Goal: Task Accomplishment & Management: Use online tool/utility

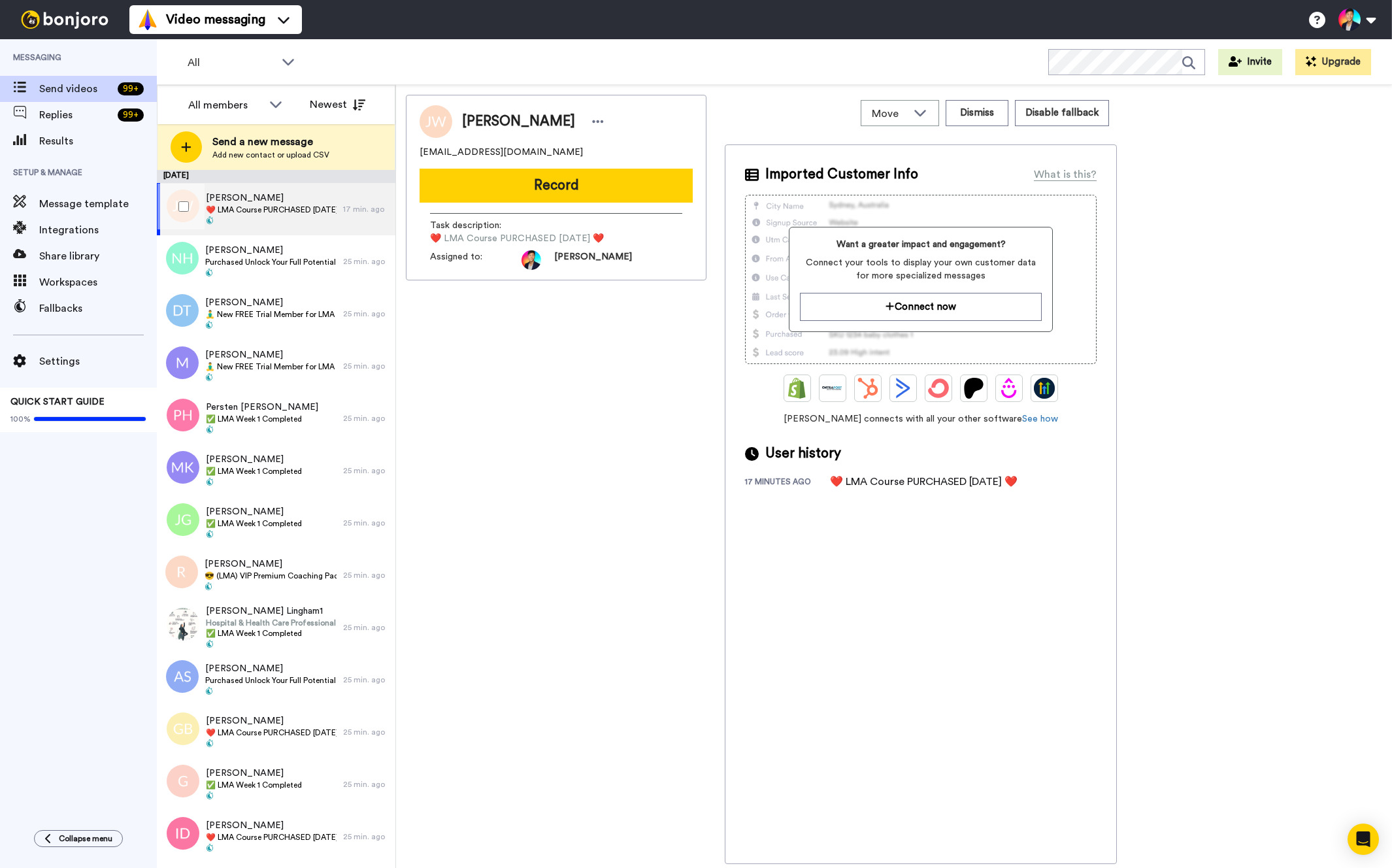
click at [341, 203] on div "[PERSON_NAME] ❤️️ LMA Course PURCHASED [DATE] ❤️️" at bounding box center [250, 209] width 186 height 52
click at [207, 207] on span "❤️️ LMA Course PURCHASED [DATE] ❤️️" at bounding box center [271, 210] width 131 height 11
click at [188, 205] on div at bounding box center [181, 207] width 47 height 46
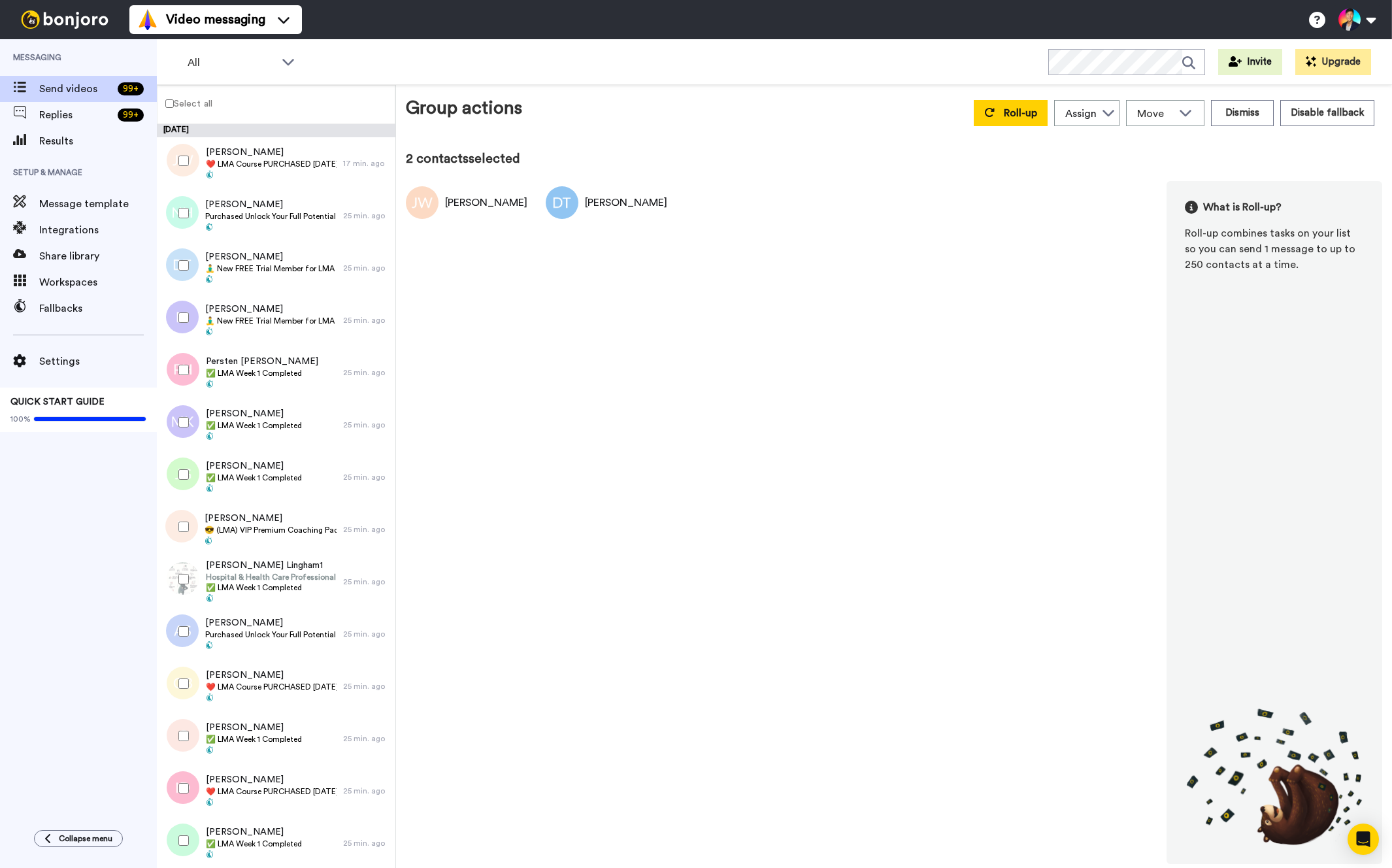
click at [179, 302] on div at bounding box center [181, 318] width 47 height 46
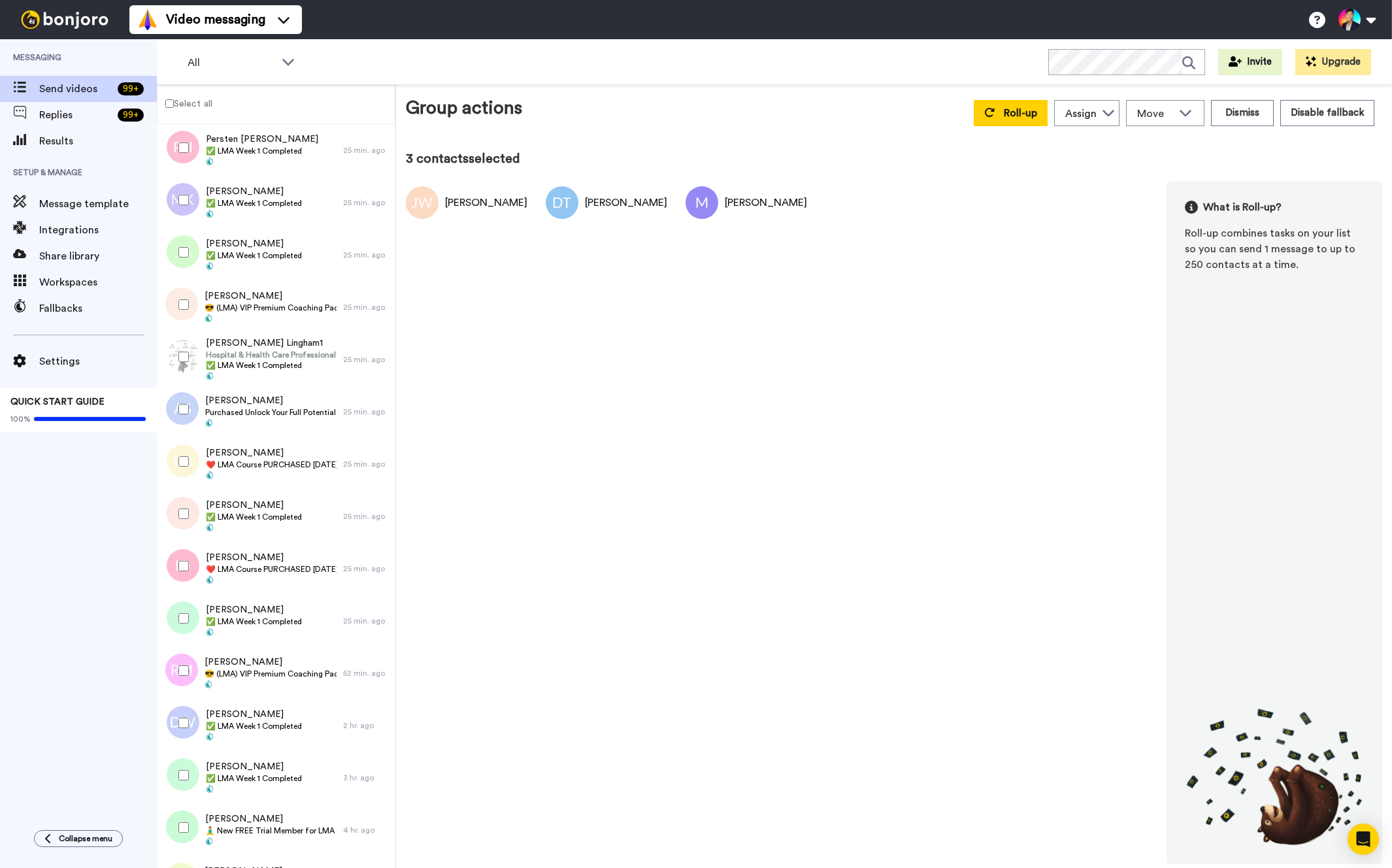
scroll to position [234, 0]
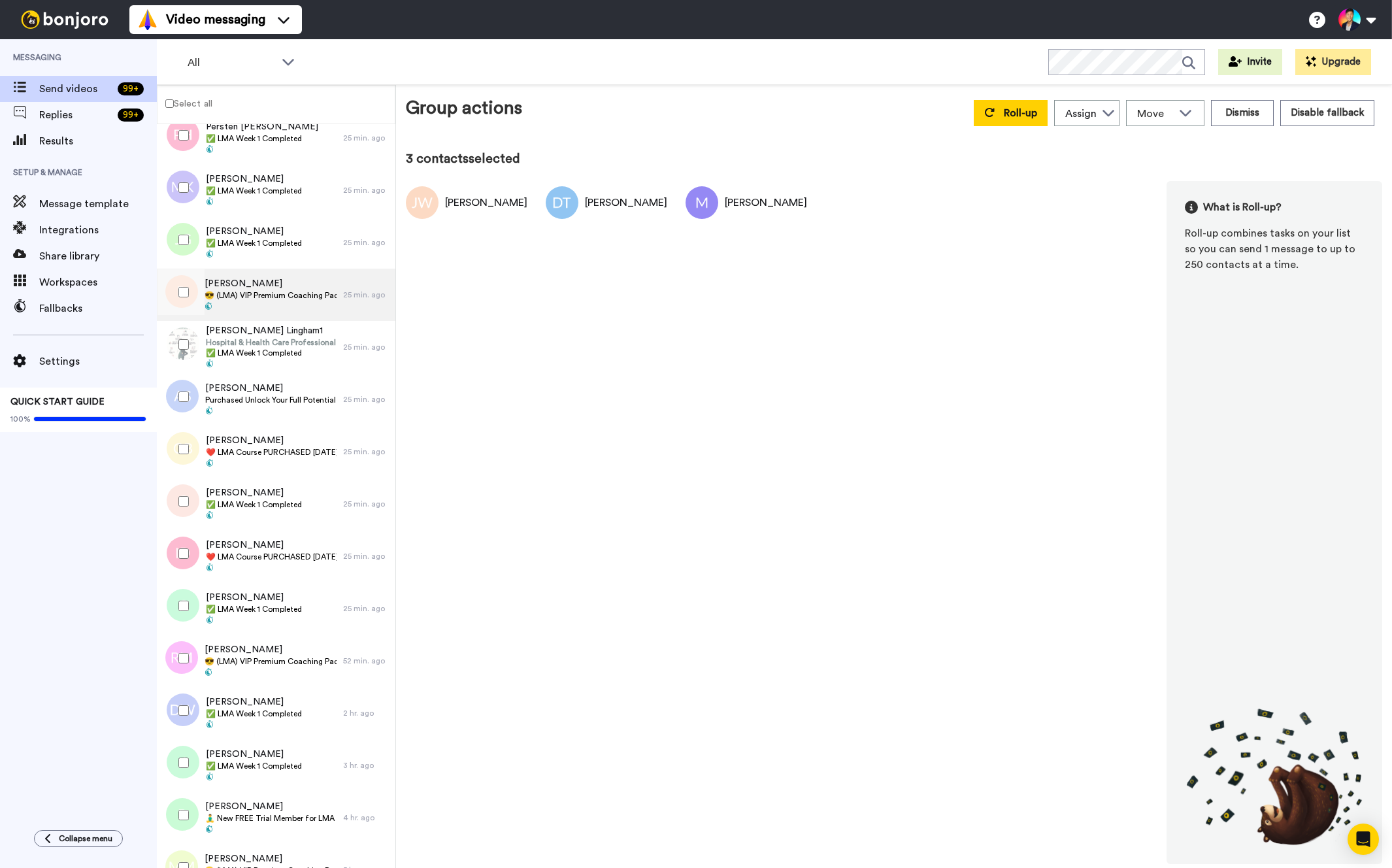
click at [238, 305] on span at bounding box center [270, 307] width 132 height 11
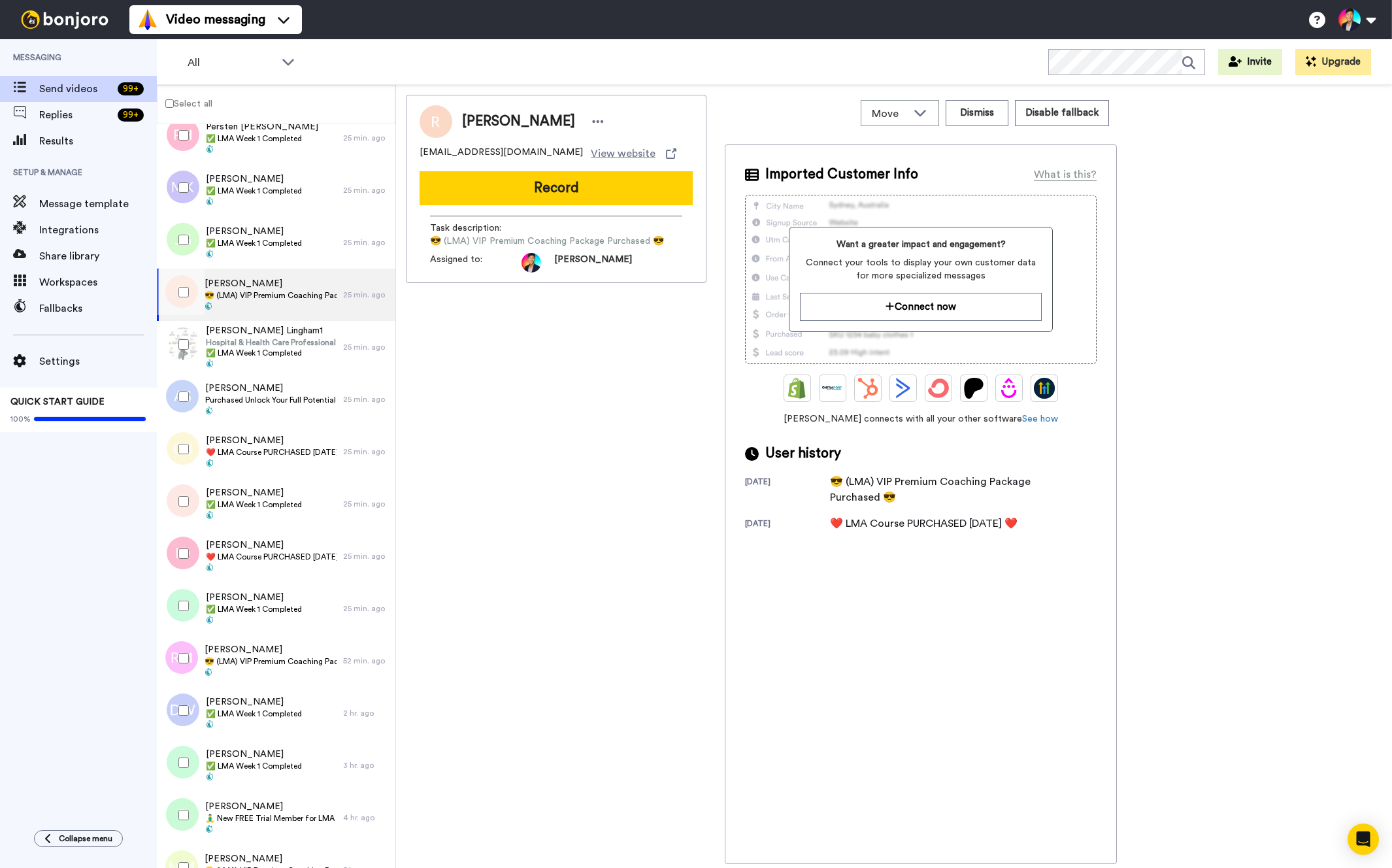
click at [188, 306] on div at bounding box center [181, 293] width 47 height 46
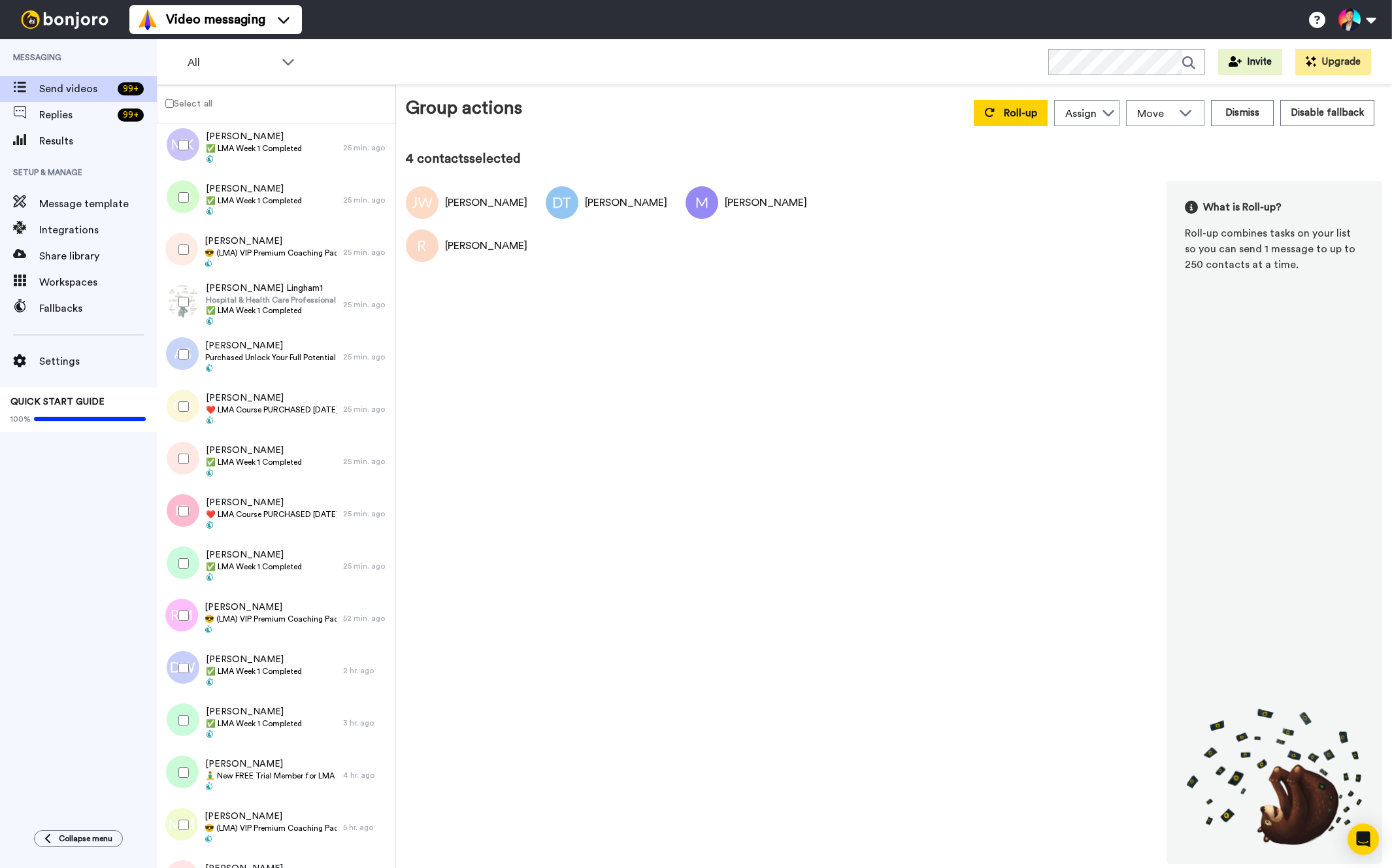
scroll to position [336, 0]
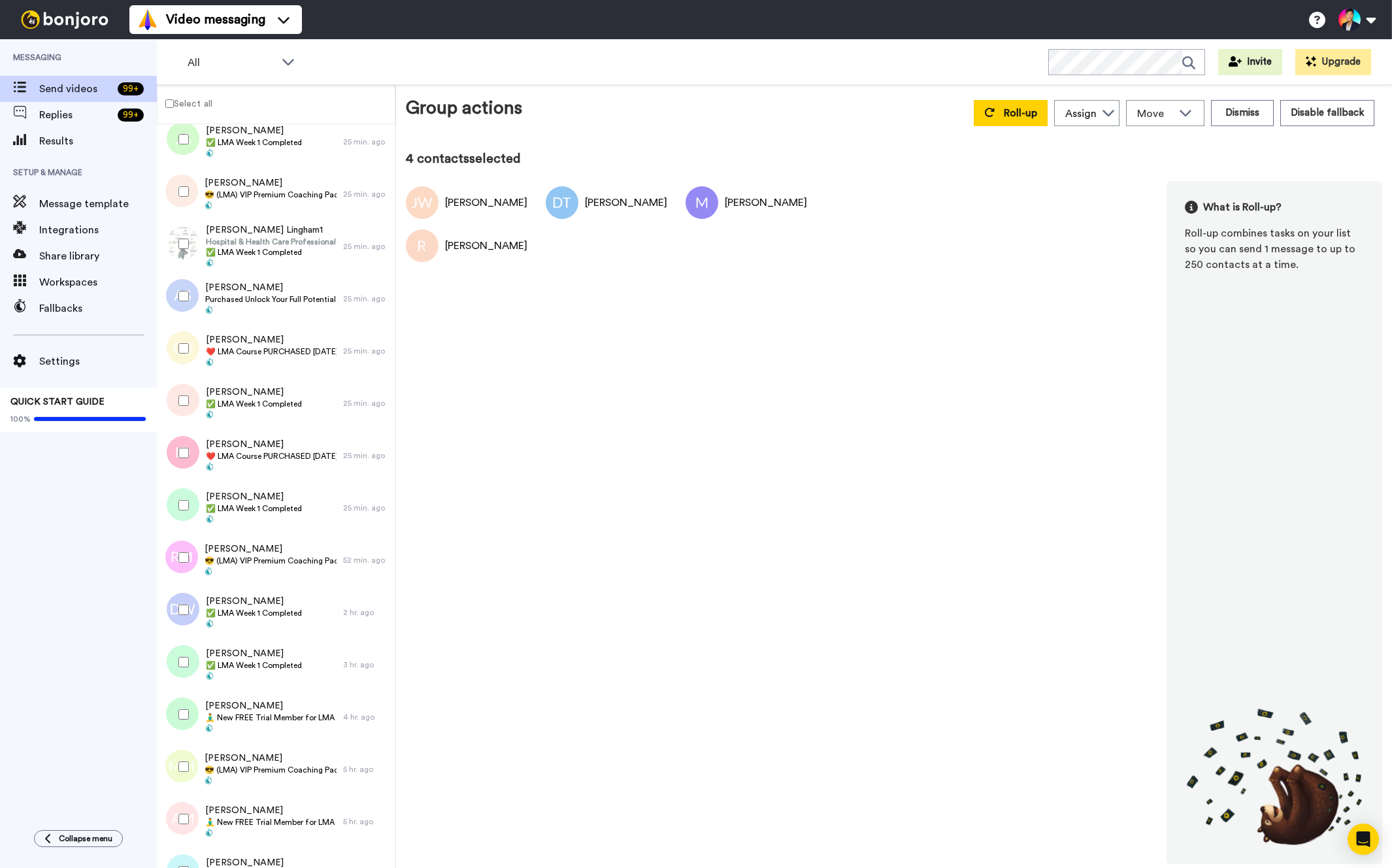
click at [188, 335] on div at bounding box center [181, 349] width 47 height 46
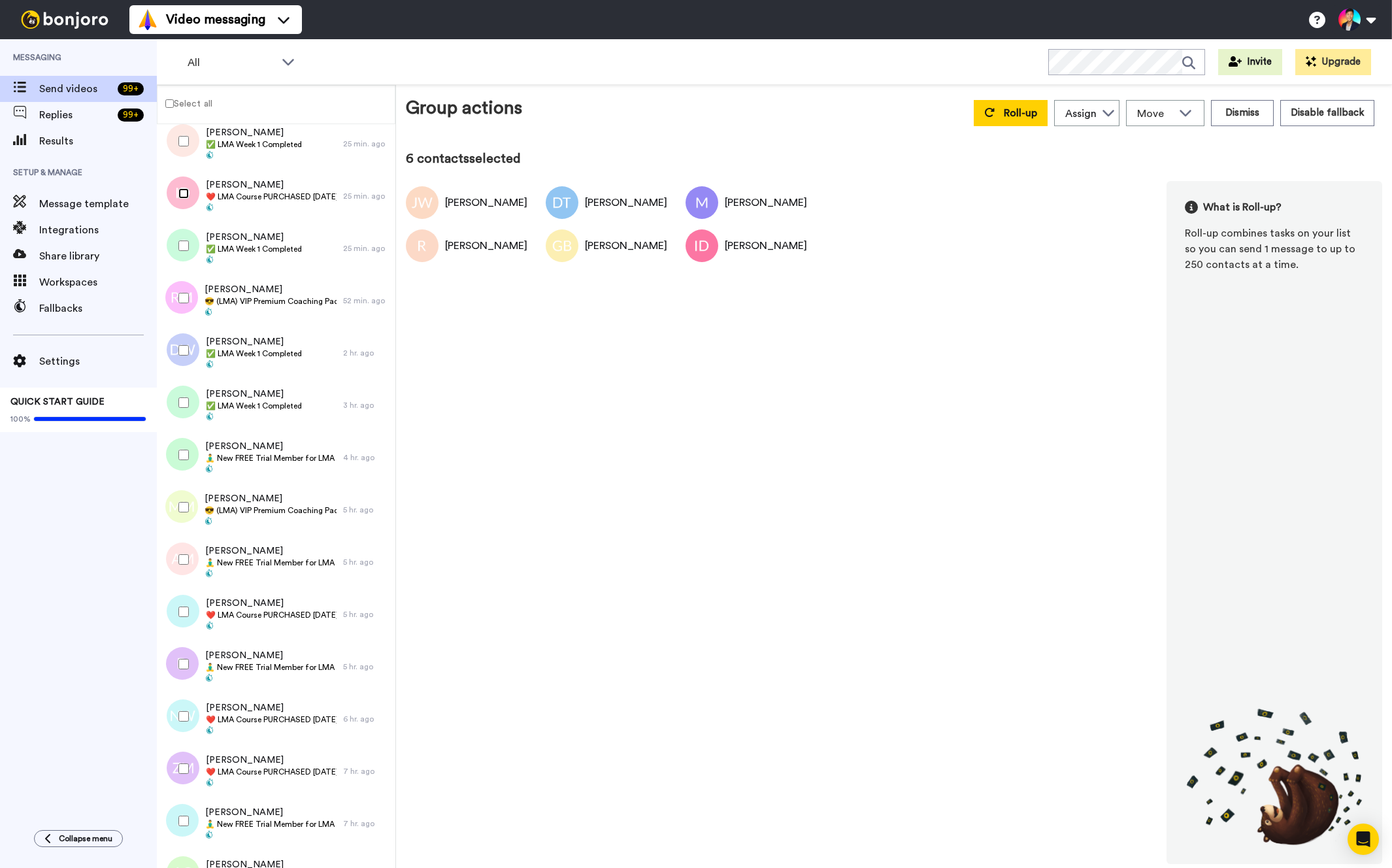
scroll to position [601, 0]
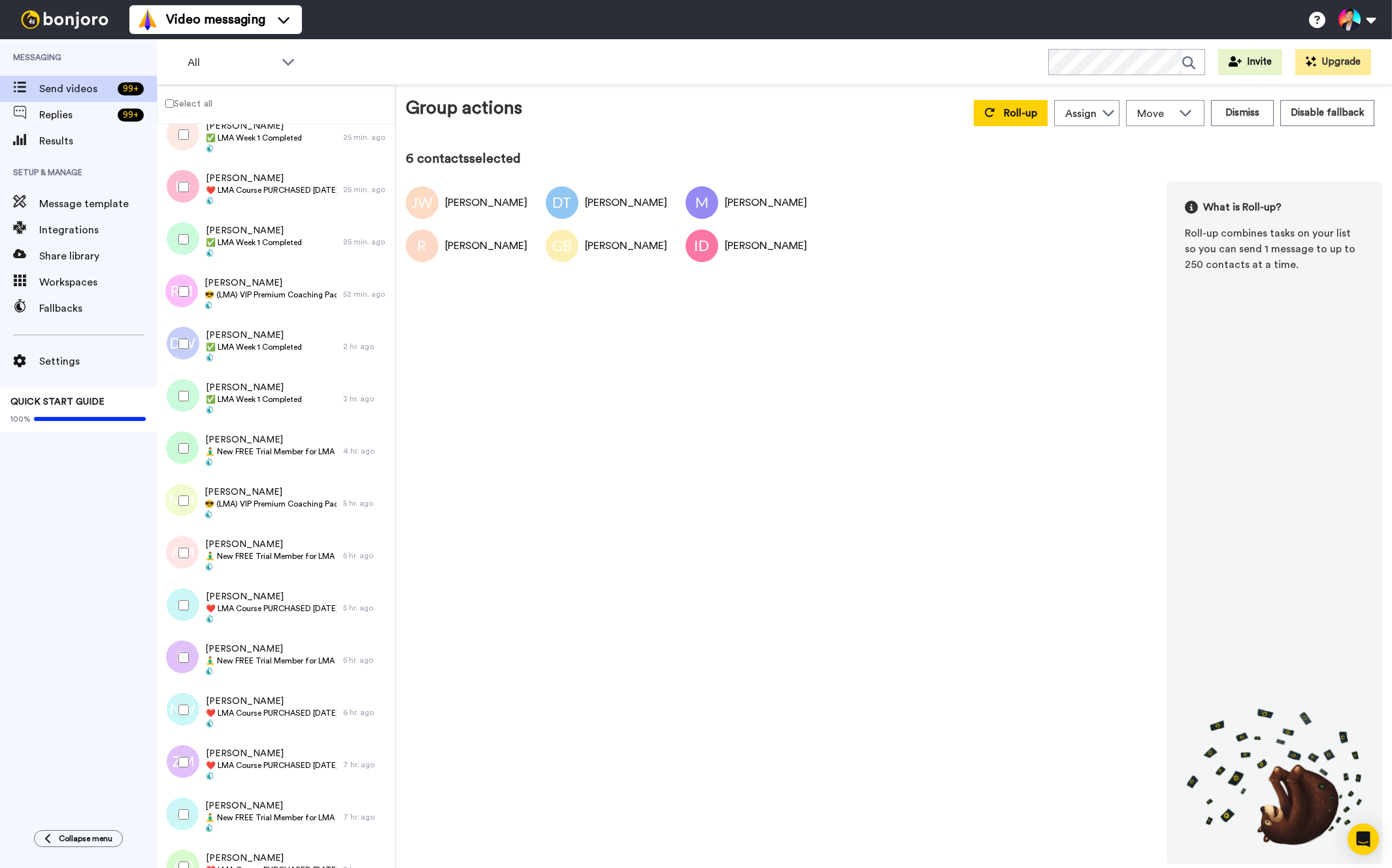
click at [191, 454] on div at bounding box center [181, 448] width 47 height 46
click at [191, 497] on div at bounding box center [181, 501] width 47 height 46
click at [274, 488] on span "Marsha Mockabee Mockabee" at bounding box center [270, 492] width 132 height 13
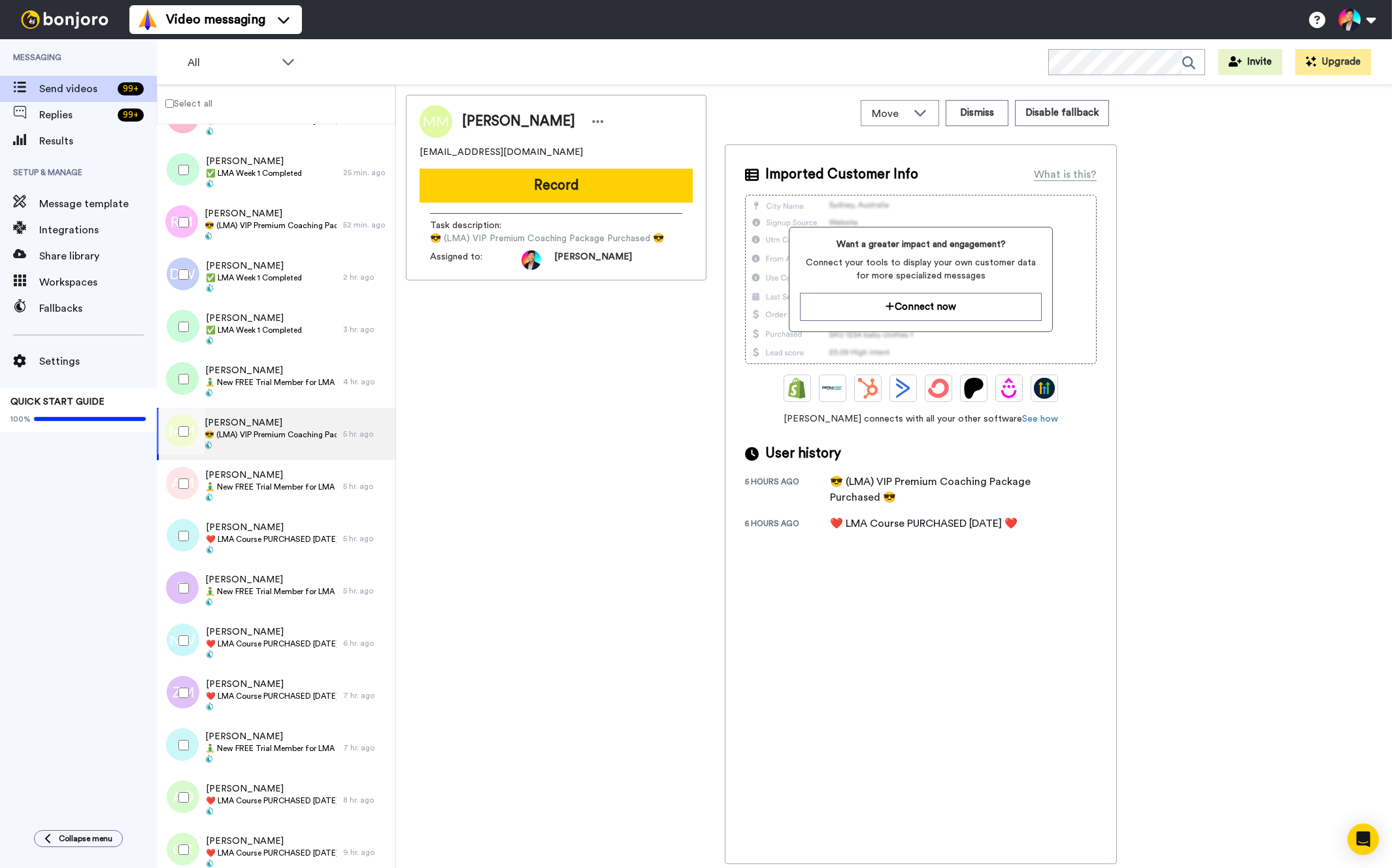
scroll to position [675, 0]
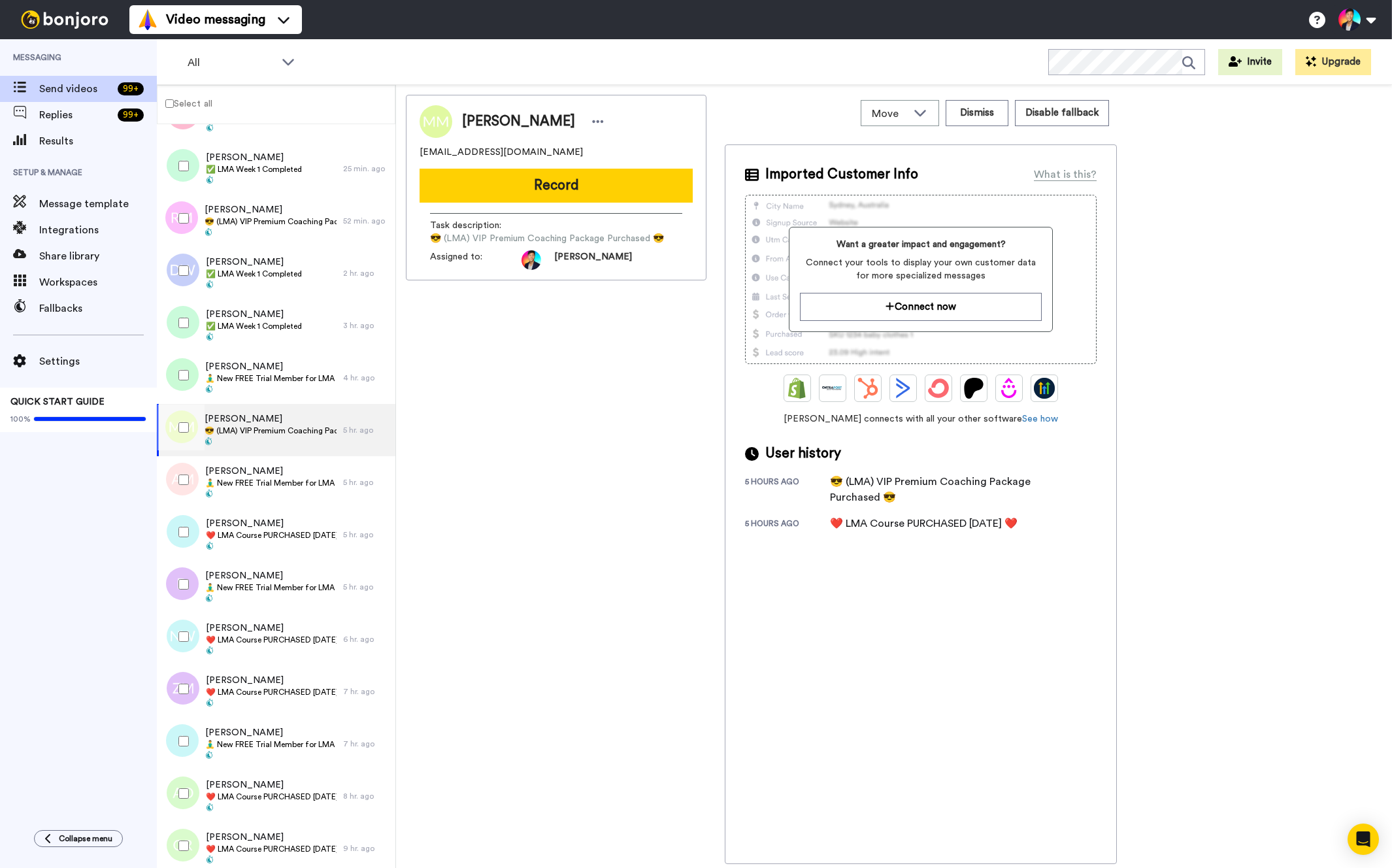
click at [274, 488] on div "Angelia Miller 🧘‍♂️ New FREE Trial Member for LMA Program! 🧘‍♂️" at bounding box center [270, 483] width 131 height 35
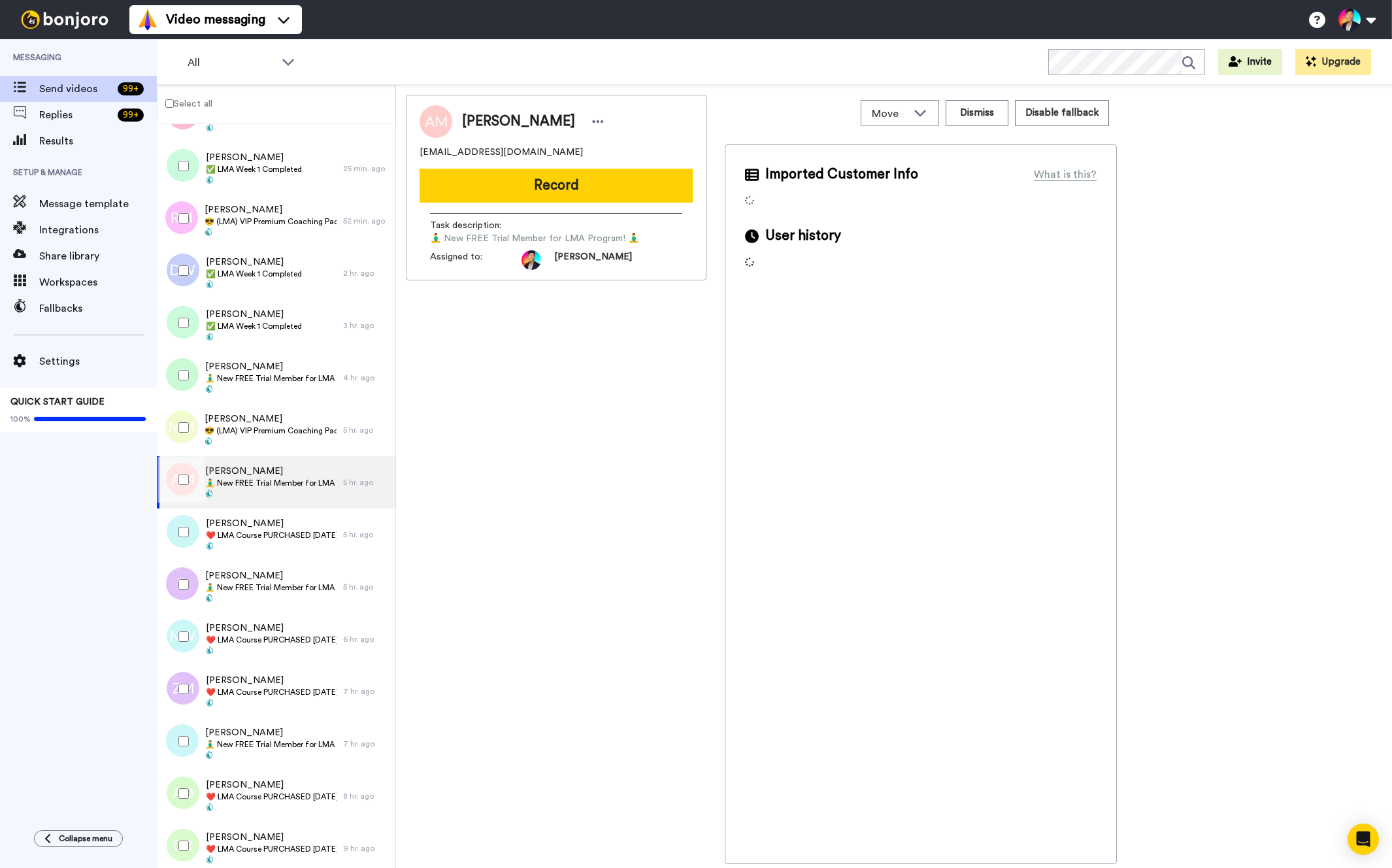
click at [192, 484] on div at bounding box center [181, 480] width 47 height 46
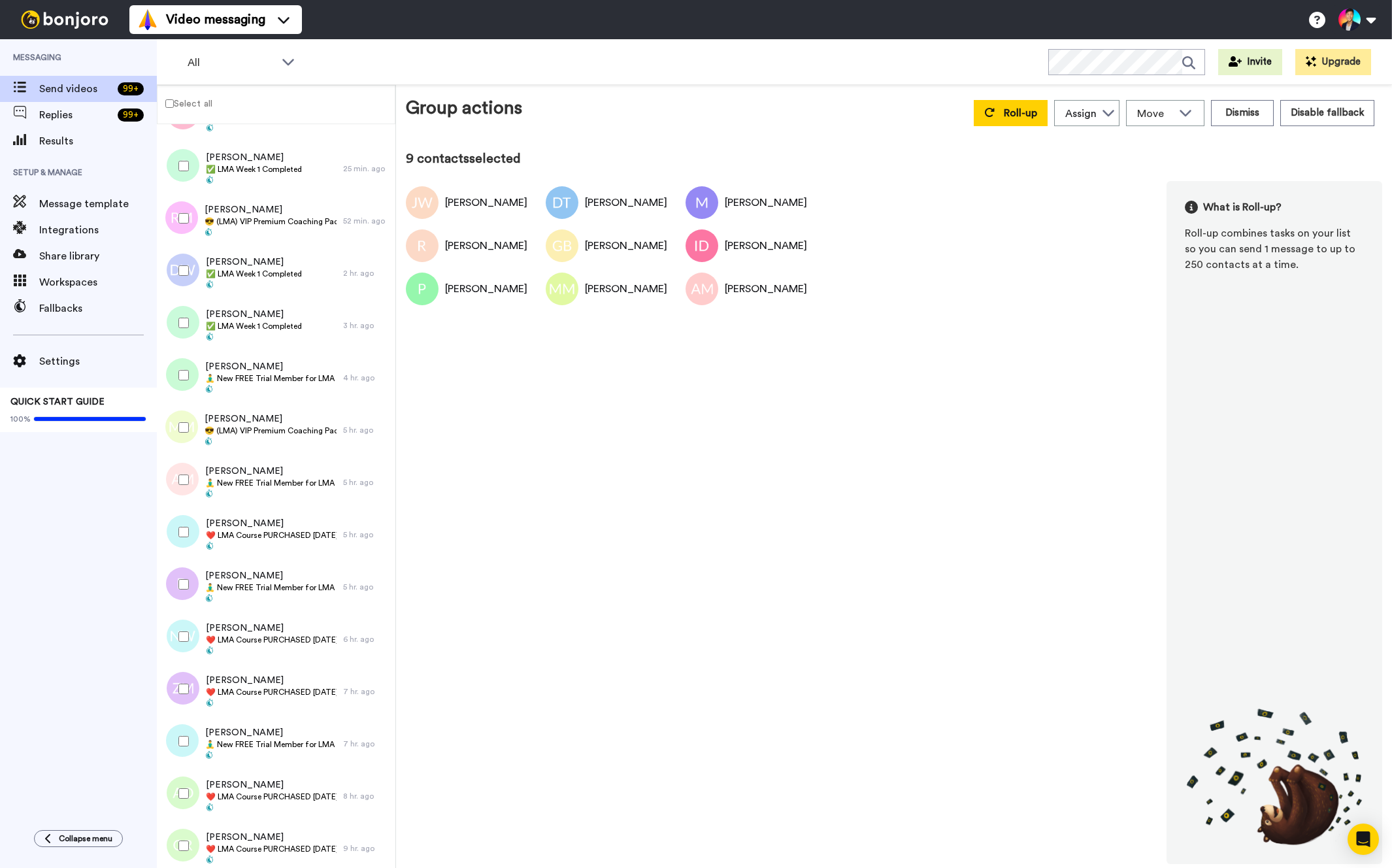
click at [181, 525] on div at bounding box center [181, 532] width 47 height 46
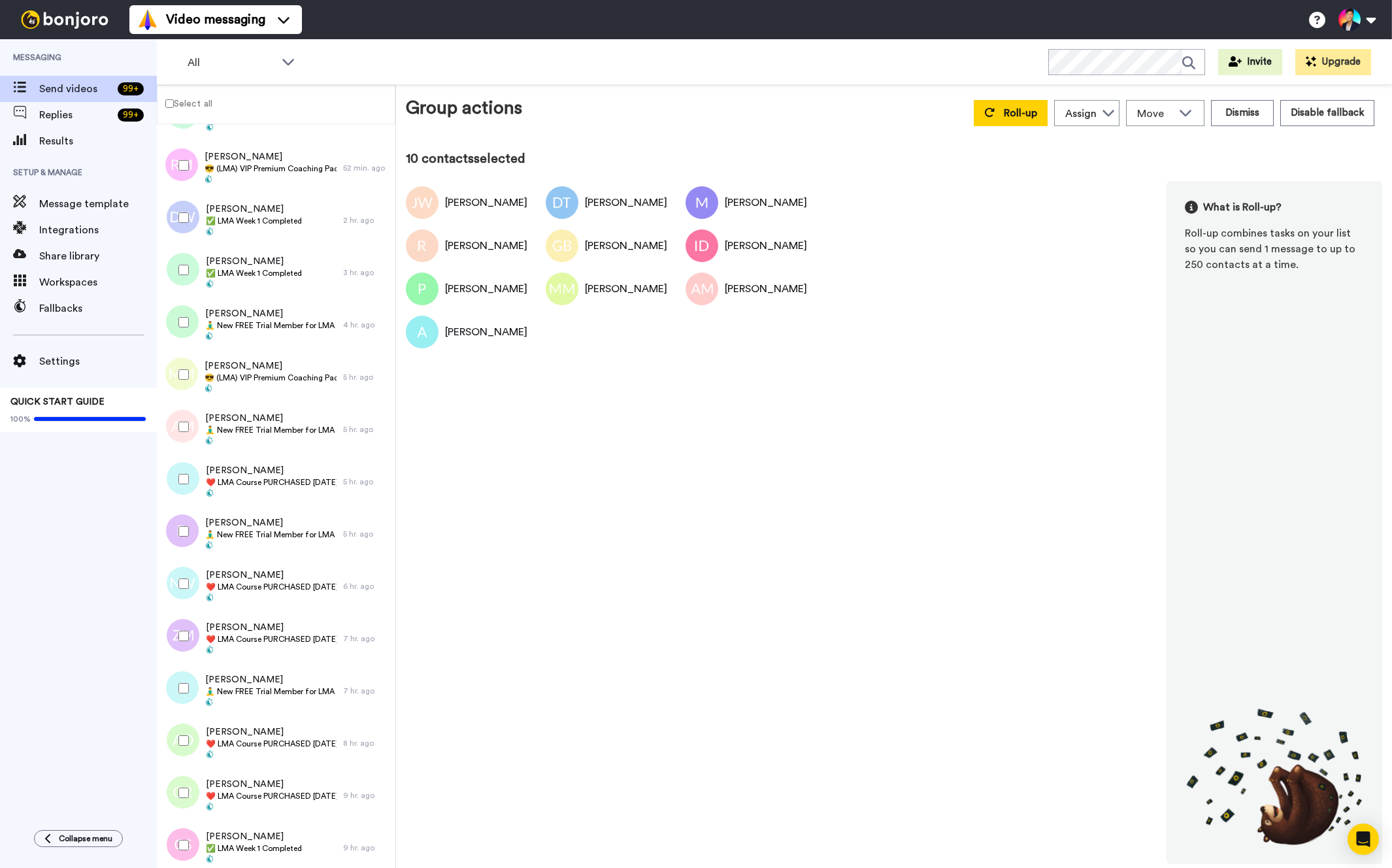
click at [181, 525] on div at bounding box center [181, 532] width 47 height 46
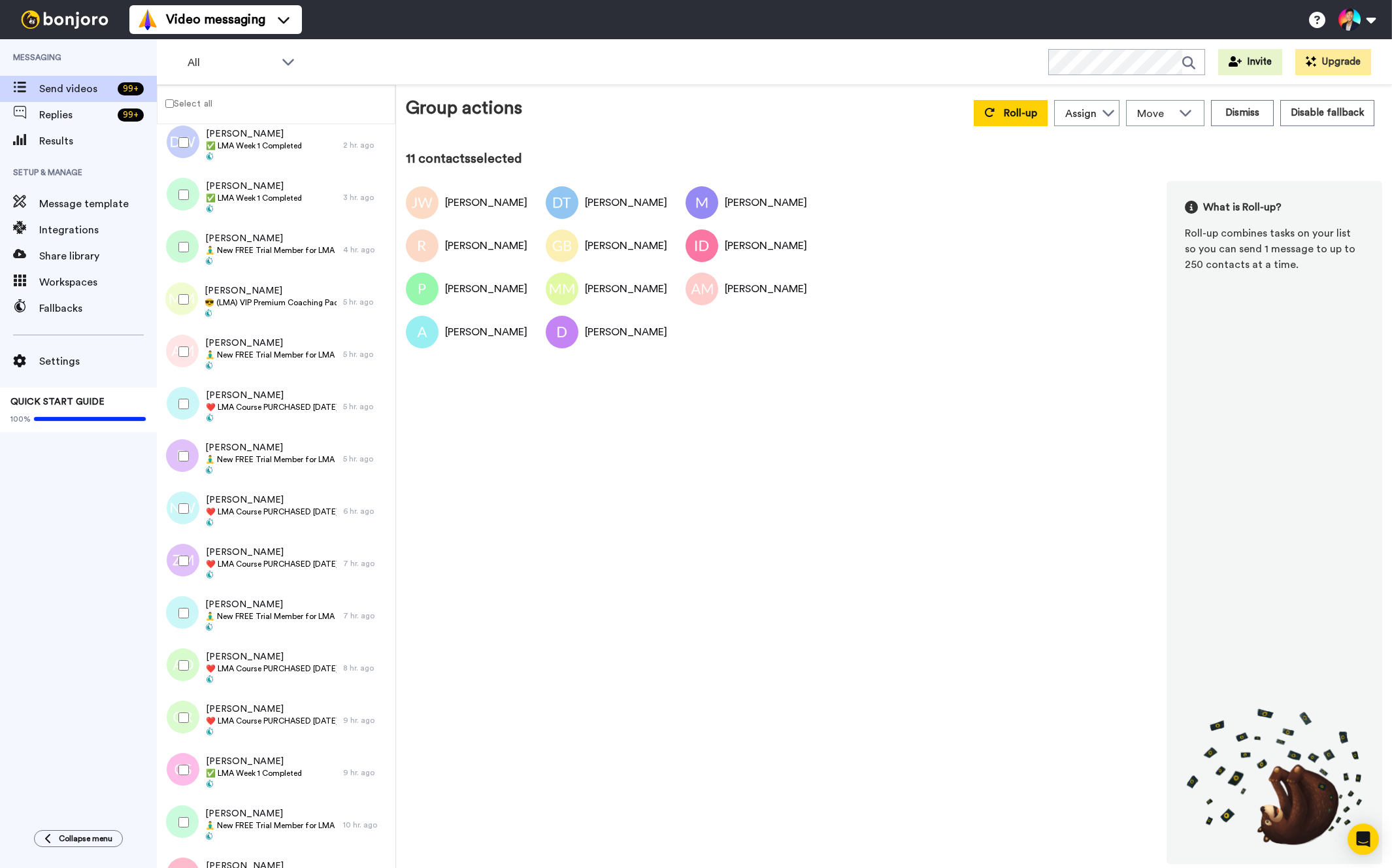
click at [181, 525] on div at bounding box center [181, 509] width 47 height 46
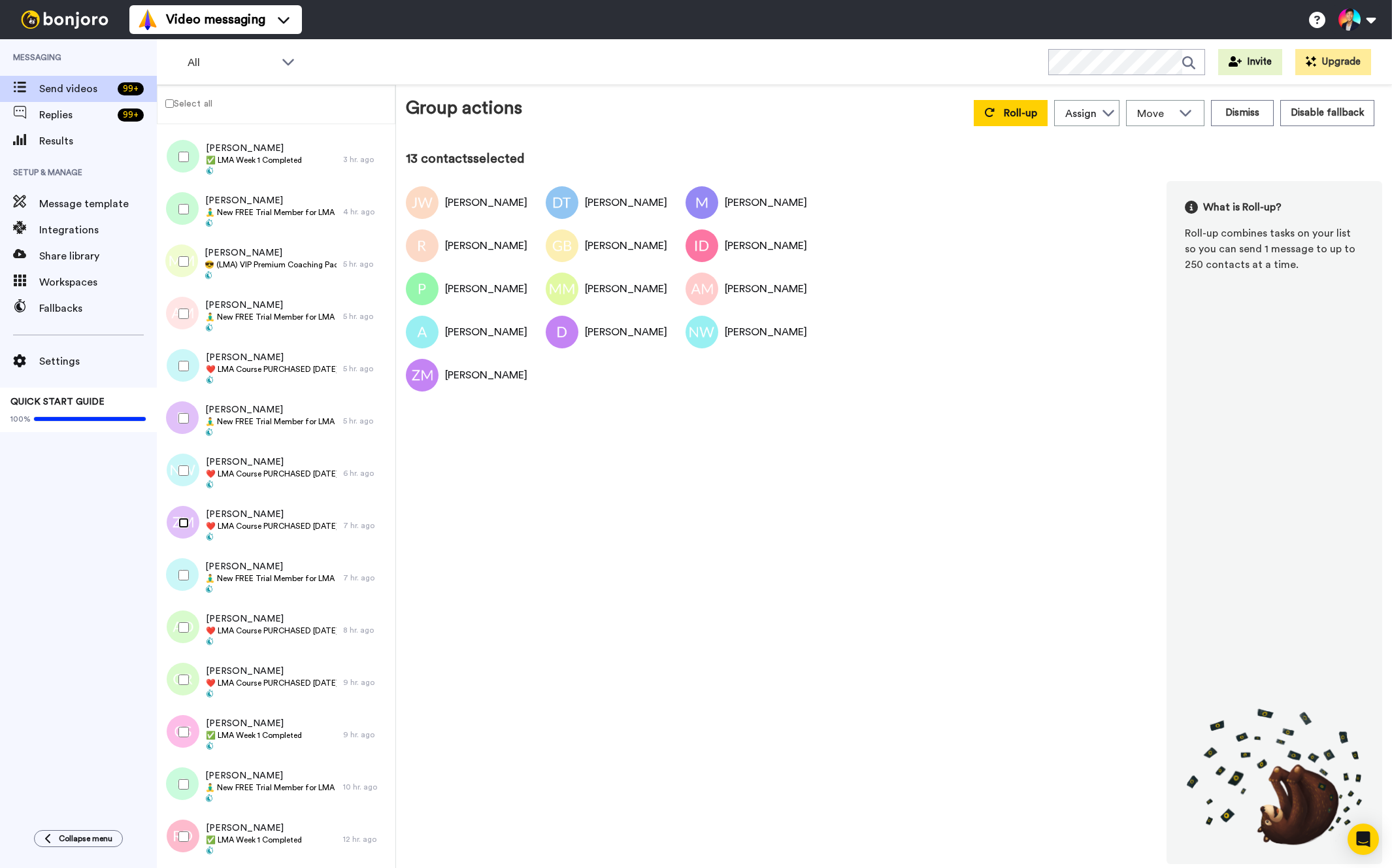
scroll to position [924, 0]
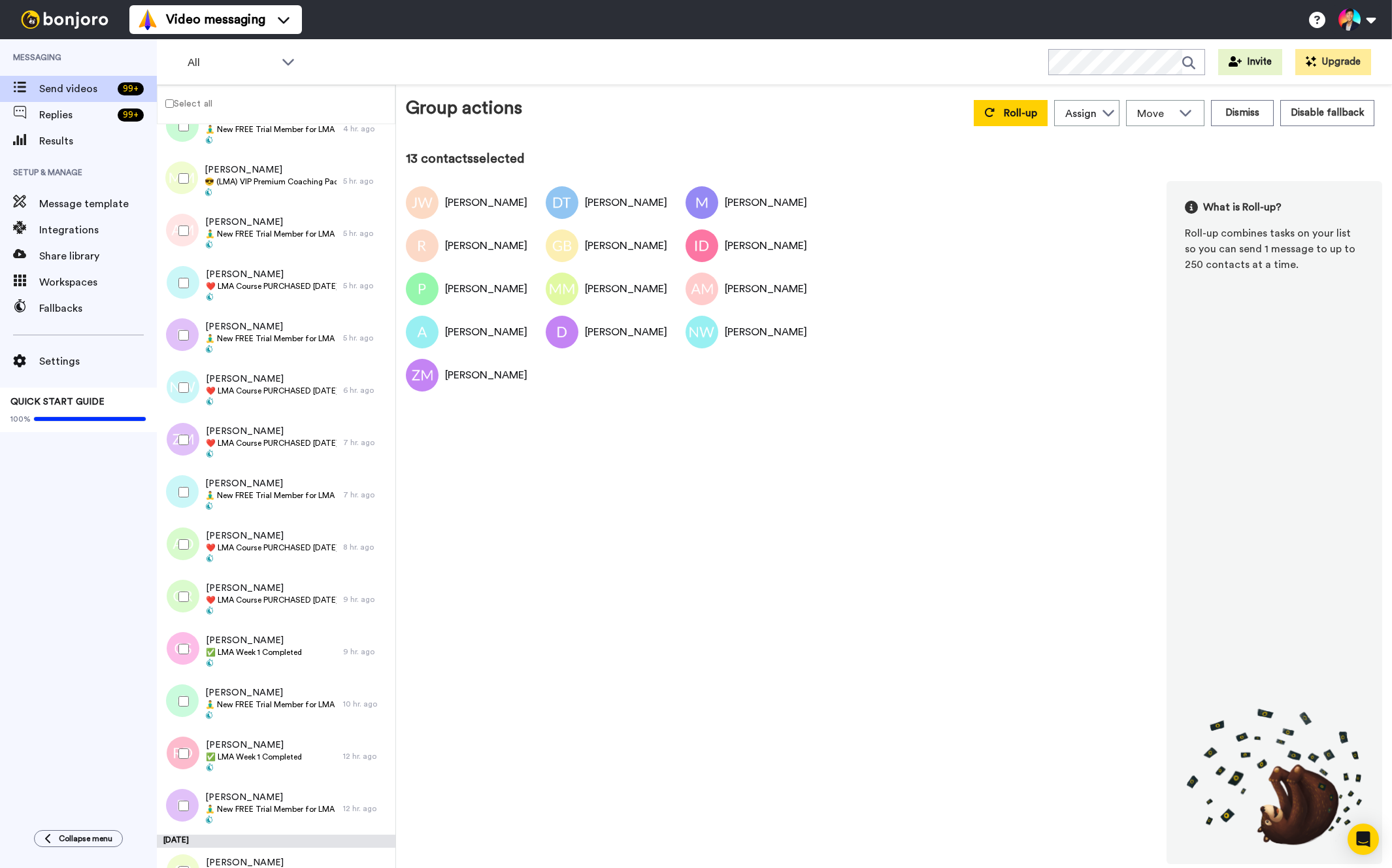
click at [181, 525] on div at bounding box center [181, 545] width 47 height 46
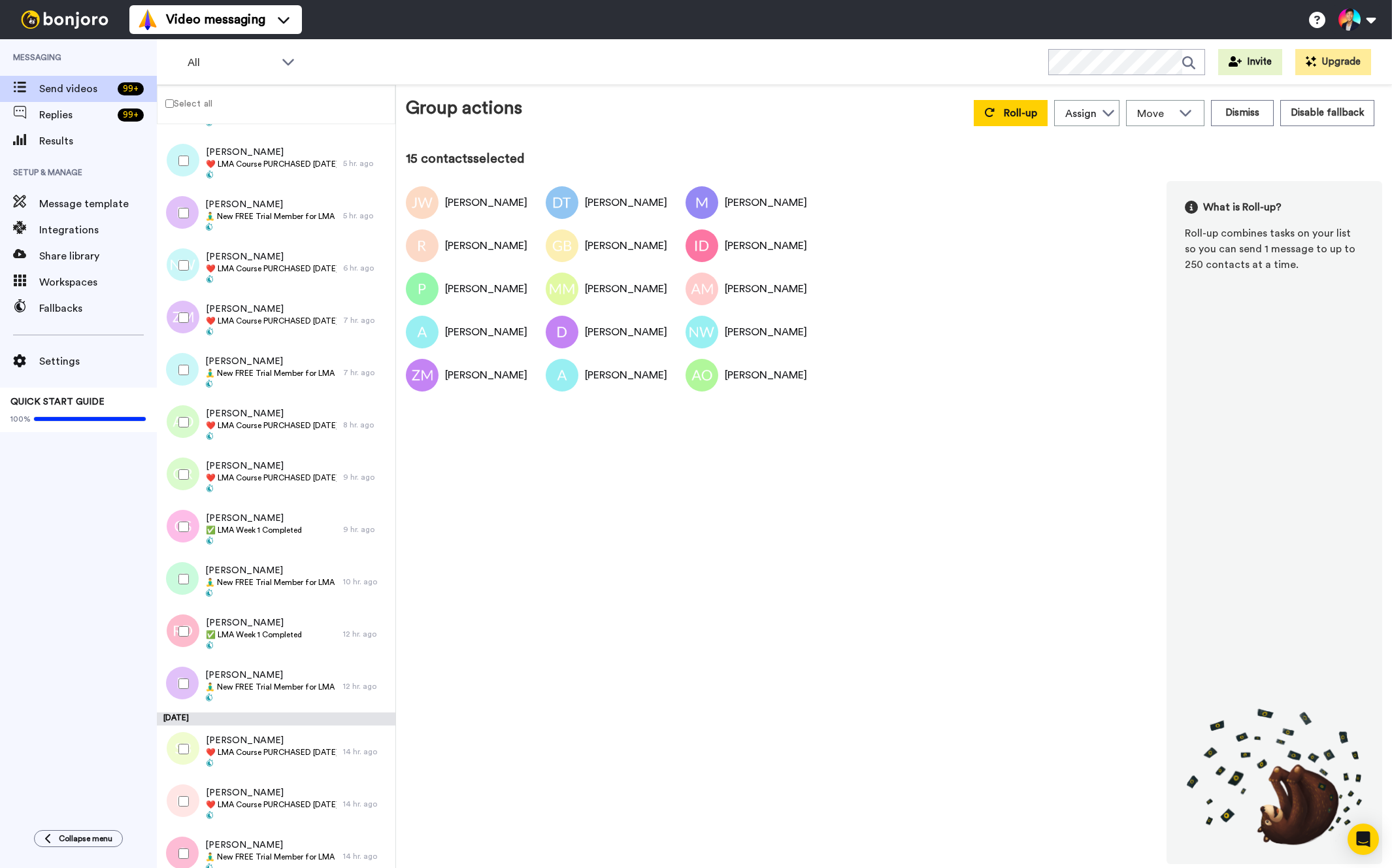
click at [180, 490] on div at bounding box center [181, 475] width 47 height 46
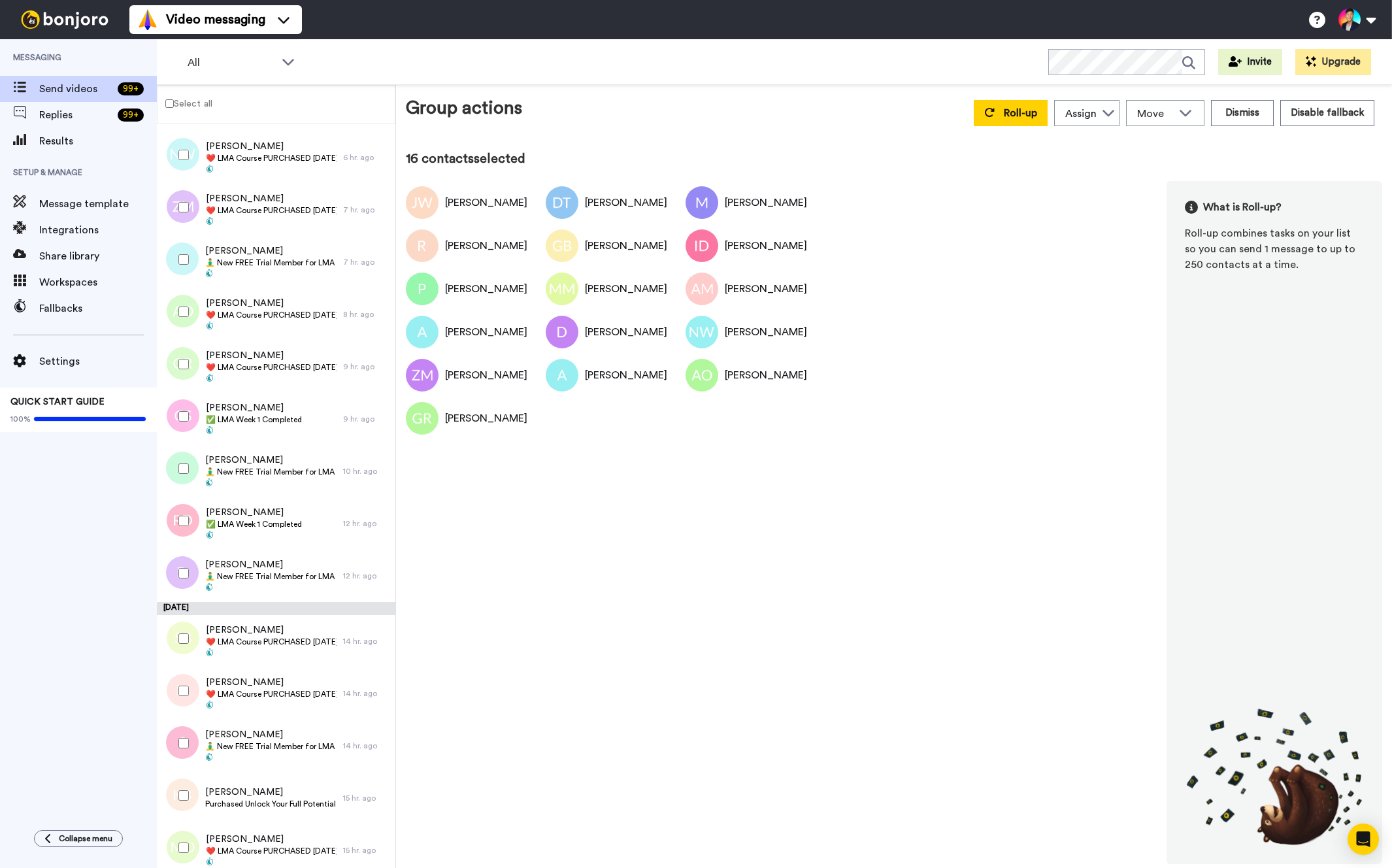
click at [180, 490] on div at bounding box center [181, 469] width 47 height 46
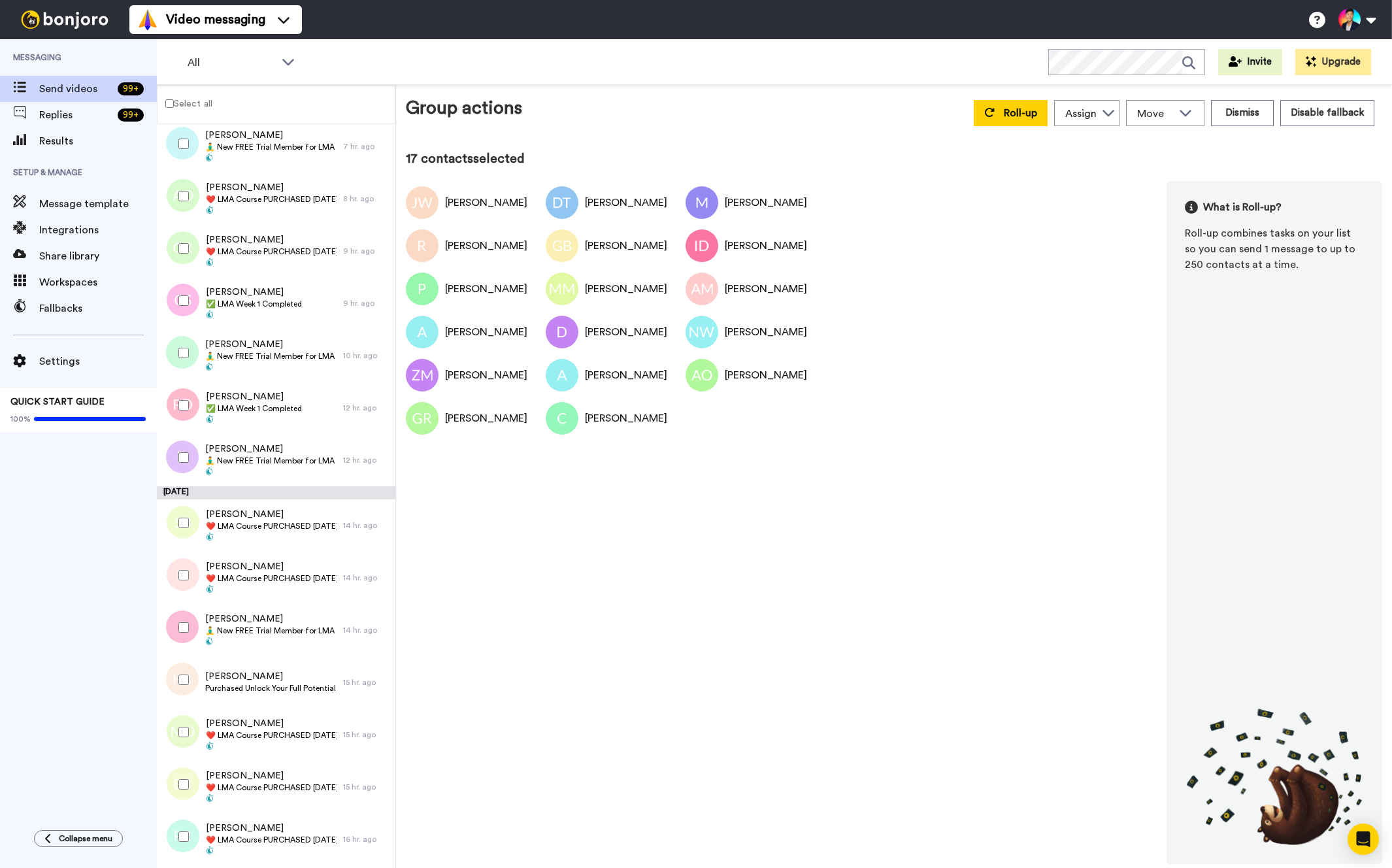
click at [180, 480] on div at bounding box center [181, 457] width 47 height 46
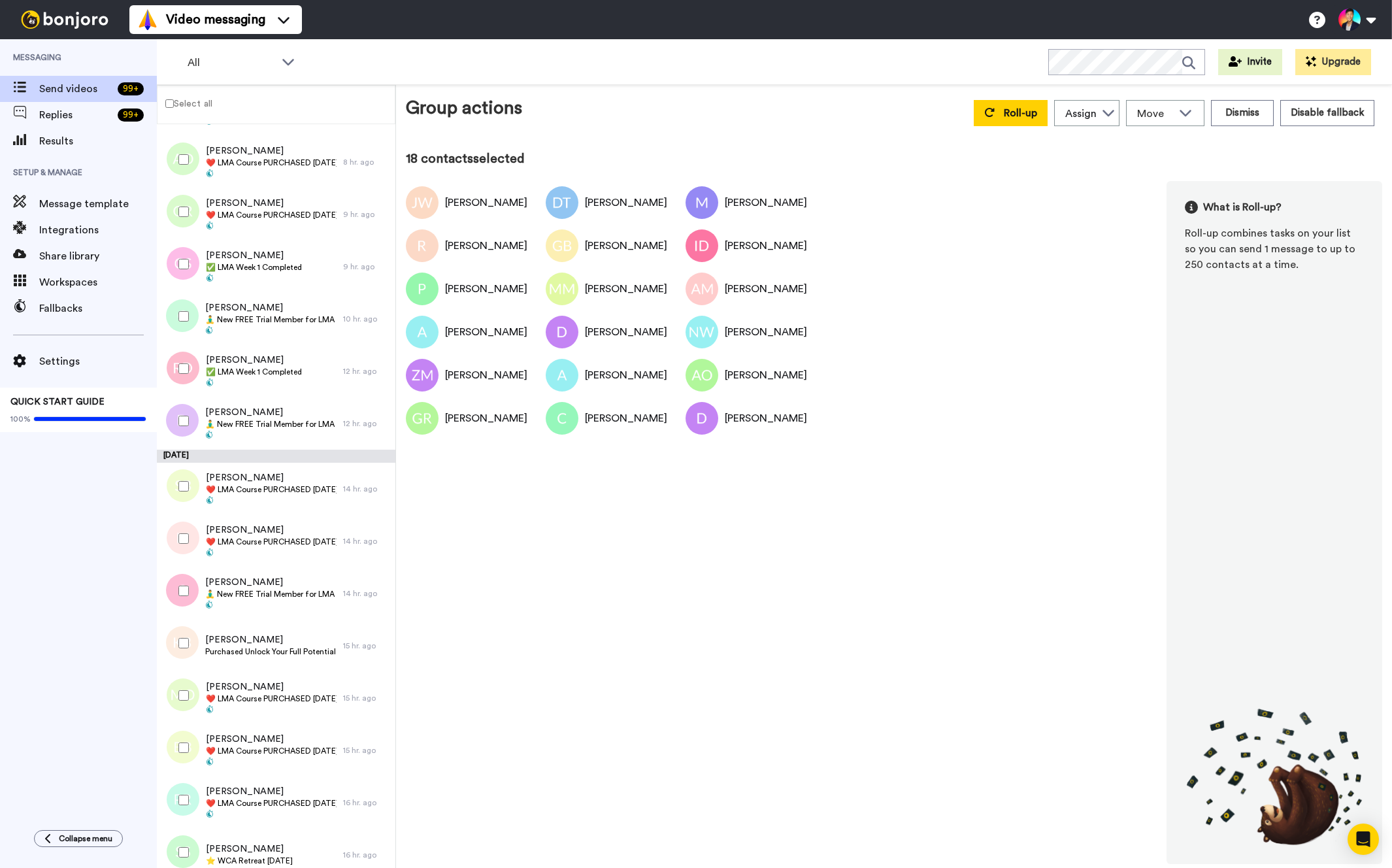
click at [180, 480] on div at bounding box center [181, 486] width 47 height 46
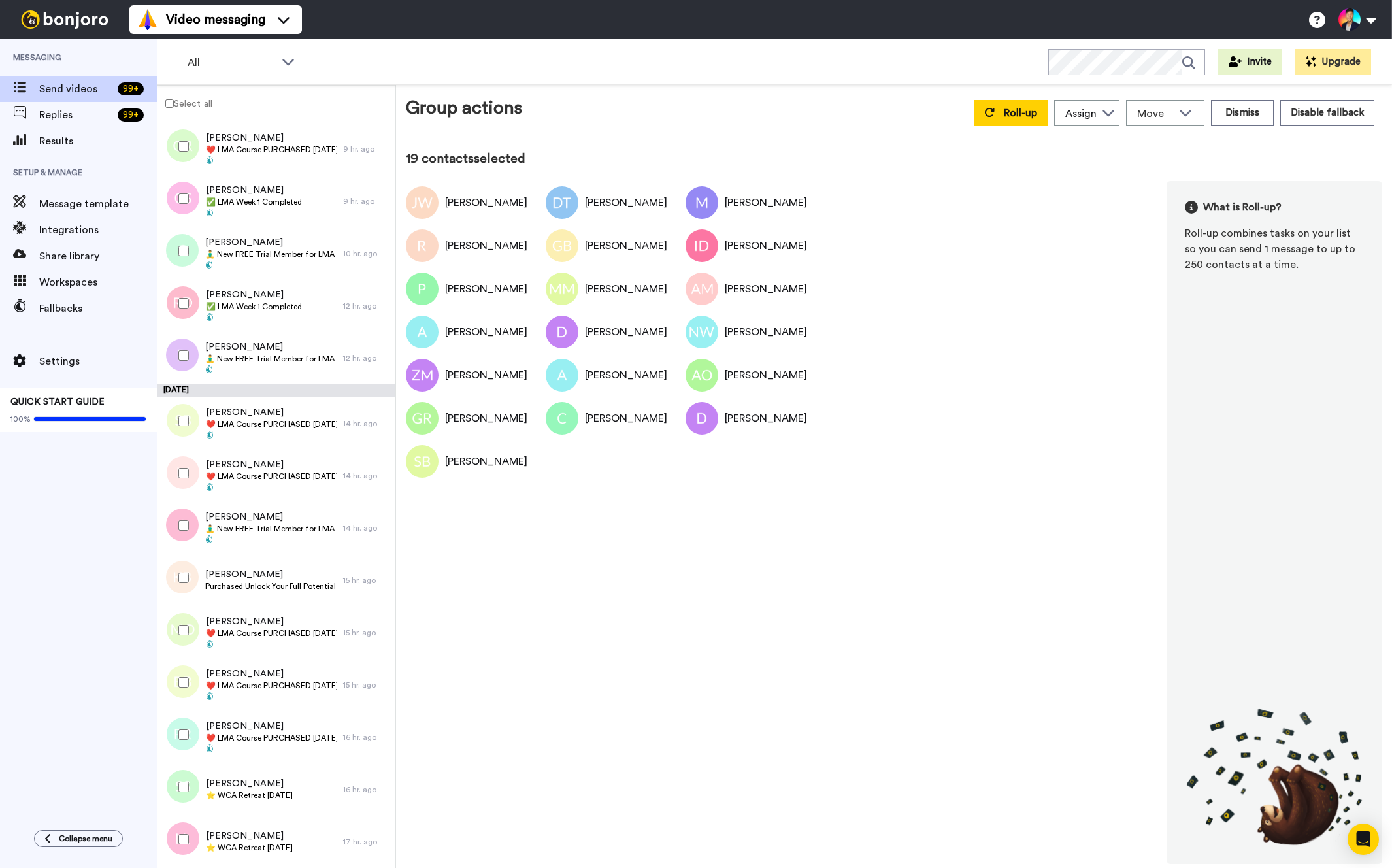
click at [180, 480] on div at bounding box center [181, 473] width 47 height 46
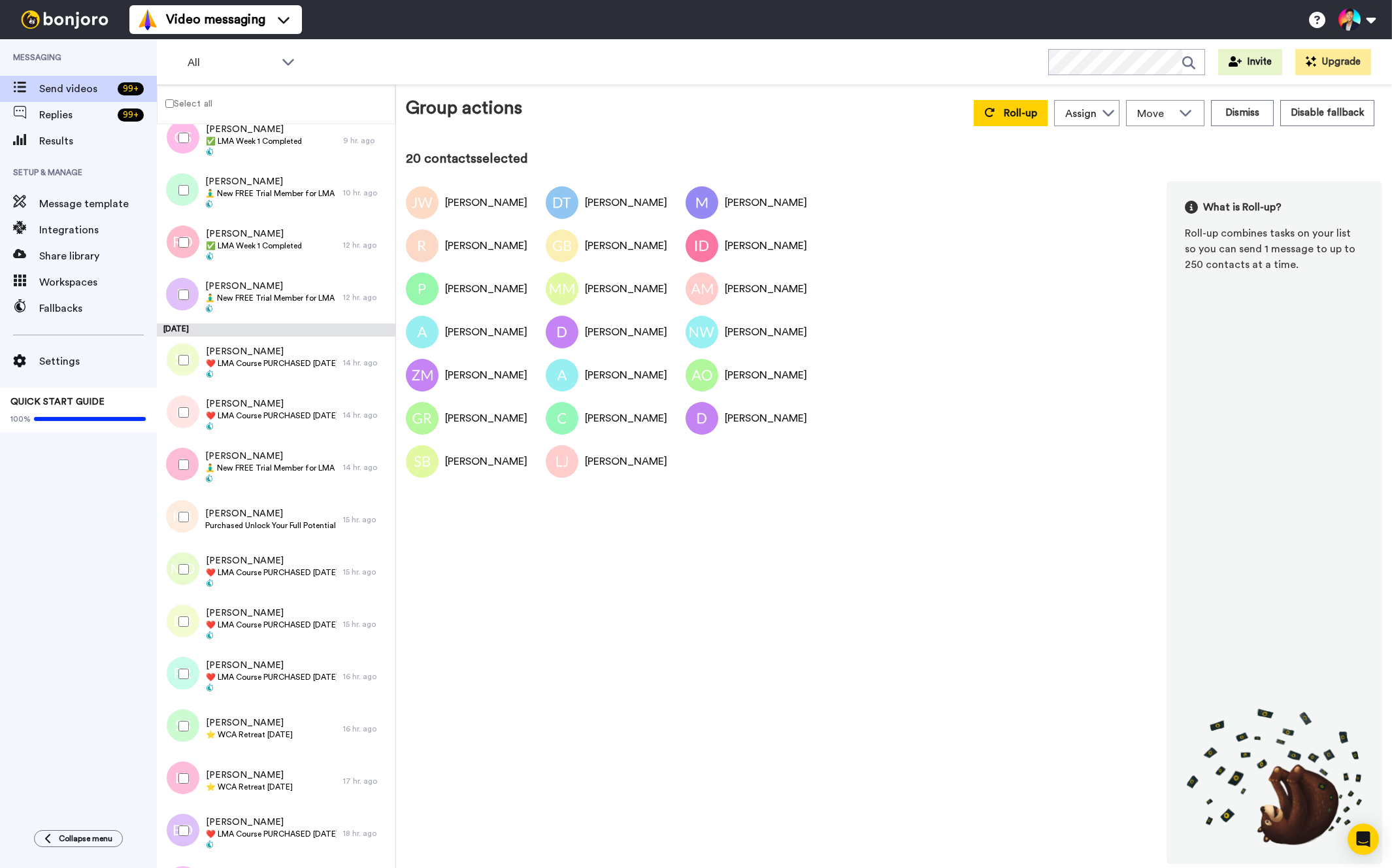
click at [180, 480] on div at bounding box center [181, 465] width 47 height 46
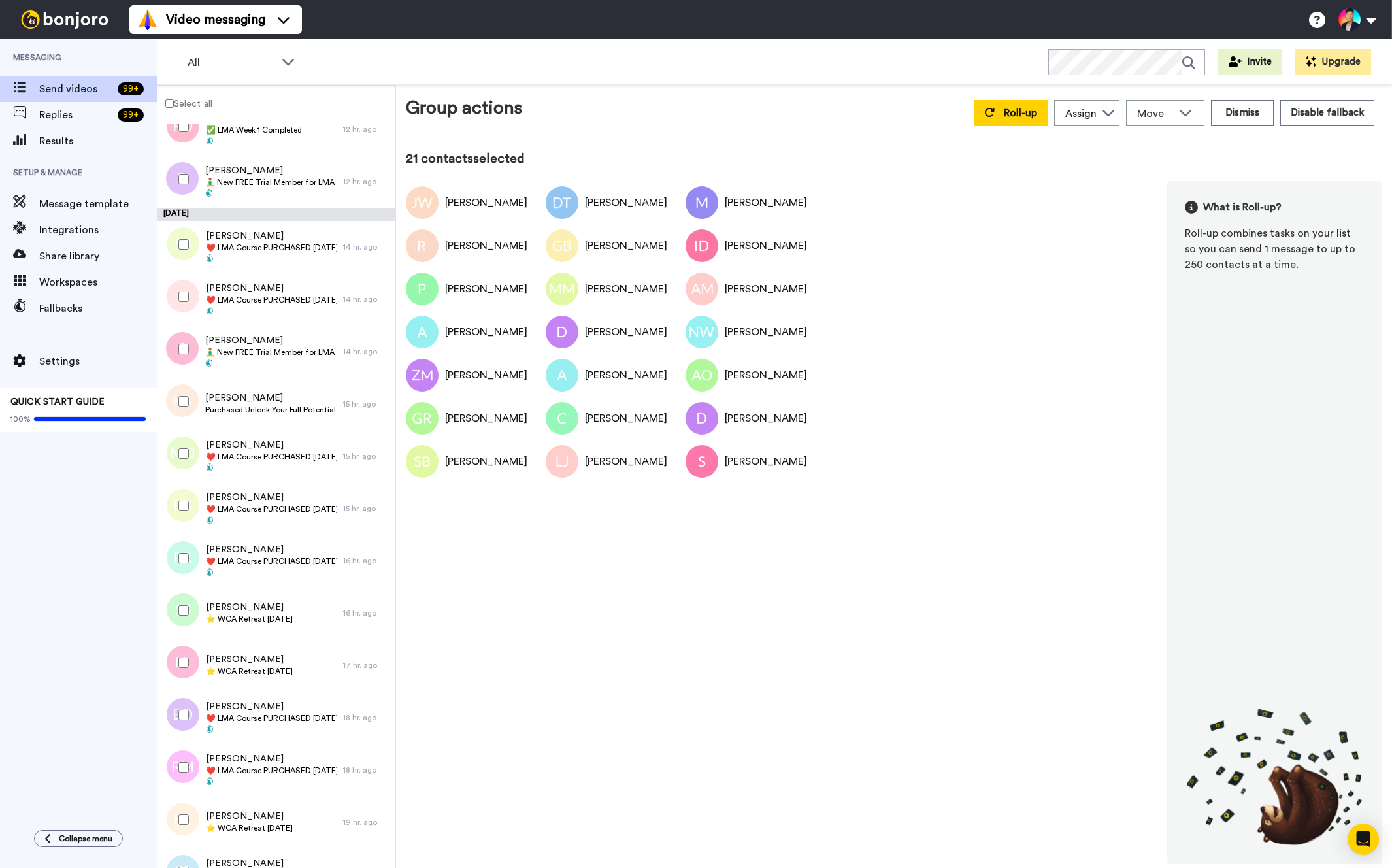
click at [180, 461] on div at bounding box center [181, 454] width 47 height 46
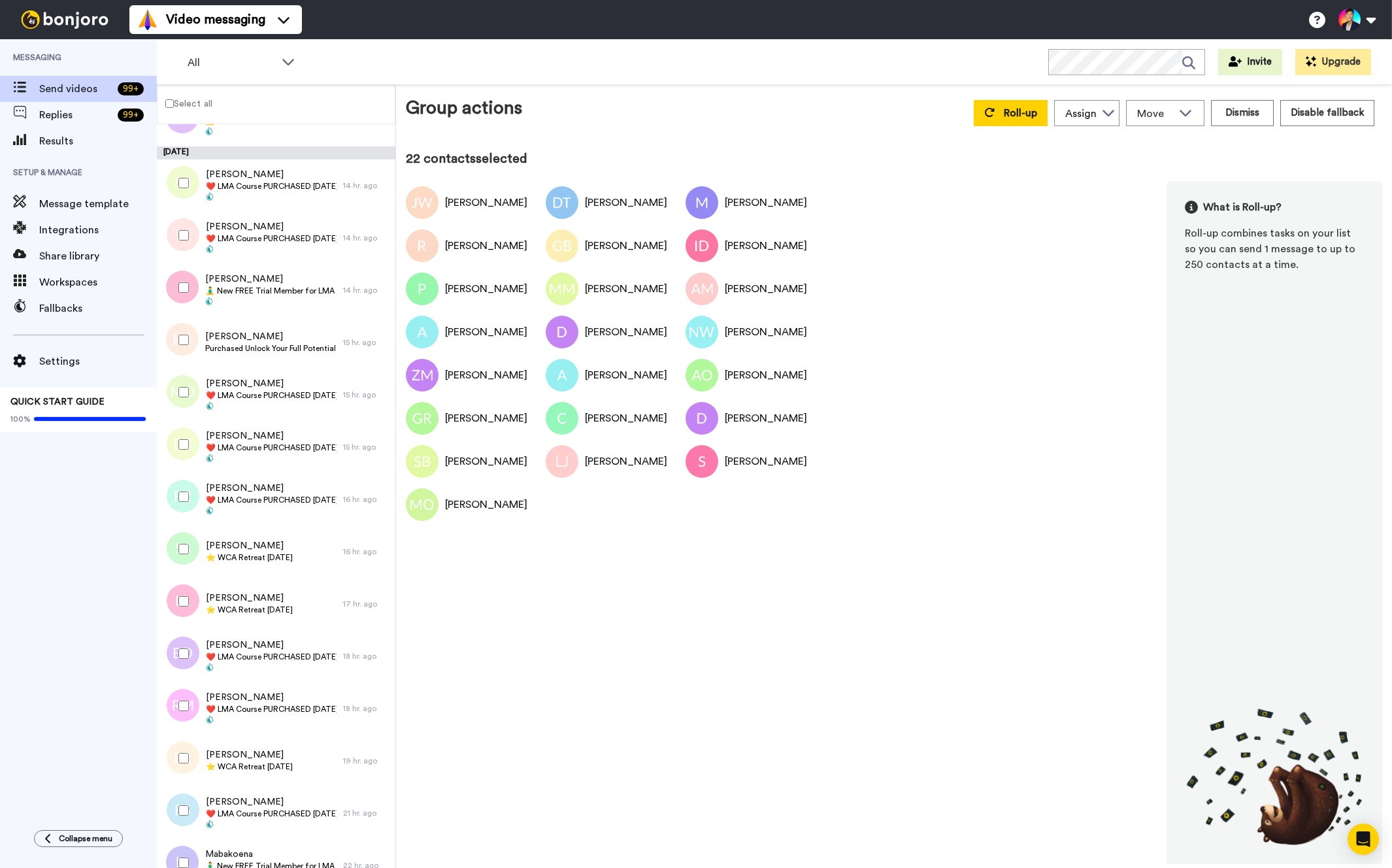
click at [180, 461] on div at bounding box center [181, 444] width 47 height 46
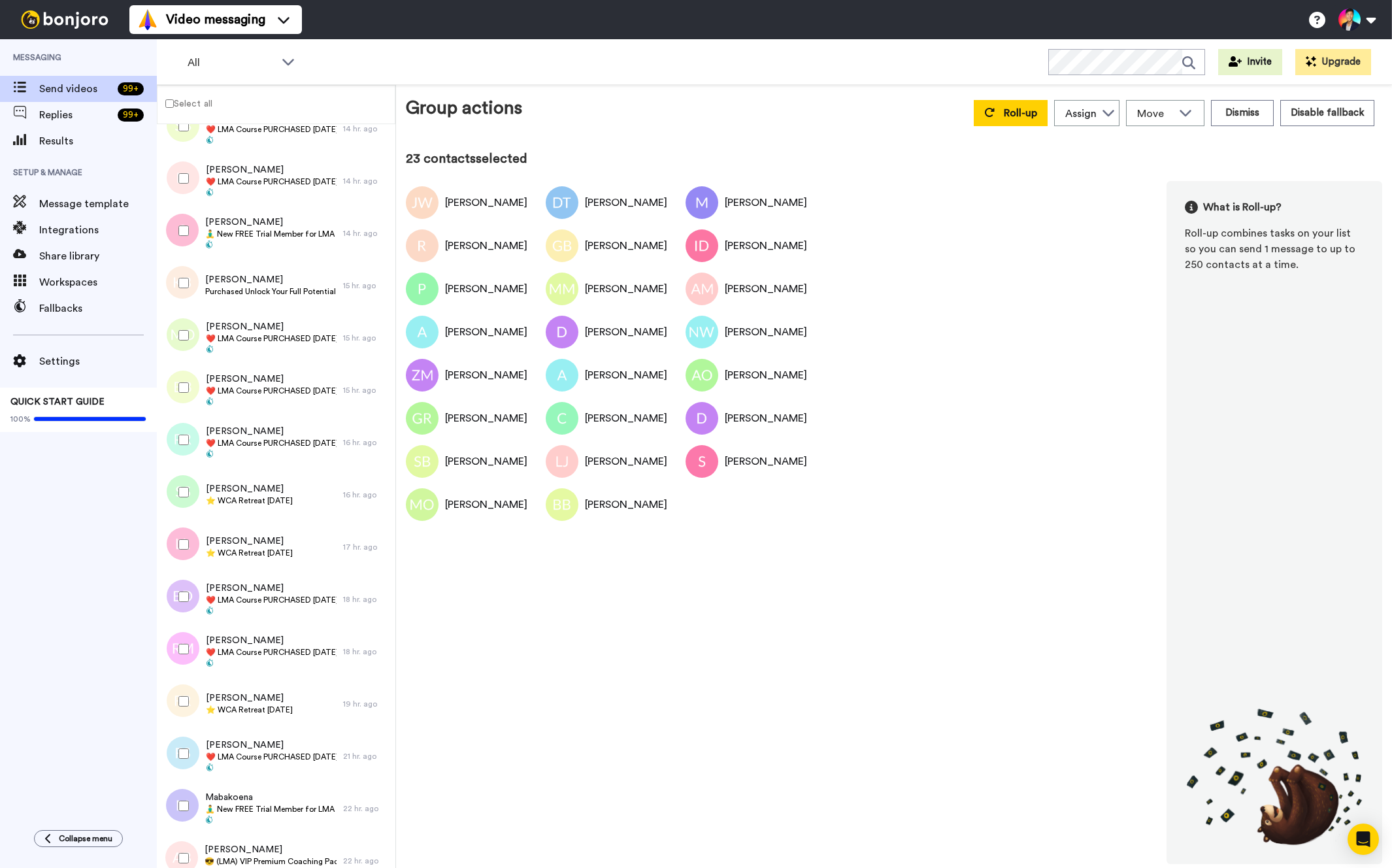
click at [180, 461] on div at bounding box center [181, 440] width 47 height 46
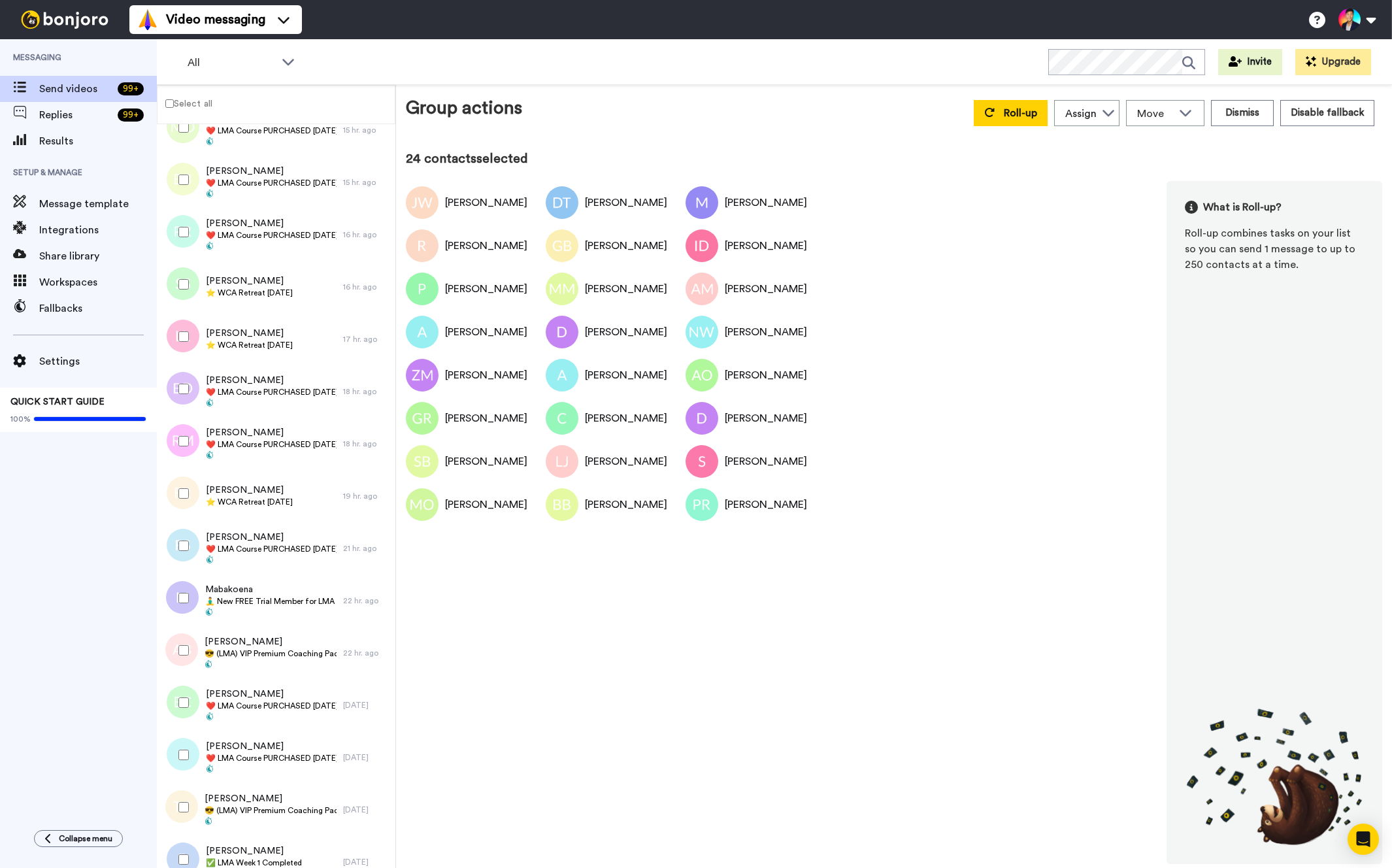
scroll to position [1885, 0]
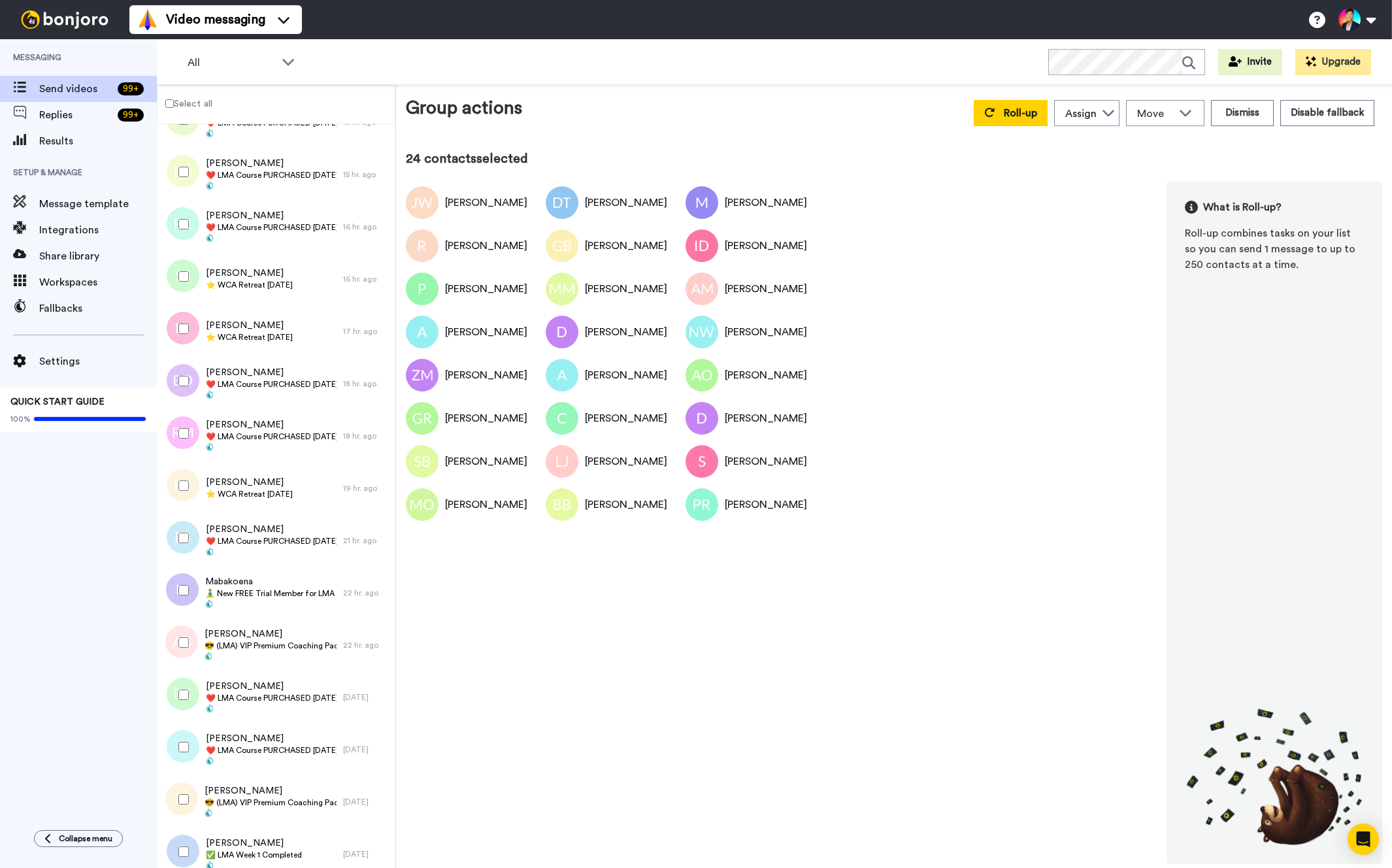
click at [185, 396] on div at bounding box center [181, 382] width 47 height 46
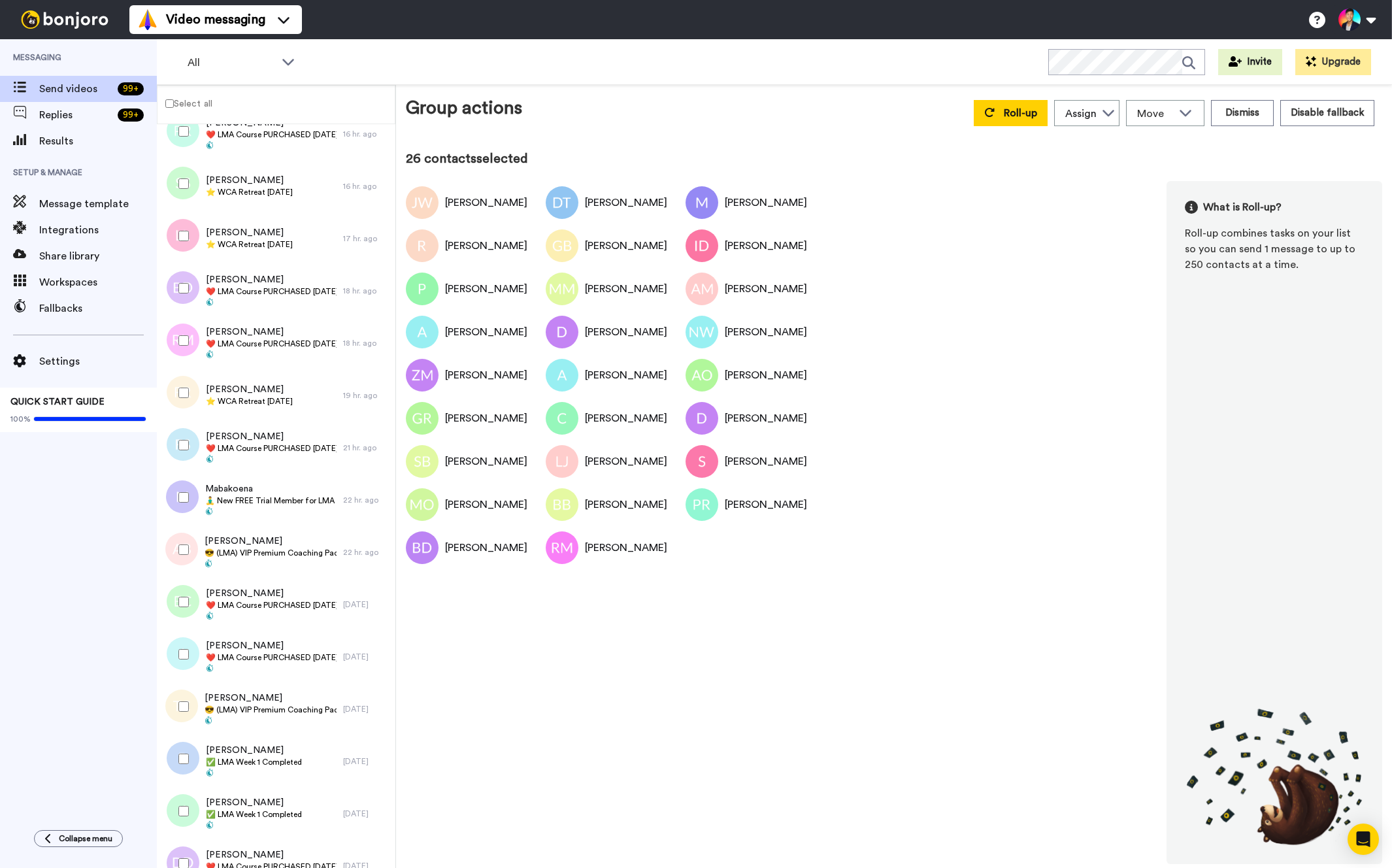
click at [182, 433] on div at bounding box center [181, 445] width 47 height 46
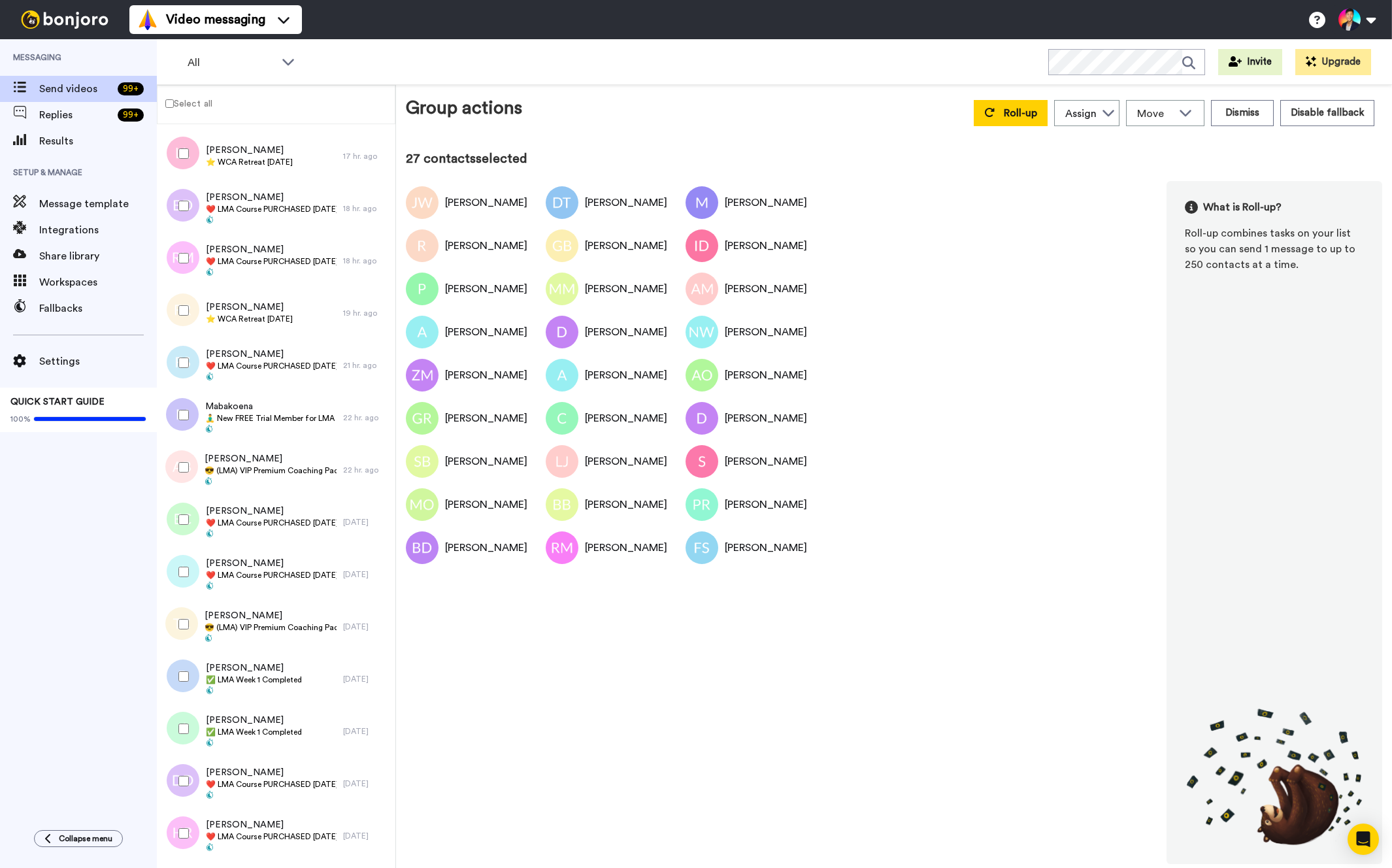
click at [182, 433] on div at bounding box center [181, 415] width 47 height 46
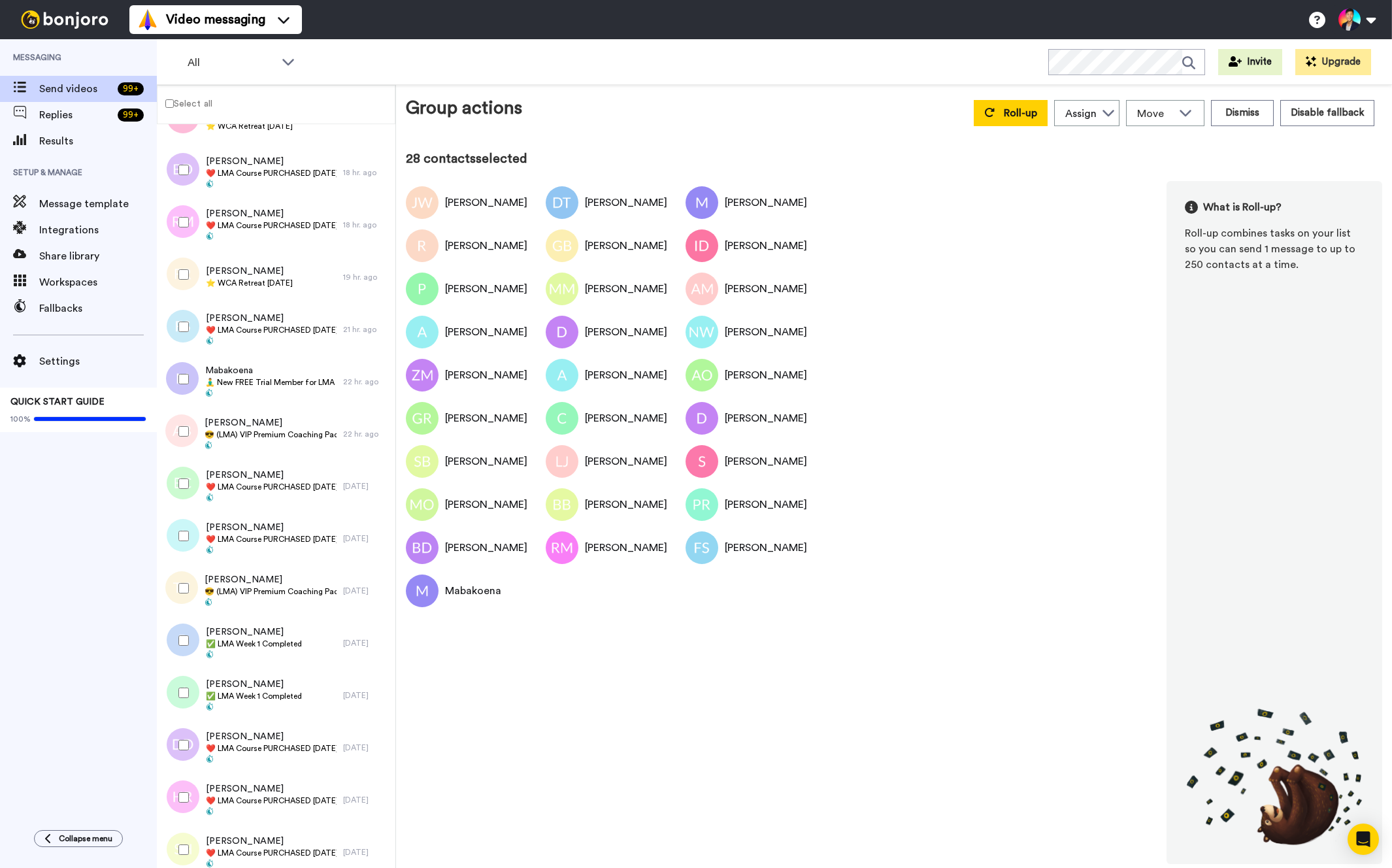
scroll to position [2126, 0]
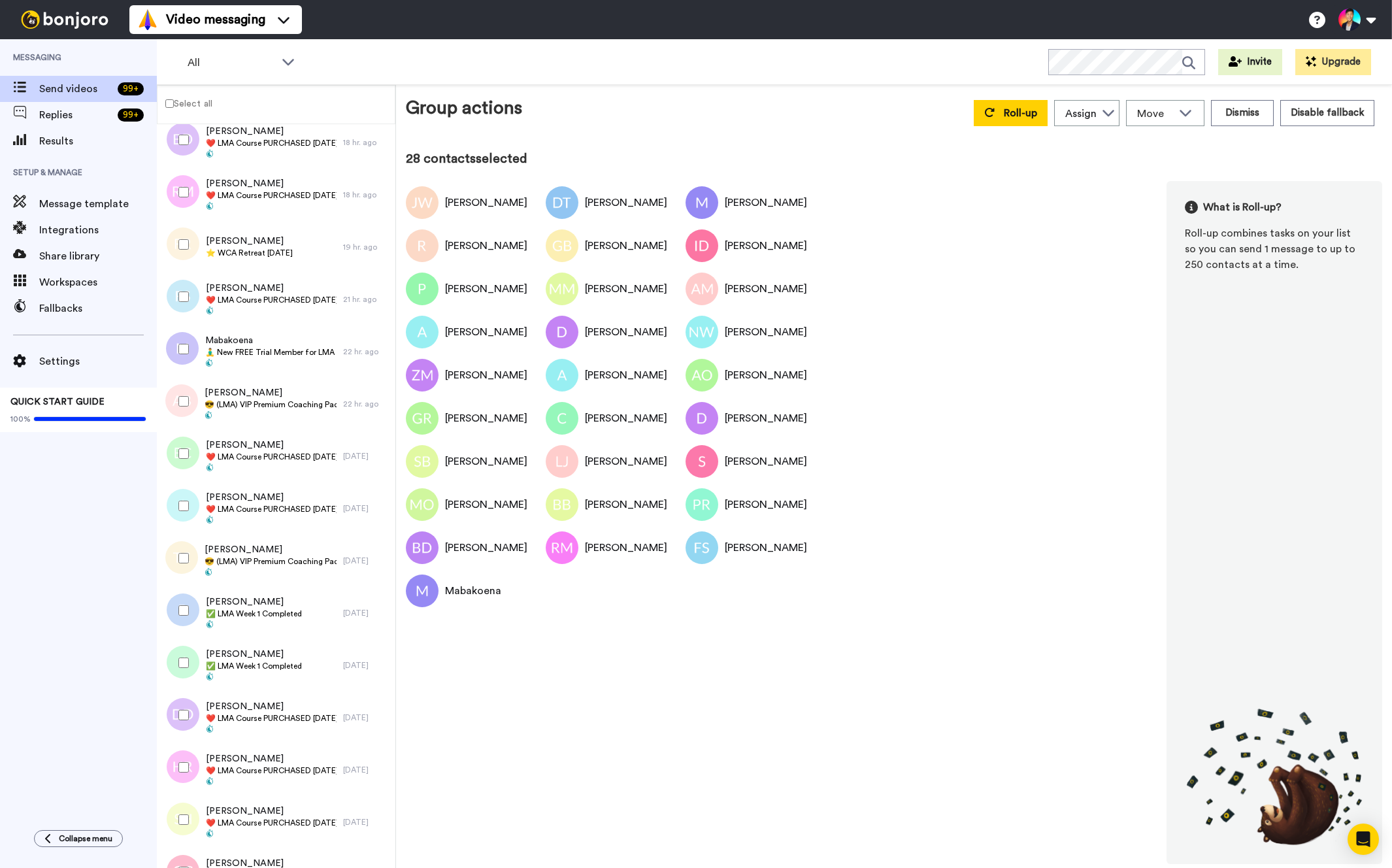
click at [182, 433] on div at bounding box center [181, 454] width 47 height 46
click at [251, 391] on span "Adam Buttery" at bounding box center [270, 392] width 132 height 13
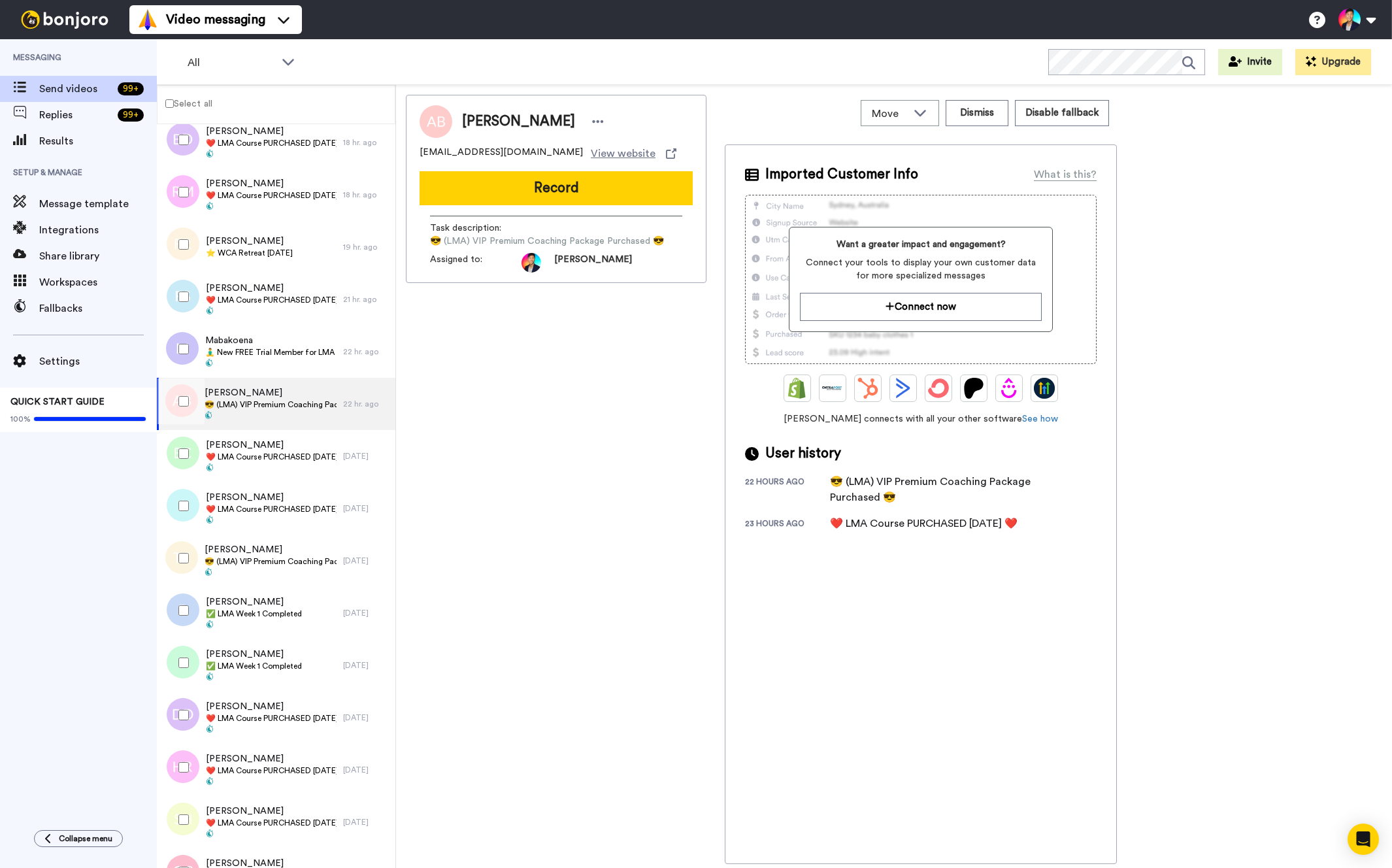
click at [175, 405] on div at bounding box center [181, 401] width 47 height 46
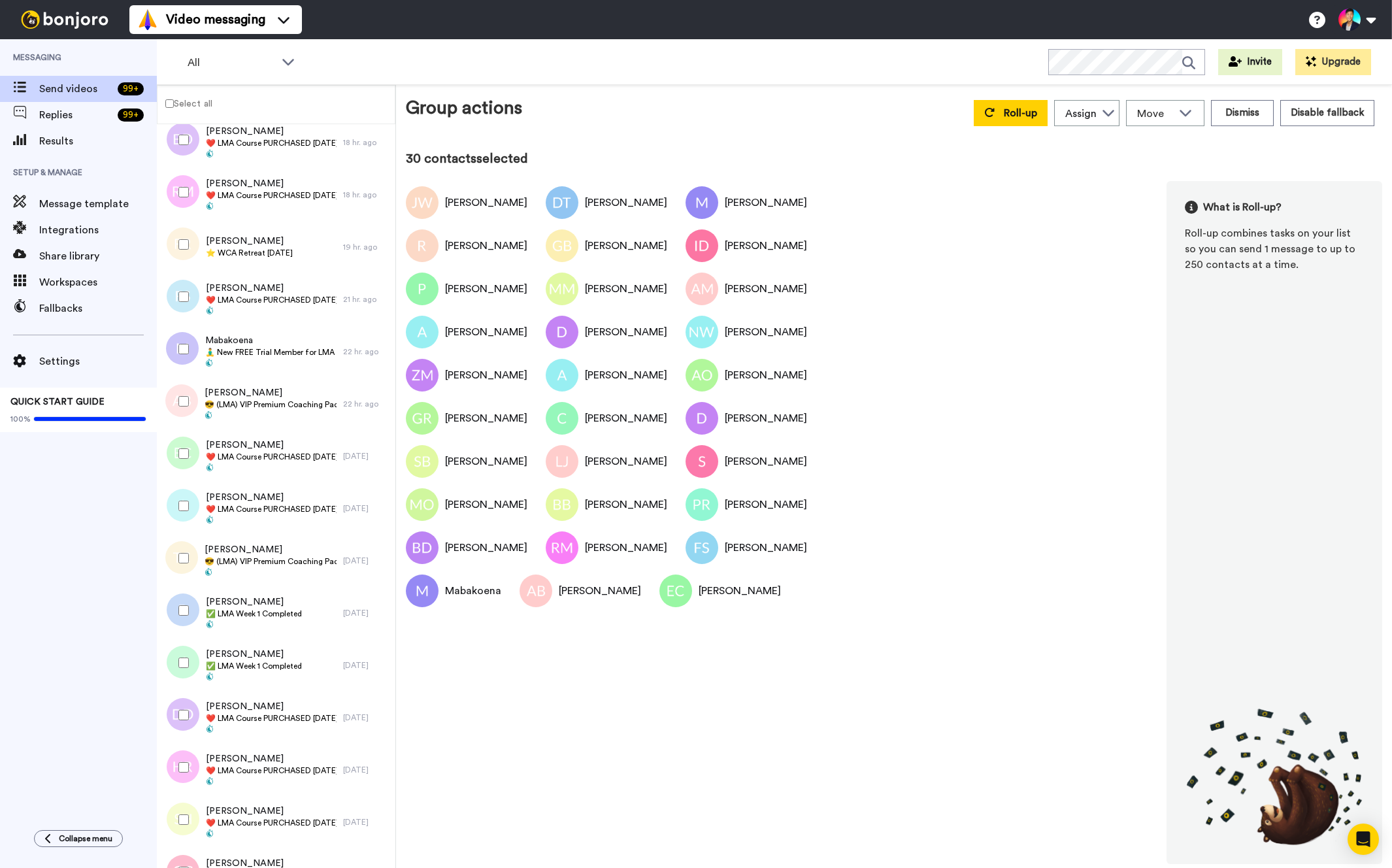
scroll to position [2200, 0]
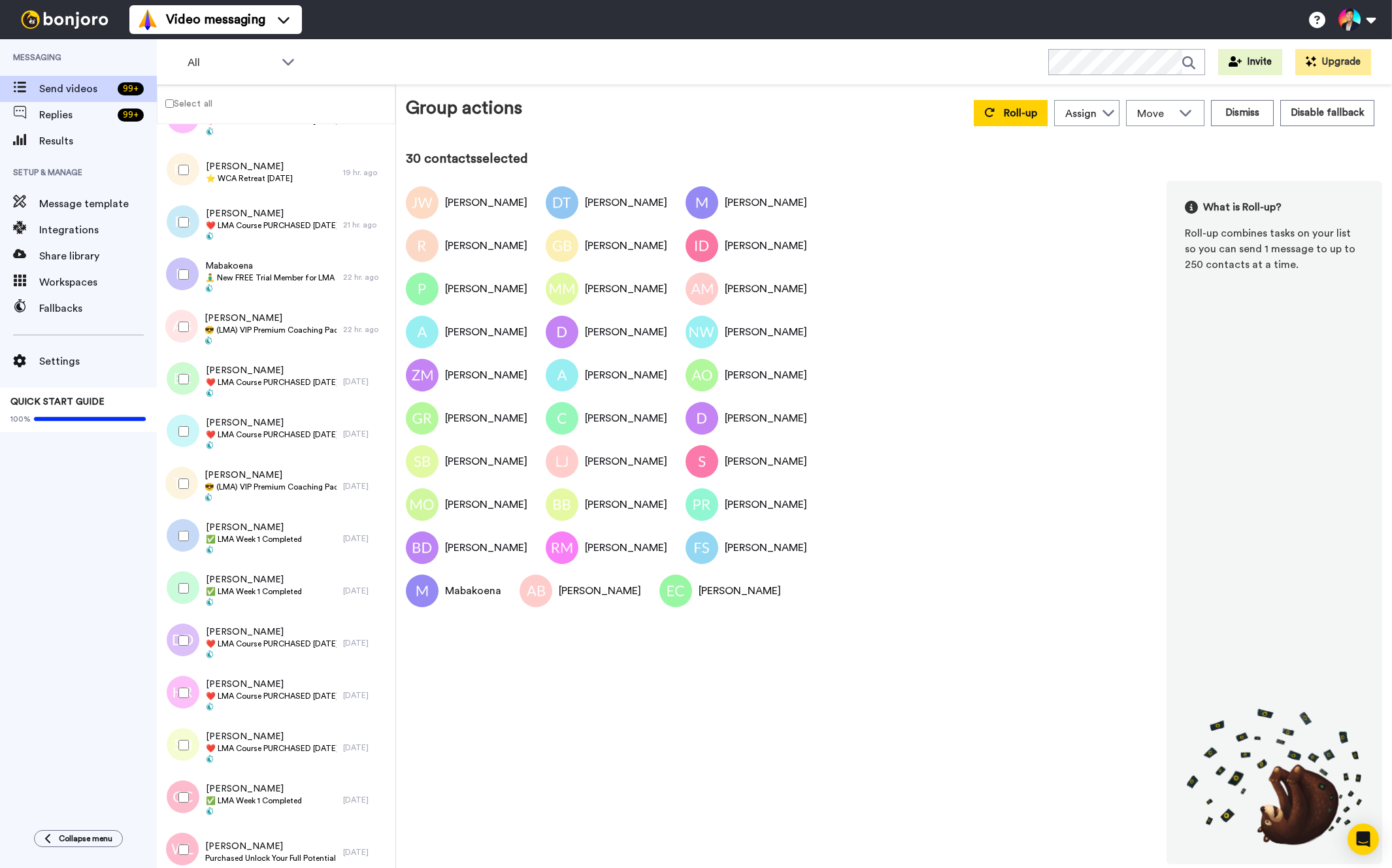
click at [179, 421] on div at bounding box center [181, 431] width 47 height 46
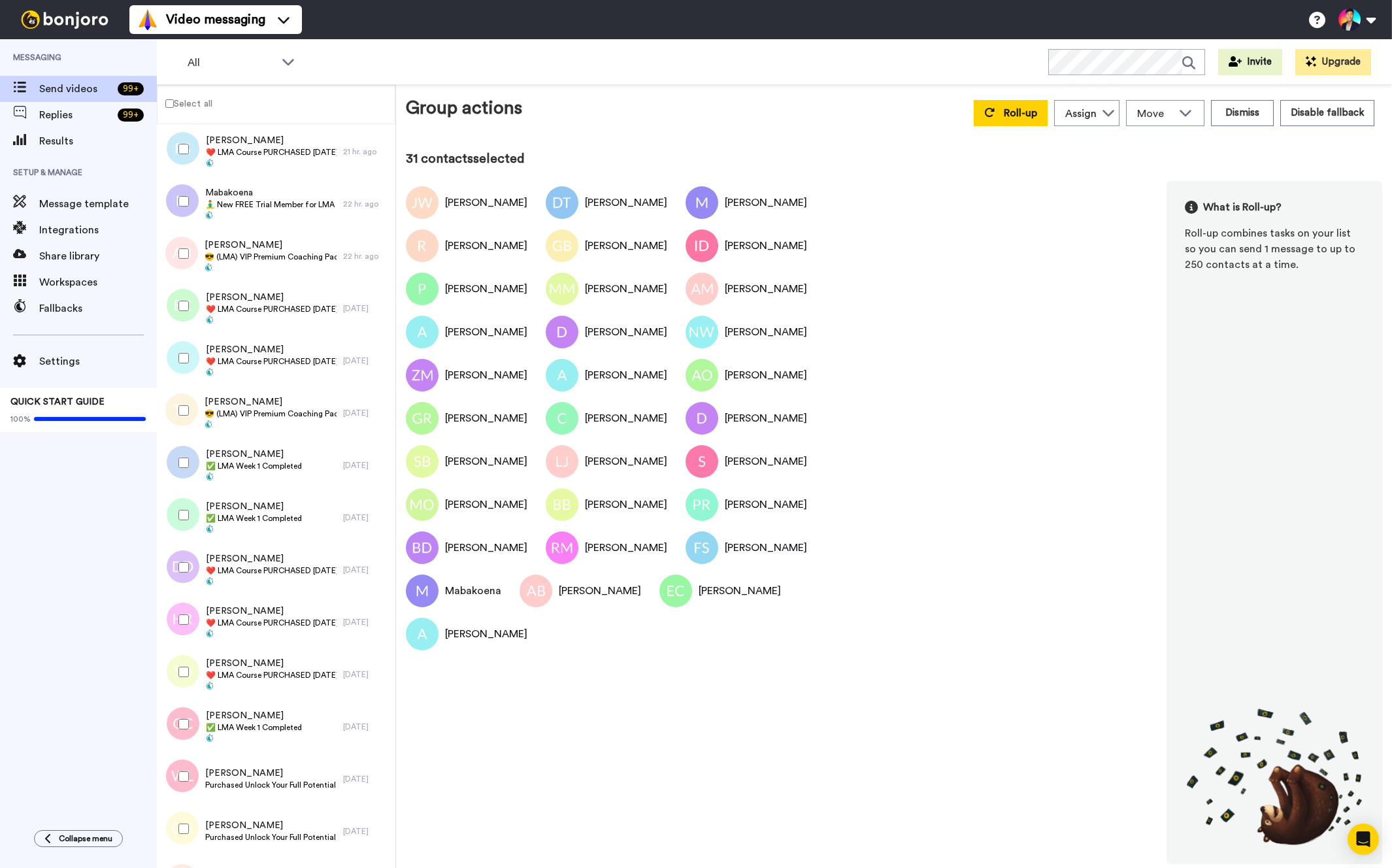
click at [179, 421] on div at bounding box center [181, 411] width 47 height 46
click at [229, 421] on span at bounding box center [270, 426] width 132 height 11
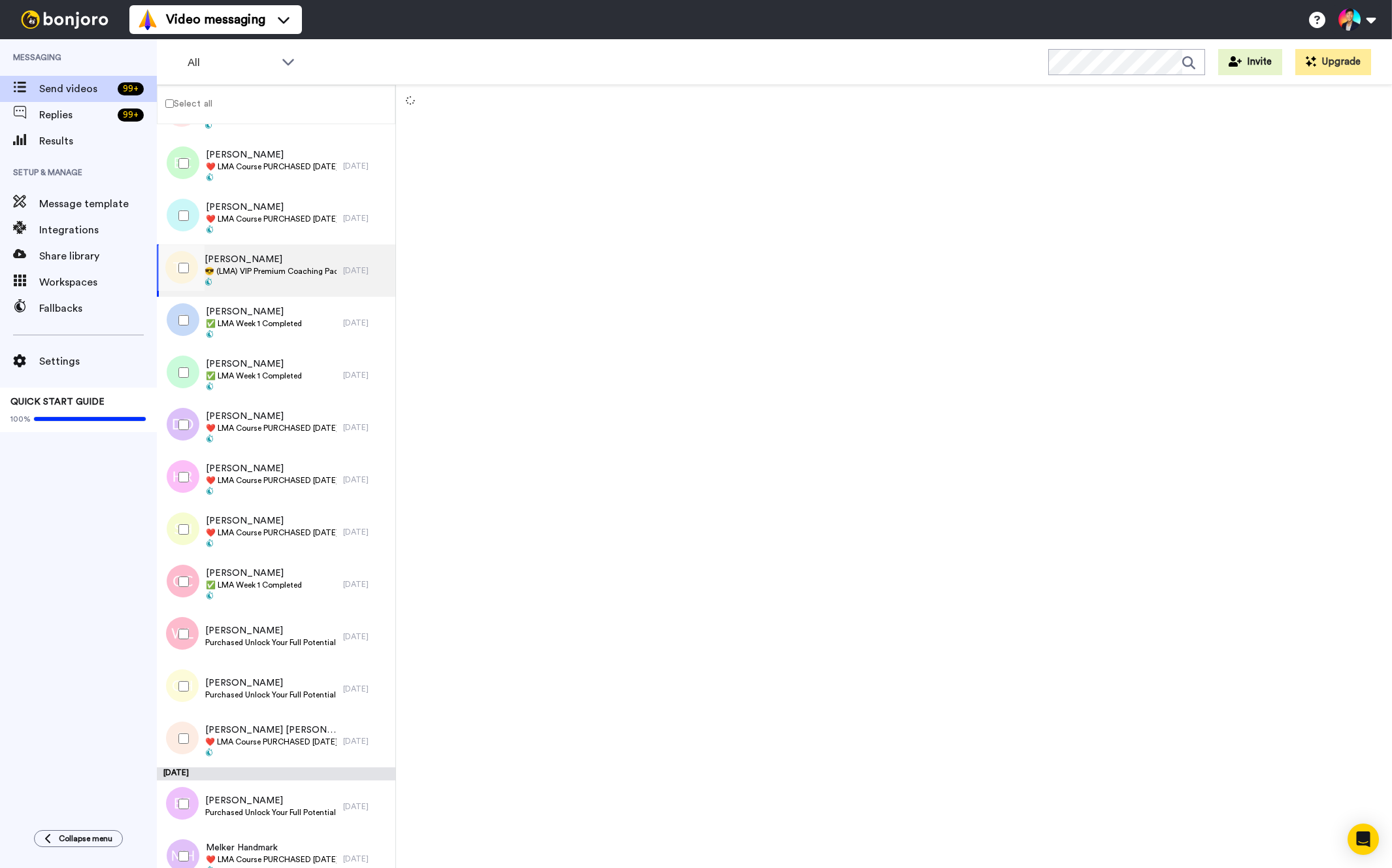
scroll to position [2427, 0]
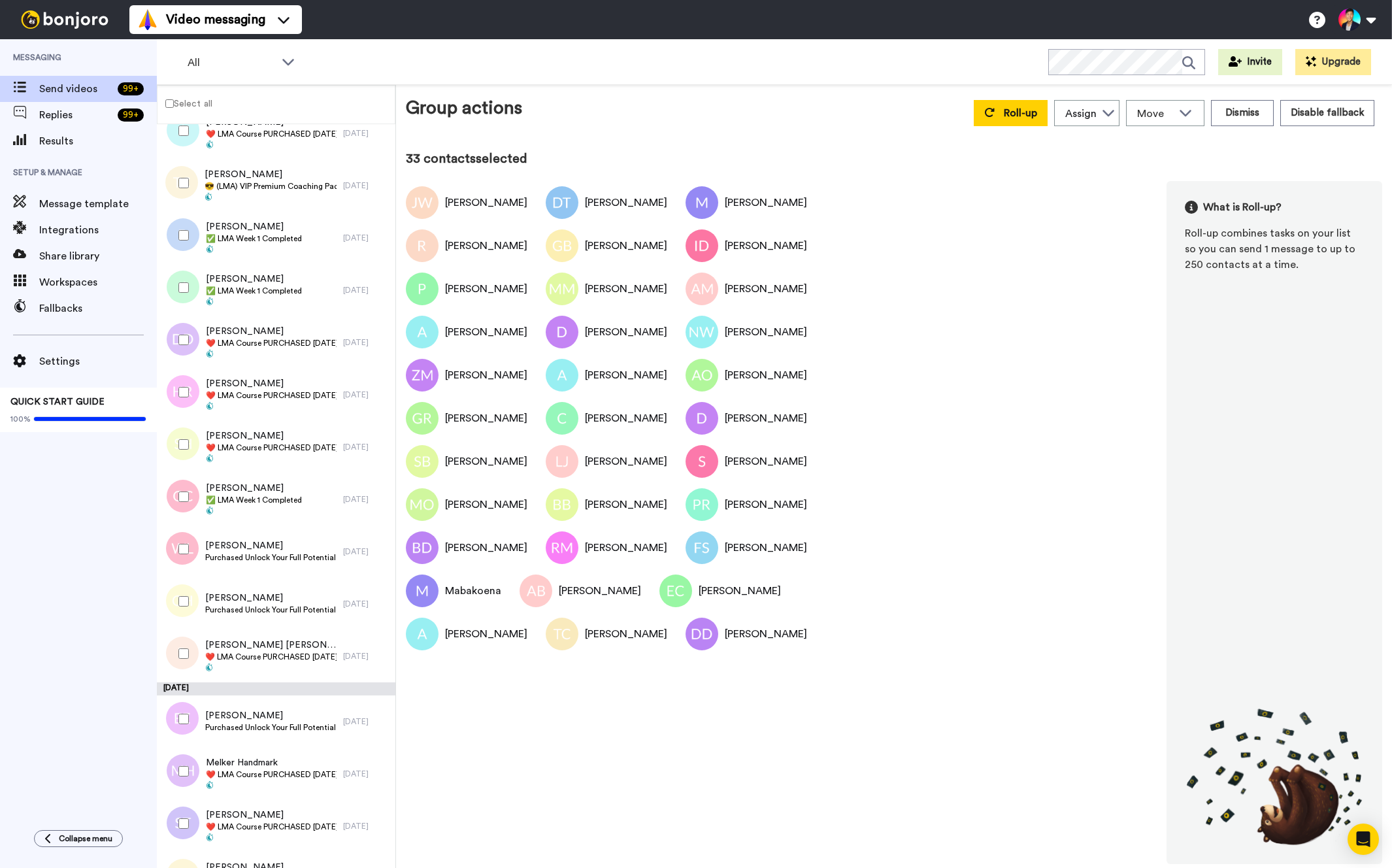
click at [183, 414] on div at bounding box center [181, 392] width 47 height 46
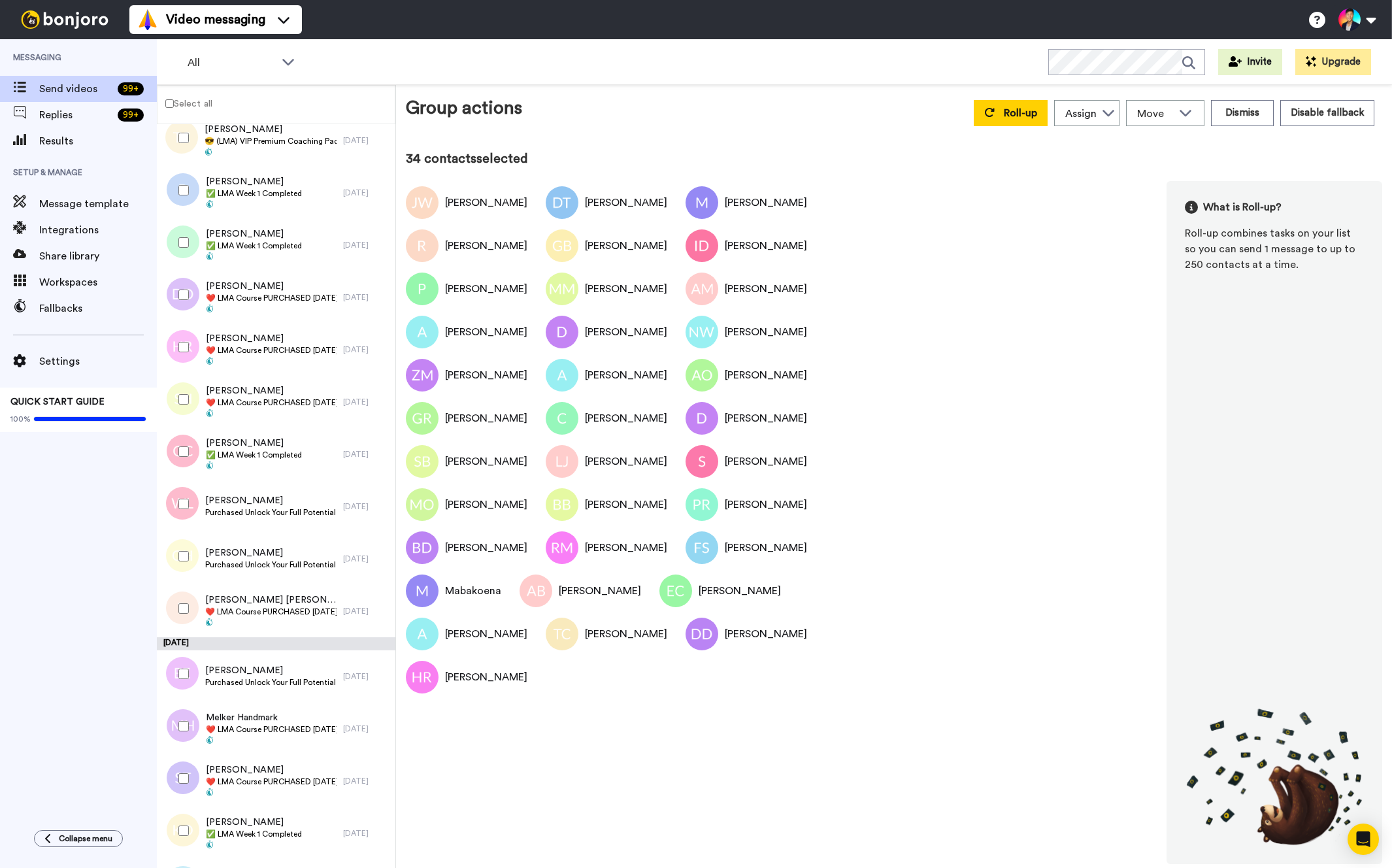
click at [183, 414] on div at bounding box center [181, 399] width 47 height 46
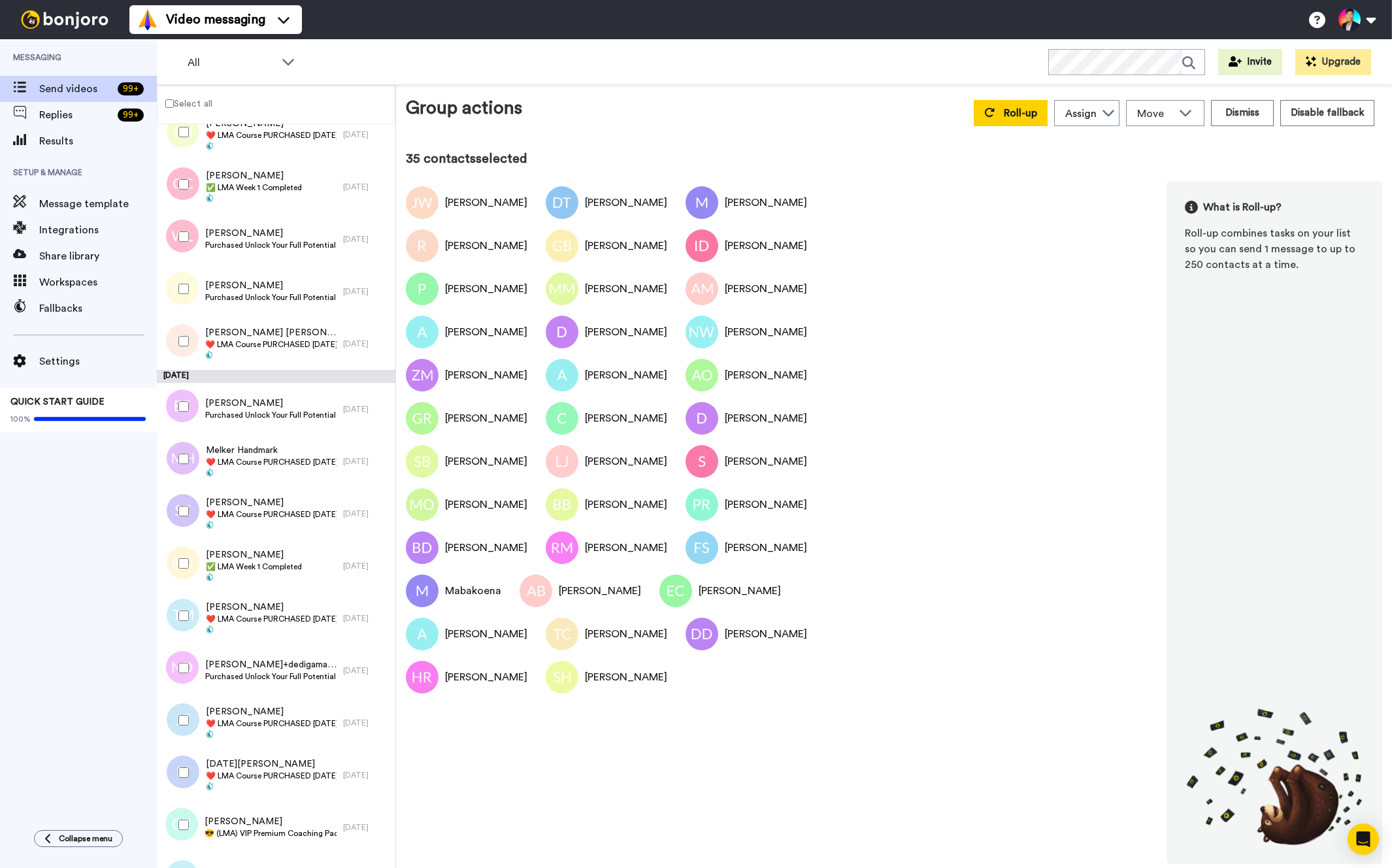
scroll to position [2828, 0]
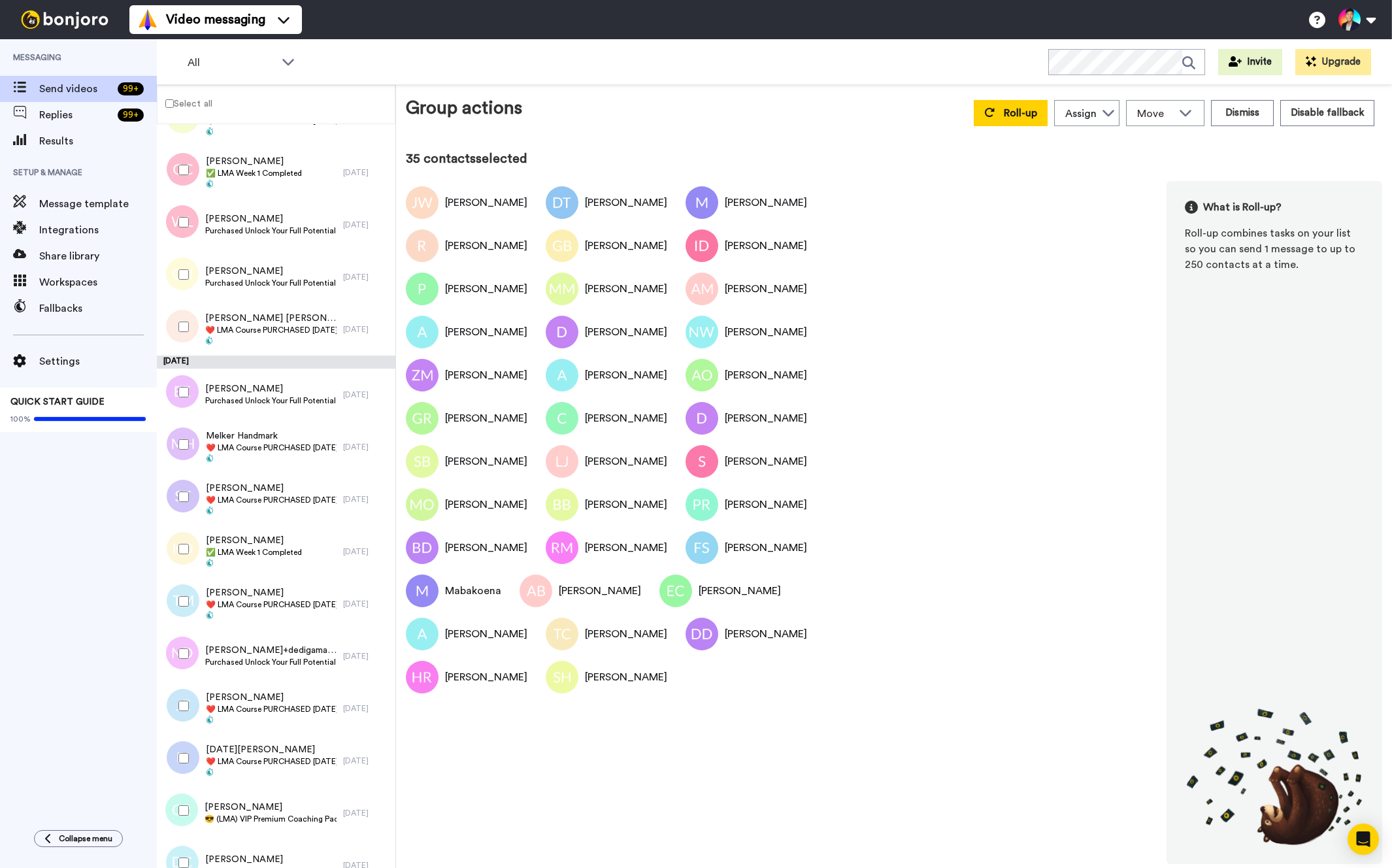
click at [179, 346] on div at bounding box center [181, 327] width 47 height 46
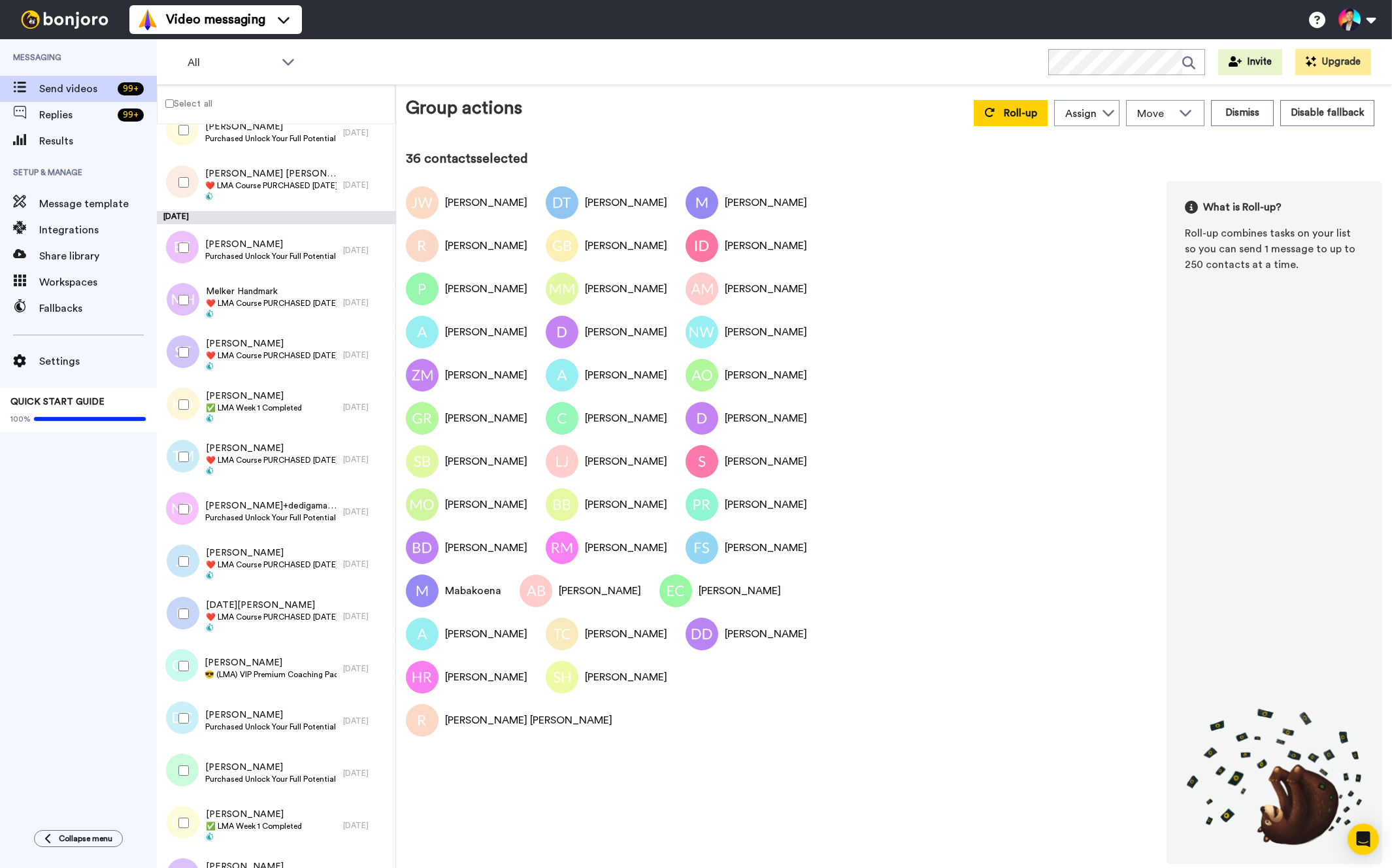
click at [179, 346] on div at bounding box center [181, 352] width 47 height 46
click at [189, 321] on div at bounding box center [181, 300] width 47 height 46
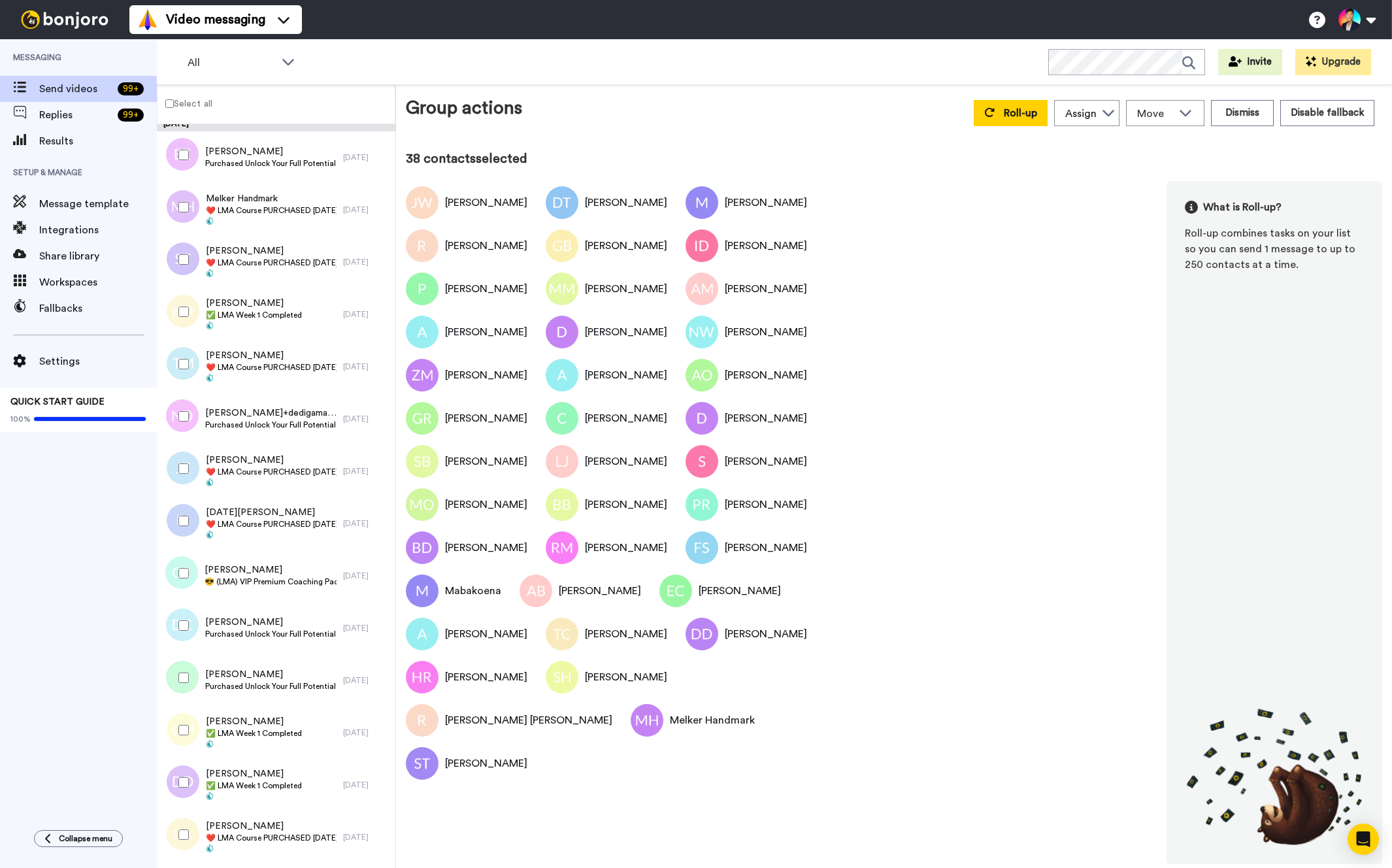
click at [185, 369] on div at bounding box center [181, 364] width 47 height 46
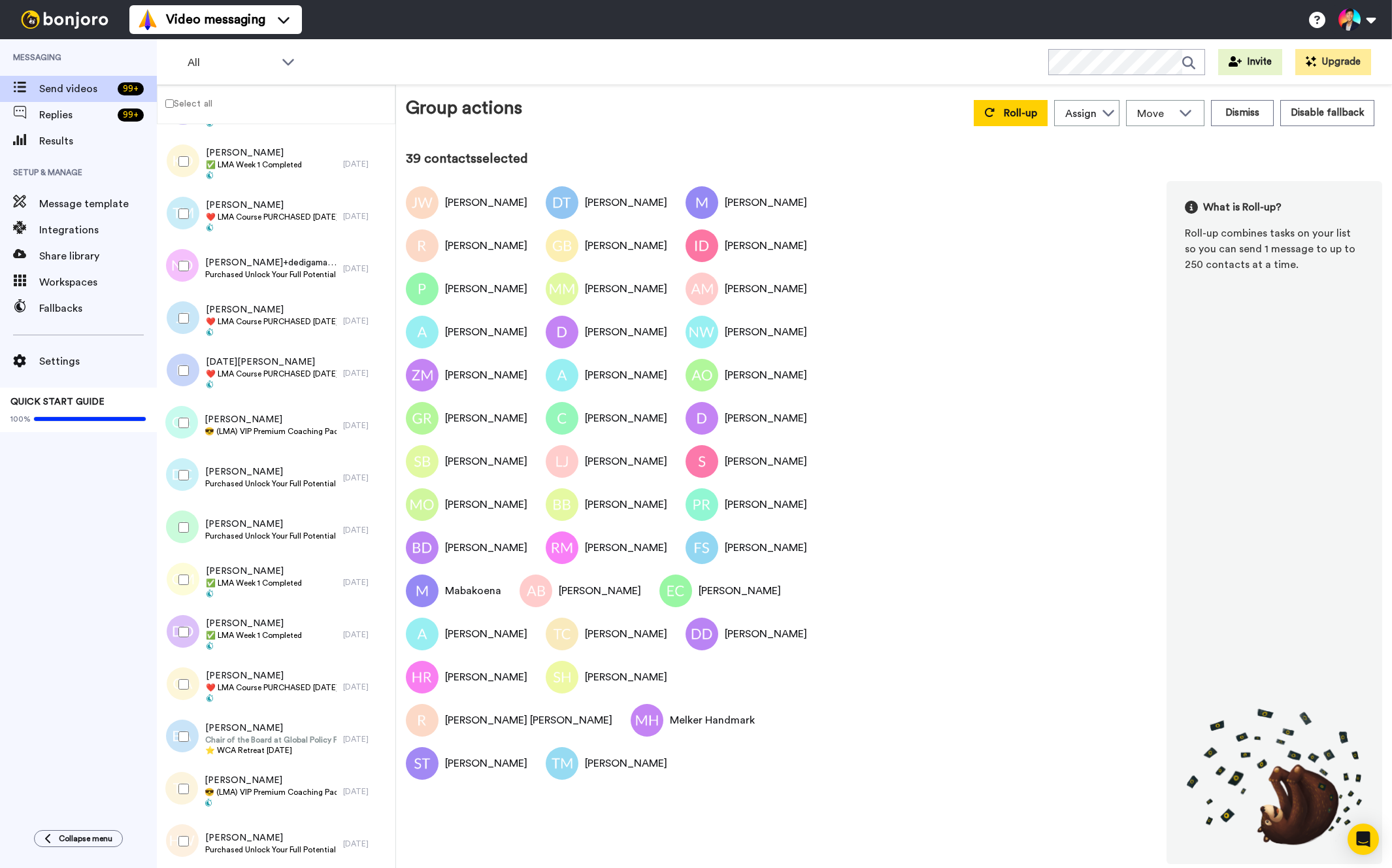
click at [185, 323] on div at bounding box center [181, 319] width 47 height 46
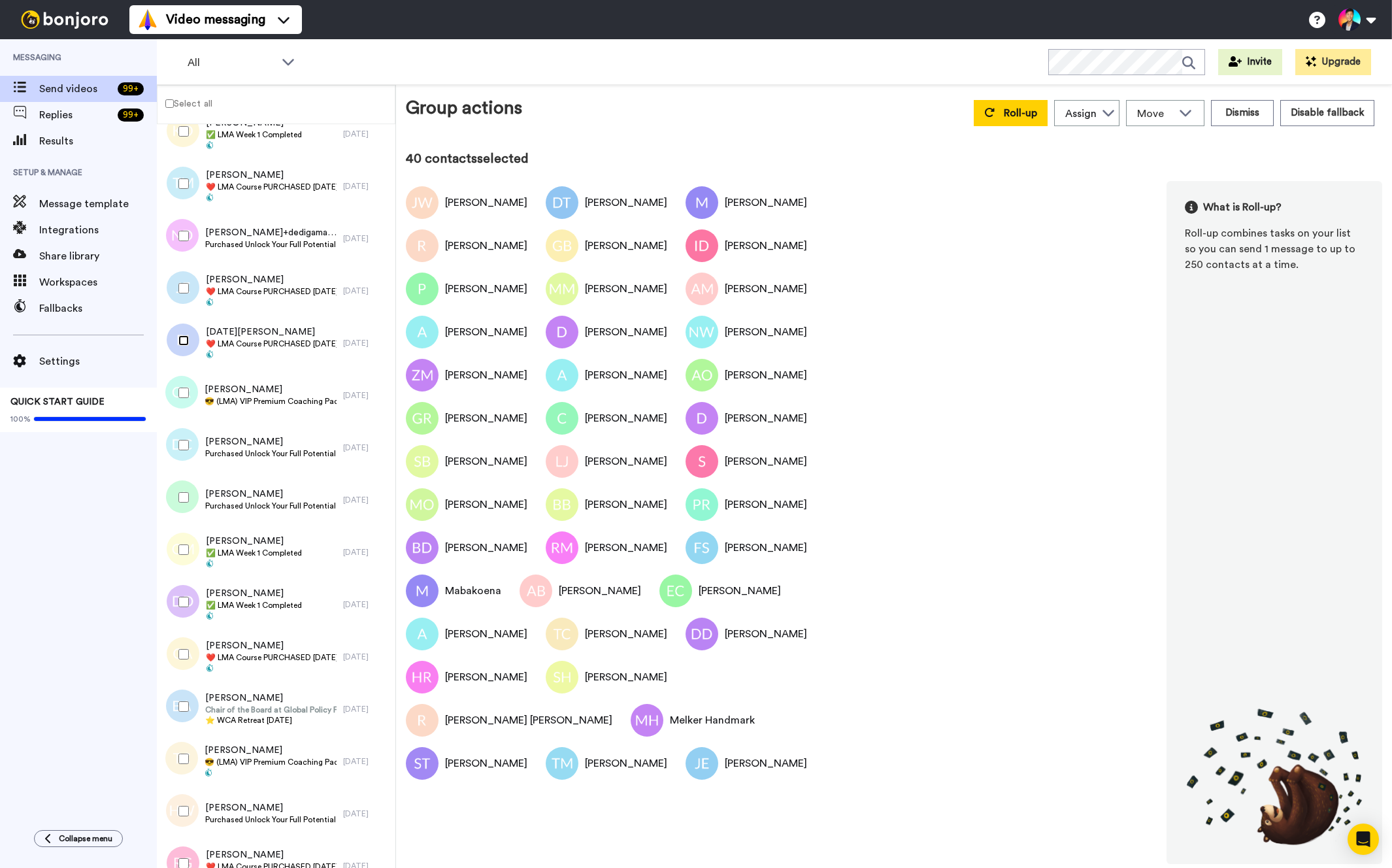
scroll to position [3263, 0]
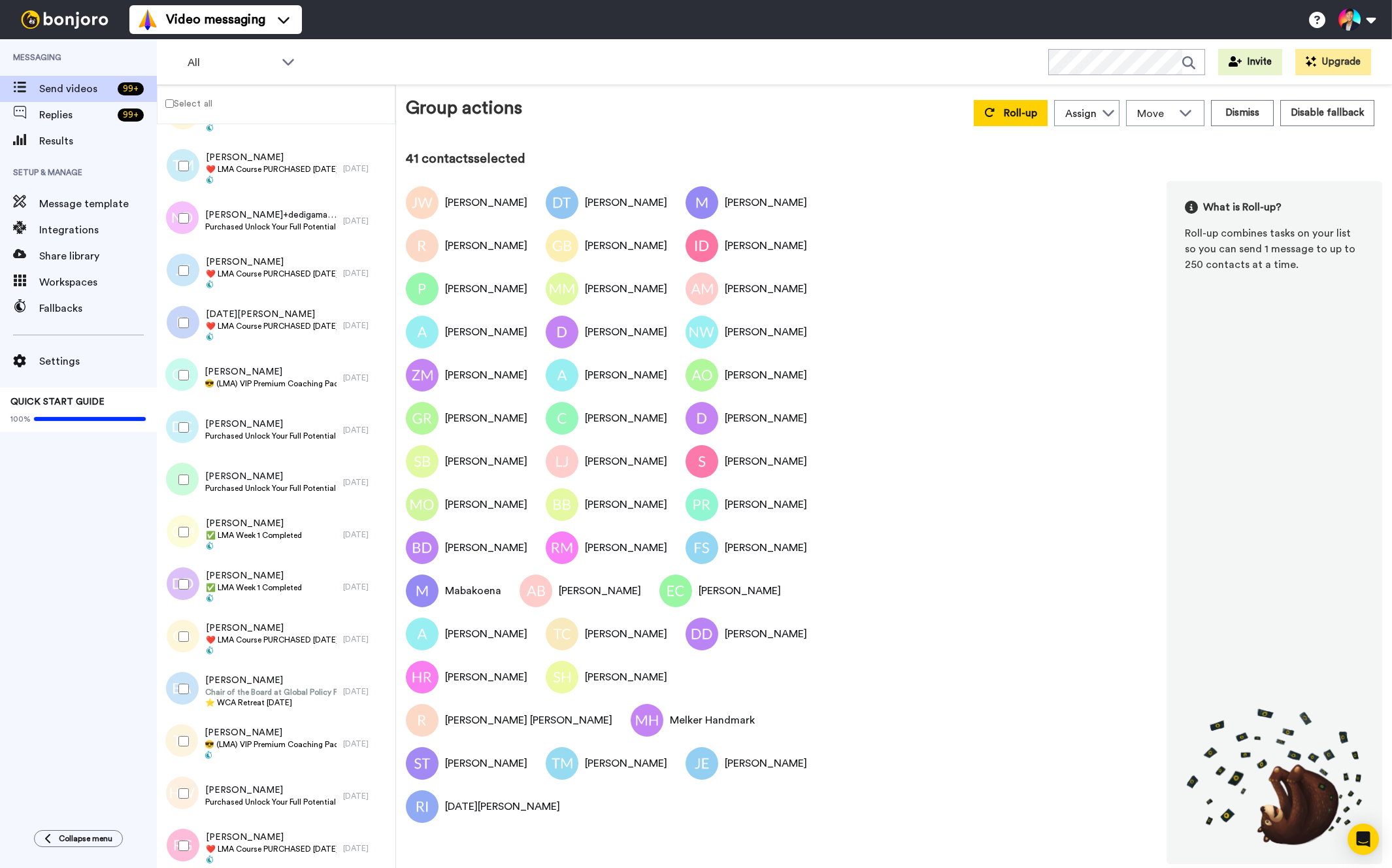
click at [181, 368] on div at bounding box center [181, 375] width 47 height 46
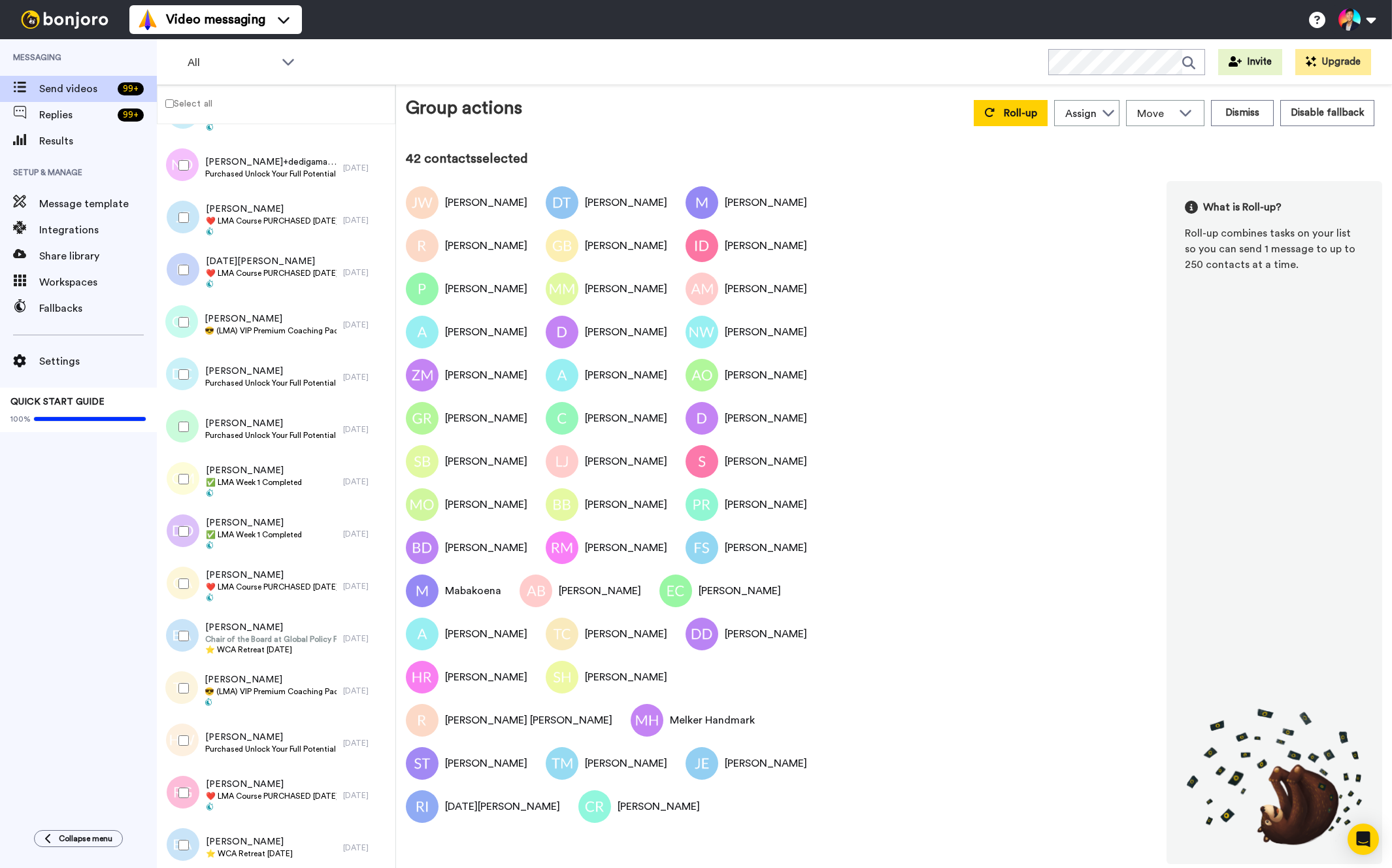
scroll to position [3348, 0]
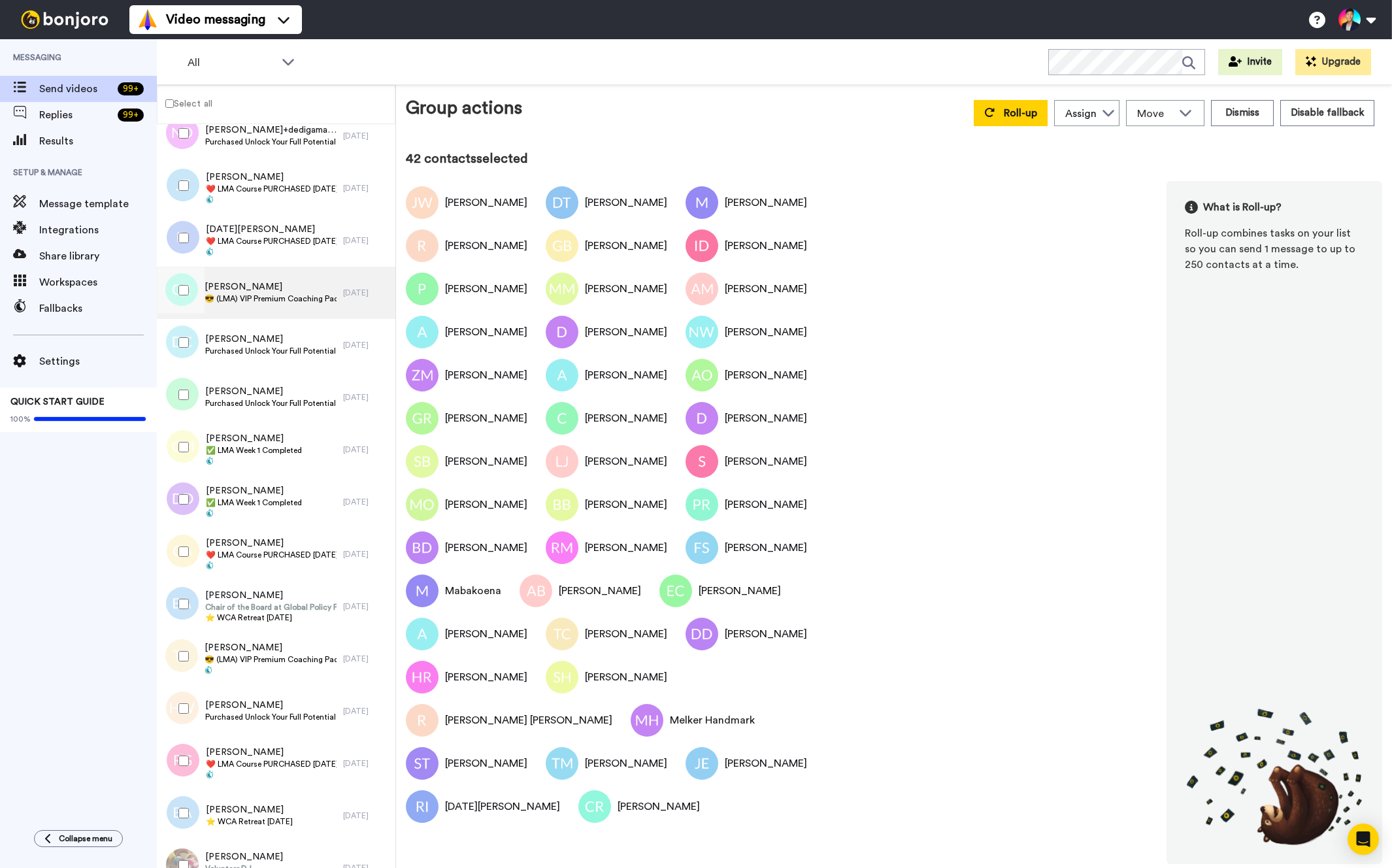
click at [290, 281] on span "Carrie Reed" at bounding box center [270, 287] width 132 height 13
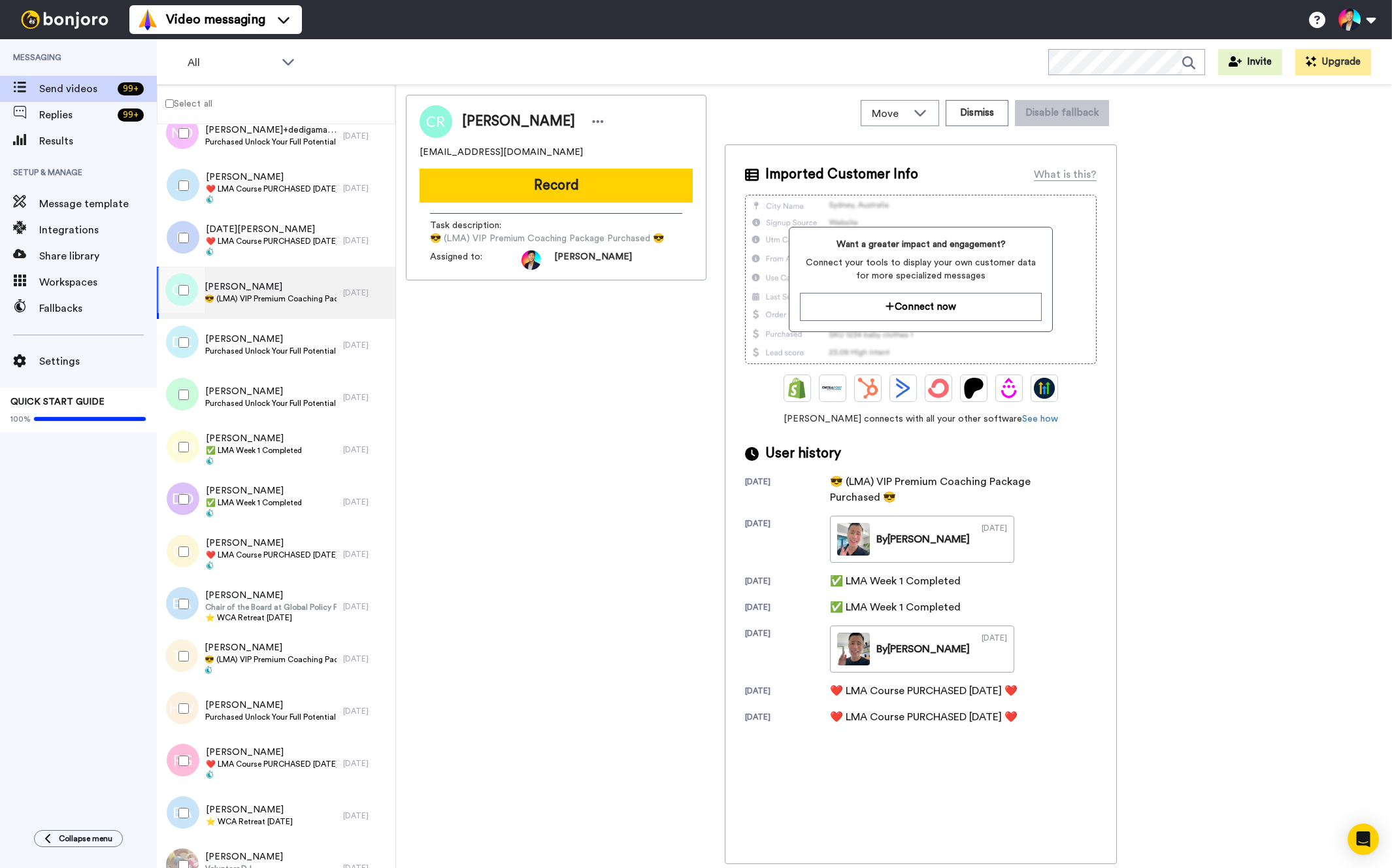
click at [509, 457] on div "Carrie Reed Karireed734@gmail.com Record Task description : 😎 (LMA) VIP Premium…" at bounding box center [556, 480] width 300 height 769
click at [192, 302] on div at bounding box center [181, 290] width 47 height 46
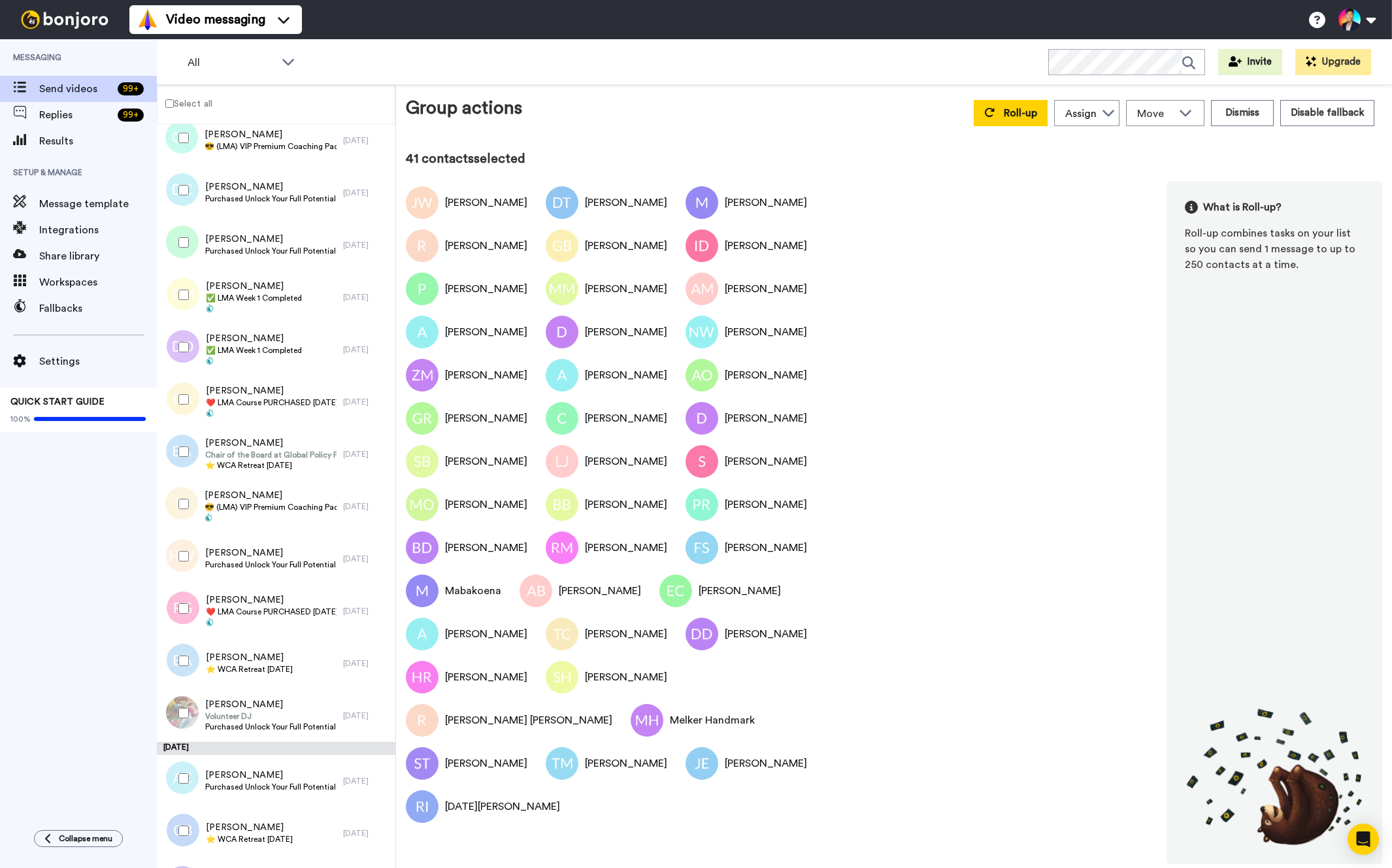
click at [194, 389] on div at bounding box center [181, 399] width 47 height 46
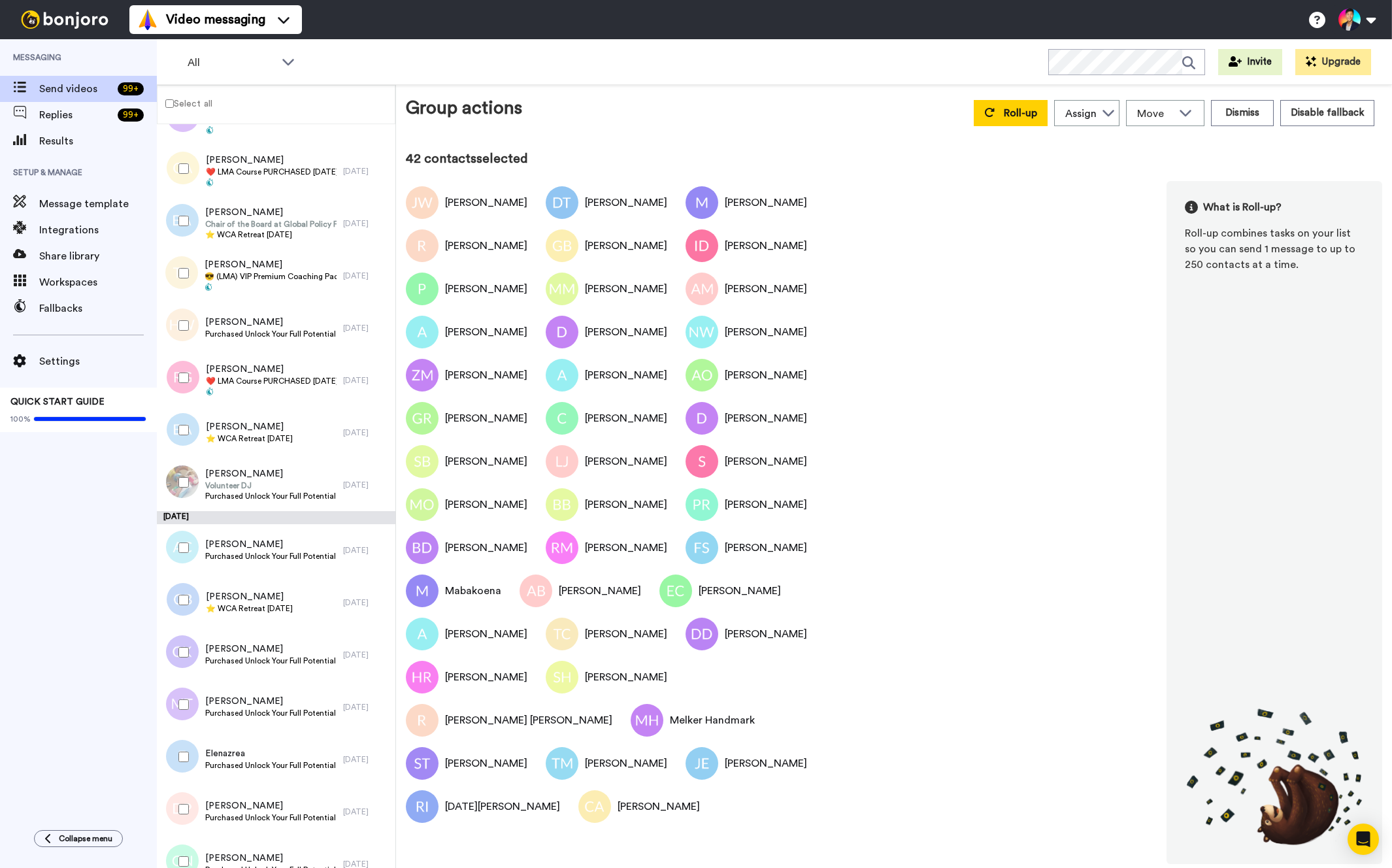
scroll to position [3737, 0]
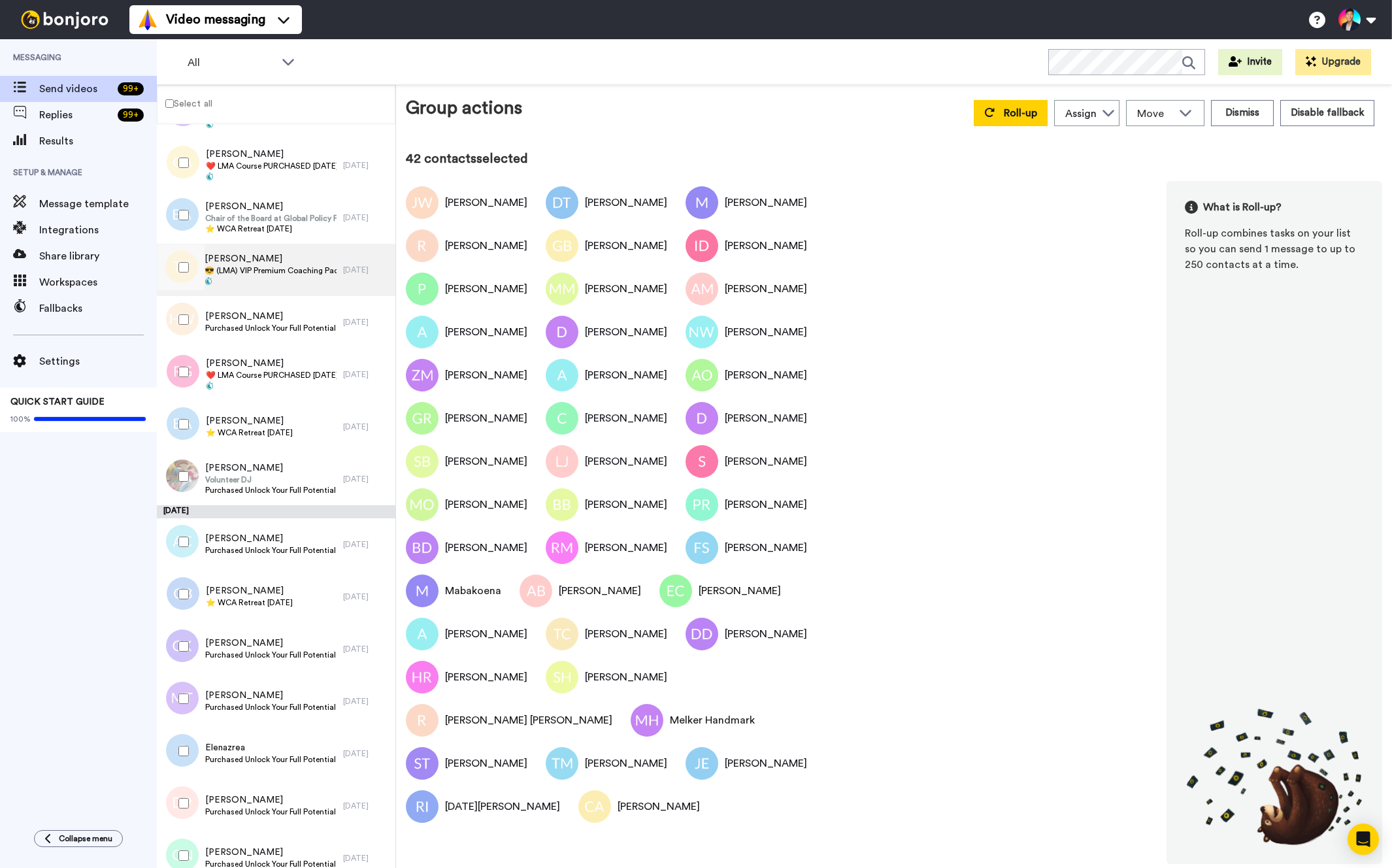
click at [254, 271] on span "😎 (LMA) VIP Premium Coaching Package Purchased 😎" at bounding box center [270, 270] width 132 height 11
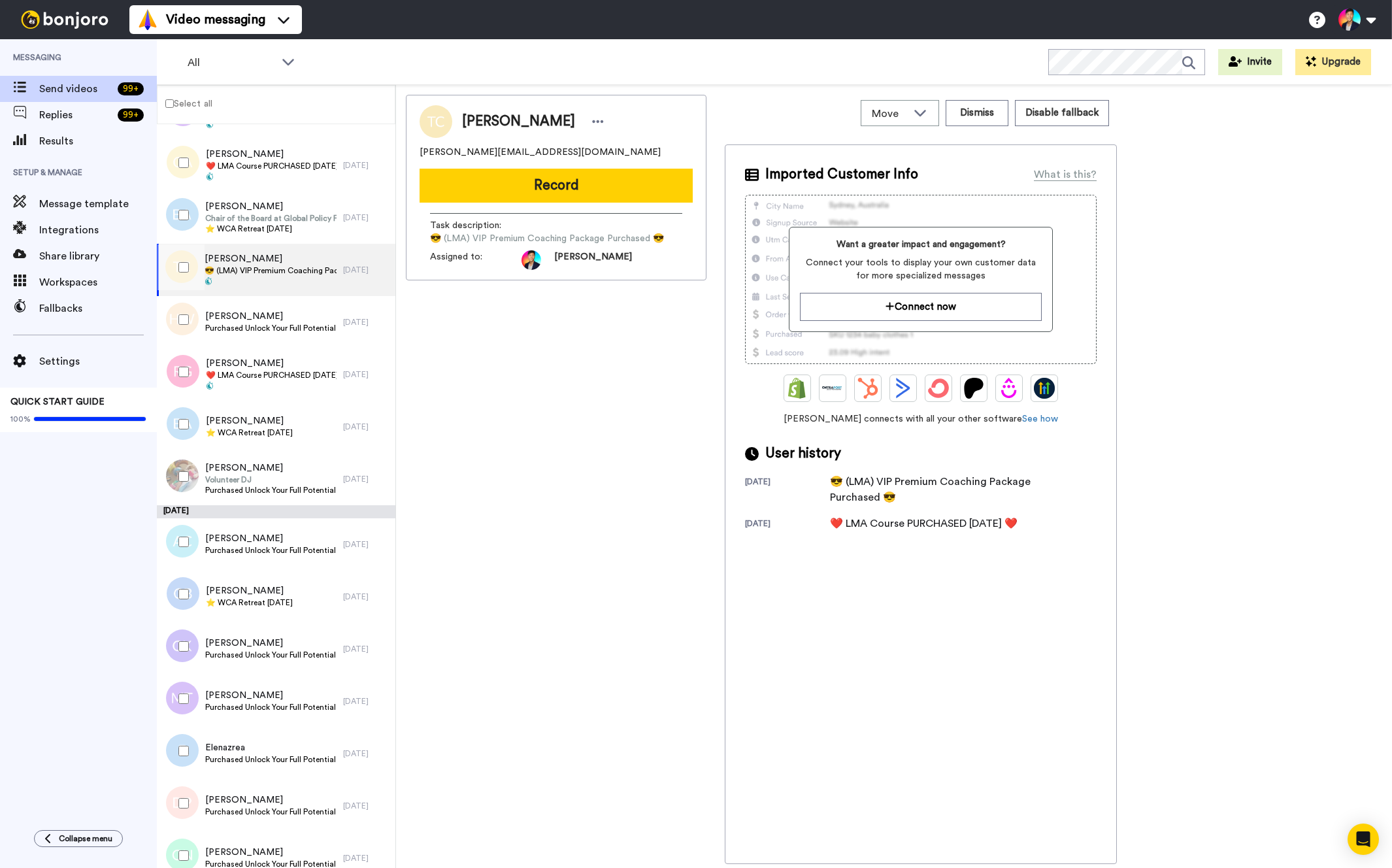
click at [194, 274] on div at bounding box center [181, 267] width 47 height 46
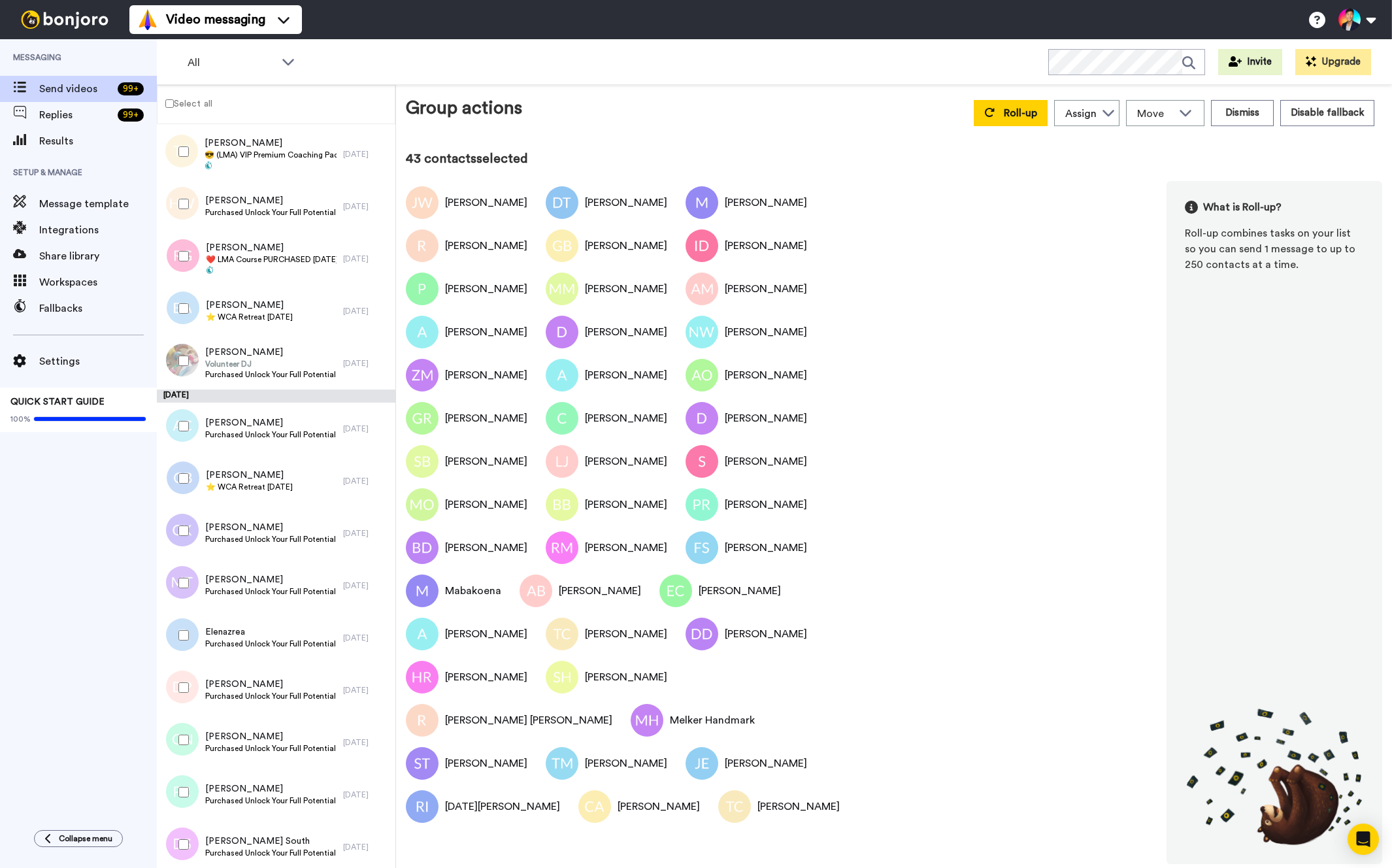
scroll to position [3889, 0]
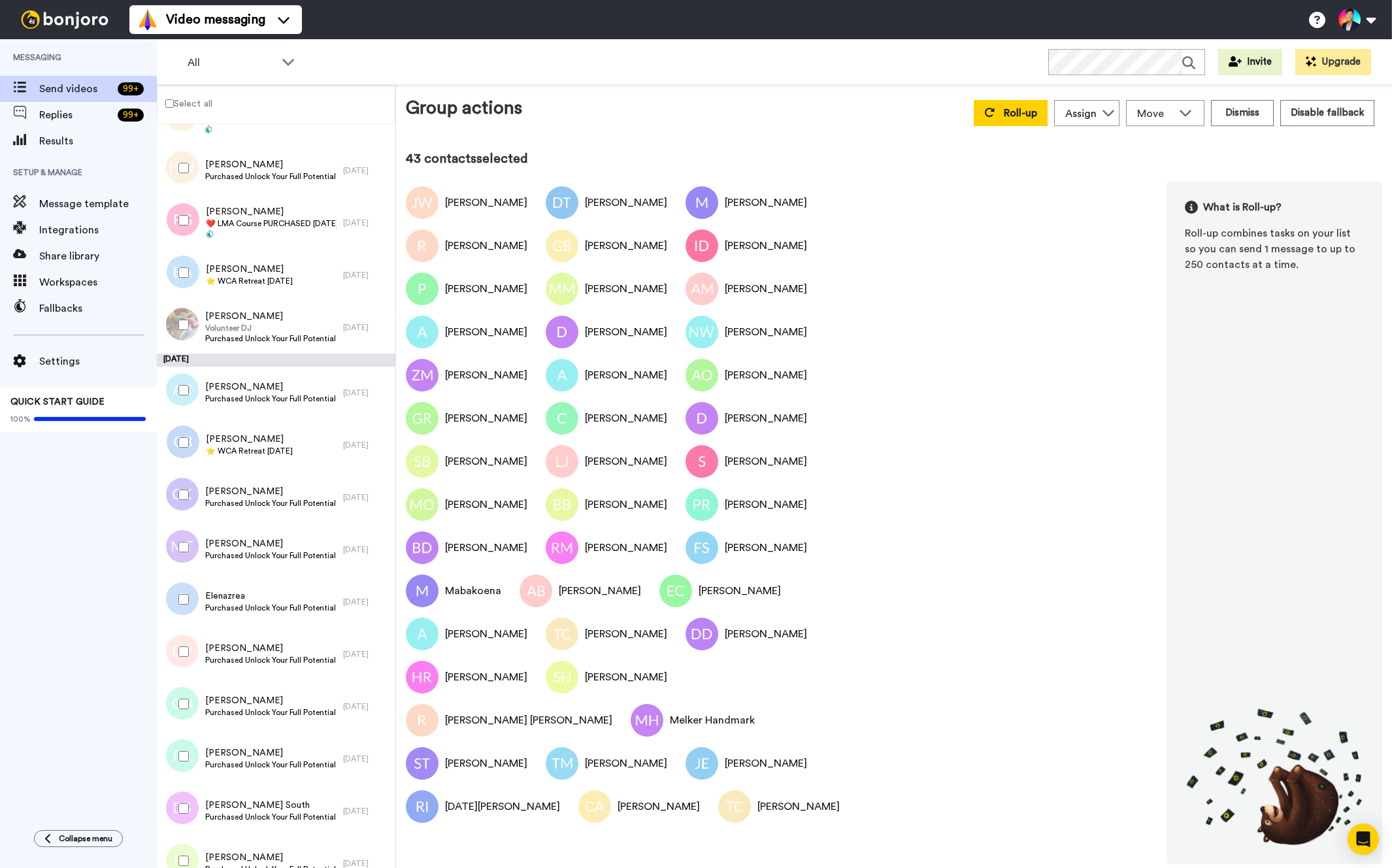
click at [193, 234] on div at bounding box center [181, 221] width 47 height 46
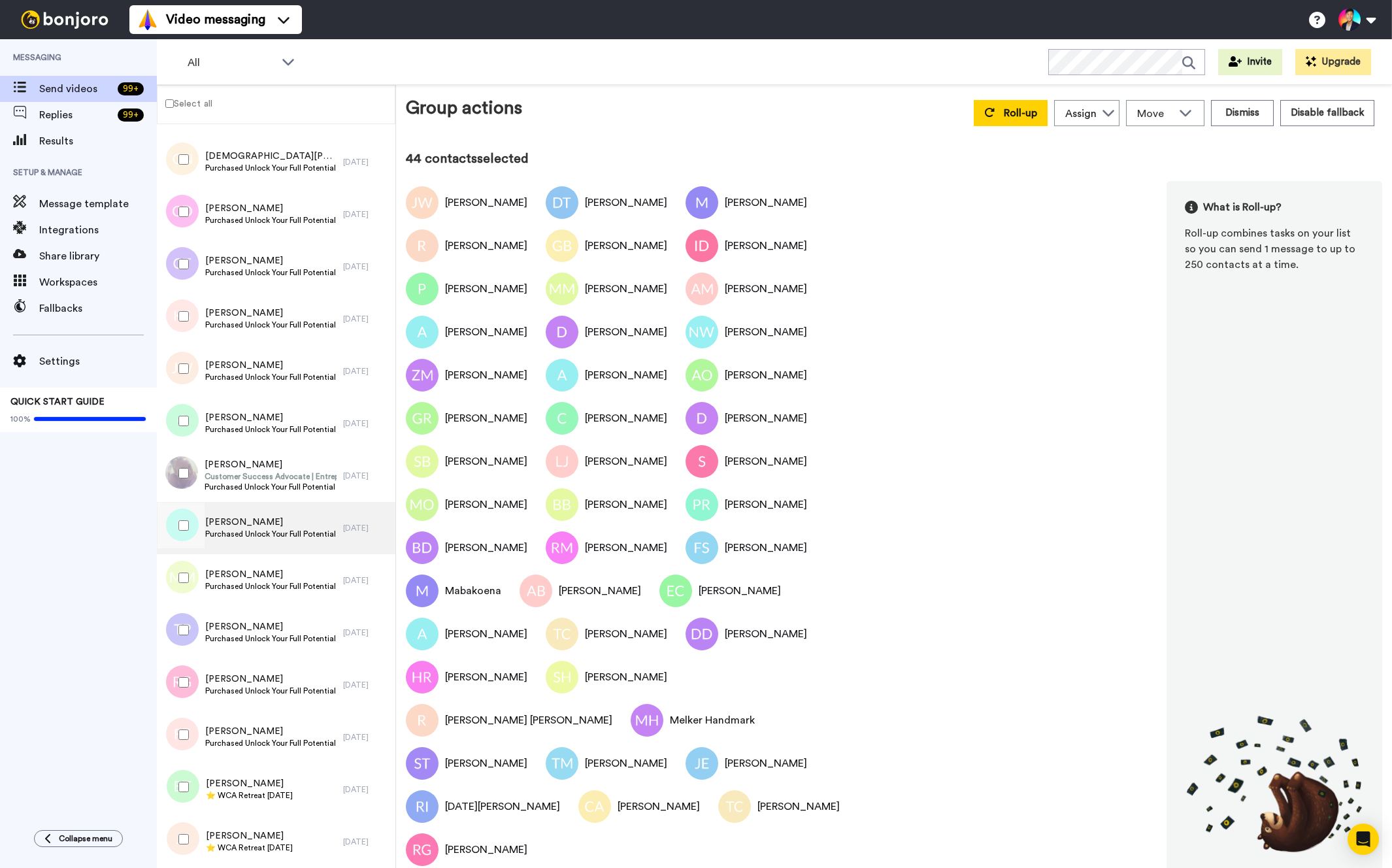
scroll to position [7571, 0]
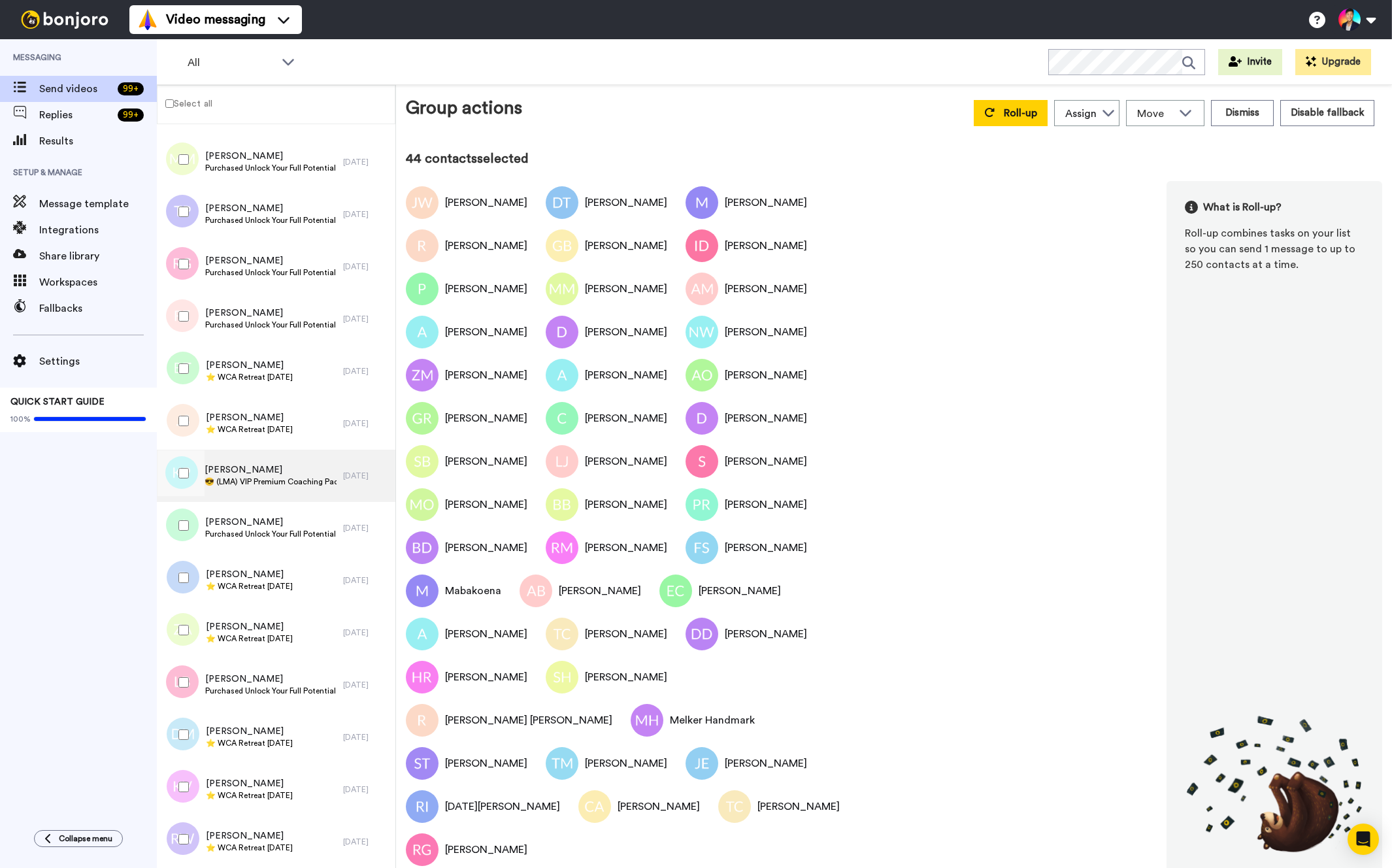
click at [257, 477] on span "😎 (LMA) VIP Premium Coaching Package Purchased 😎" at bounding box center [270, 482] width 132 height 11
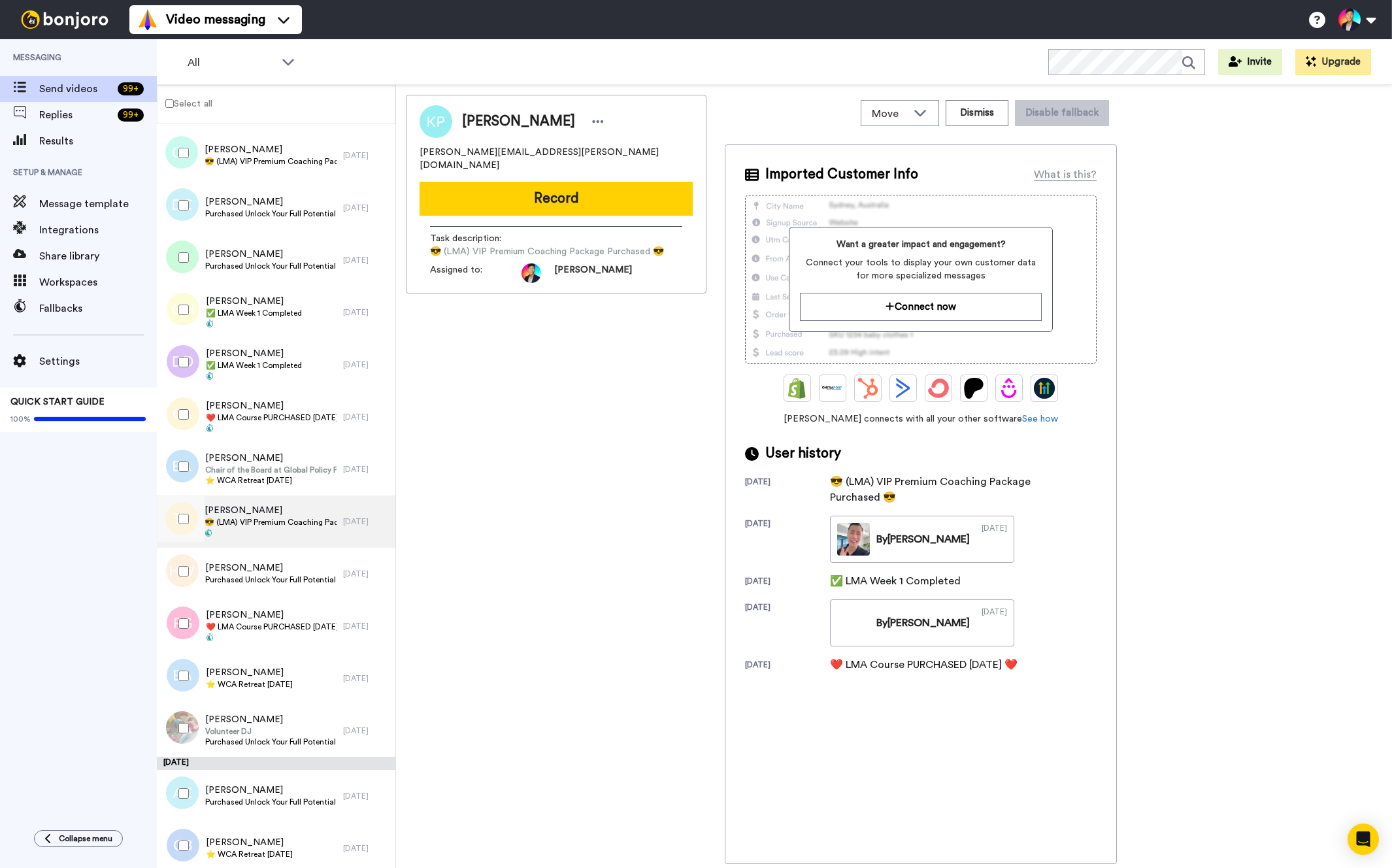
scroll to position [3494, 0]
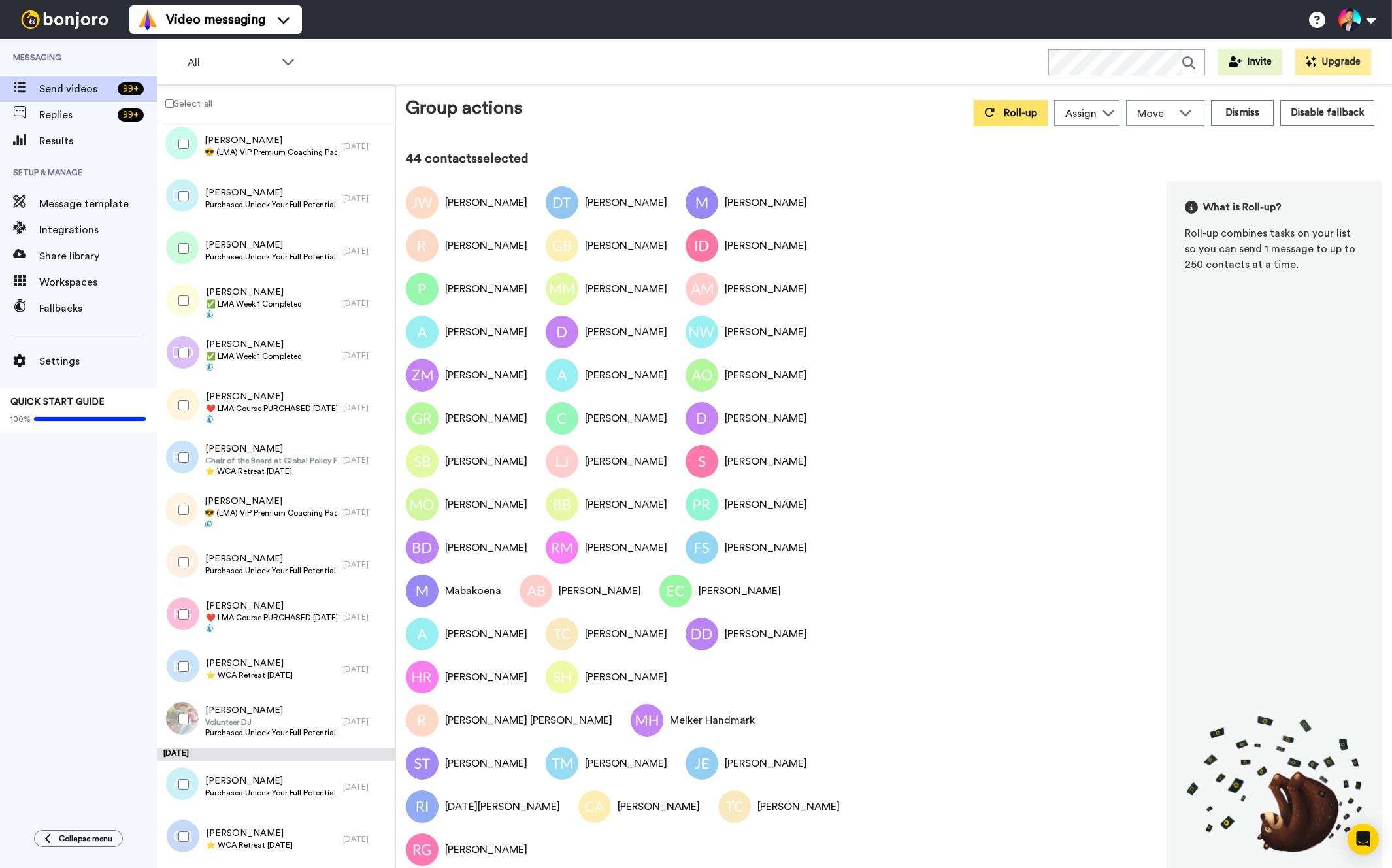
click at [997, 122] on button "Roll-up" at bounding box center [1010, 113] width 74 height 26
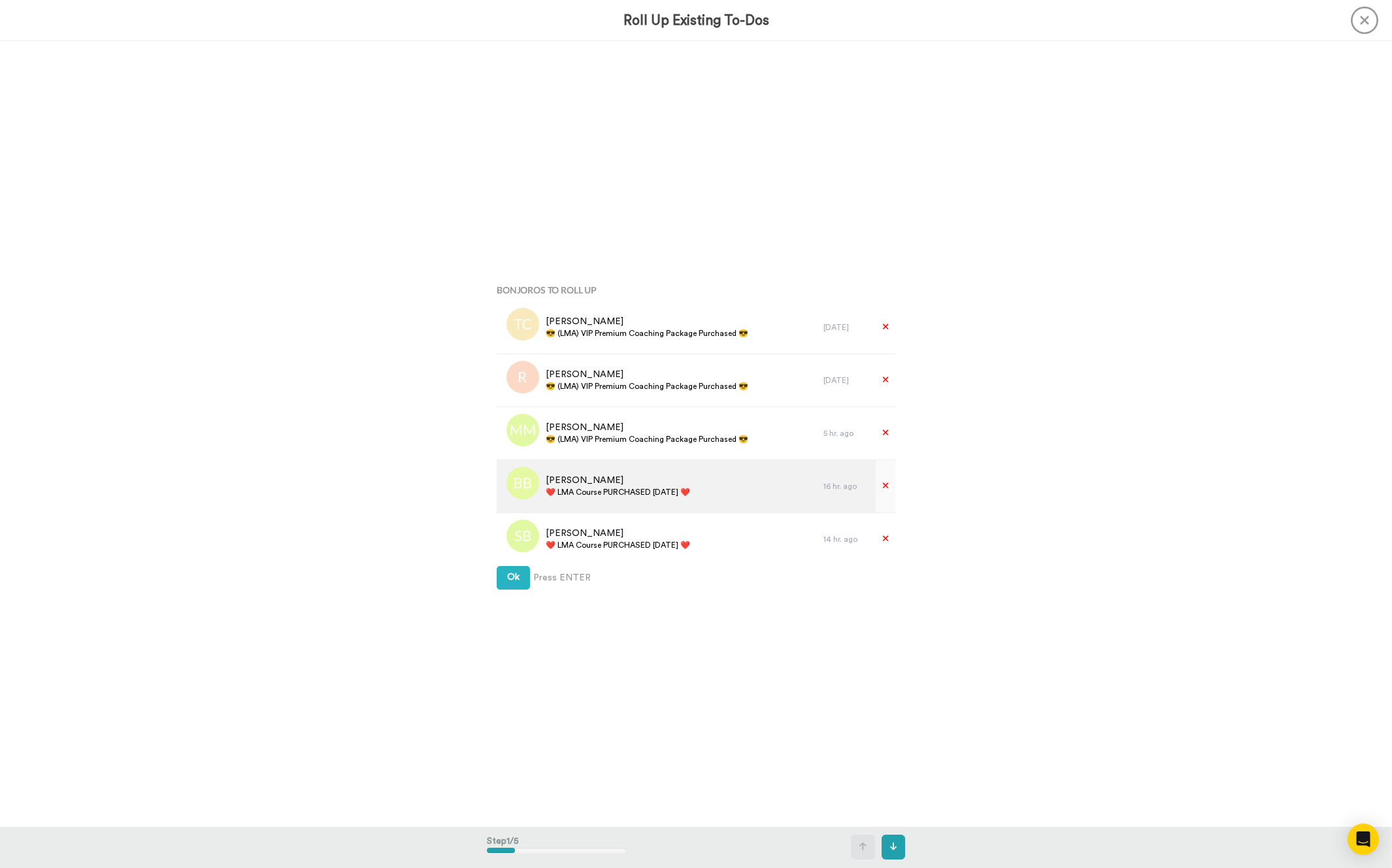
click at [638, 500] on div "Beatrice Brent ❤️️ LMA Course PURCHASED Today ❤️️" at bounding box center [660, 486] width 327 height 52
copy div "❤️️ LMA Course PURCHASED [DATE] ❤️️"
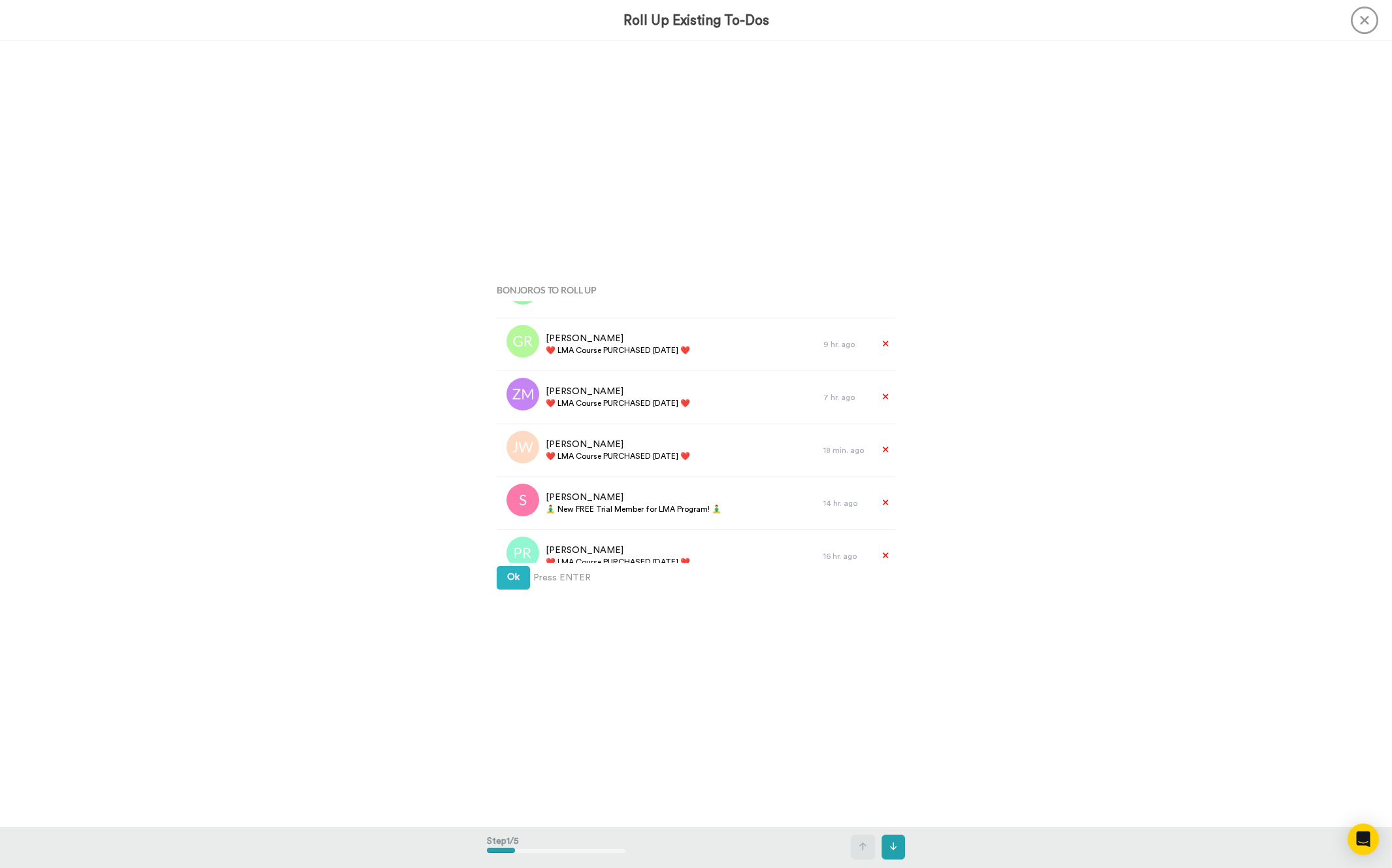
scroll to position [2068, 0]
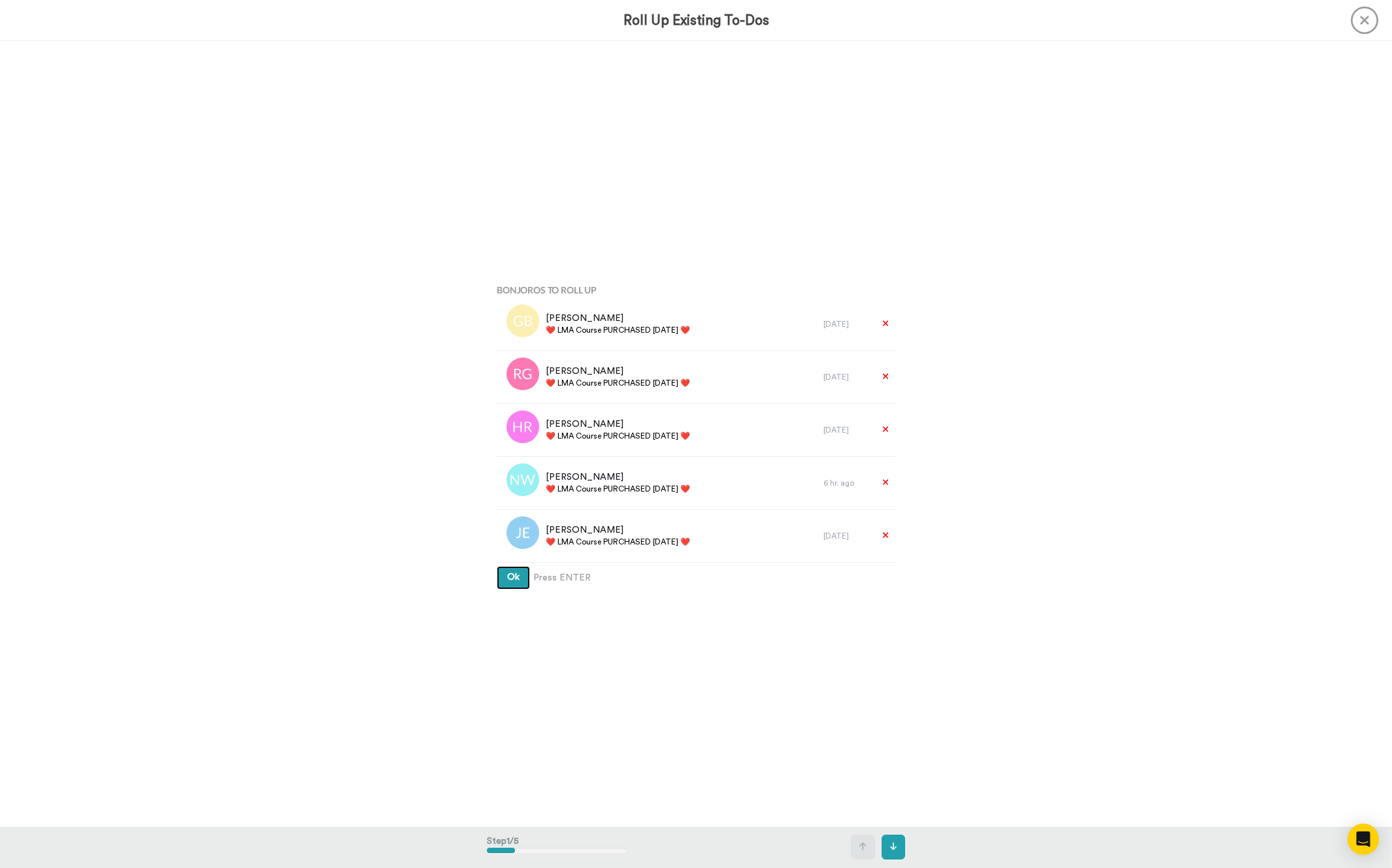
click at [518, 576] on span "Ok" at bounding box center [513, 577] width 12 height 9
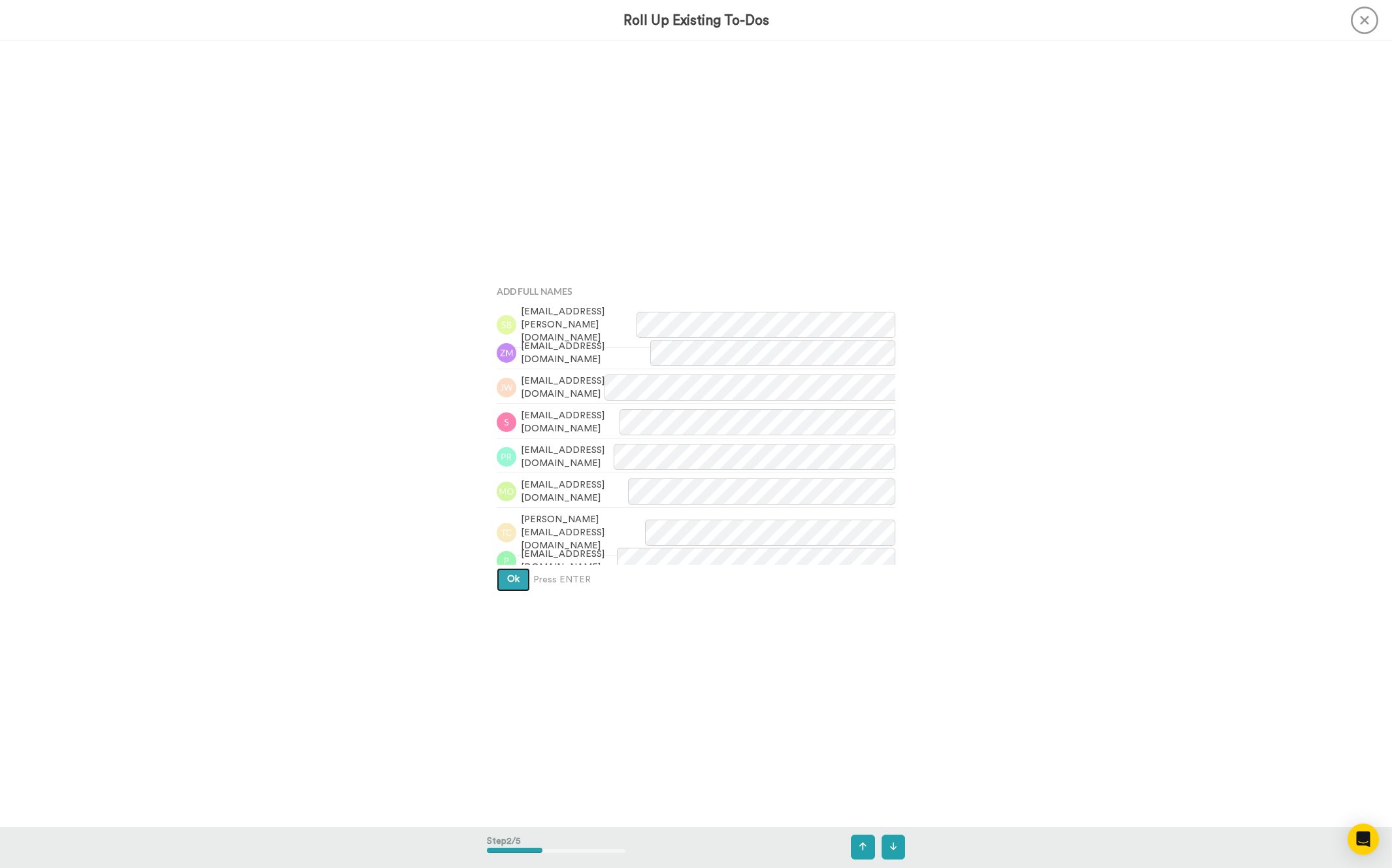
click at [518, 576] on span "Ok" at bounding box center [513, 579] width 12 height 9
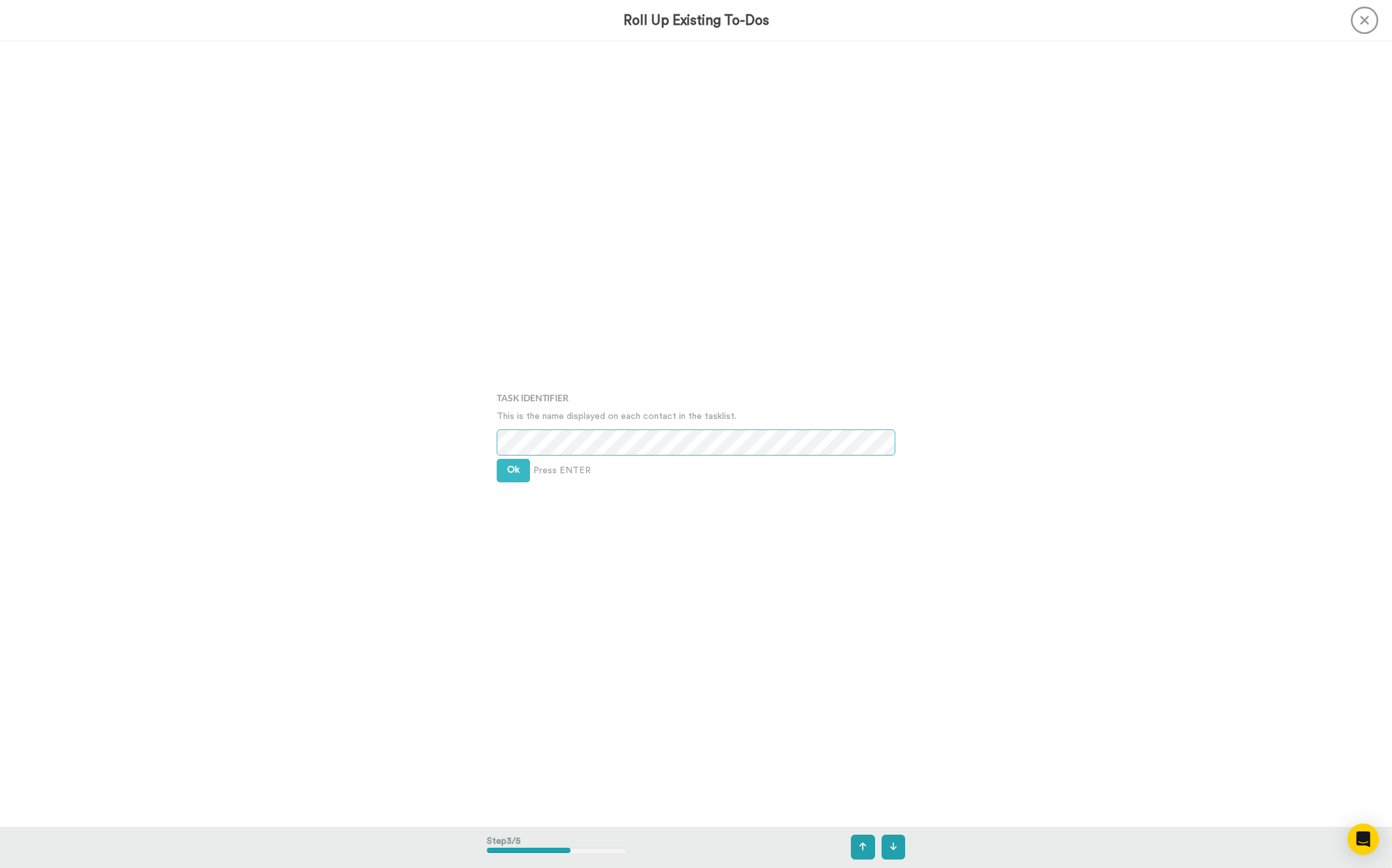
scroll to position [1571, 0]
click at [514, 458] on div "Task Identifier This is the name displayed on each contact in the tasklist. Ok …" at bounding box center [696, 434] width 418 height 434
click at [514, 457] on div "Task Identifier This is the name displayed on each contact in the tasklist. Ok …" at bounding box center [696, 434] width 418 height 434
click at [514, 476] on button "Ok" at bounding box center [513, 470] width 34 height 24
click at [514, 476] on div "Assign It To Select is focused ,type to refine list, press Down to open the men…" at bounding box center [696, 434] width 418 height 434
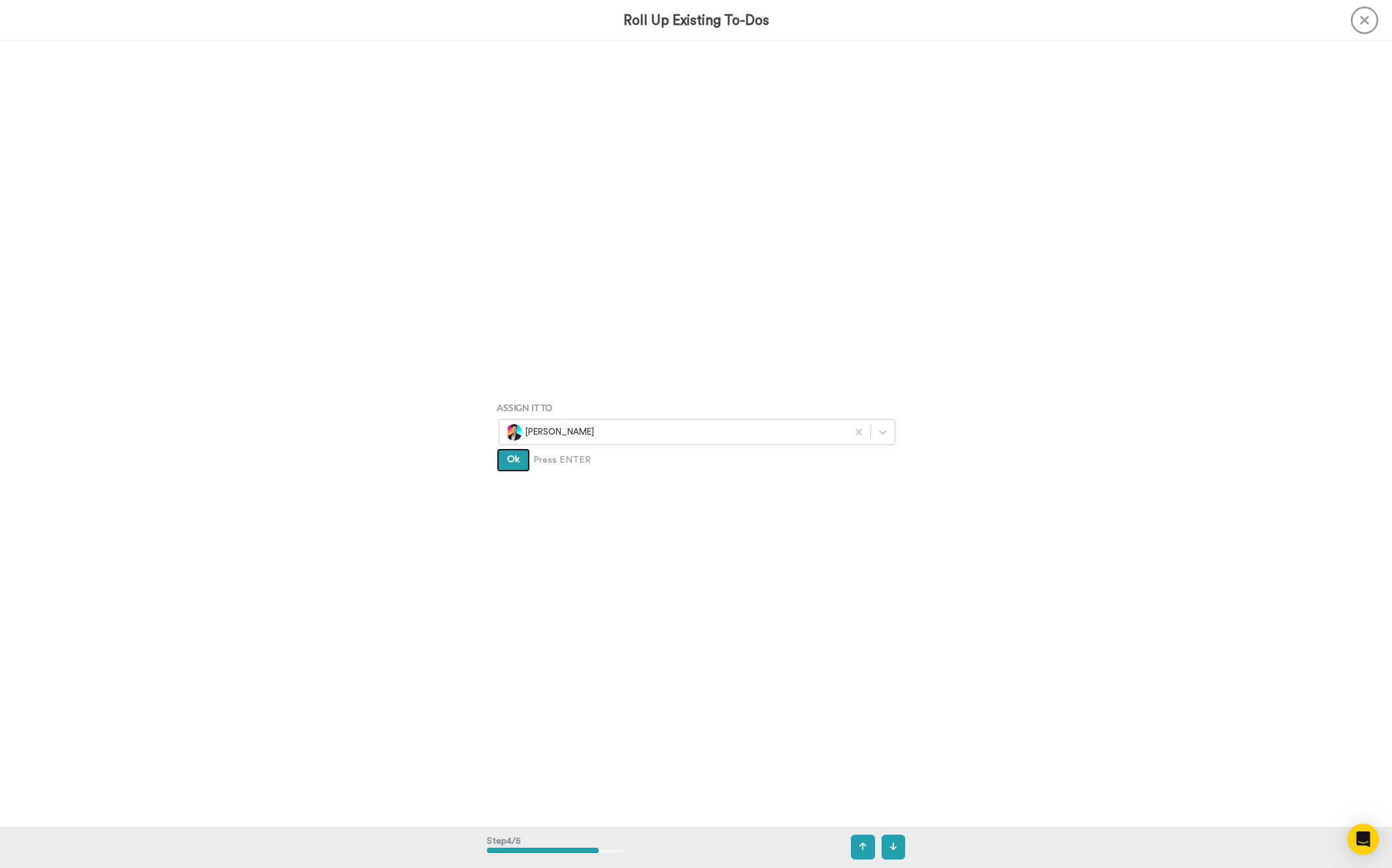
click at [506, 454] on button "Ok" at bounding box center [513, 460] width 34 height 24
click at [512, 467] on div "Create Press ENTER (+ SHIFT to record) Create & Add Another" at bounding box center [696, 478] width 398 height 27
click at [515, 476] on span "Create" at bounding box center [522, 479] width 29 height 9
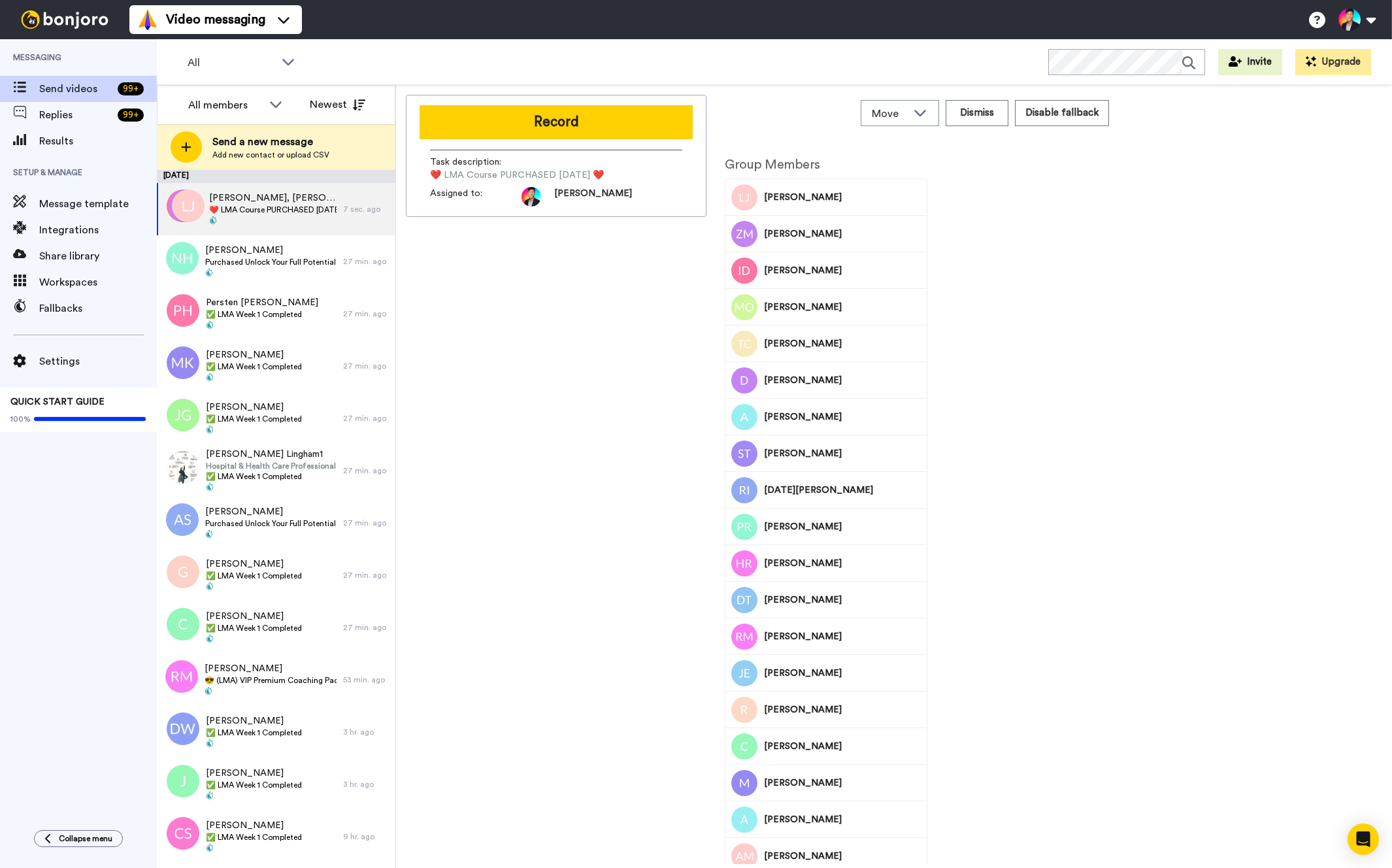
click at [467, 300] on div "Record Task description : ❤️️ LMA Course PURCHASED Today ❤️️ Assigned to: Tim" at bounding box center [556, 480] width 300 height 769
click at [266, 313] on span "✅ LMA Week 1 Completed" at bounding box center [262, 315] width 113 height 11
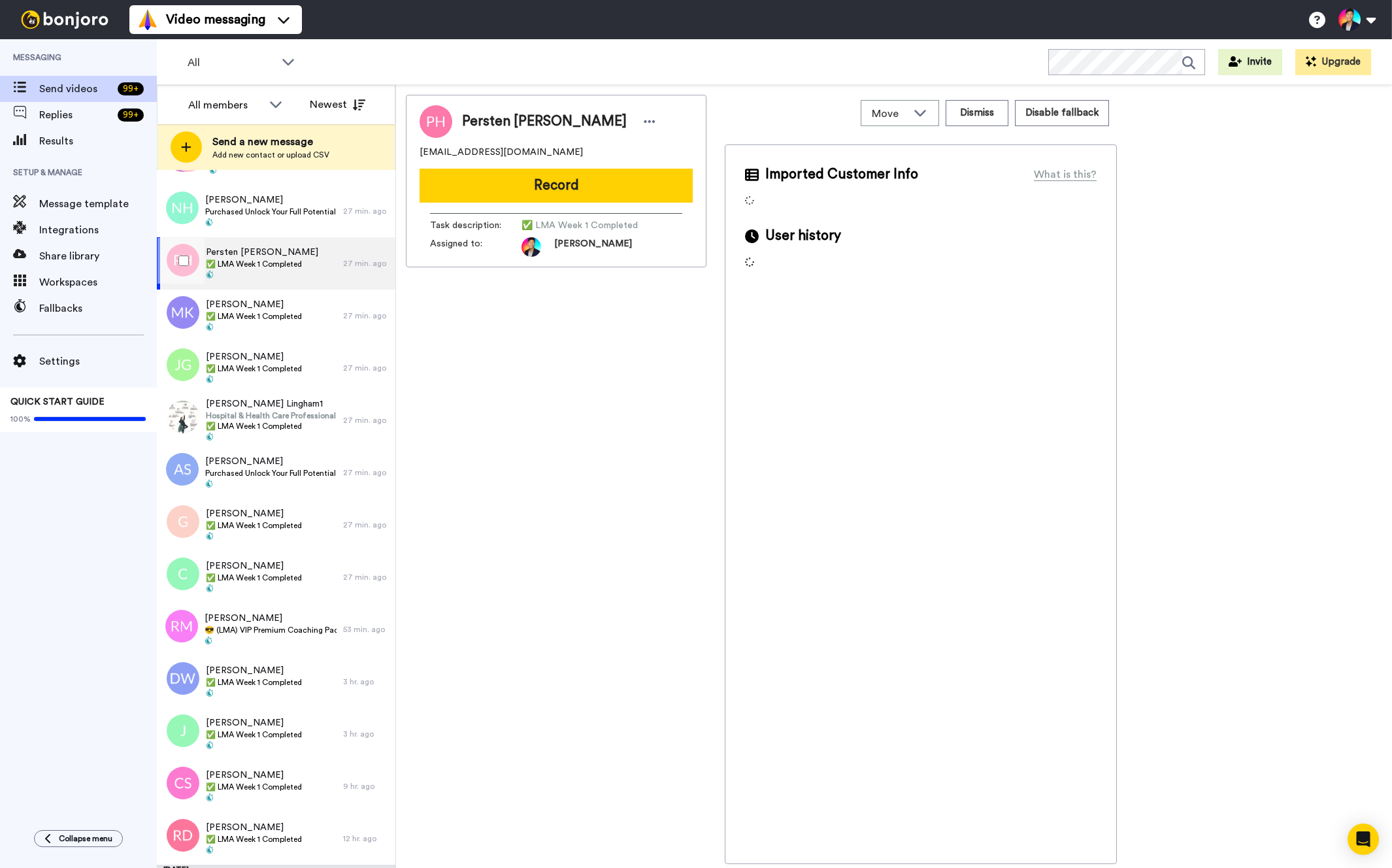
click at [175, 275] on div at bounding box center [181, 261] width 47 height 46
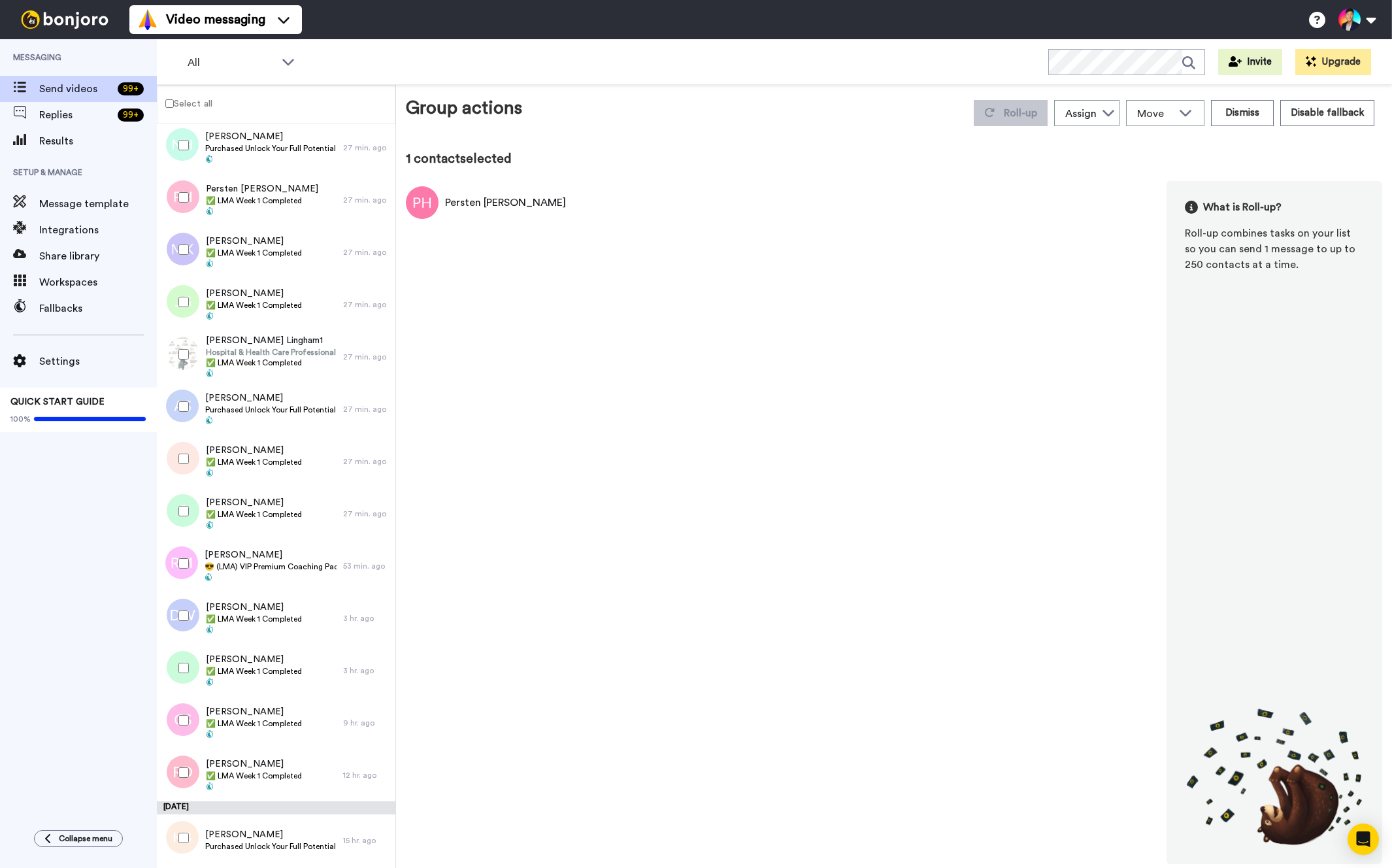
click at [175, 275] on div at bounding box center [179, 252] width 39 height 52
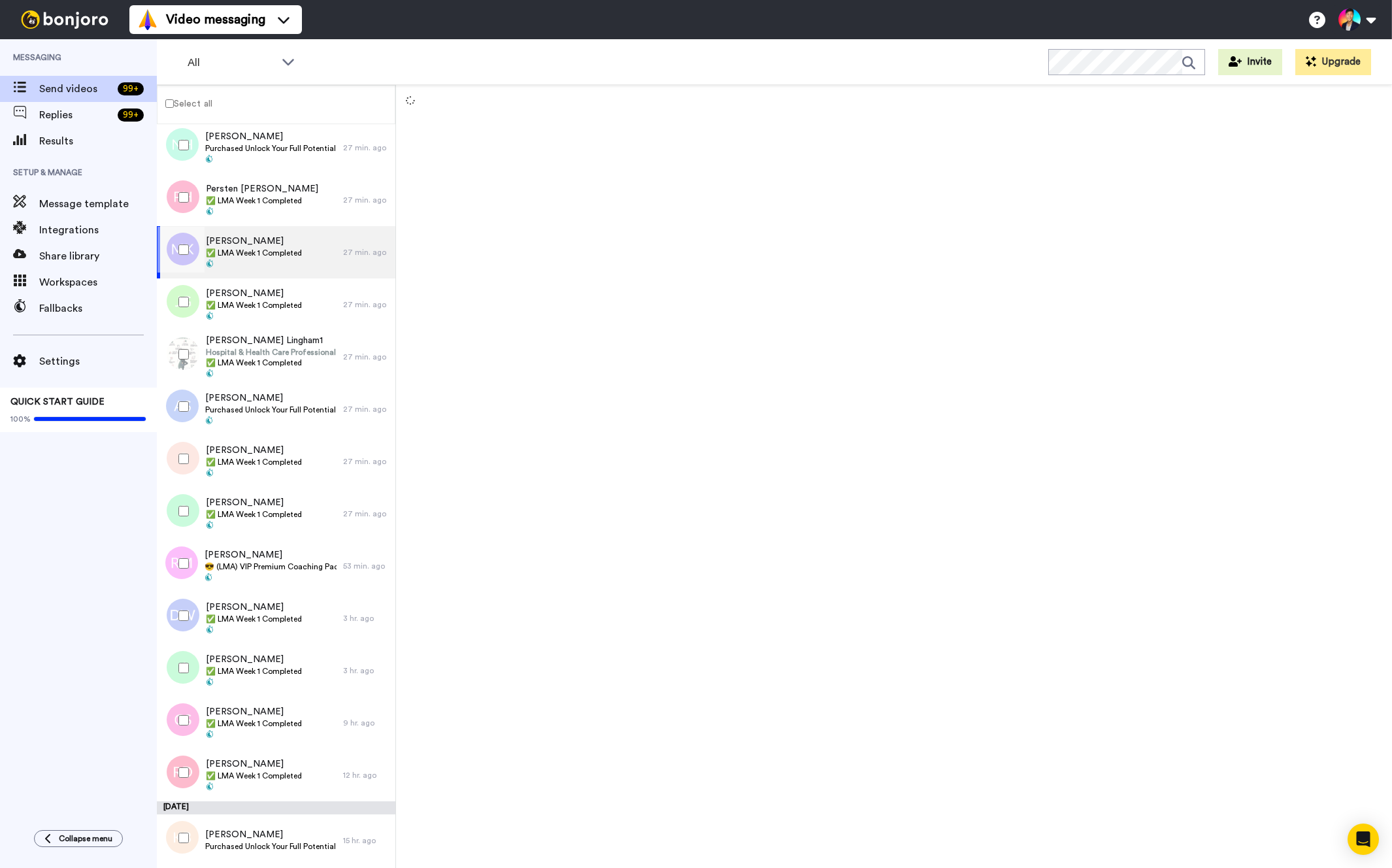
click at [176, 260] on div at bounding box center [181, 250] width 47 height 46
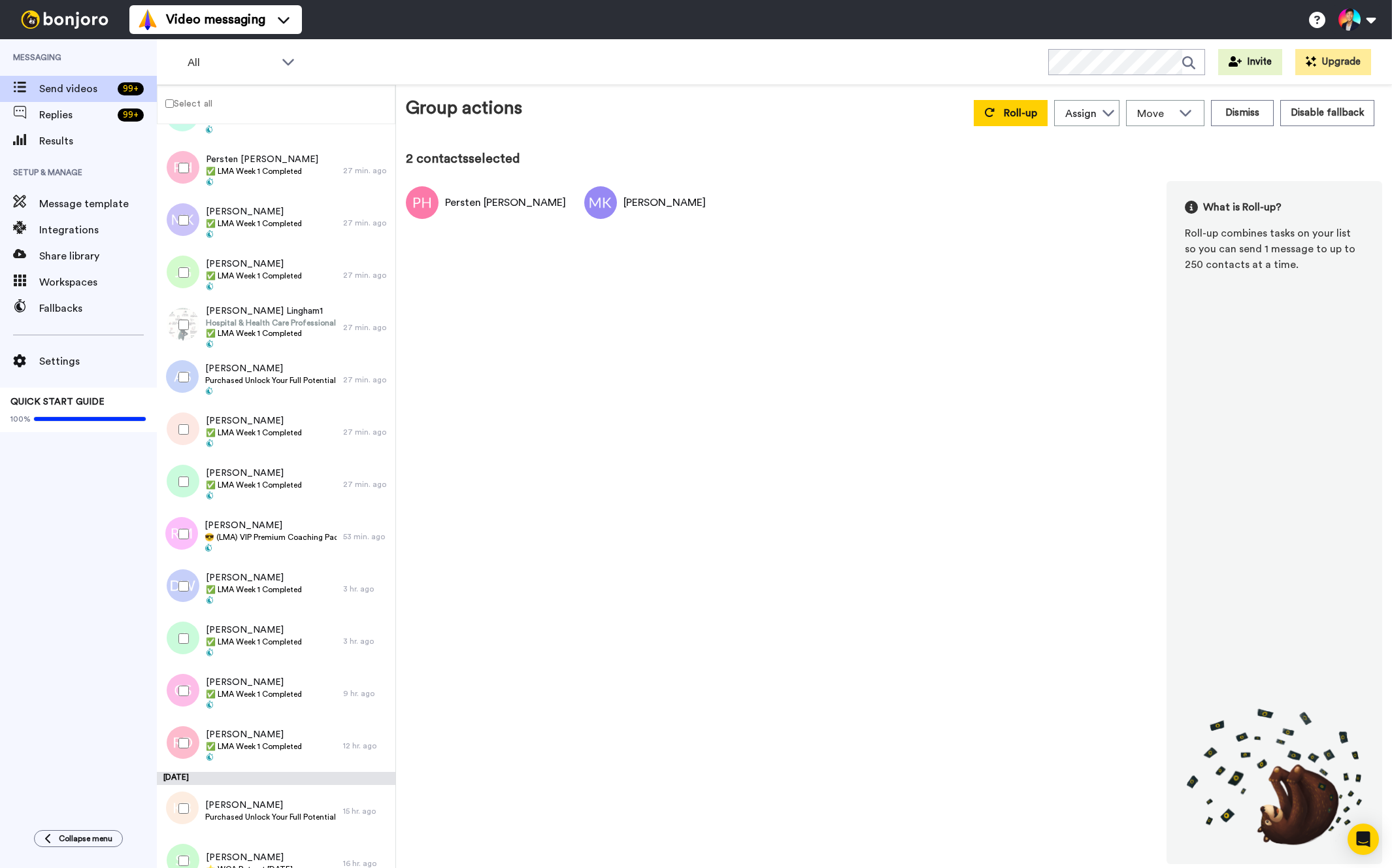
click at [176, 260] on div at bounding box center [181, 273] width 47 height 46
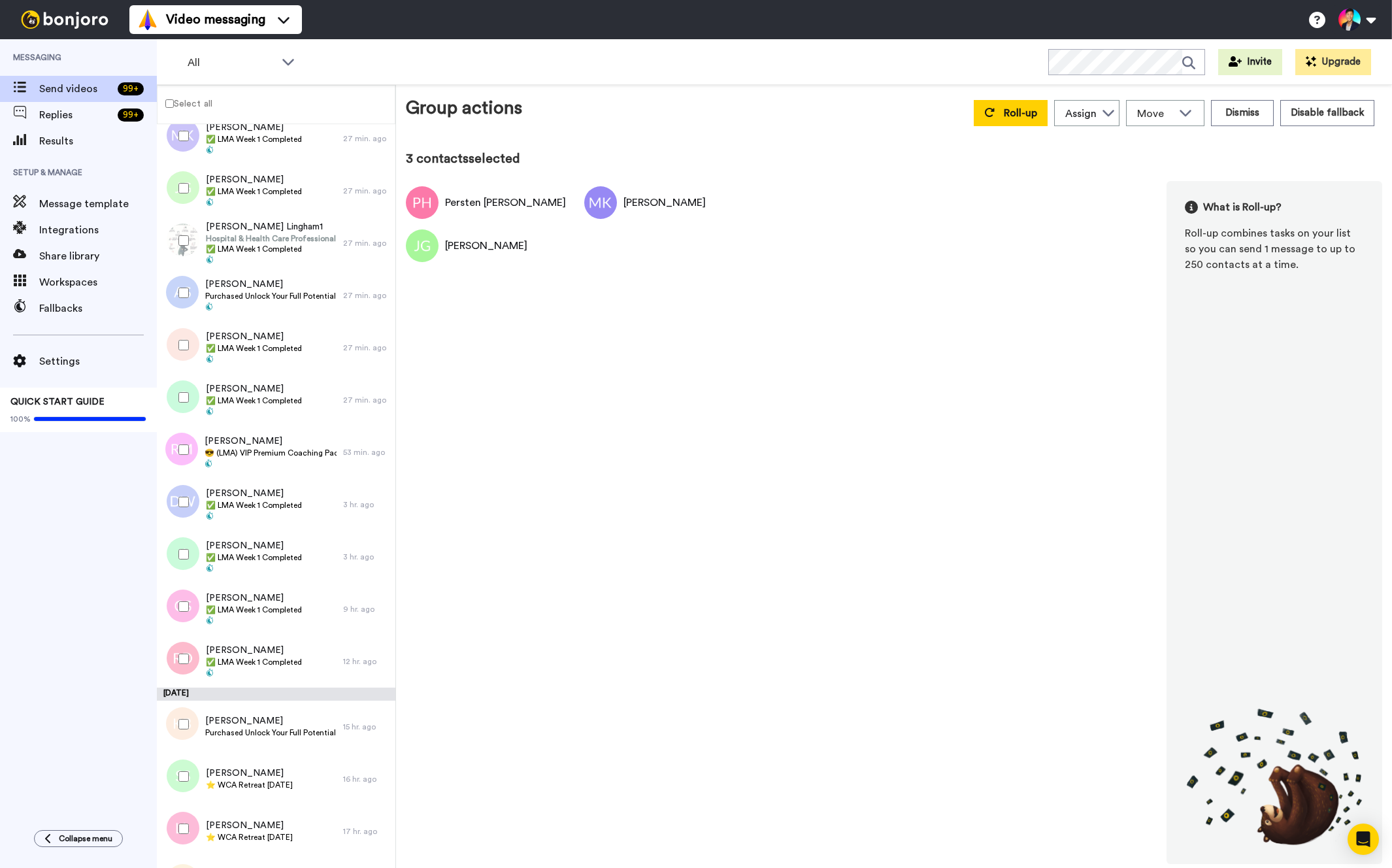
click at [176, 260] on div at bounding box center [181, 241] width 47 height 46
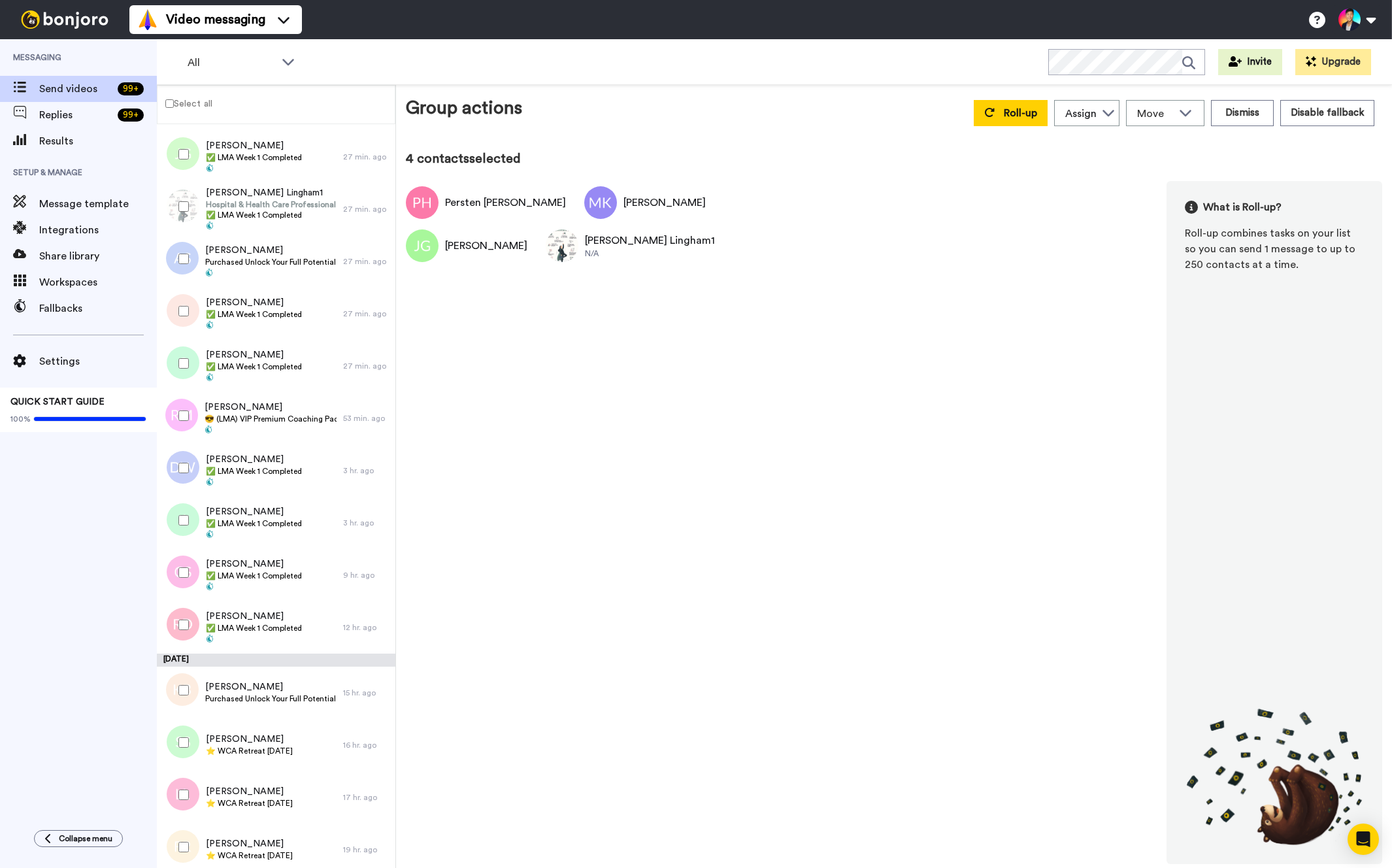
scroll to position [256, 0]
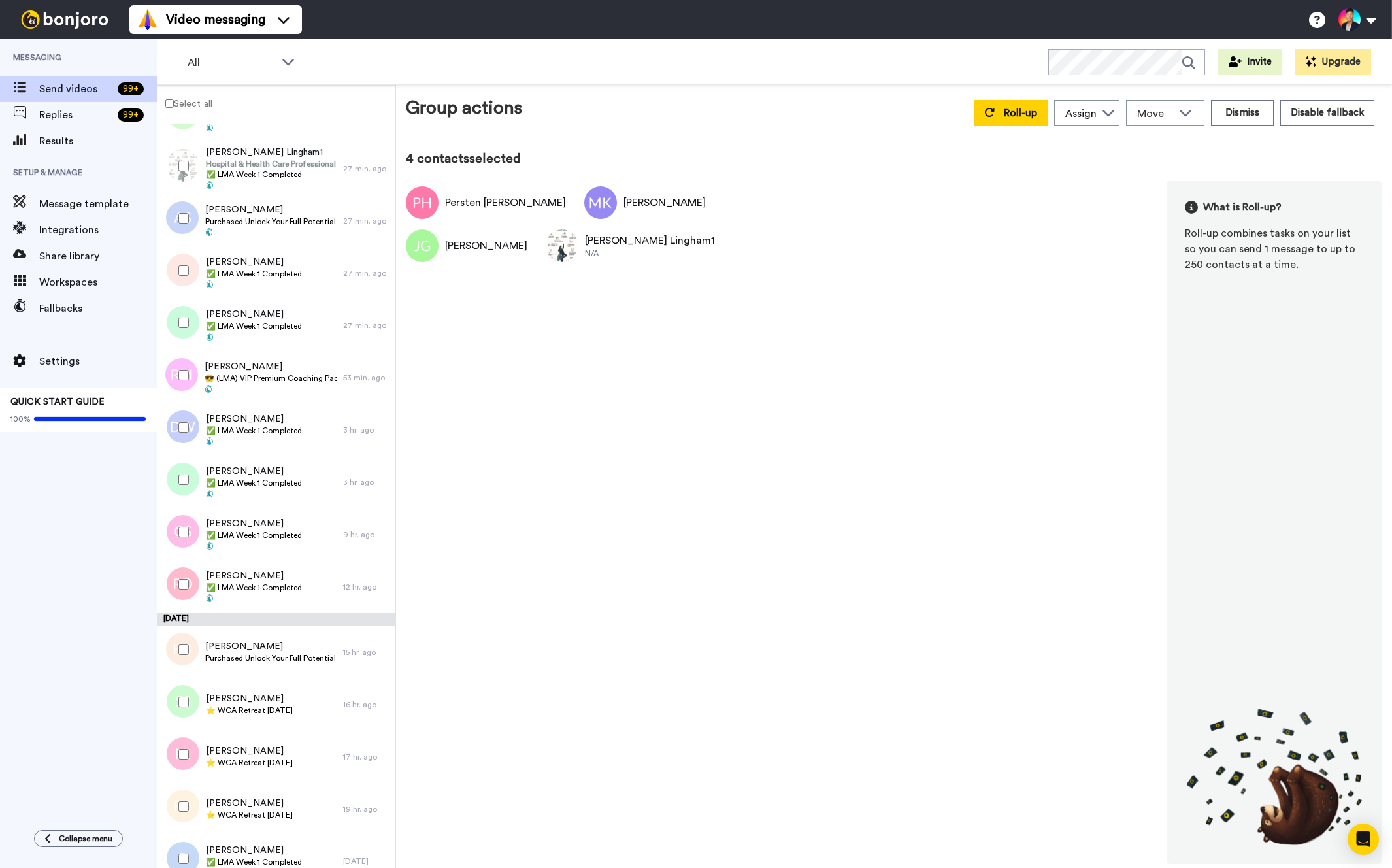
click at [176, 260] on div at bounding box center [181, 270] width 47 height 46
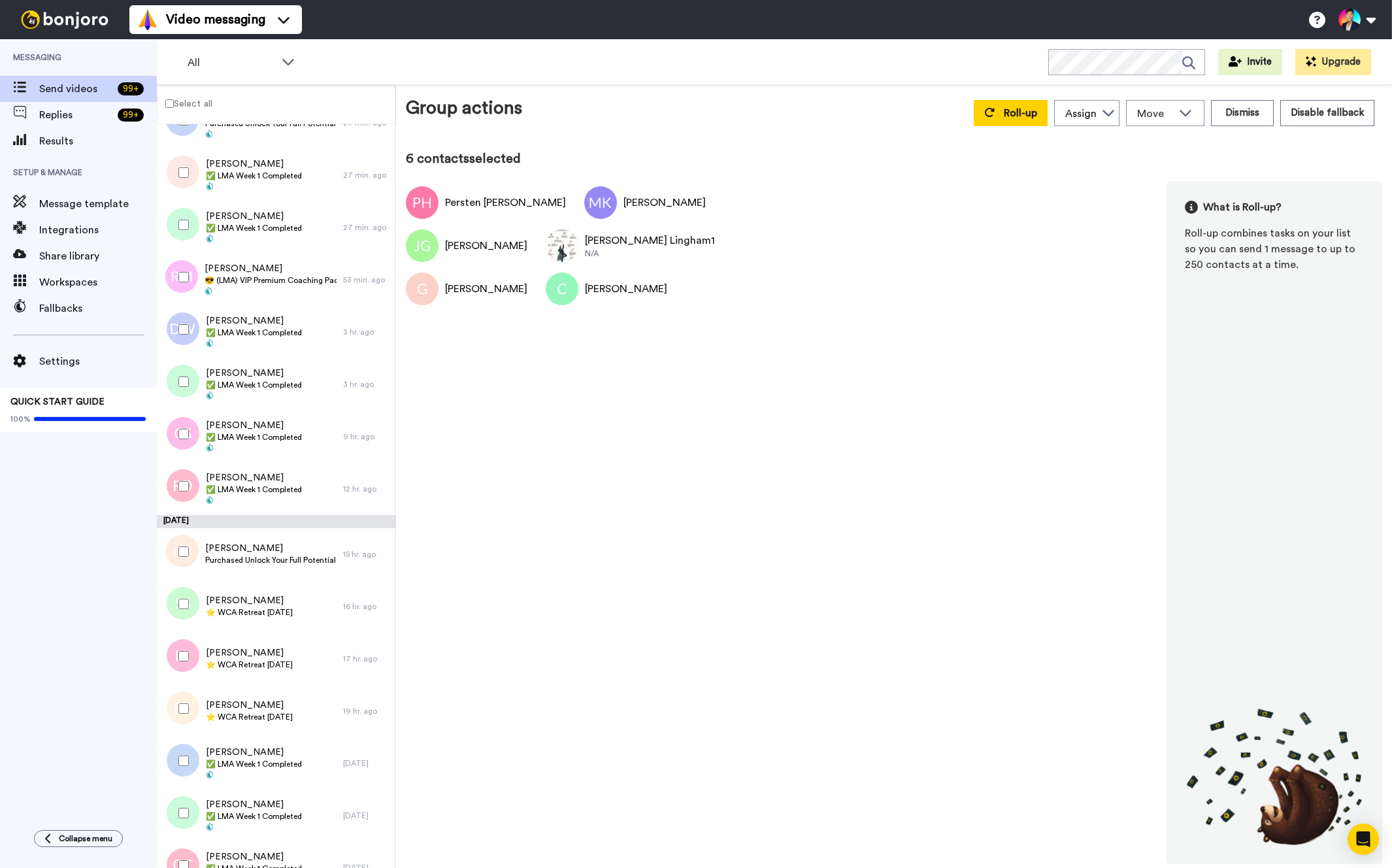
click at [184, 323] on div at bounding box center [181, 329] width 47 height 46
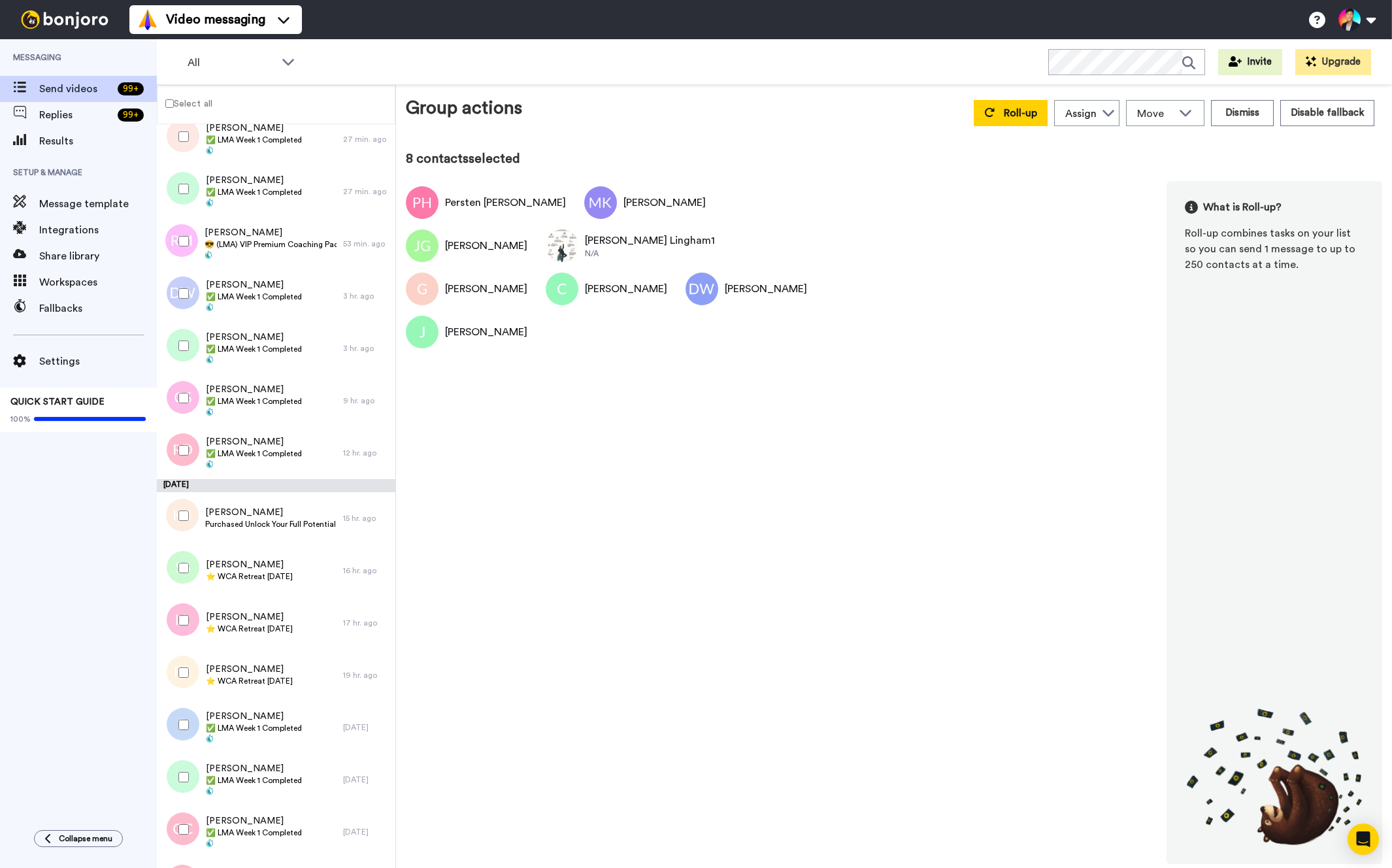
click at [183, 382] on div at bounding box center [181, 398] width 47 height 46
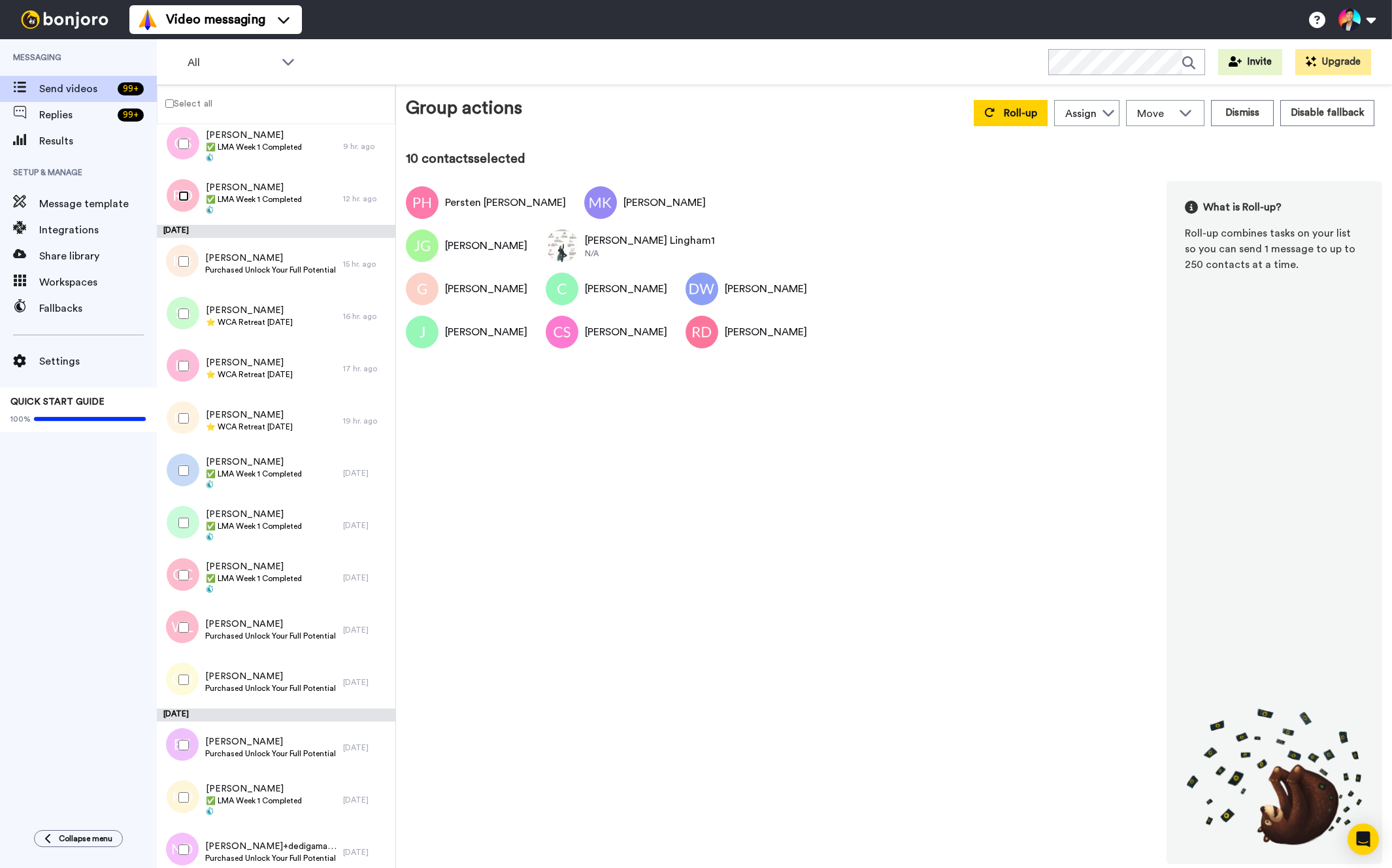
scroll to position [750, 0]
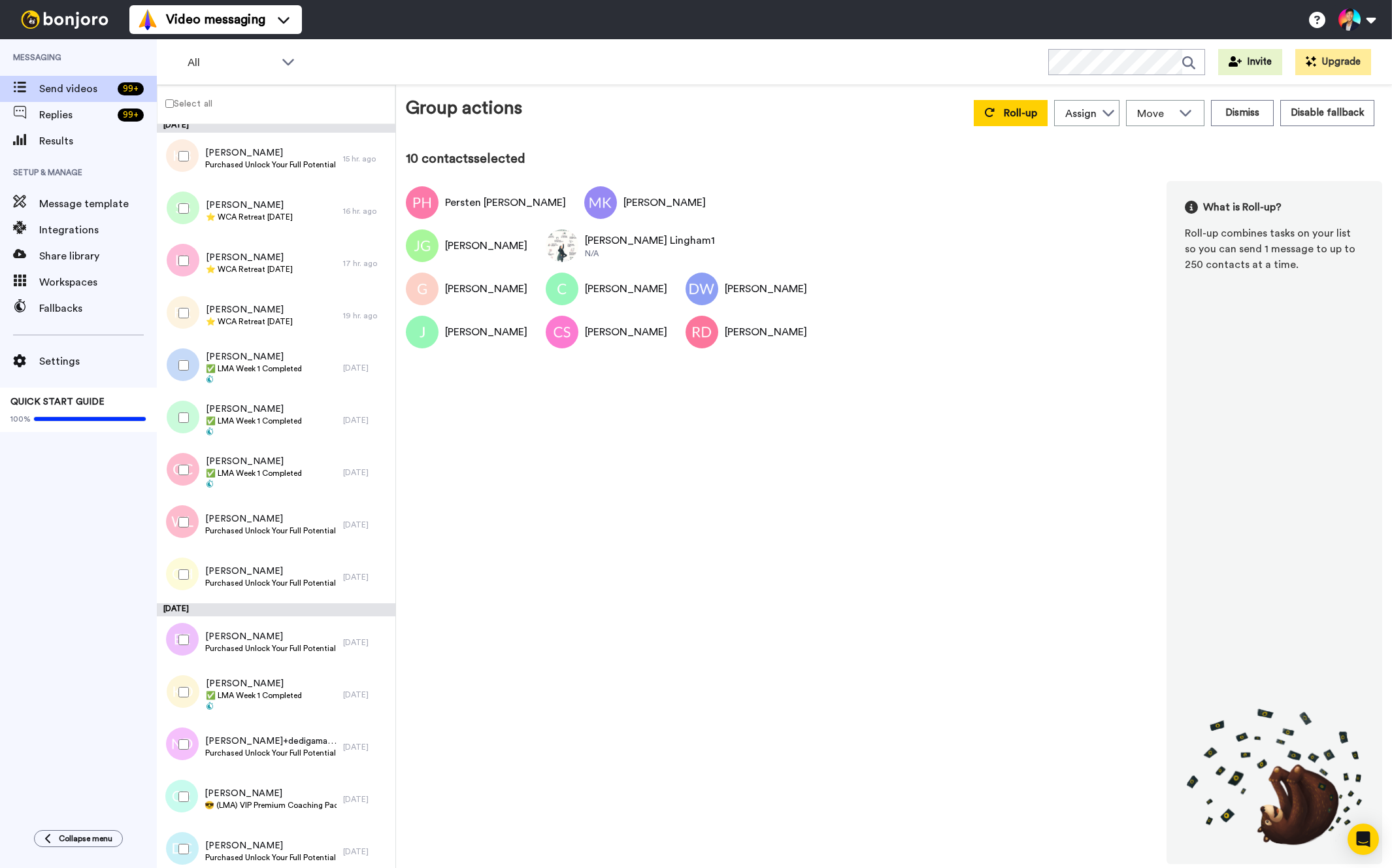
click at [183, 378] on div at bounding box center [181, 365] width 47 height 46
click at [173, 411] on div at bounding box center [181, 418] width 47 height 46
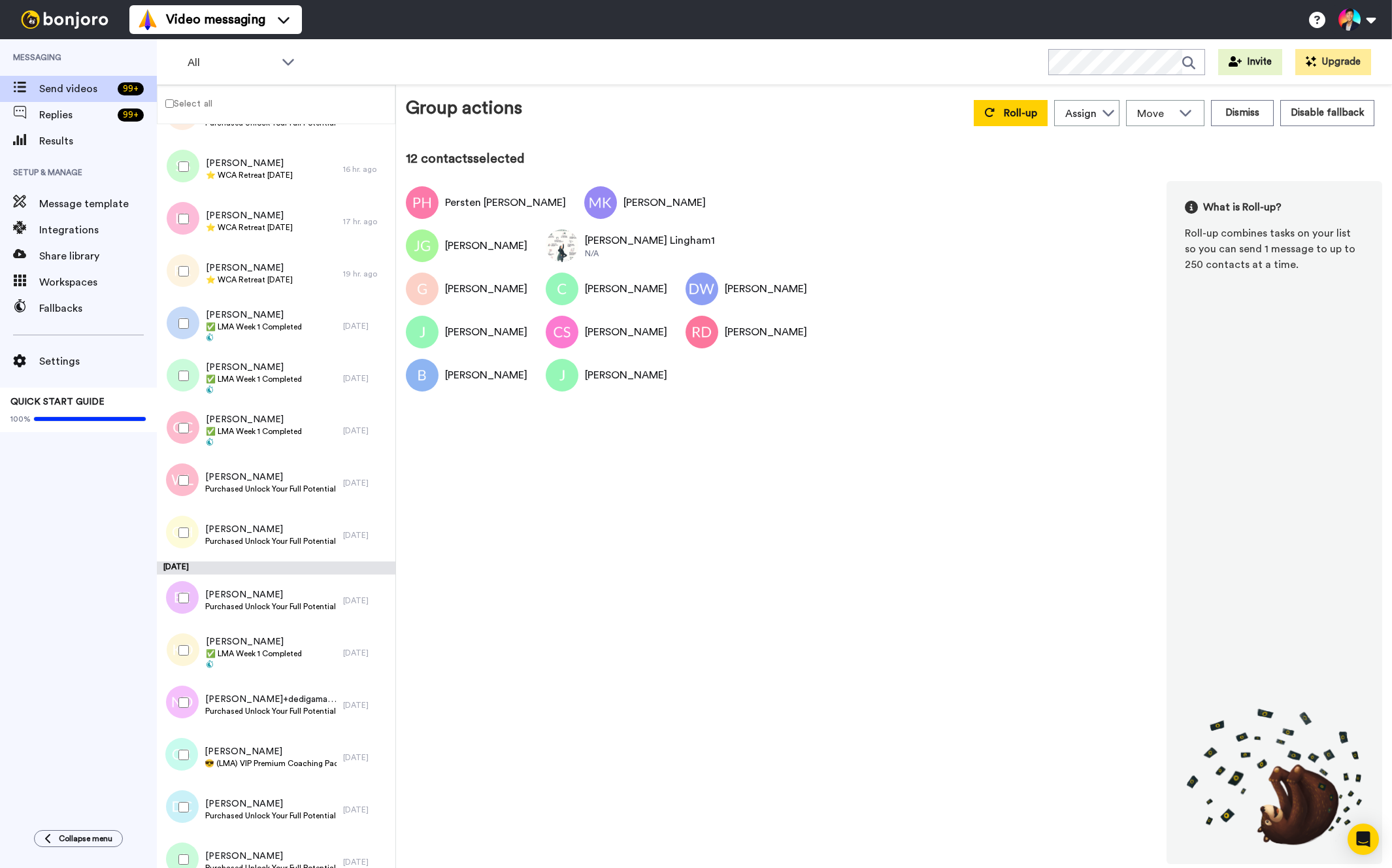
click at [173, 411] on div at bounding box center [181, 428] width 47 height 46
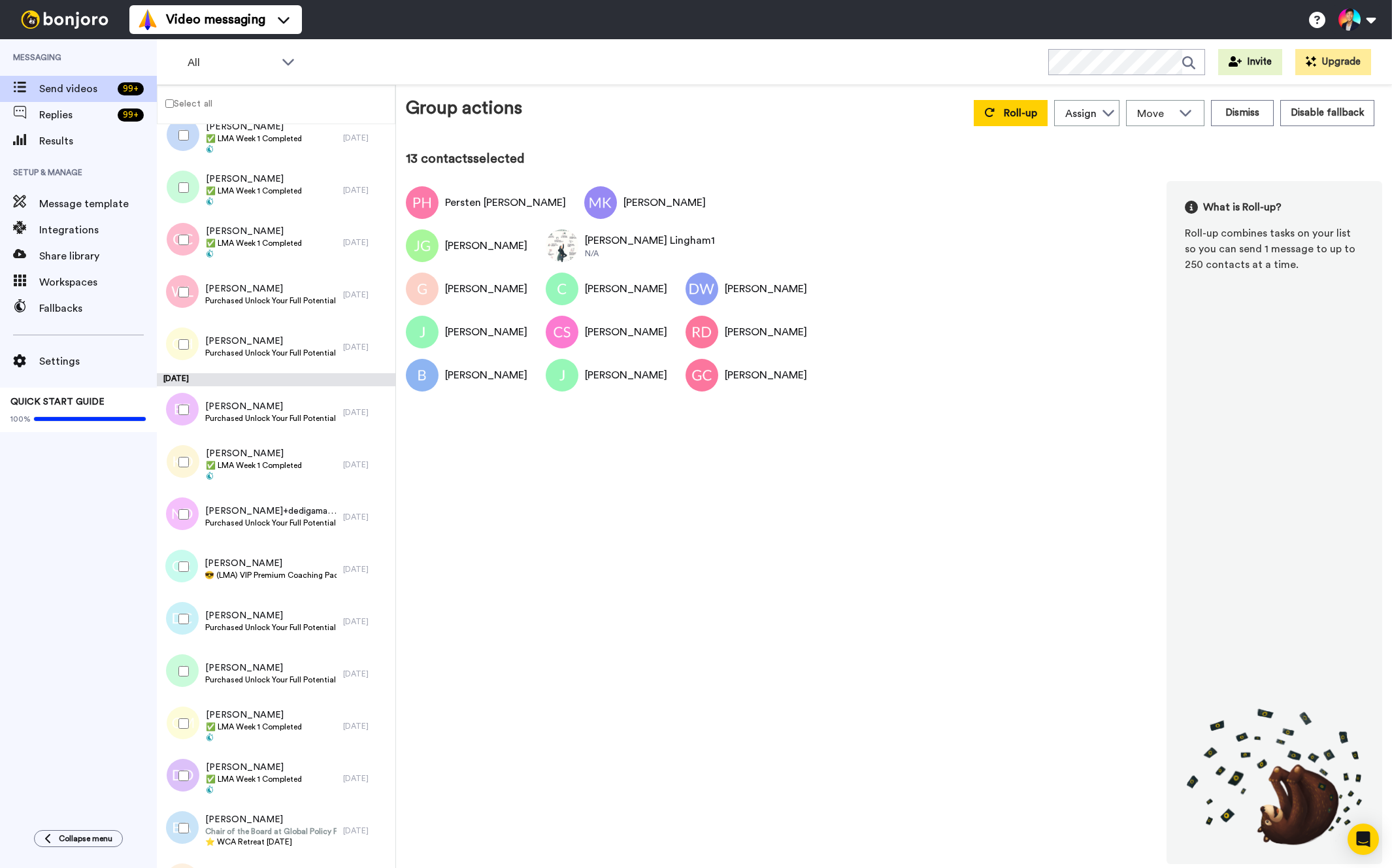
click at [180, 482] on div at bounding box center [181, 462] width 47 height 46
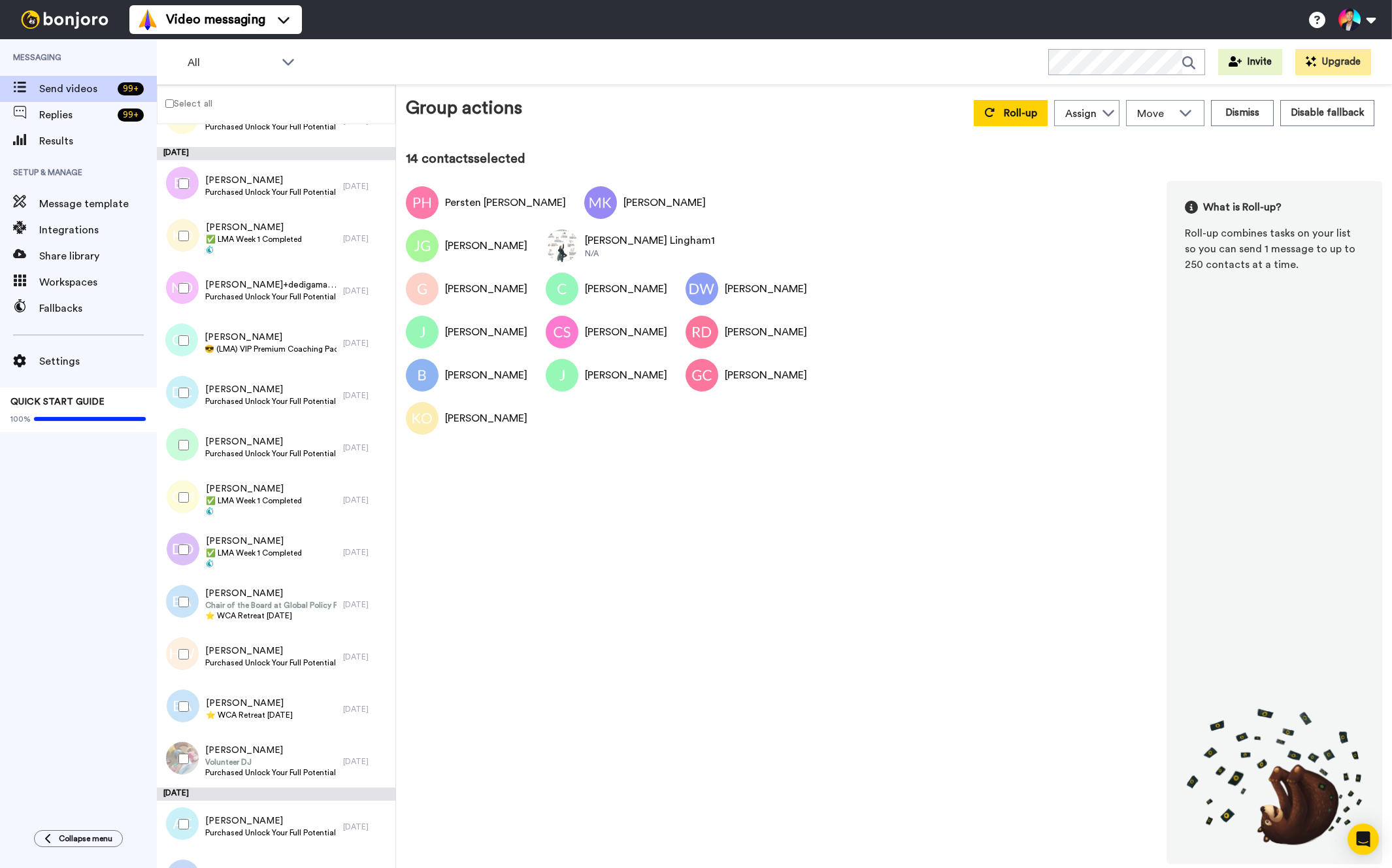
scroll to position [1283, 0]
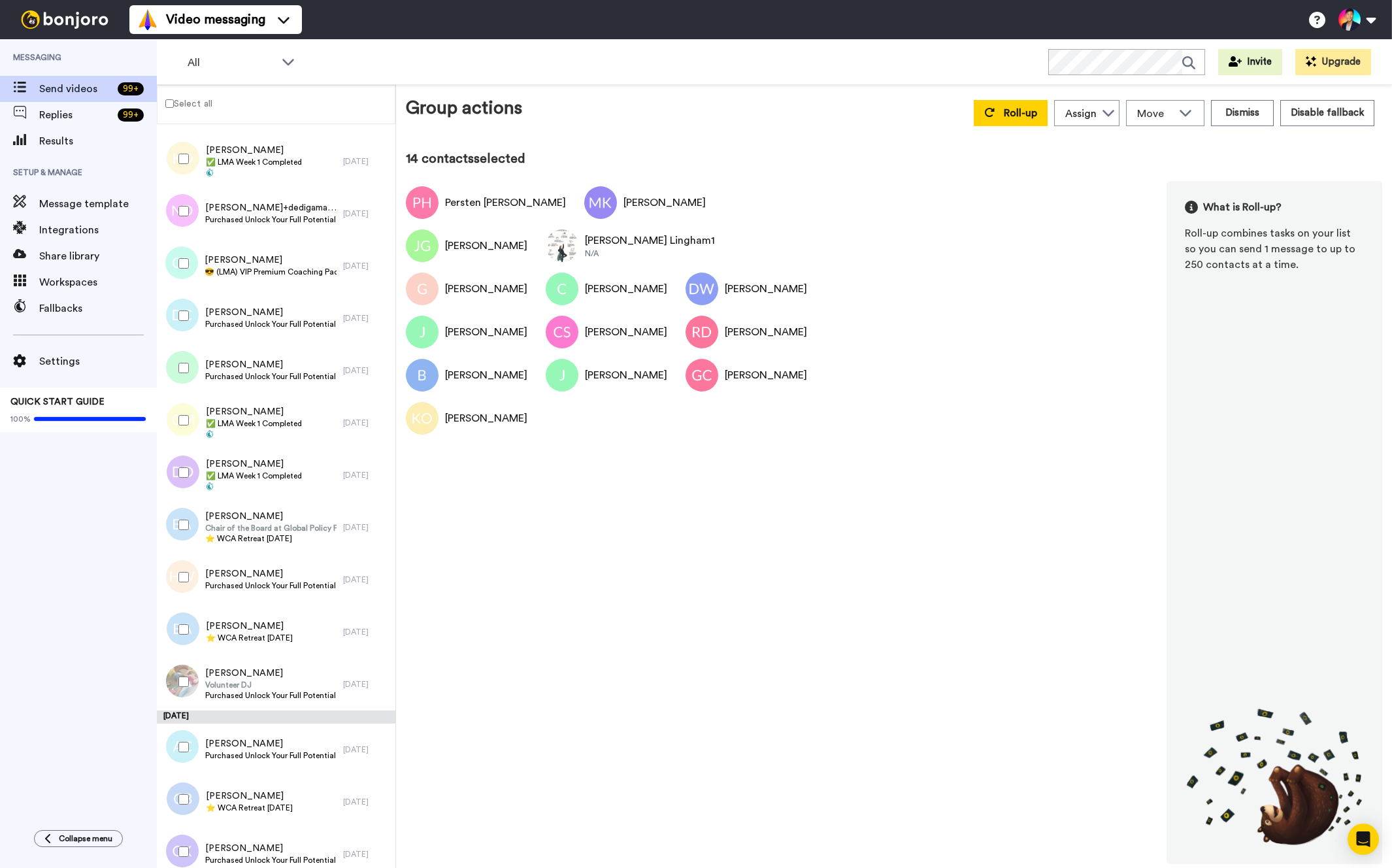
click at [195, 421] on div at bounding box center [181, 421] width 47 height 46
click at [193, 458] on div at bounding box center [181, 473] width 47 height 46
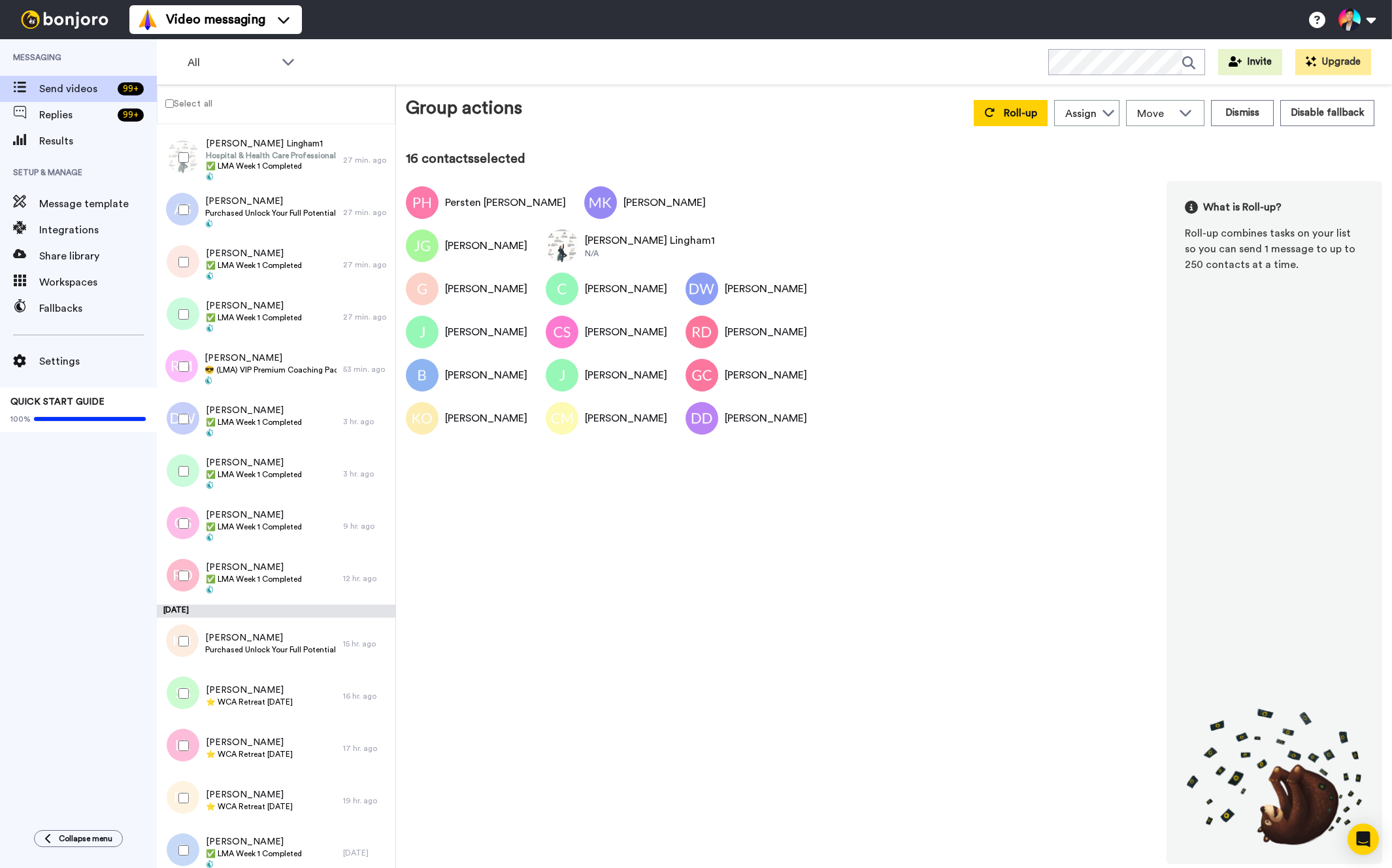
scroll to position [0, 0]
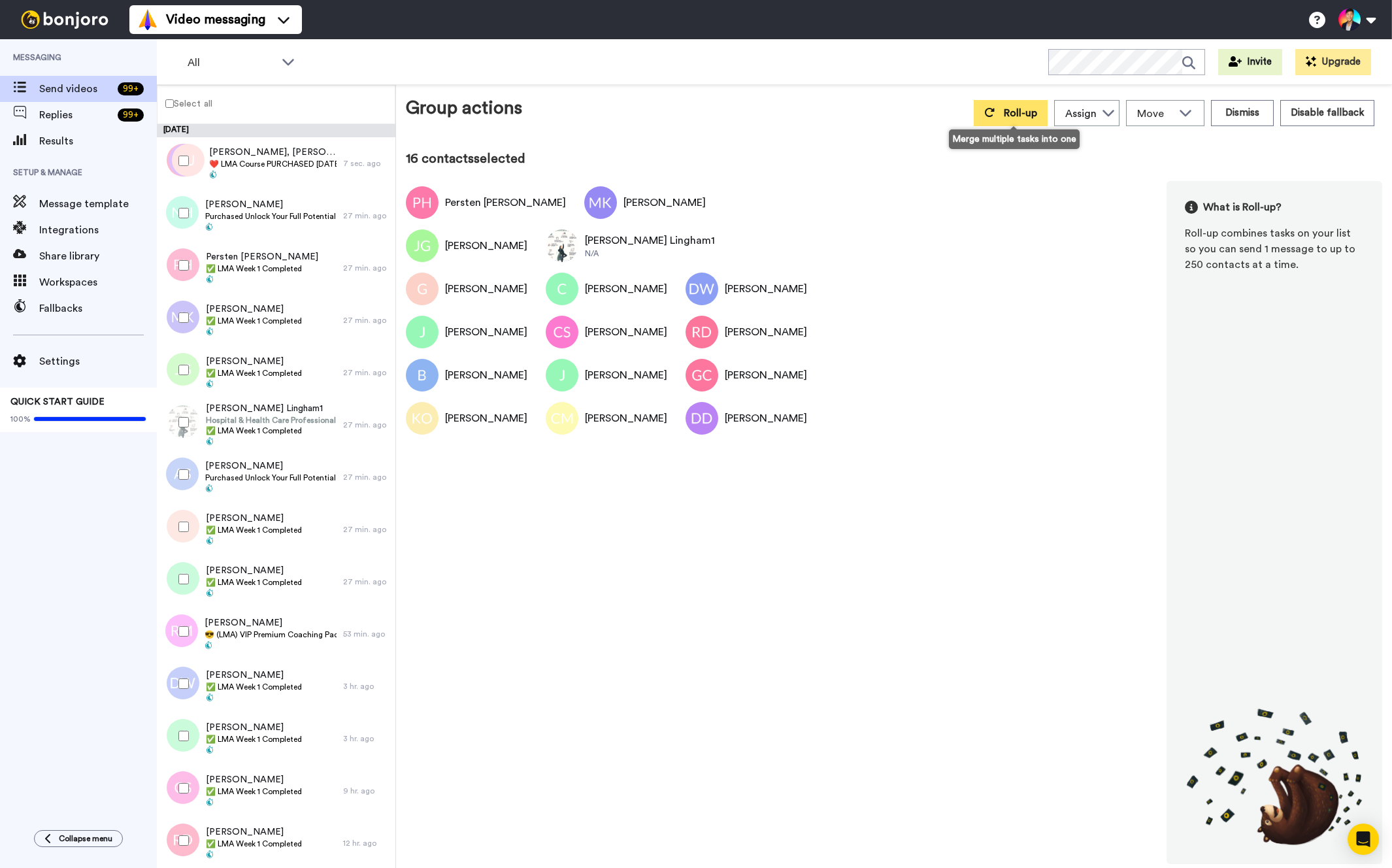
click at [1016, 122] on button "Roll-up" at bounding box center [1010, 113] width 74 height 26
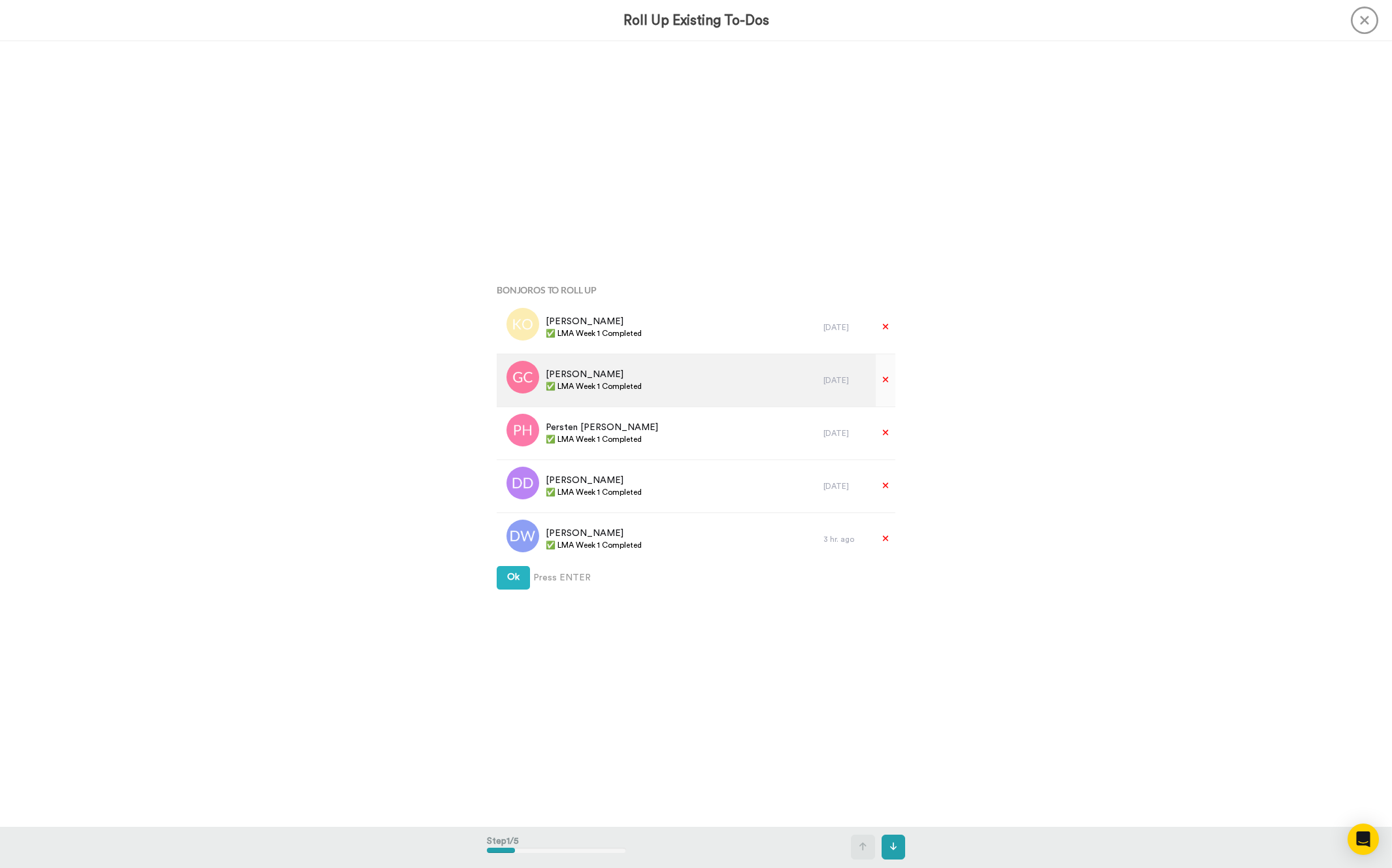
click at [608, 384] on span "✅ LMA Week 1 Completed" at bounding box center [593, 386] width 96 height 11
copy div "✅ LMA Week 1 Completed"
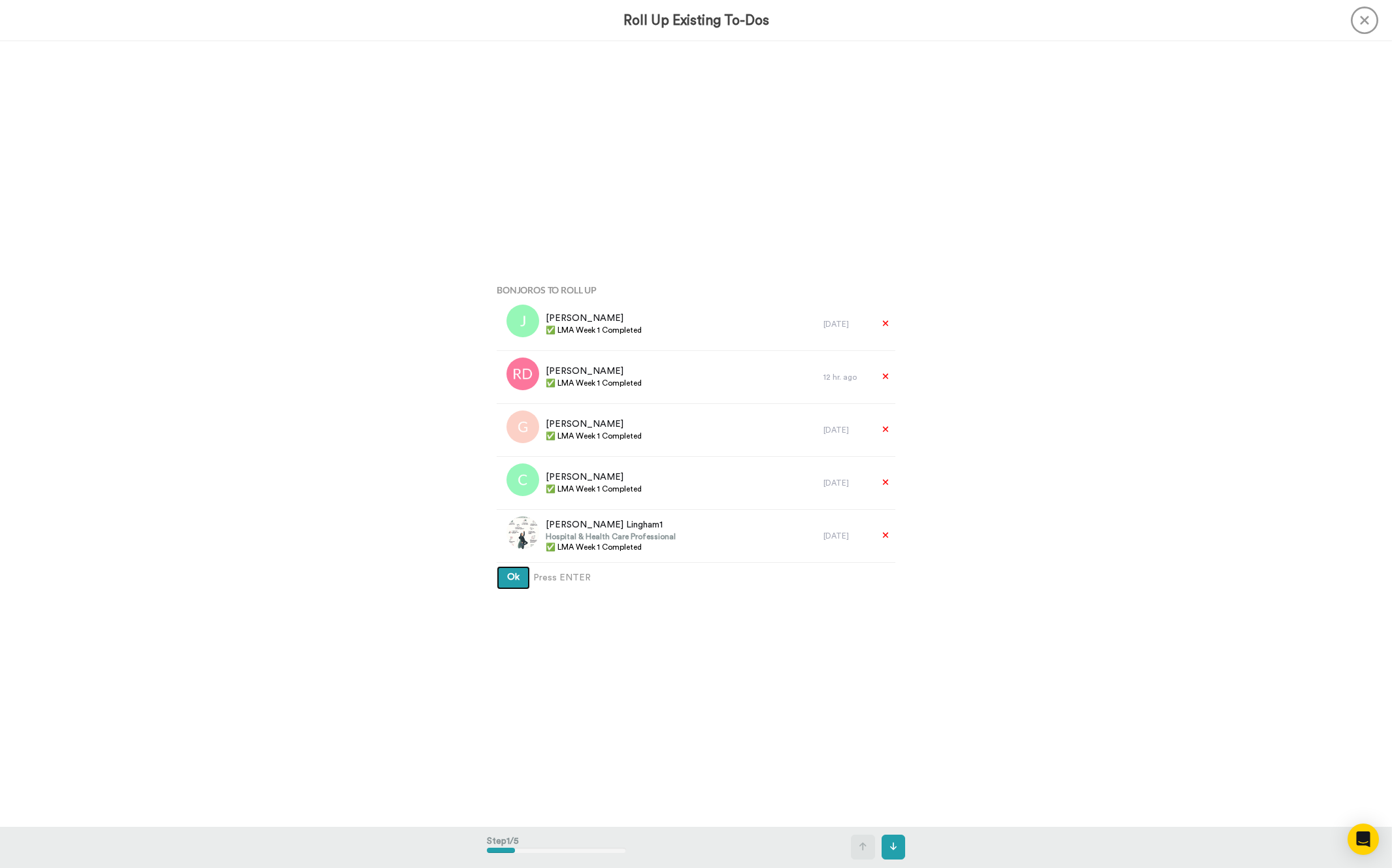
click at [515, 577] on span "Ok" at bounding box center [513, 577] width 12 height 9
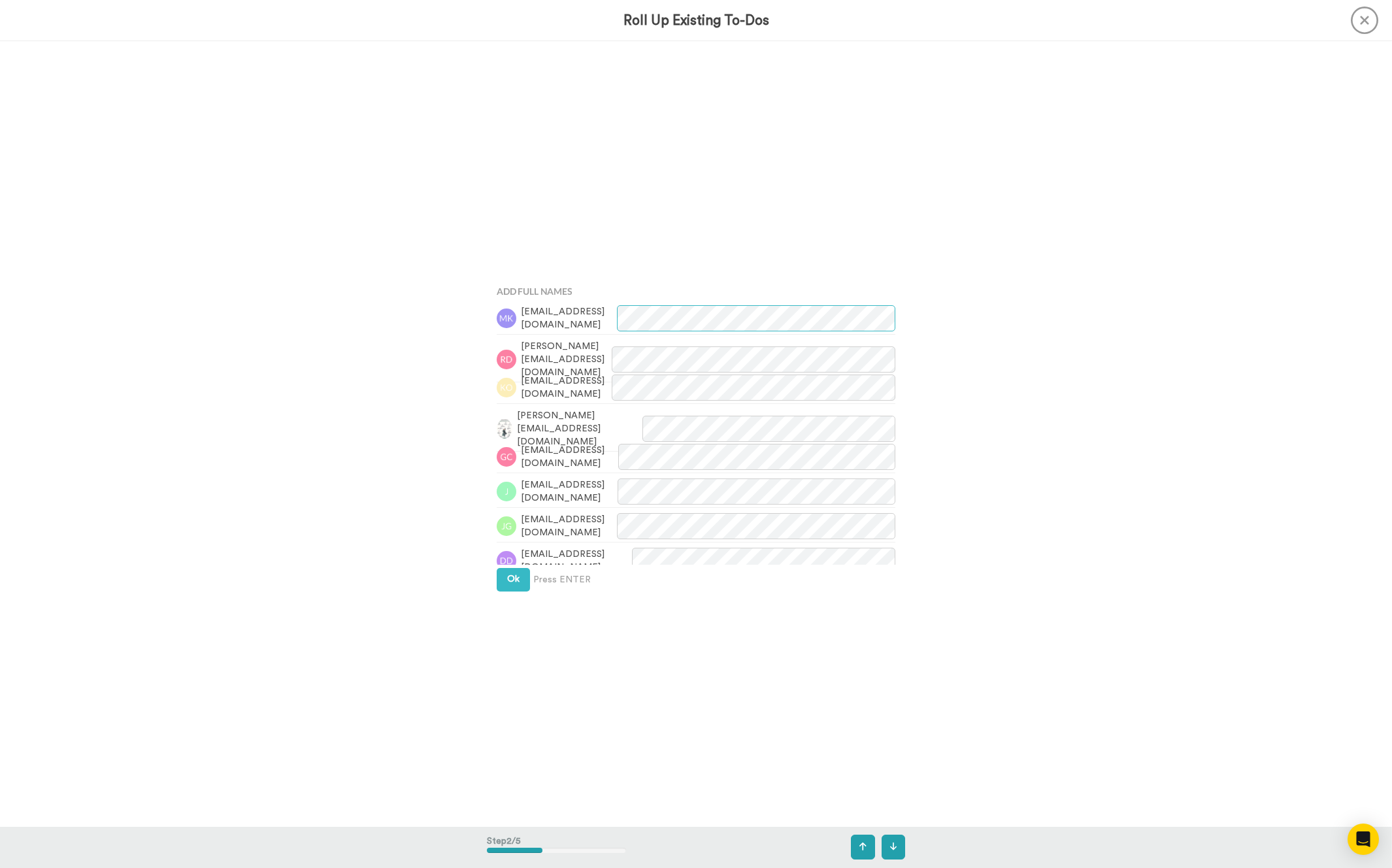
click at [515, 577] on button "Ok" at bounding box center [513, 579] width 34 height 24
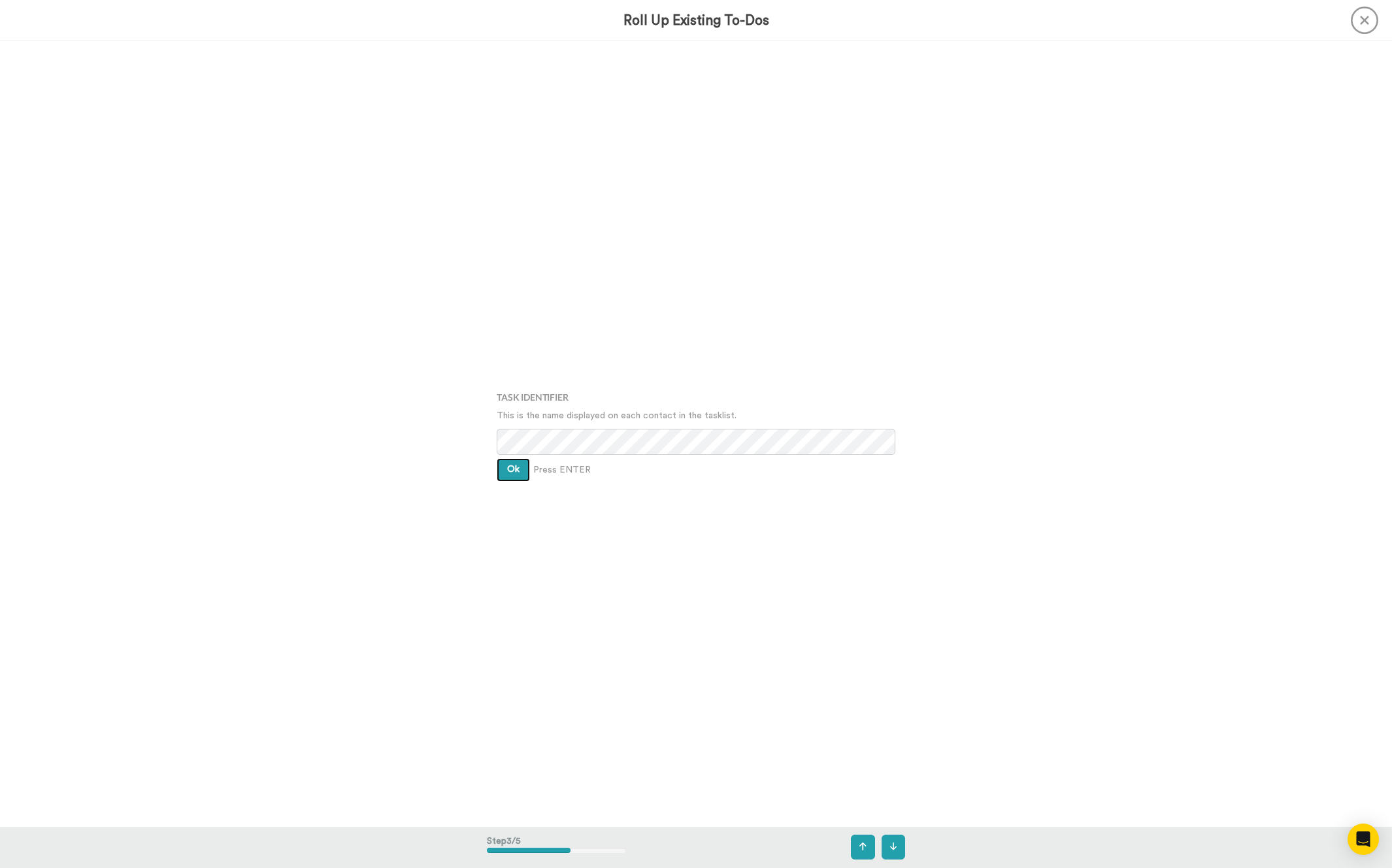
click at [507, 474] on button "Ok" at bounding box center [513, 470] width 34 height 24
click at [507, 474] on div "Assign It To Select is focused ,type to refine list, press Down to open the men…" at bounding box center [696, 434] width 418 height 434
click at [518, 452] on button "Ok" at bounding box center [513, 460] width 34 height 24
click at [521, 471] on button "Create" at bounding box center [522, 480] width 51 height 24
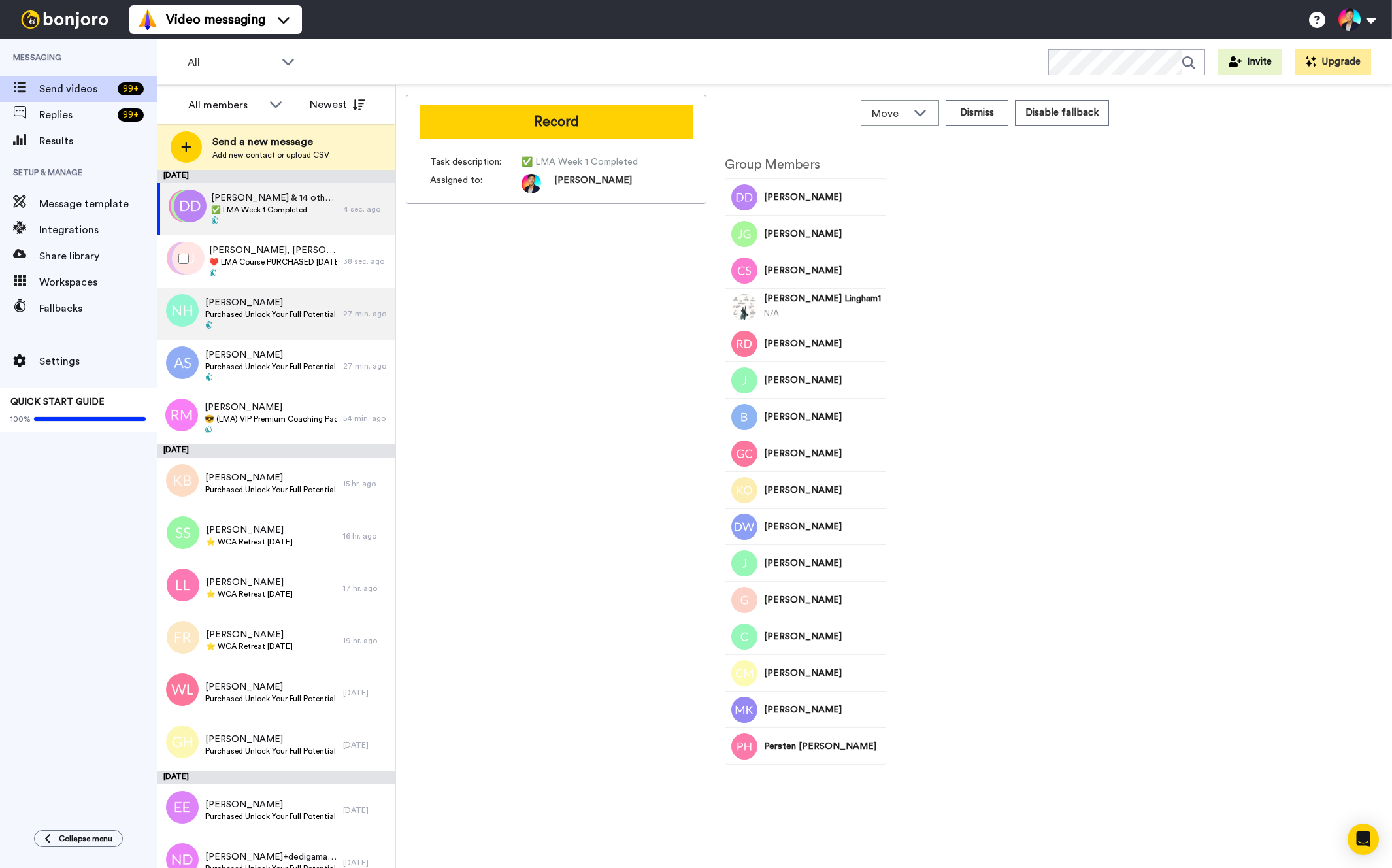
click at [294, 322] on span at bounding box center [270, 326] width 131 height 11
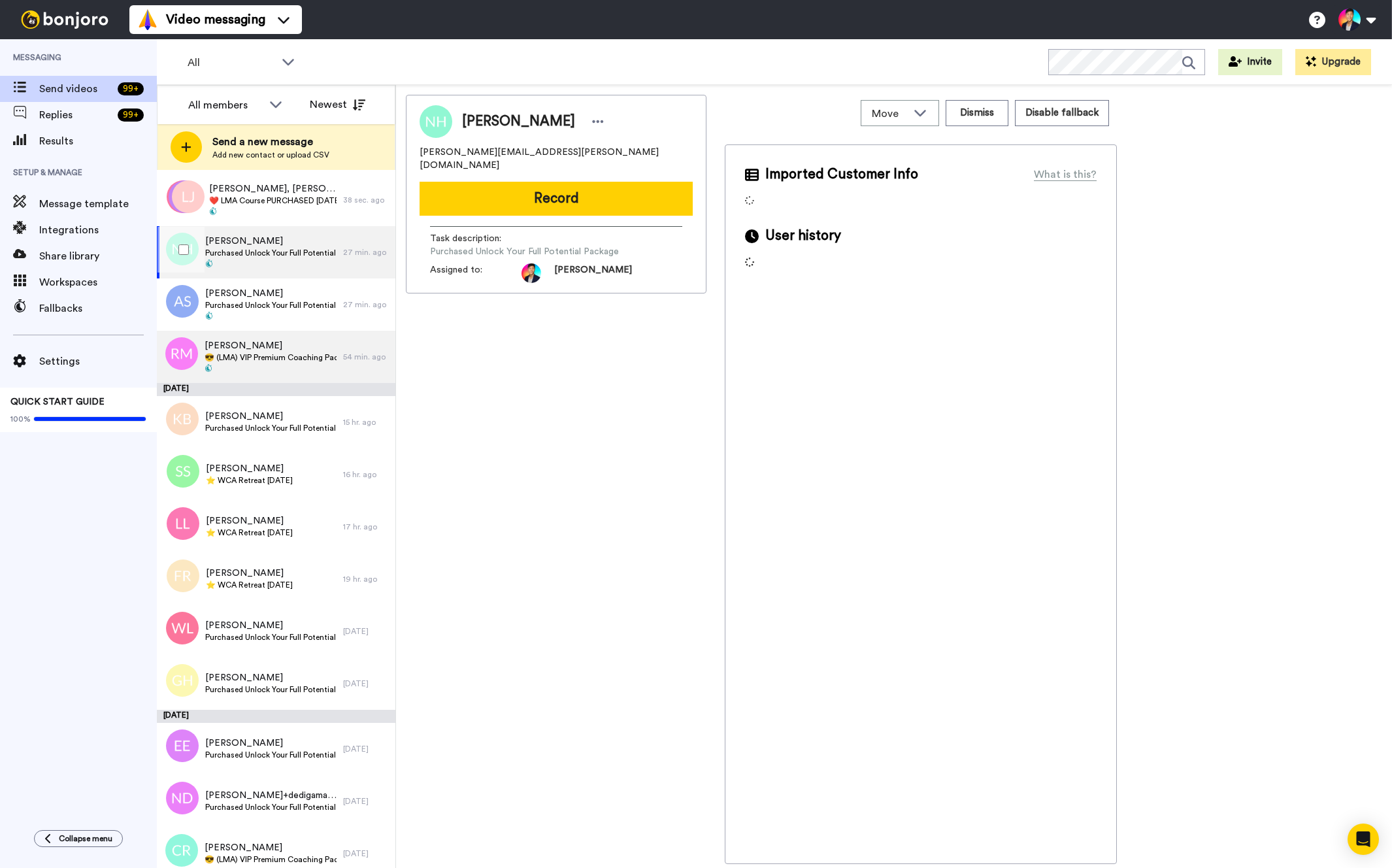
scroll to position [65, 0]
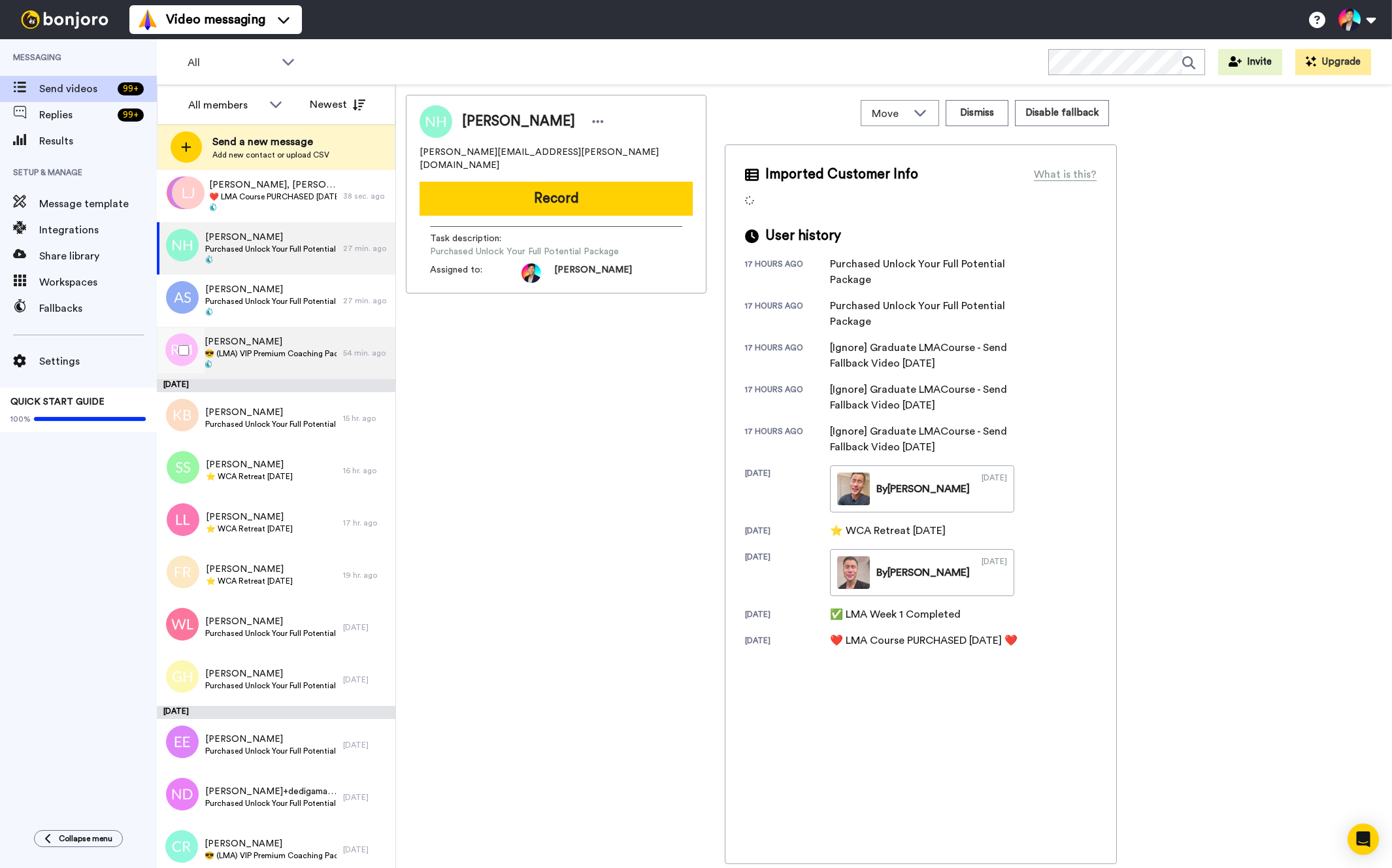
click at [293, 354] on span "😎 (LMA) VIP Premium Coaching Package Purchased 😎" at bounding box center [270, 354] width 132 height 11
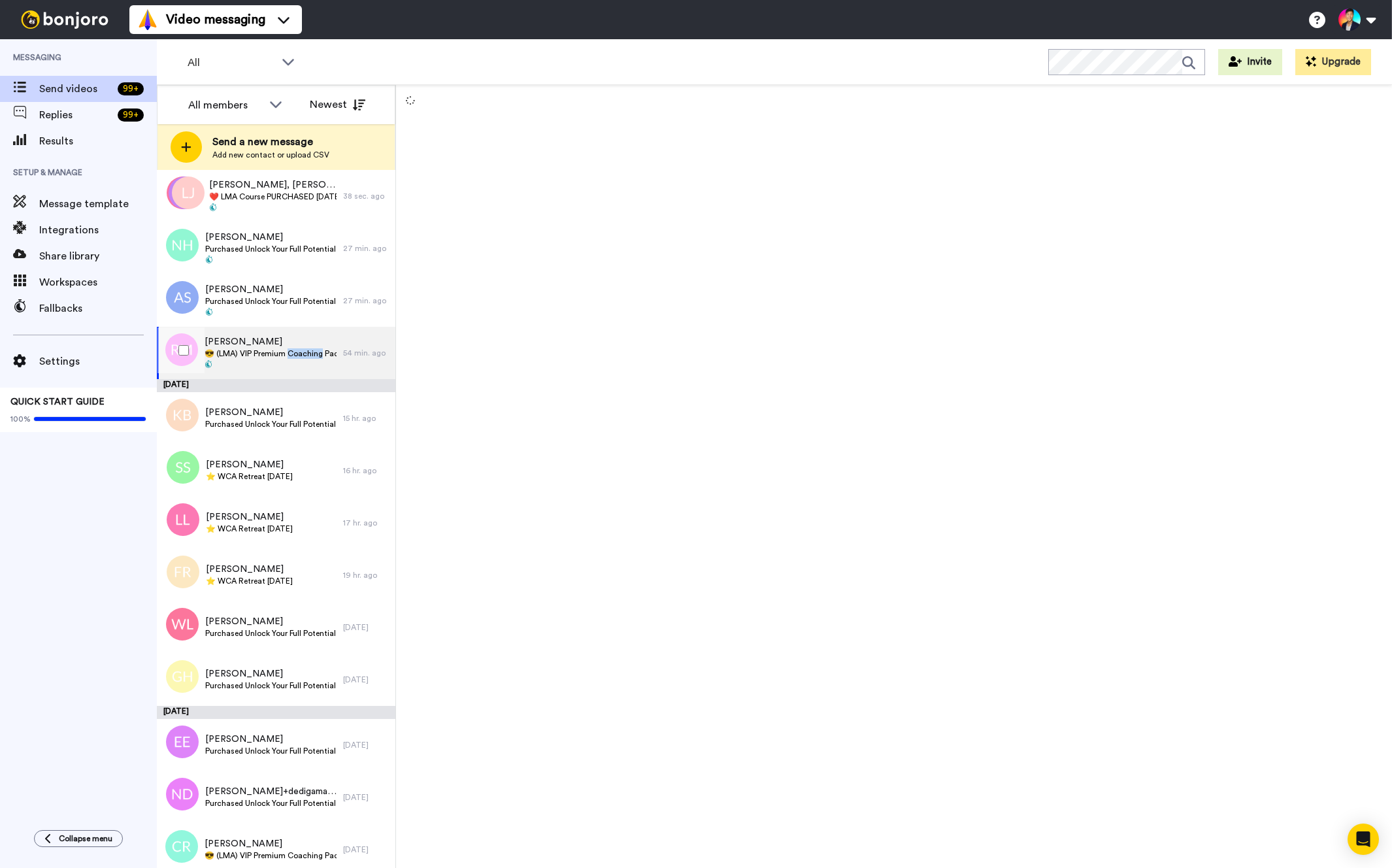
click at [293, 354] on span "😎 (LMA) VIP Premium Coaching Package Purchased 😎" at bounding box center [270, 354] width 132 height 11
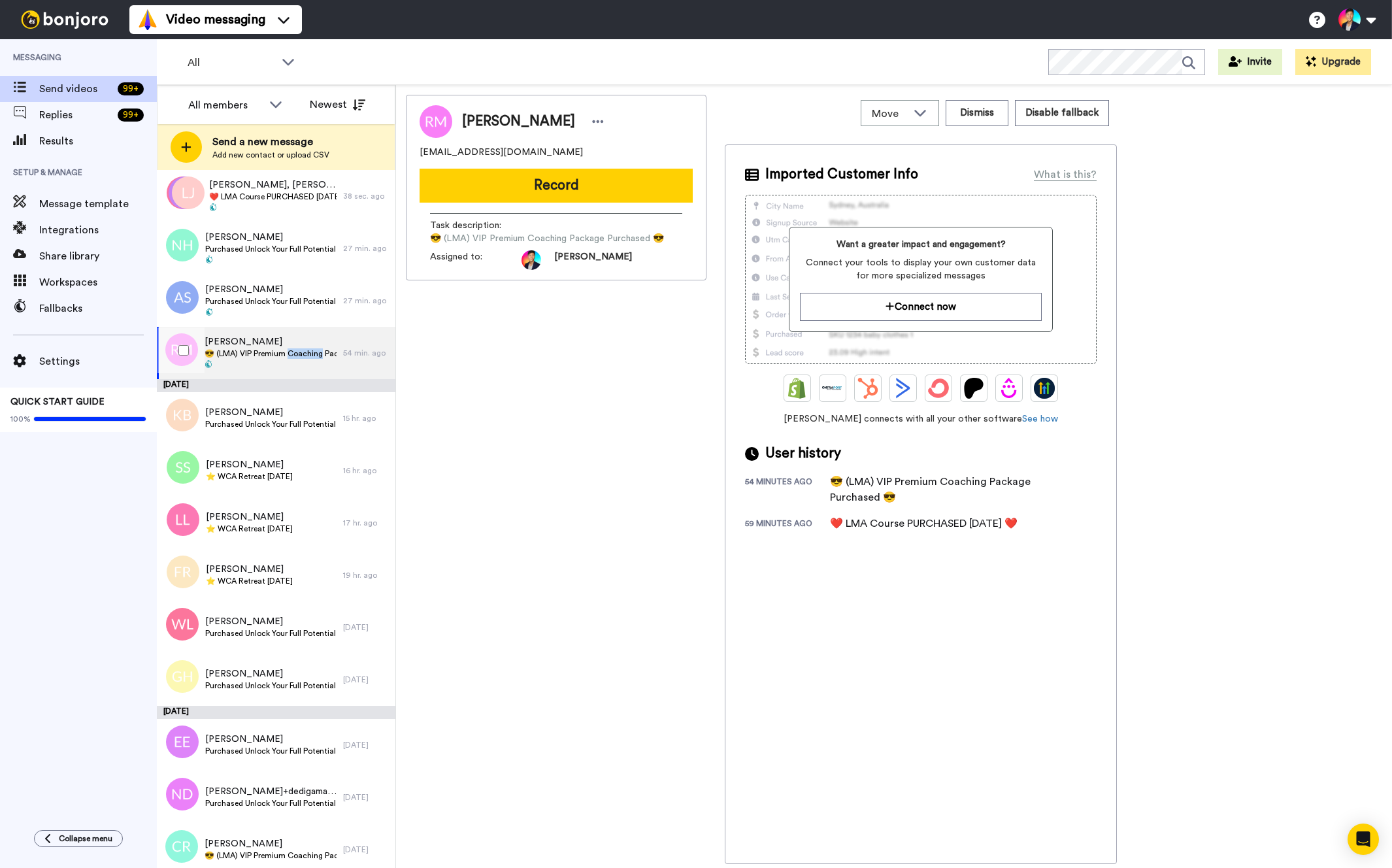
click at [293, 354] on span "😎 (LMA) VIP Premium Coaching Package Purchased 😎" at bounding box center [270, 354] width 132 height 11
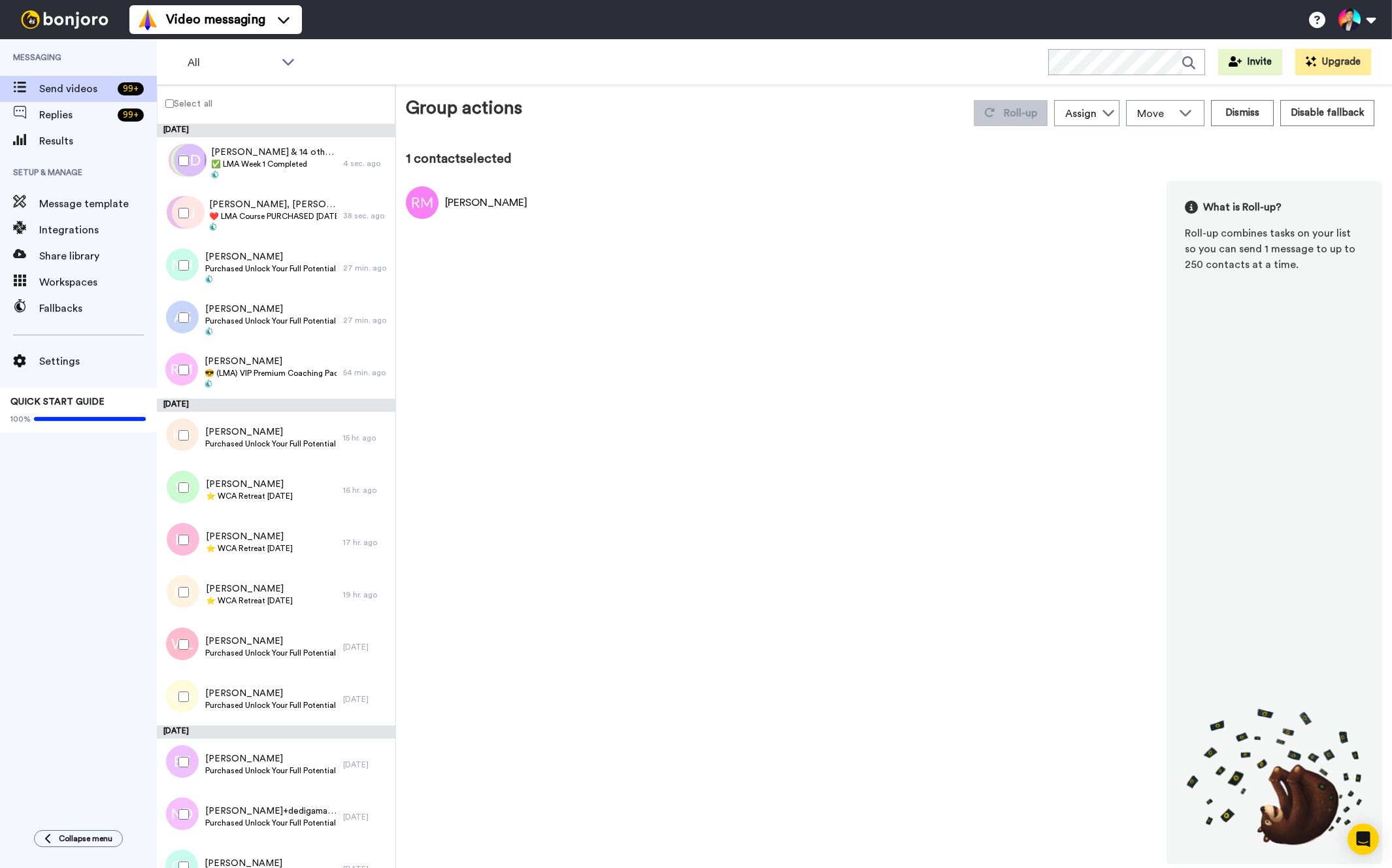
click at [189, 212] on div at bounding box center [181, 213] width 47 height 46
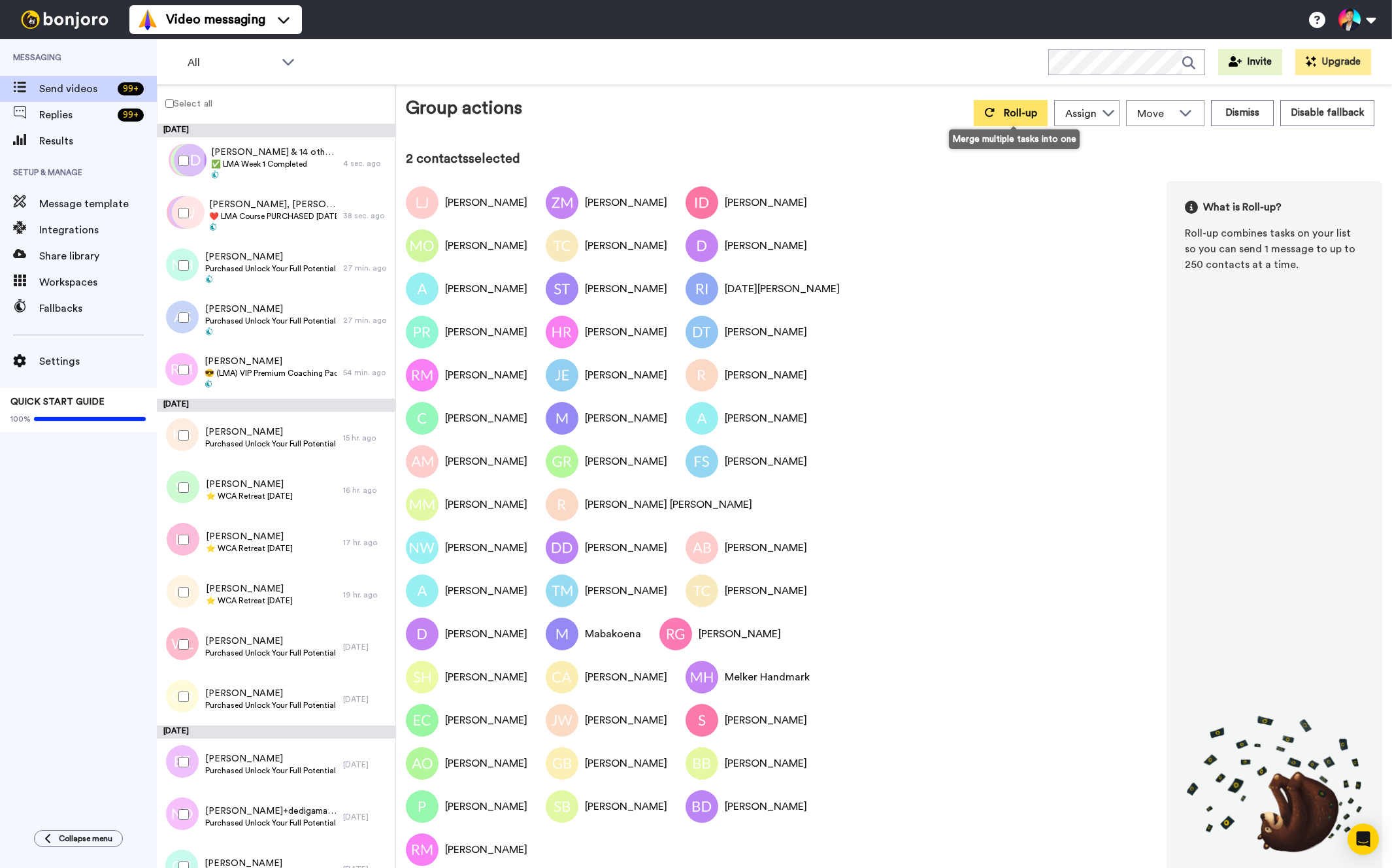
click at [1006, 113] on button "Roll-up" at bounding box center [1010, 113] width 74 height 26
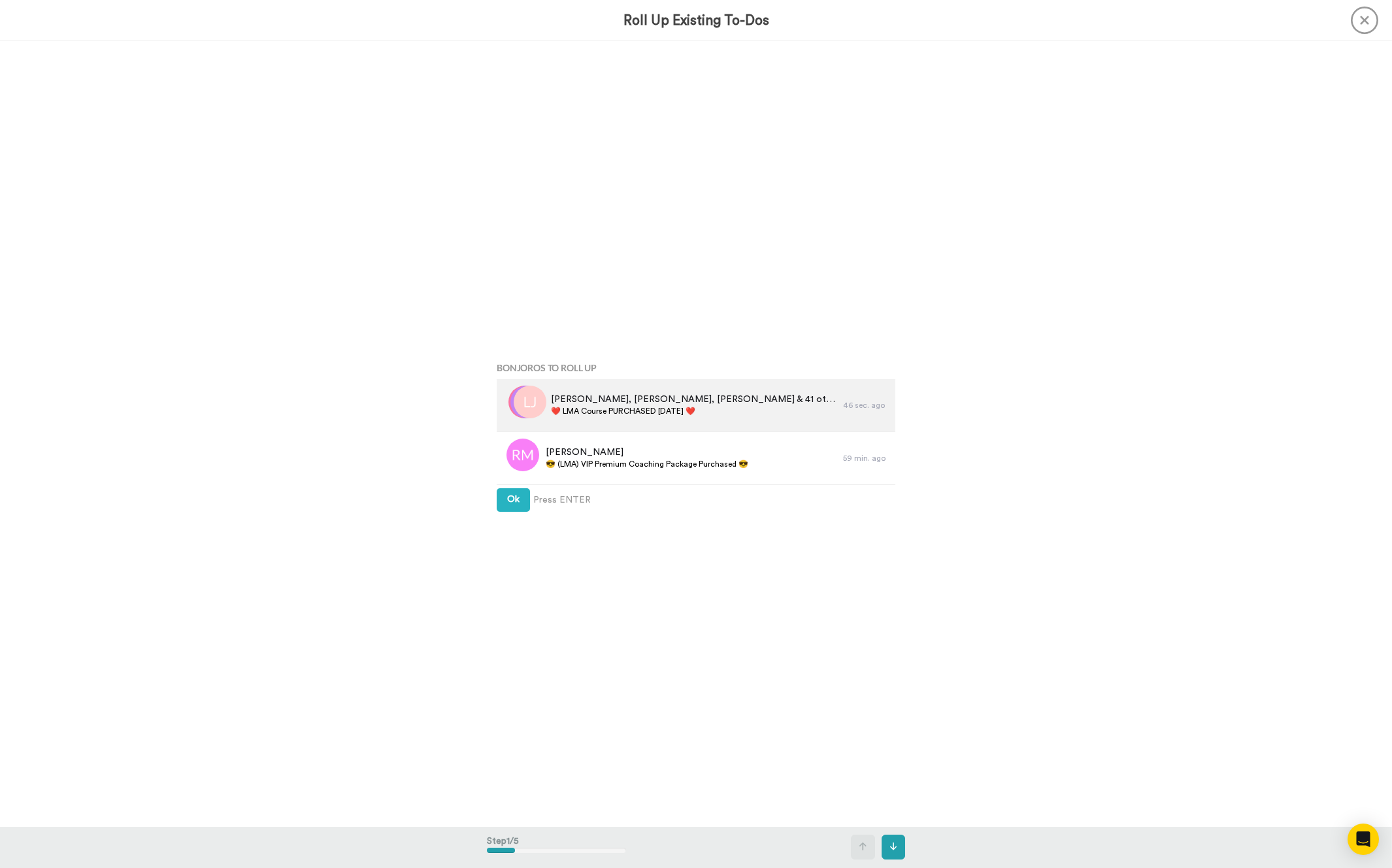
click at [661, 415] on span "❤️️ LMA Course PURCHASED [DATE] ❤️️" at bounding box center [693, 411] width 286 height 11
copy div "❤️️ LMA Course PURCHASED [DATE] ❤️️"
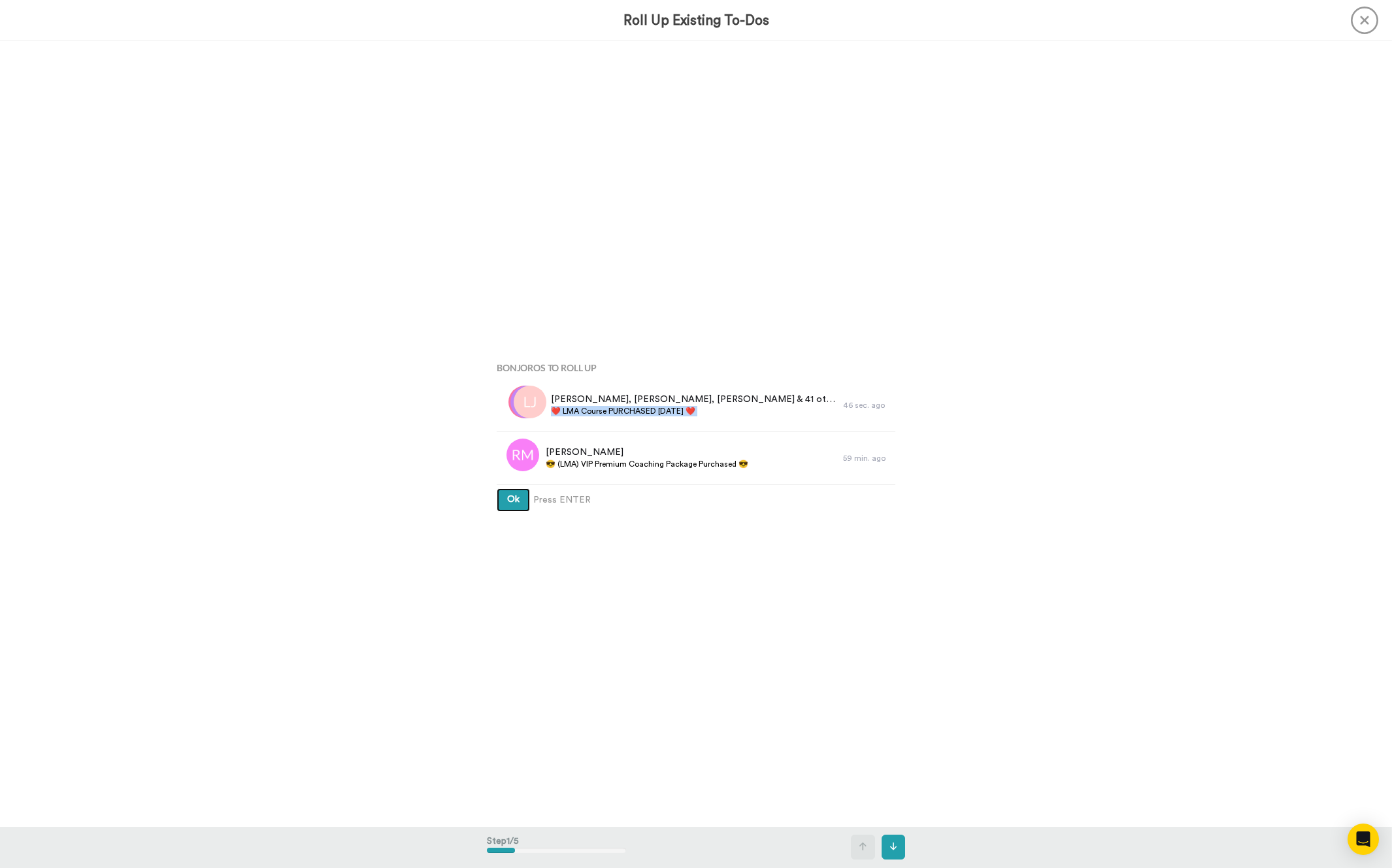
click at [500, 503] on button "Ok" at bounding box center [513, 500] width 34 height 24
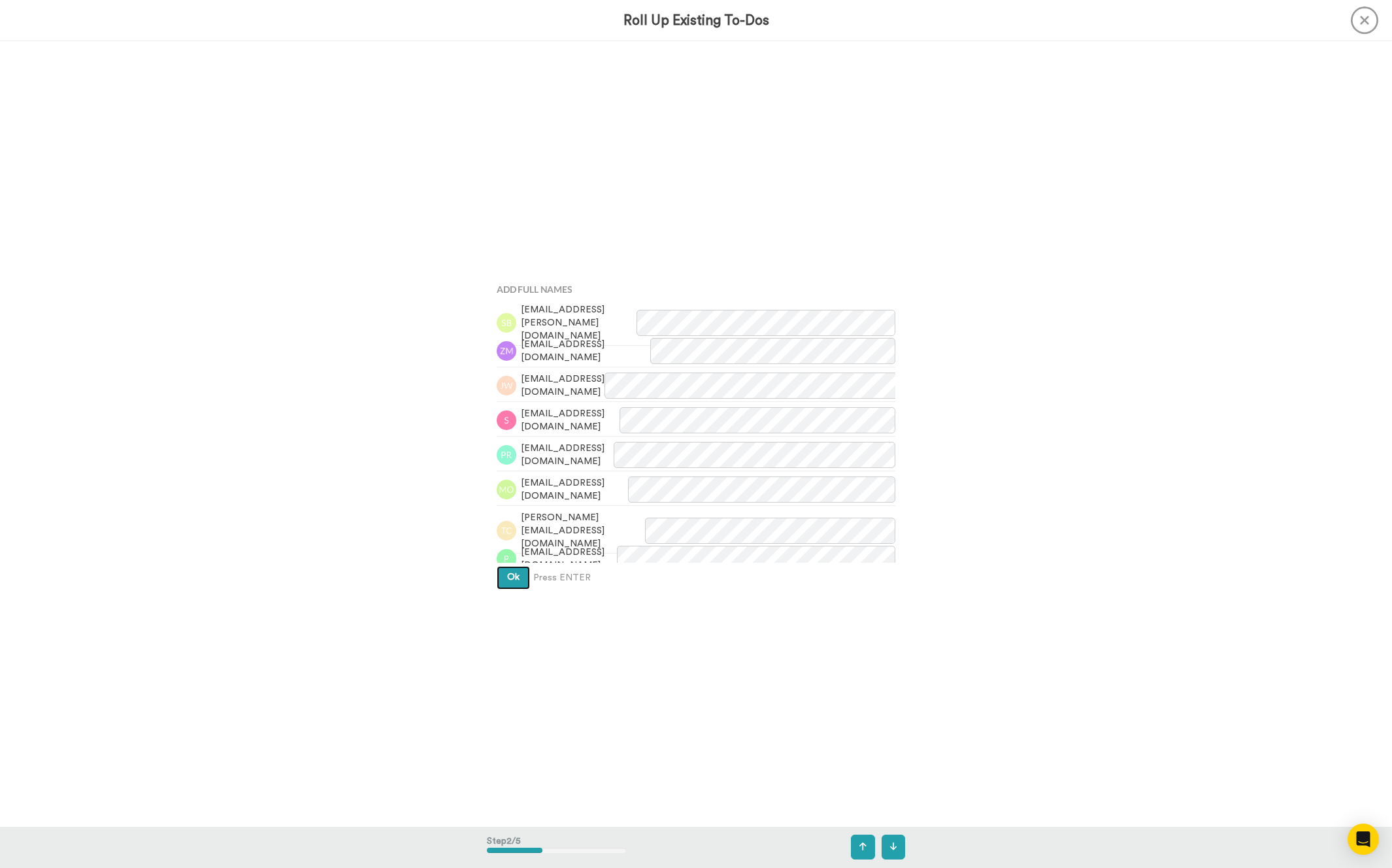
click at [514, 577] on span "Ok" at bounding box center [513, 577] width 12 height 9
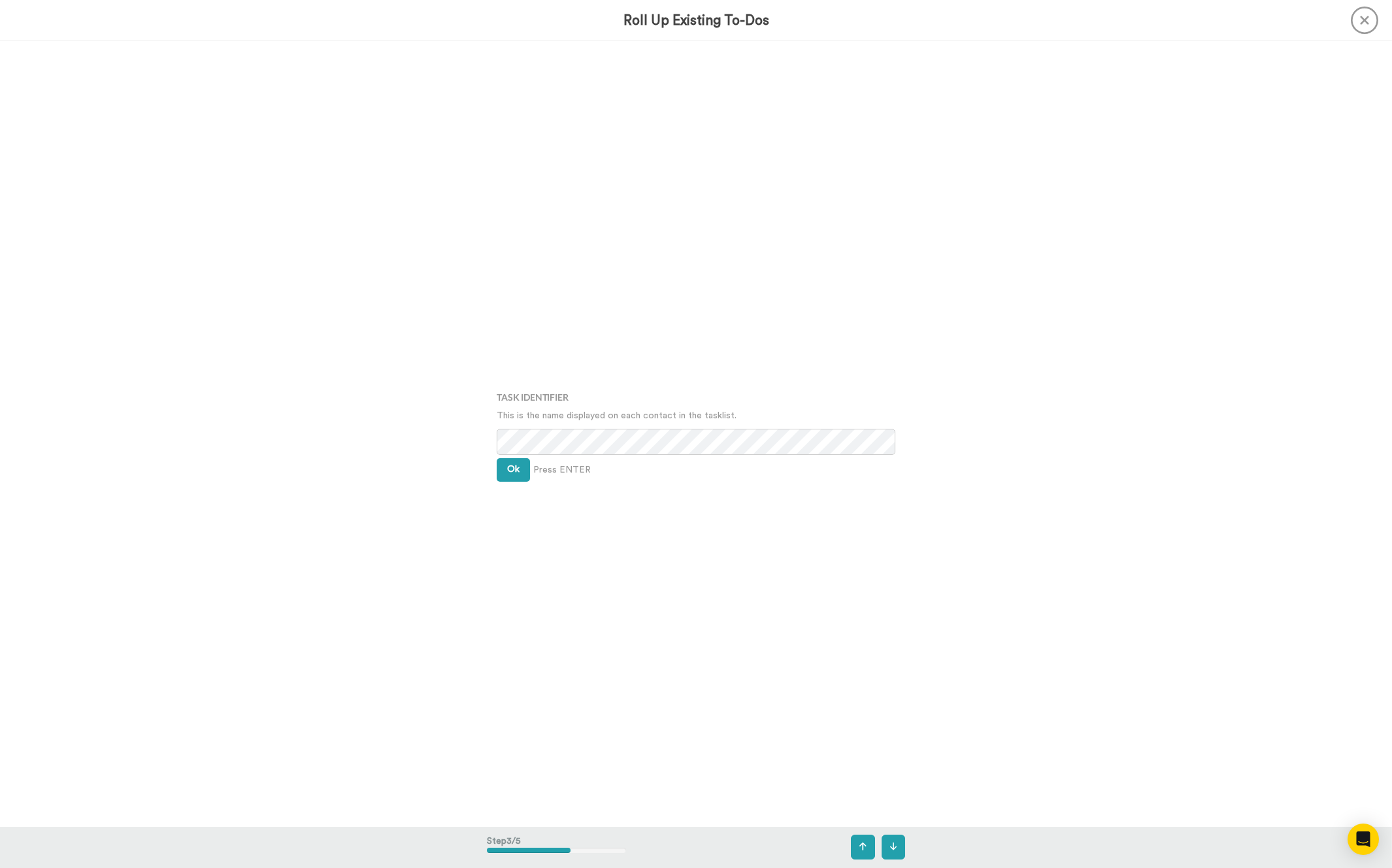
click at [527, 458] on div "Task Identifier This is the name displayed on each contact in the tasklist. Ok …" at bounding box center [696, 434] width 418 height 434
click at [527, 458] on button "Ok" at bounding box center [513, 470] width 34 height 24
click at [527, 460] on button "Ok" at bounding box center [513, 460] width 34 height 24
click at [527, 460] on span "2 To-Dos will be merged" at bounding box center [696, 458] width 398 height 13
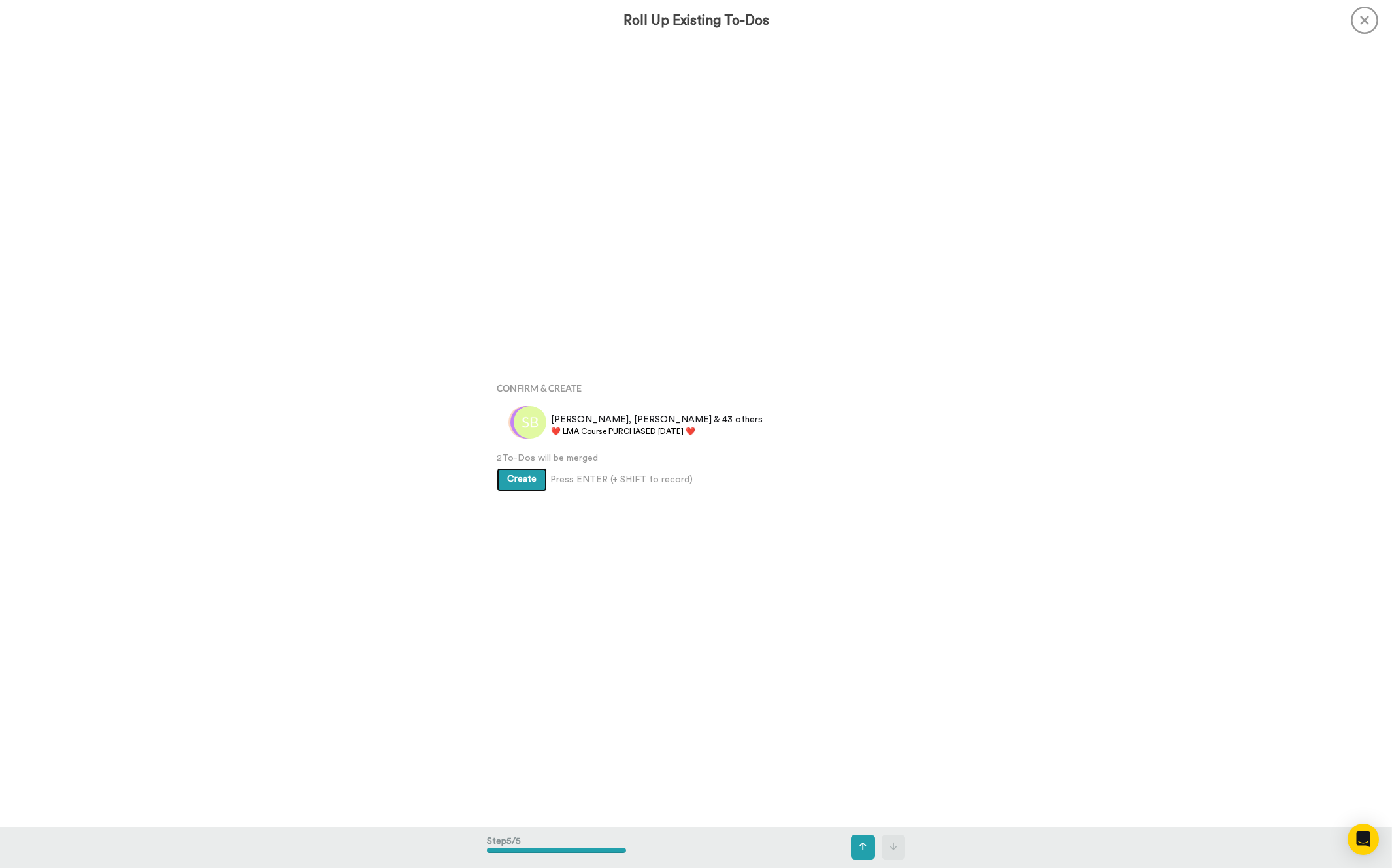
click at [527, 470] on button "Create" at bounding box center [522, 480] width 51 height 24
click at [374, 506] on div "Bonjoros To Roll Up Liv, Zachary, Ioana & 41 others ❤️️ LMA Course PURCHASED To…" at bounding box center [696, 434] width 1392 height 785
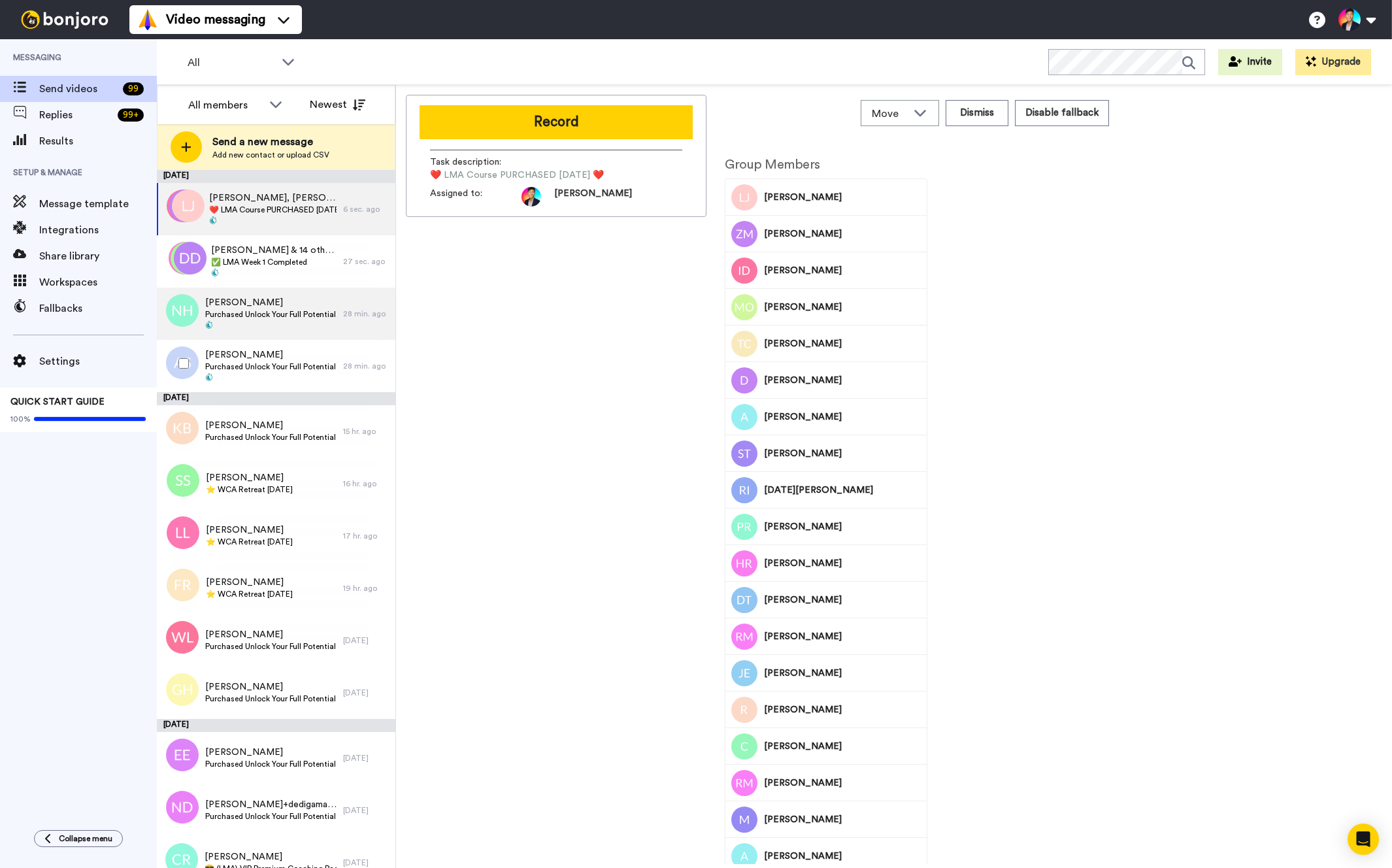
click at [277, 336] on div "Nelson Hansen Purchased Unlock Your Full Potential Package" at bounding box center [250, 313] width 186 height 52
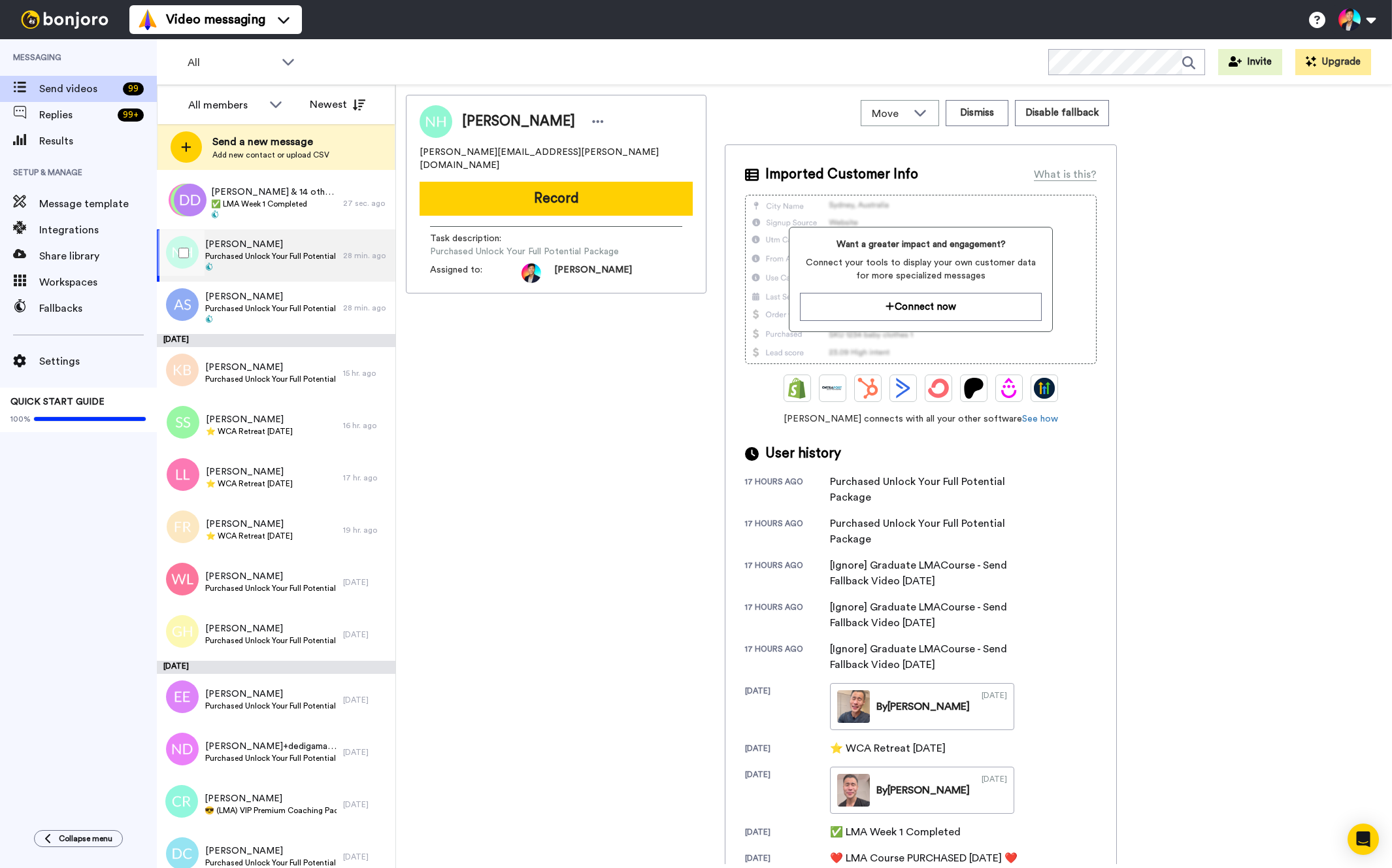
scroll to position [119, 0]
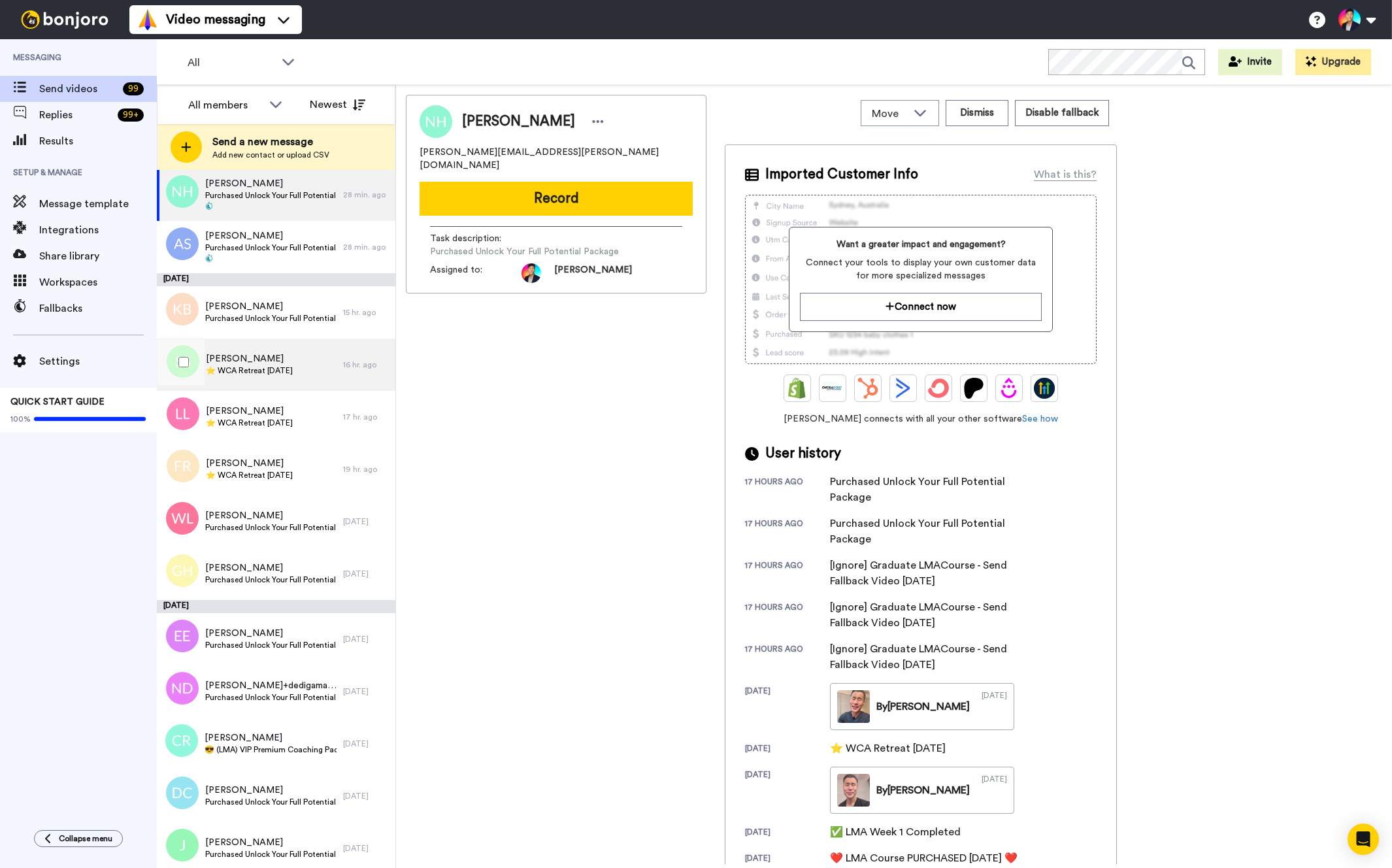
click at [223, 367] on span "⭐️ WCA Retreat [DATE]" at bounding box center [249, 371] width 87 height 11
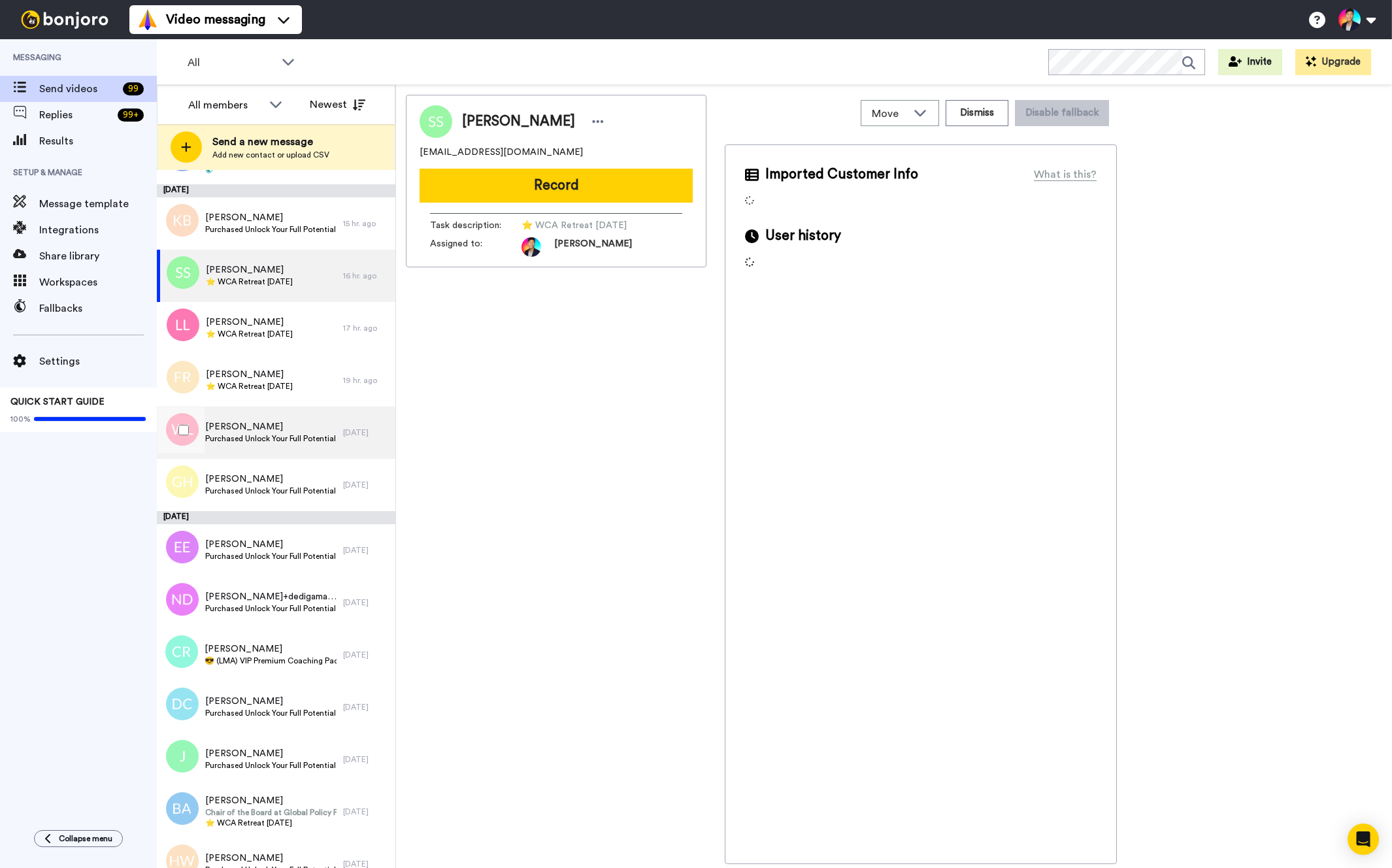
scroll to position [287, 0]
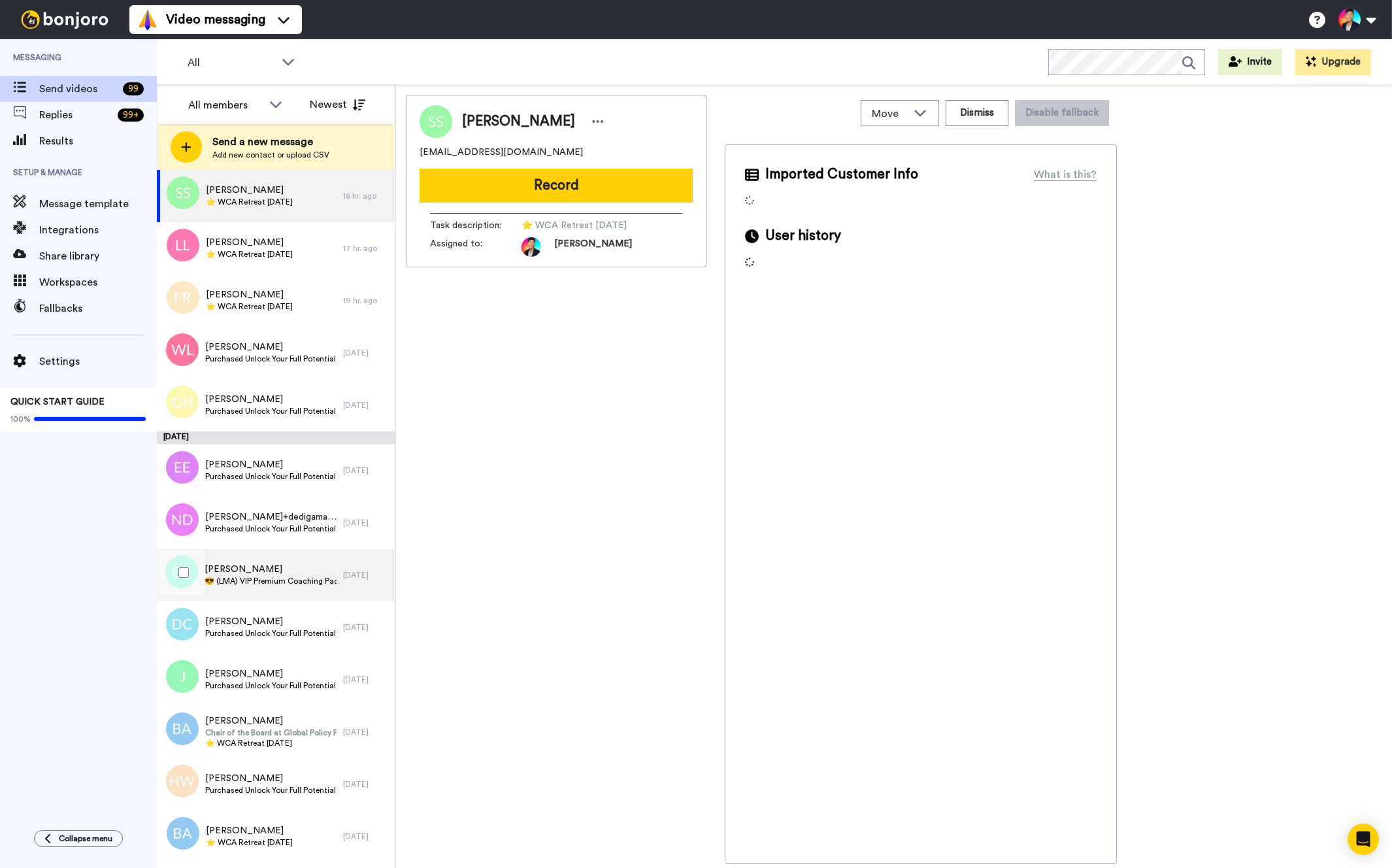
click at [258, 594] on div "Carrie Reed 😎 (LMA) VIP Premium Coaching Package Purchased 😎" at bounding box center [250, 575] width 186 height 52
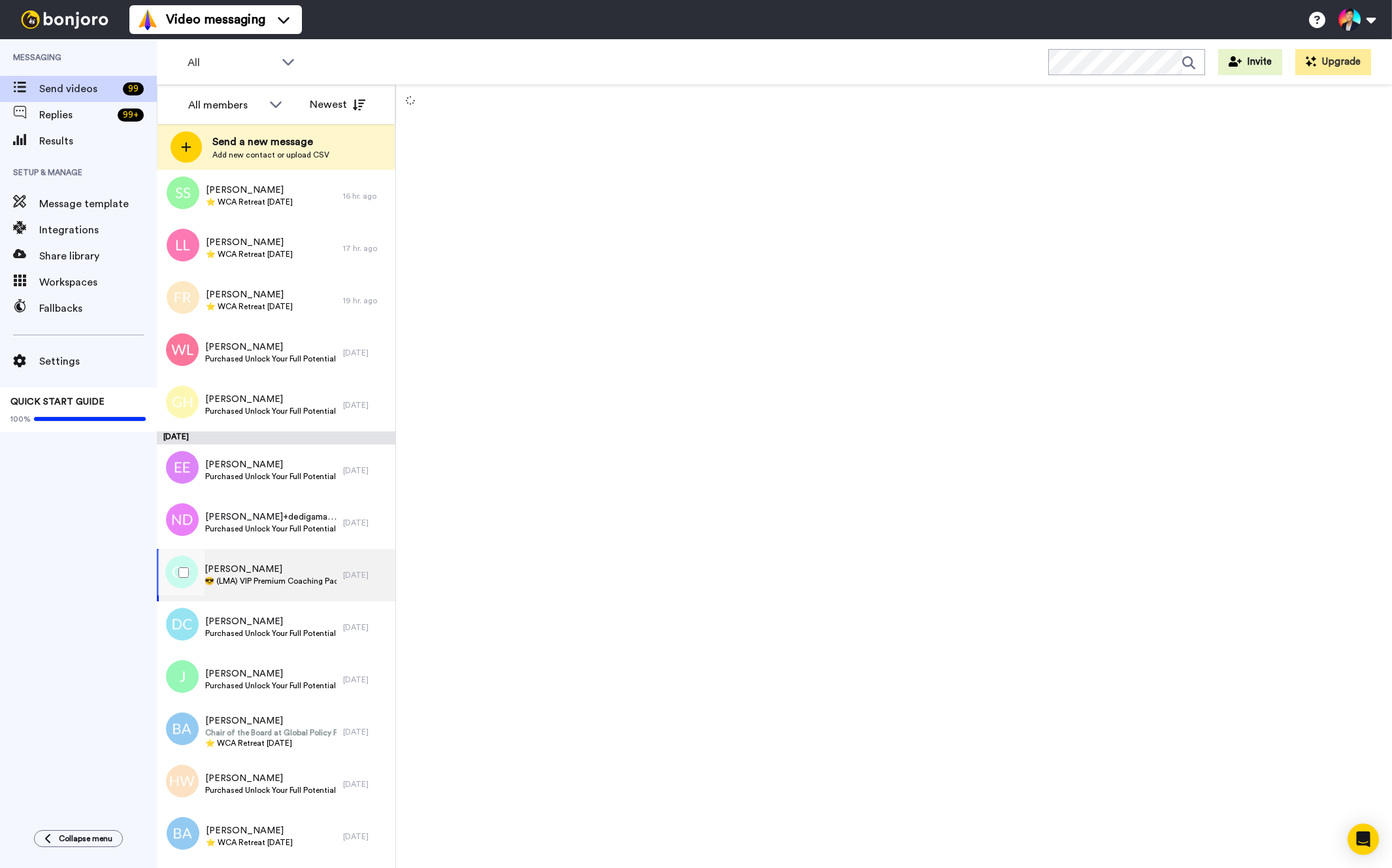
click at [258, 594] on div "Carrie Reed 😎 (LMA) VIP Premium Coaching Package Purchased 😎" at bounding box center [250, 575] width 186 height 52
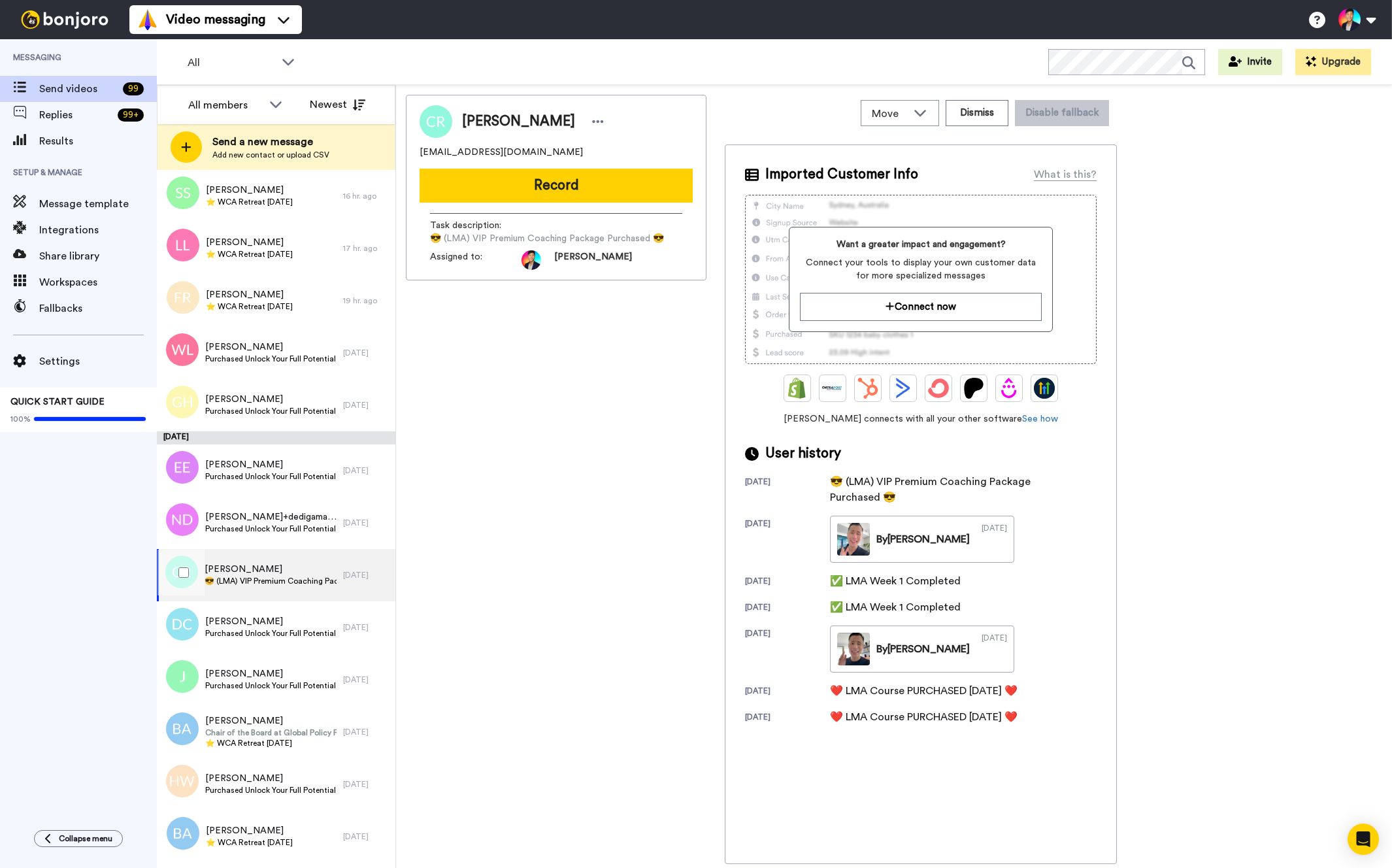
click at [261, 590] on div "Carrie Reed 😎 (LMA) VIP Premium Coaching Package Purchased 😎" at bounding box center [250, 575] width 186 height 52
click at [181, 586] on div at bounding box center [181, 573] width 47 height 46
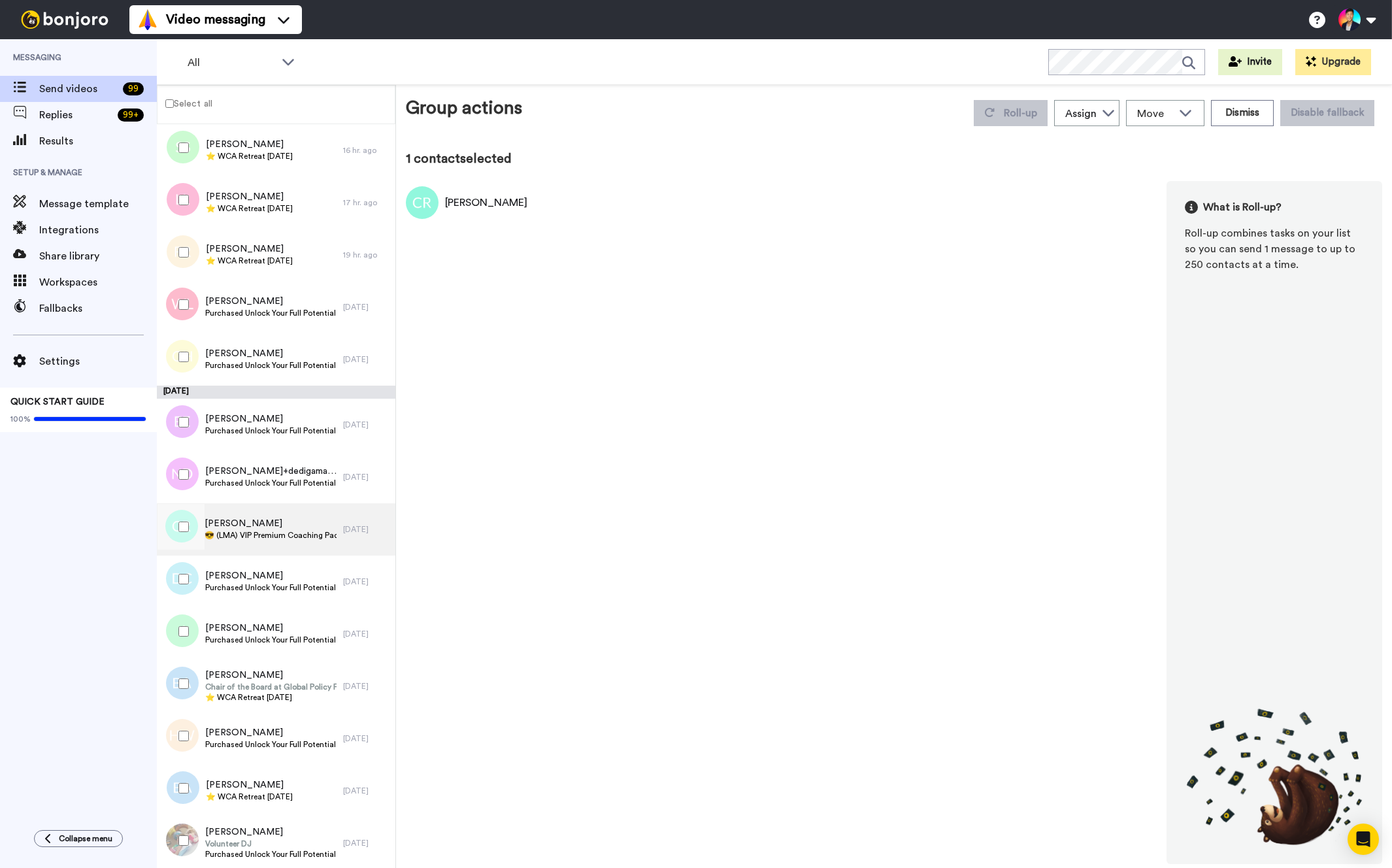
click at [273, 536] on span "😎 (LMA) VIP Premium Coaching Package Purchased 😎" at bounding box center [270, 536] width 132 height 11
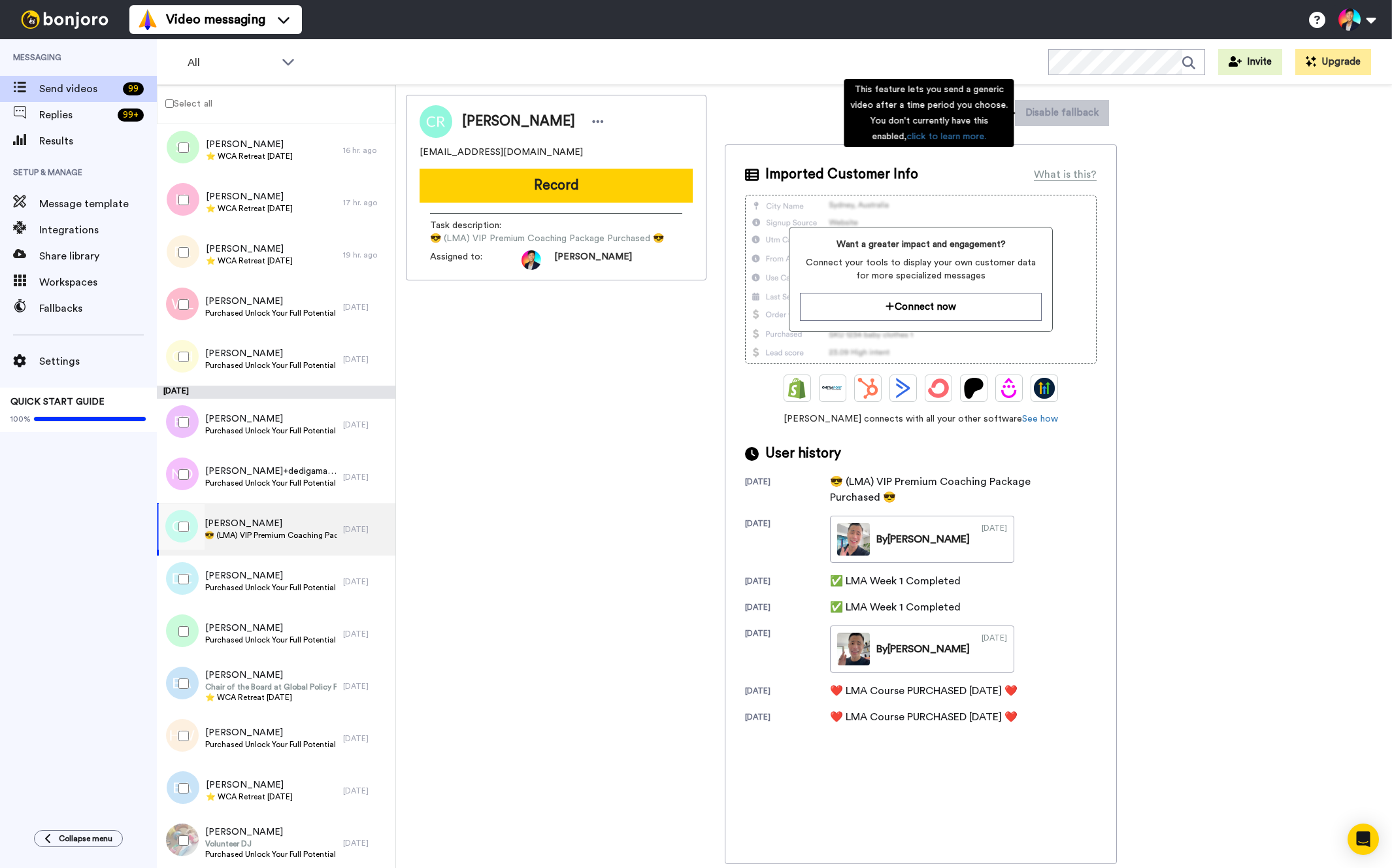
click at [991, 113] on div "This feature lets you send a generic video after a time period you choose. You …" at bounding box center [929, 113] width 170 height 68
click at [987, 114] on button "Dismiss" at bounding box center [978, 113] width 63 height 26
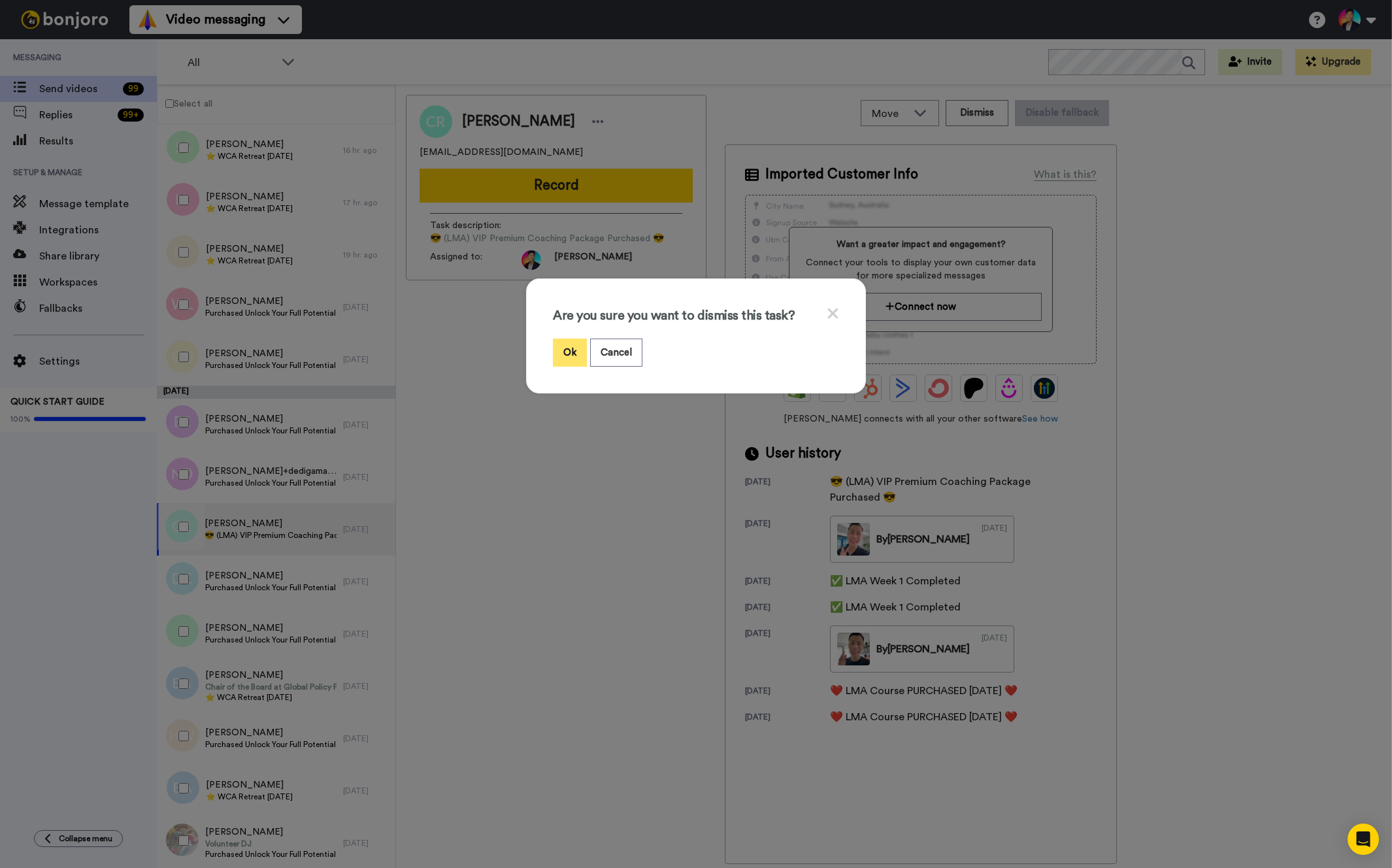
click at [558, 349] on button "Ok" at bounding box center [570, 352] width 34 height 28
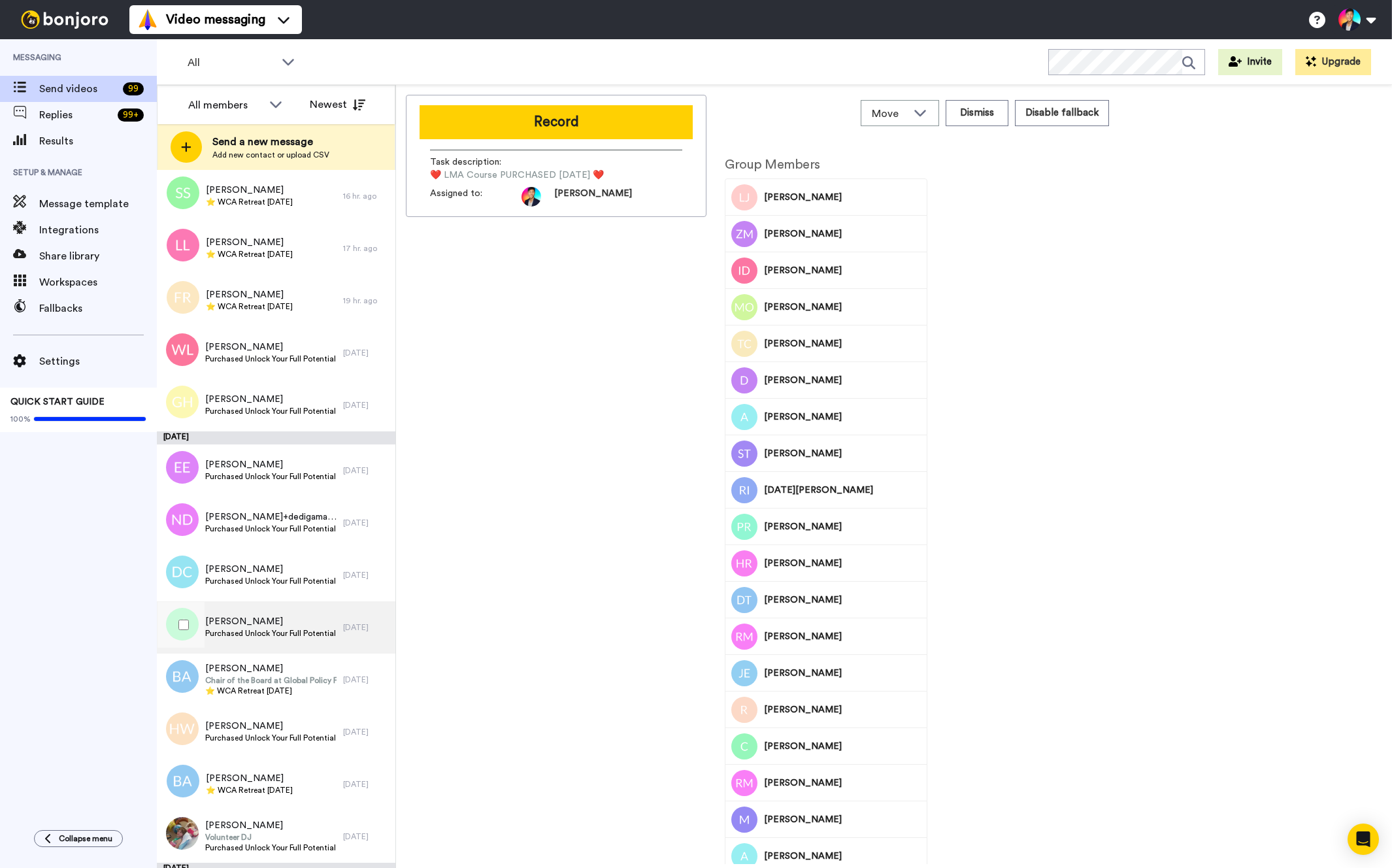
scroll to position [340, 0]
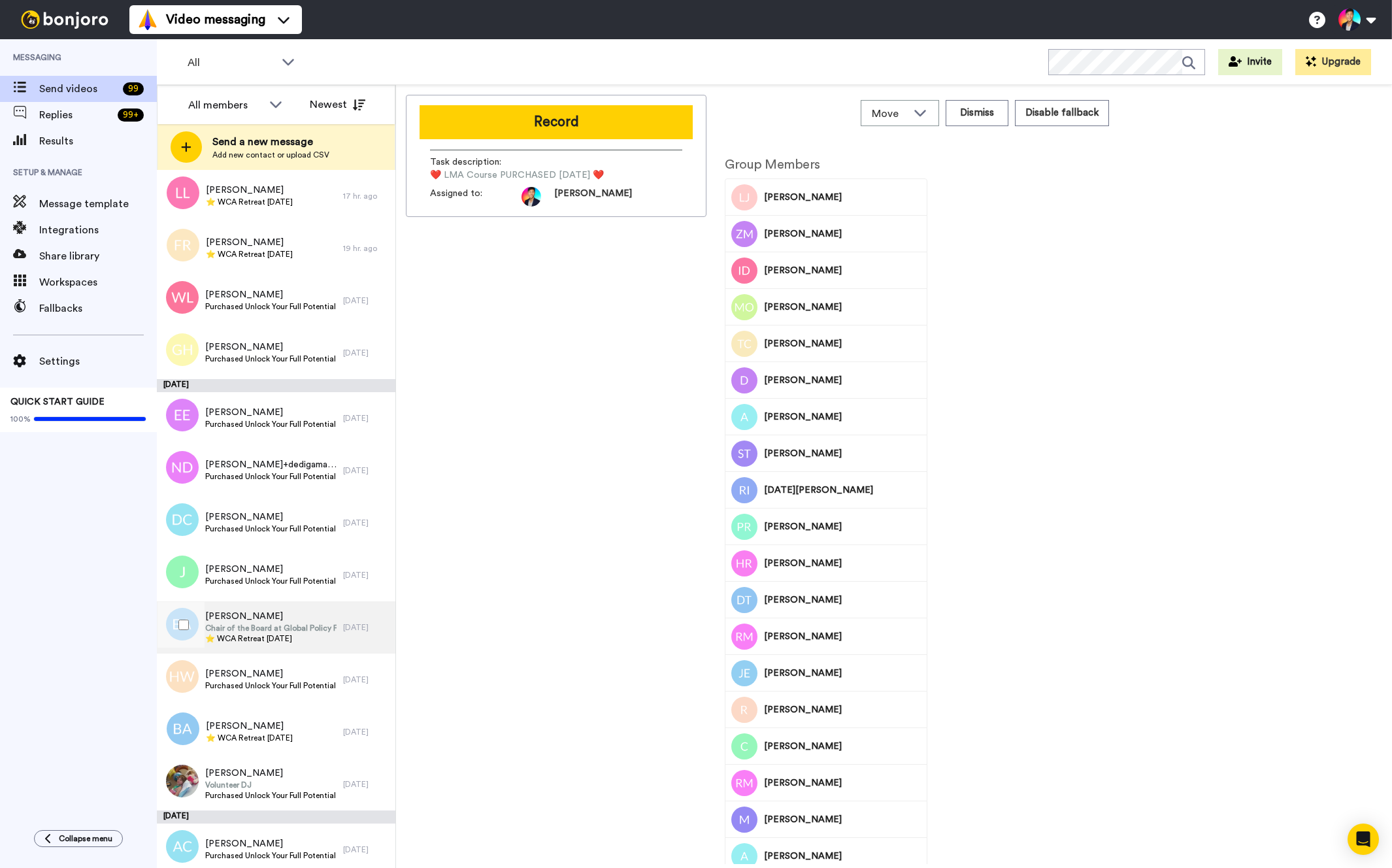
click at [367, 628] on div "[DATE]" at bounding box center [366, 627] width 46 height 11
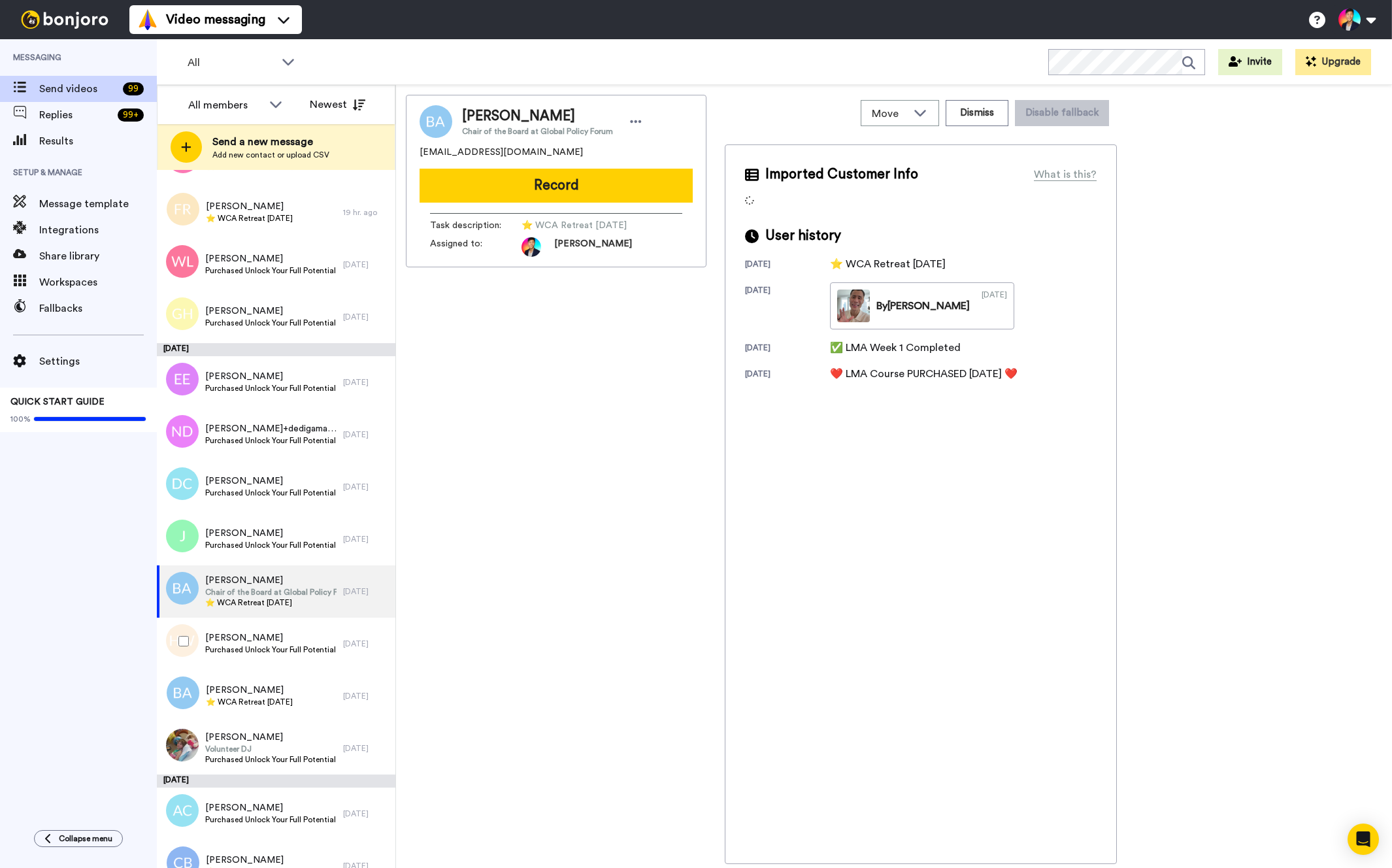
scroll to position [402, 0]
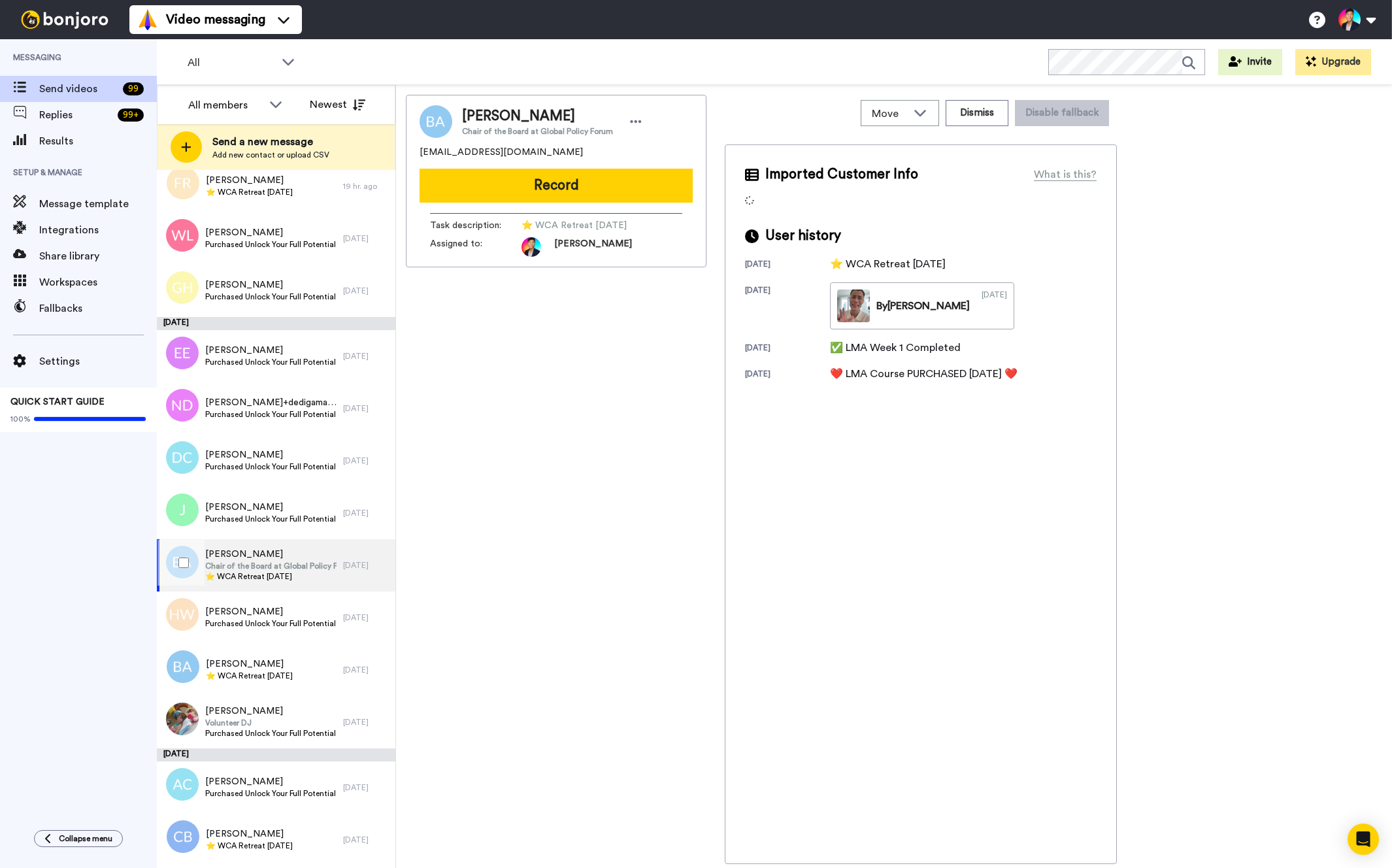
click at [190, 555] on div at bounding box center [181, 563] width 47 height 46
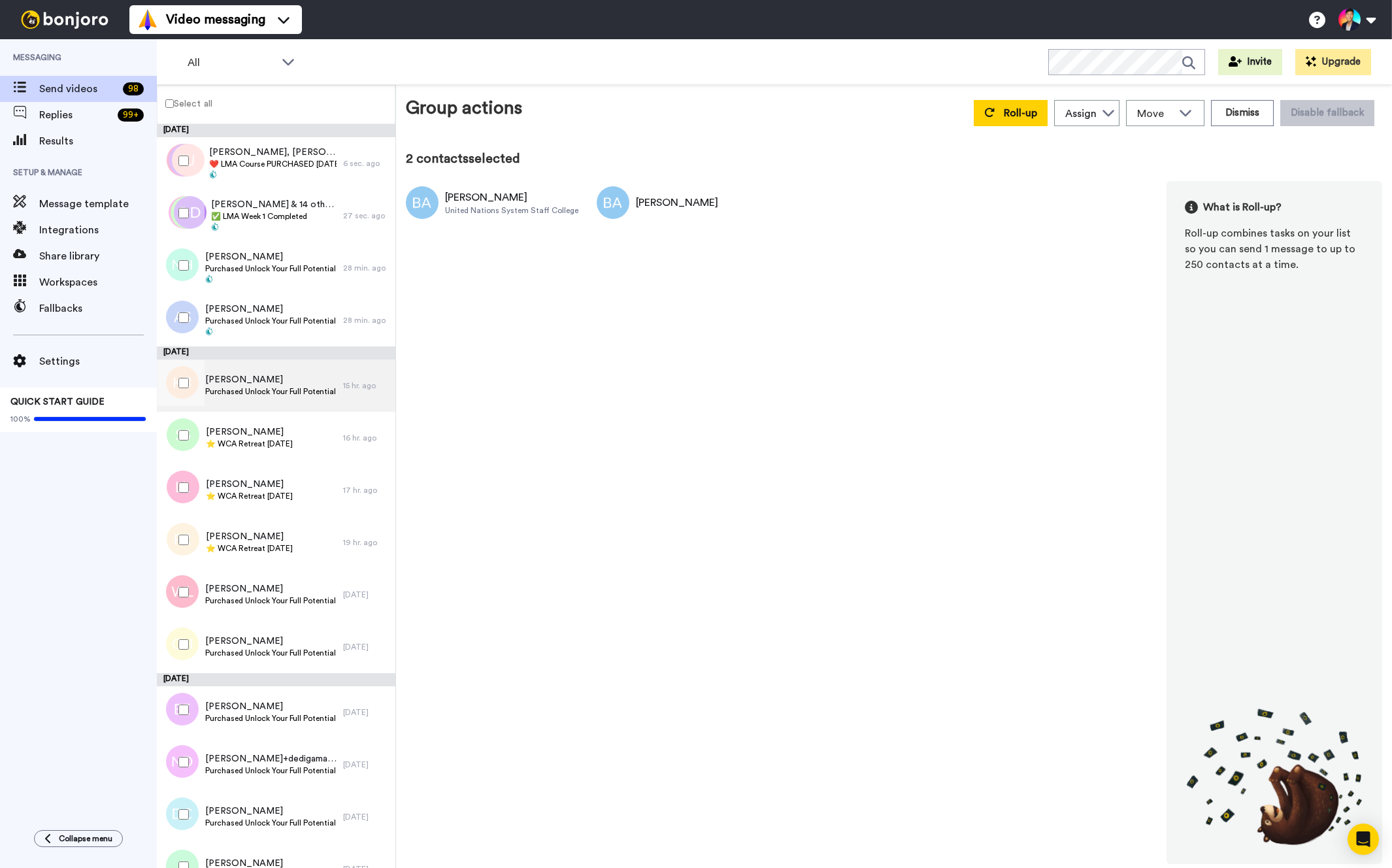
scroll to position [245, 0]
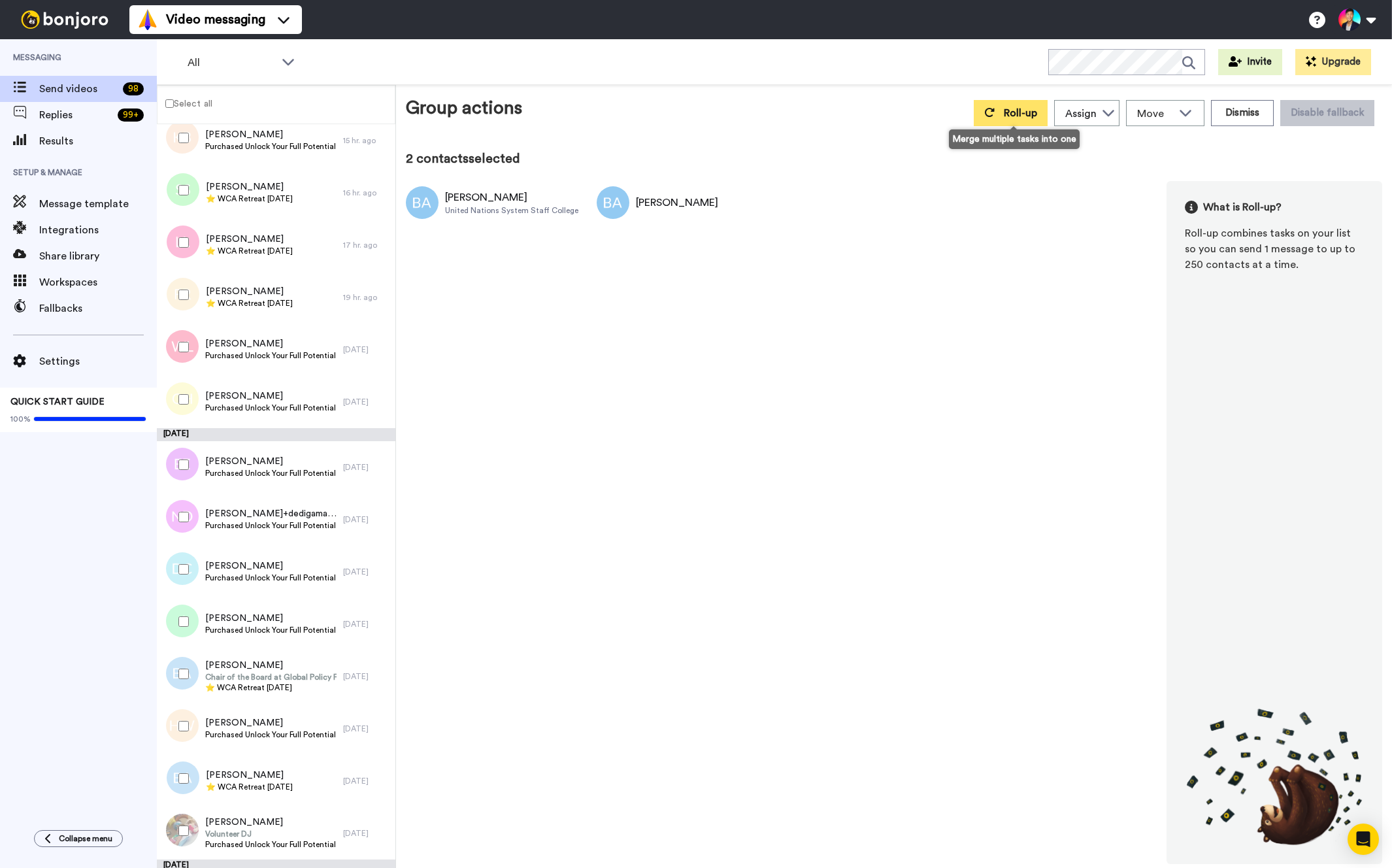
click at [995, 118] on icon at bounding box center [990, 113] width 11 height 11
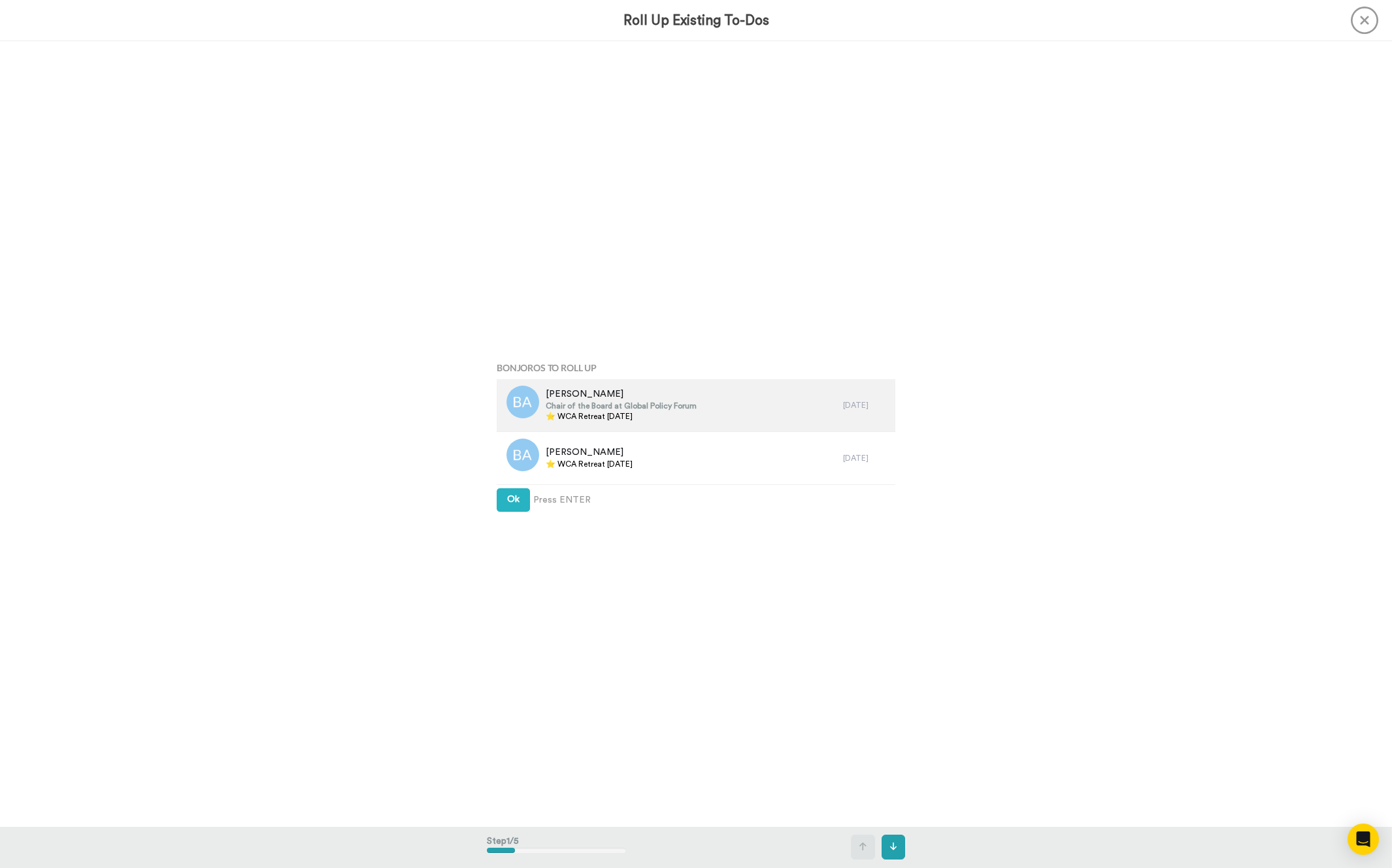
click at [626, 413] on span "⭐️ WCA Retreat [DATE]" at bounding box center [621, 417] width 151 height 11
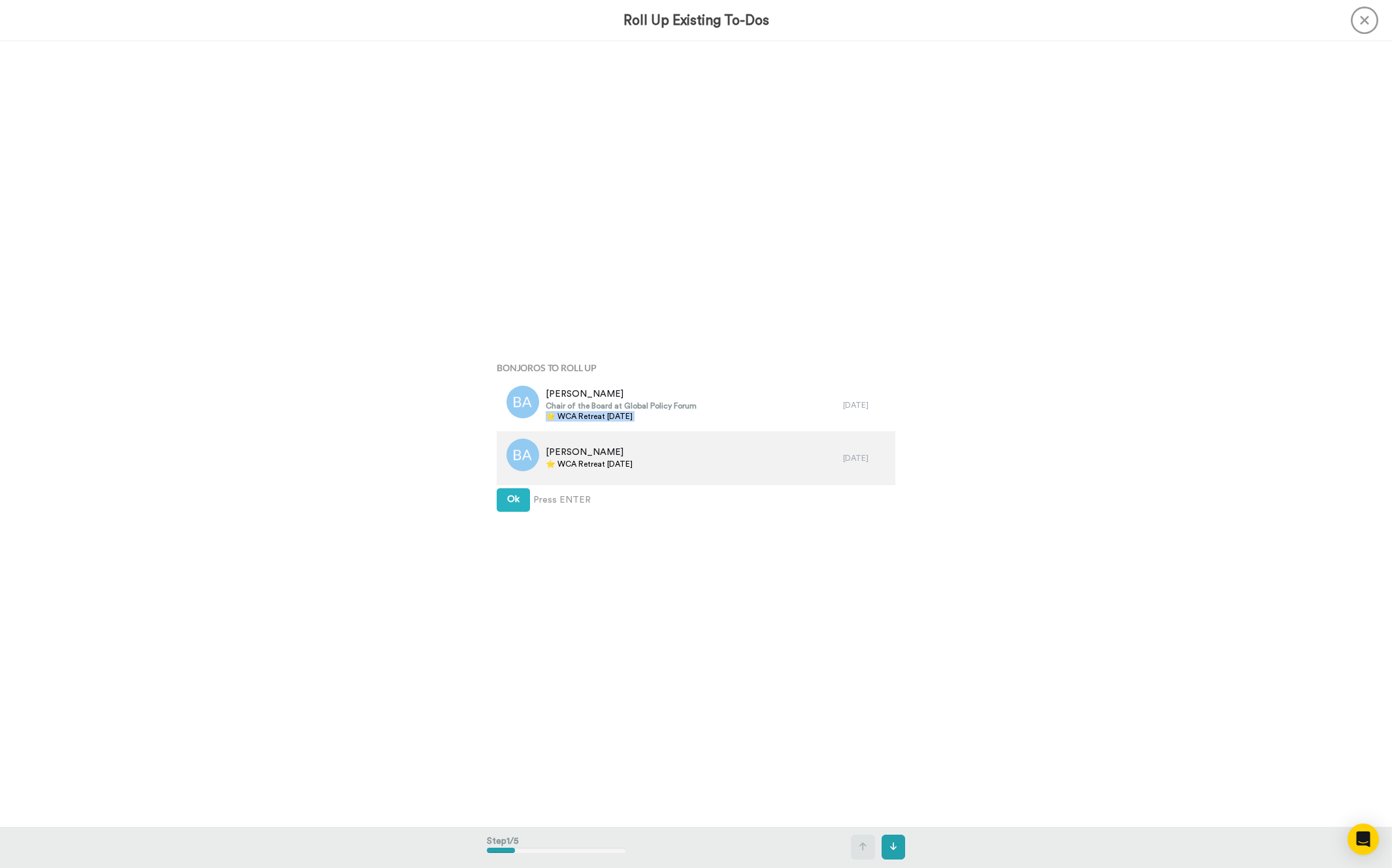
copy div "⭐️ WCA Retreat [DATE]"
click at [511, 501] on span "Ok" at bounding box center [513, 500] width 12 height 9
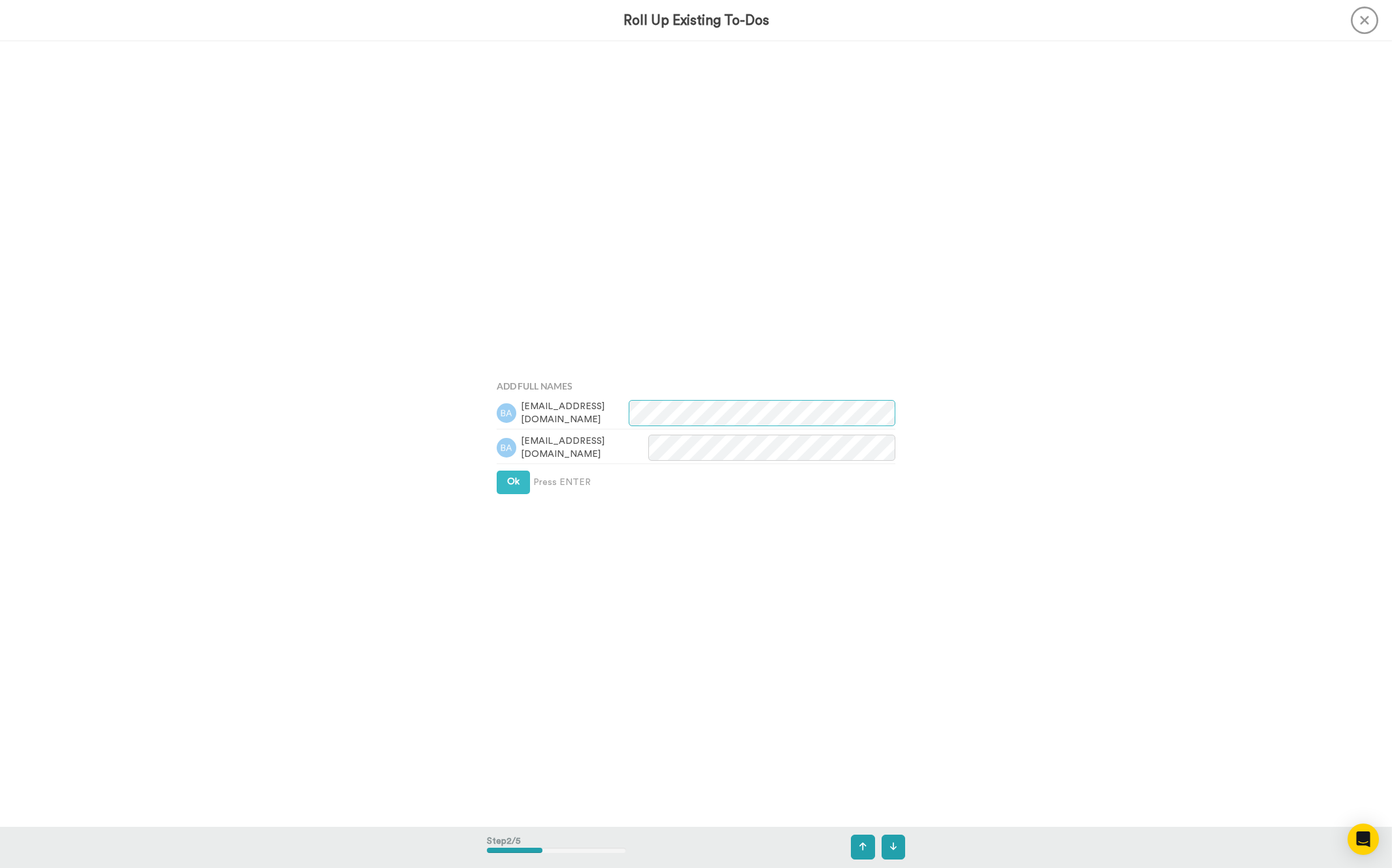
scroll to position [786, 0]
click at [509, 489] on button "Ok" at bounding box center [513, 481] width 34 height 24
click at [509, 482] on div "Task Identifier This is the name displayed on each contact in the tasklist. Ok …" at bounding box center [696, 434] width 418 height 434
click at [509, 478] on button "Ok" at bounding box center [513, 470] width 34 height 24
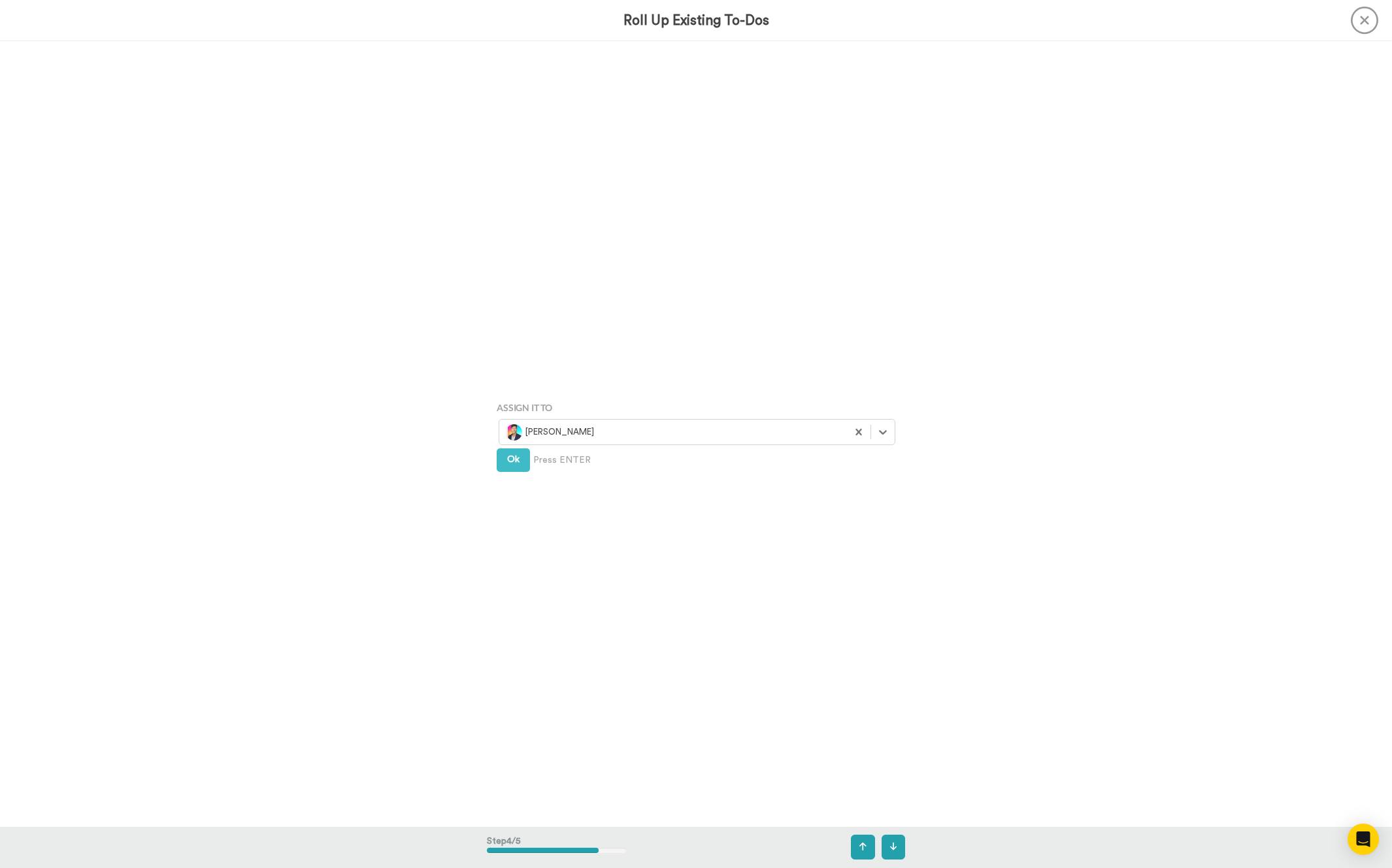
click at [509, 478] on div "Assign It To Select is focused ,type to refine list, press Down to open the men…" at bounding box center [696, 434] width 418 height 434
click at [509, 463] on button "Ok" at bounding box center [513, 460] width 34 height 24
click at [509, 465] on div "Create Press ENTER (+ SHIFT to record) Create & Add Another" at bounding box center [696, 478] width 398 height 27
click at [509, 470] on button "Create" at bounding box center [522, 480] width 51 height 24
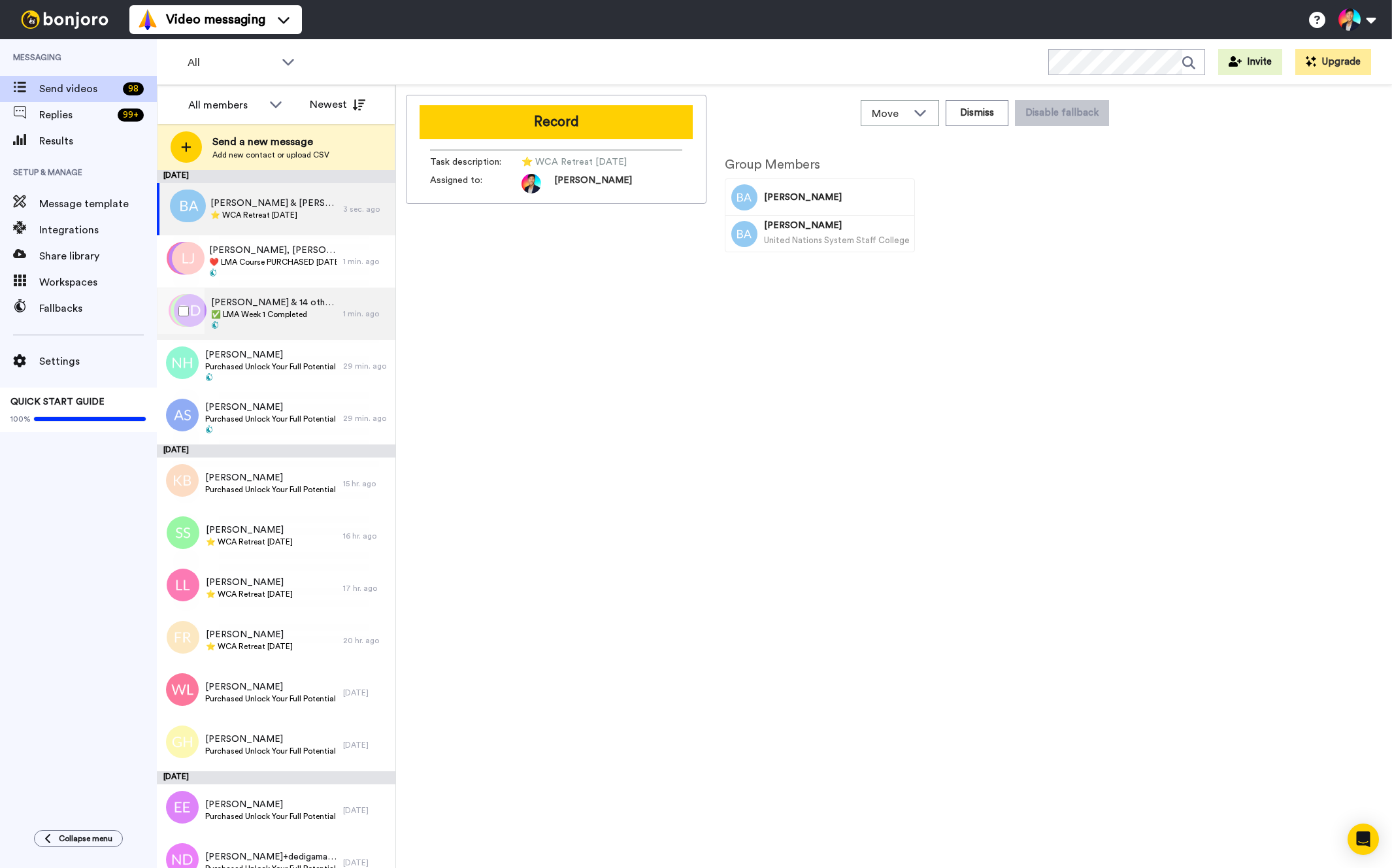
click at [287, 290] on div "[PERSON_NAME] & 14 others ✅ LMA Week 1 Completed" at bounding box center [250, 313] width 186 height 52
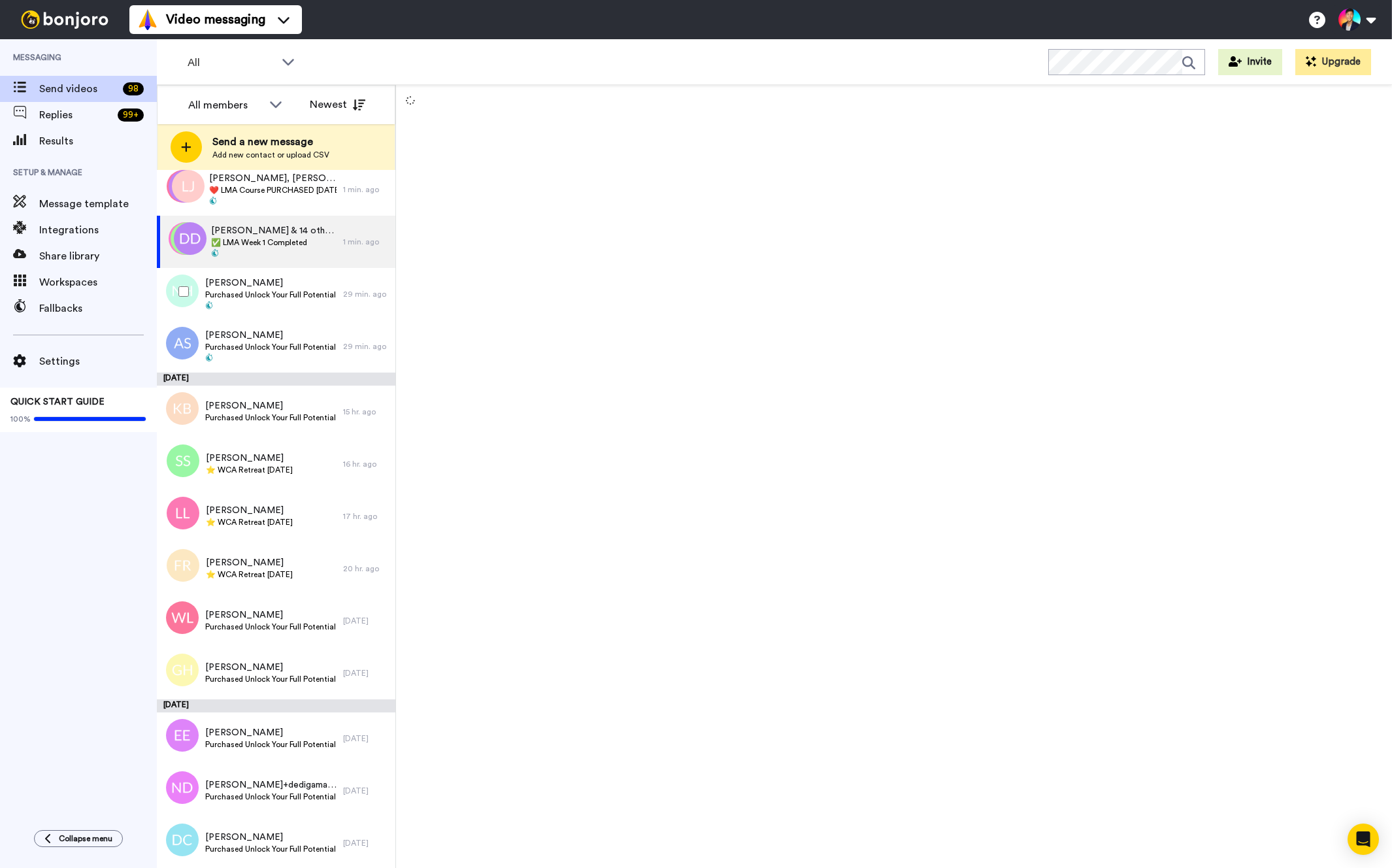
click at [287, 290] on span "Purchased Unlock Your Full Potential Package" at bounding box center [270, 295] width 131 height 11
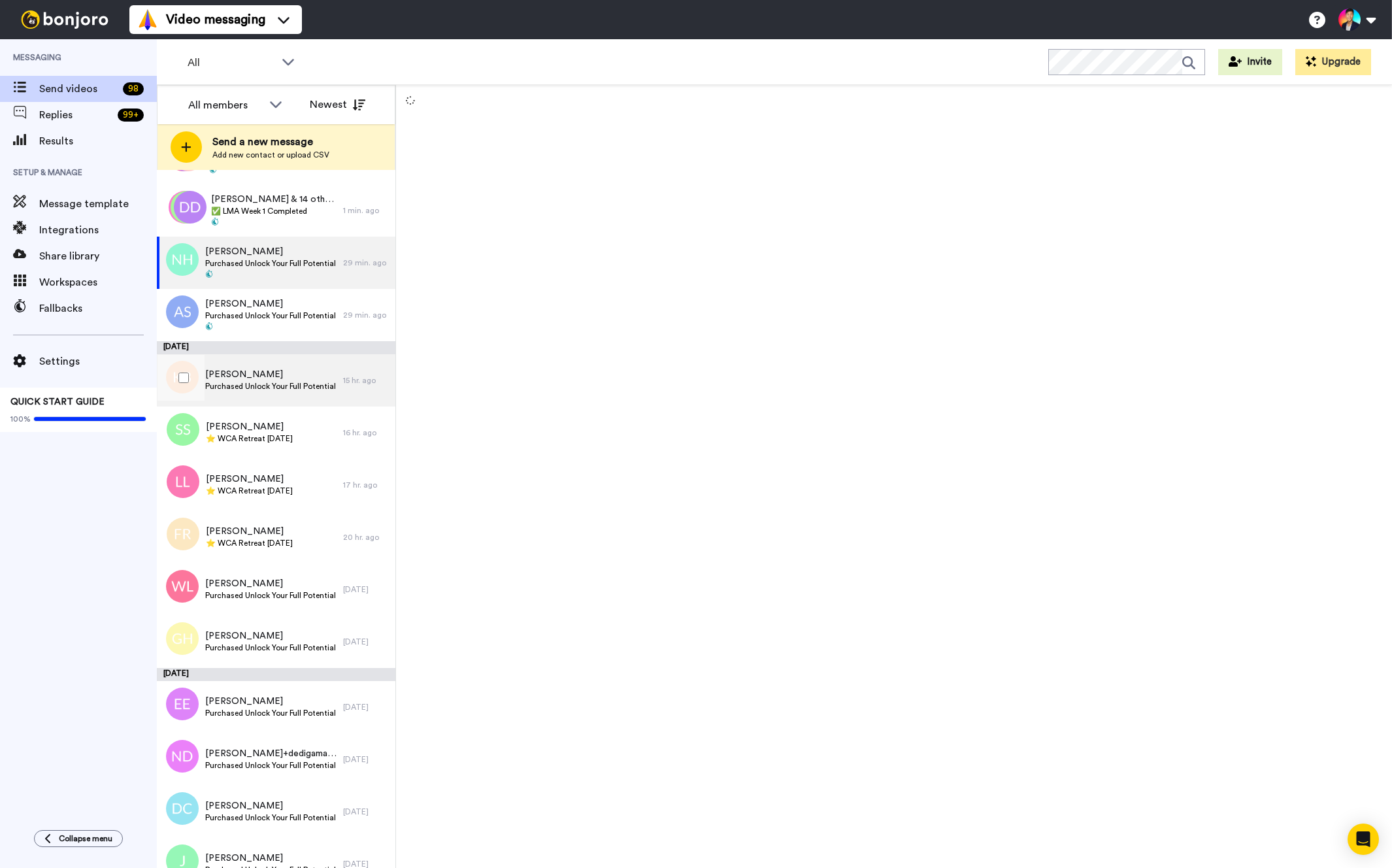
scroll to position [152, 0]
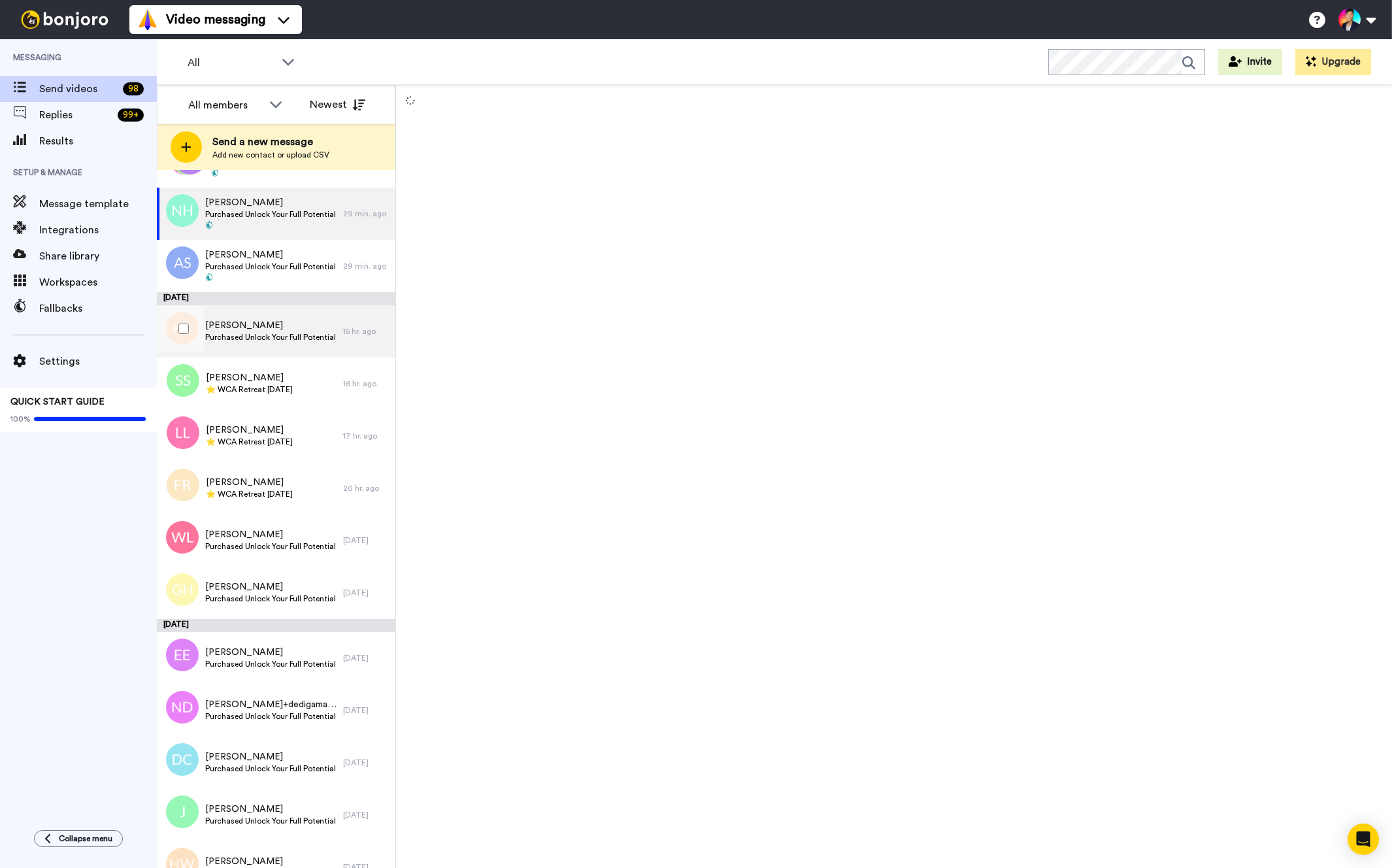
click at [250, 403] on div "Surayya Sadiq ⭐️ WCA Retreat 4th March 2026" at bounding box center [250, 384] width 186 height 52
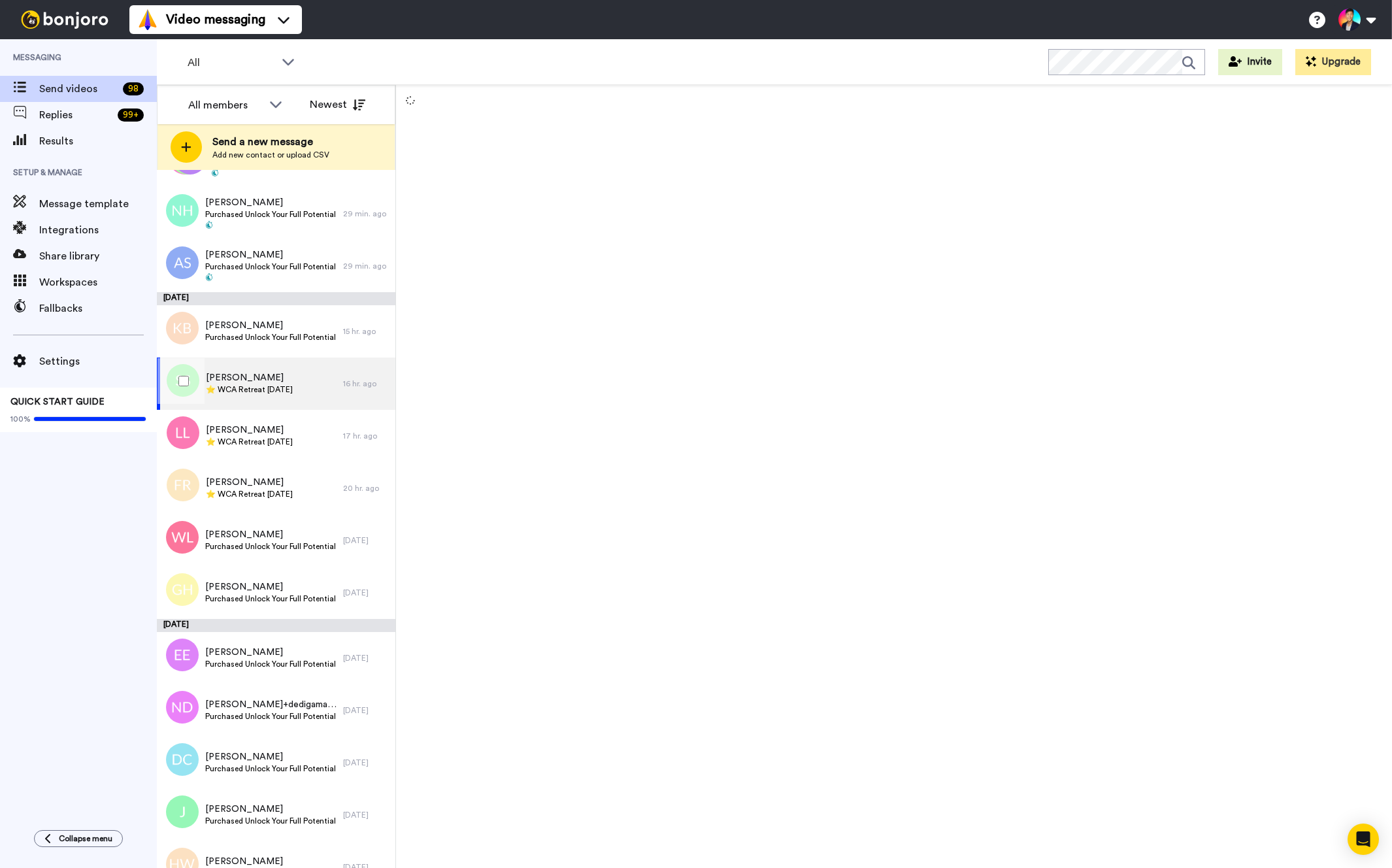
click at [250, 401] on div "Surayya Sadiq ⭐️ WCA Retreat 4th March 2026" at bounding box center [250, 384] width 186 height 52
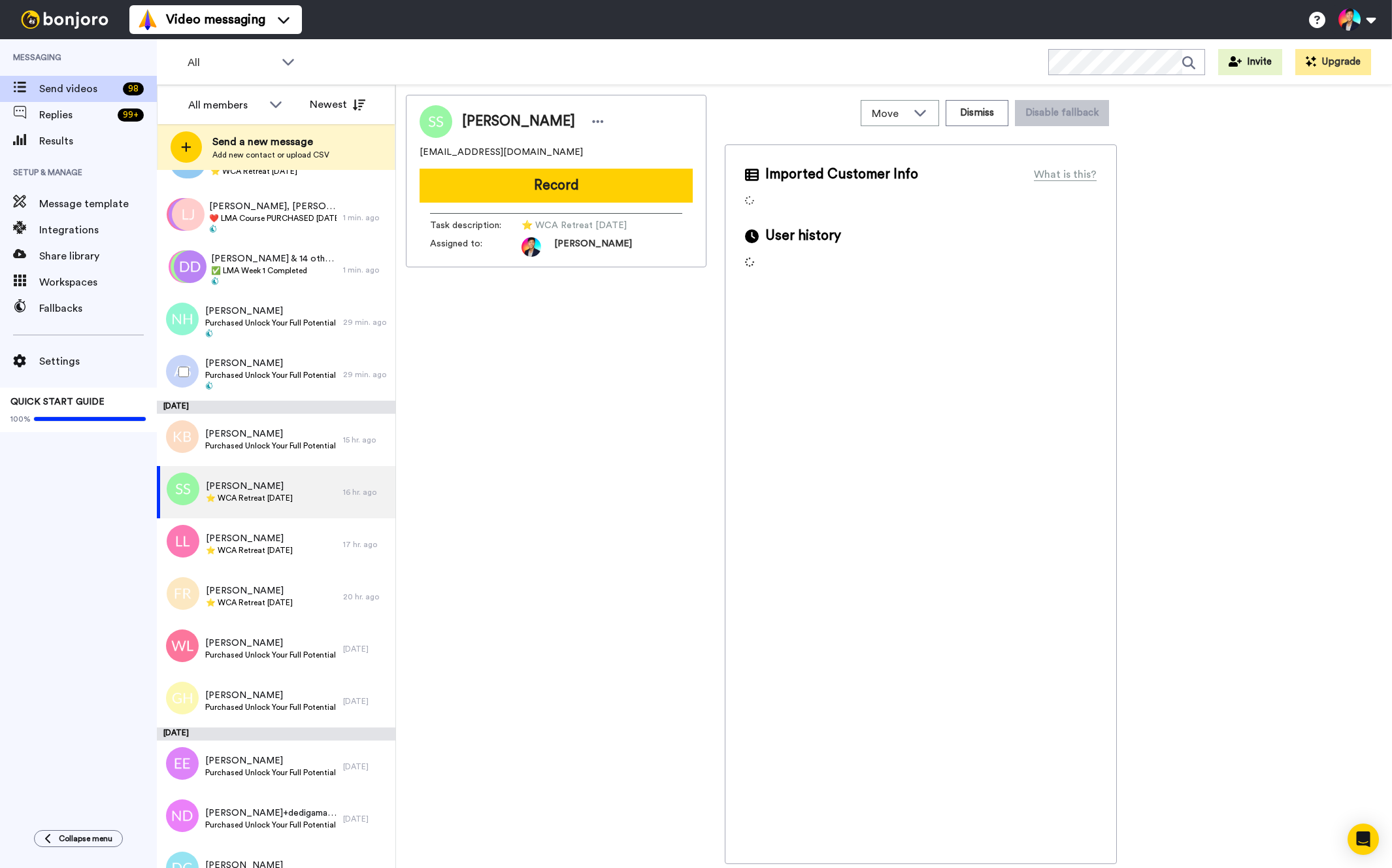
scroll to position [78, 0]
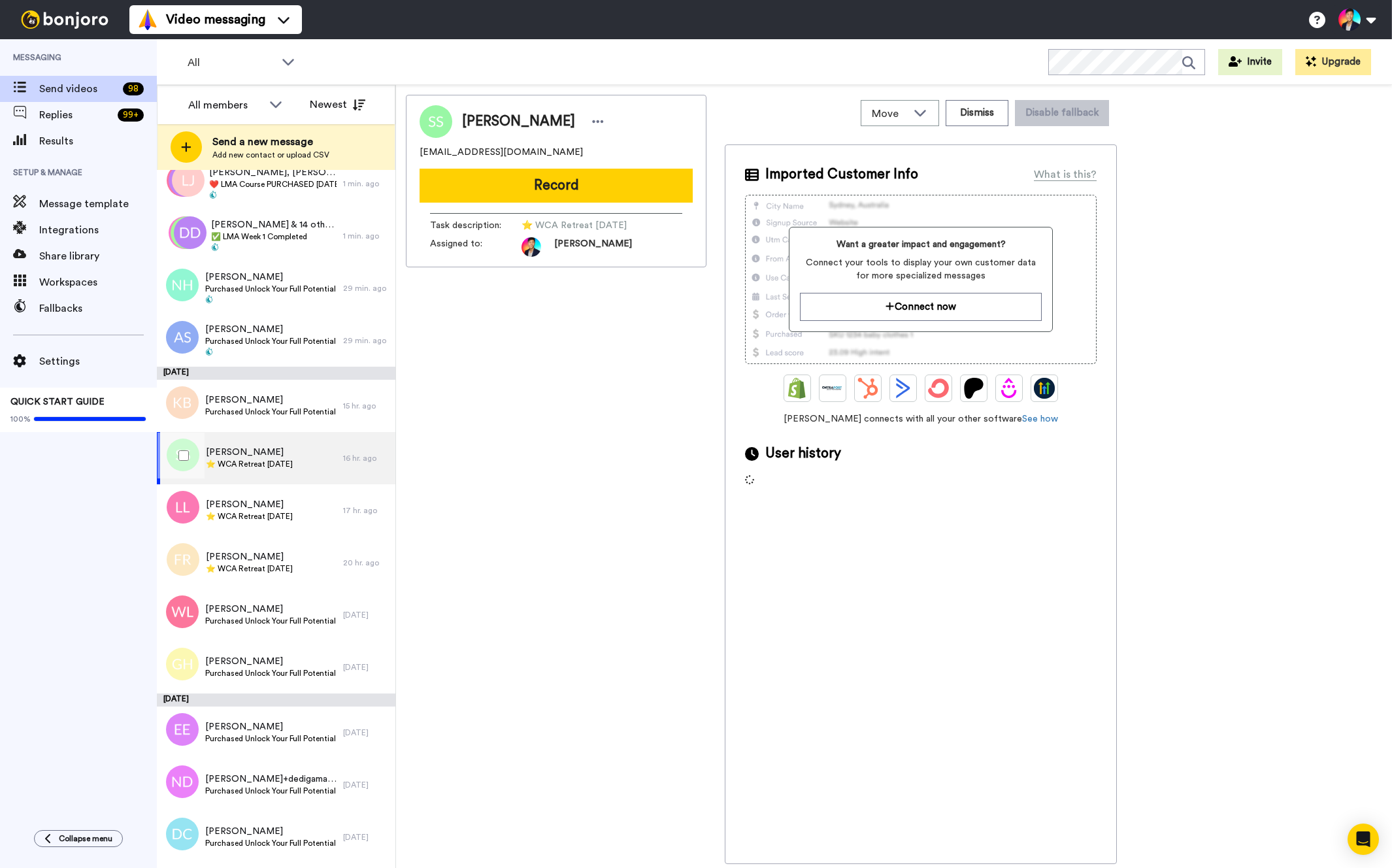
click at [180, 469] on div at bounding box center [181, 456] width 47 height 46
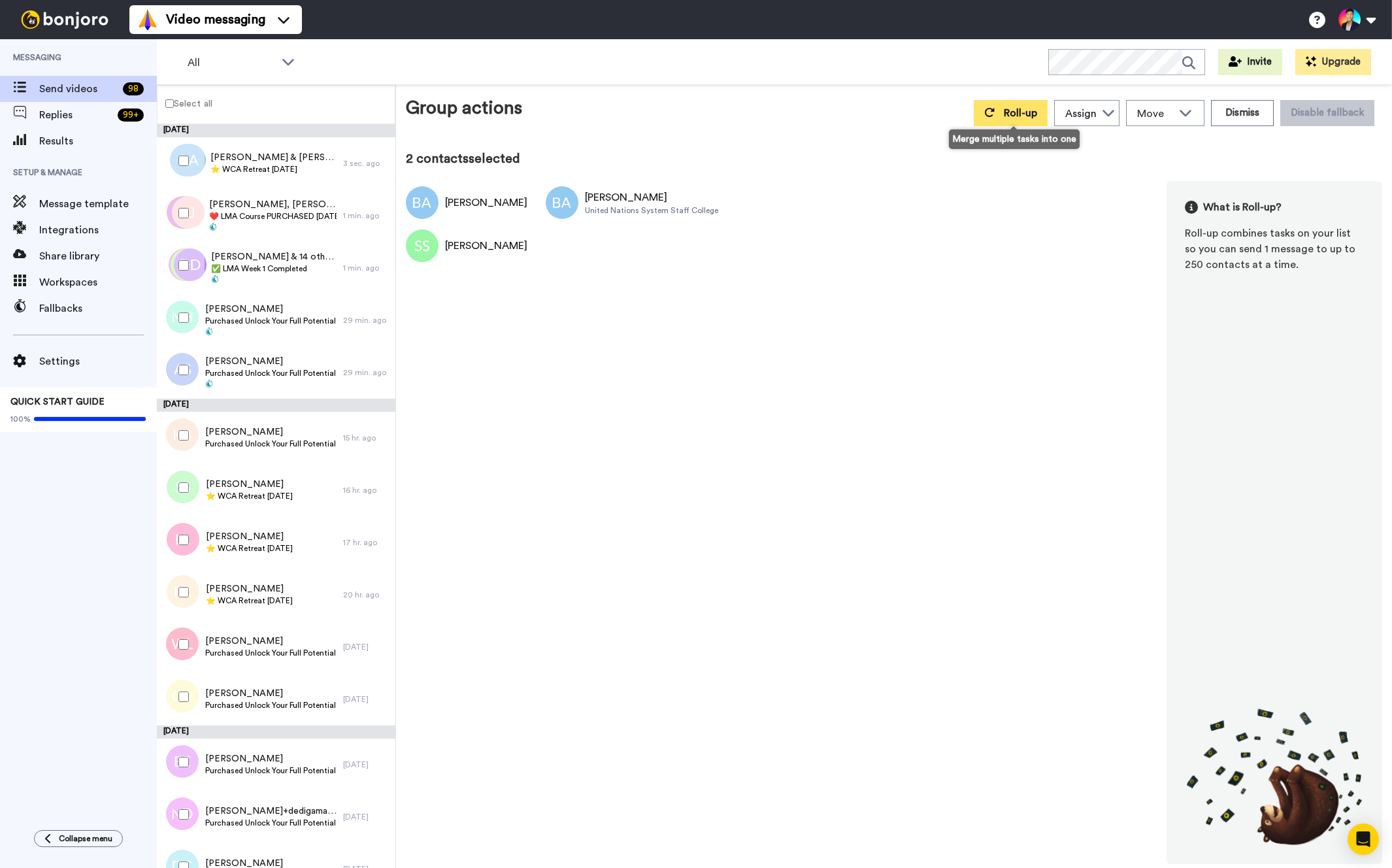
click at [1031, 109] on span "Roll-up" at bounding box center [1021, 113] width 34 height 11
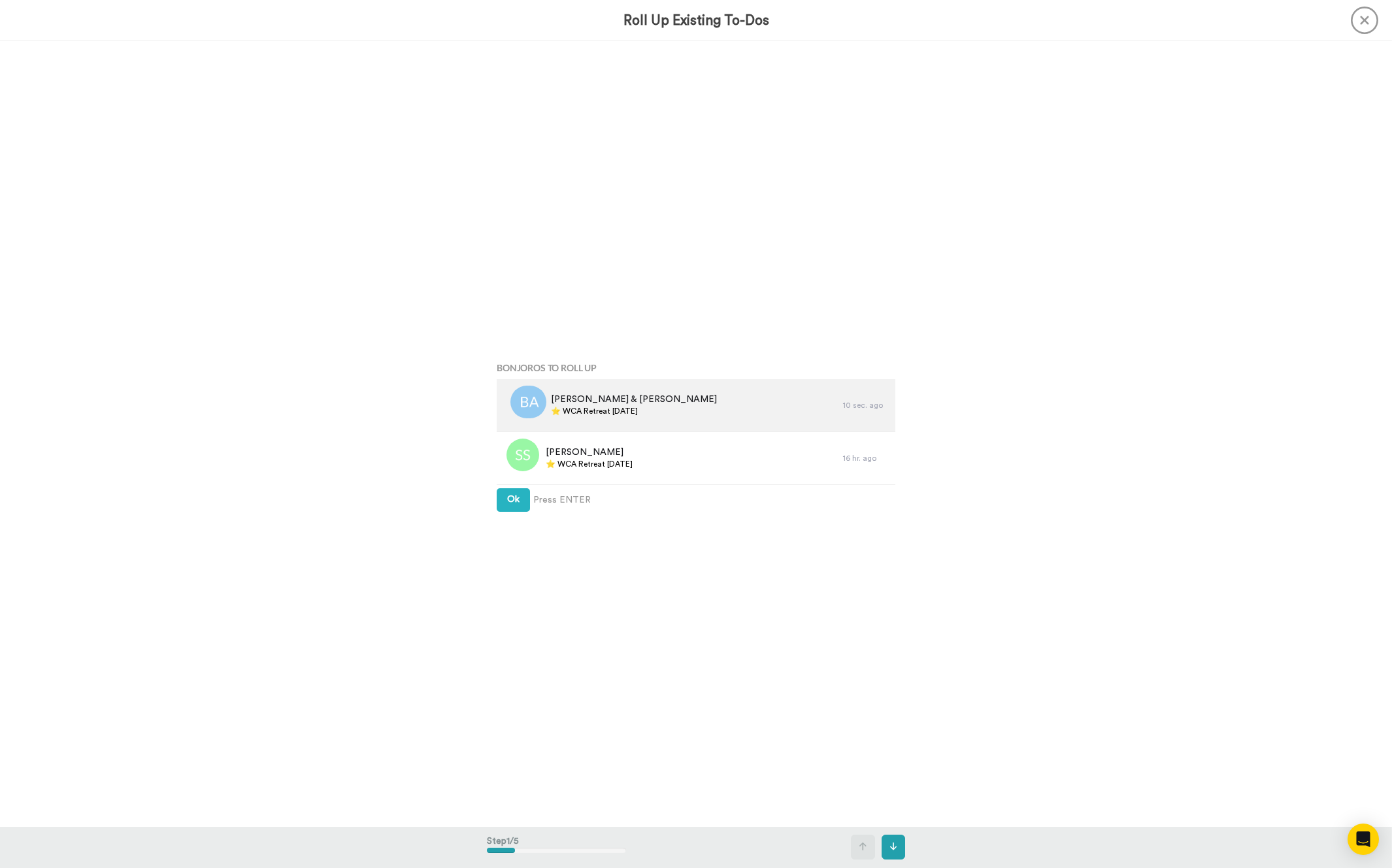
click at [641, 421] on div "Barbara & Barbara ⭐️ WCA Retreat 4th March 2026" at bounding box center [670, 405] width 346 height 52
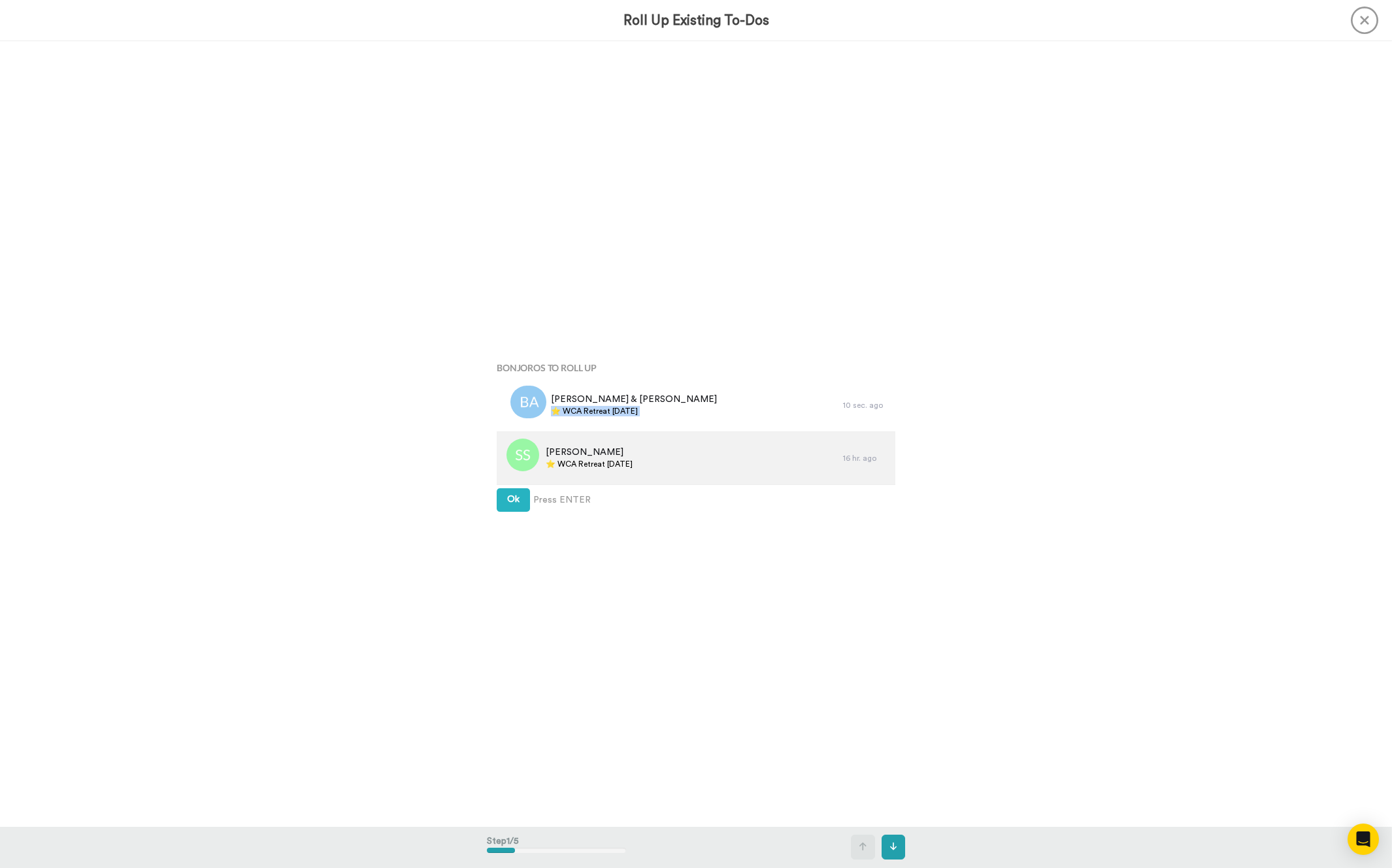
copy div "⭐️ WCA Retreat [DATE]"
click at [516, 508] on button "Ok" at bounding box center [513, 500] width 34 height 24
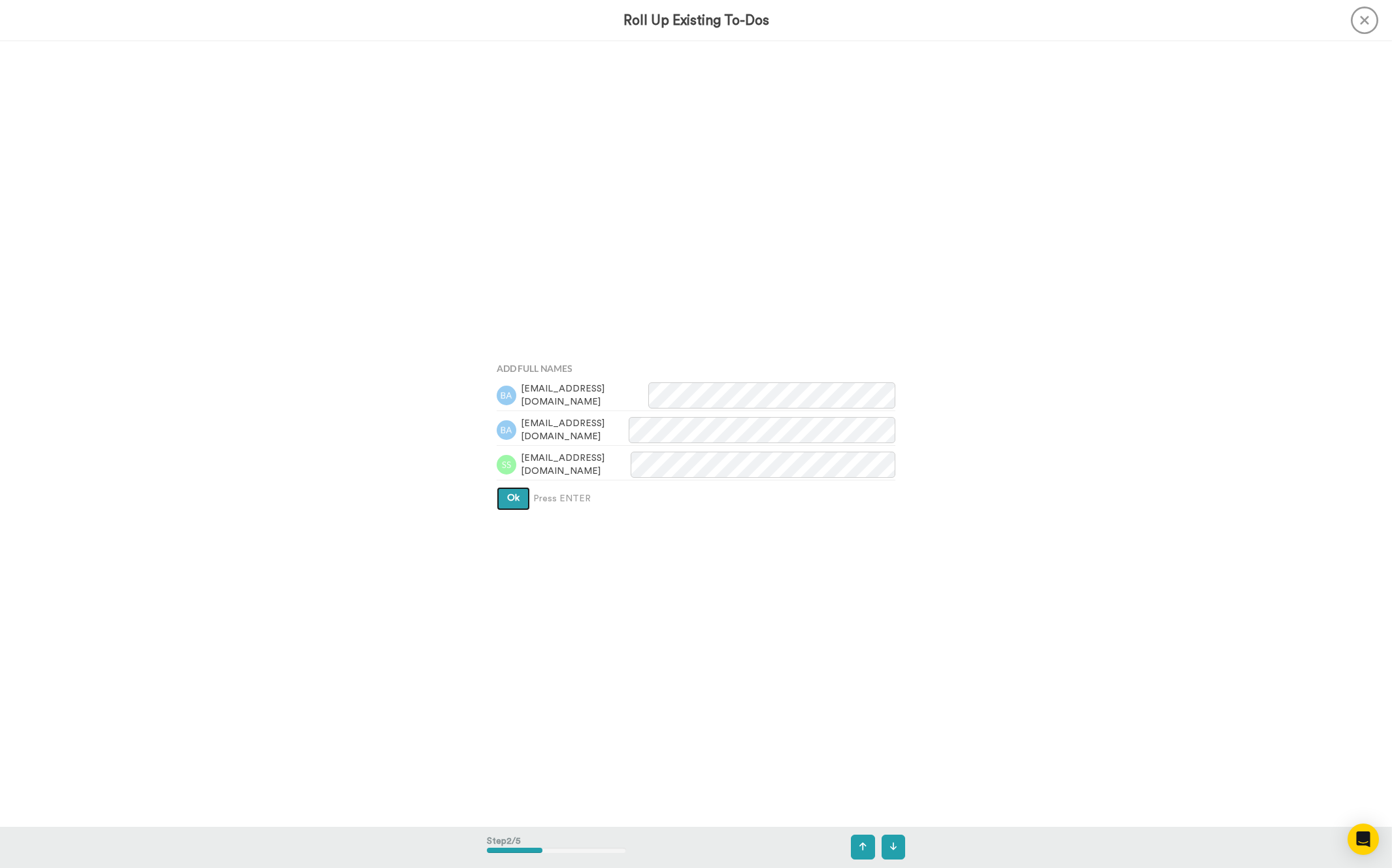
click at [515, 508] on button "Ok" at bounding box center [513, 499] width 34 height 24
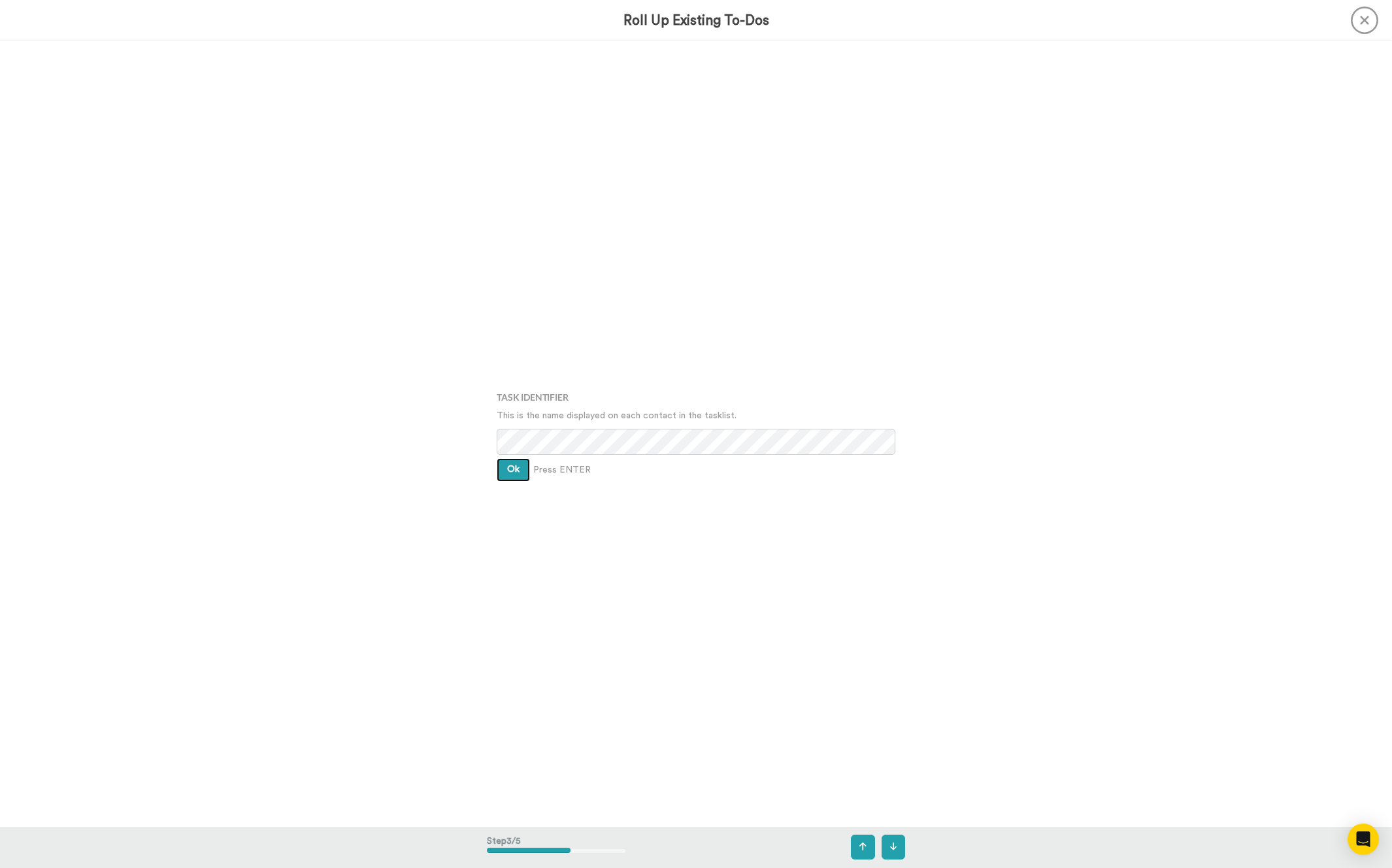
click at [508, 470] on span "Ok" at bounding box center [513, 470] width 12 height 9
click at [508, 470] on button "Ok" at bounding box center [513, 460] width 34 height 24
click at [514, 475] on span "Create" at bounding box center [522, 479] width 29 height 9
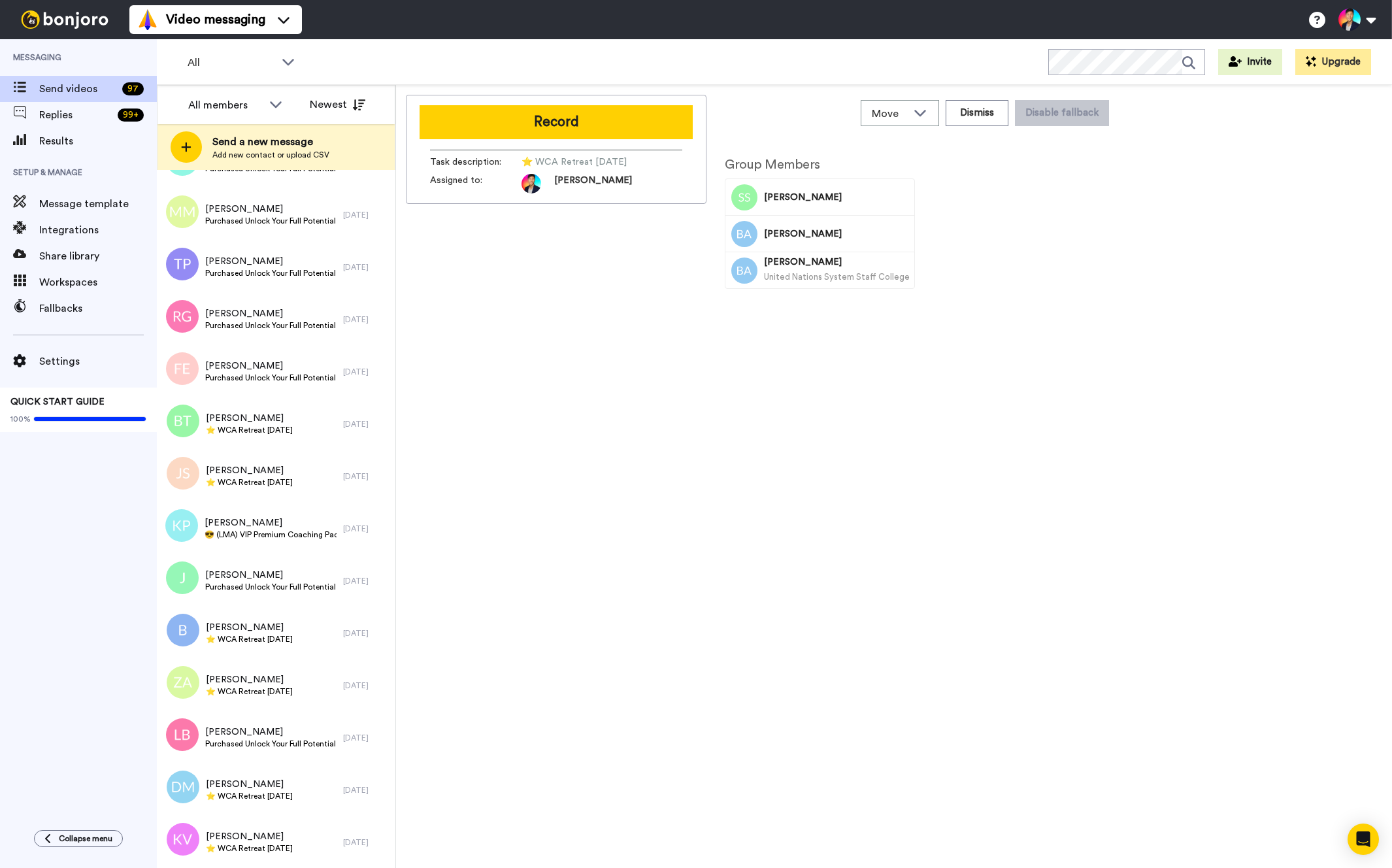
scroll to position [4374, 0]
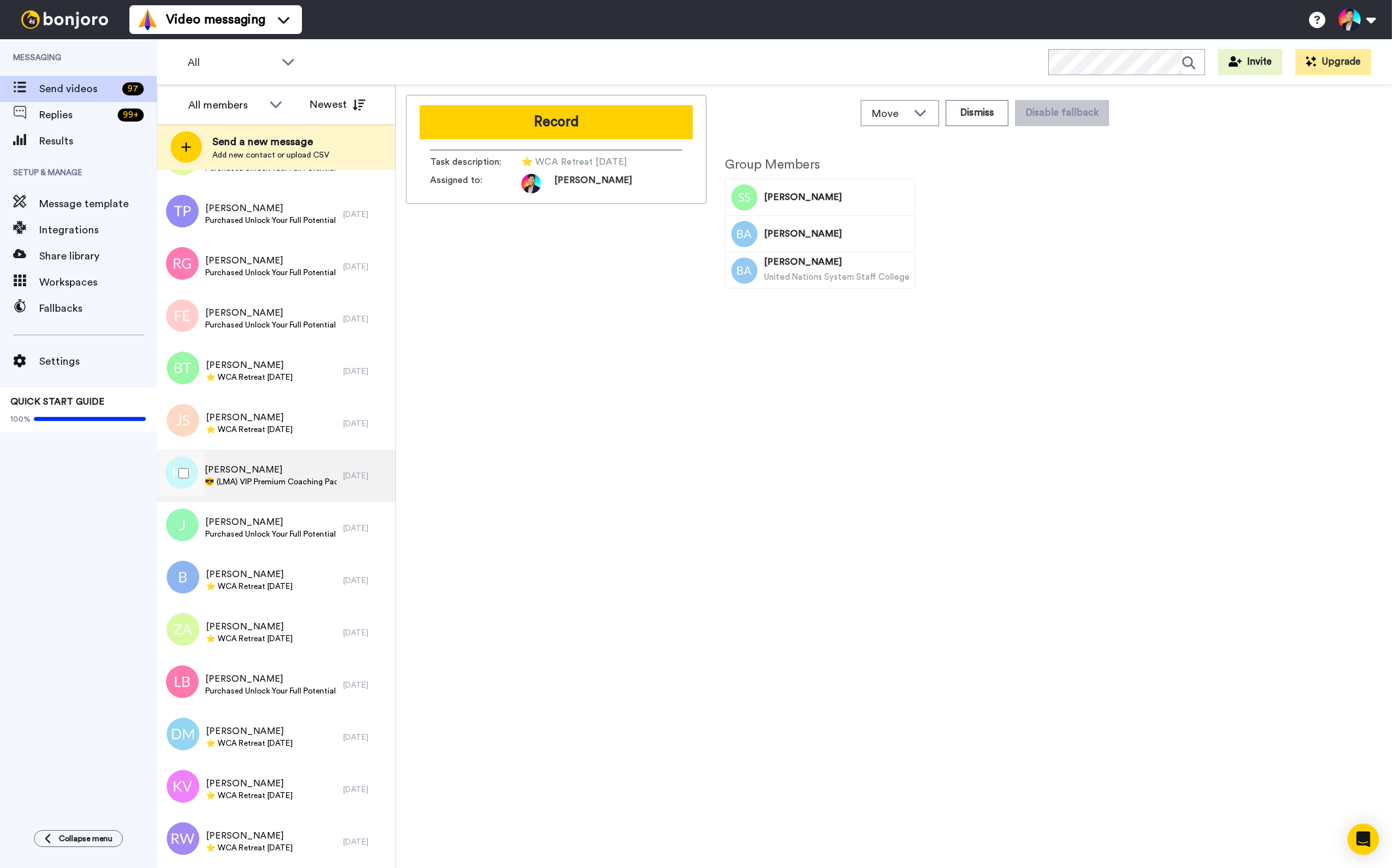
click at [260, 455] on div "[PERSON_NAME] 😎 (LMA) VIP Premium Coaching Package Purchased 😎" at bounding box center [250, 476] width 186 height 52
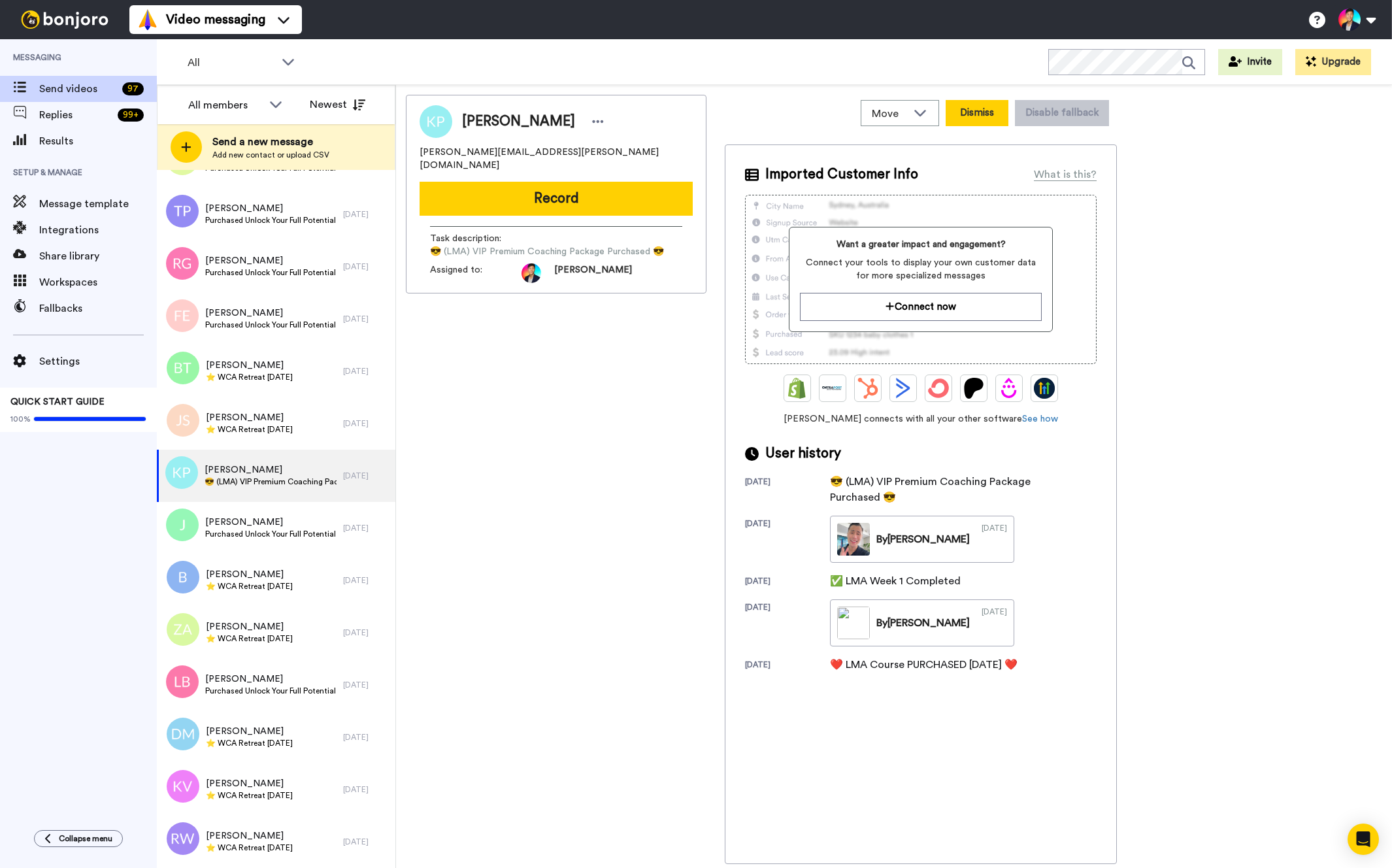
click at [985, 106] on button "Dismiss" at bounding box center [978, 113] width 63 height 26
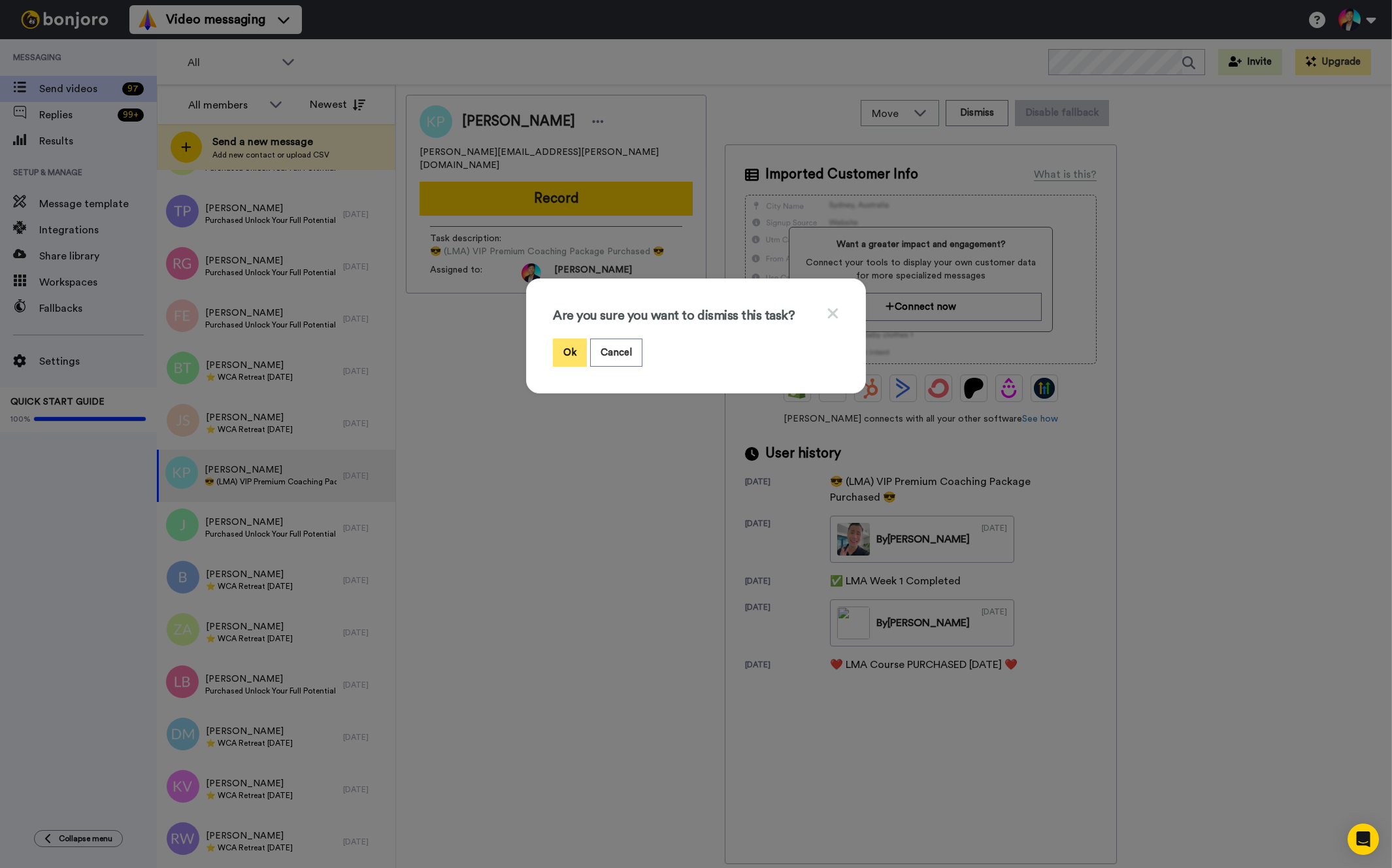
click at [563, 349] on button "Ok" at bounding box center [570, 352] width 34 height 28
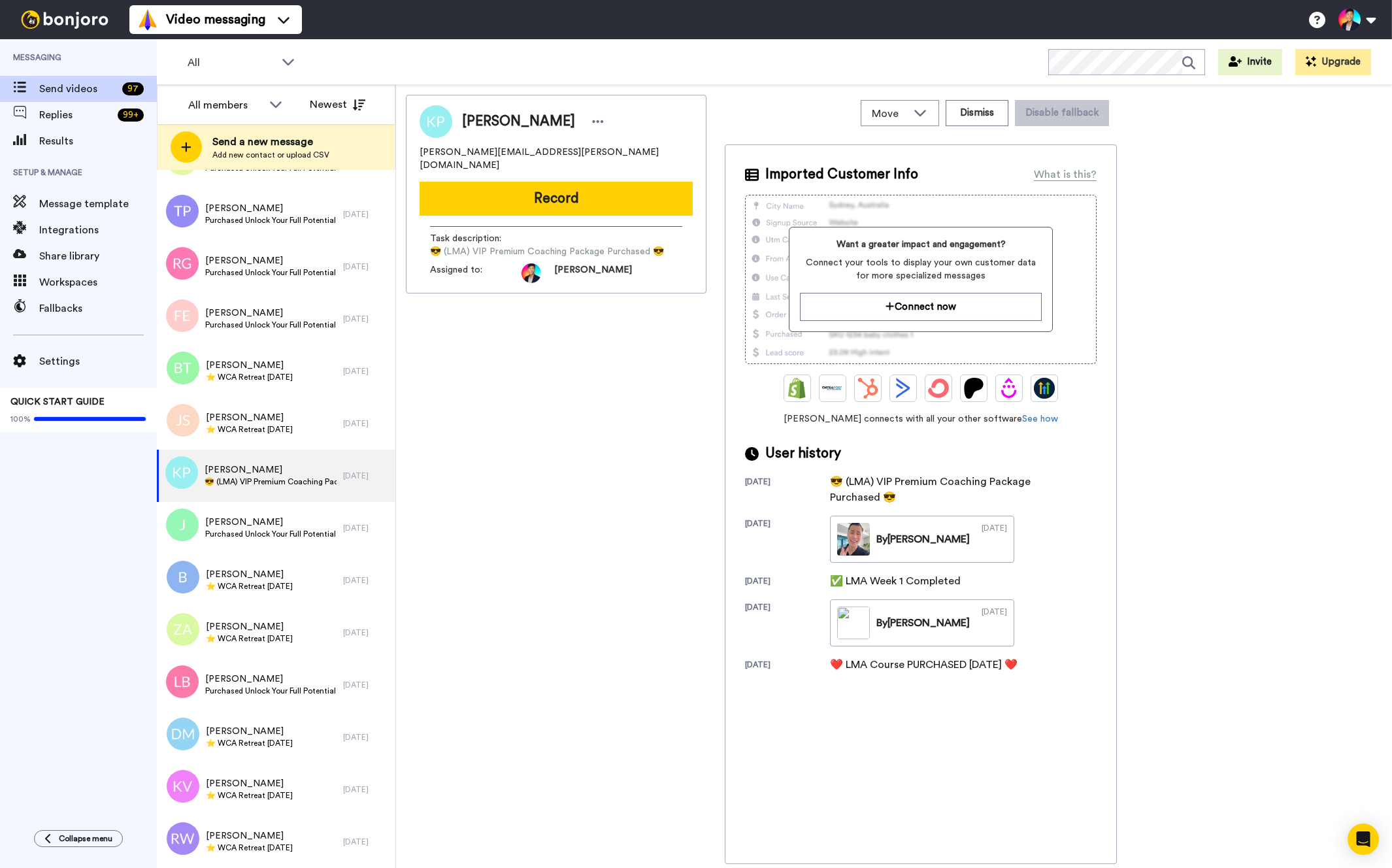
click at [480, 545] on div "Kristen Petrilli kristen.petrilli@gmail.com Record Task description : 😎 (LMA) V…" at bounding box center [556, 480] width 300 height 769
click at [284, 473] on span "Kristen Petrilli" at bounding box center [270, 470] width 132 height 13
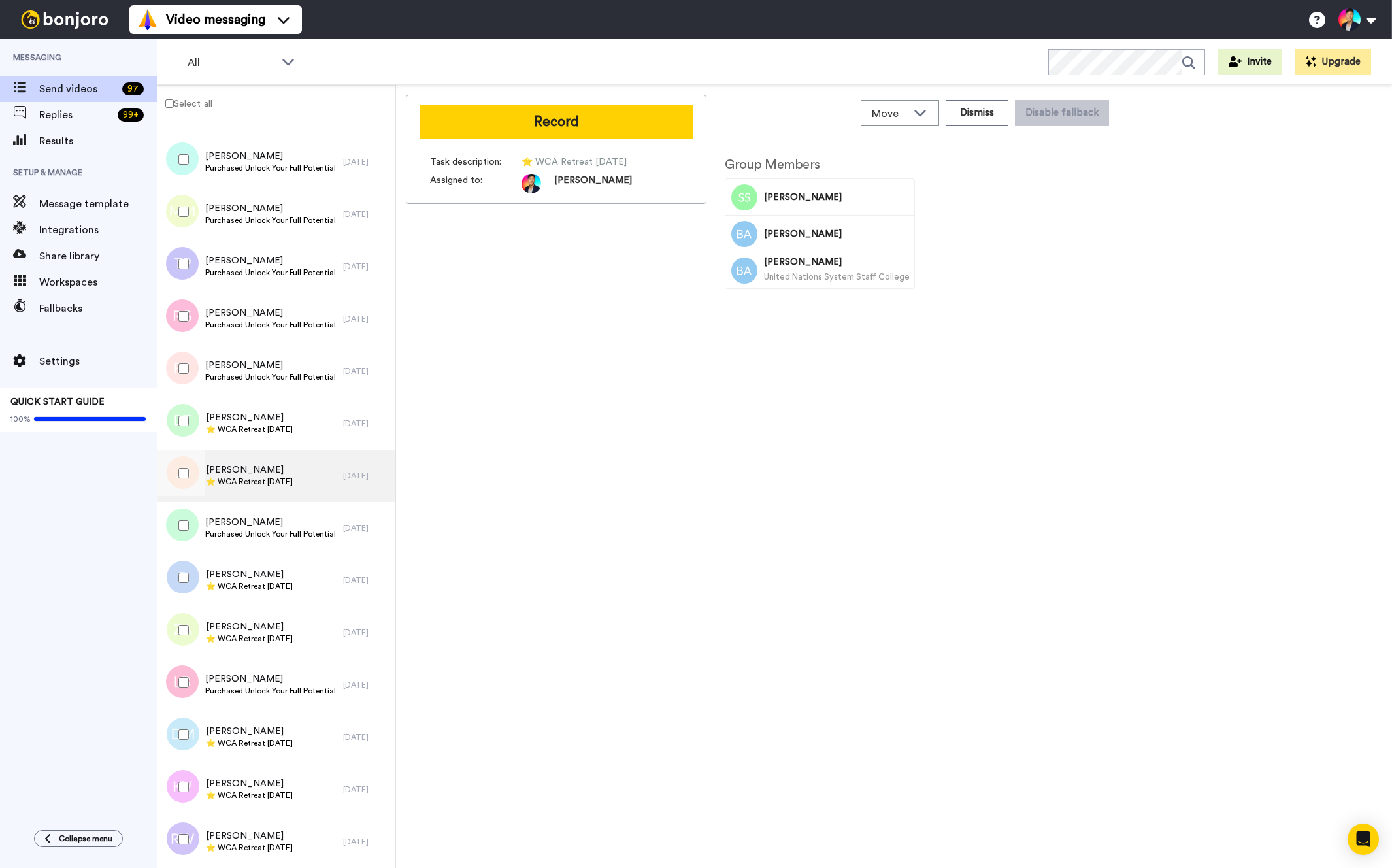
scroll to position [4276, 0]
click at [273, 492] on div "Janik Sundher ⭐️ WCA Retreat 18th March 2026" at bounding box center [250, 476] width 186 height 52
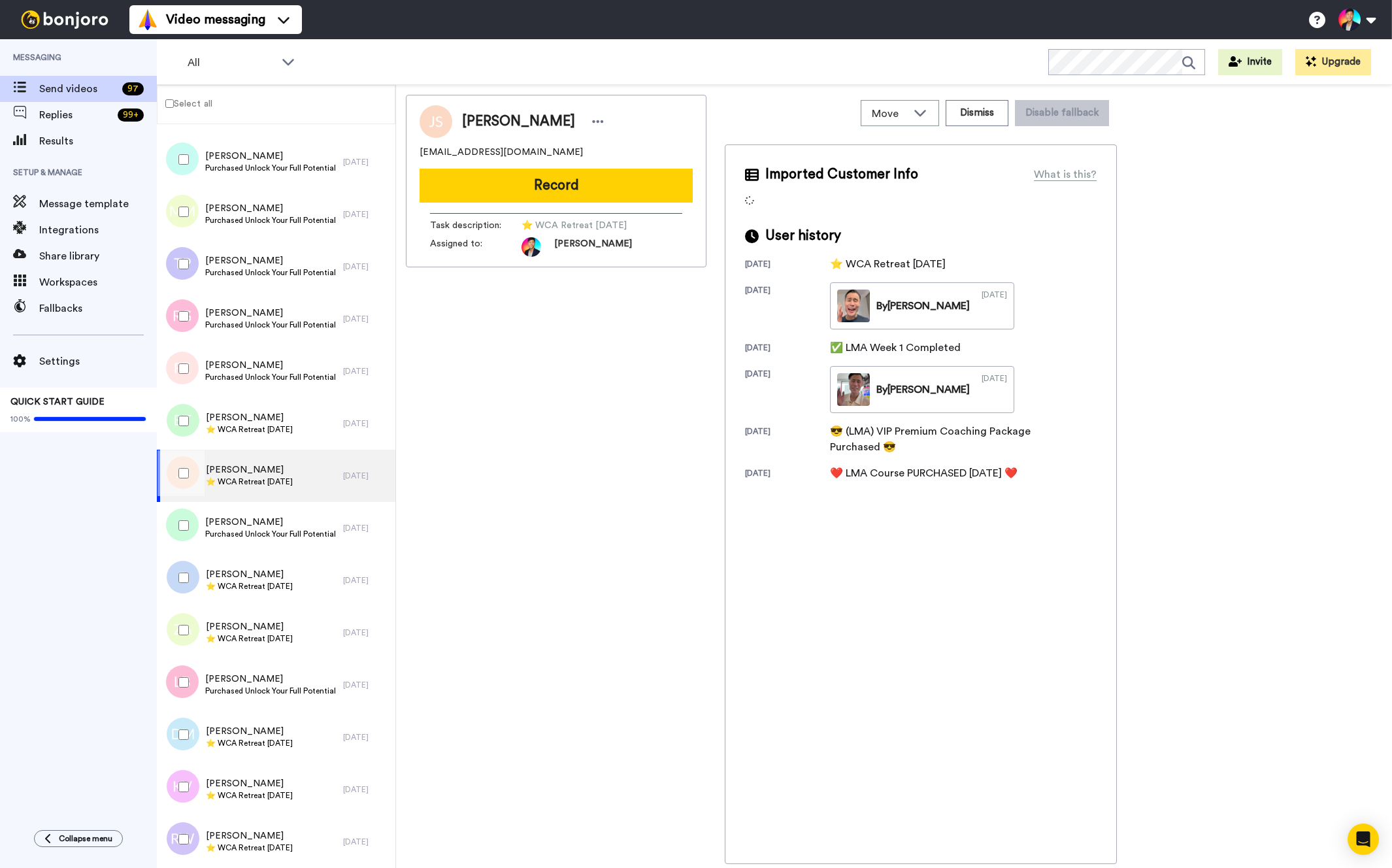
click at [273, 492] on div "Janik Sundher ⭐️ WCA Retreat 18th March 2026" at bounding box center [250, 476] width 186 height 52
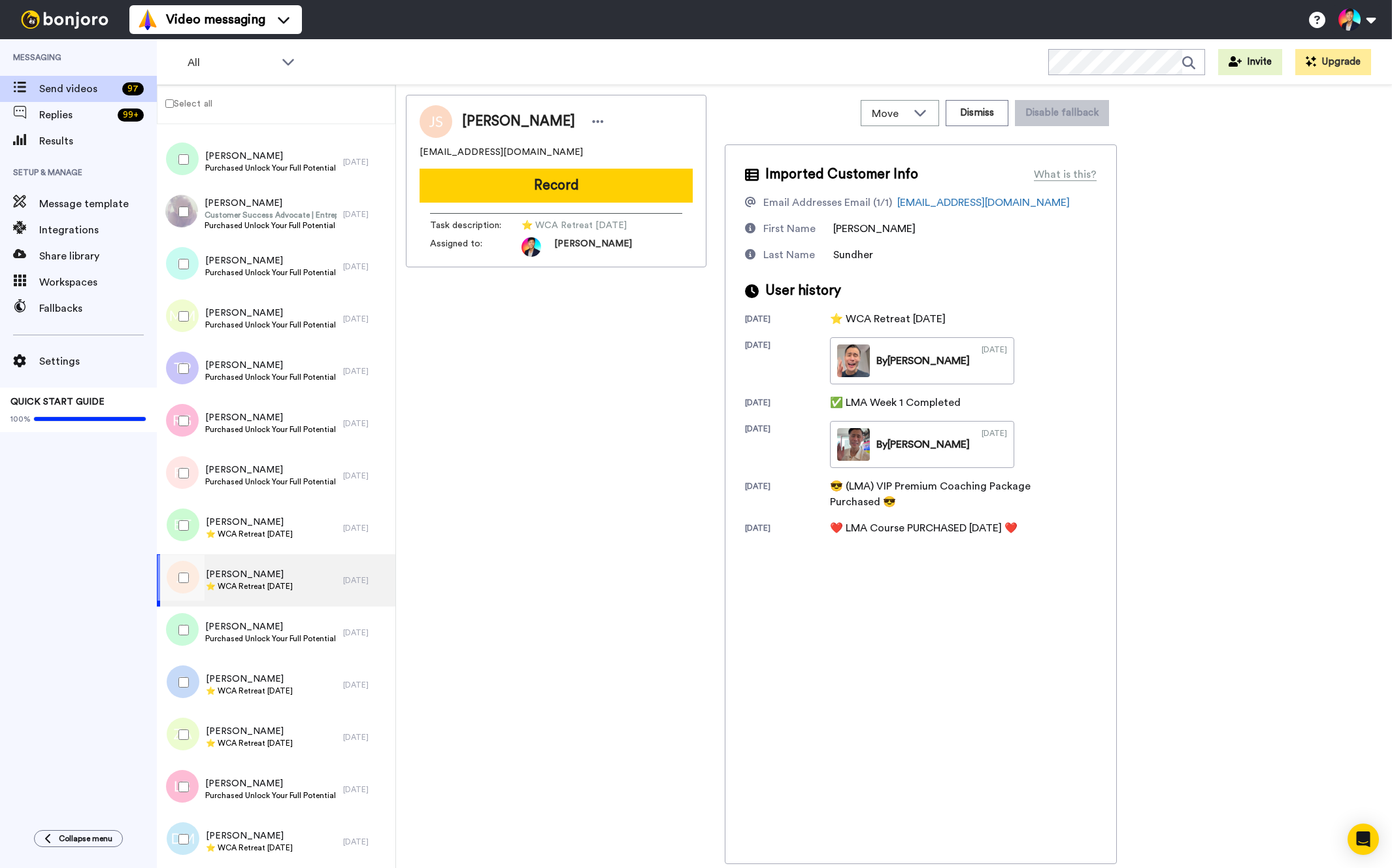
click at [273, 492] on div "Frédérick Ellien Purchased Unlock Your Full Potential Package" at bounding box center [250, 476] width 186 height 52
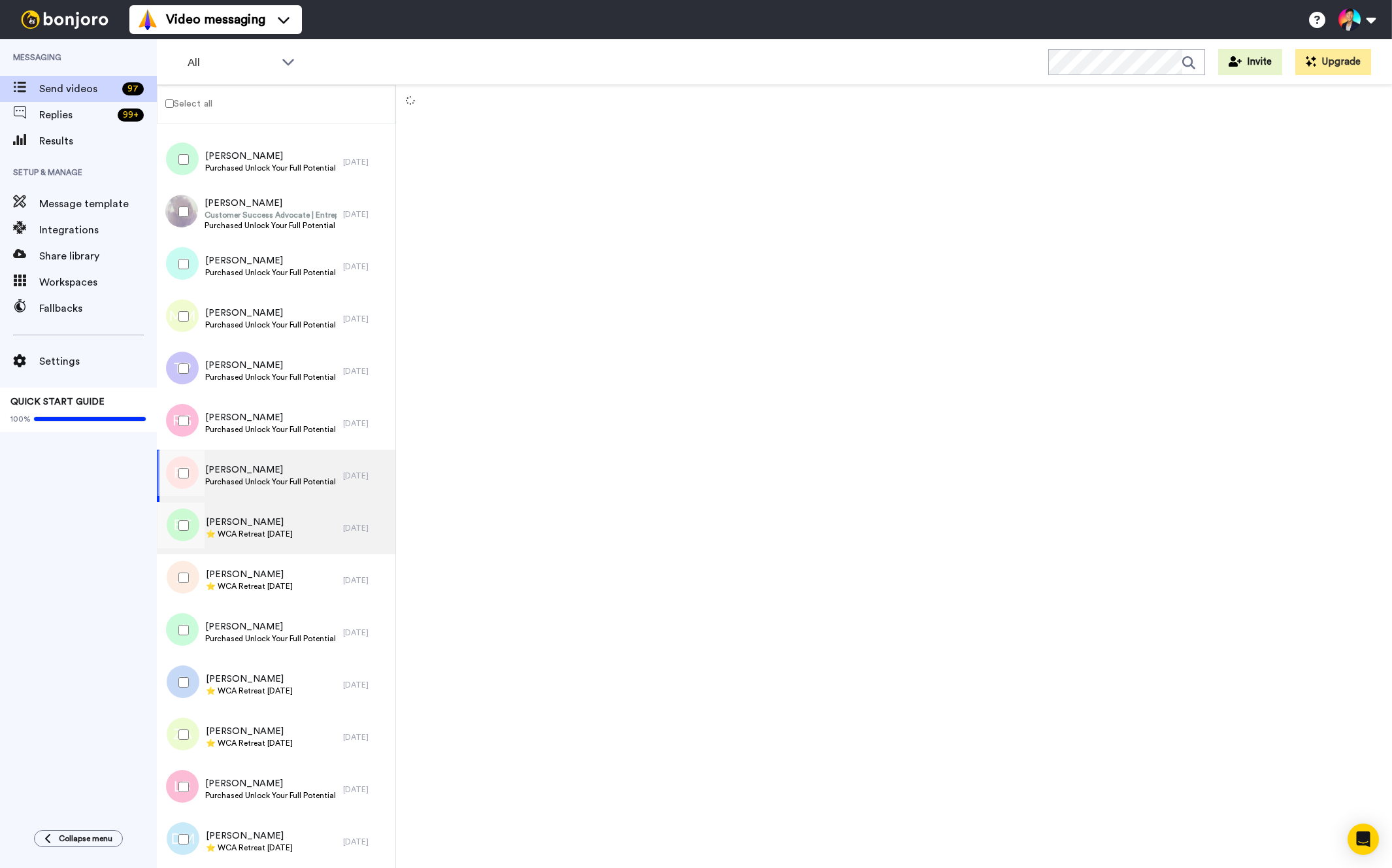
click at [273, 510] on div "Barbara Tuse ⭐️ WCA Retreat 11th March 2026" at bounding box center [250, 528] width 186 height 52
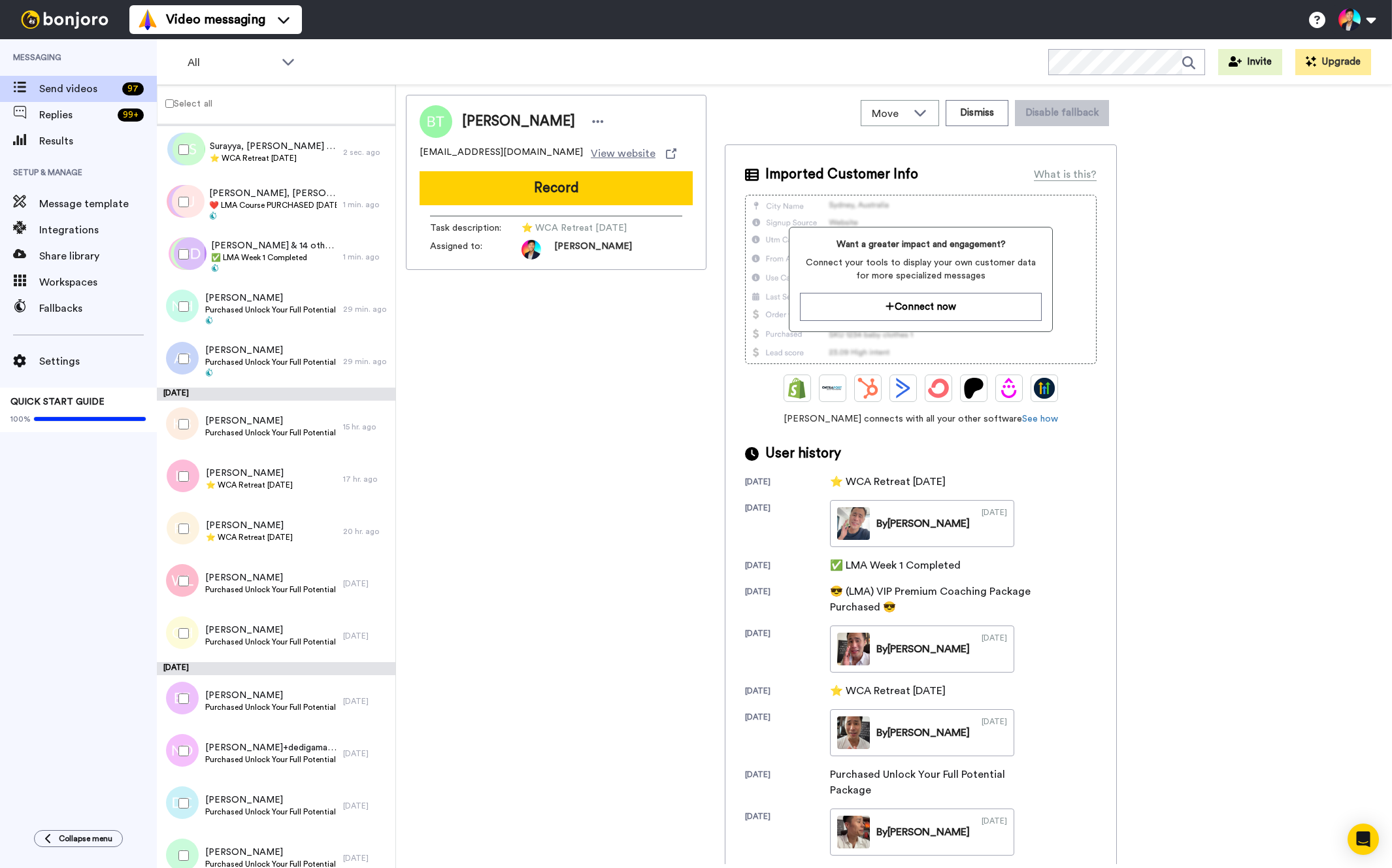
click at [273, 510] on div "Felicia Rondeau ⭐️ WCA Retreat 11th Nov 2026" at bounding box center [250, 532] width 186 height 52
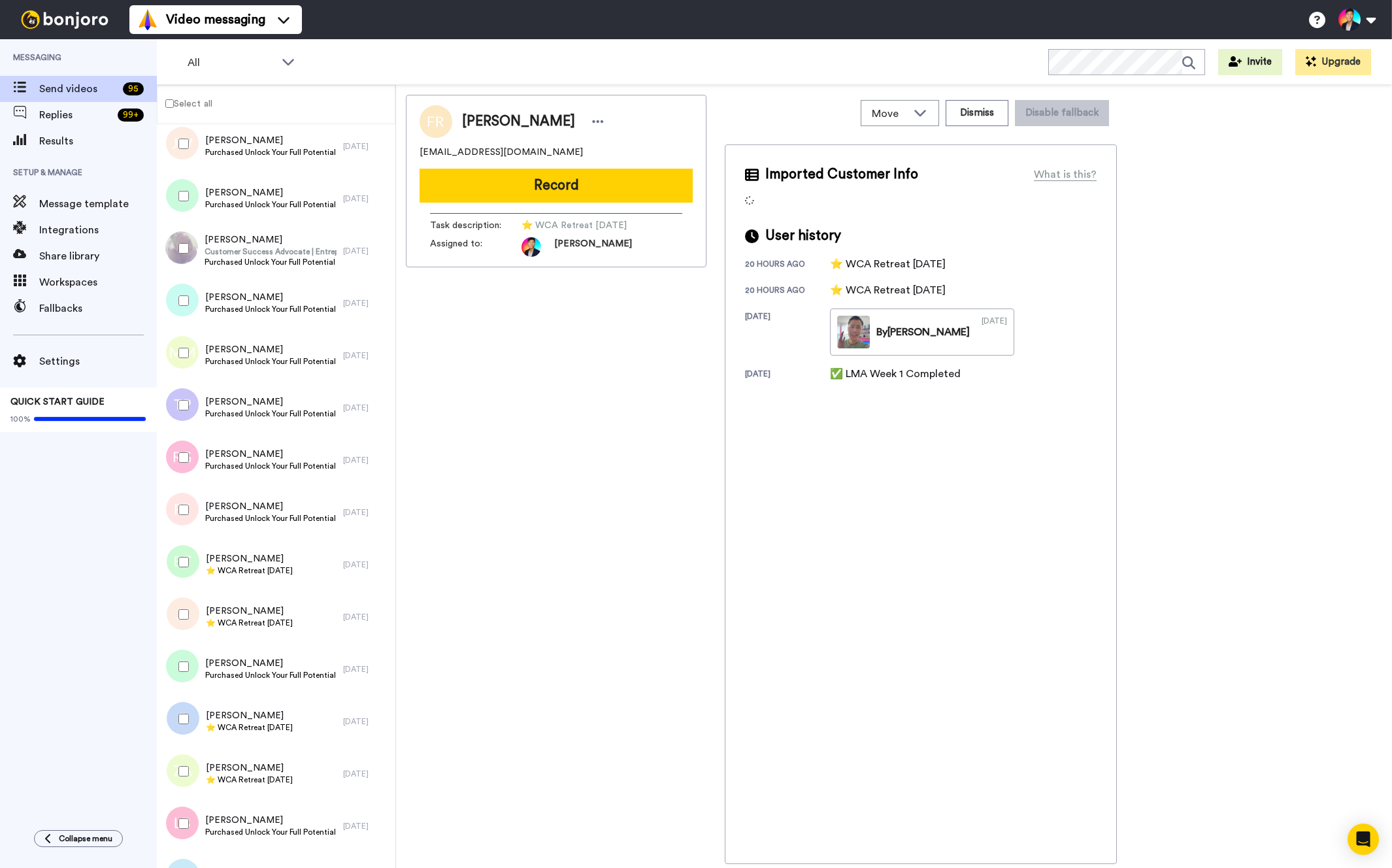
scroll to position [4276, 0]
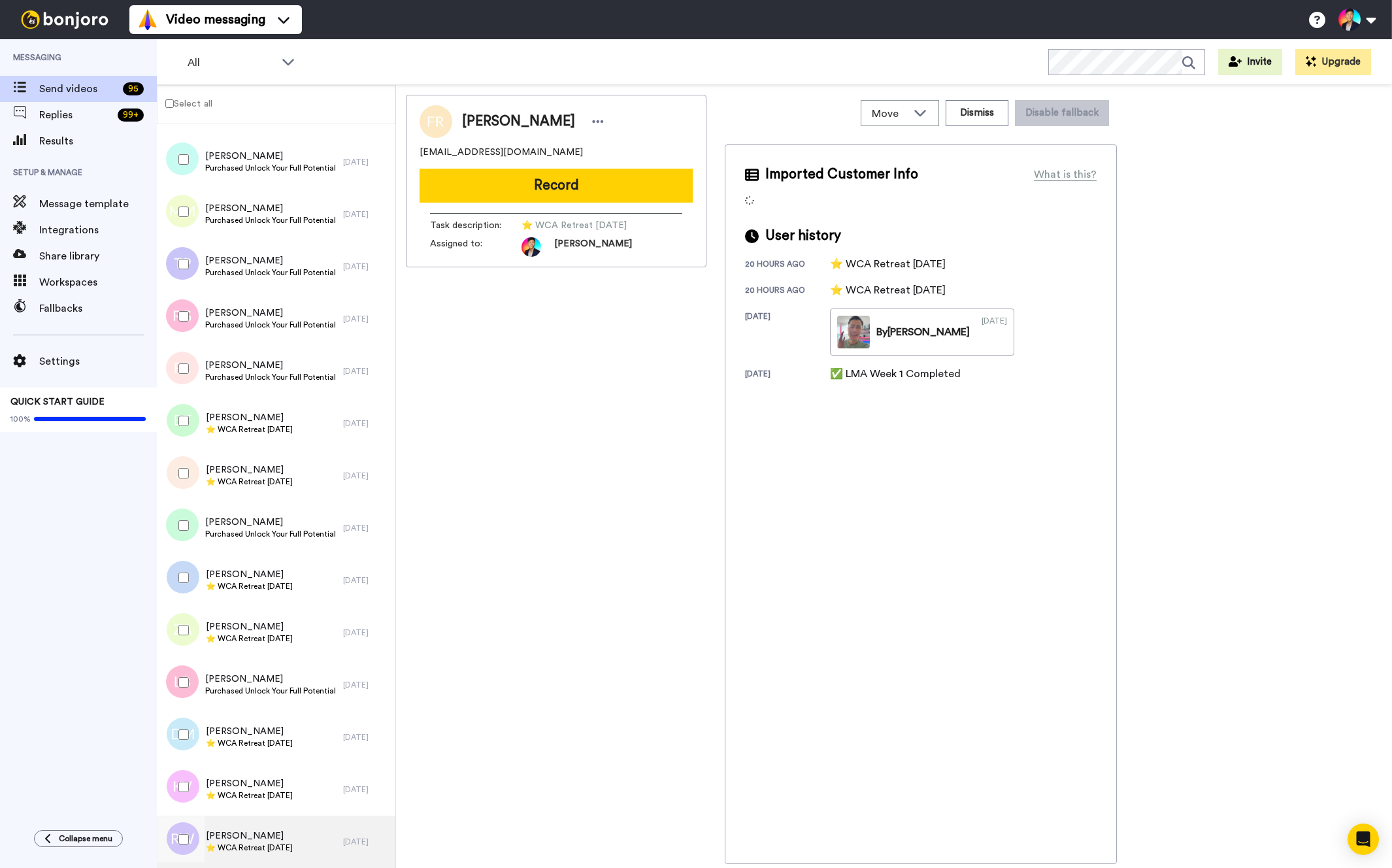
click at [268, 832] on span "[PERSON_NAME]" at bounding box center [249, 836] width 87 height 13
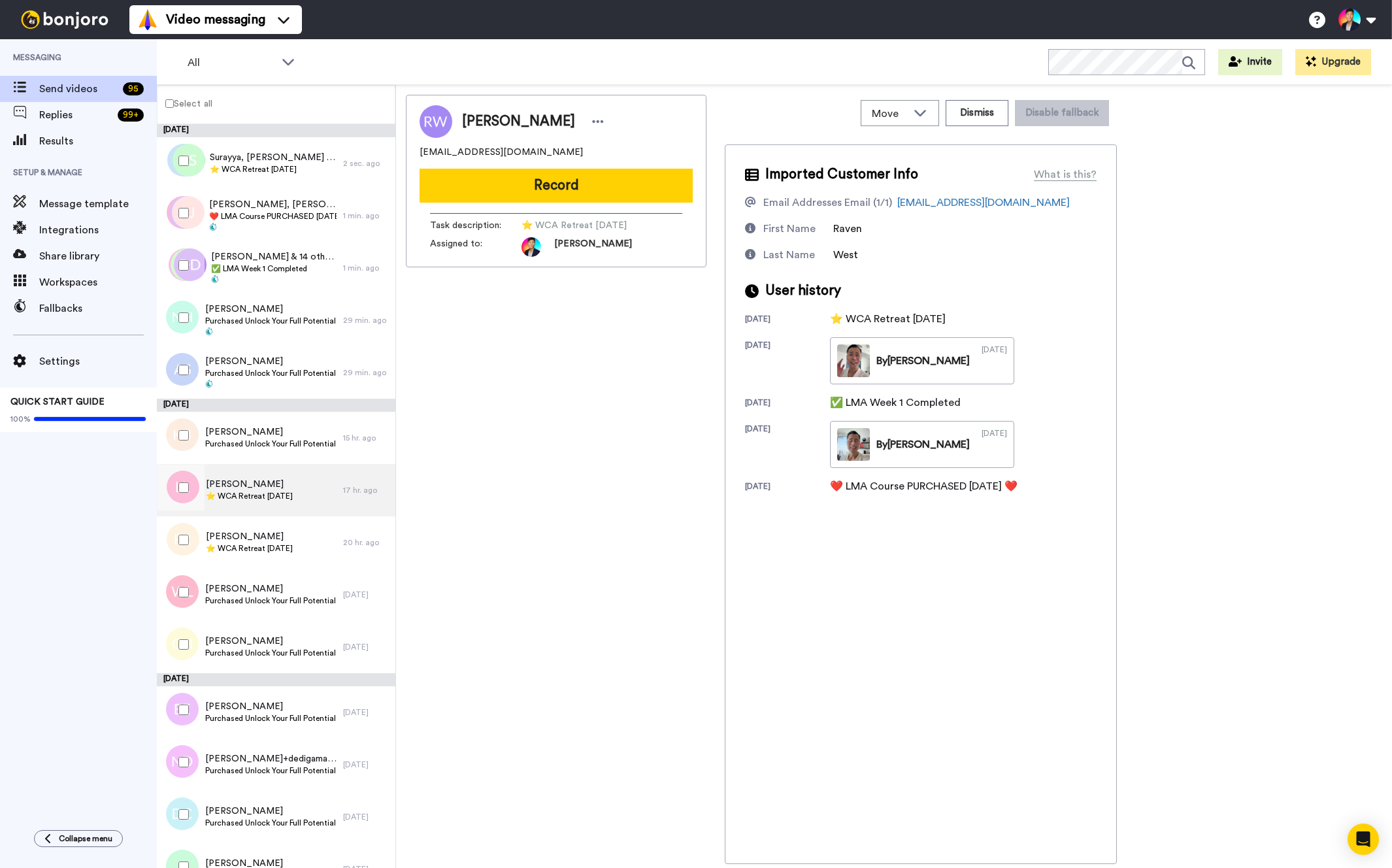
click at [283, 499] on span "⭐️ WCA Retreat [DATE]" at bounding box center [249, 496] width 87 height 11
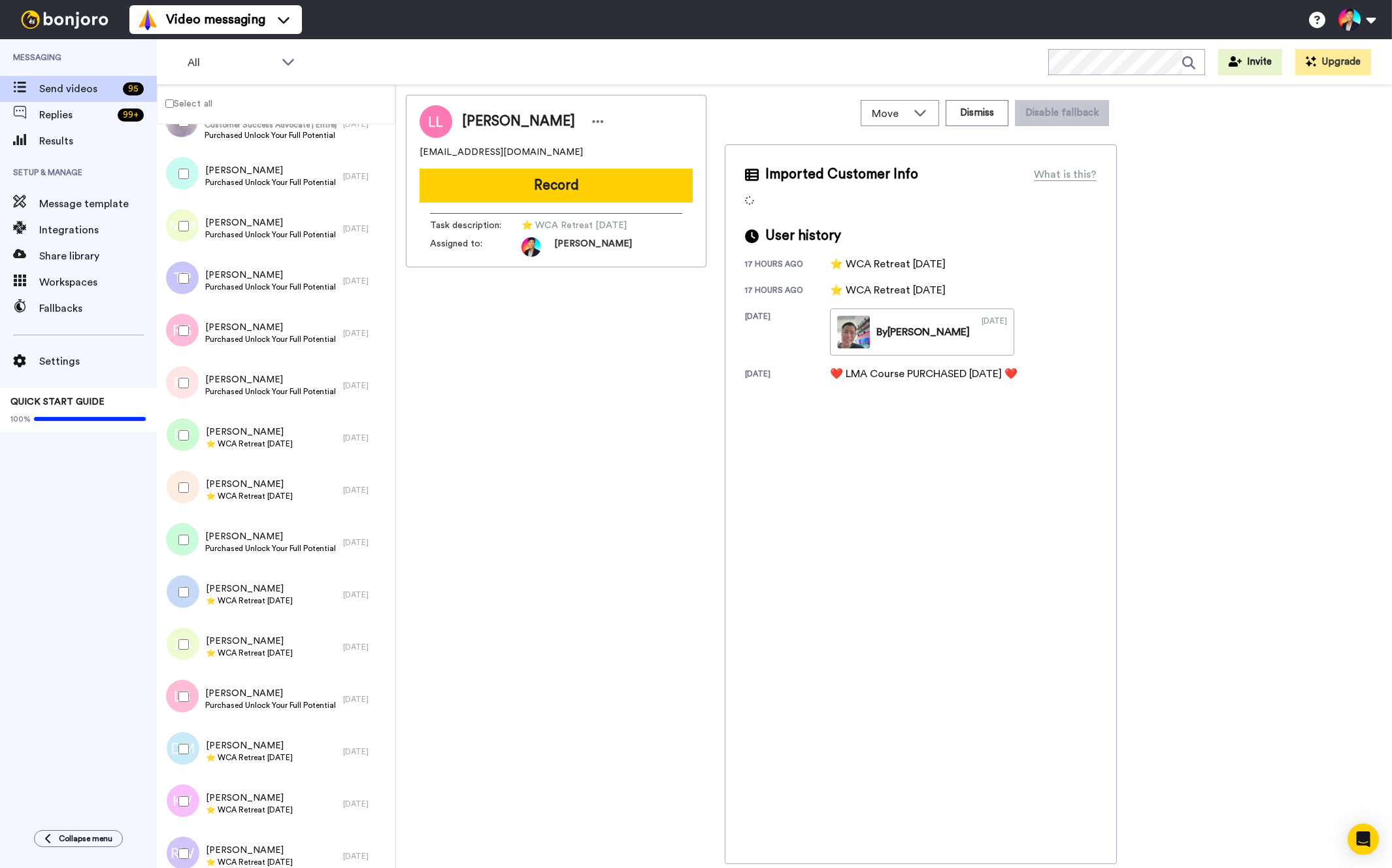
scroll to position [4276, 0]
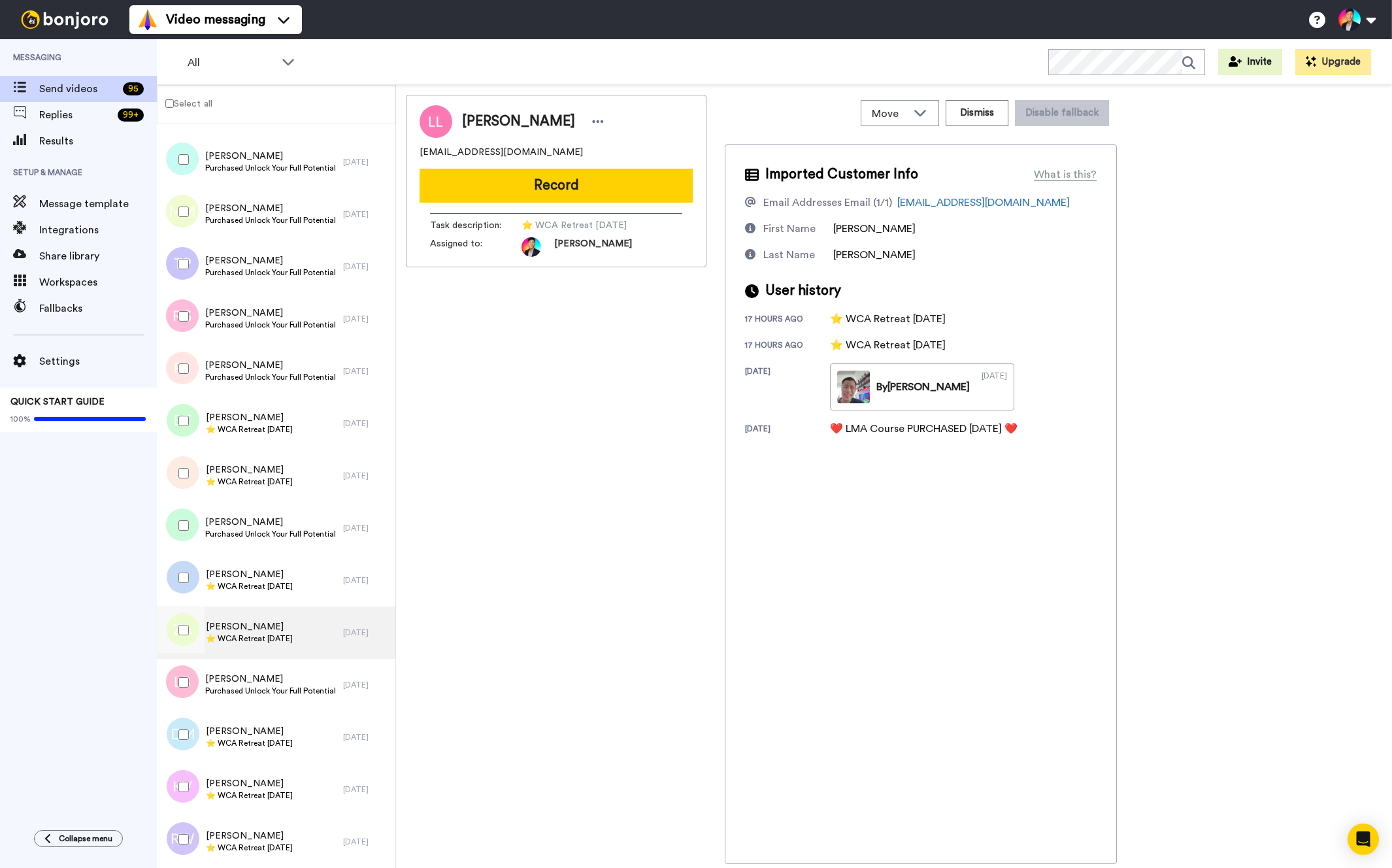
click at [267, 633] on div "Zoie Andrews ⭐️ WCA Retreat 21st October 2026" at bounding box center [249, 633] width 87 height 25
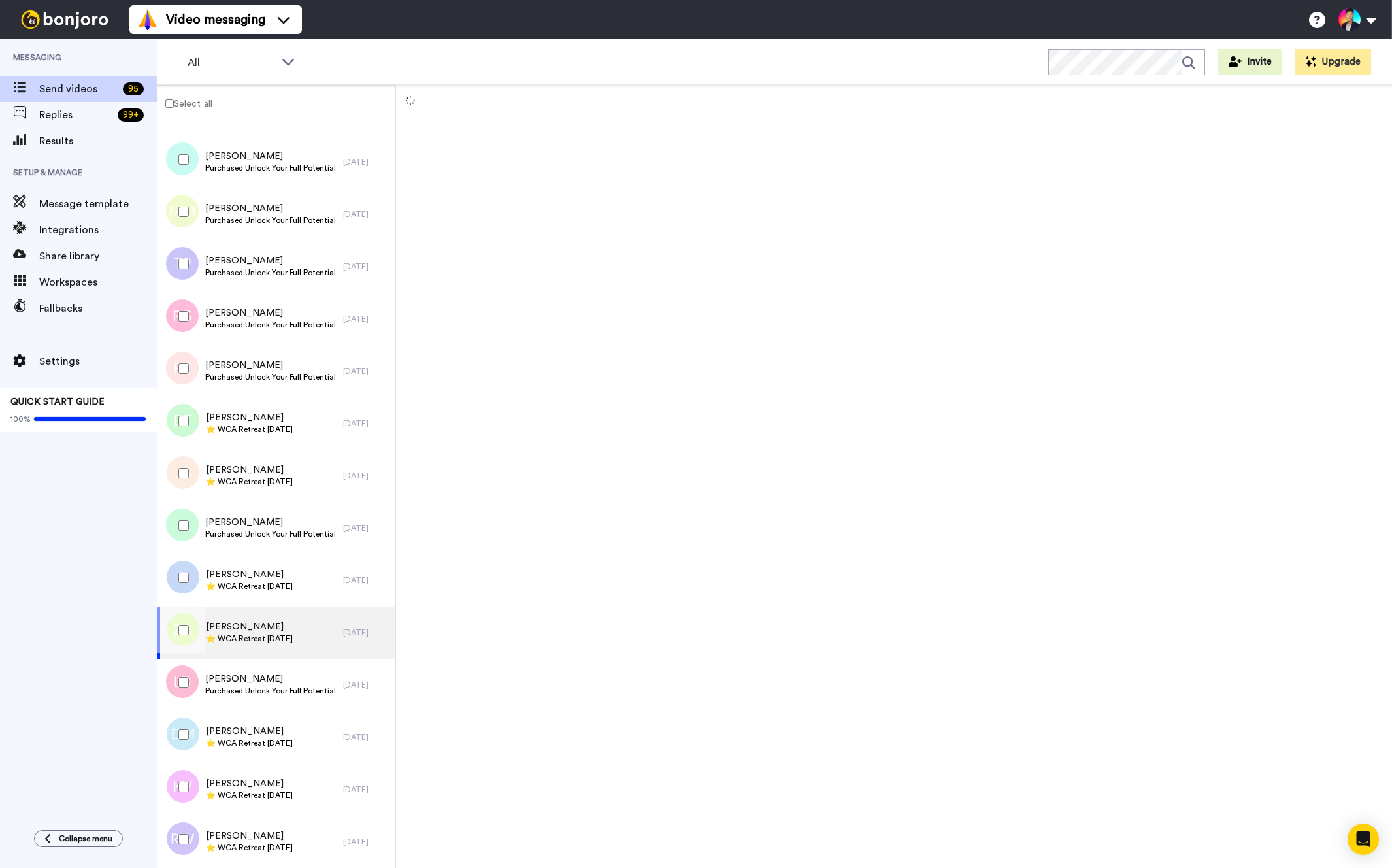
click at [267, 634] on span "⭐️ WCA Retreat [DATE]" at bounding box center [249, 639] width 87 height 11
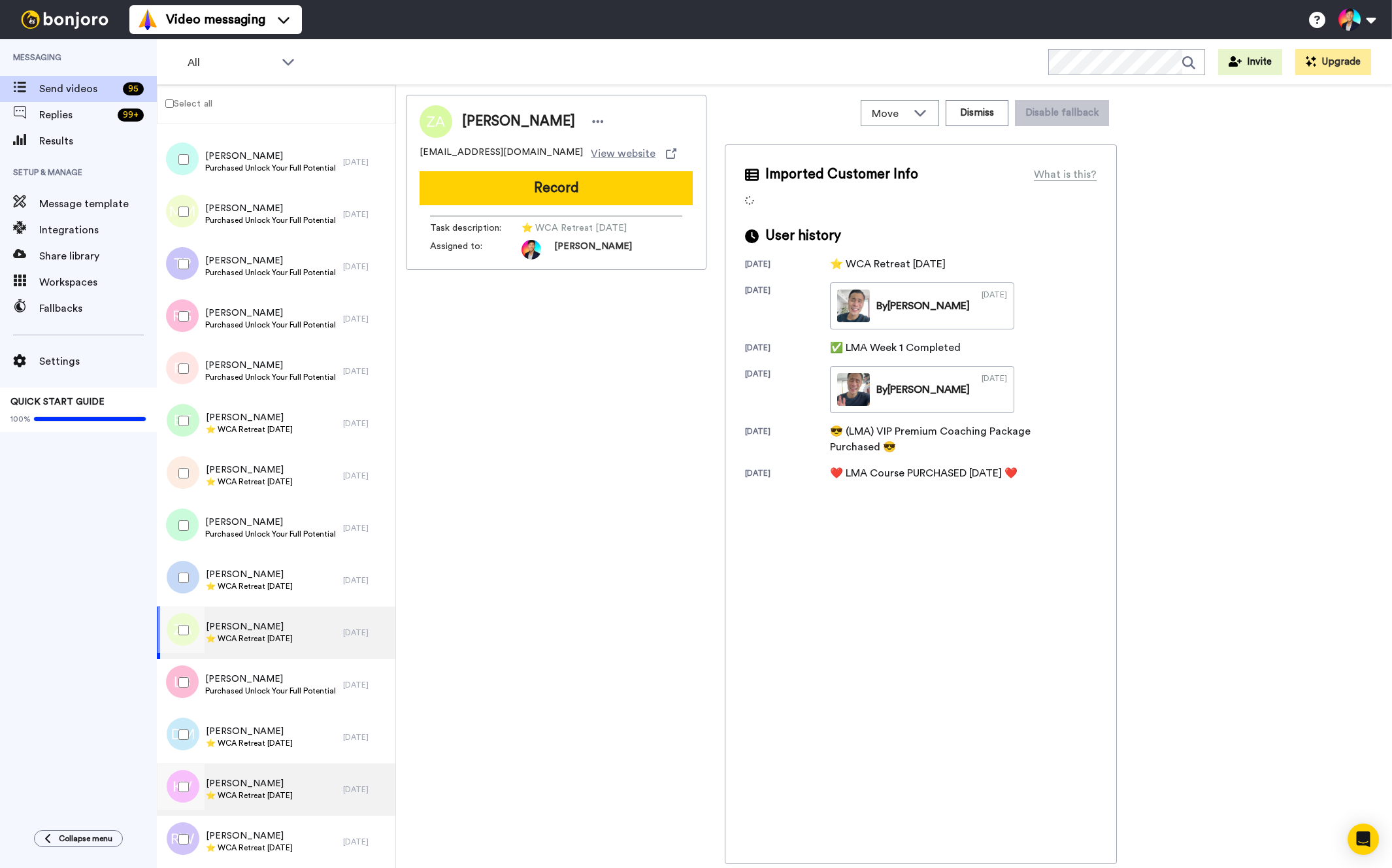
click at [269, 815] on div "[PERSON_NAME] ⭐️ WCA Retreat [DATE]" at bounding box center [250, 790] width 186 height 52
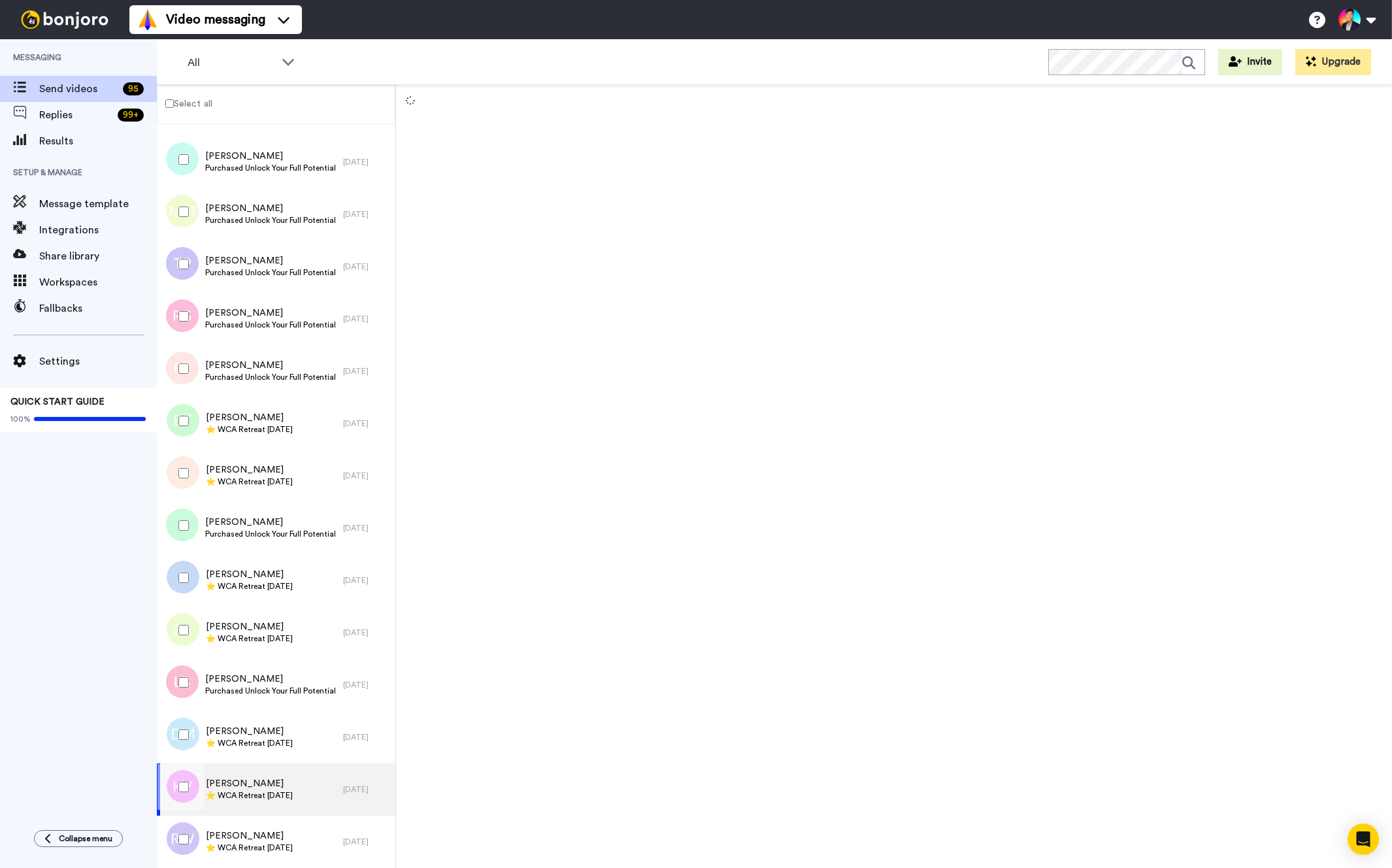
click at [269, 809] on div "[PERSON_NAME] ⭐️ WCA Retreat [DATE]" at bounding box center [250, 790] width 186 height 52
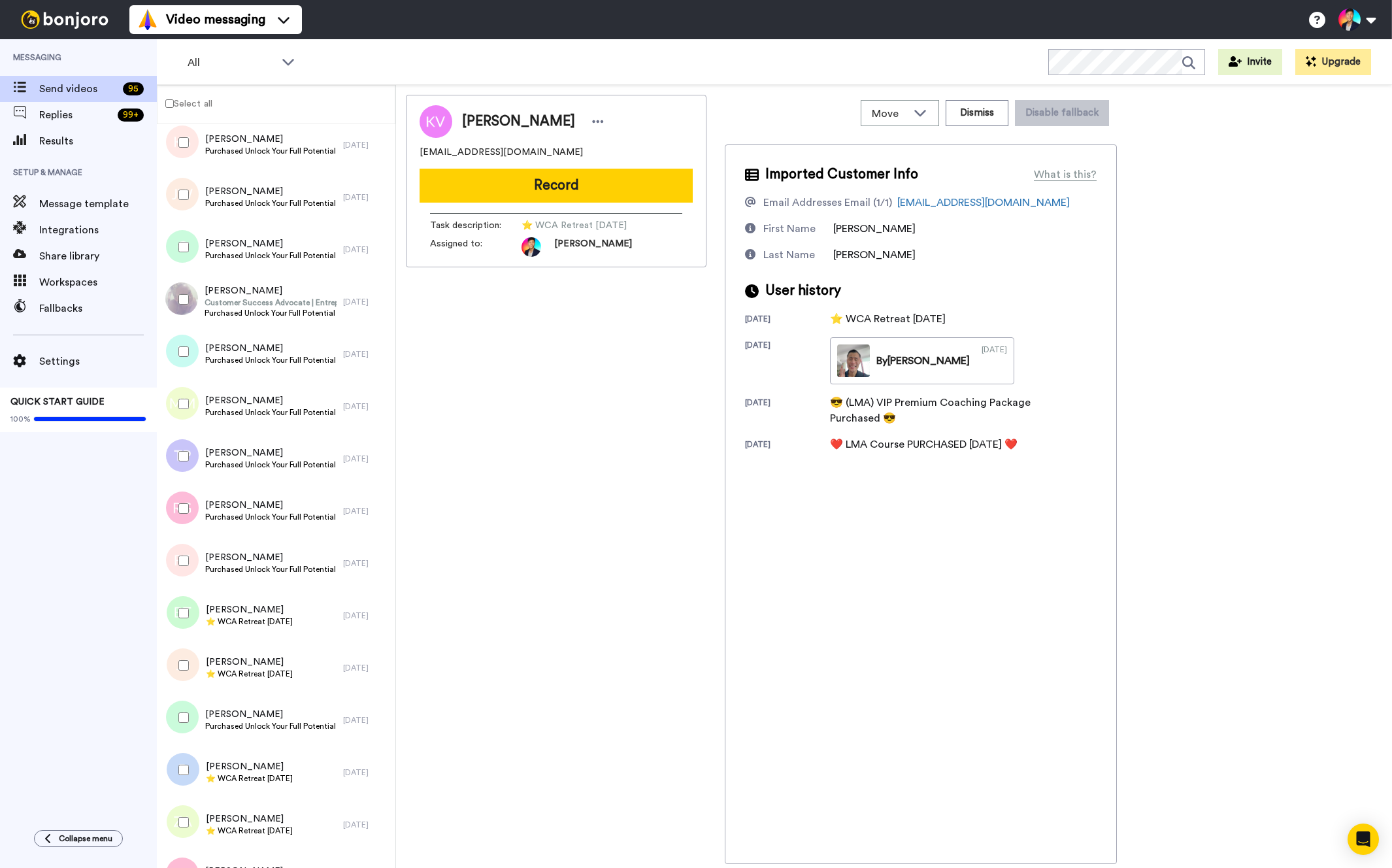
scroll to position [4276, 0]
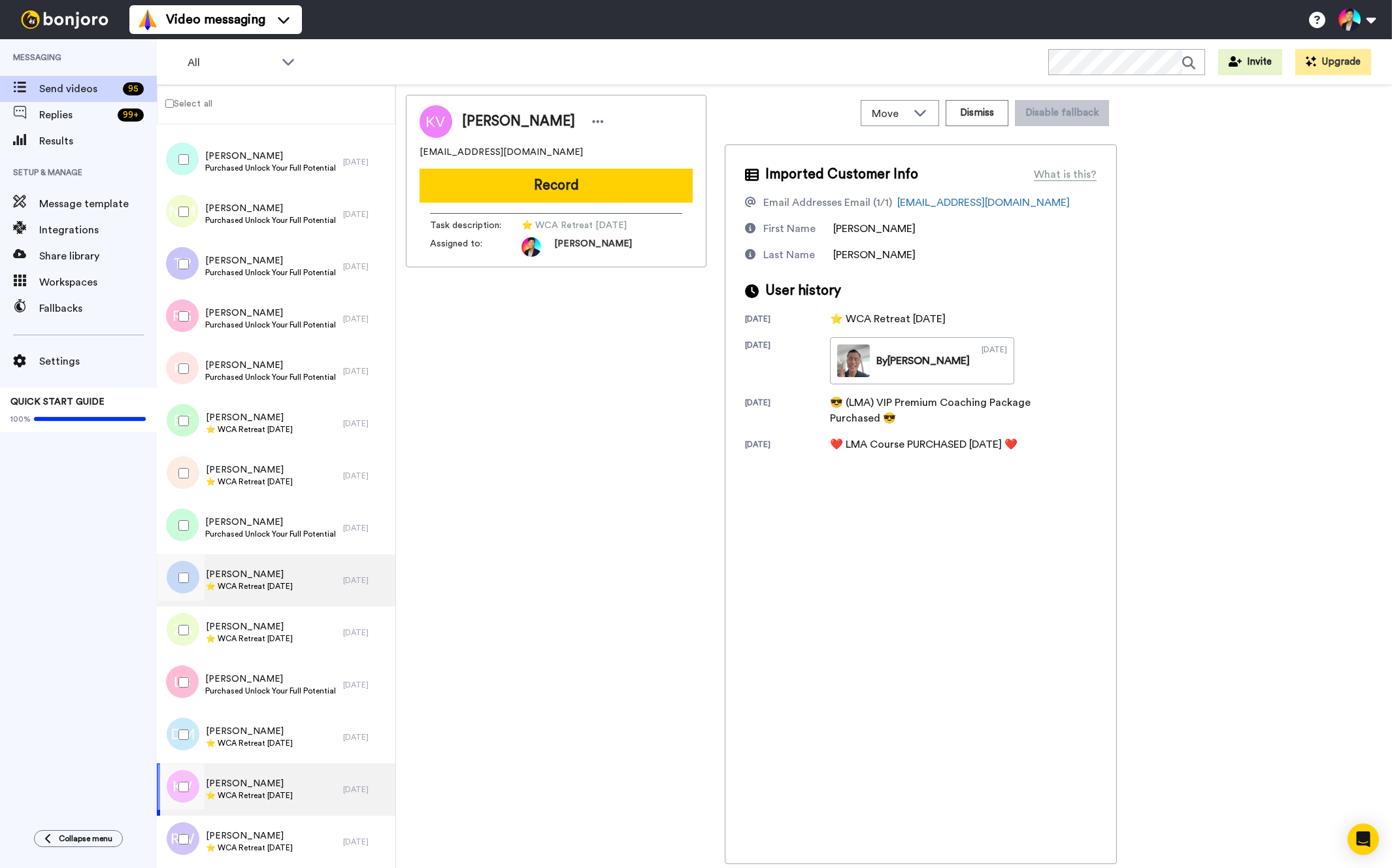
click at [282, 599] on div "Brenda Mckay ⭐️ WCA Retreat 28th Oct 2026" at bounding box center [250, 581] width 186 height 52
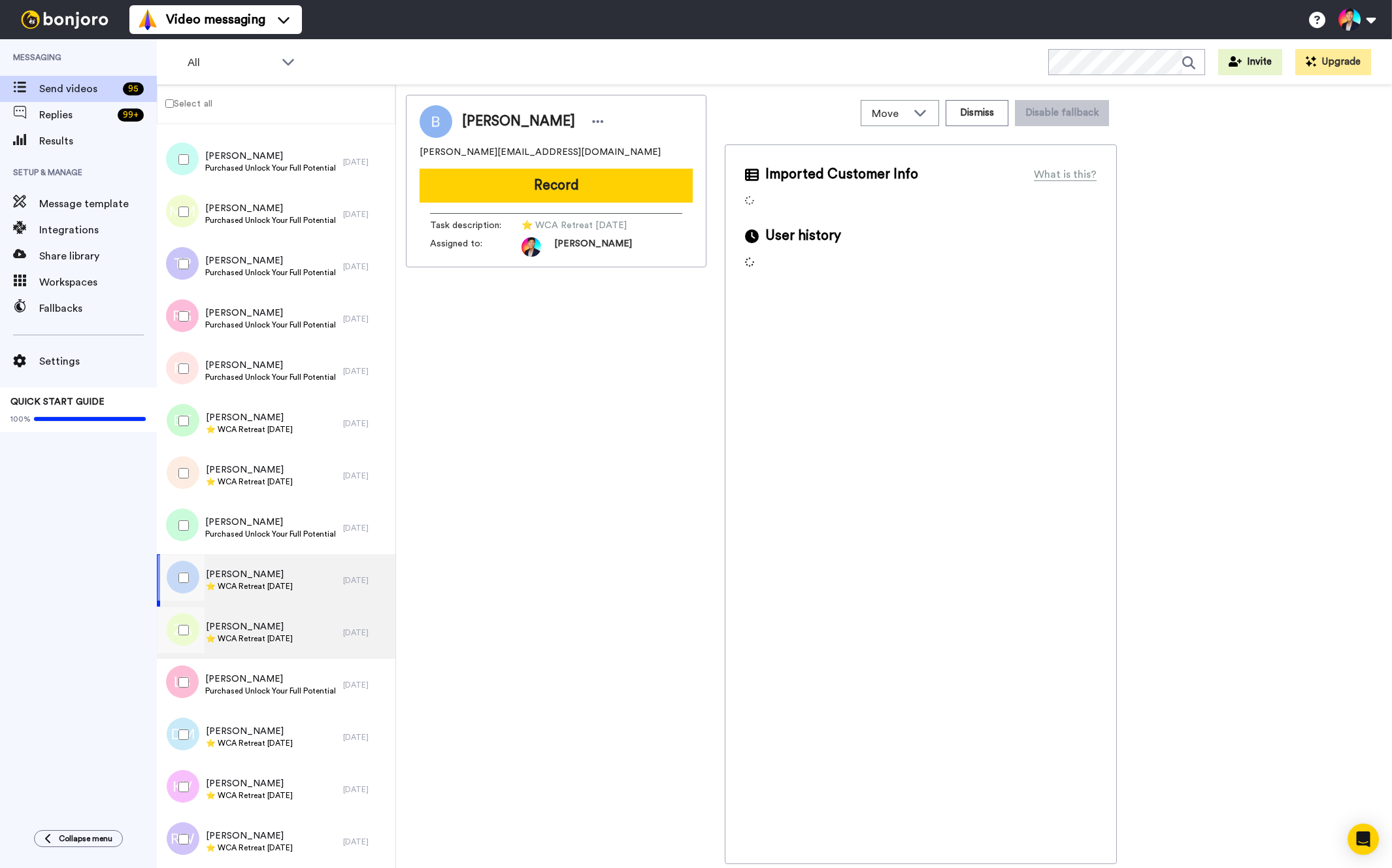
click at [291, 631] on span "[PERSON_NAME]" at bounding box center [249, 627] width 87 height 13
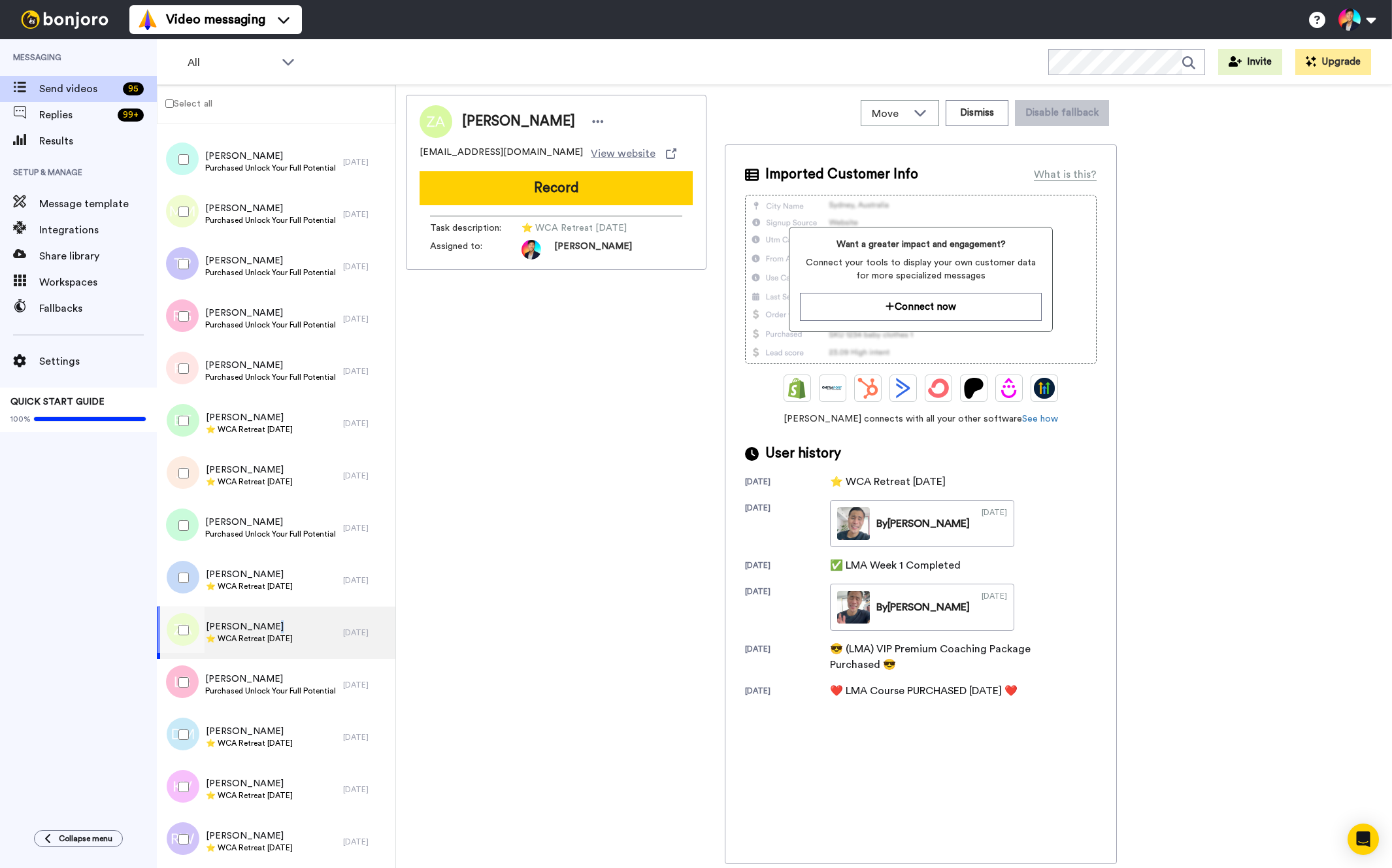
click at [291, 631] on span "[PERSON_NAME]" at bounding box center [249, 627] width 87 height 13
click at [261, 785] on span "[PERSON_NAME]" at bounding box center [249, 783] width 87 height 13
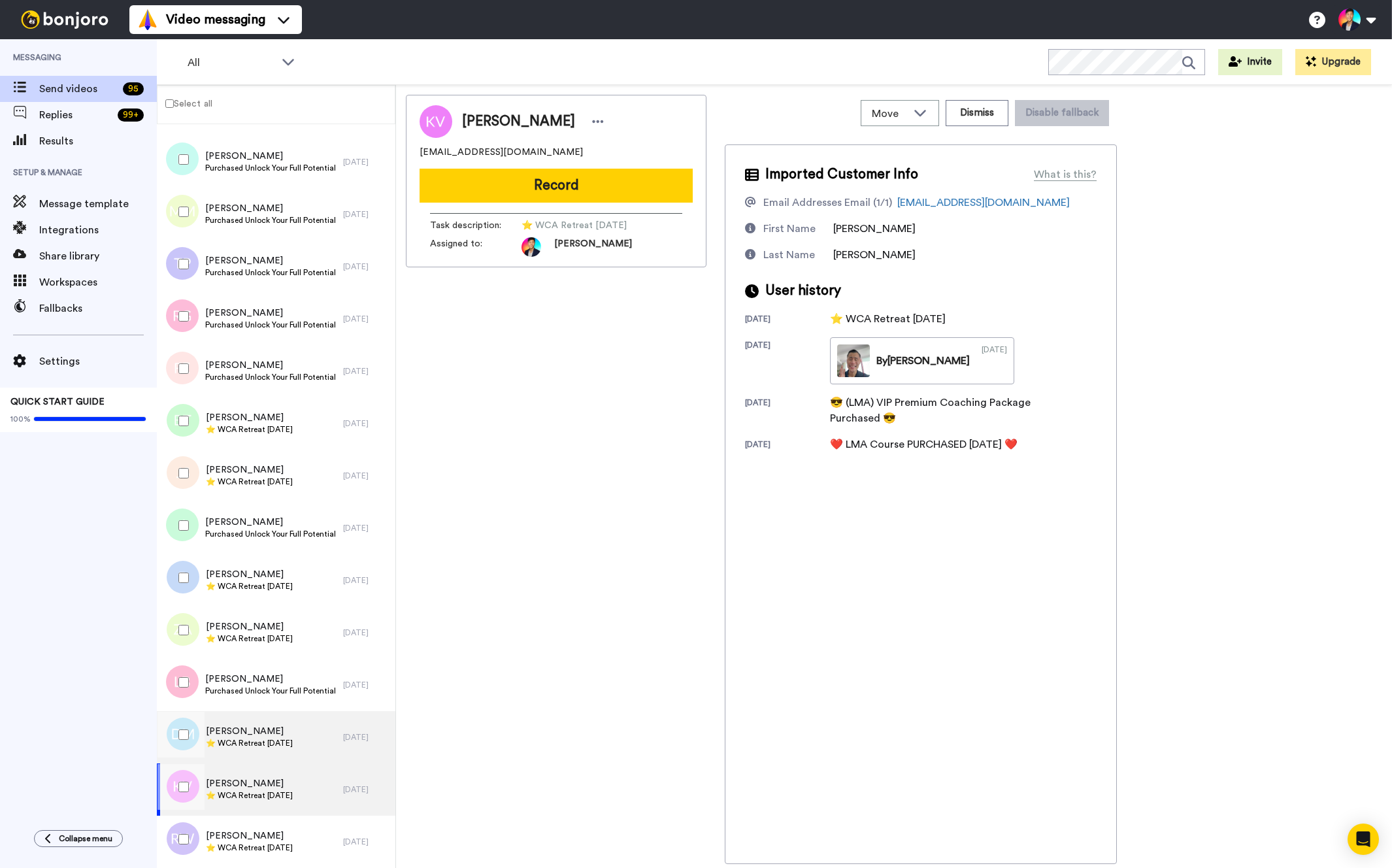
click at [263, 752] on div "[PERSON_NAME] ⭐️ WCA Retreat [DATE]" at bounding box center [250, 737] width 186 height 52
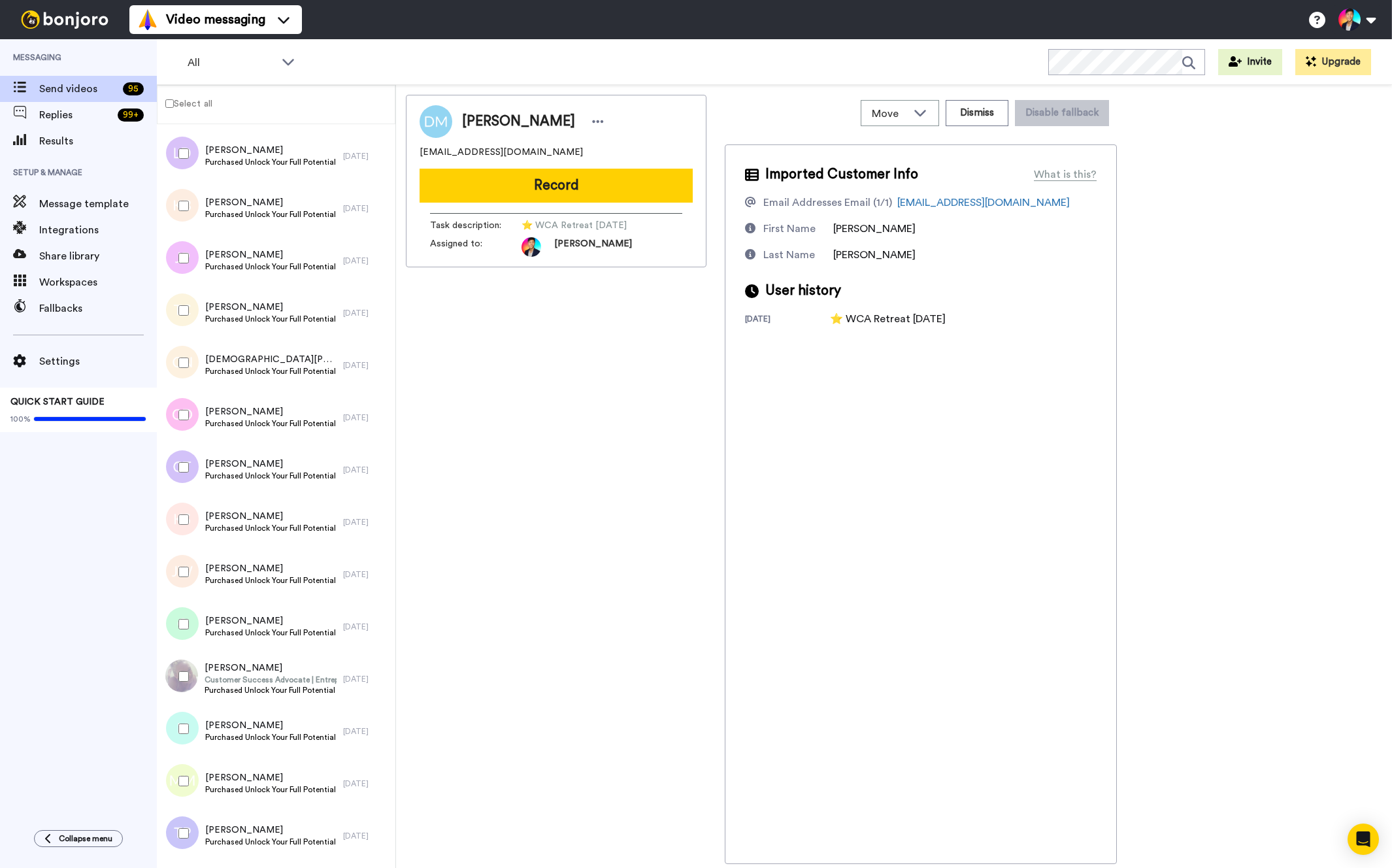
scroll to position [4276, 0]
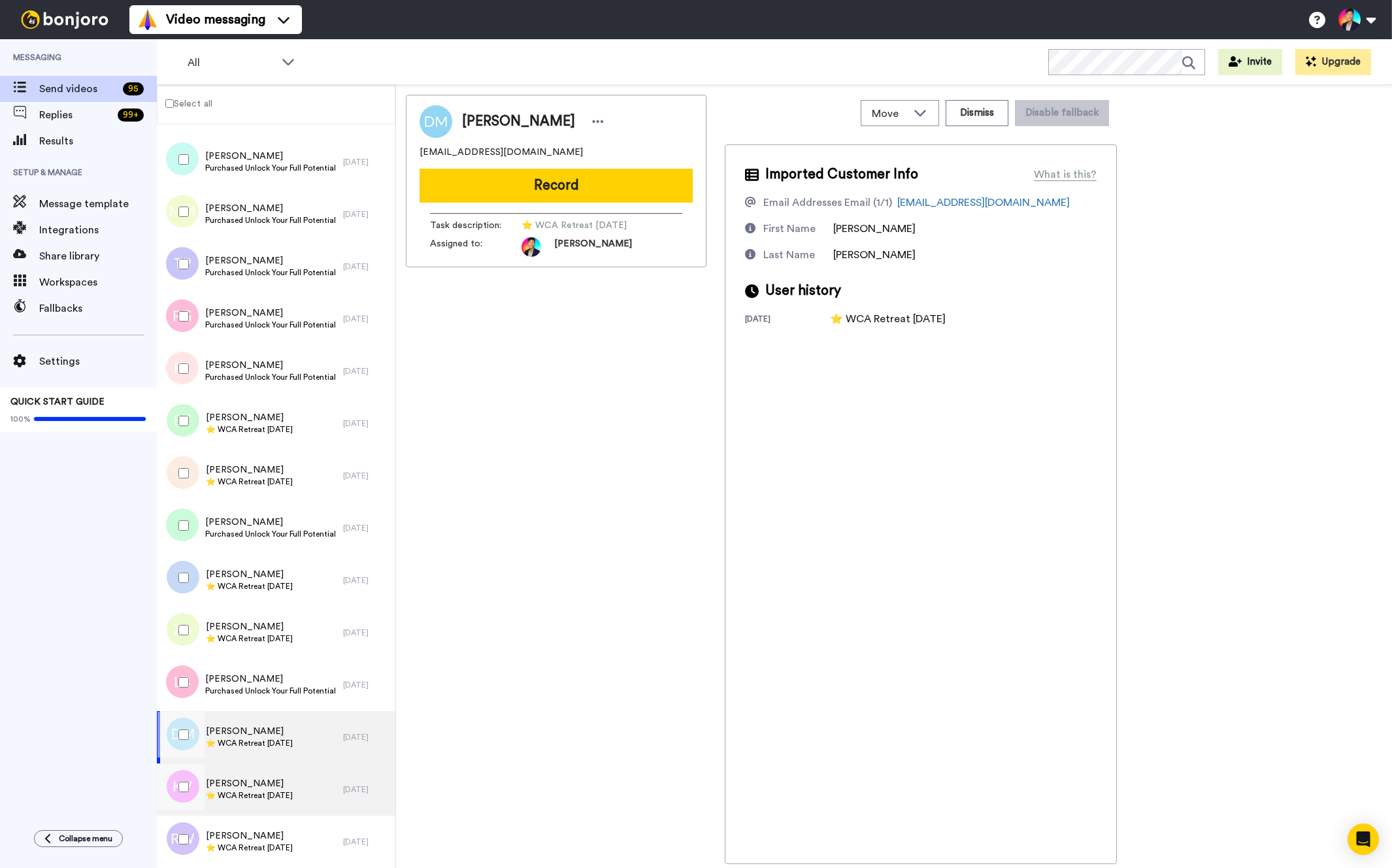
click at [270, 812] on div "[PERSON_NAME] ⭐️ WCA Retreat [DATE]" at bounding box center [250, 790] width 186 height 52
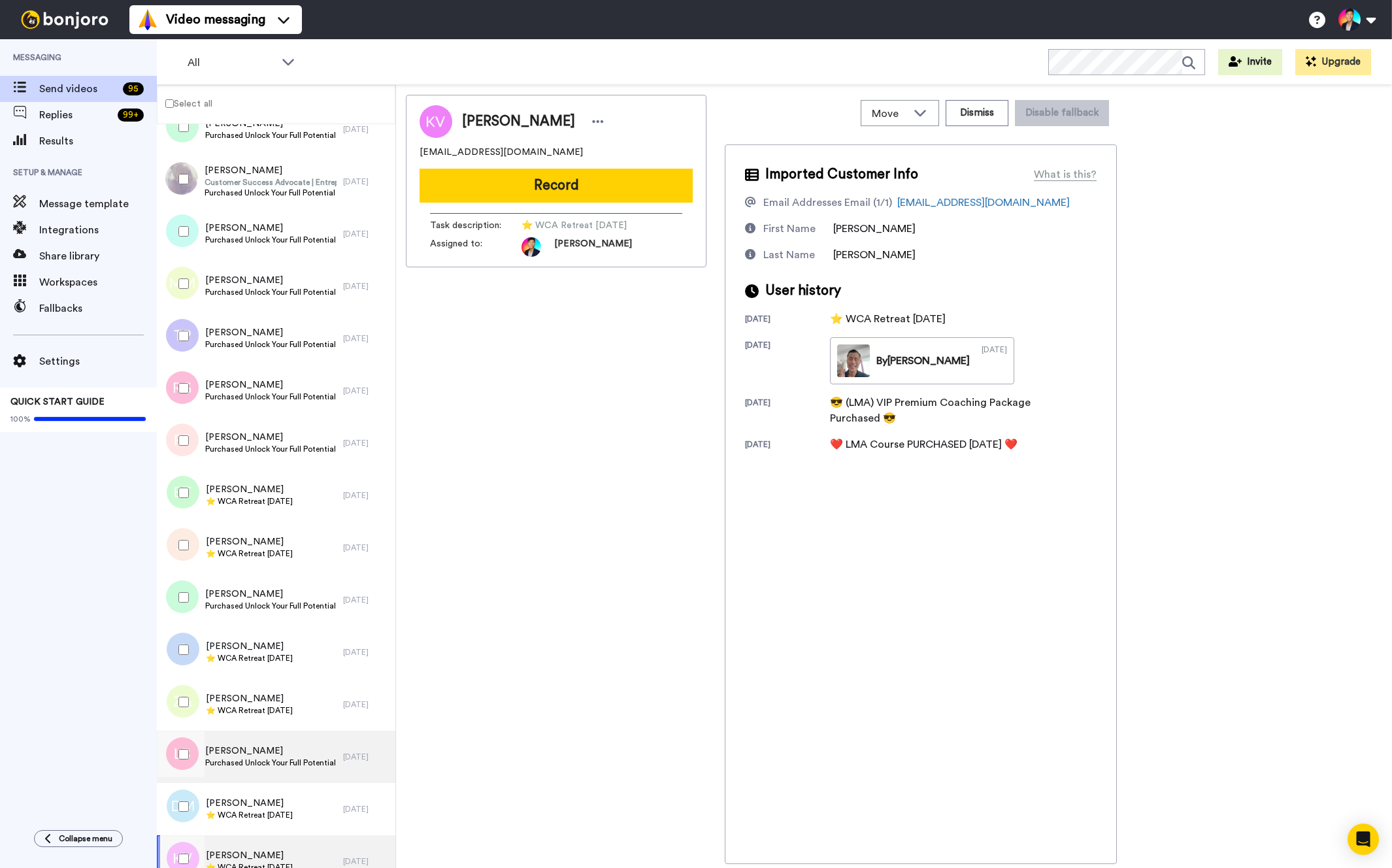
click at [278, 749] on span "[PERSON_NAME]" at bounding box center [270, 751] width 131 height 13
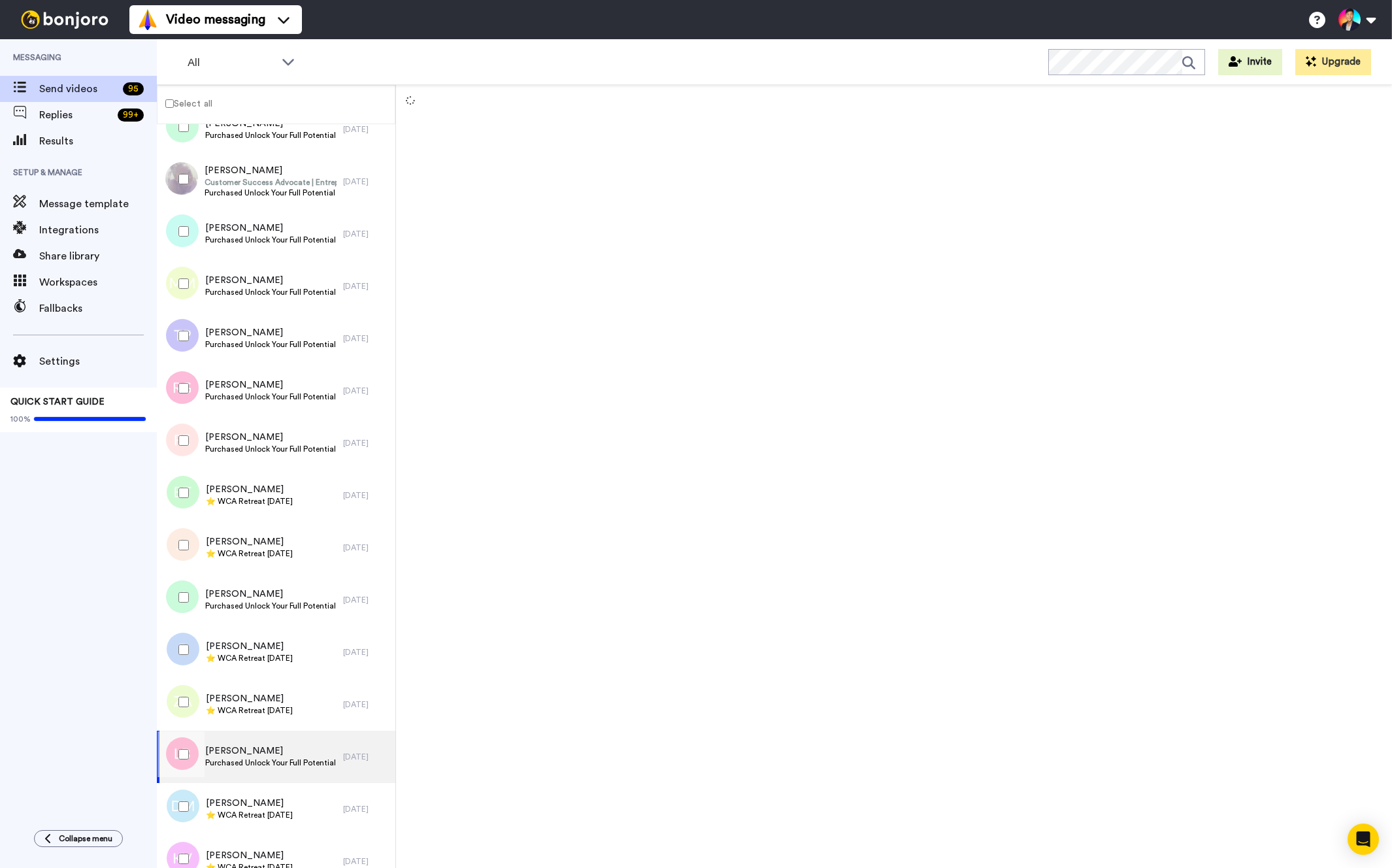
scroll to position [4276, 0]
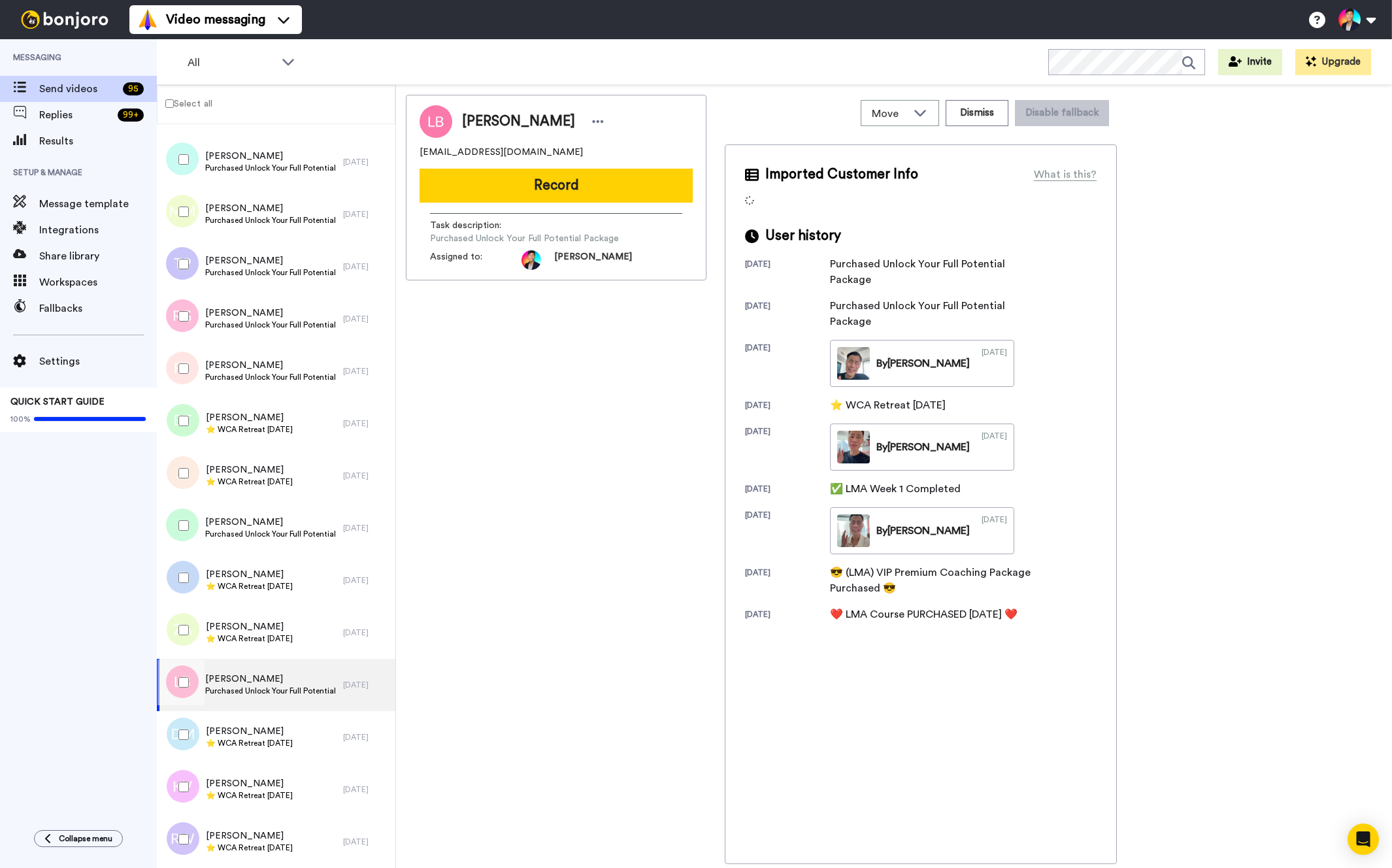
click at [197, 679] on div at bounding box center [181, 683] width 47 height 46
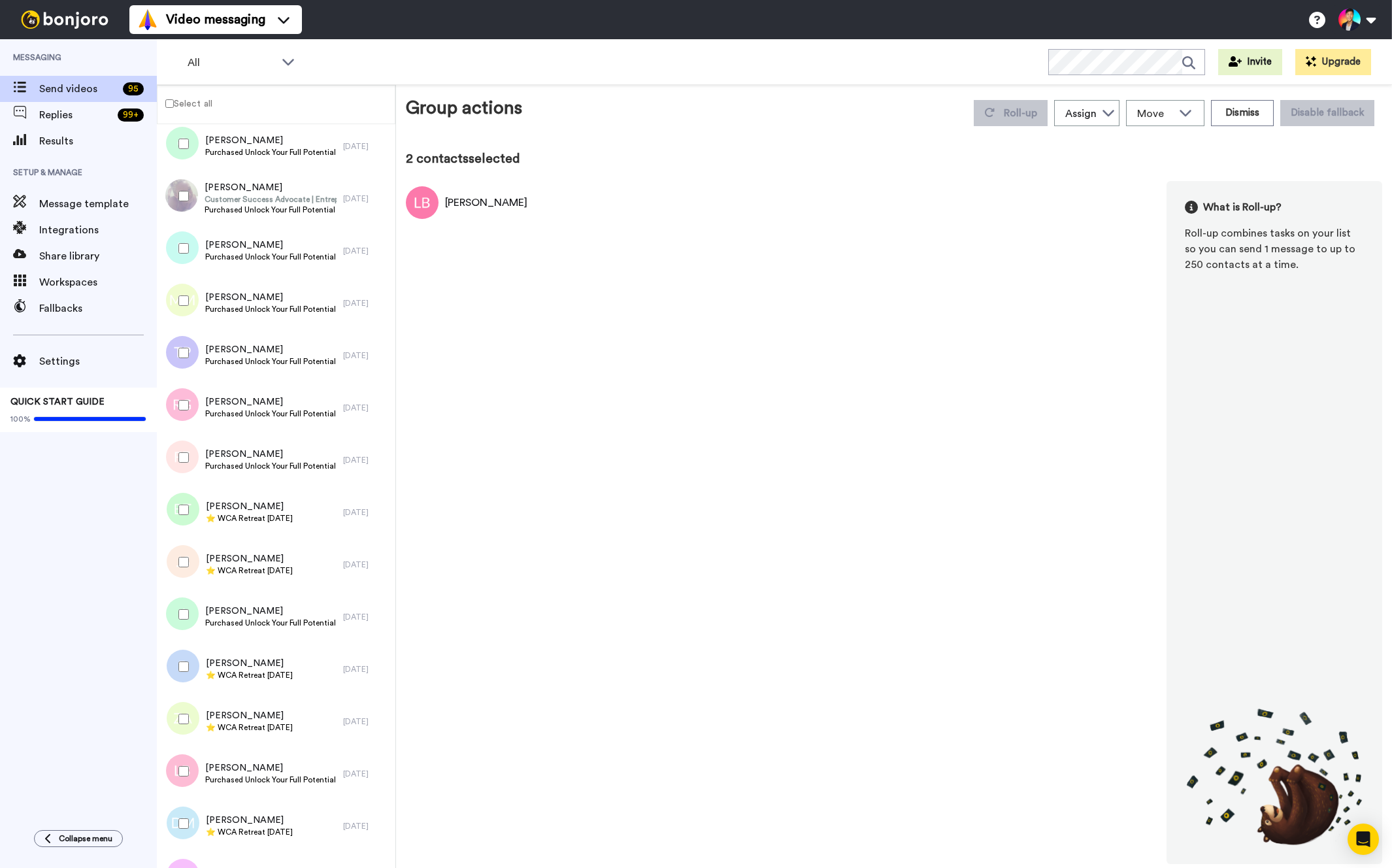
click at [192, 634] on div at bounding box center [181, 614] width 47 height 46
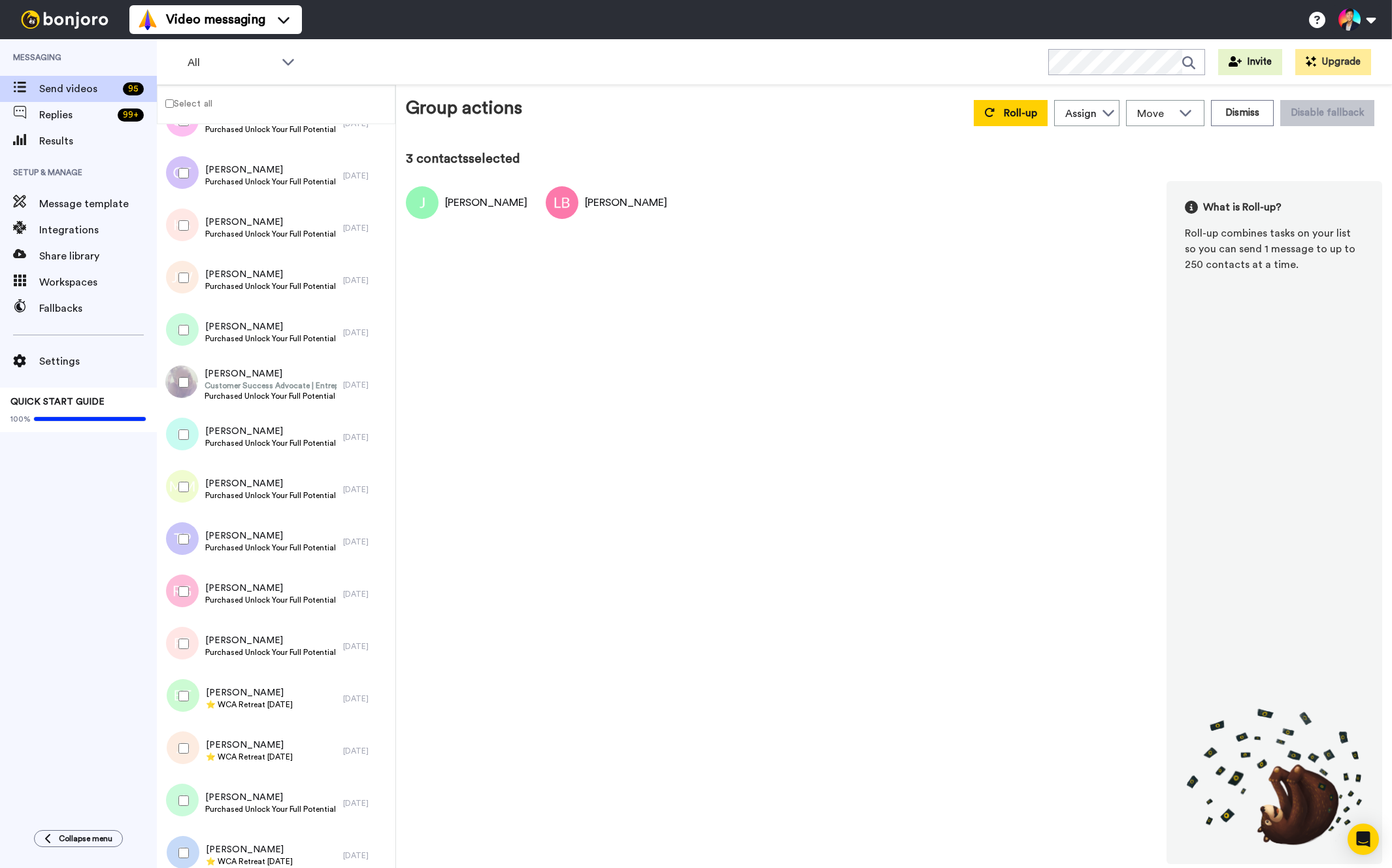
click at [192, 634] on div at bounding box center [181, 644] width 47 height 46
click at [185, 601] on div at bounding box center [181, 591] width 47 height 46
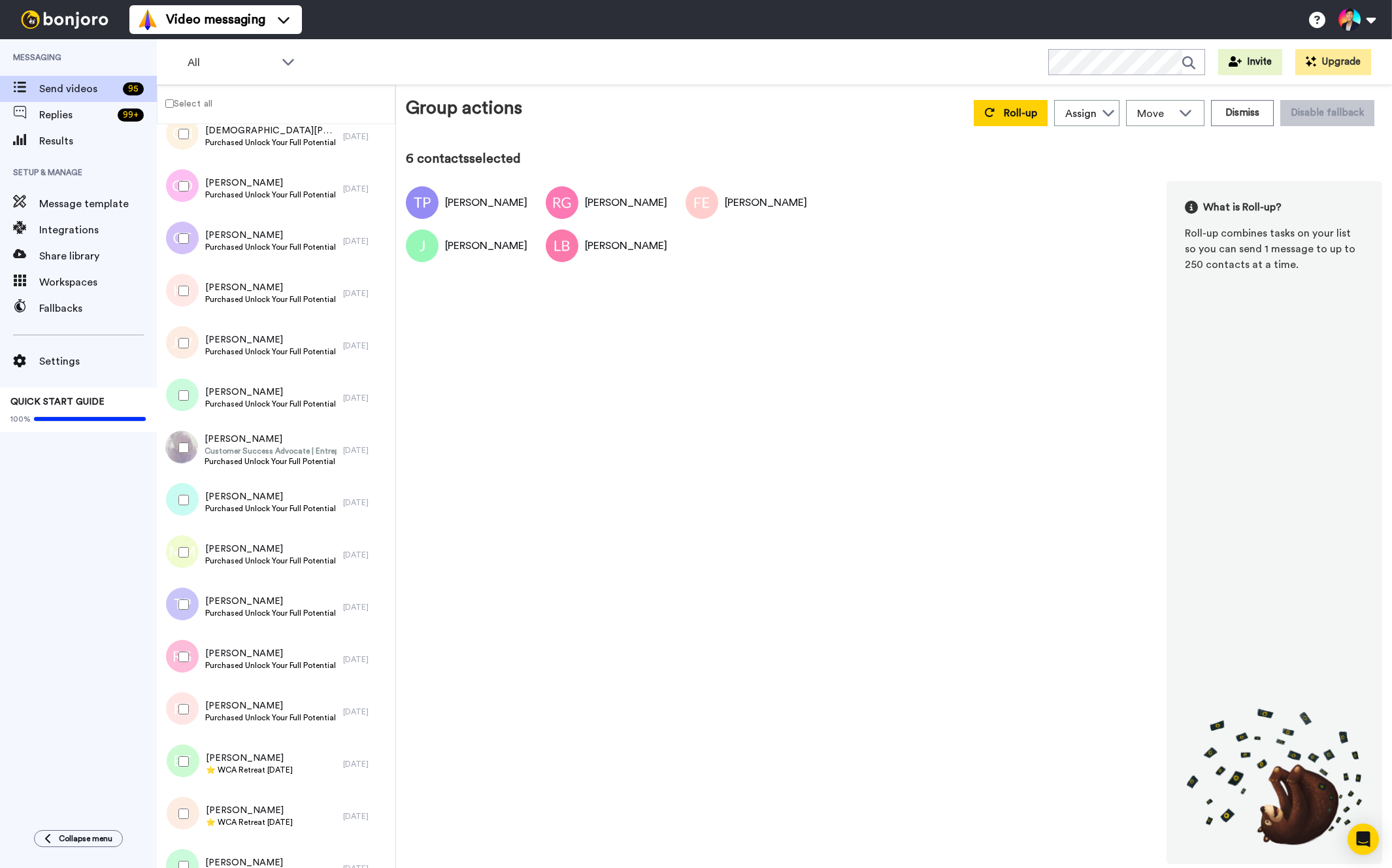
click at [185, 536] on div at bounding box center [181, 552] width 47 height 46
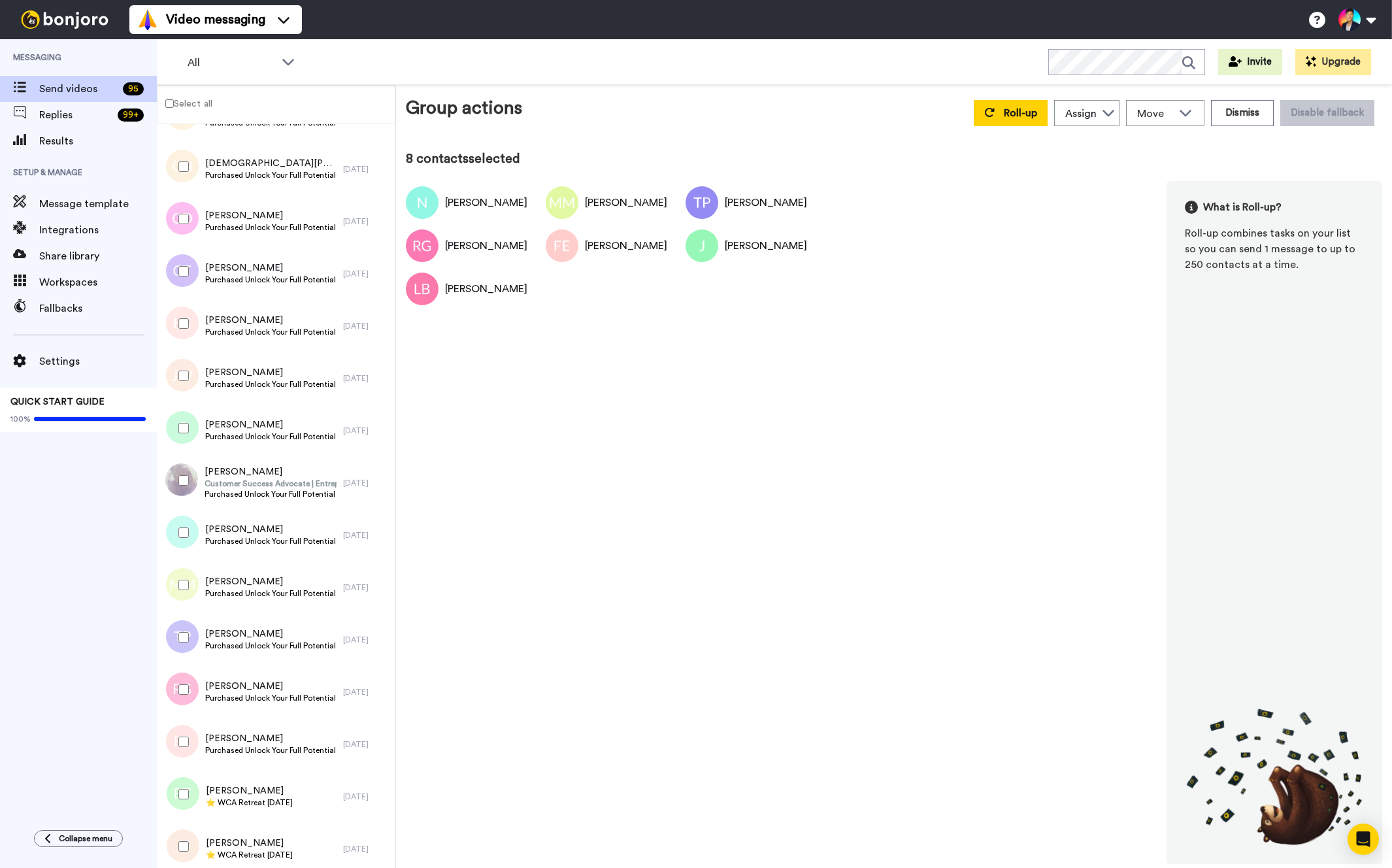
click at [188, 464] on div at bounding box center [181, 480] width 47 height 46
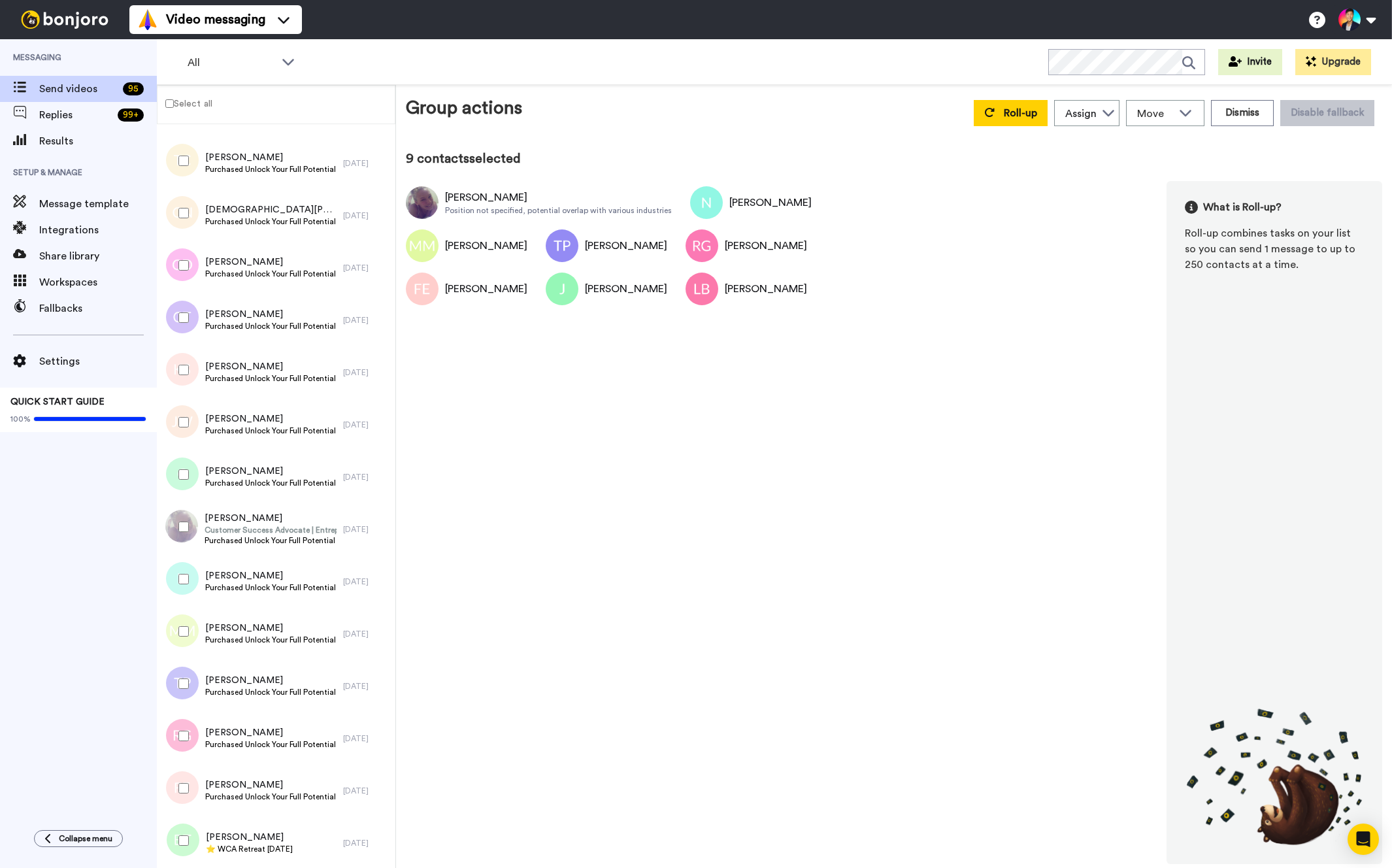
click at [188, 464] on div at bounding box center [181, 475] width 47 height 46
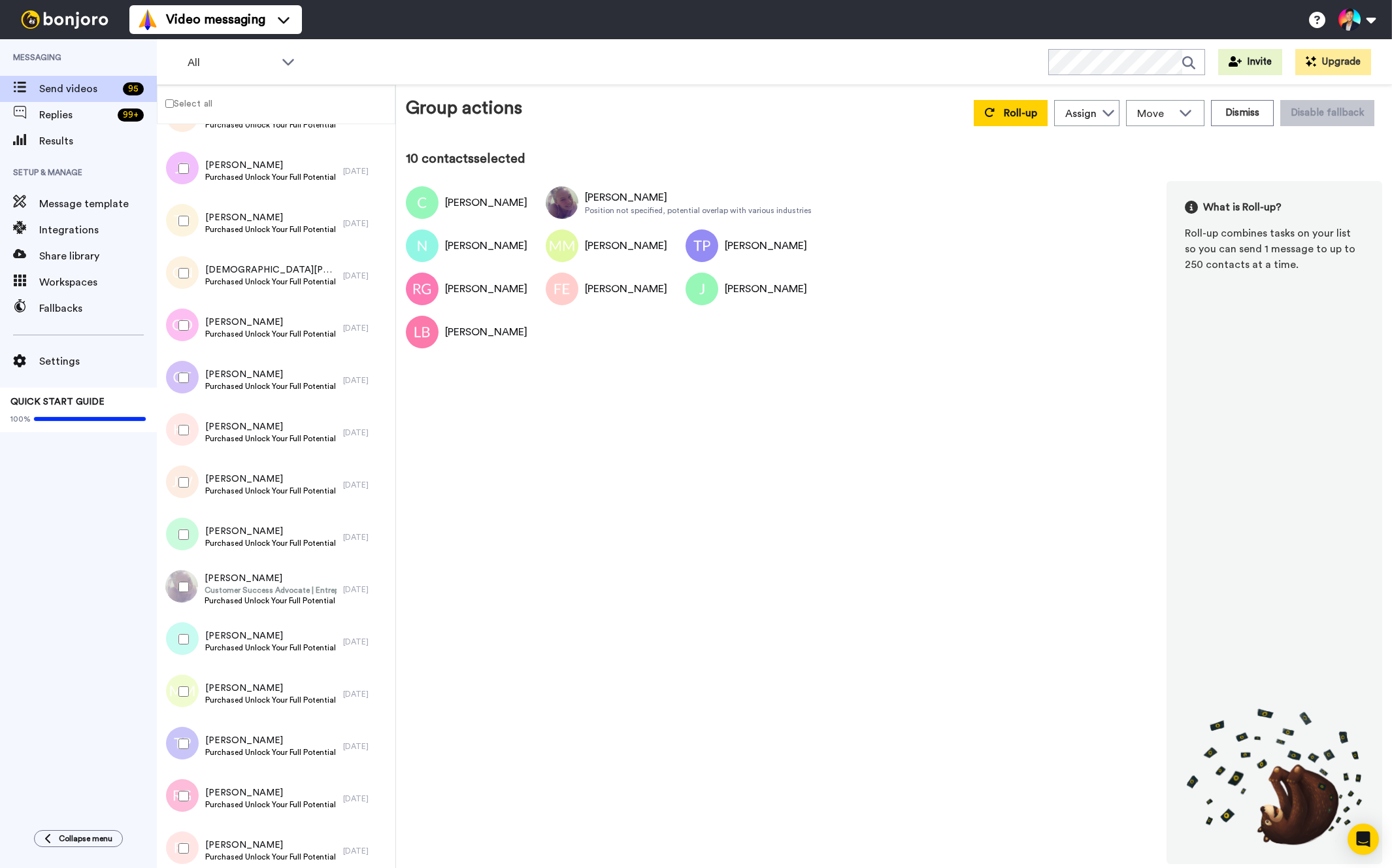
click at [188, 464] on div at bounding box center [181, 483] width 47 height 46
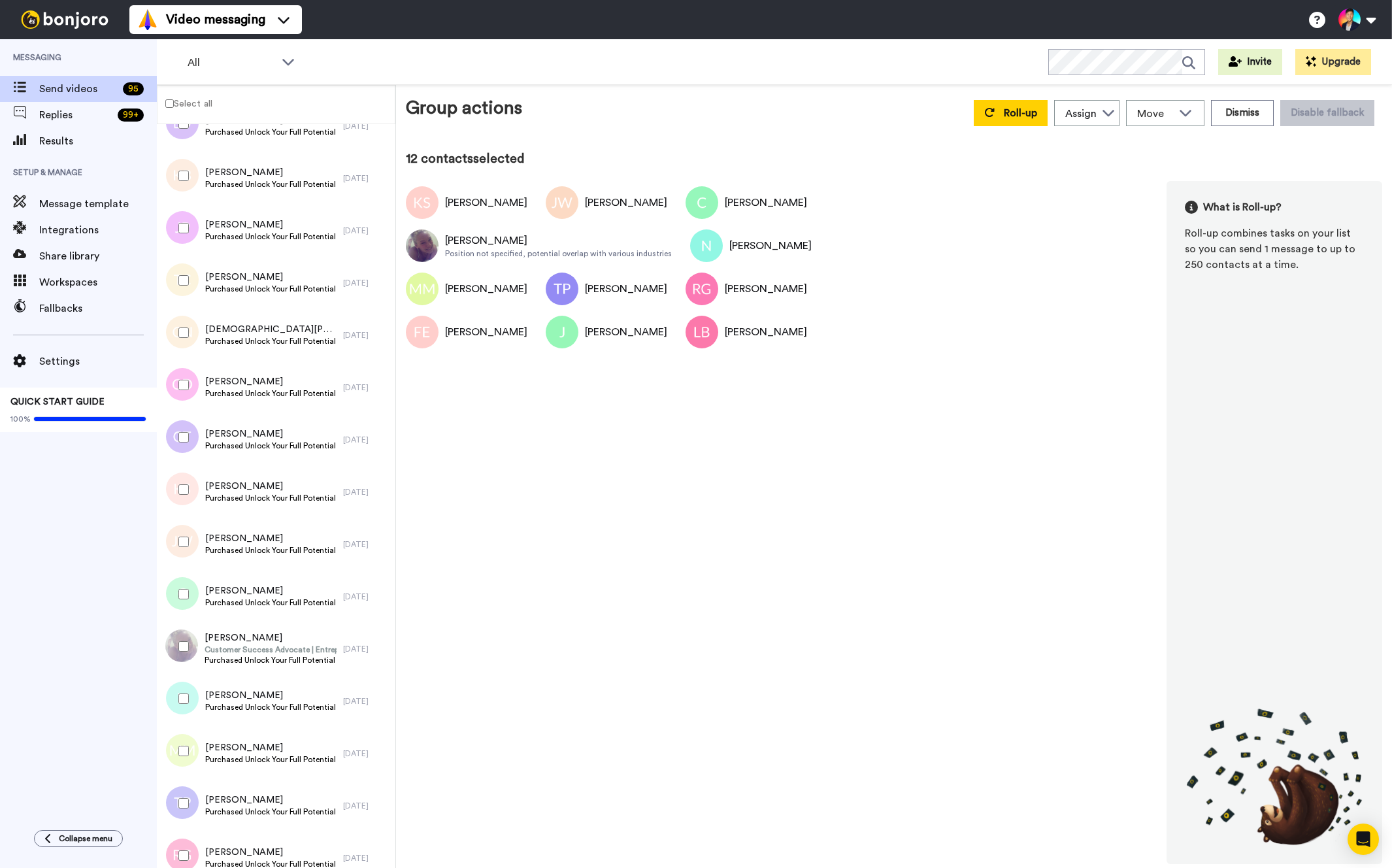
click at [187, 431] on div at bounding box center [181, 437] width 47 height 46
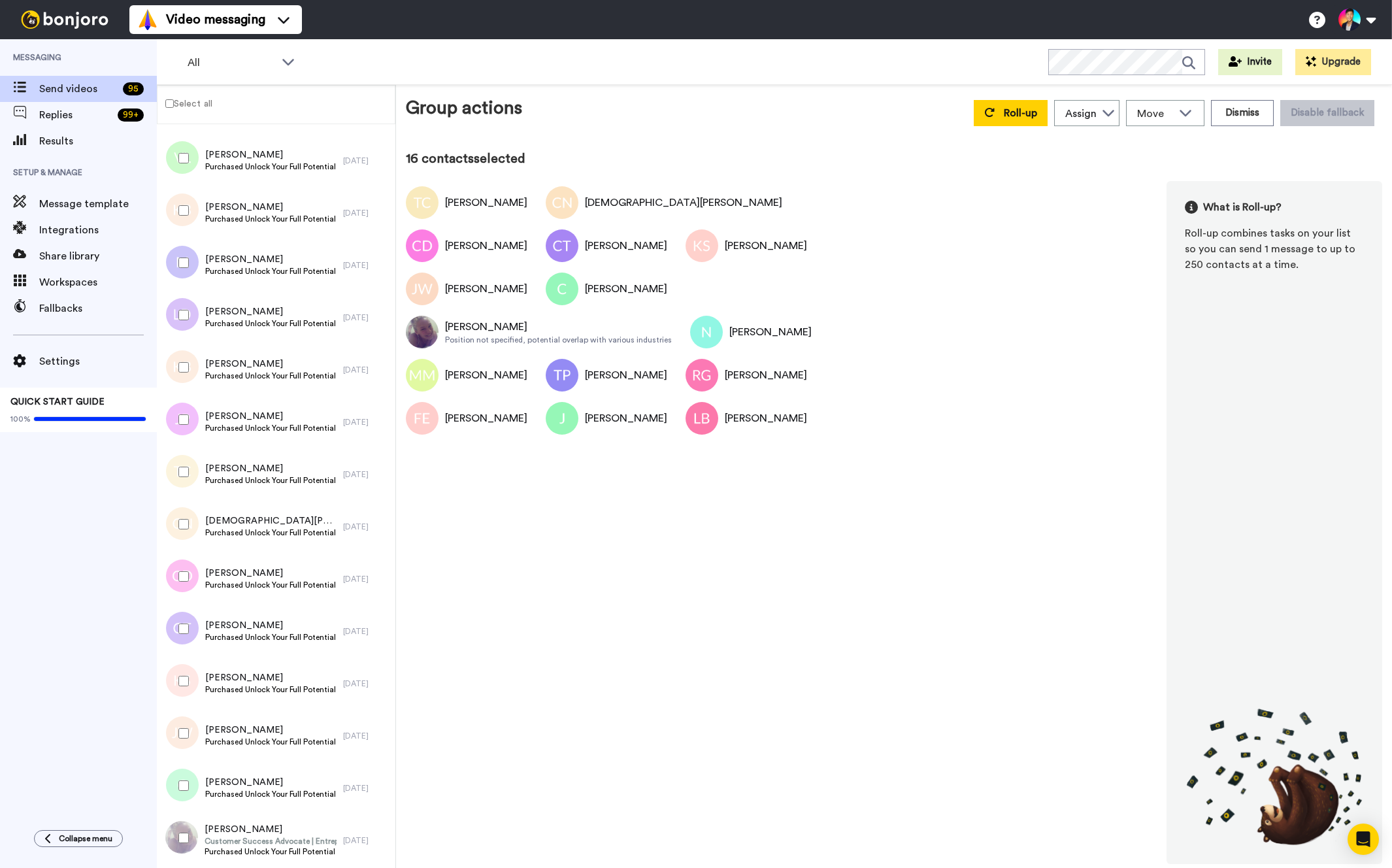
click at [185, 439] on div at bounding box center [181, 420] width 47 height 46
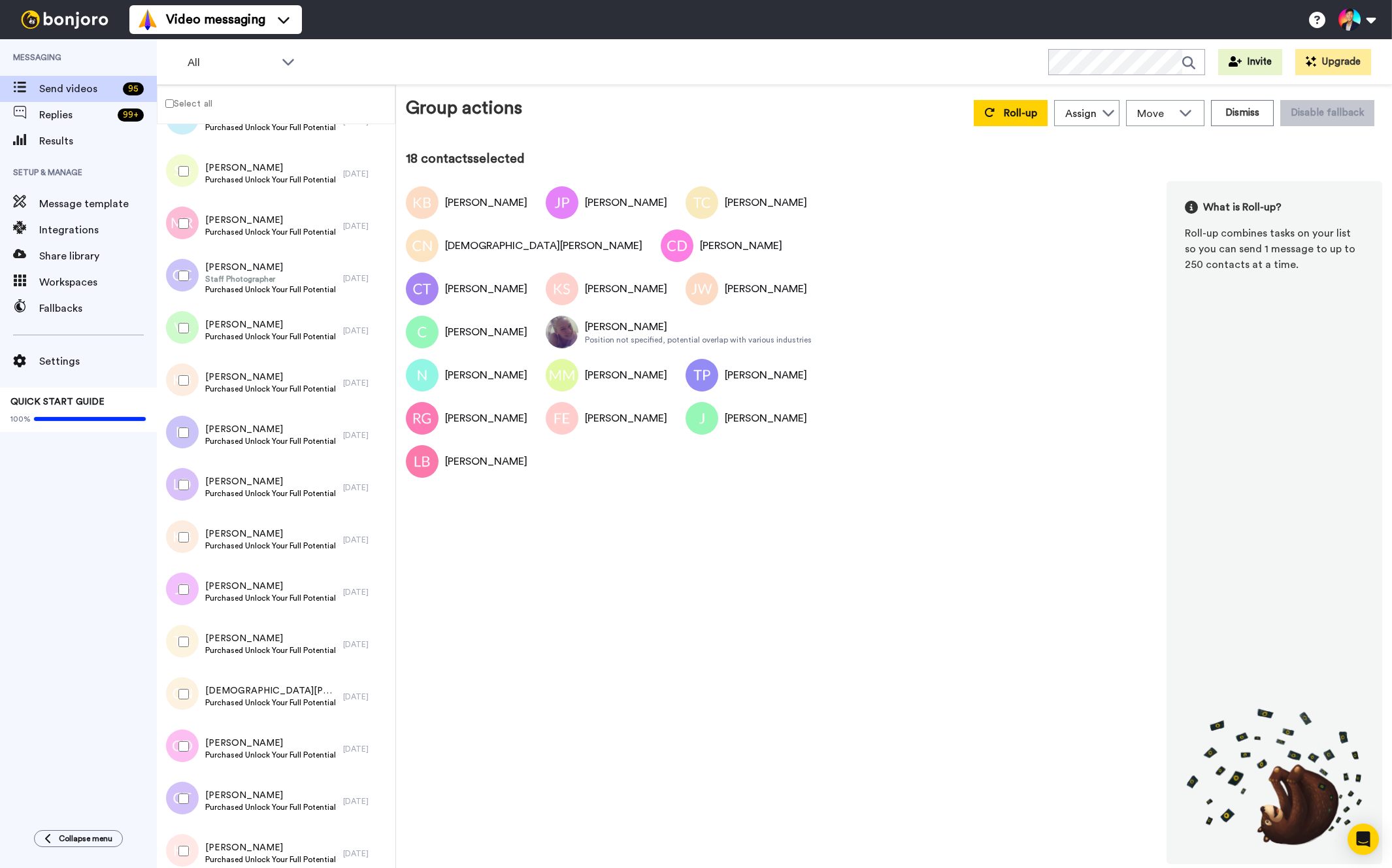
click at [185, 476] on div at bounding box center [181, 485] width 47 height 46
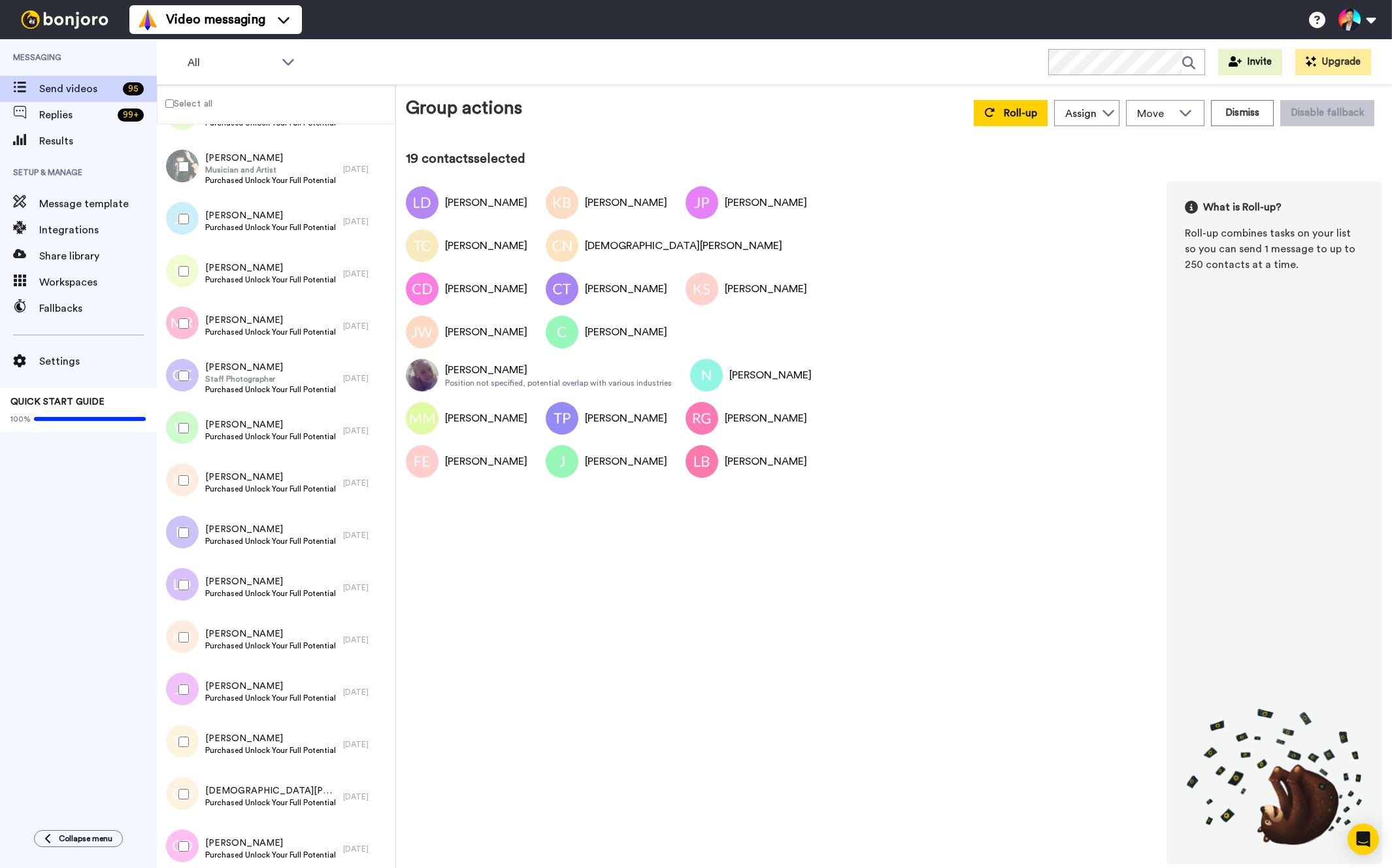
click at [180, 514] on div at bounding box center [181, 533] width 47 height 46
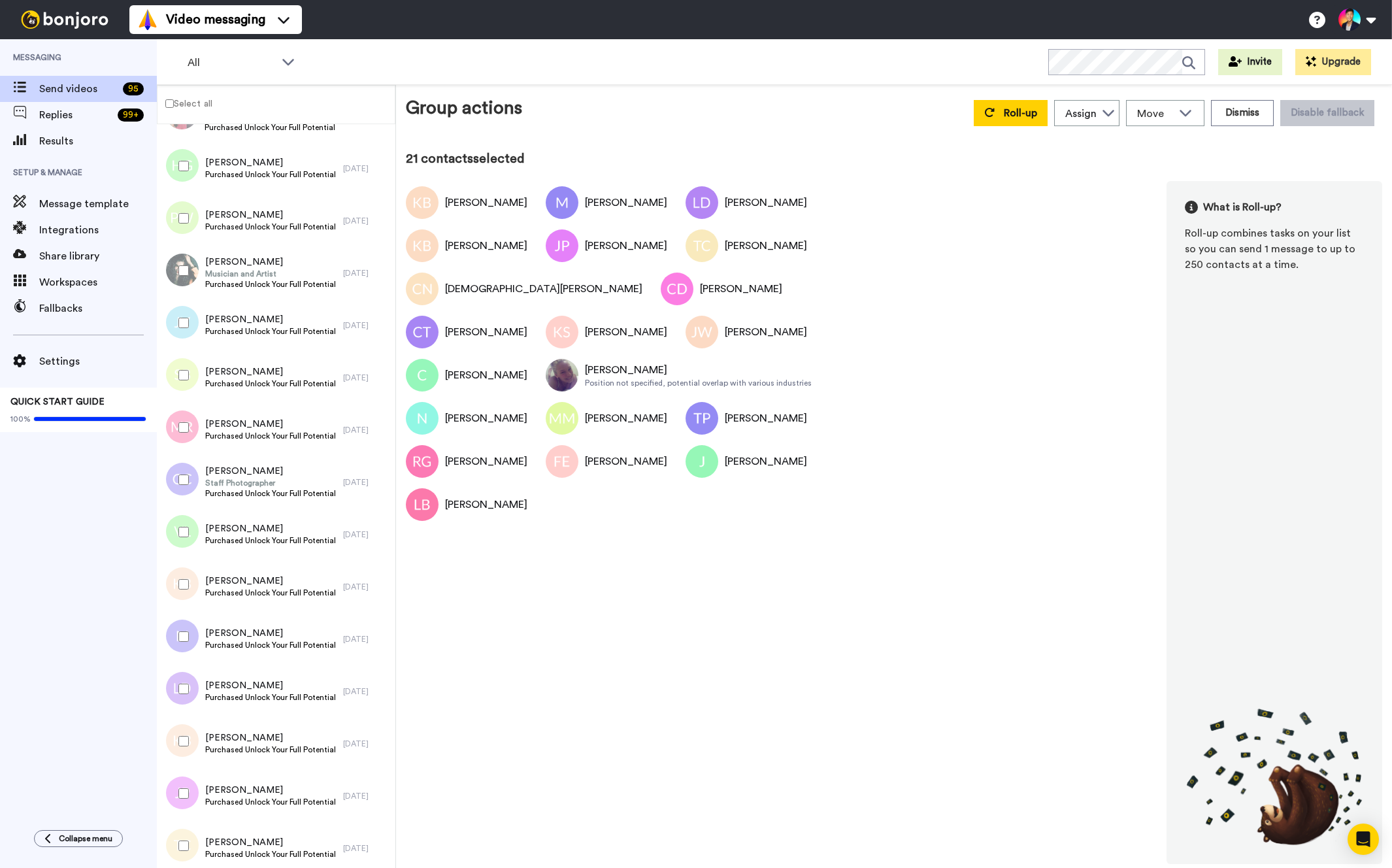
click at [180, 514] on div at bounding box center [181, 532] width 47 height 46
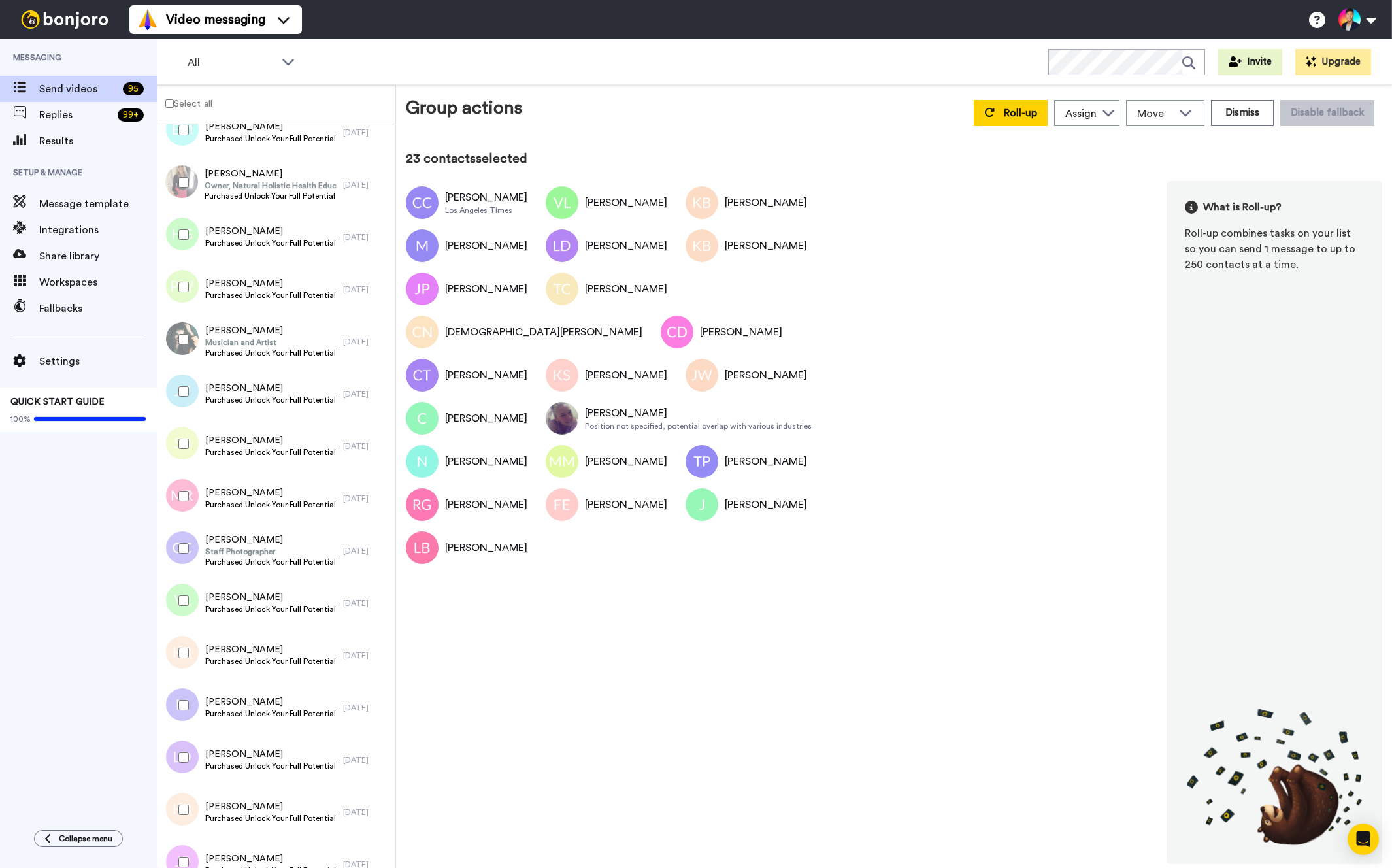
click at [180, 482] on div at bounding box center [181, 496] width 47 height 46
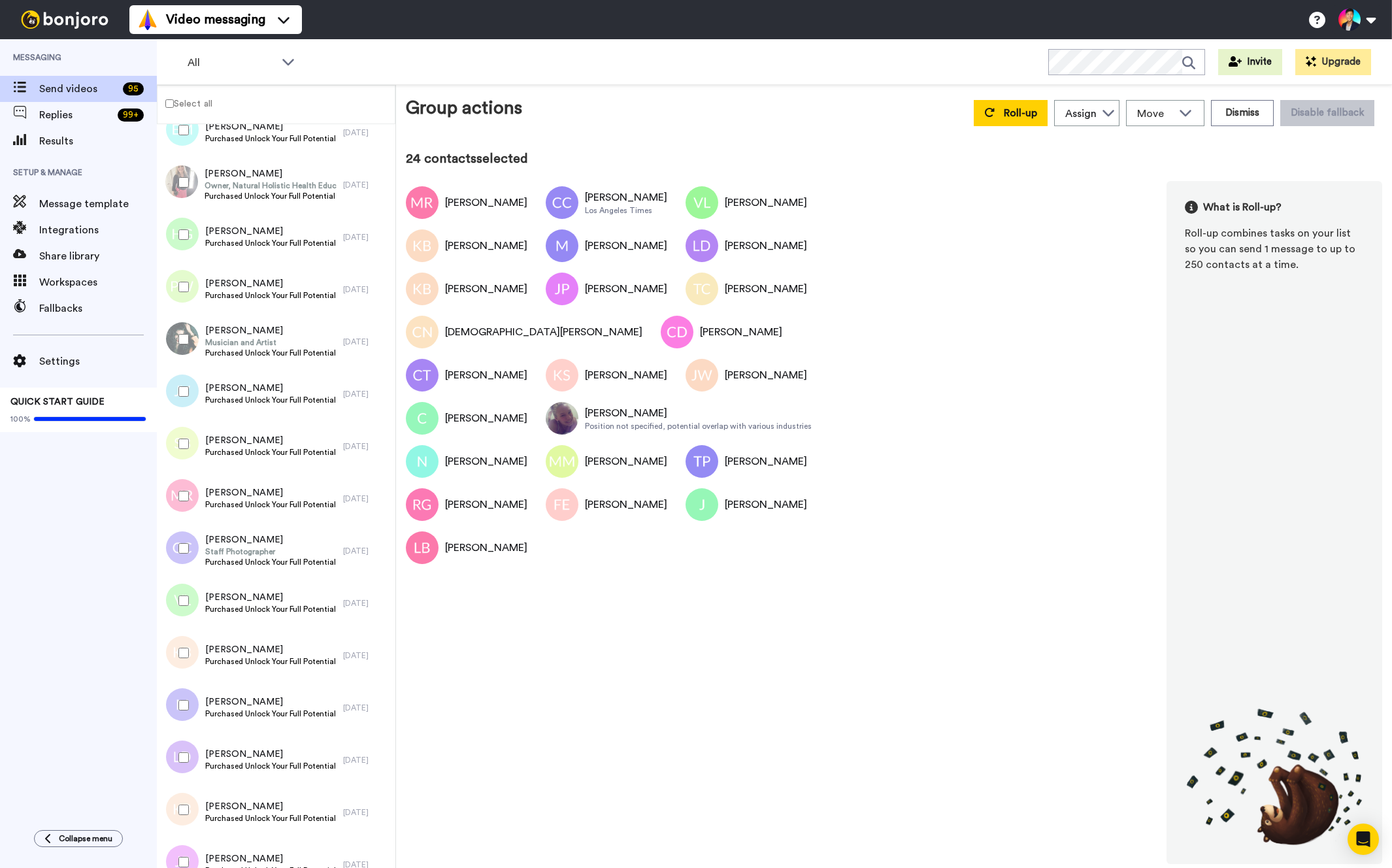
click at [179, 437] on div at bounding box center [181, 444] width 47 height 46
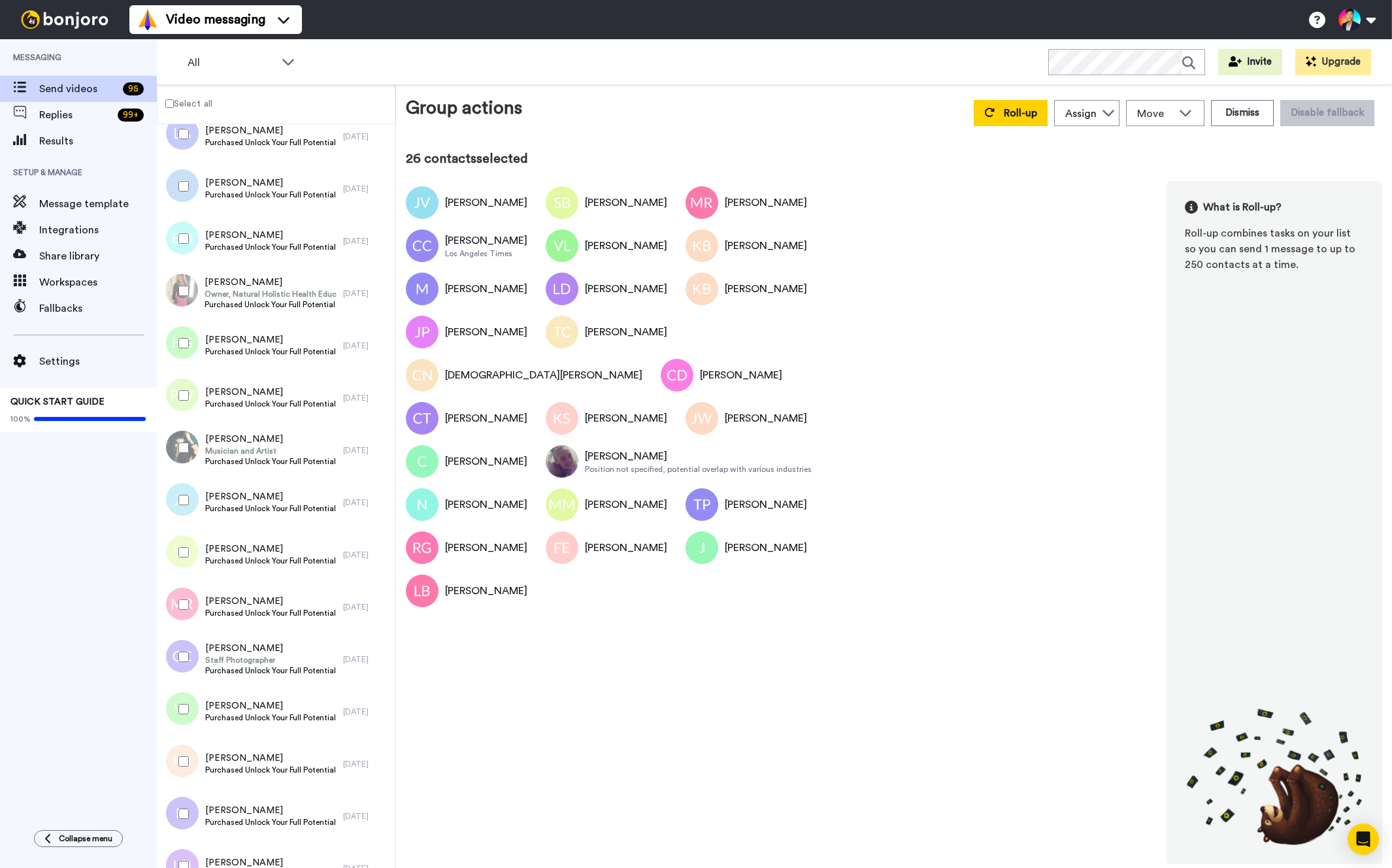
click at [179, 437] on div at bounding box center [181, 448] width 47 height 46
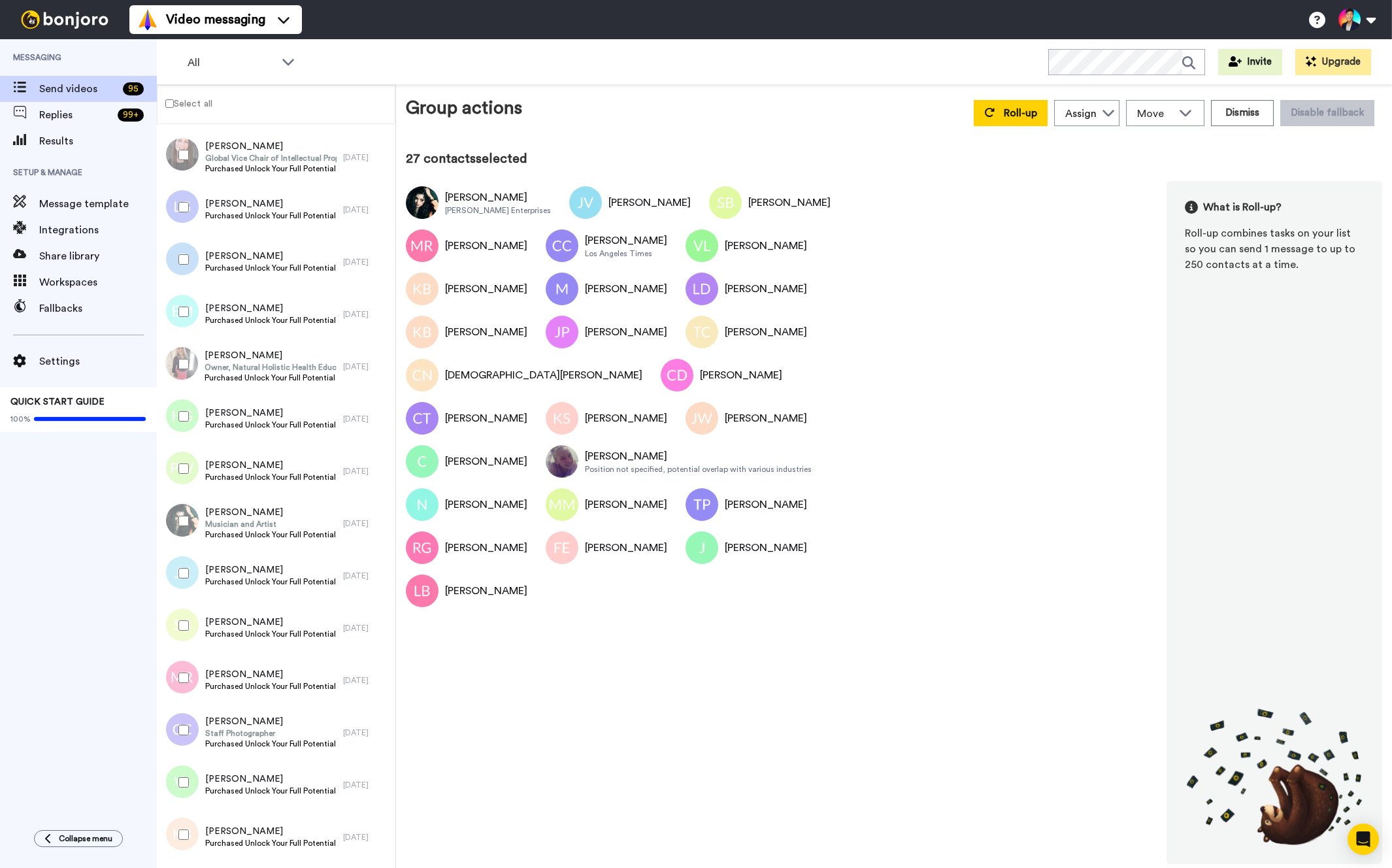
click at [179, 437] on div at bounding box center [181, 417] width 47 height 46
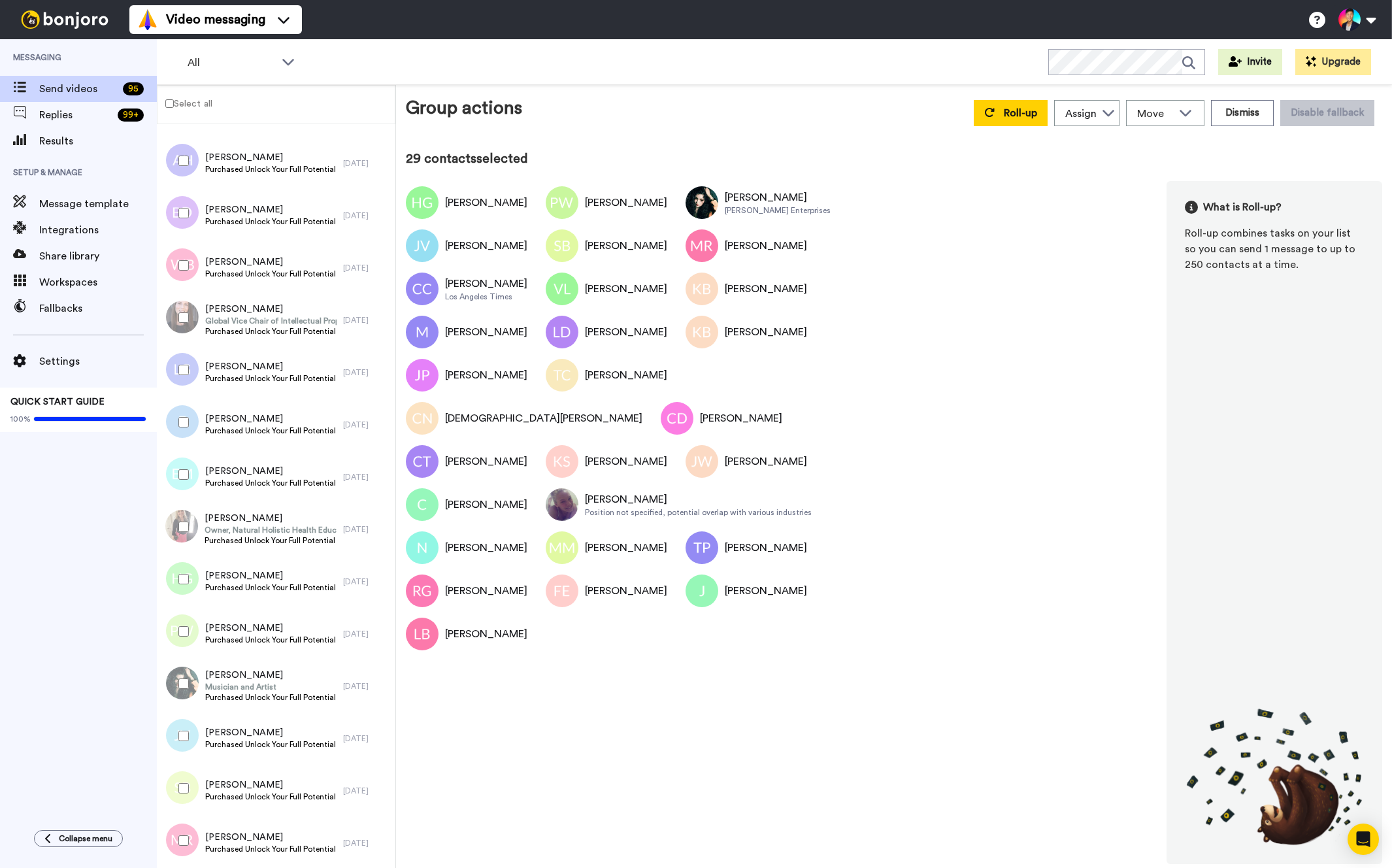
click at [180, 517] on div at bounding box center [181, 527] width 47 height 46
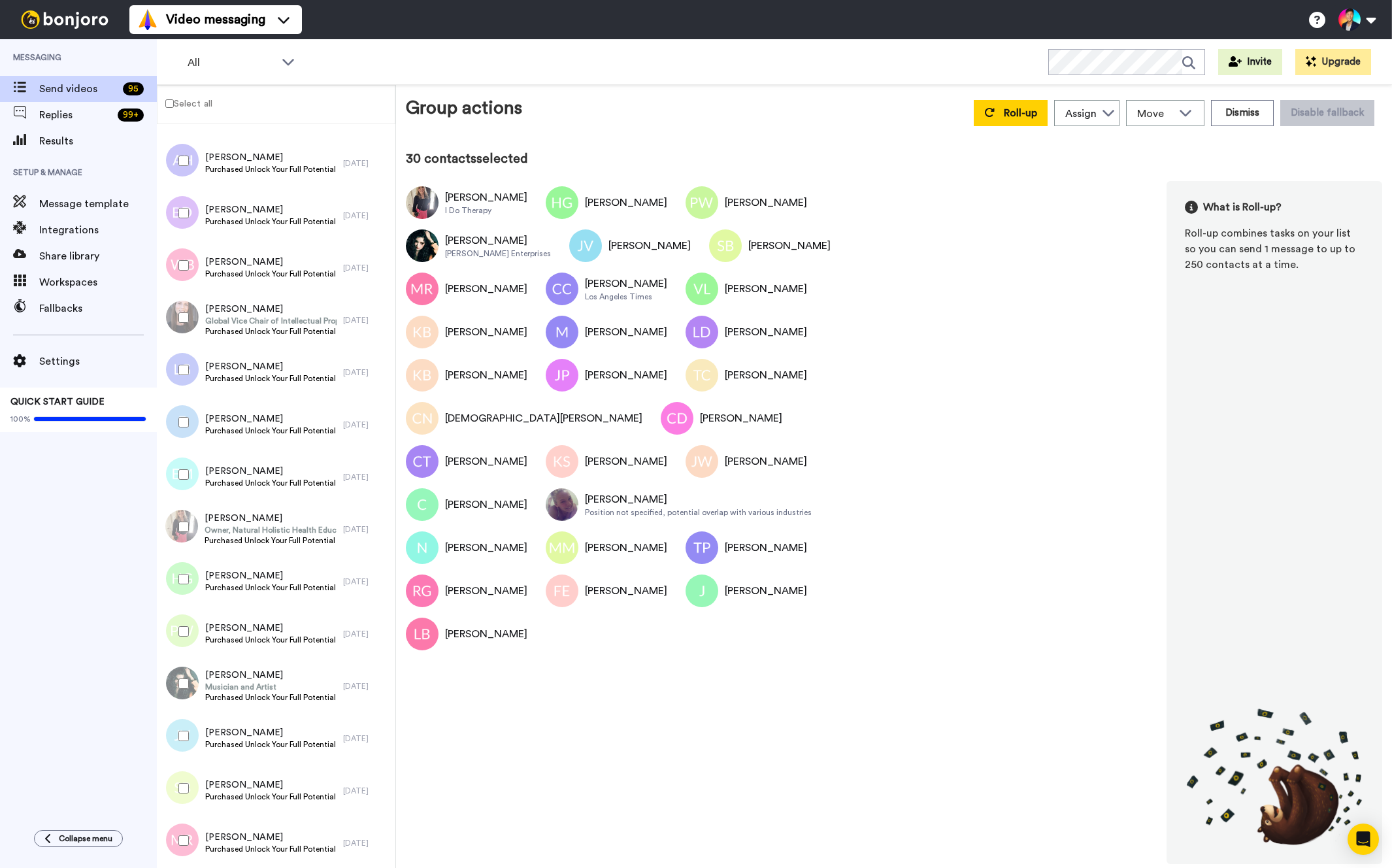
scroll to position [2638, 0]
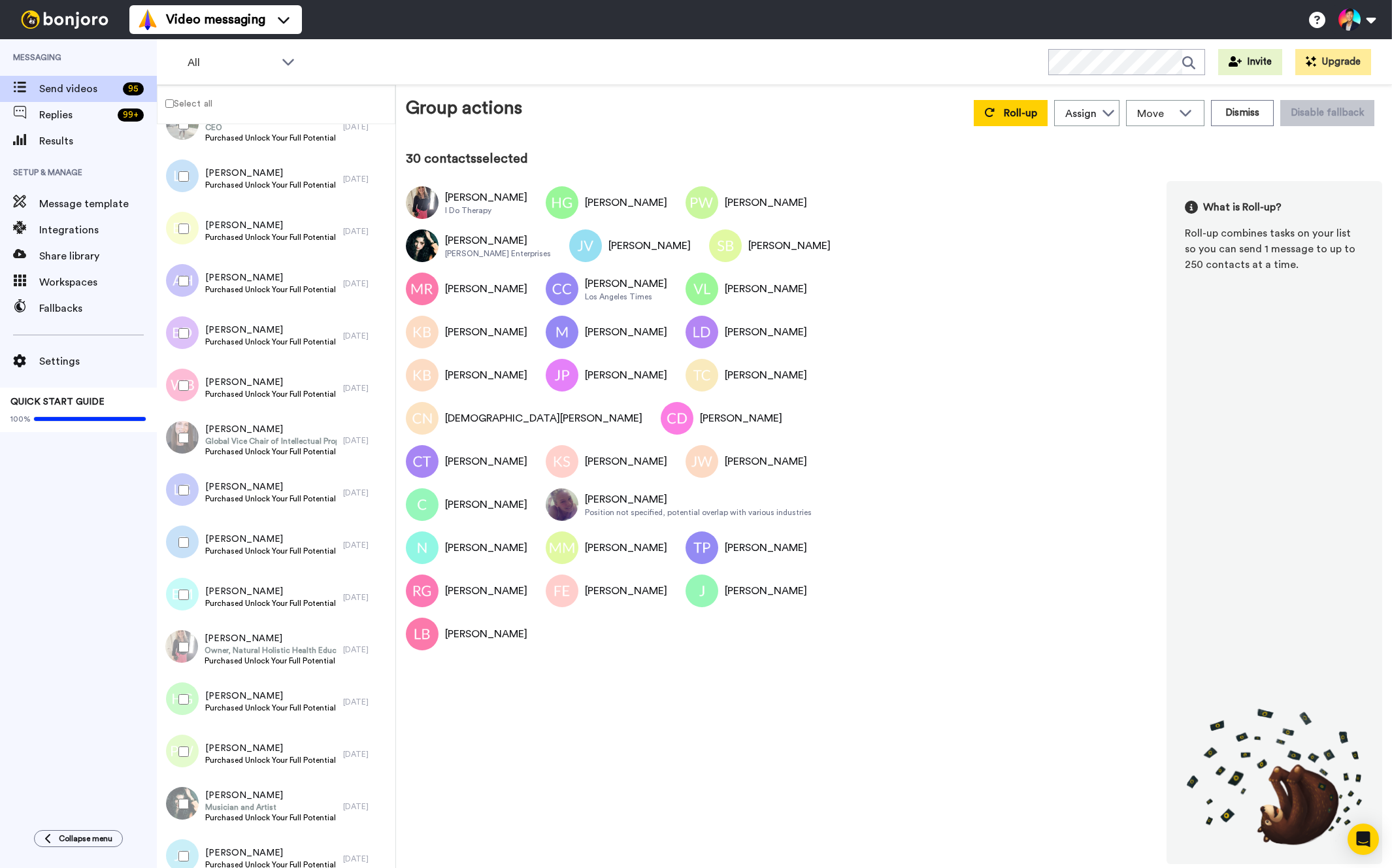
click at [180, 517] on div at bounding box center [179, 493] width 39 height 52
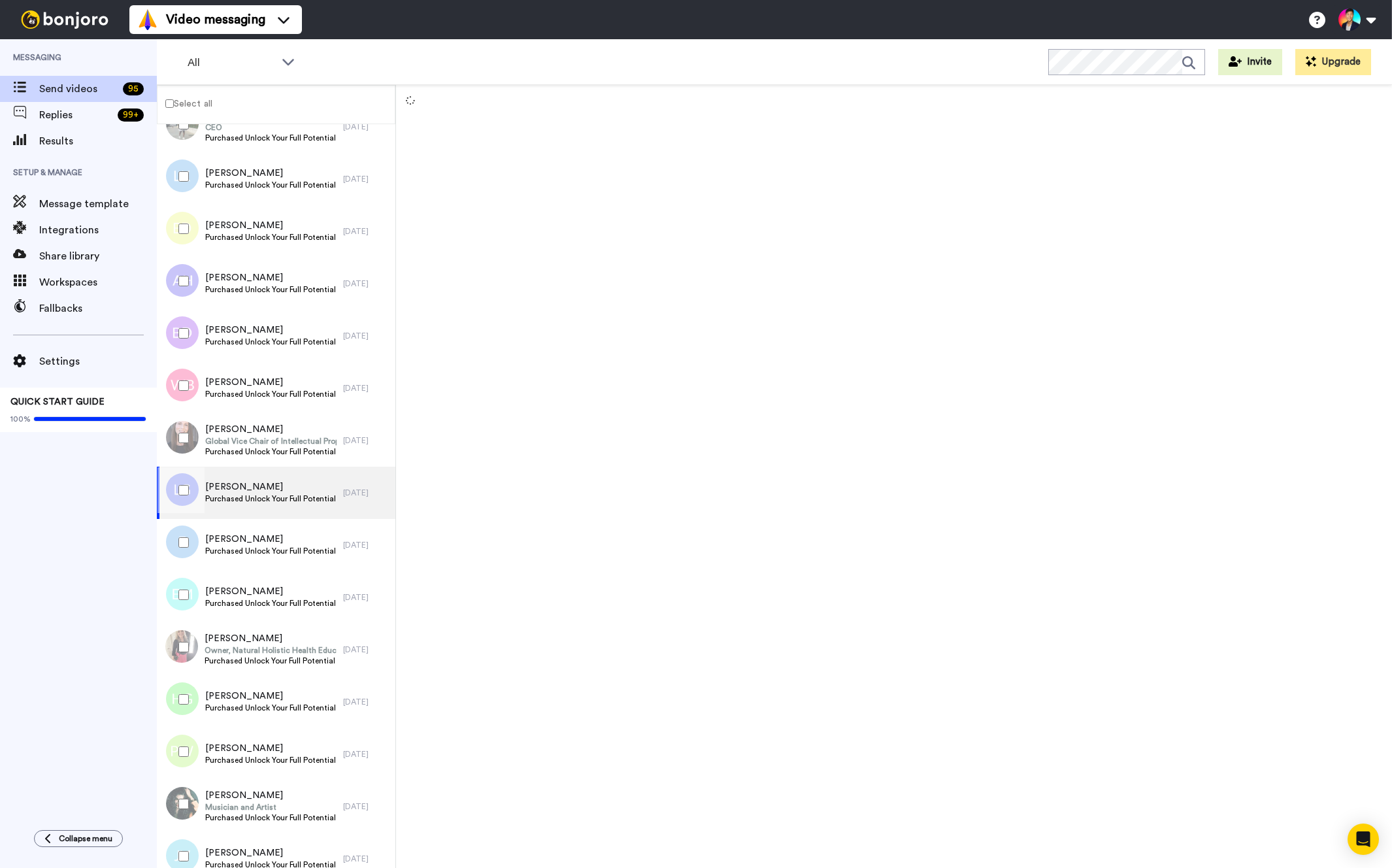
click at [179, 608] on div at bounding box center [181, 595] width 47 height 46
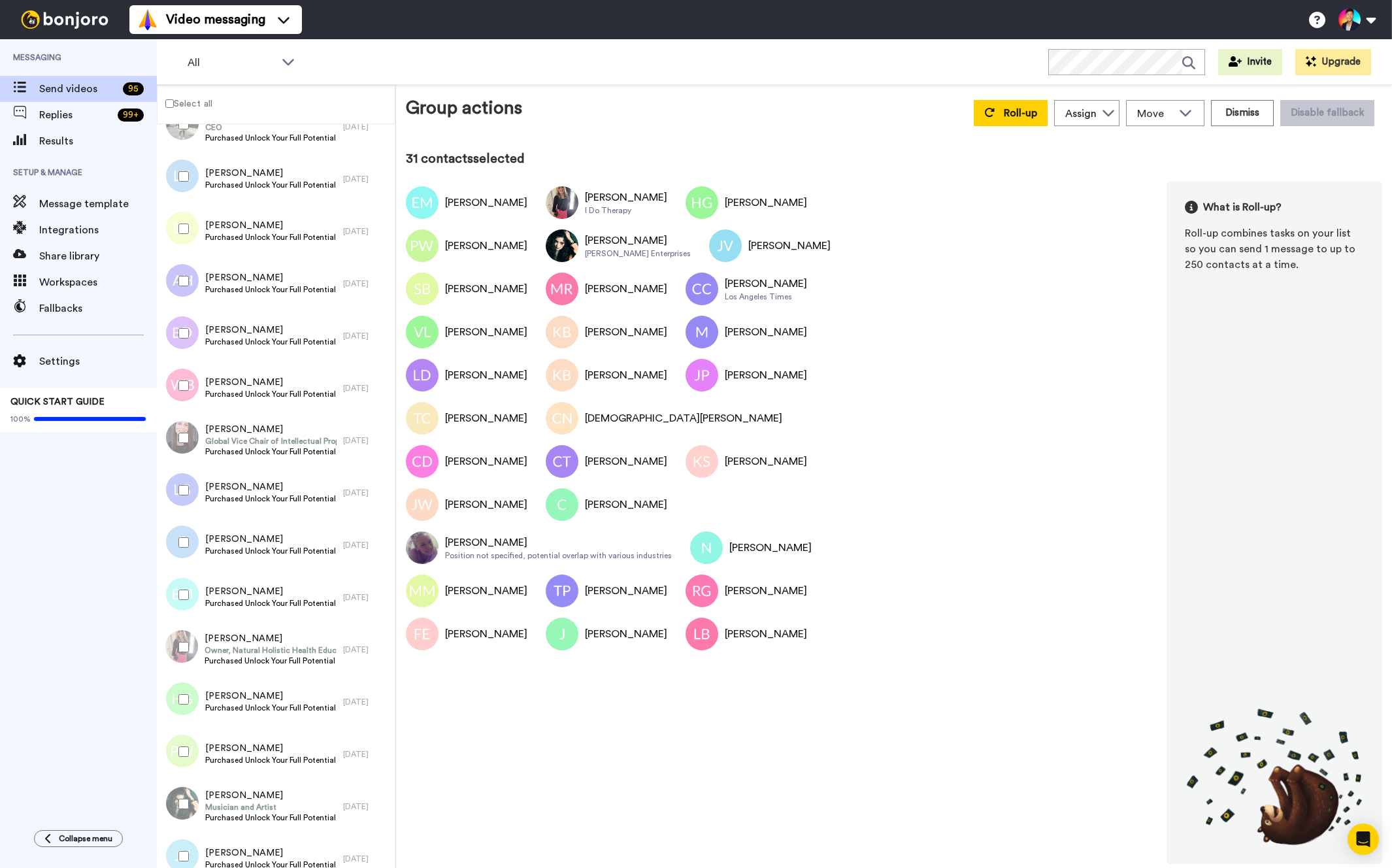
click at [185, 550] on div at bounding box center [181, 542] width 47 height 46
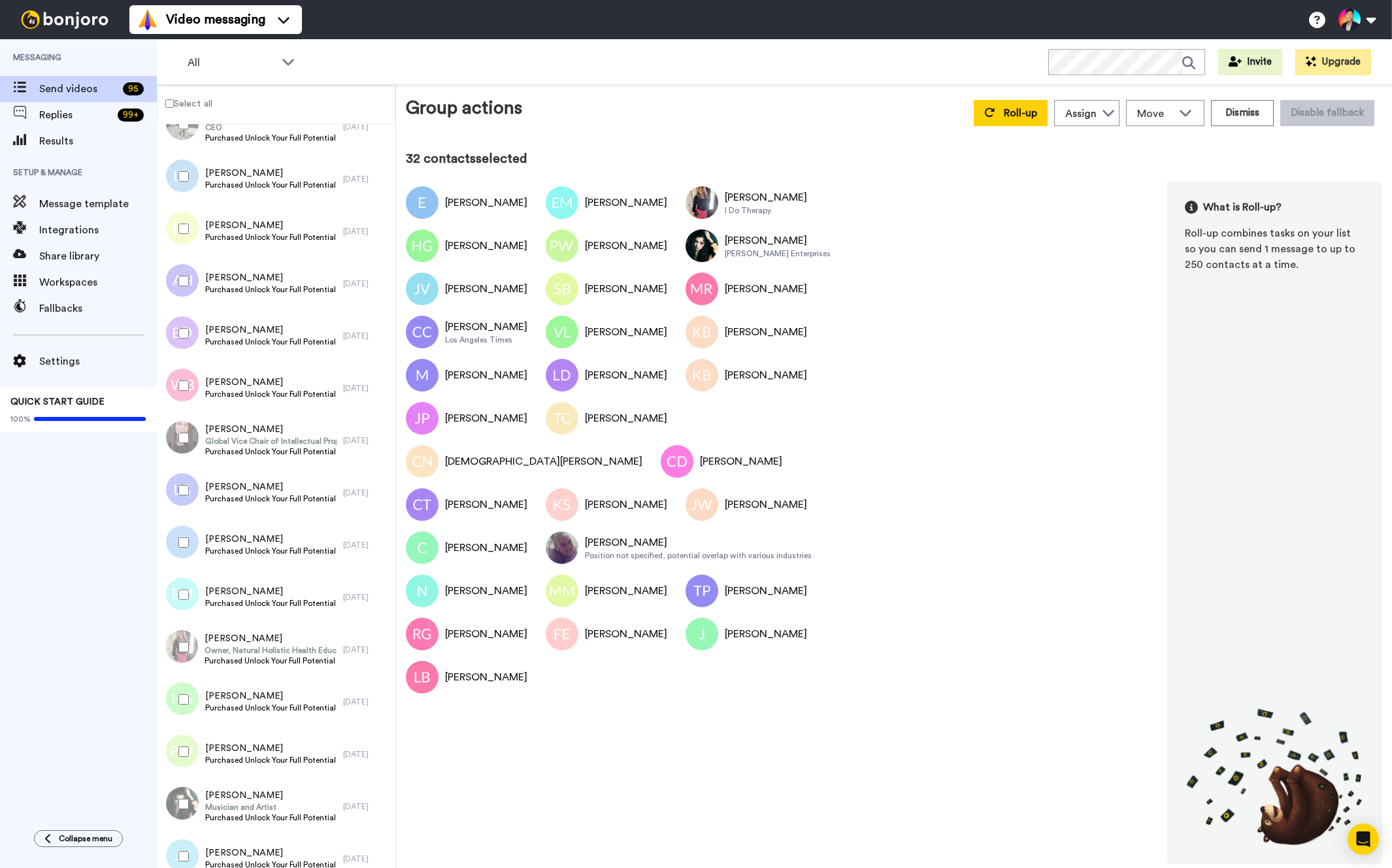
click at [182, 512] on div at bounding box center [181, 490] width 47 height 46
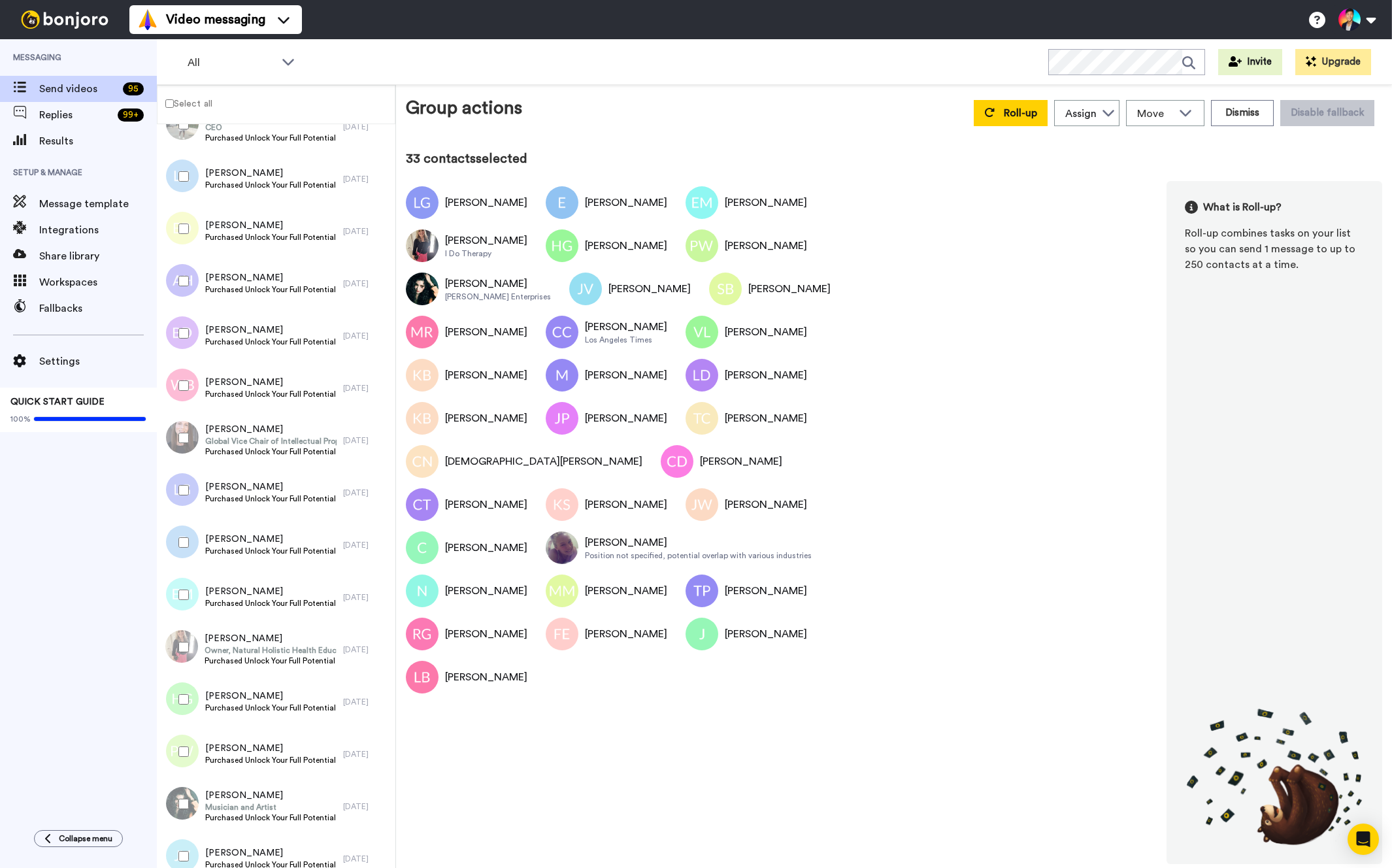
scroll to position [2551, 0]
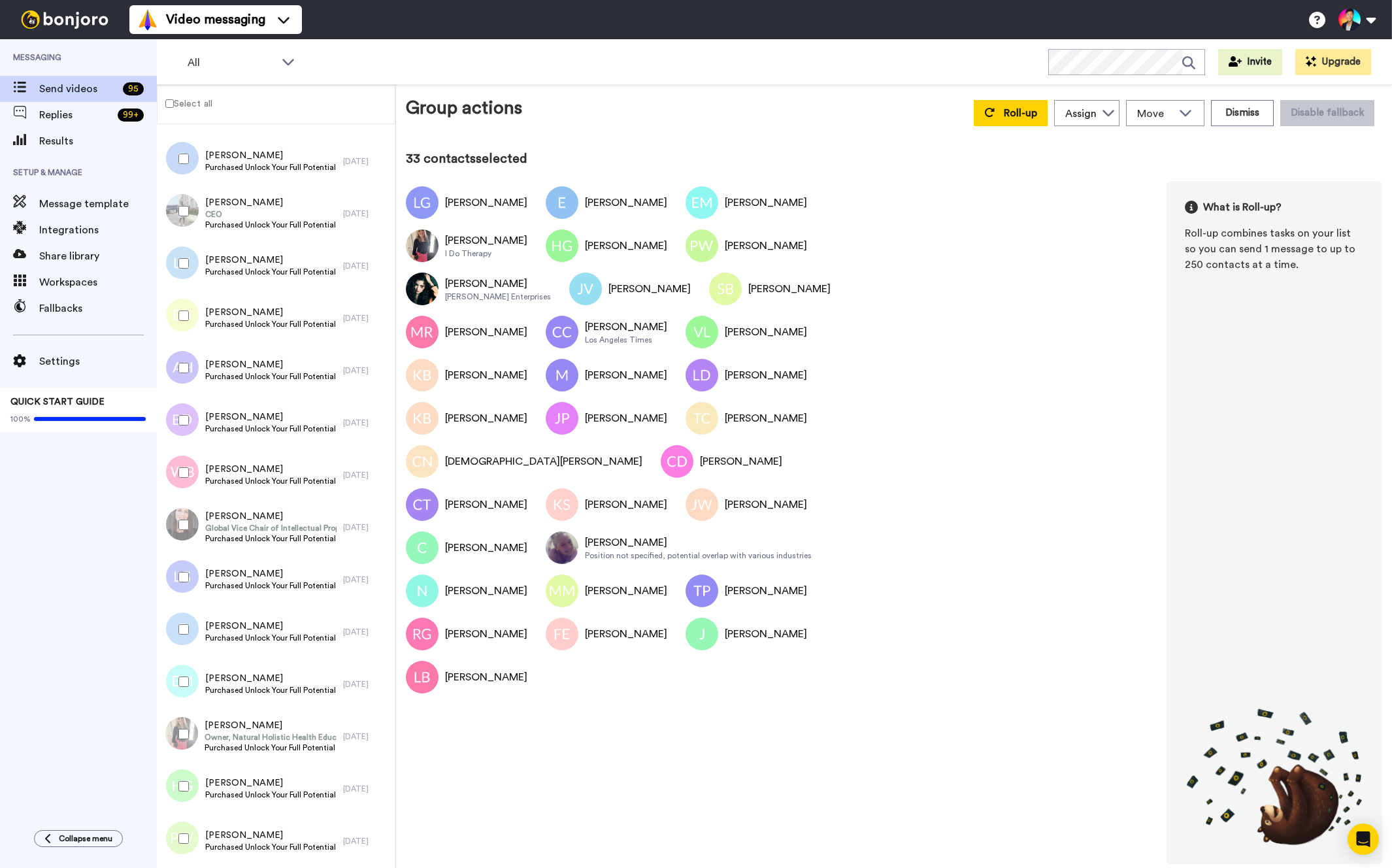
click at [180, 517] on div at bounding box center [181, 525] width 47 height 46
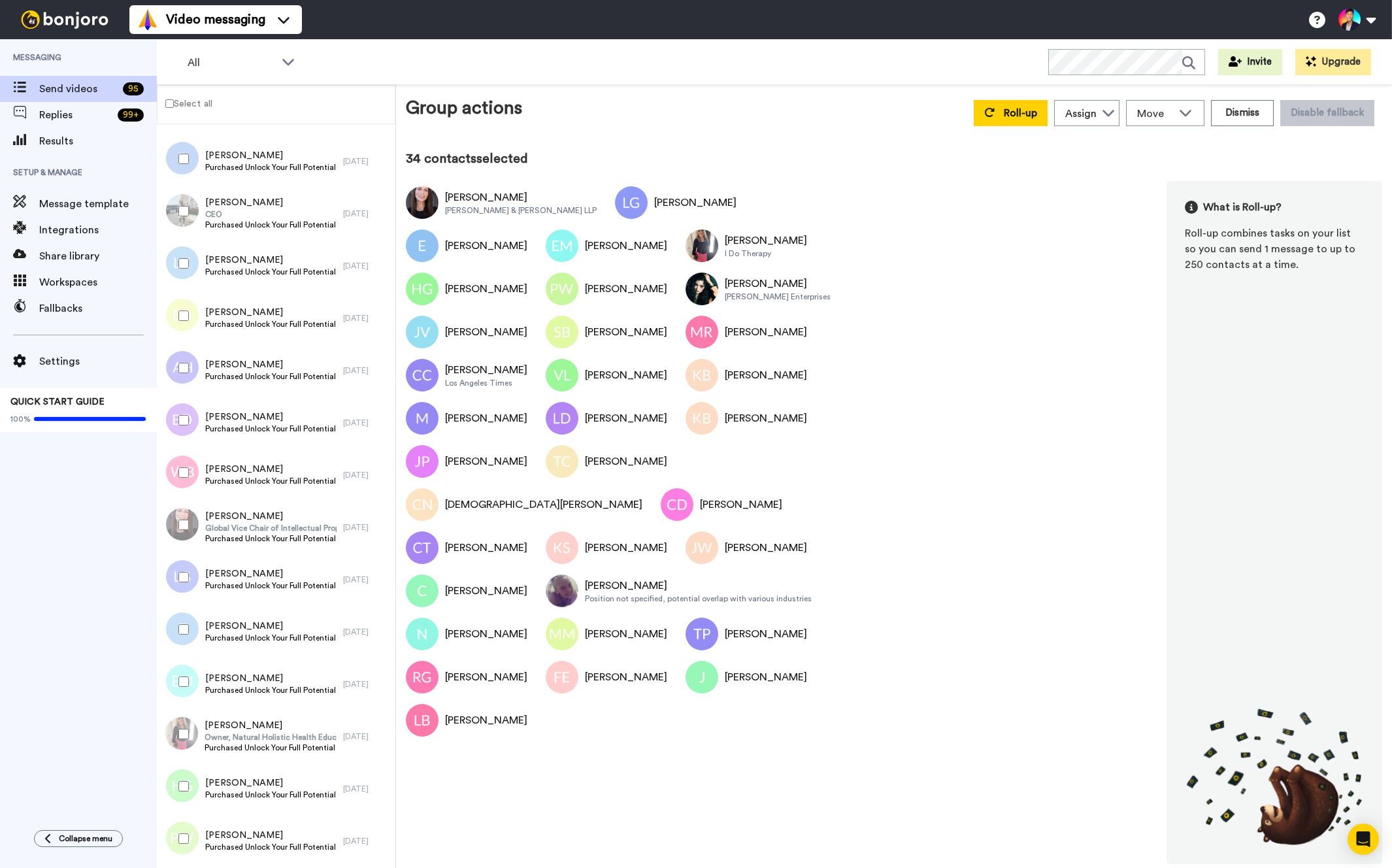
click at [182, 491] on div at bounding box center [181, 473] width 47 height 46
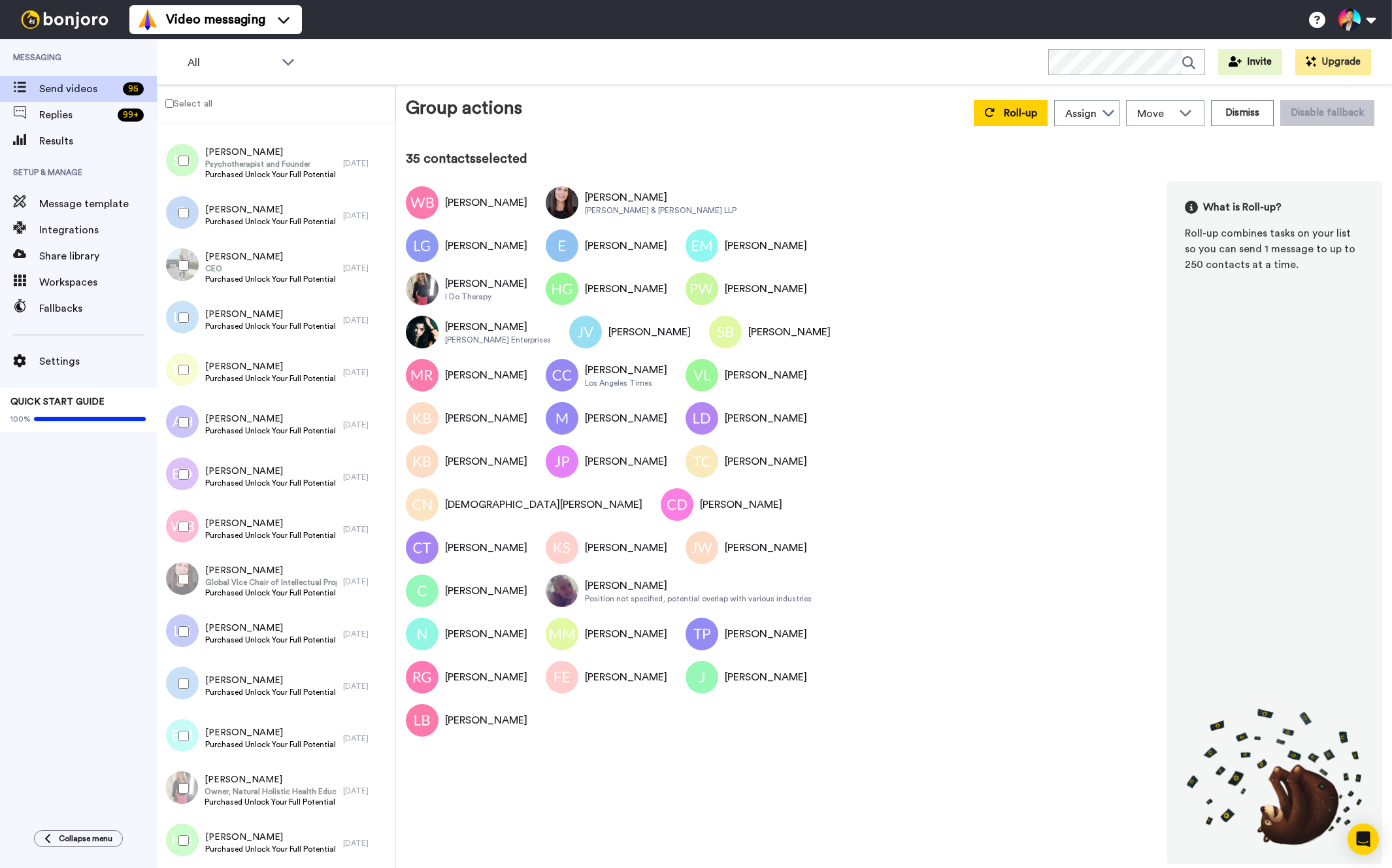
click at [182, 491] on div at bounding box center [181, 475] width 47 height 46
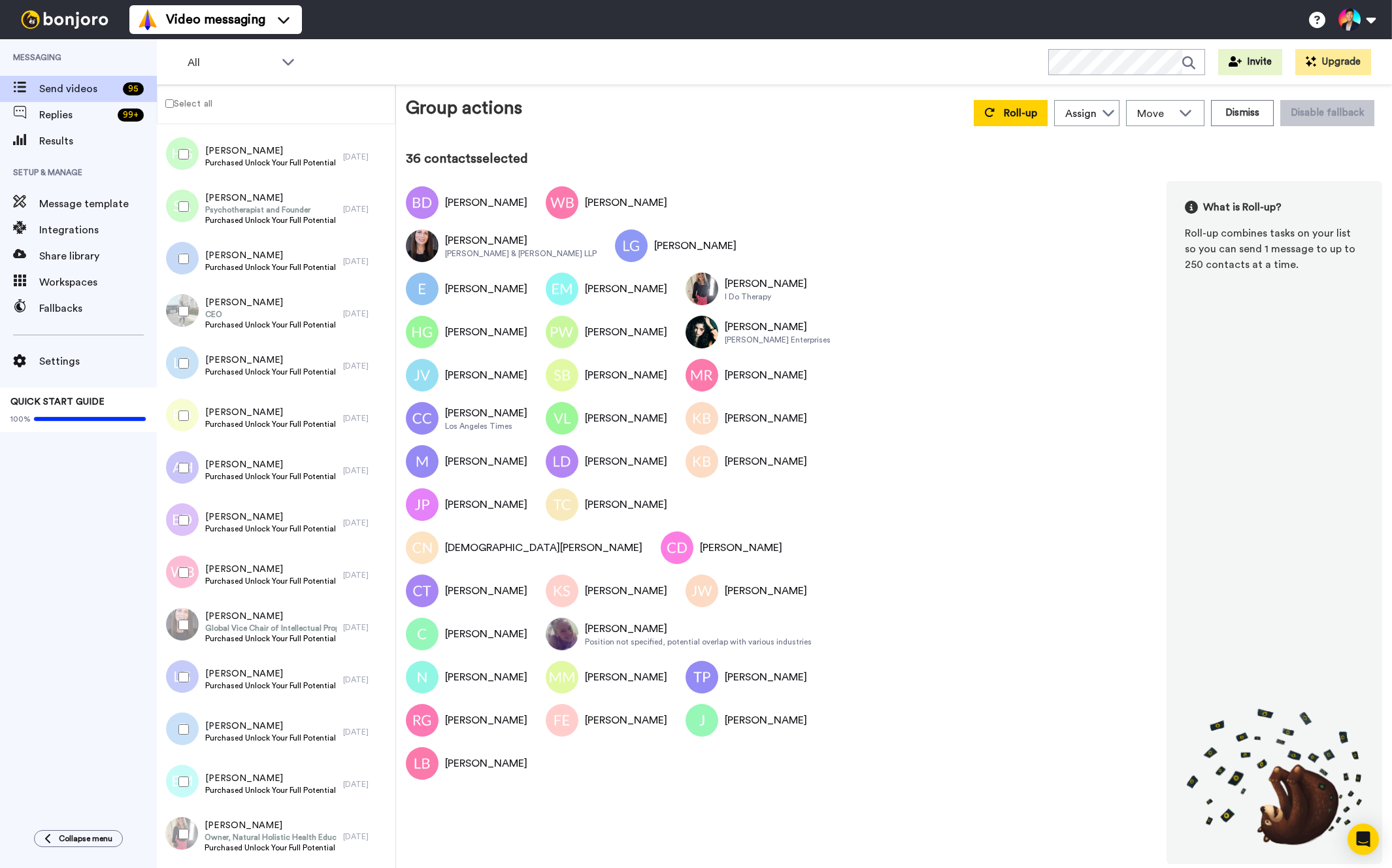
click at [182, 491] on div at bounding box center [179, 470] width 39 height 52
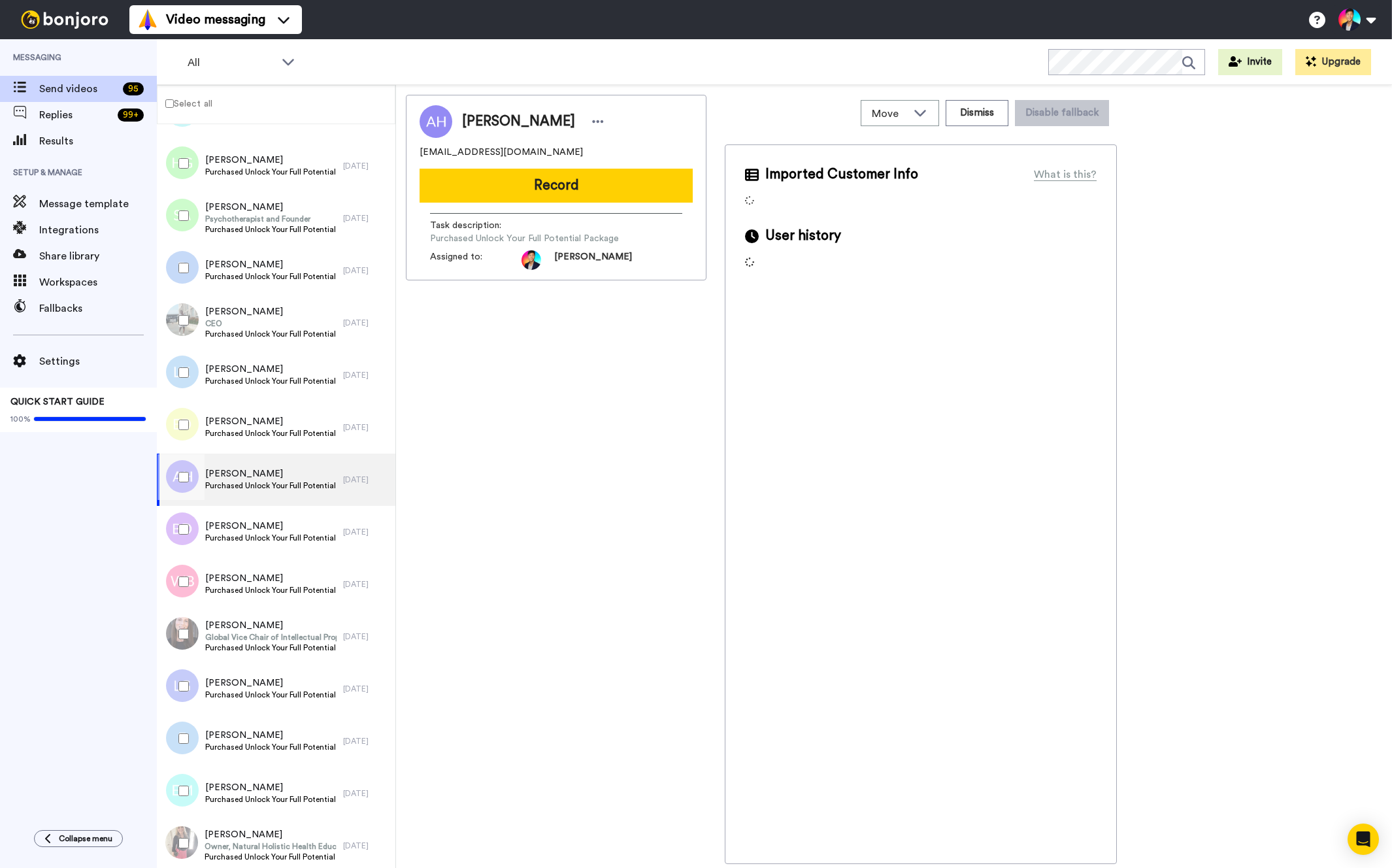
click at [182, 491] on div at bounding box center [181, 477] width 47 height 46
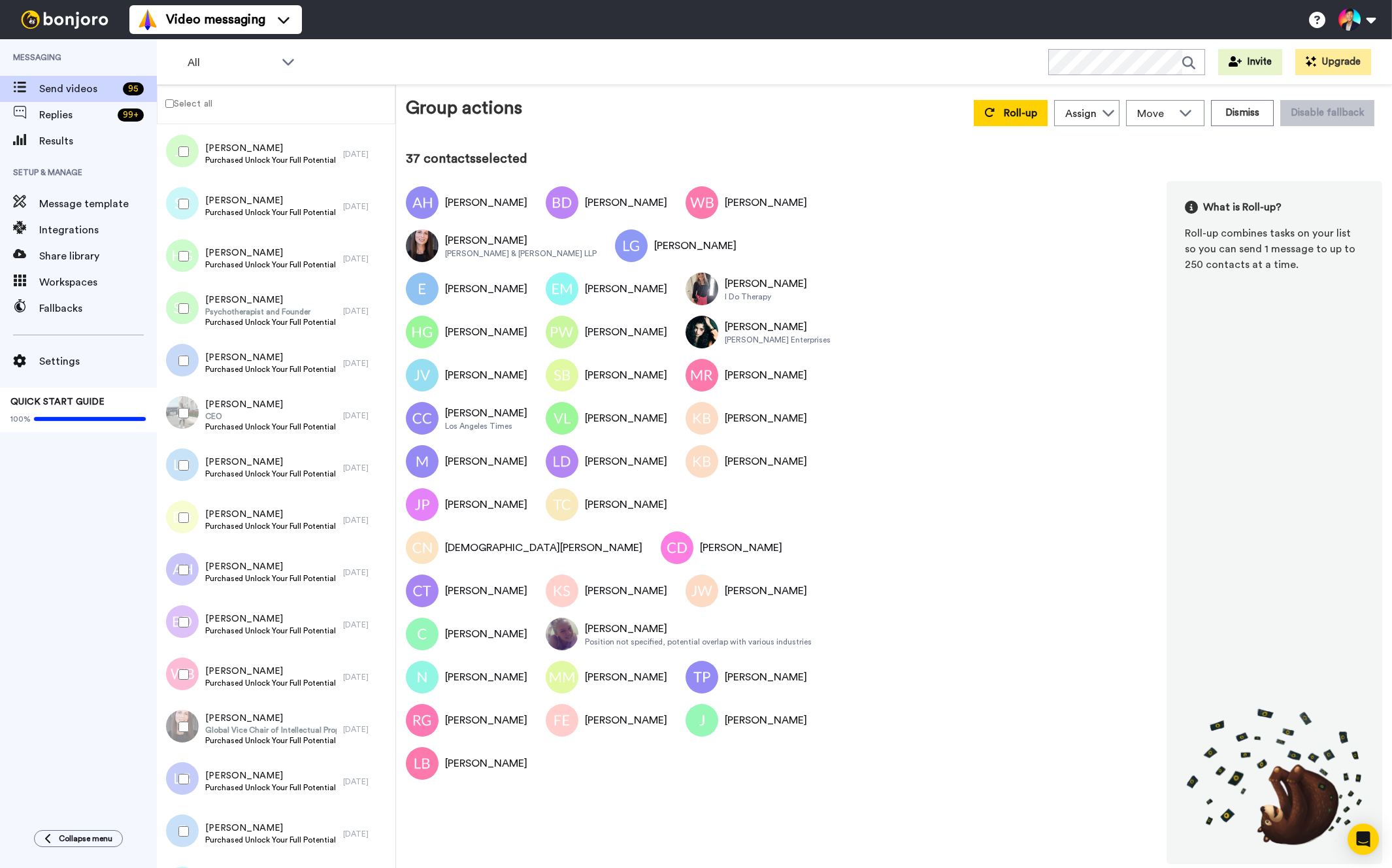
scroll to position [2322, 0]
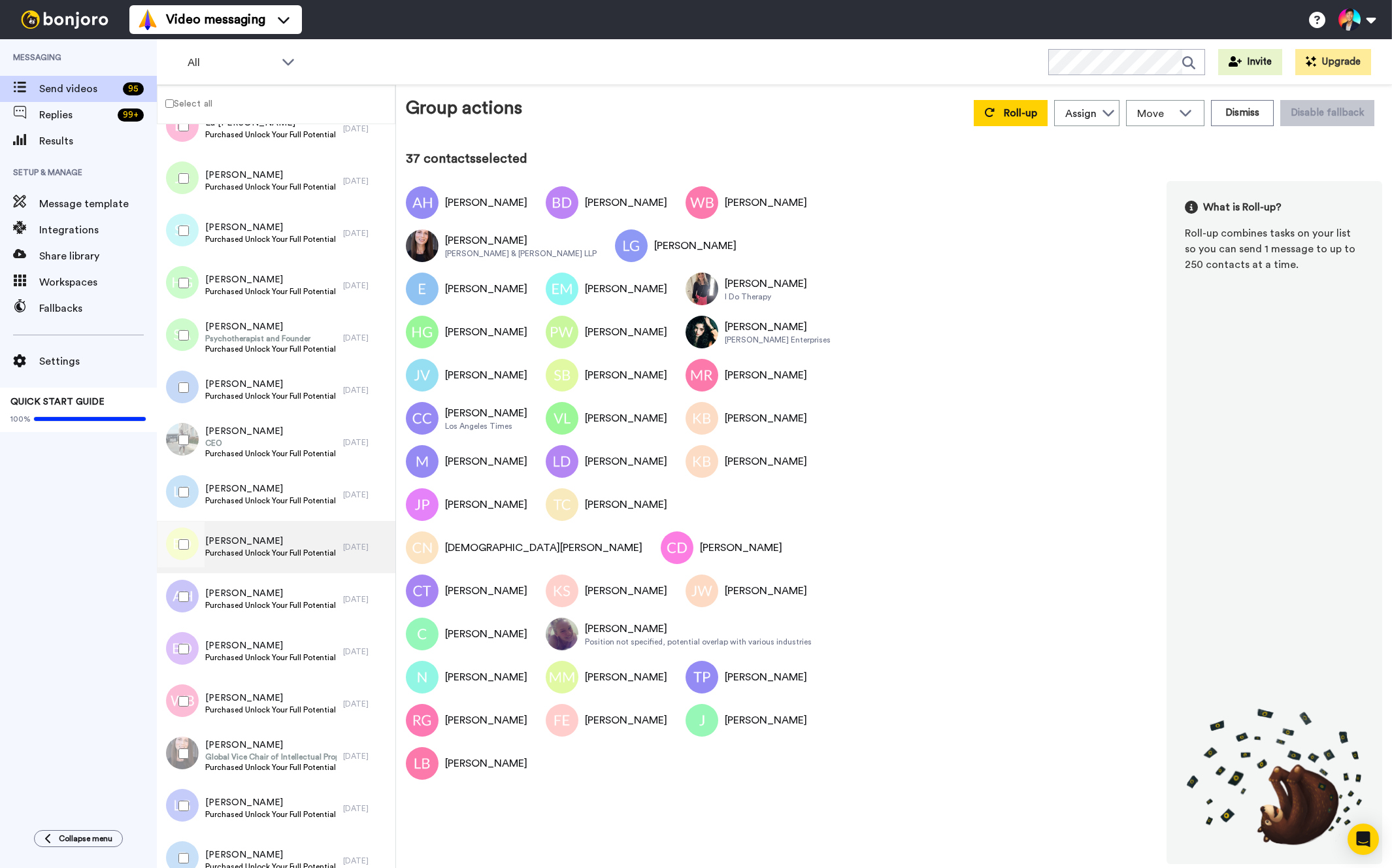
click at [184, 568] on div at bounding box center [179, 547] width 39 height 52
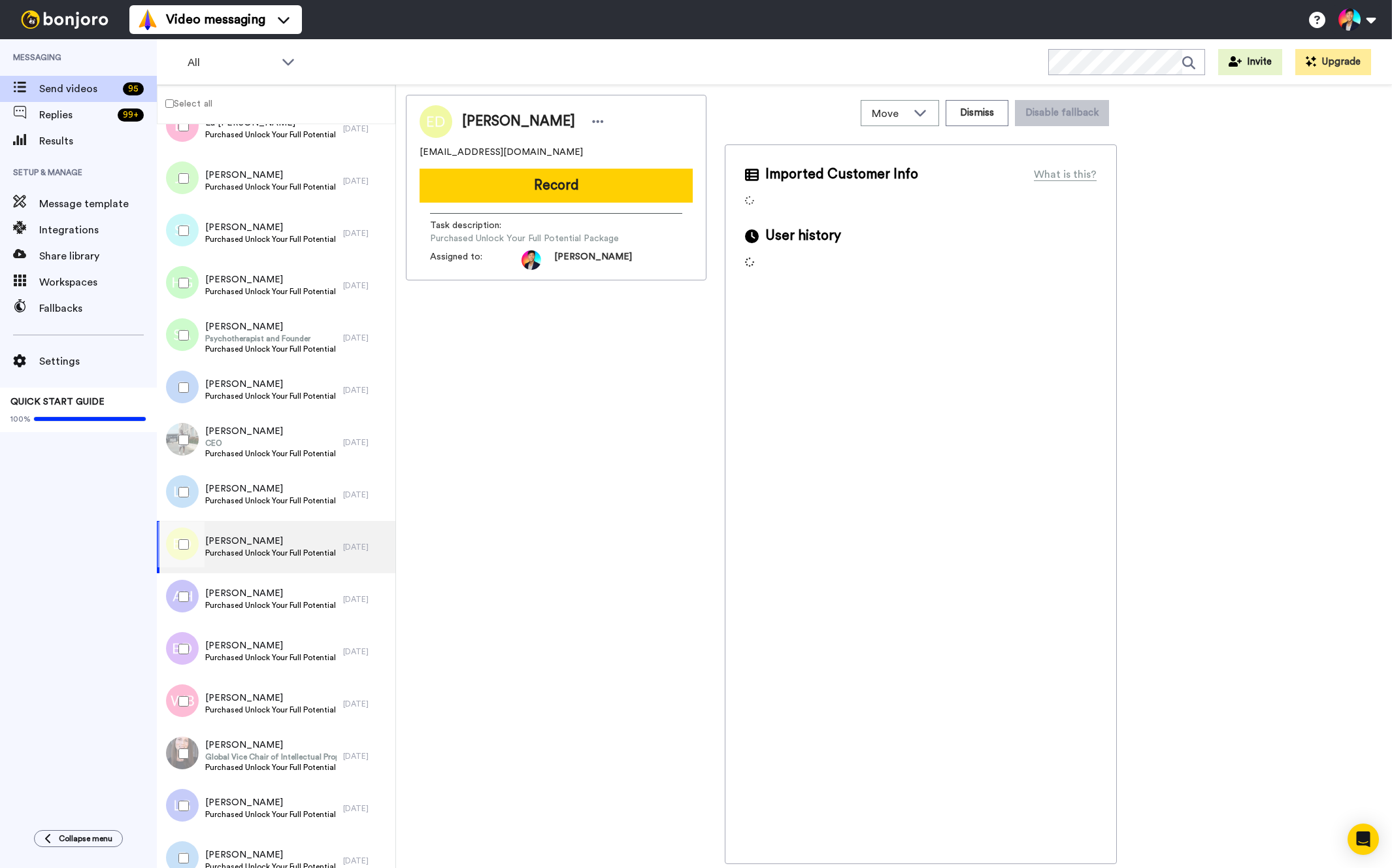
click at [185, 522] on div at bounding box center [181, 545] width 47 height 46
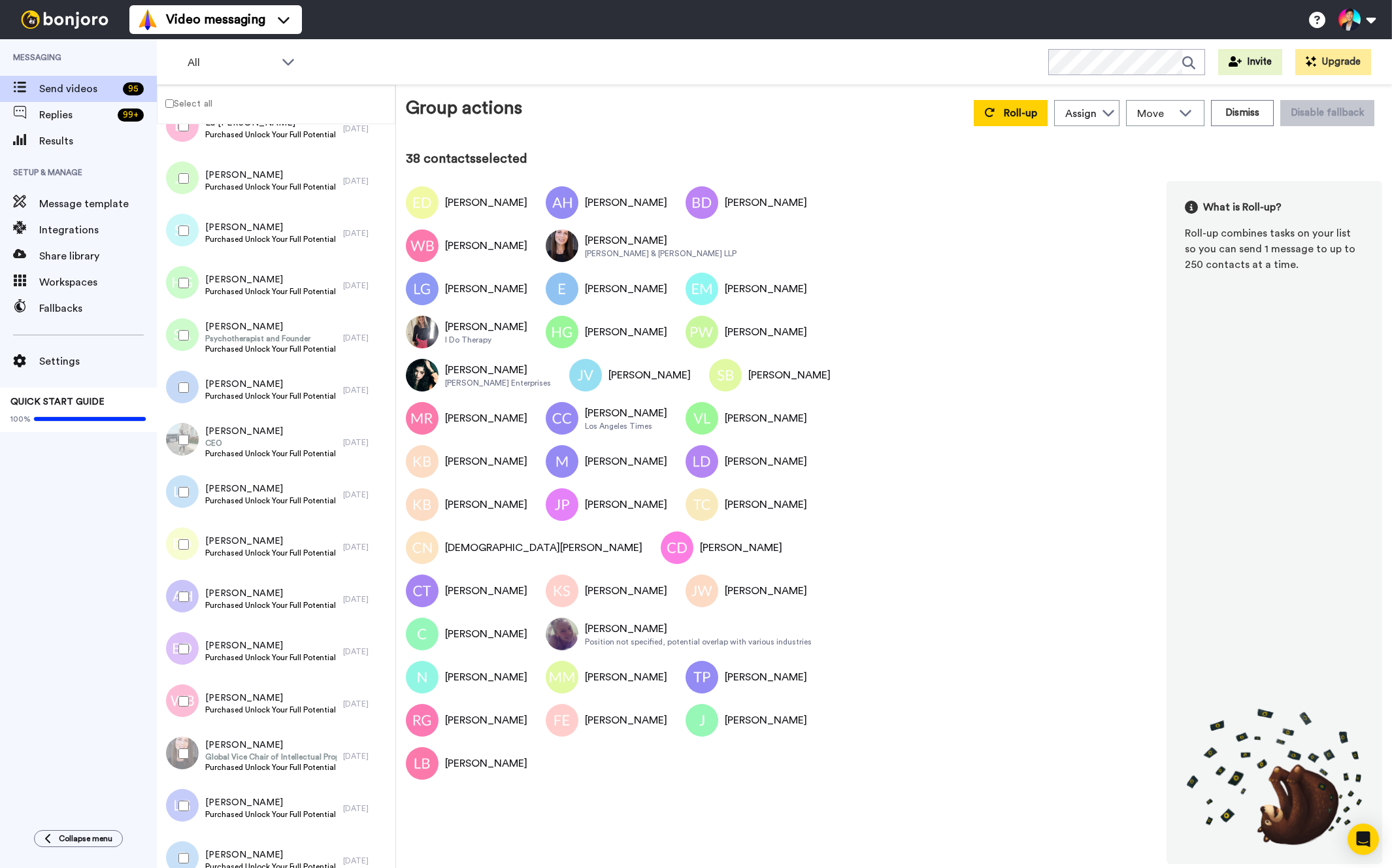
click at [182, 498] on div at bounding box center [181, 493] width 47 height 46
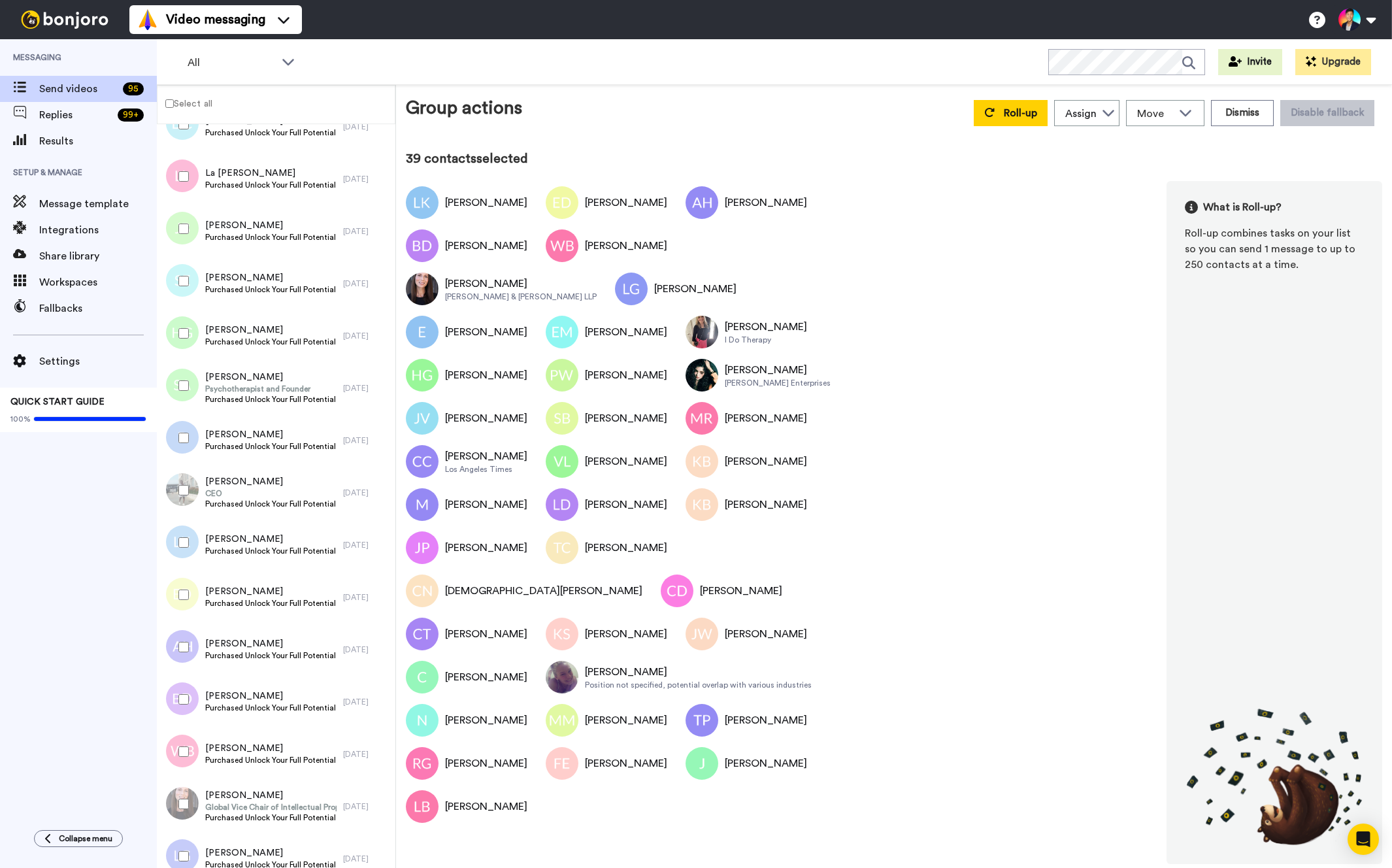
click at [182, 498] on div at bounding box center [181, 490] width 47 height 46
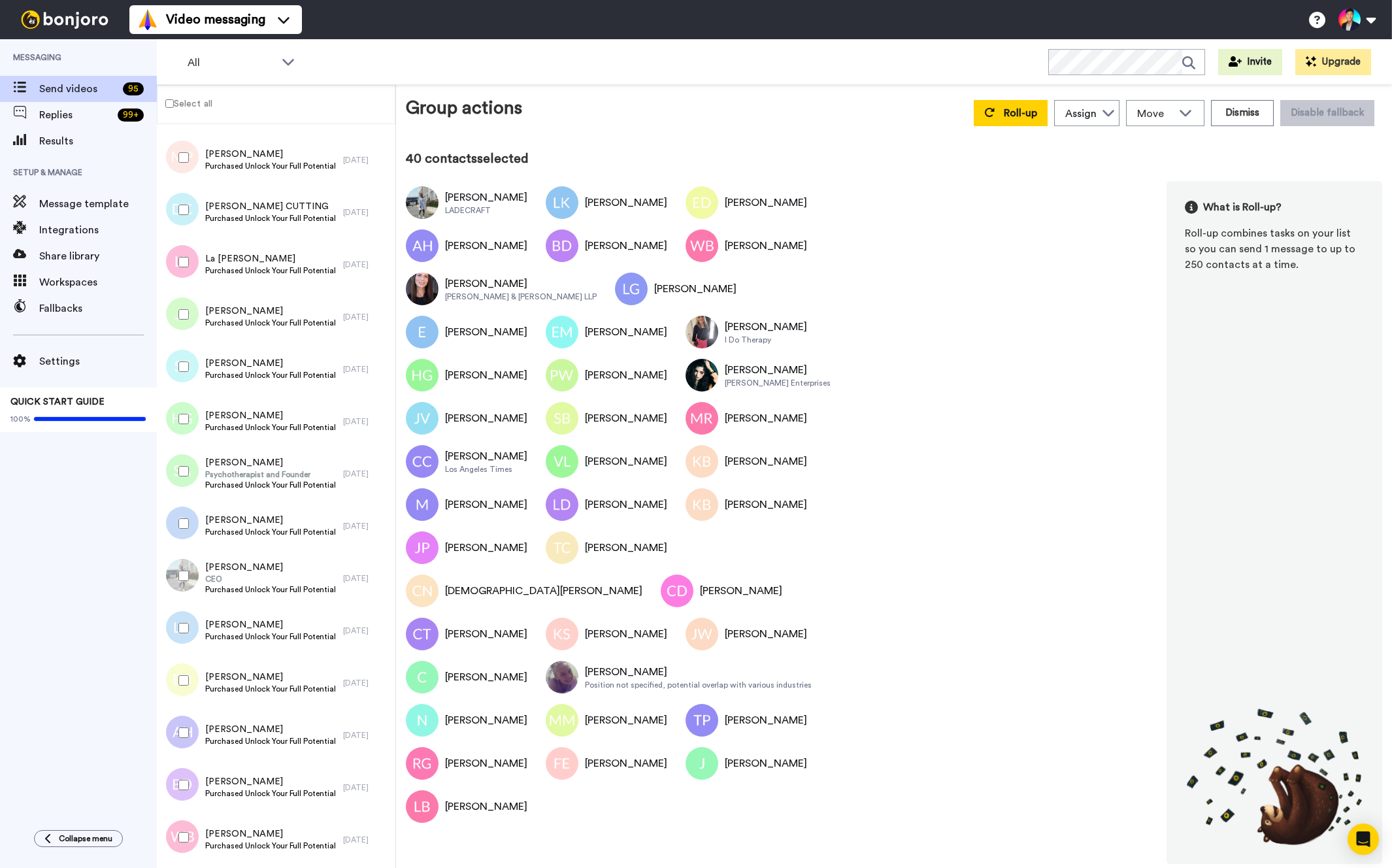
click at [182, 498] on div at bounding box center [179, 473] width 39 height 52
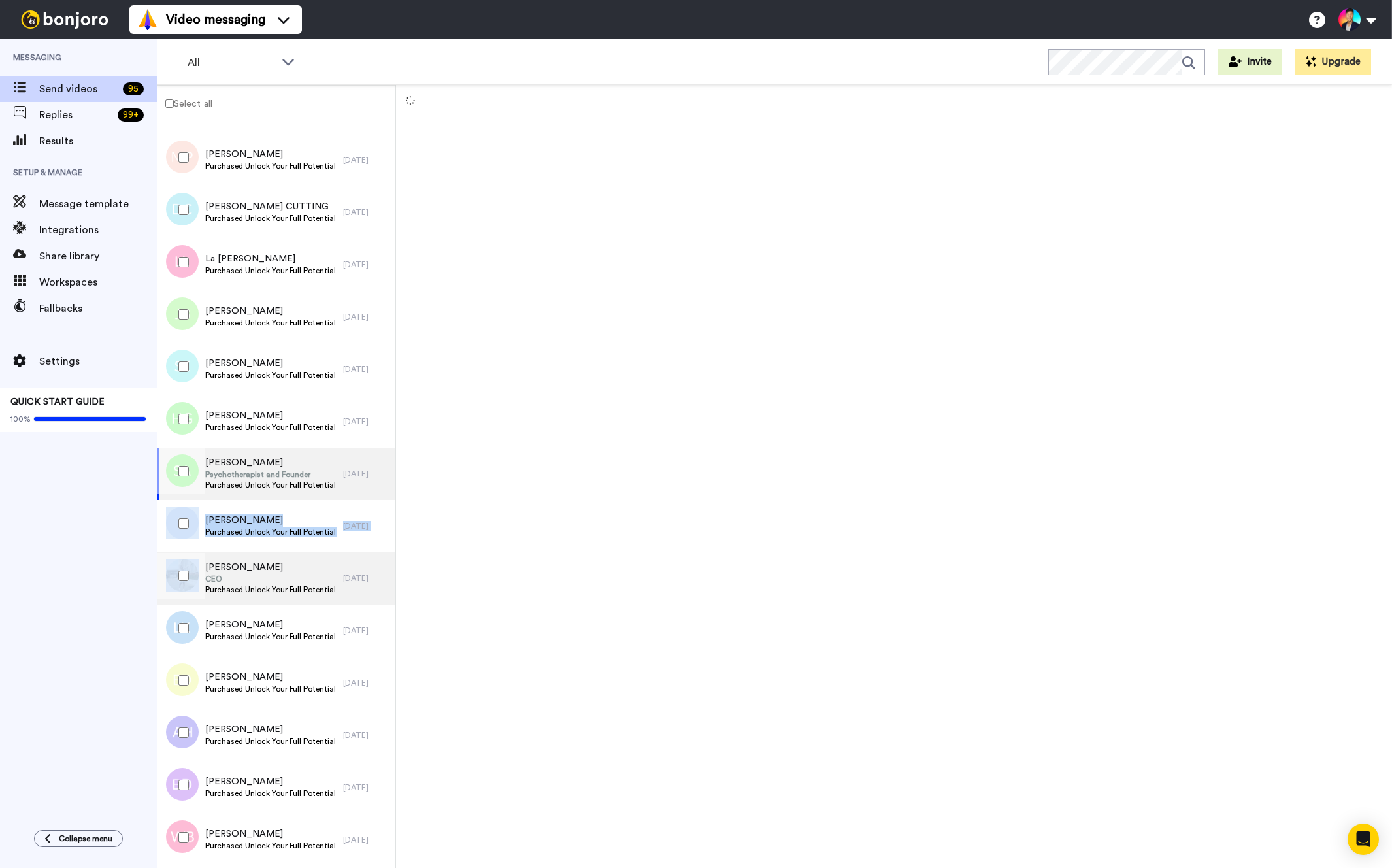
click at [182, 552] on div "October 14 Surayya, Barbara & Barbara ⭐️ WCA Retreat 4th March 2026 2 sec. ago …" at bounding box center [276, 447] width 238 height 5020
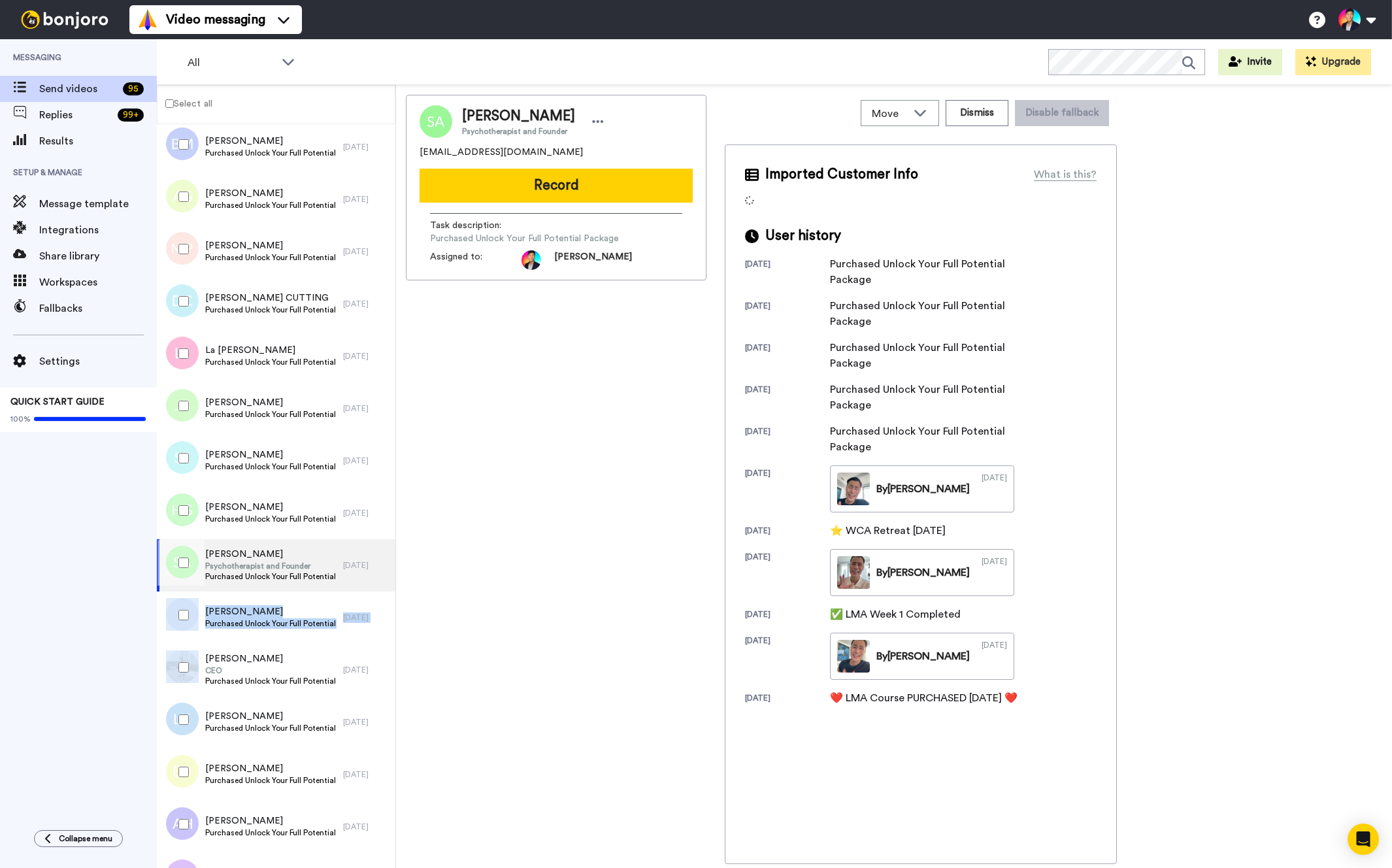
scroll to position [2091, 0]
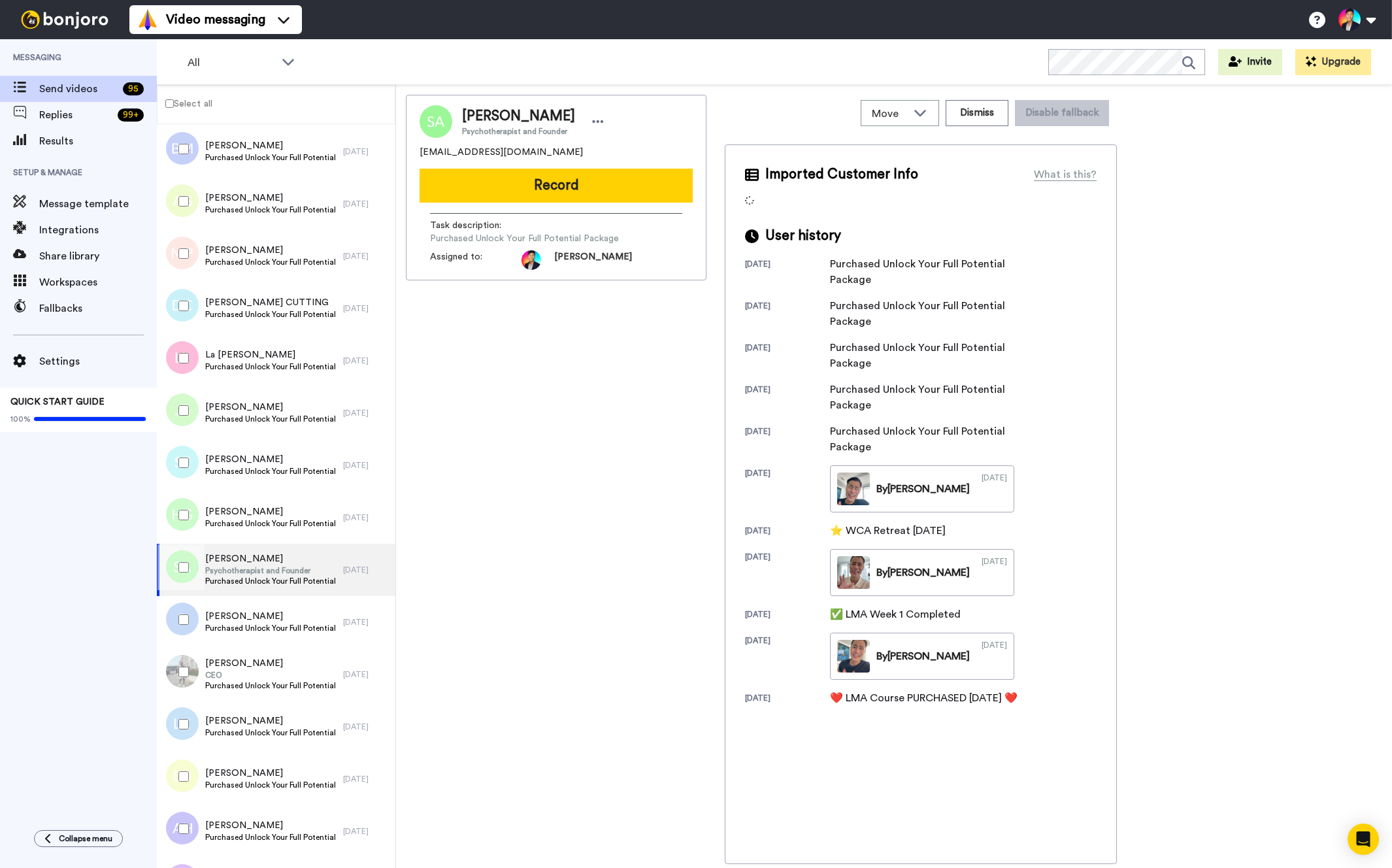
click at [182, 594] on div at bounding box center [179, 570] width 39 height 52
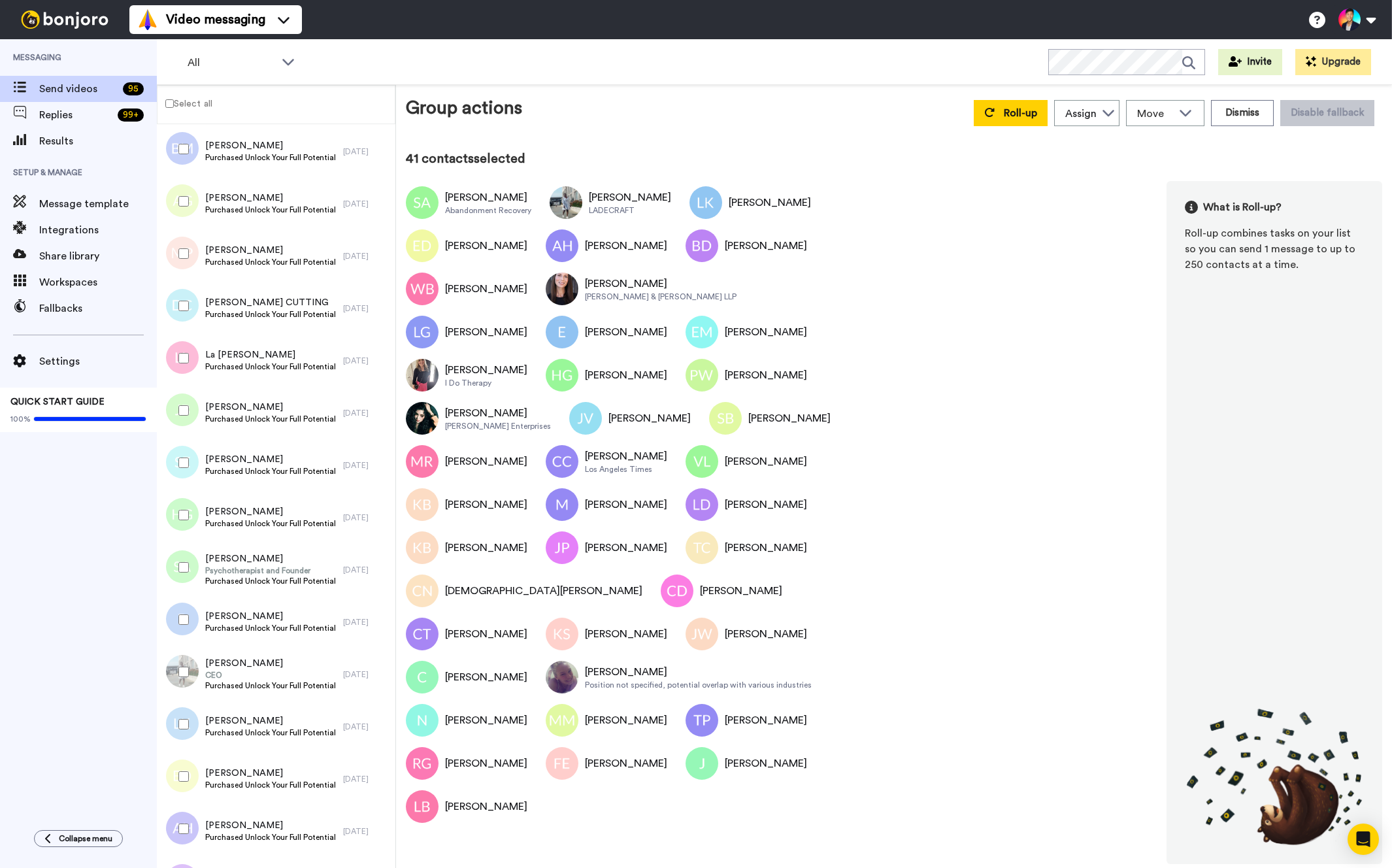
click at [189, 611] on div at bounding box center [181, 620] width 47 height 46
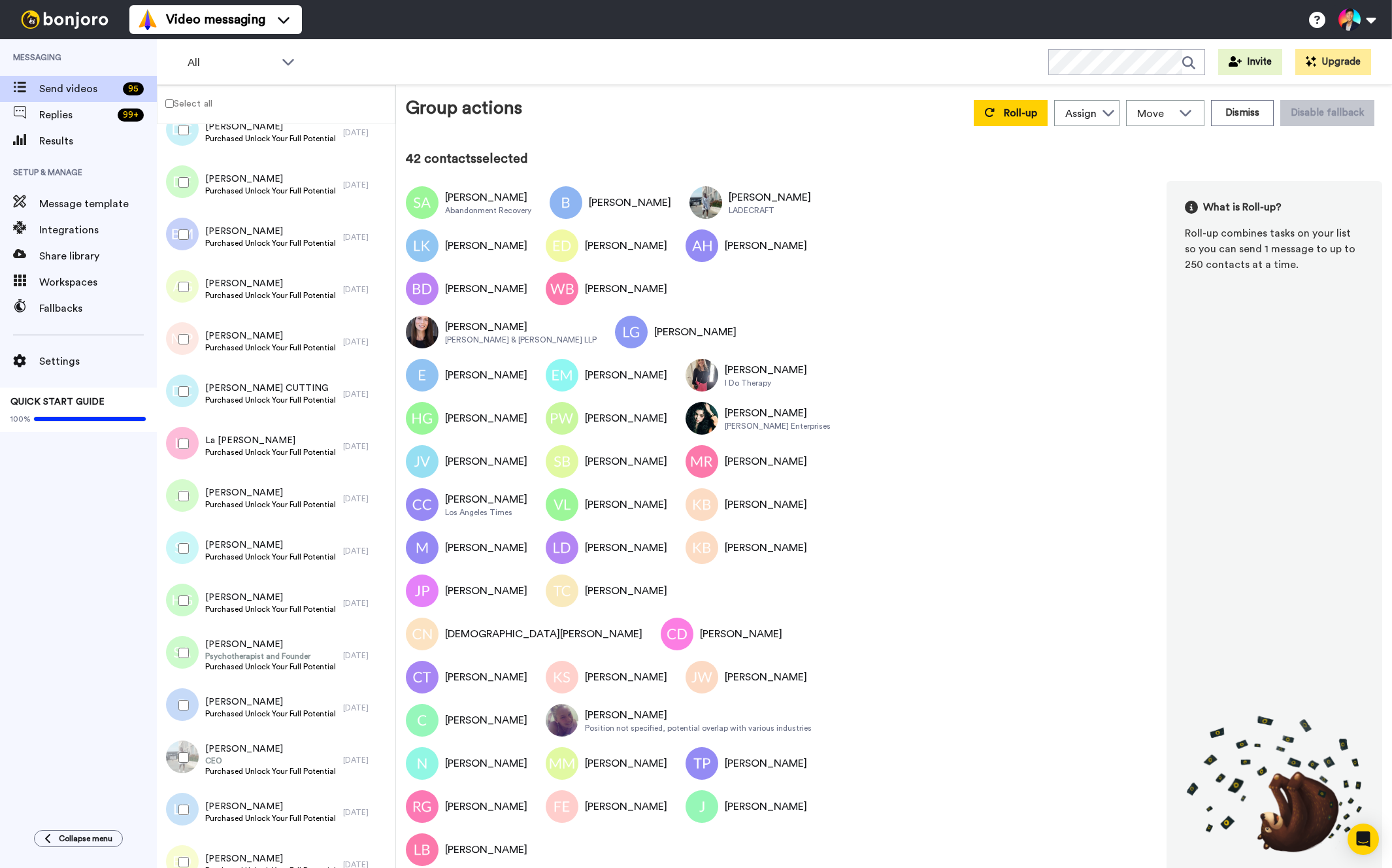
click at [189, 611] on div at bounding box center [181, 601] width 47 height 46
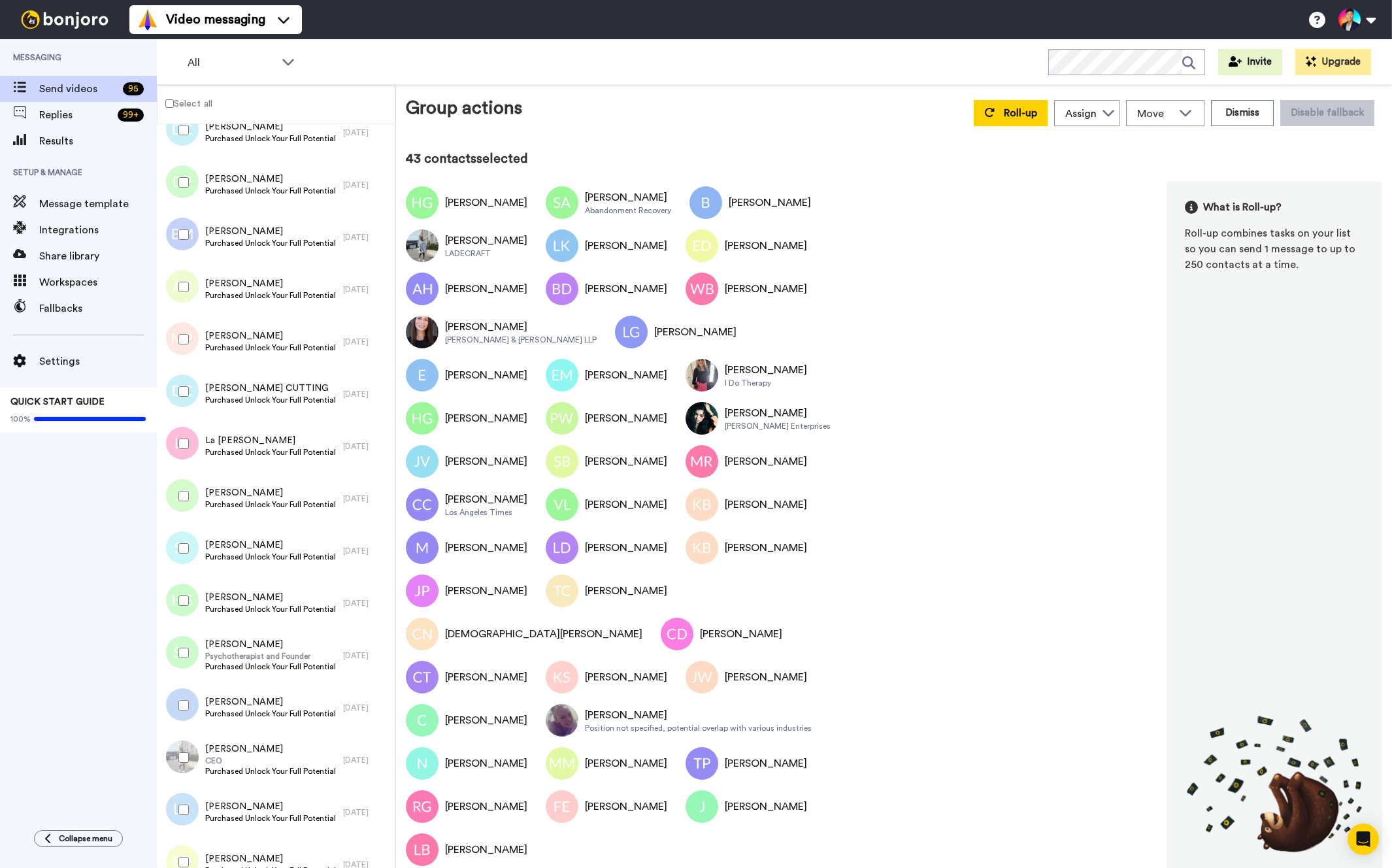
click at [177, 553] on div at bounding box center [181, 549] width 47 height 46
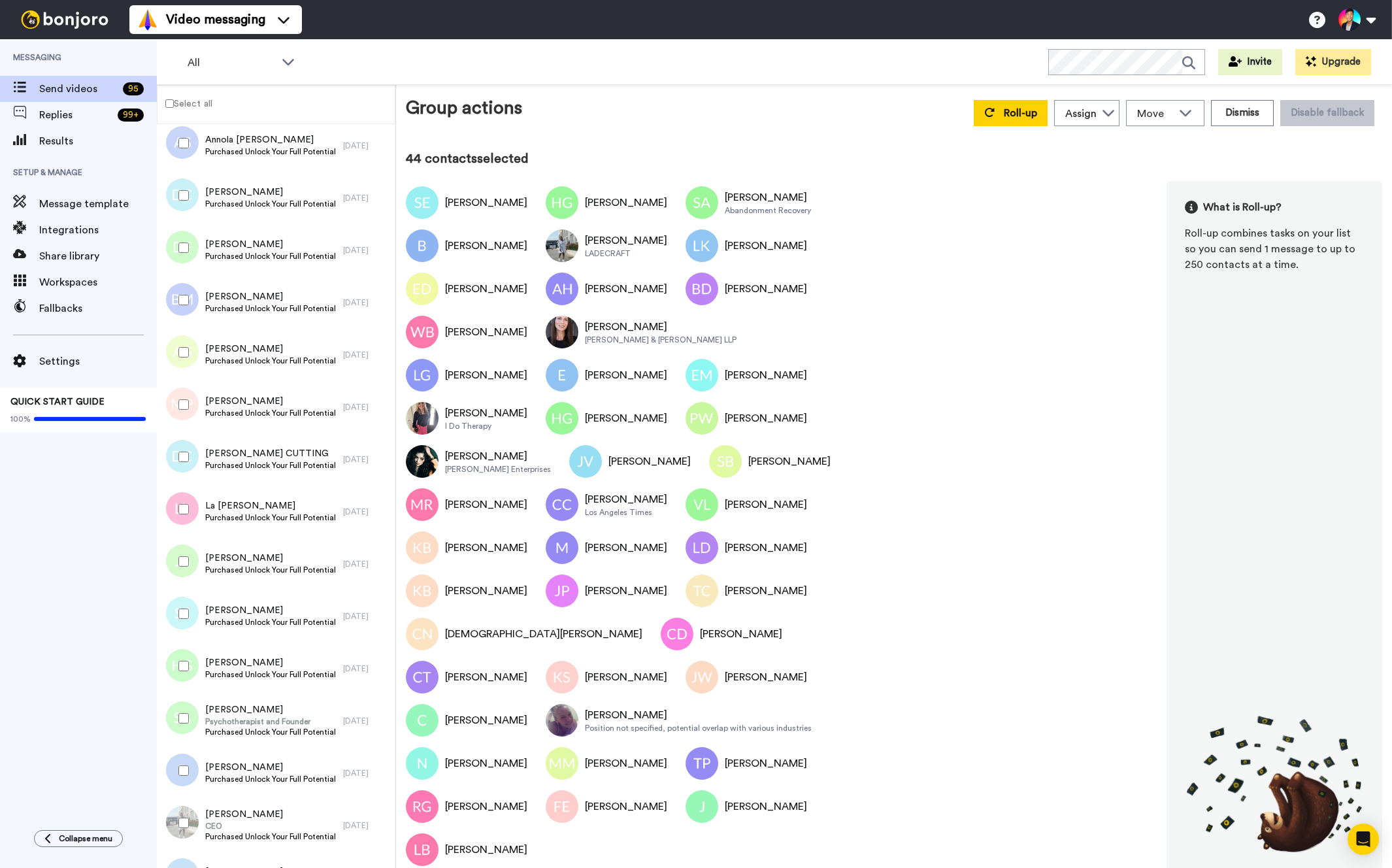
click at [177, 553] on div at bounding box center [181, 562] width 47 height 46
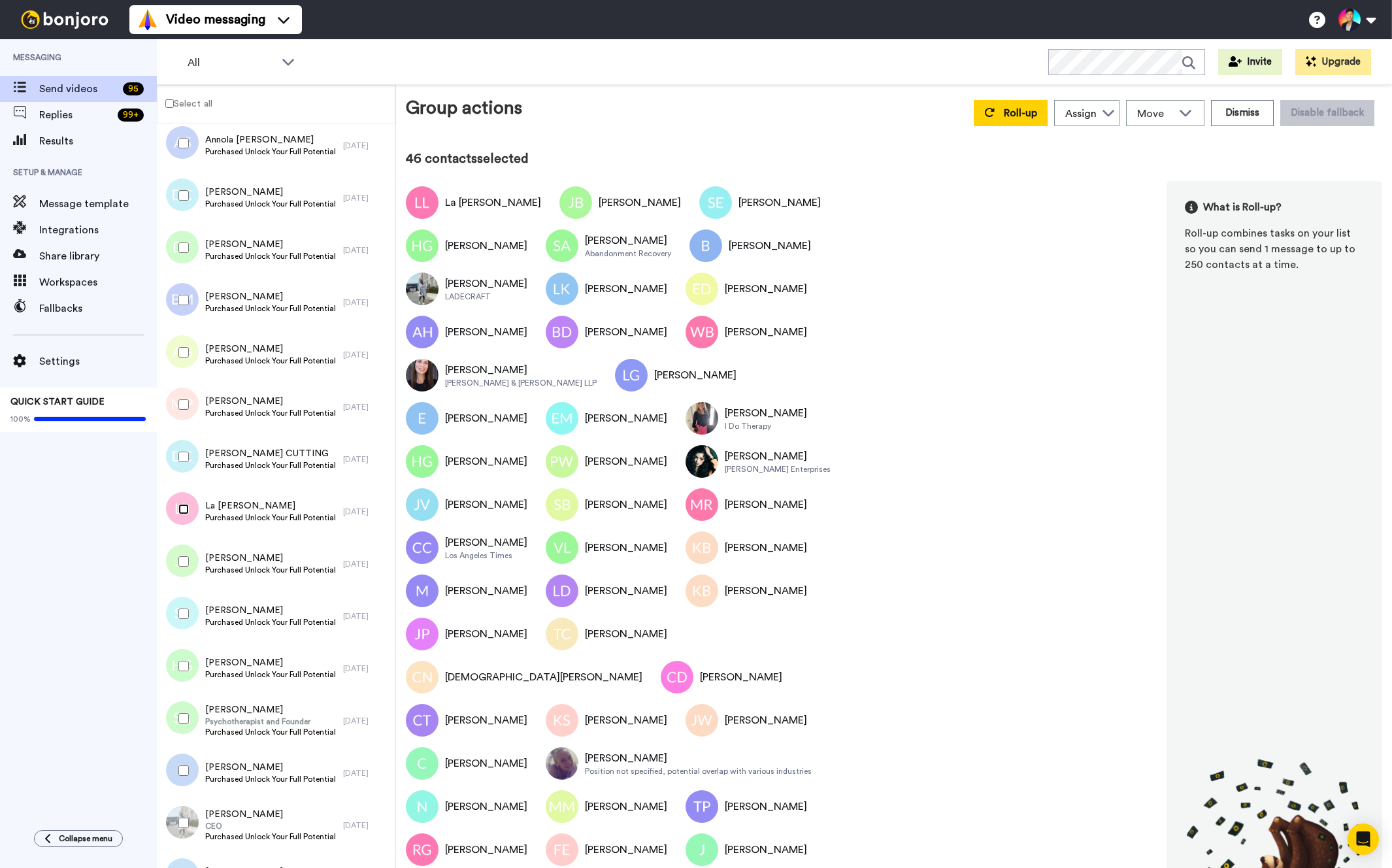
scroll to position [1848, 0]
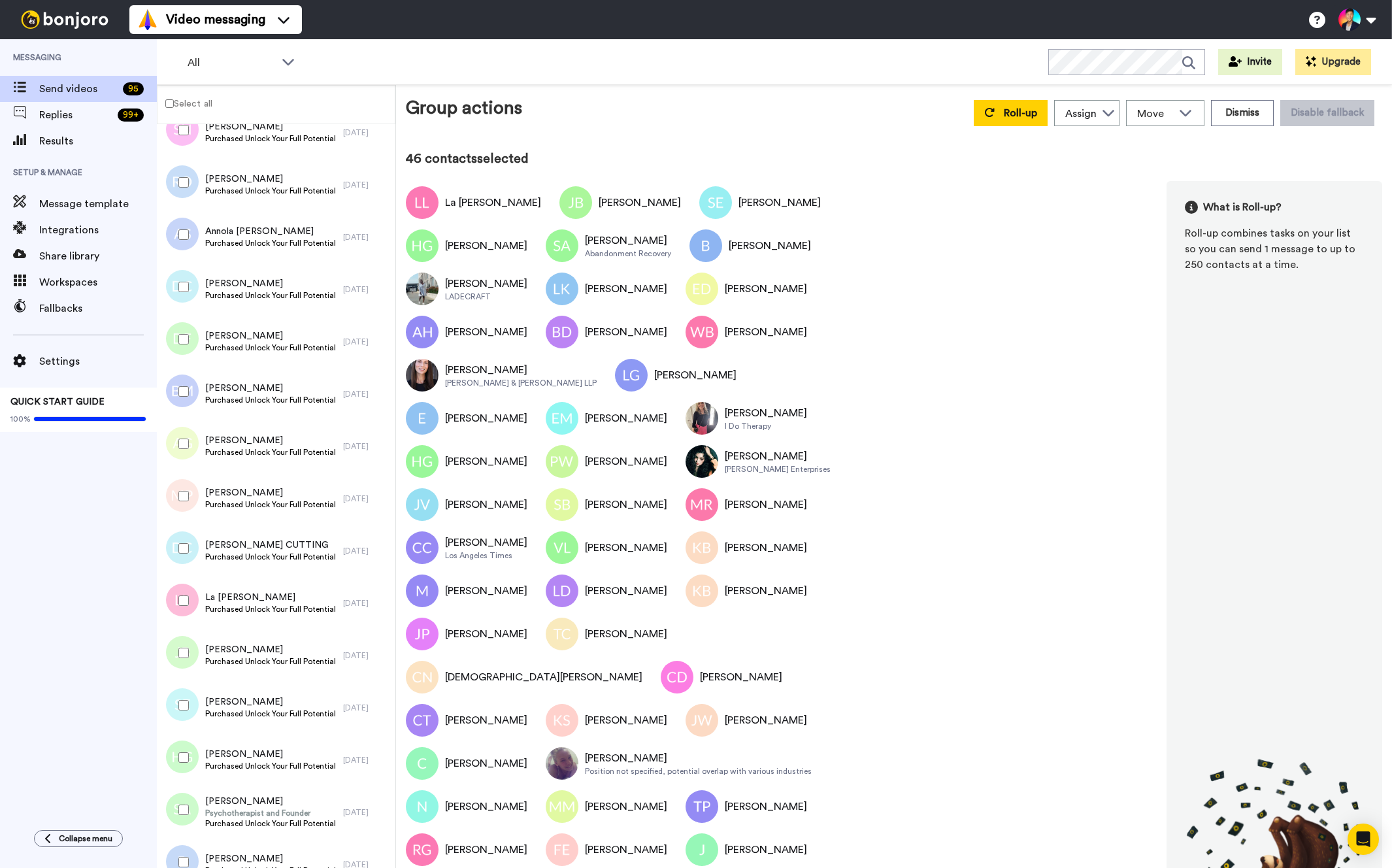
click at [185, 513] on div at bounding box center [181, 496] width 47 height 46
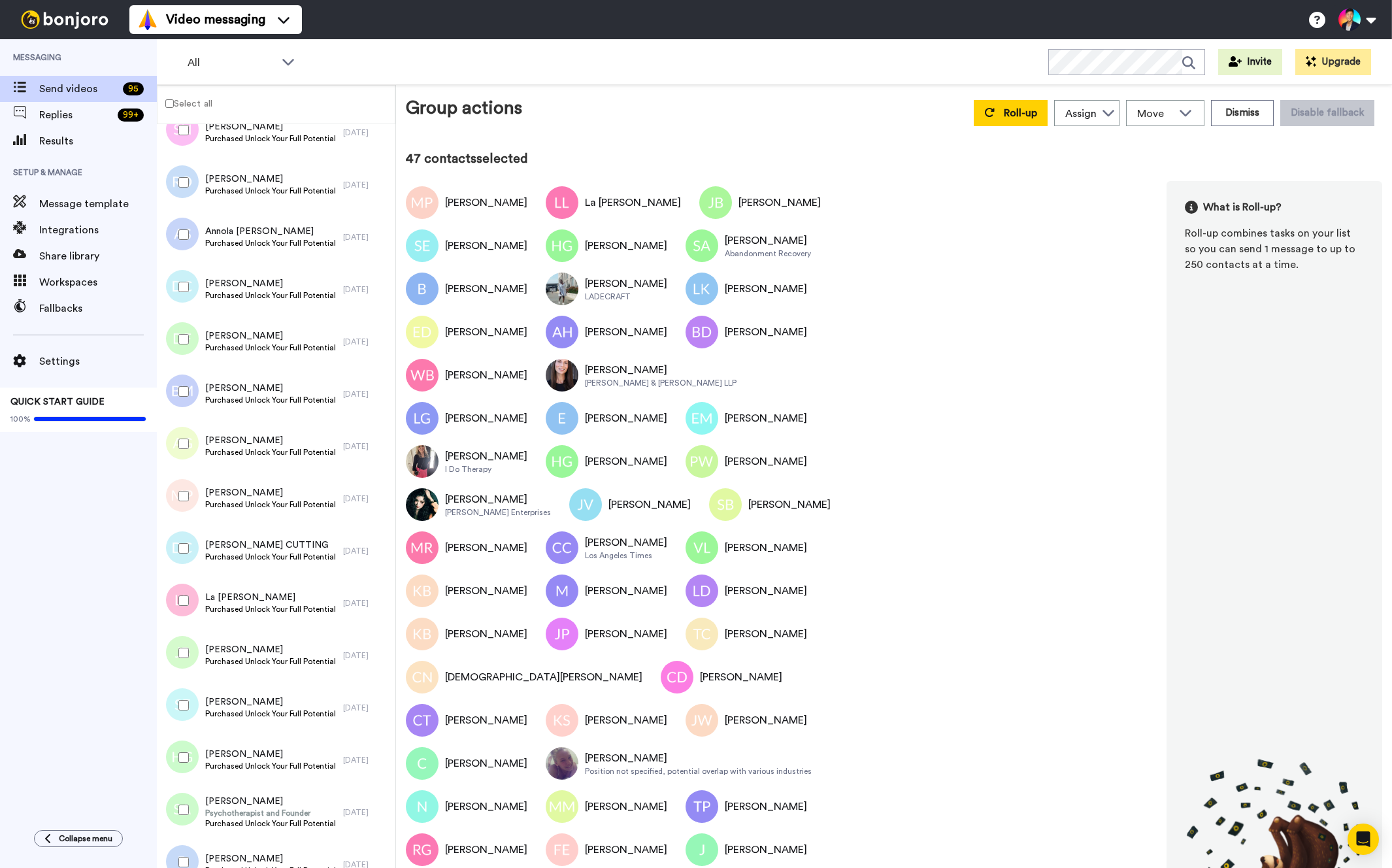
click at [169, 552] on div at bounding box center [181, 549] width 47 height 46
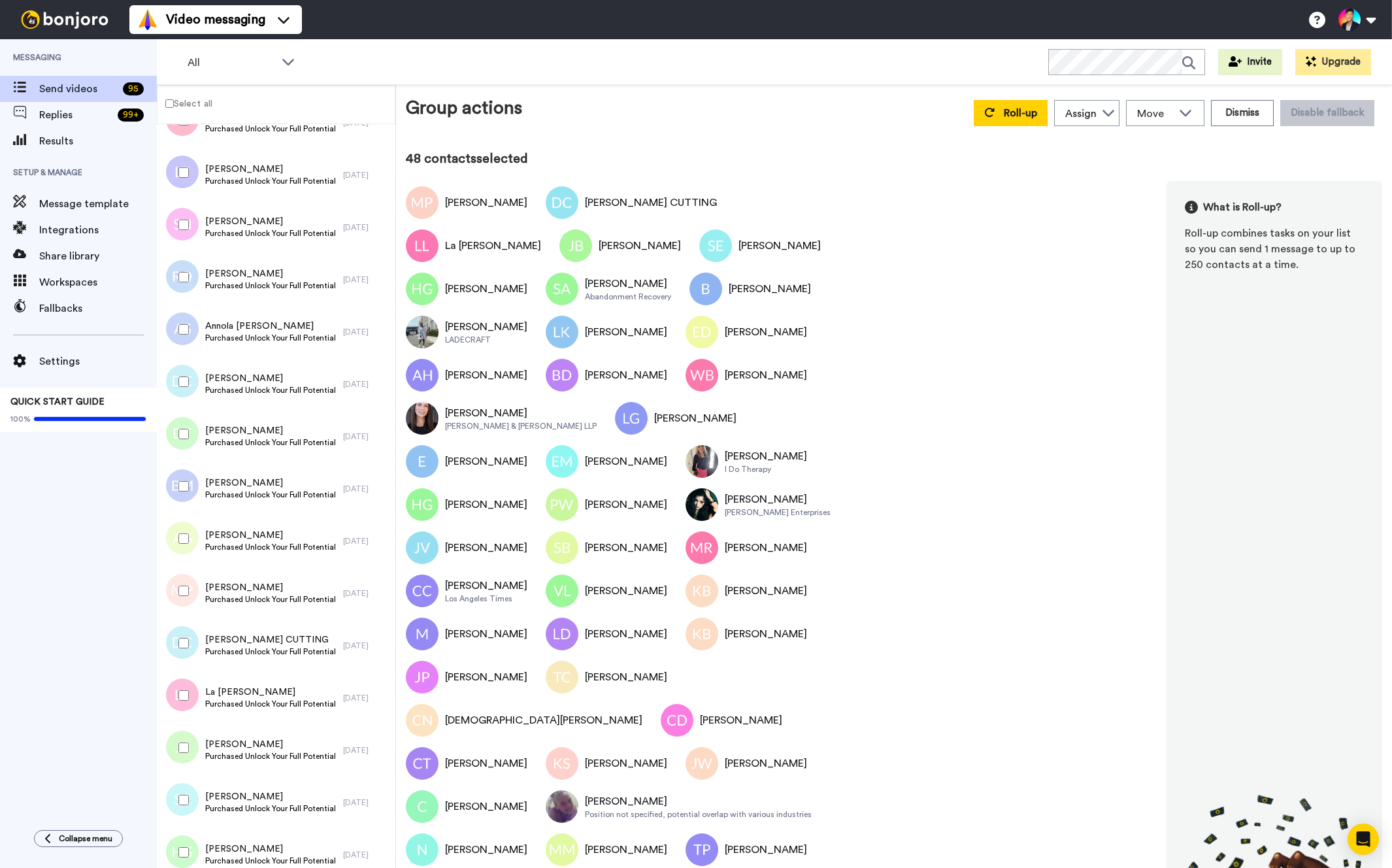
click at [169, 552] on div at bounding box center [181, 539] width 47 height 46
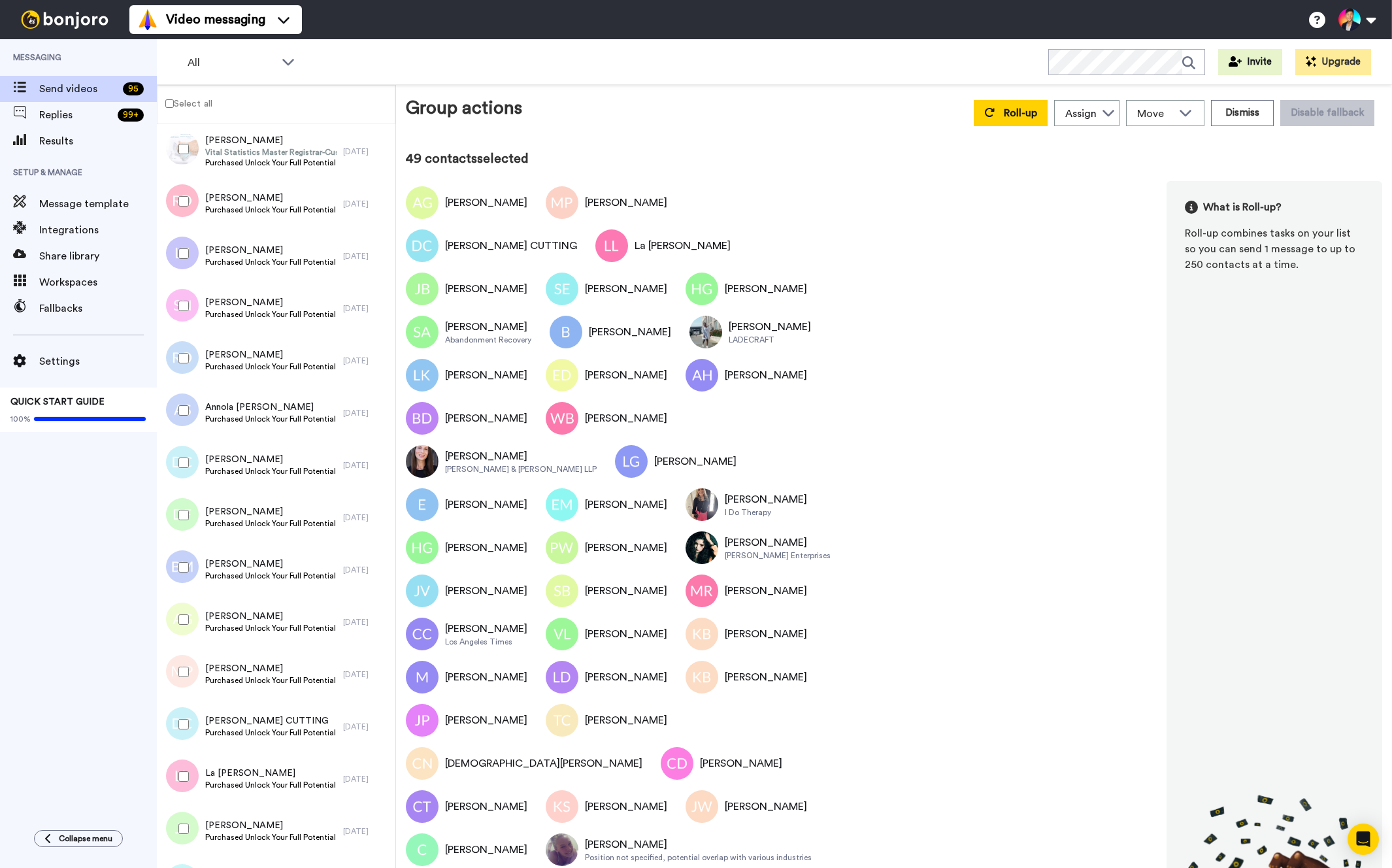
click at [169, 552] on div at bounding box center [181, 568] width 47 height 46
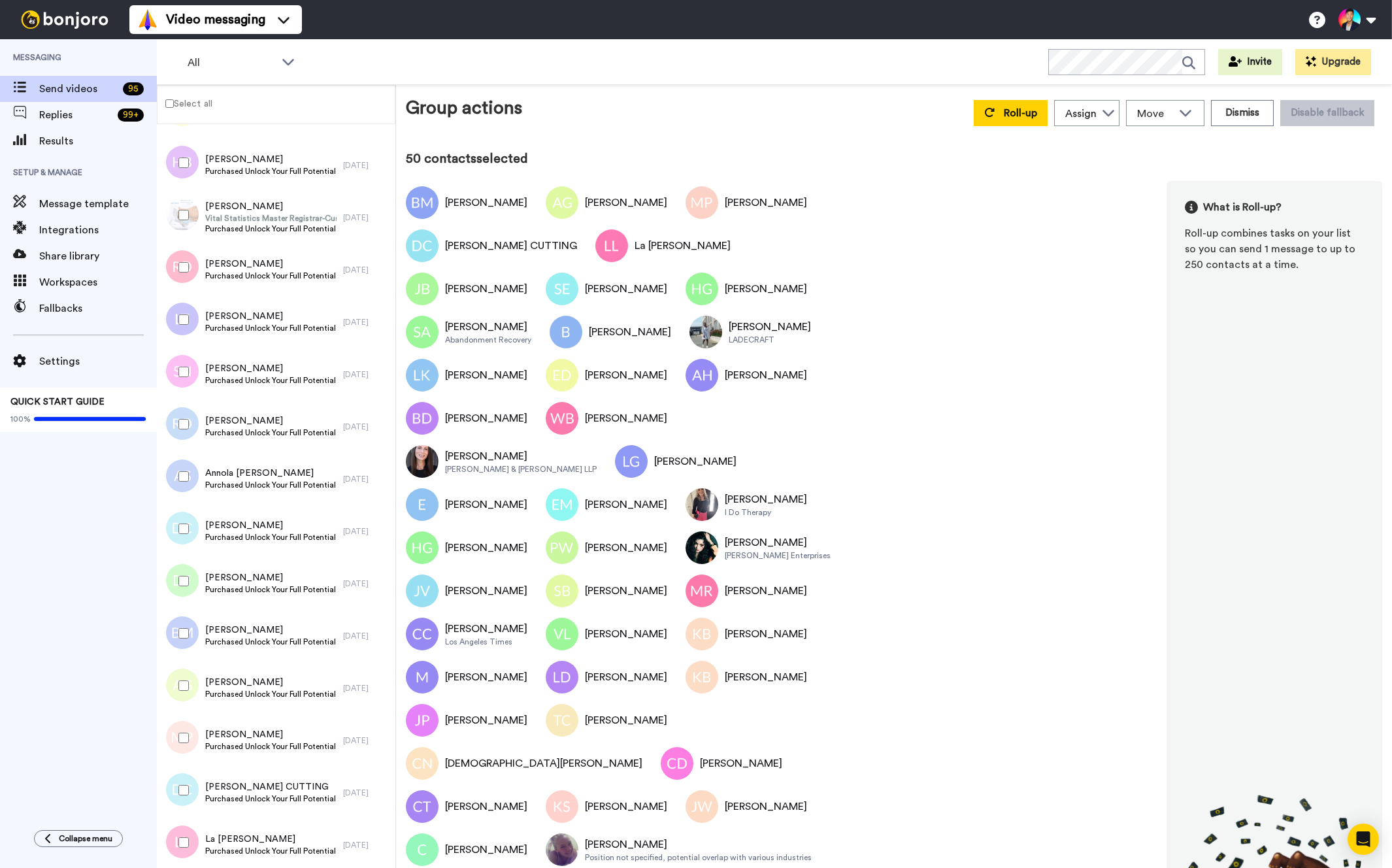
click at [169, 552] on div at bounding box center [179, 532] width 39 height 52
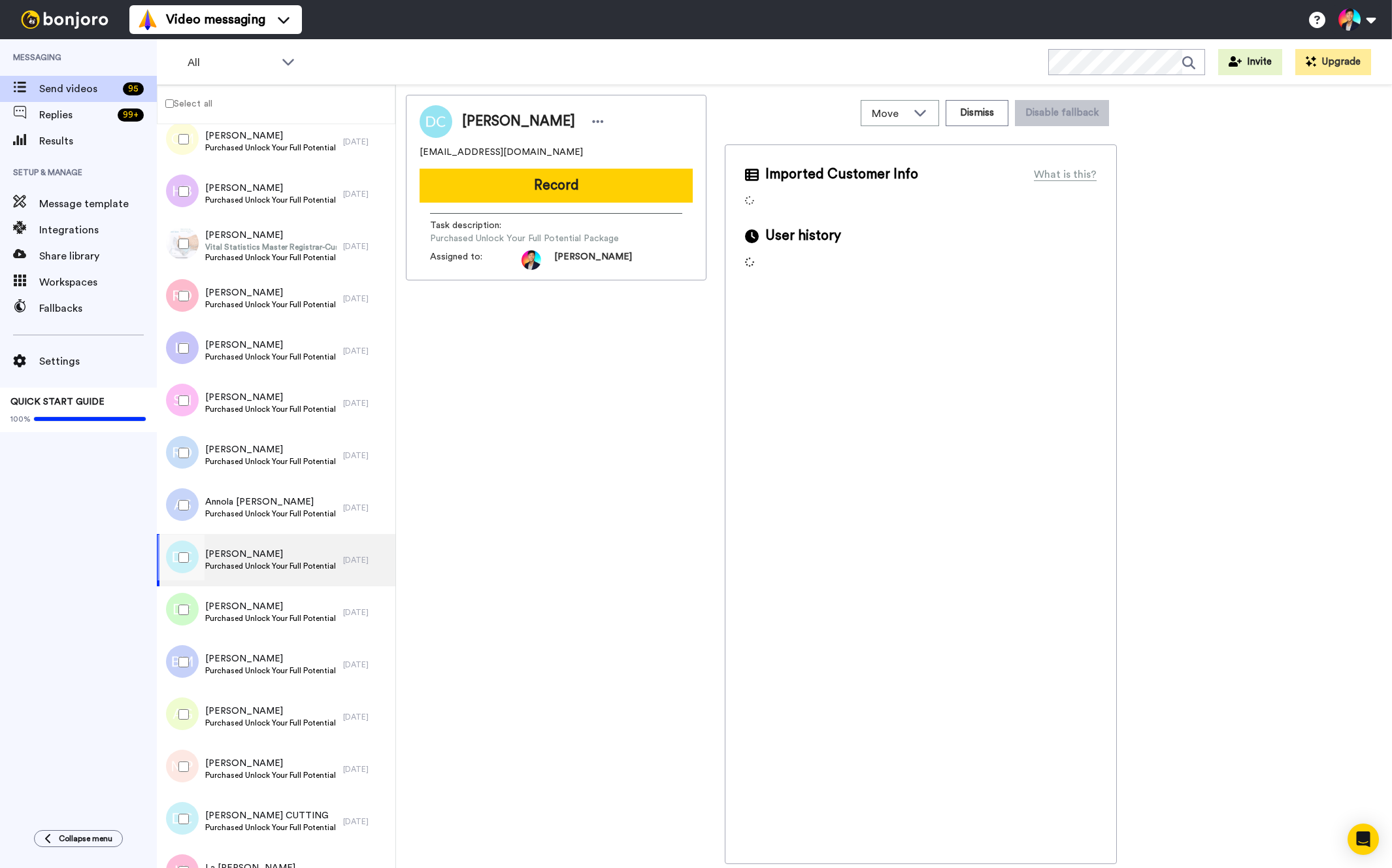
scroll to position [1560, 0]
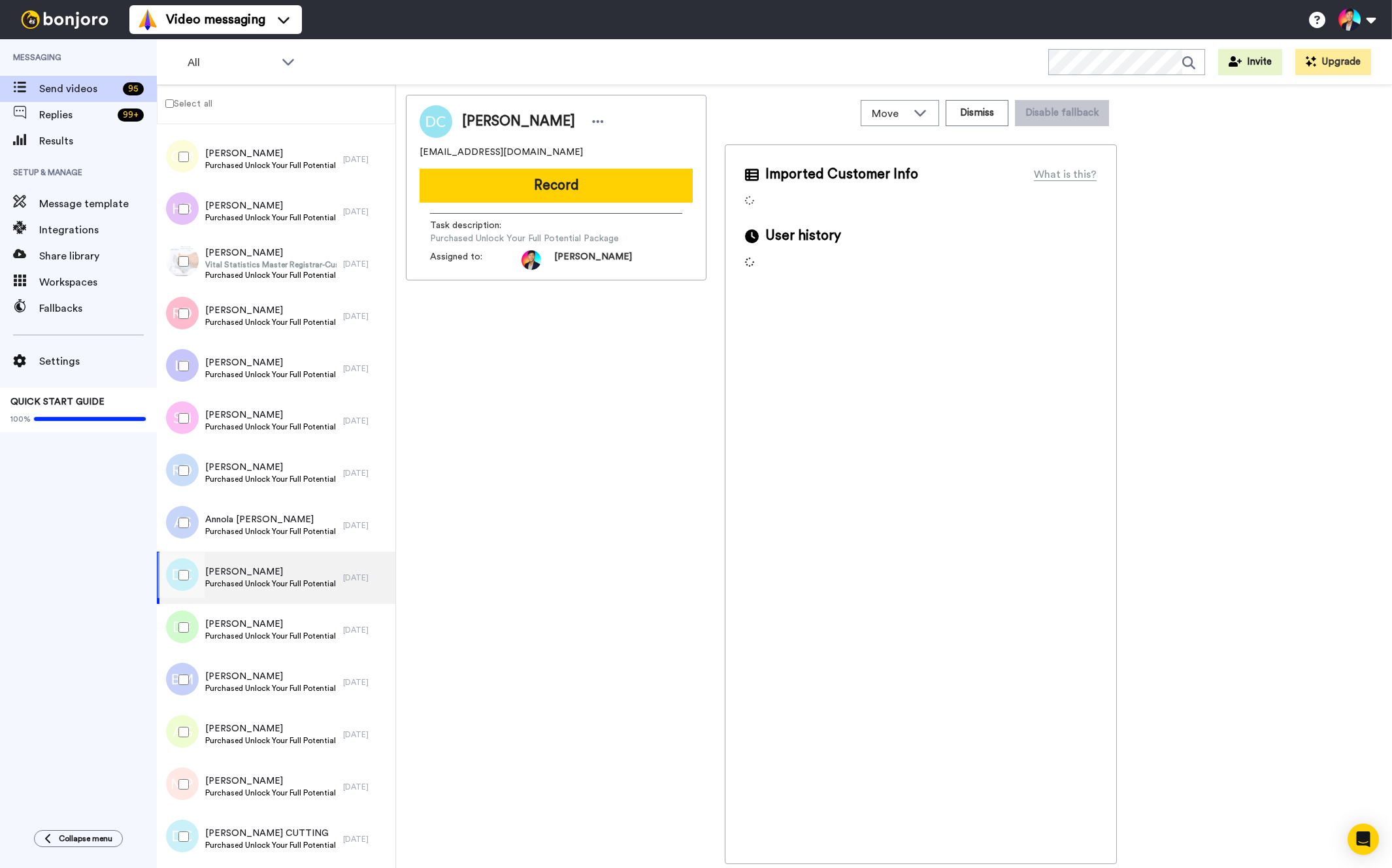
click at [185, 613] on div at bounding box center [181, 627] width 47 height 46
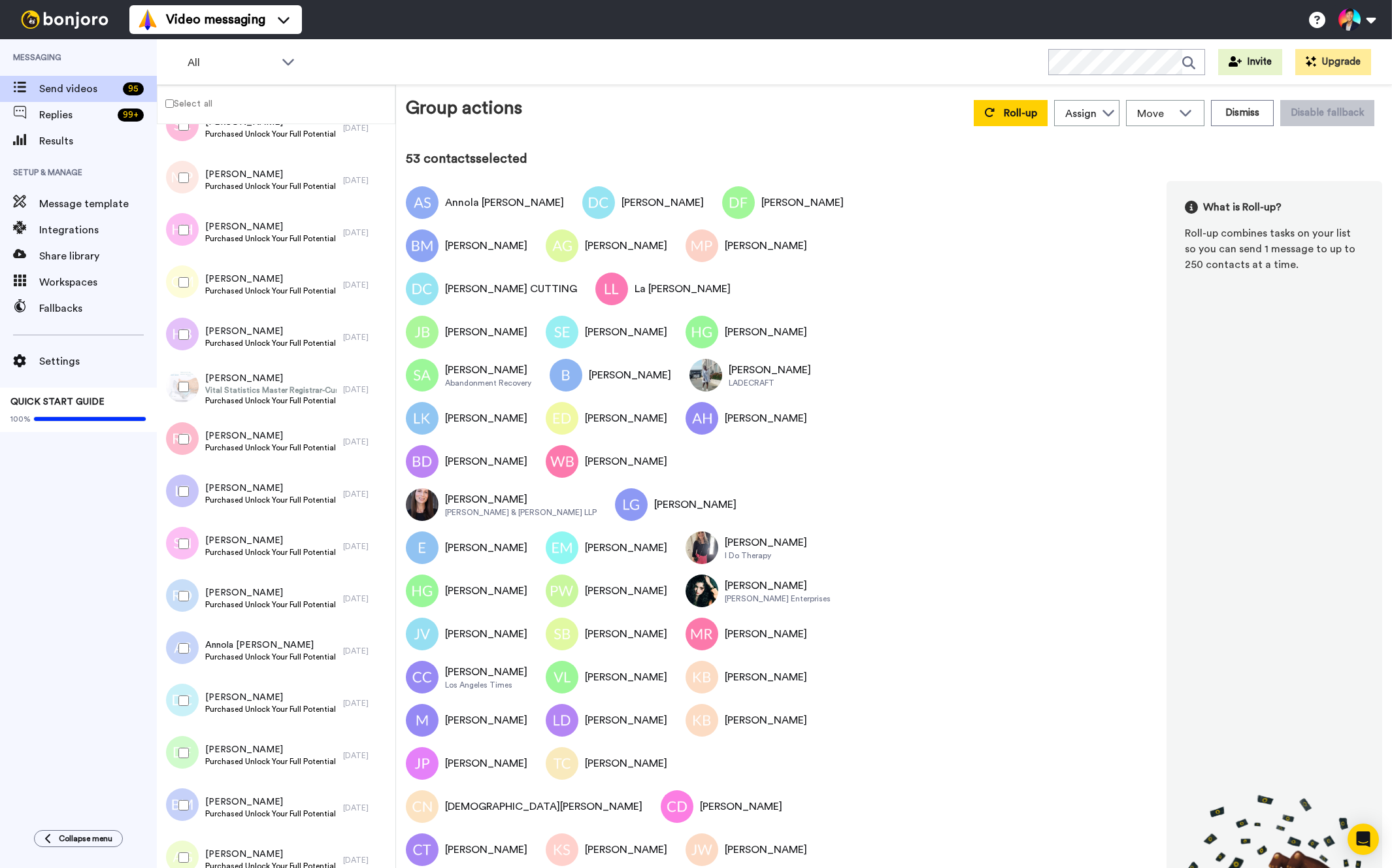
click at [185, 577] on div at bounding box center [181, 596] width 47 height 46
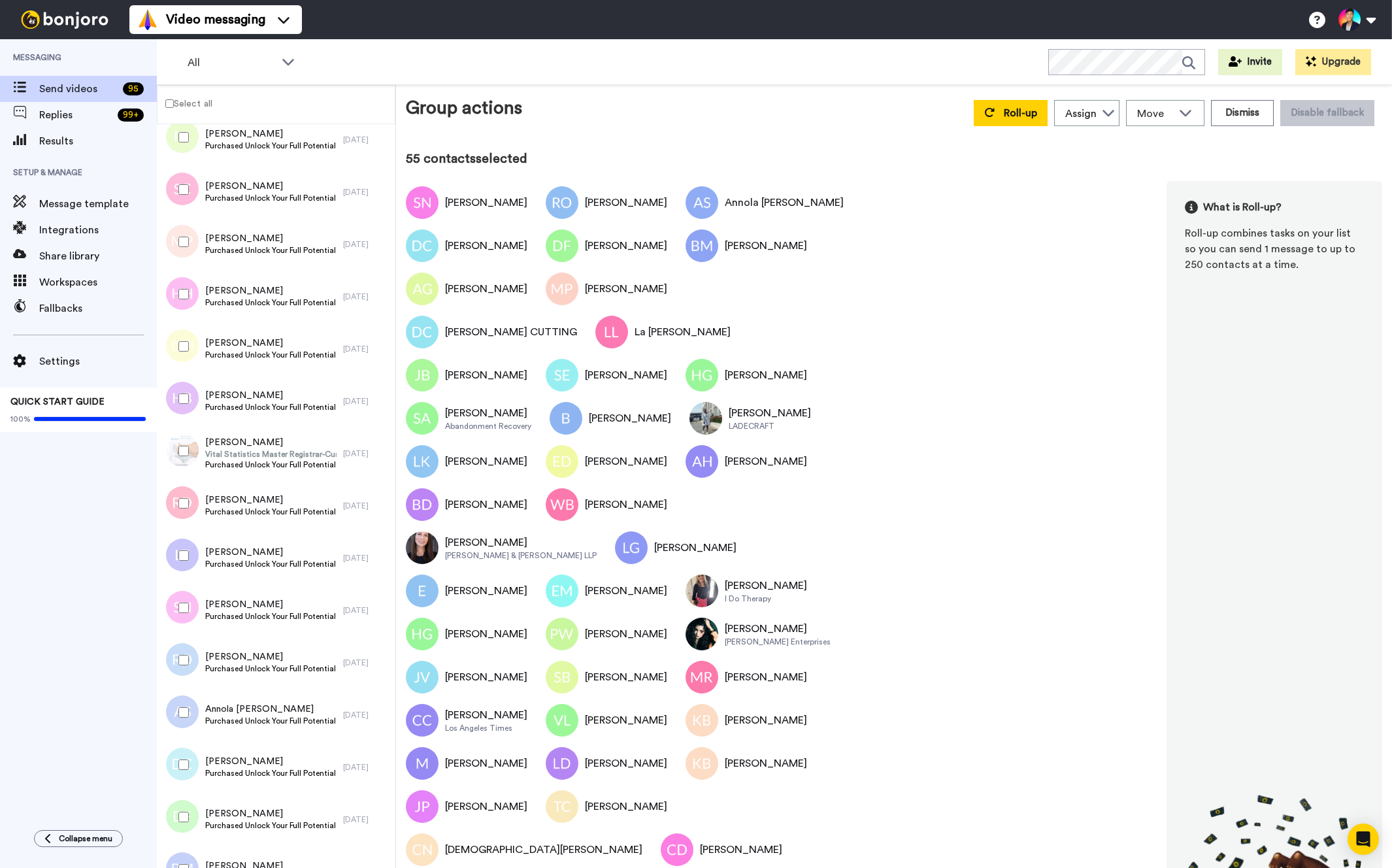
click at [185, 541] on div at bounding box center [181, 555] width 47 height 46
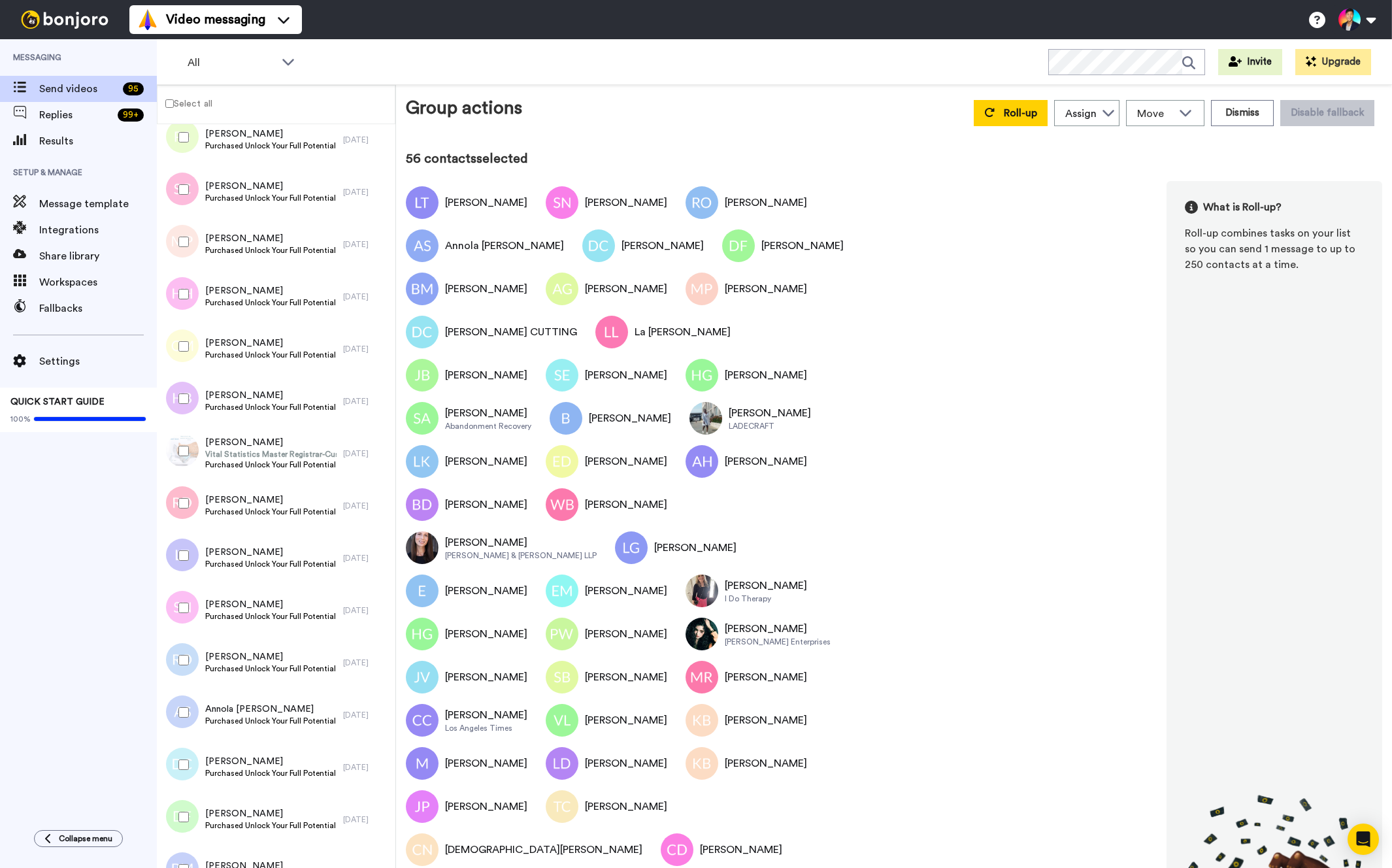
click at [184, 496] on div at bounding box center [181, 503] width 47 height 46
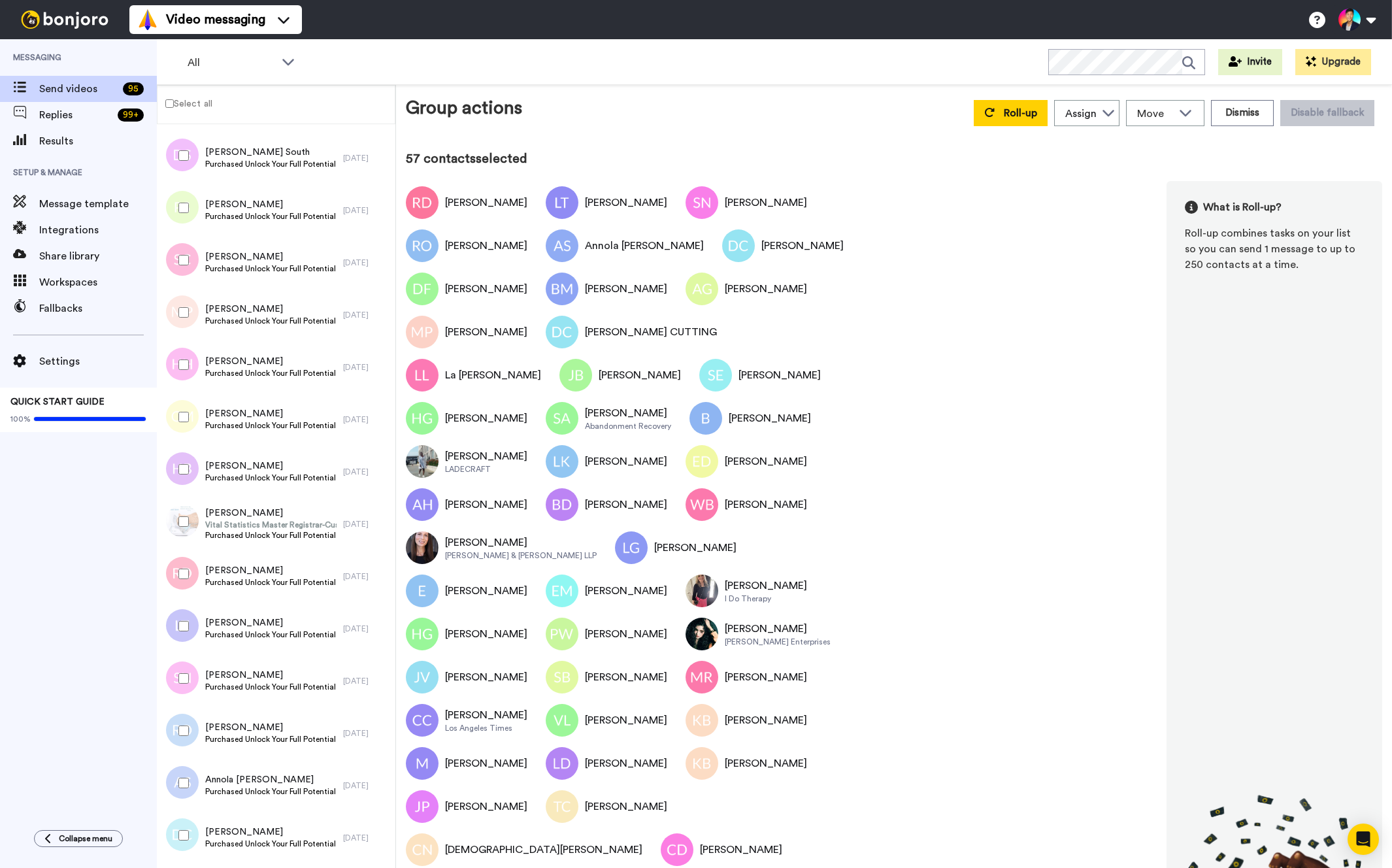
click at [182, 528] on div at bounding box center [181, 522] width 47 height 46
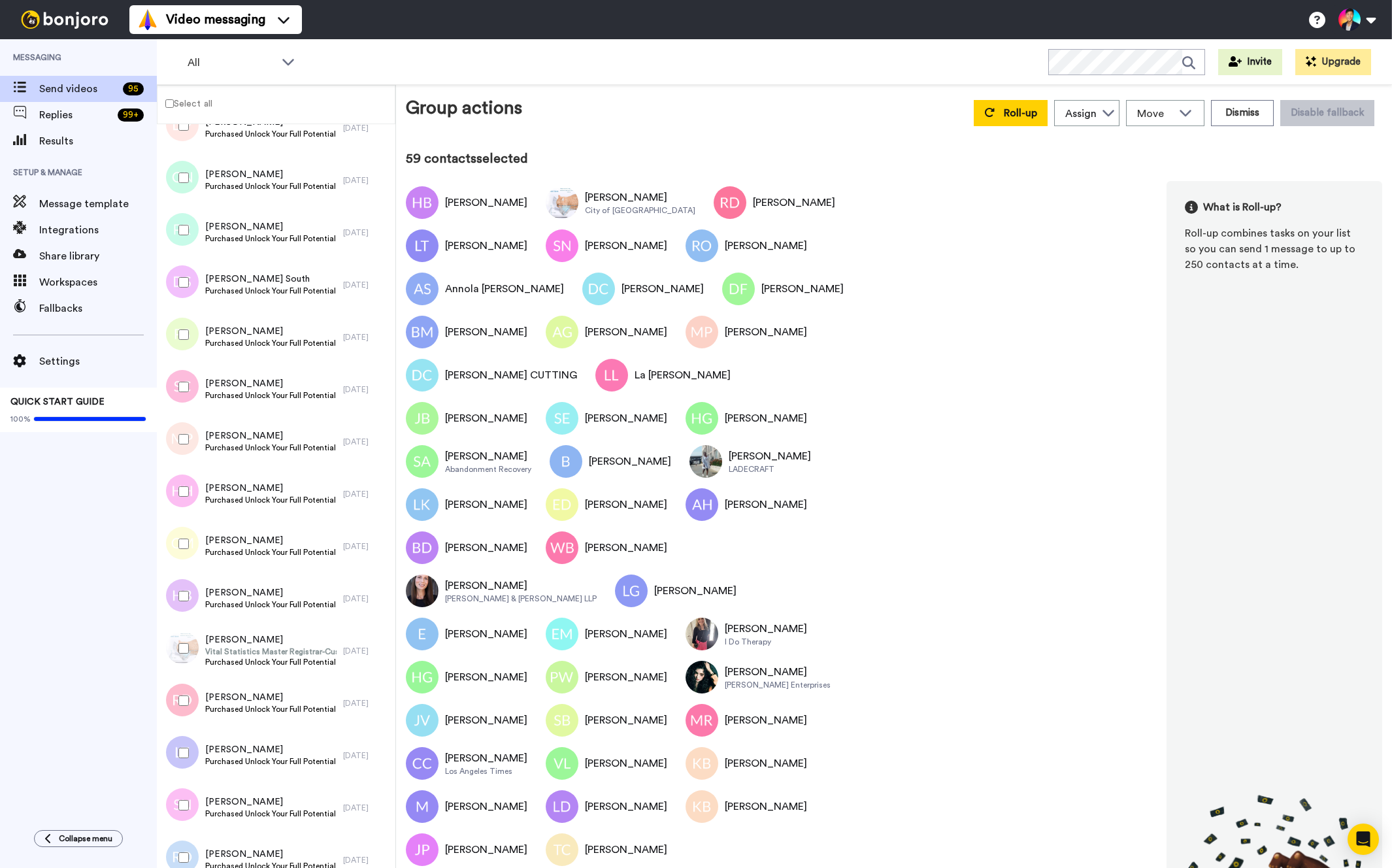
click at [182, 528] on div at bounding box center [181, 544] width 47 height 46
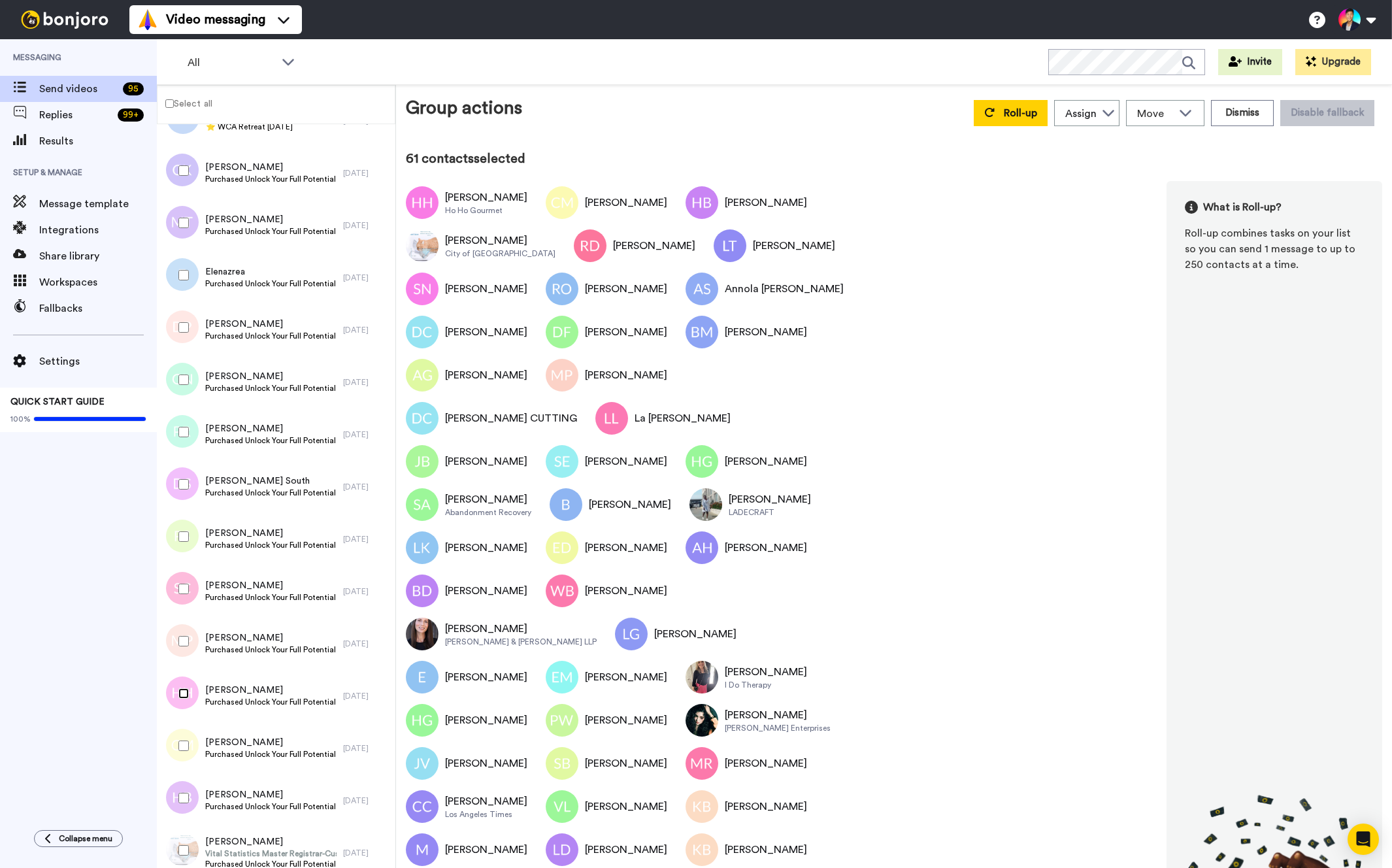
scroll to position [957, 0]
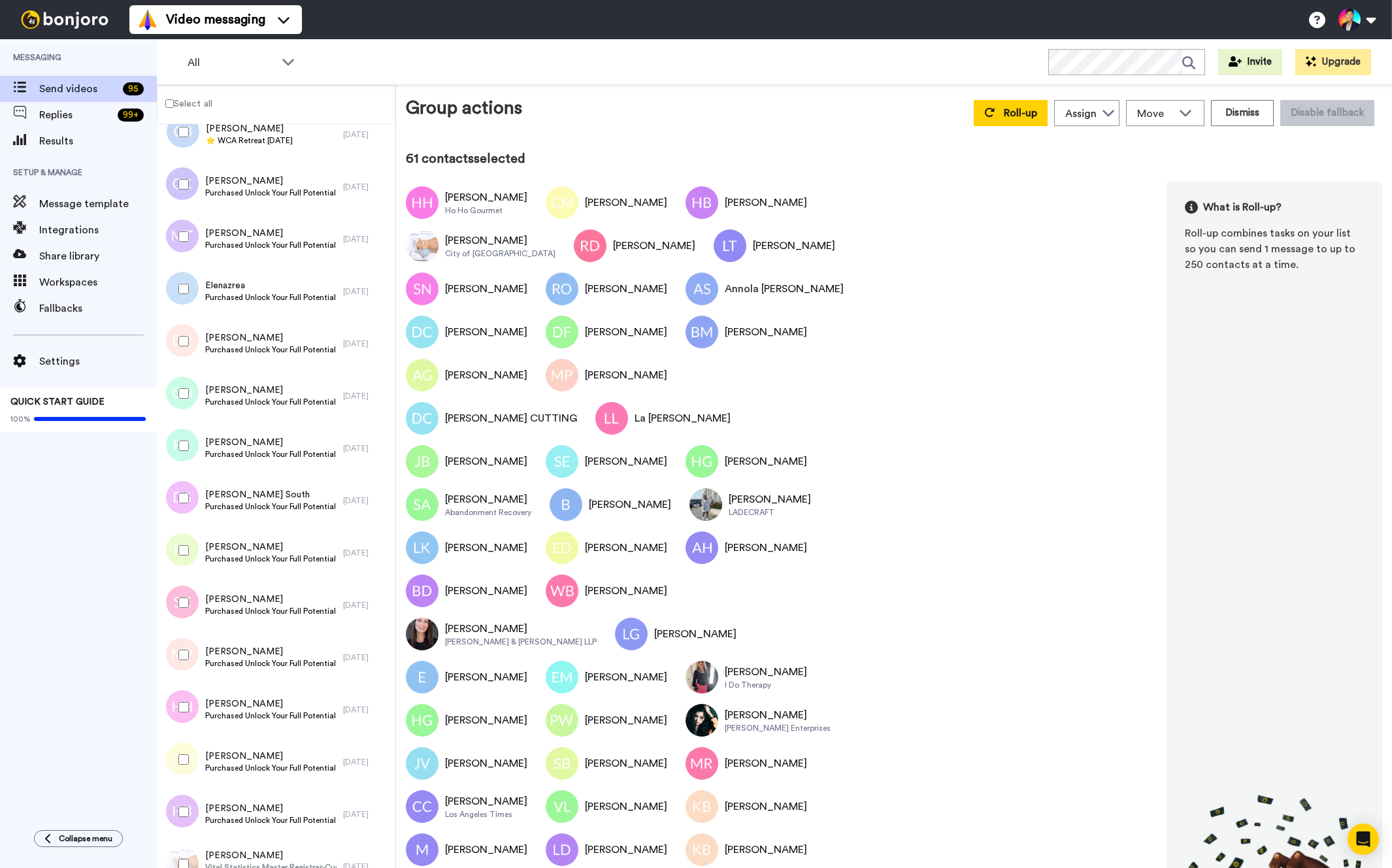
click at [198, 649] on div at bounding box center [181, 655] width 47 height 46
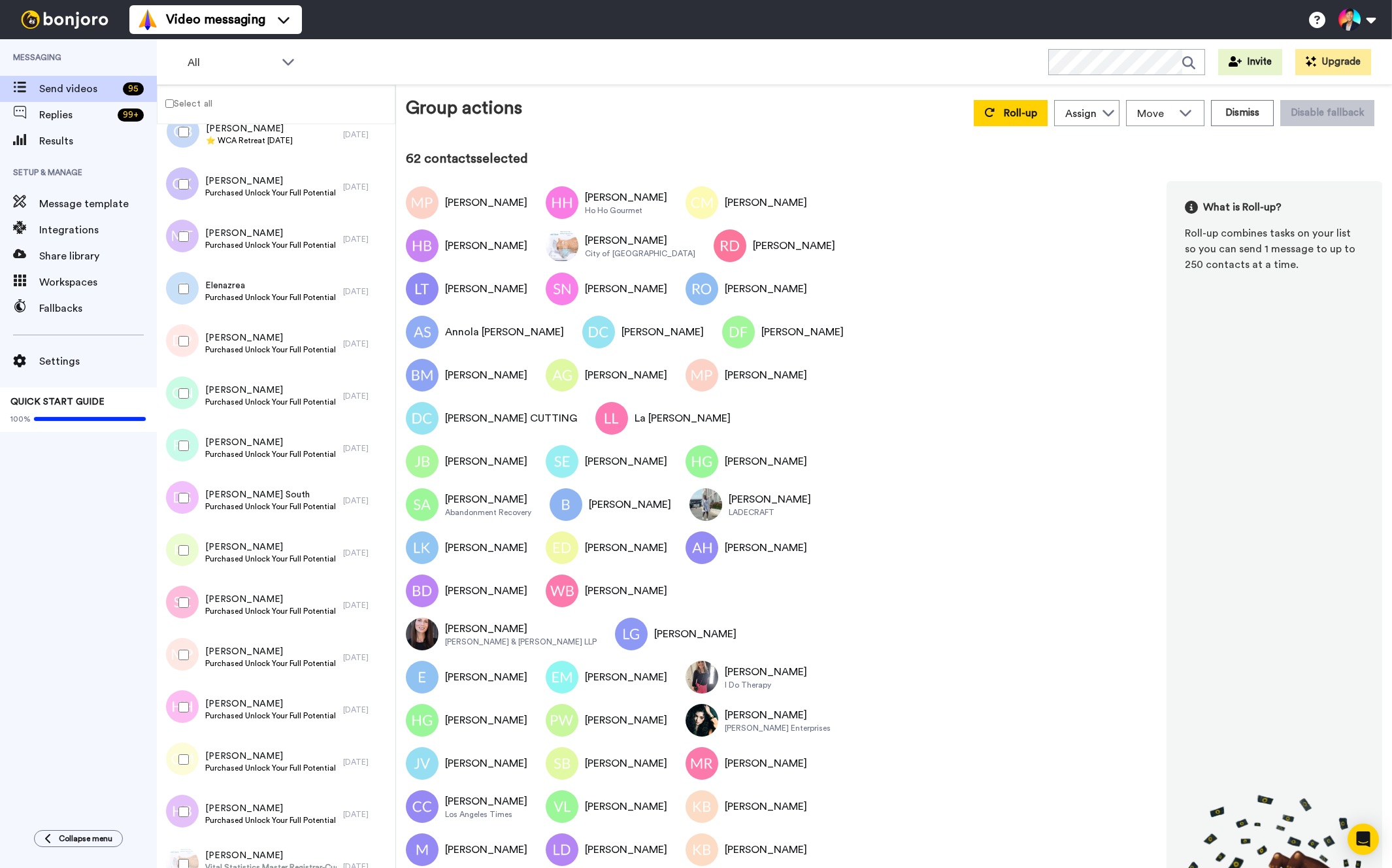
click at [188, 623] on div at bounding box center [181, 603] width 47 height 46
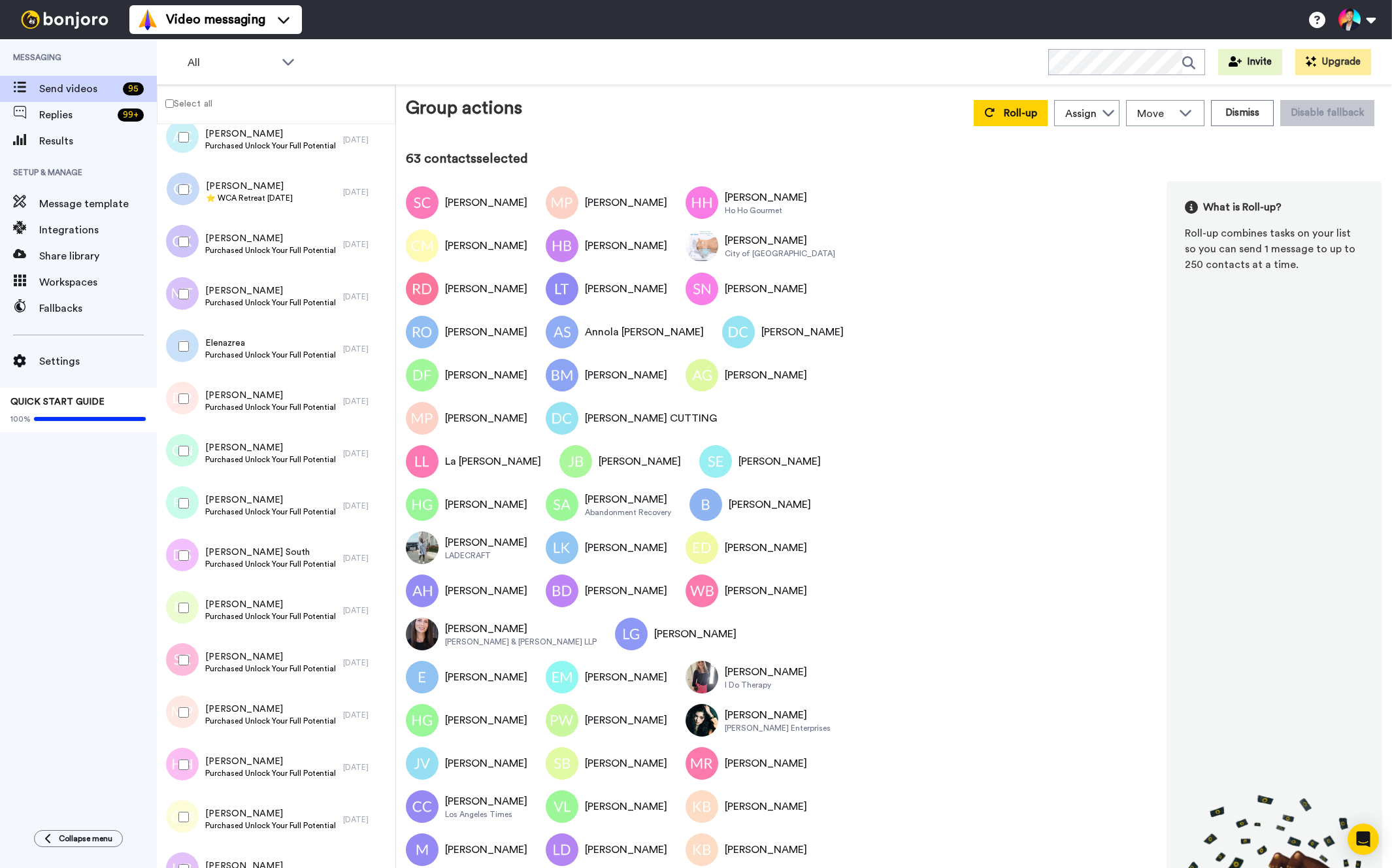
click at [188, 623] on div at bounding box center [181, 608] width 47 height 46
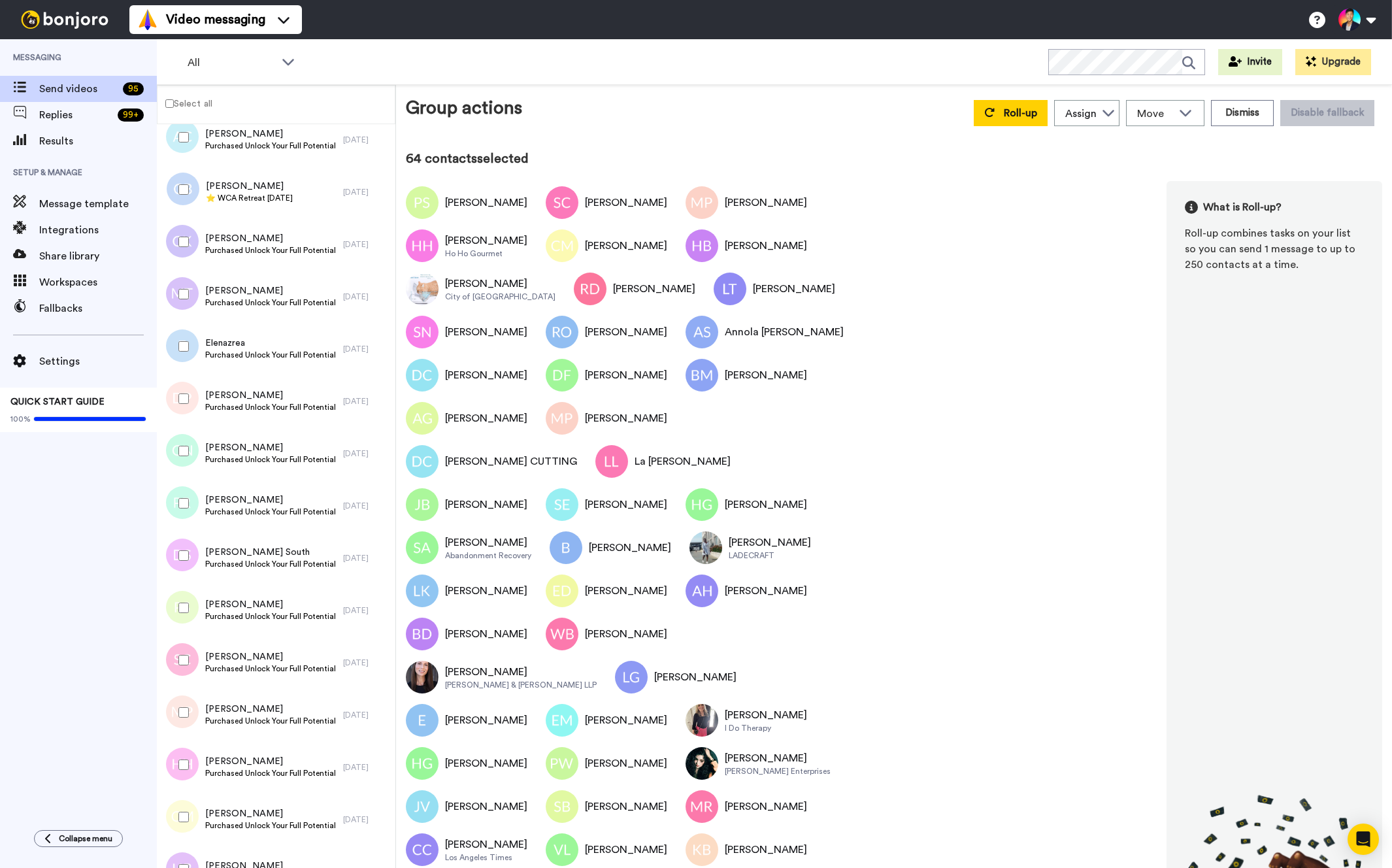
scroll to position [808, 0]
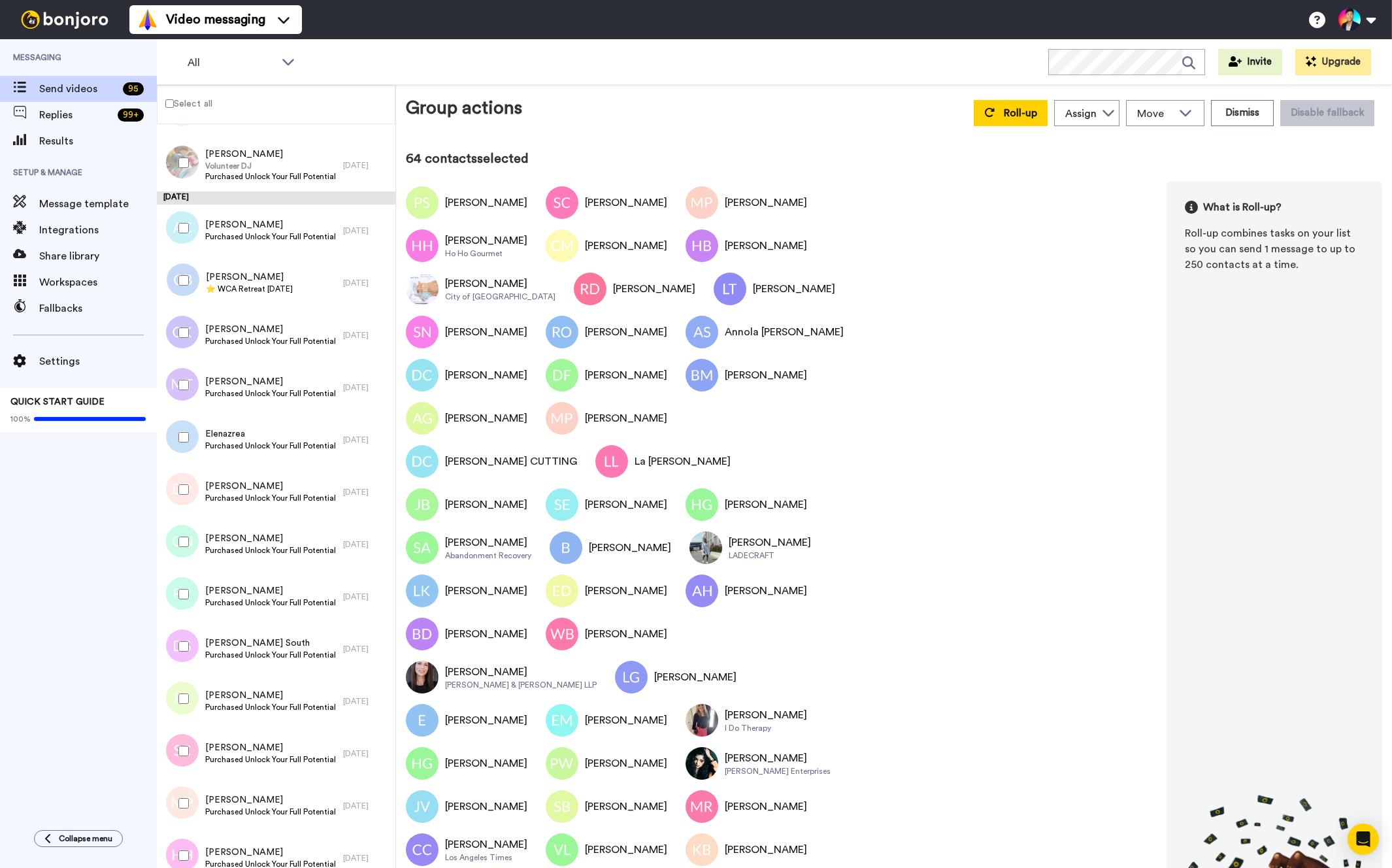
click at [188, 623] on div at bounding box center [179, 649] width 39 height 52
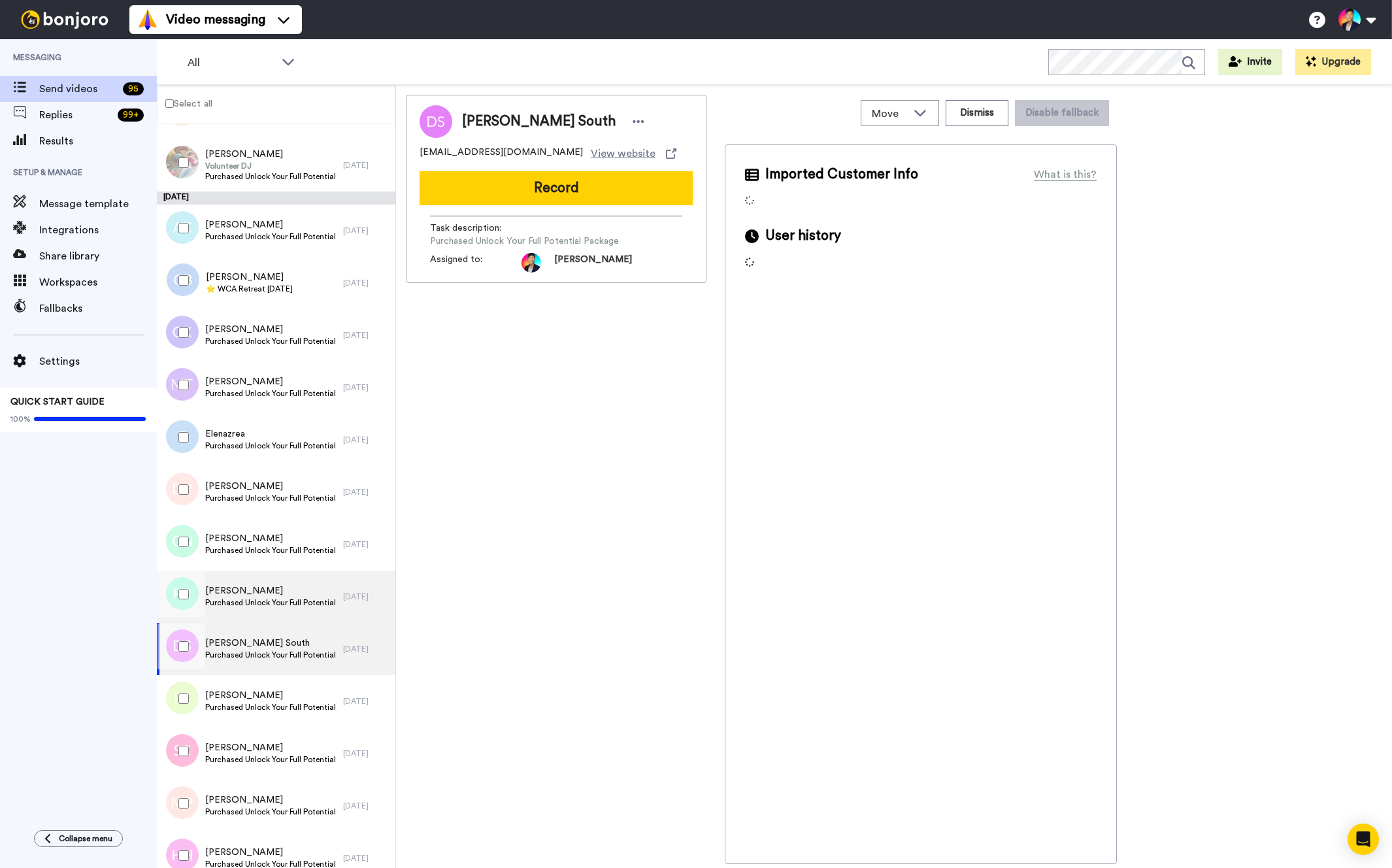
click at [186, 621] on div at bounding box center [179, 597] width 39 height 52
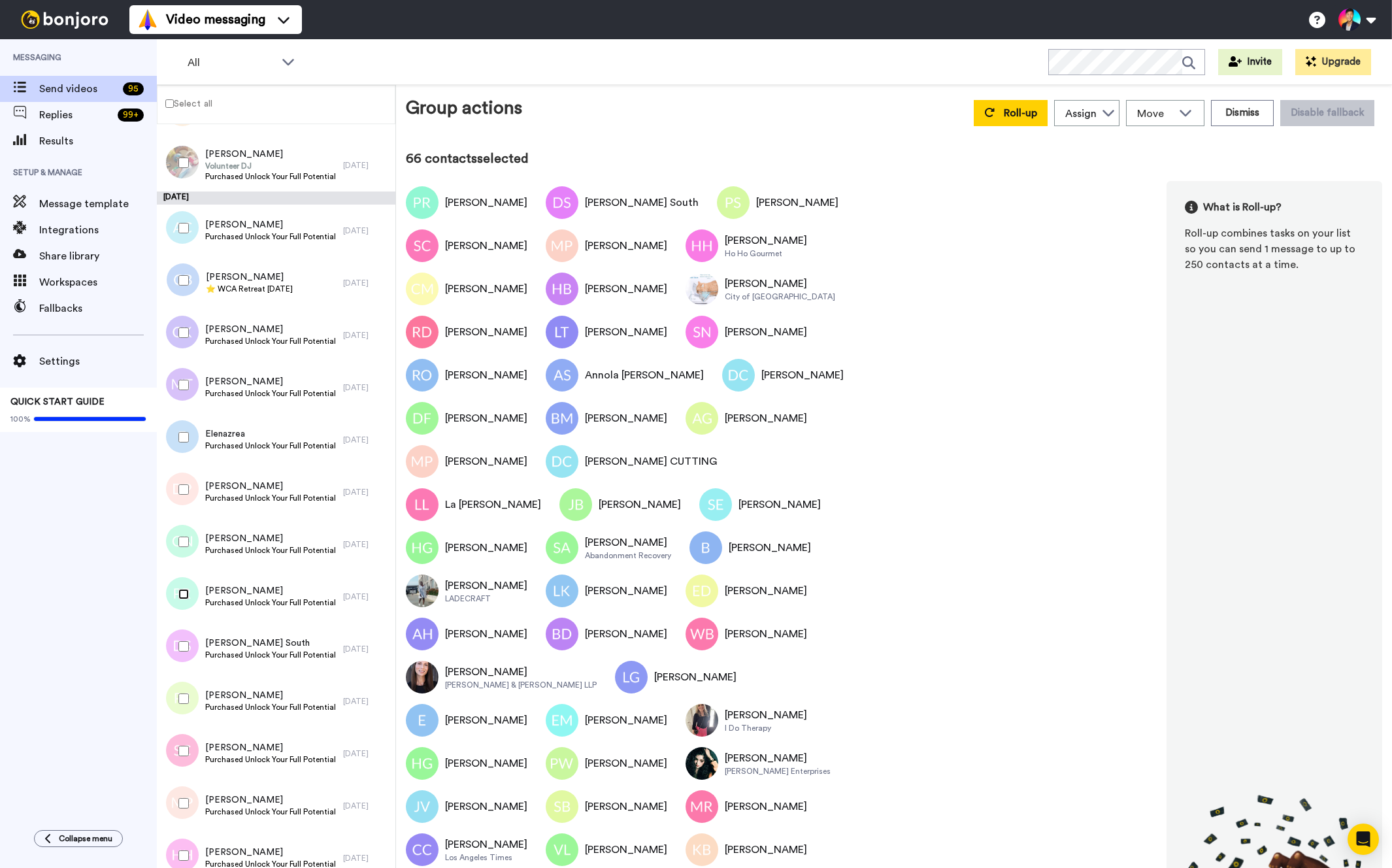
scroll to position [762, 0]
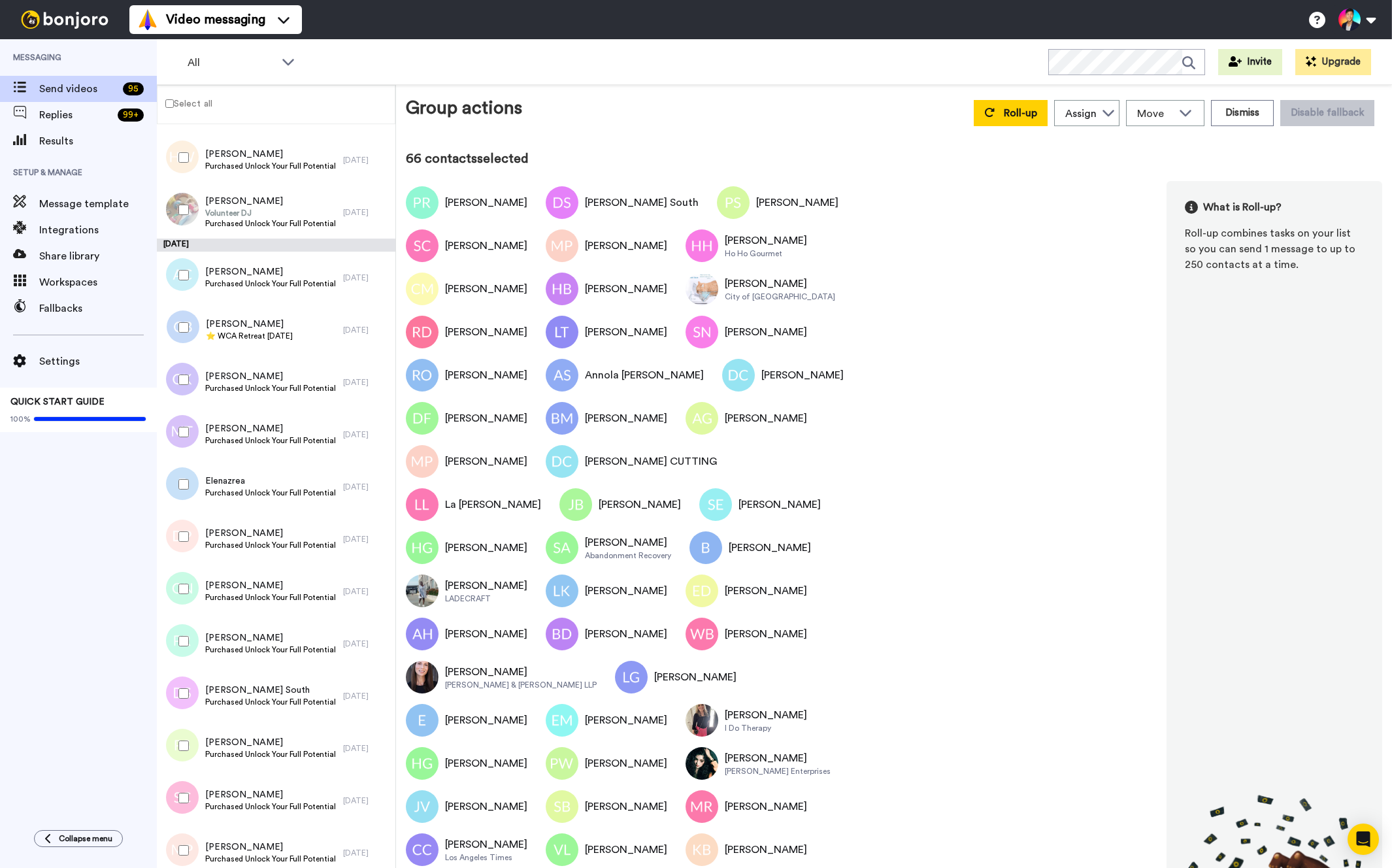
click at [182, 595] on div at bounding box center [181, 589] width 47 height 46
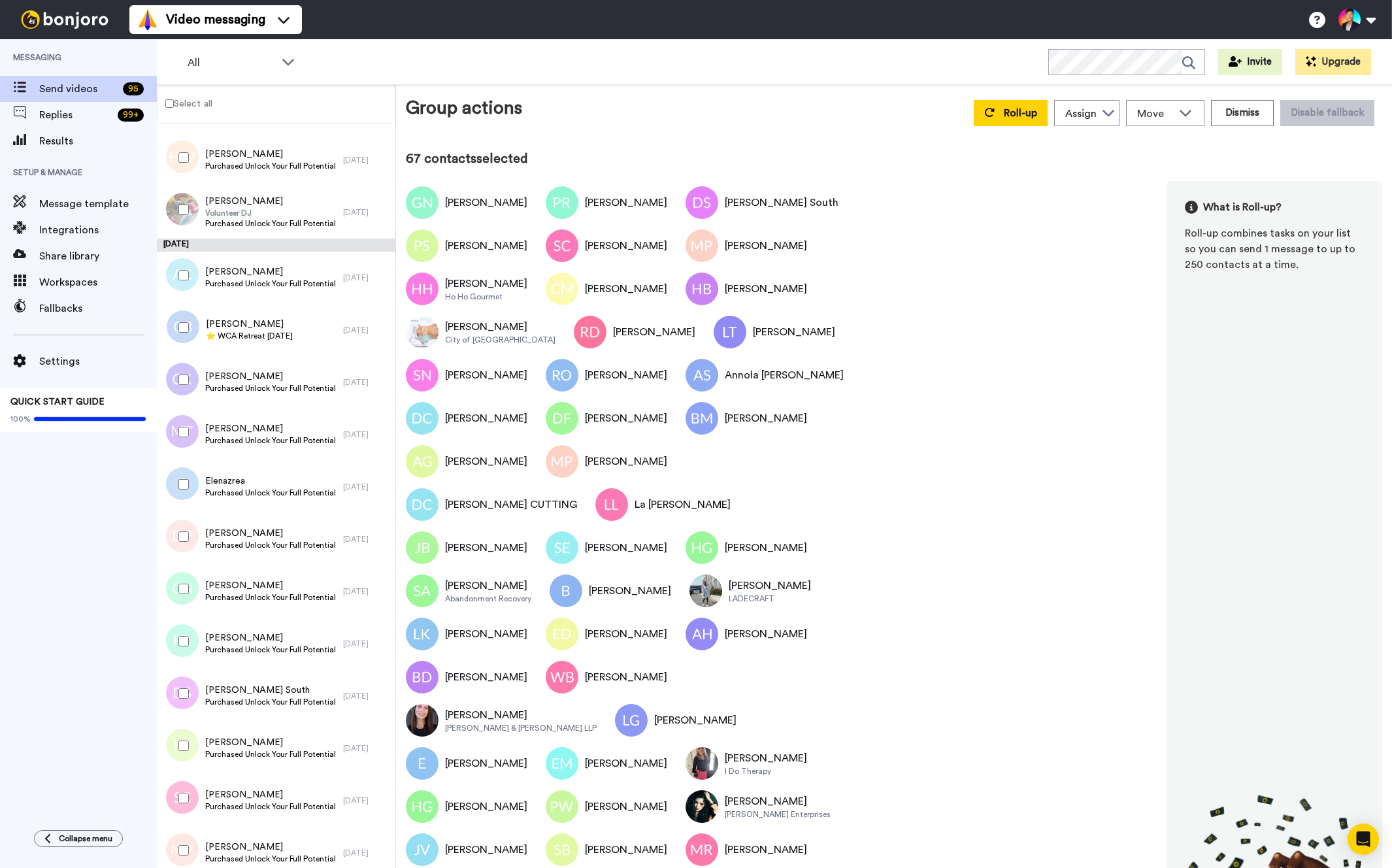
click at [182, 547] on div at bounding box center [181, 537] width 47 height 46
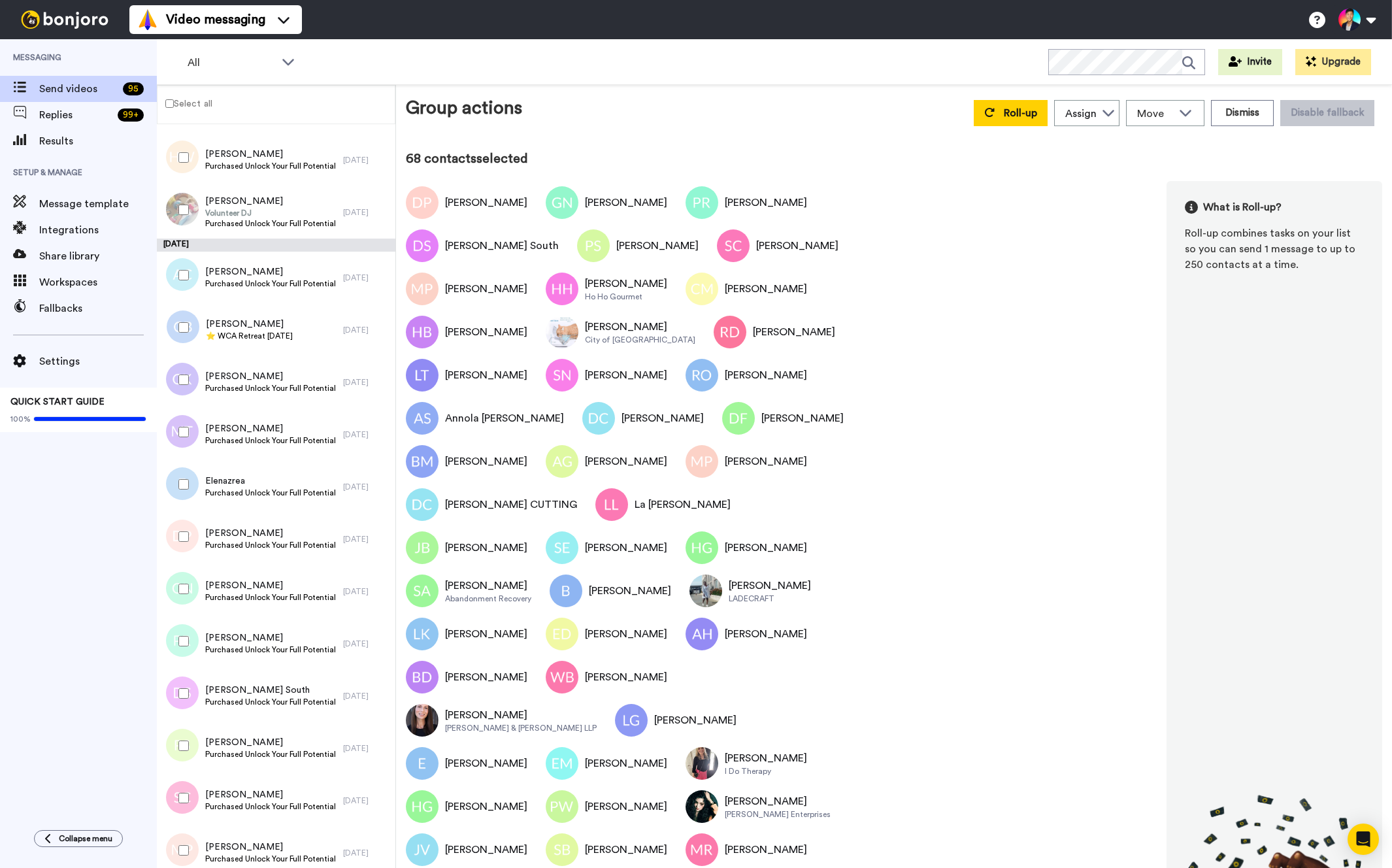
click at [185, 496] on div at bounding box center [181, 484] width 47 height 46
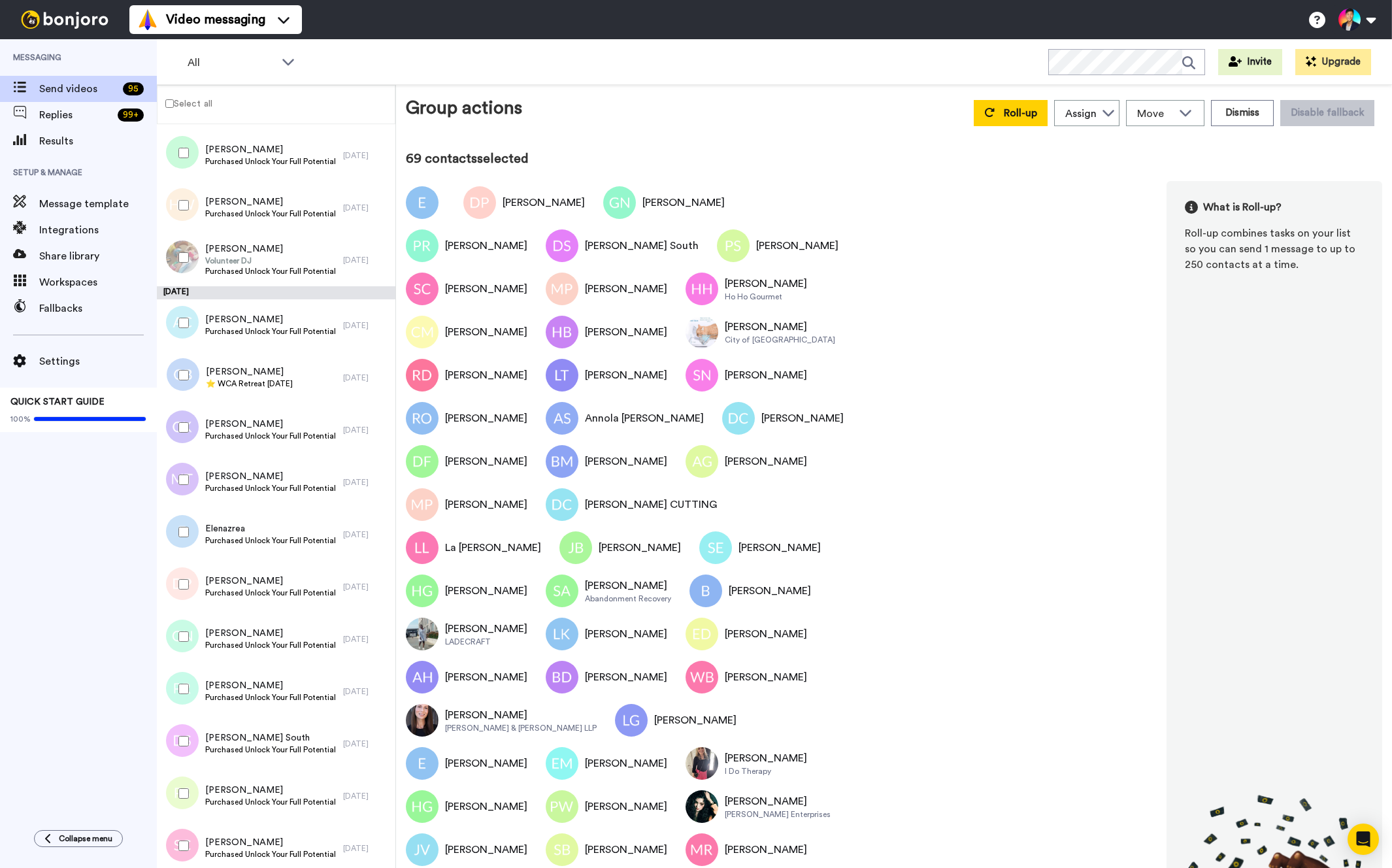
click at [185, 496] on div at bounding box center [181, 480] width 47 height 46
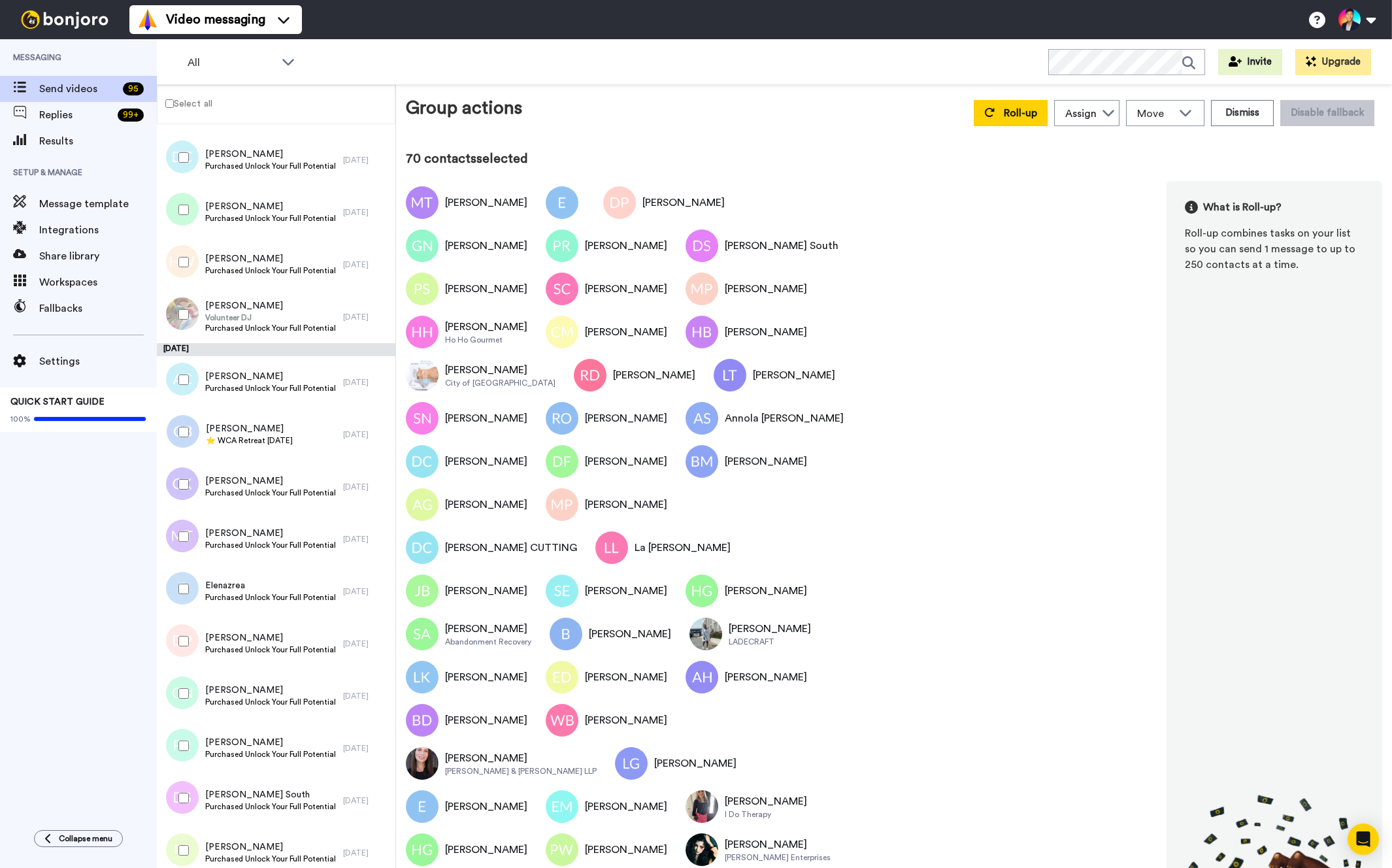
click at [185, 496] on div at bounding box center [181, 484] width 47 height 46
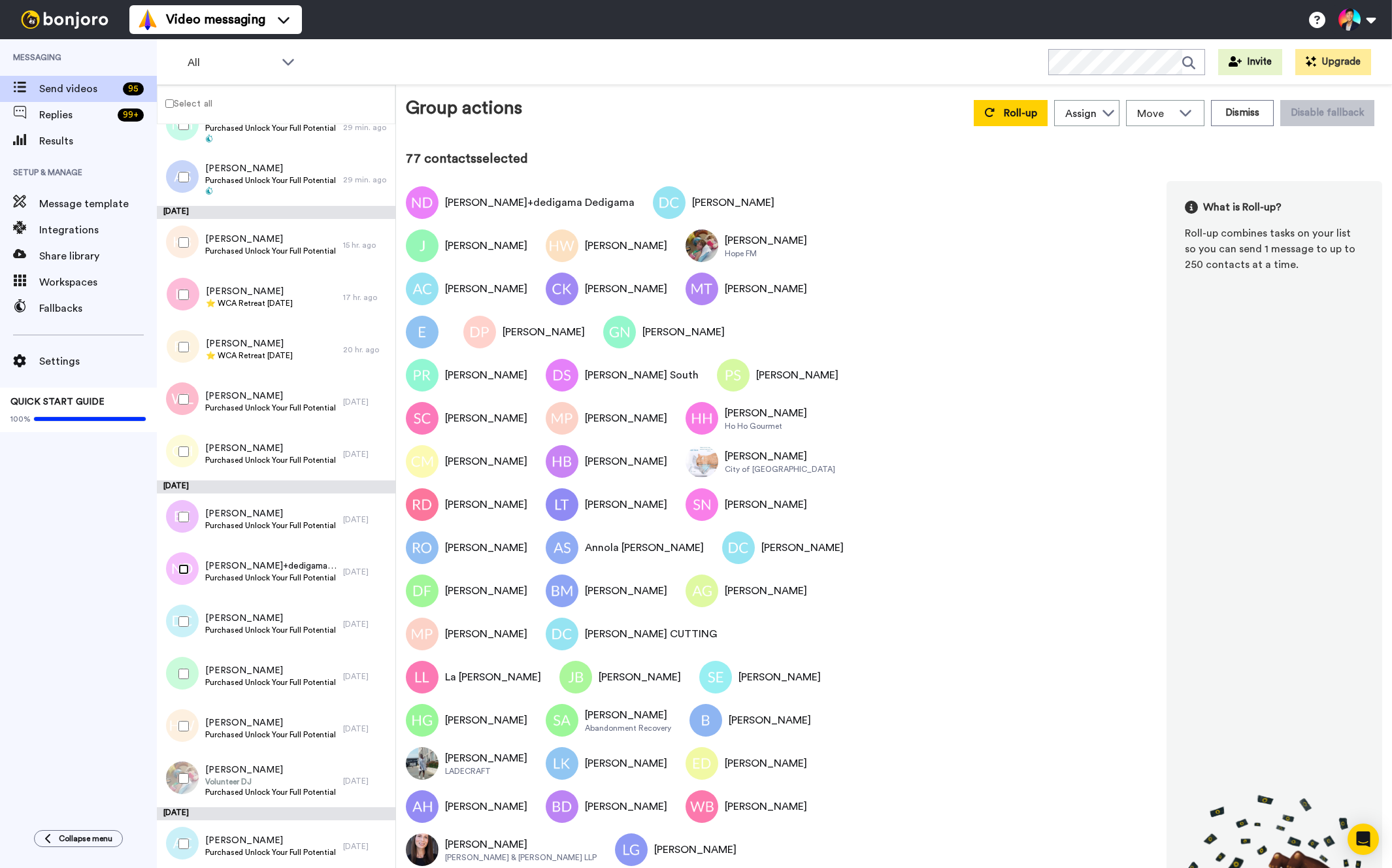
scroll to position [185, 0]
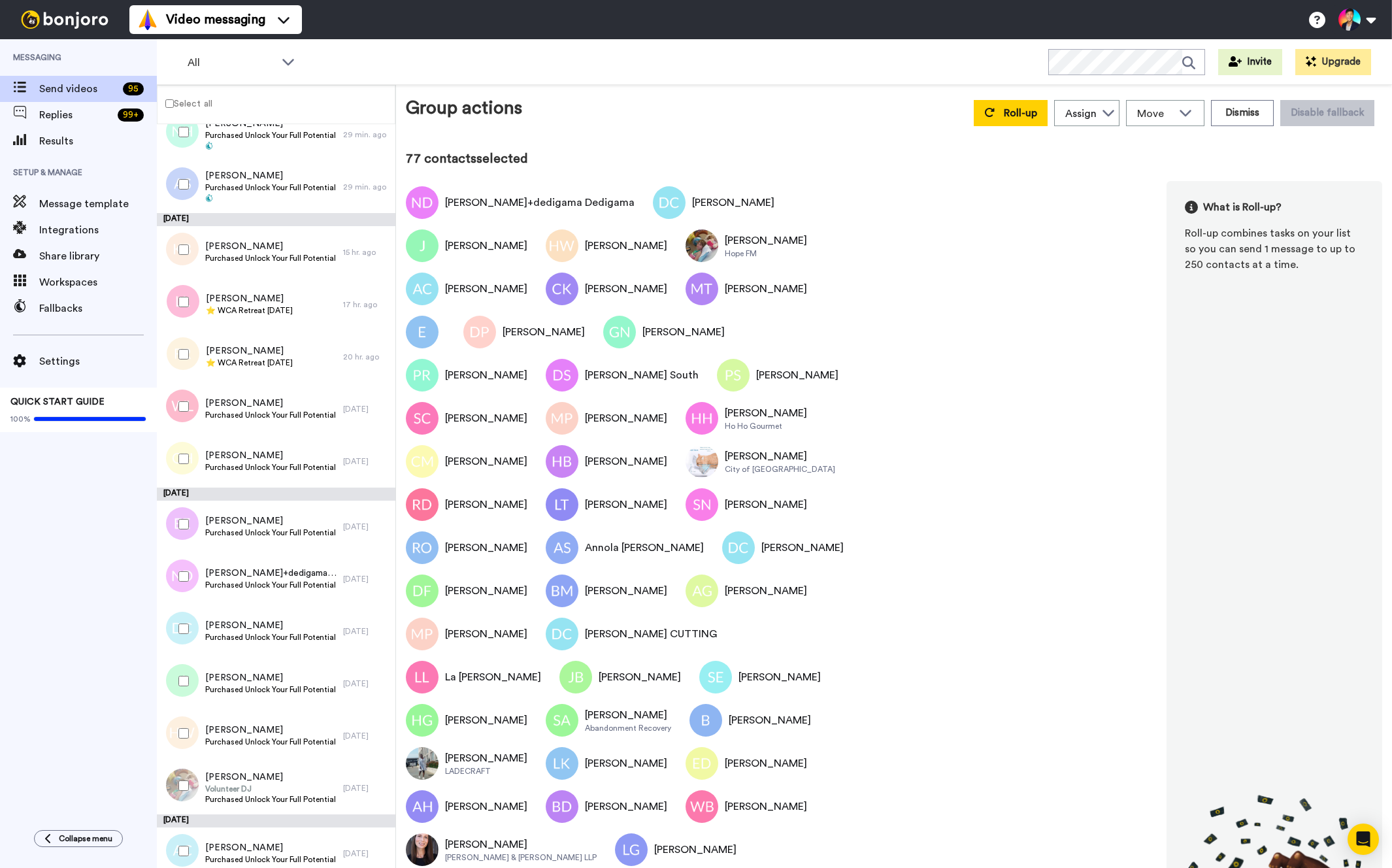
click at [180, 538] on div at bounding box center [181, 524] width 47 height 46
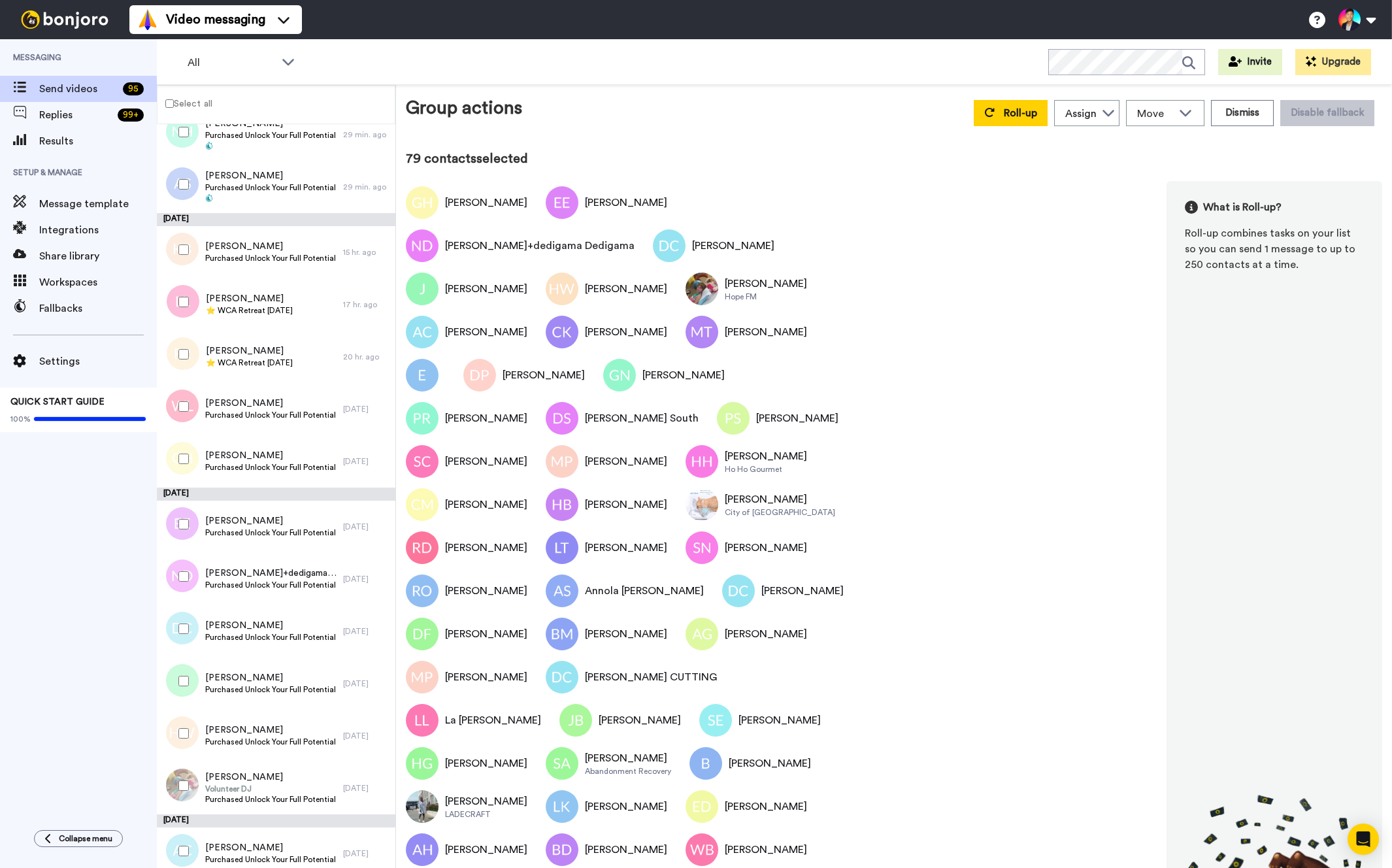
click at [184, 399] on div at bounding box center [181, 407] width 47 height 46
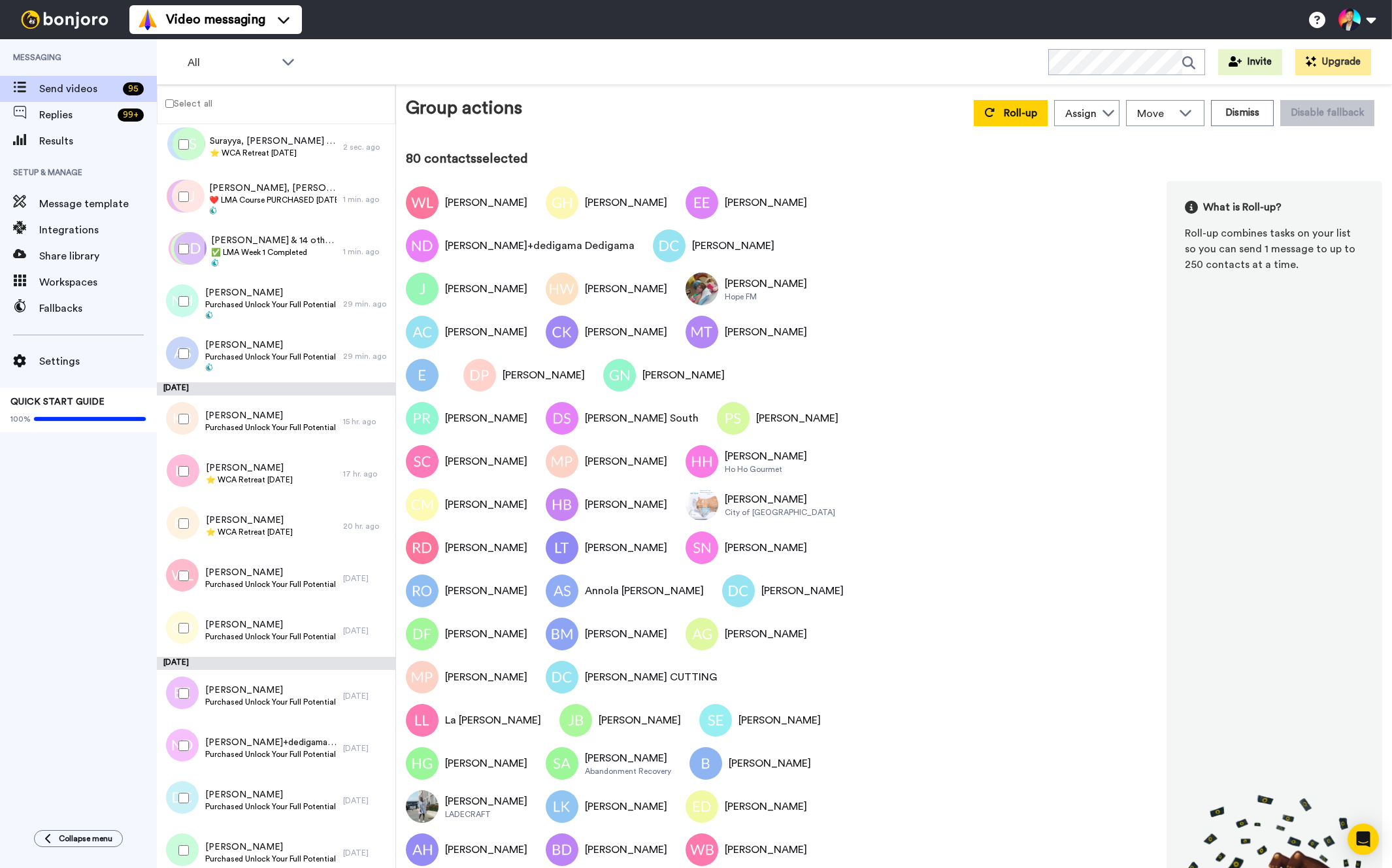
scroll to position [7, 0]
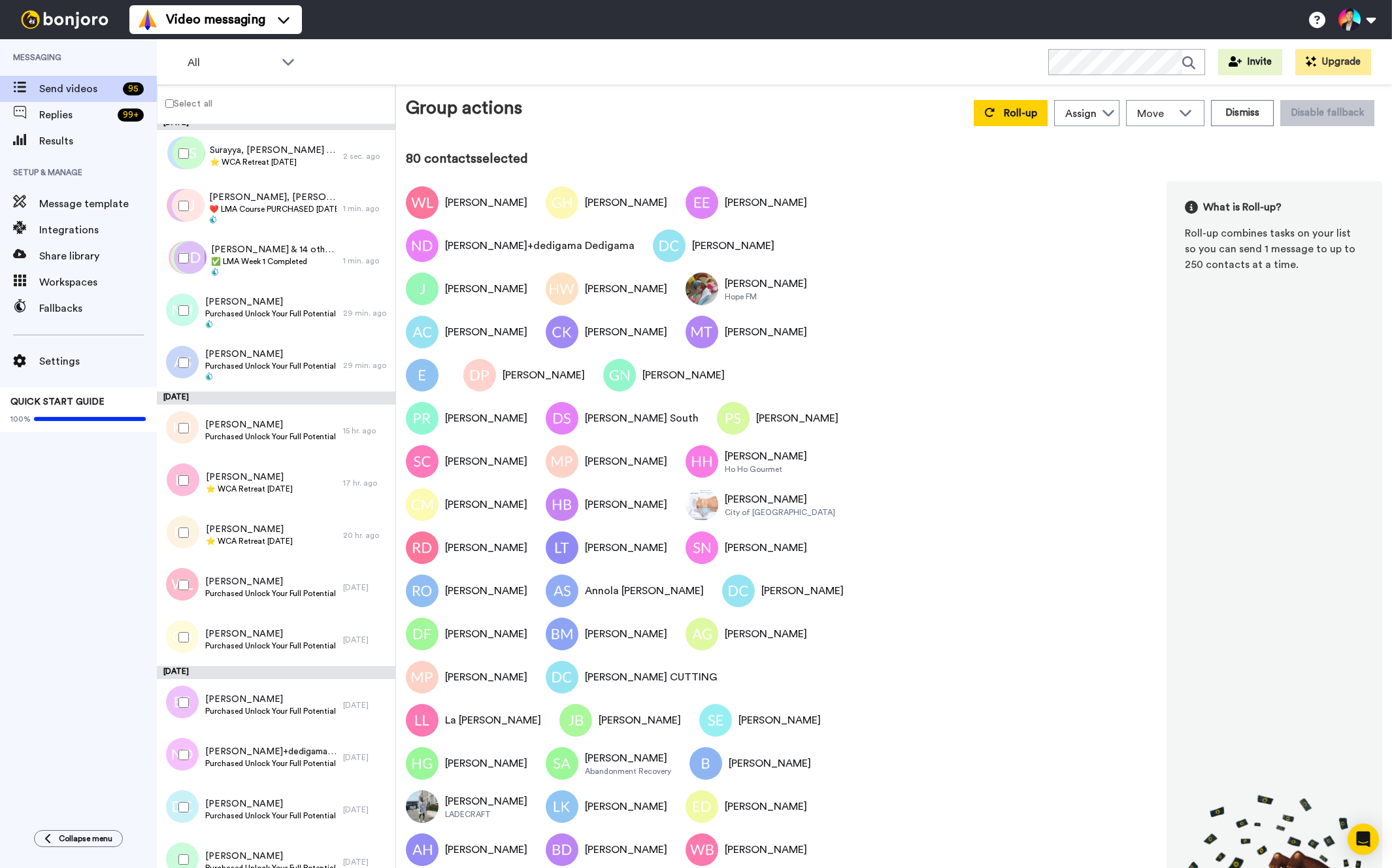
click at [185, 412] on div at bounding box center [181, 428] width 47 height 46
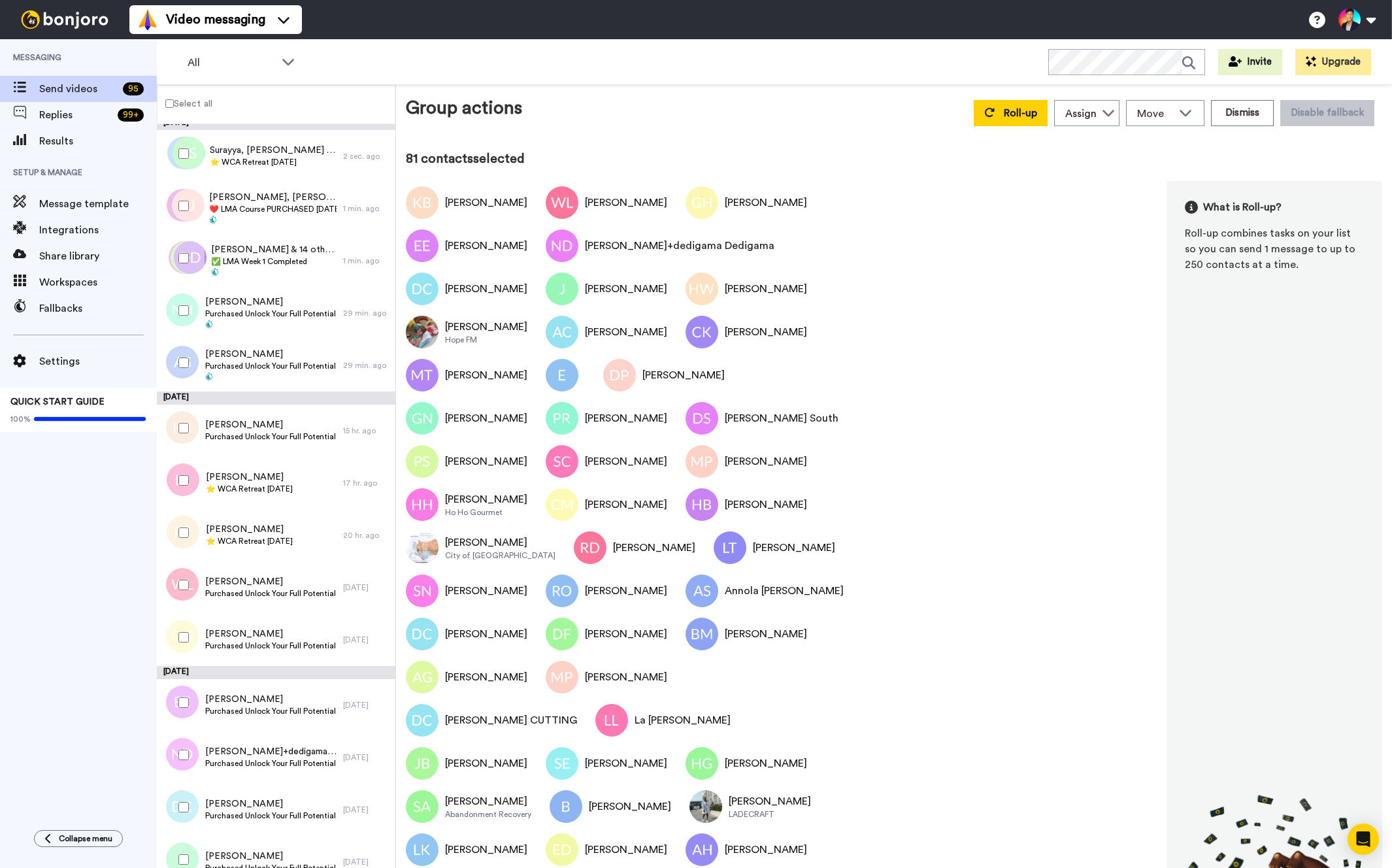
scroll to position [0, 0]
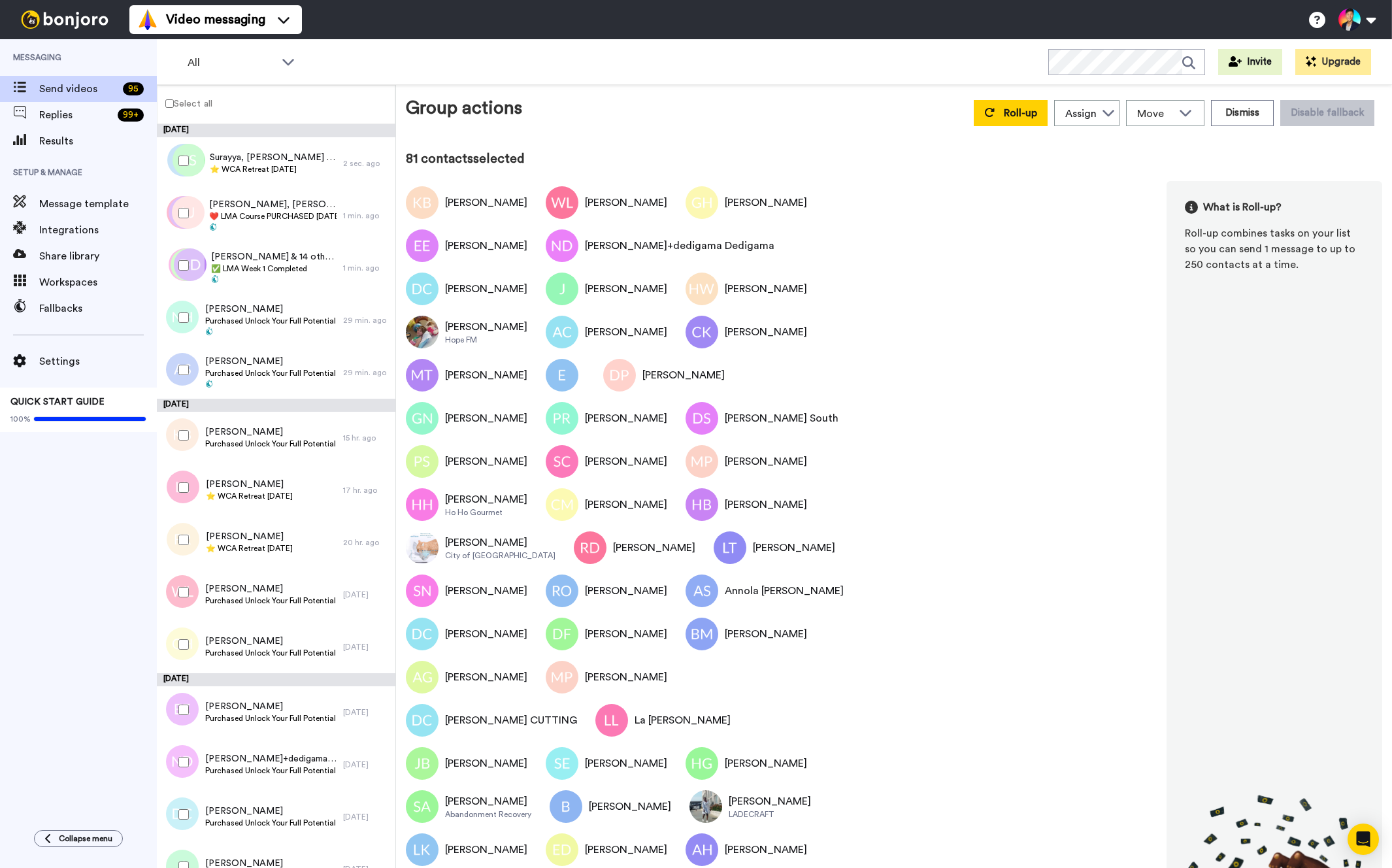
click at [185, 412] on div at bounding box center [181, 435] width 47 height 46
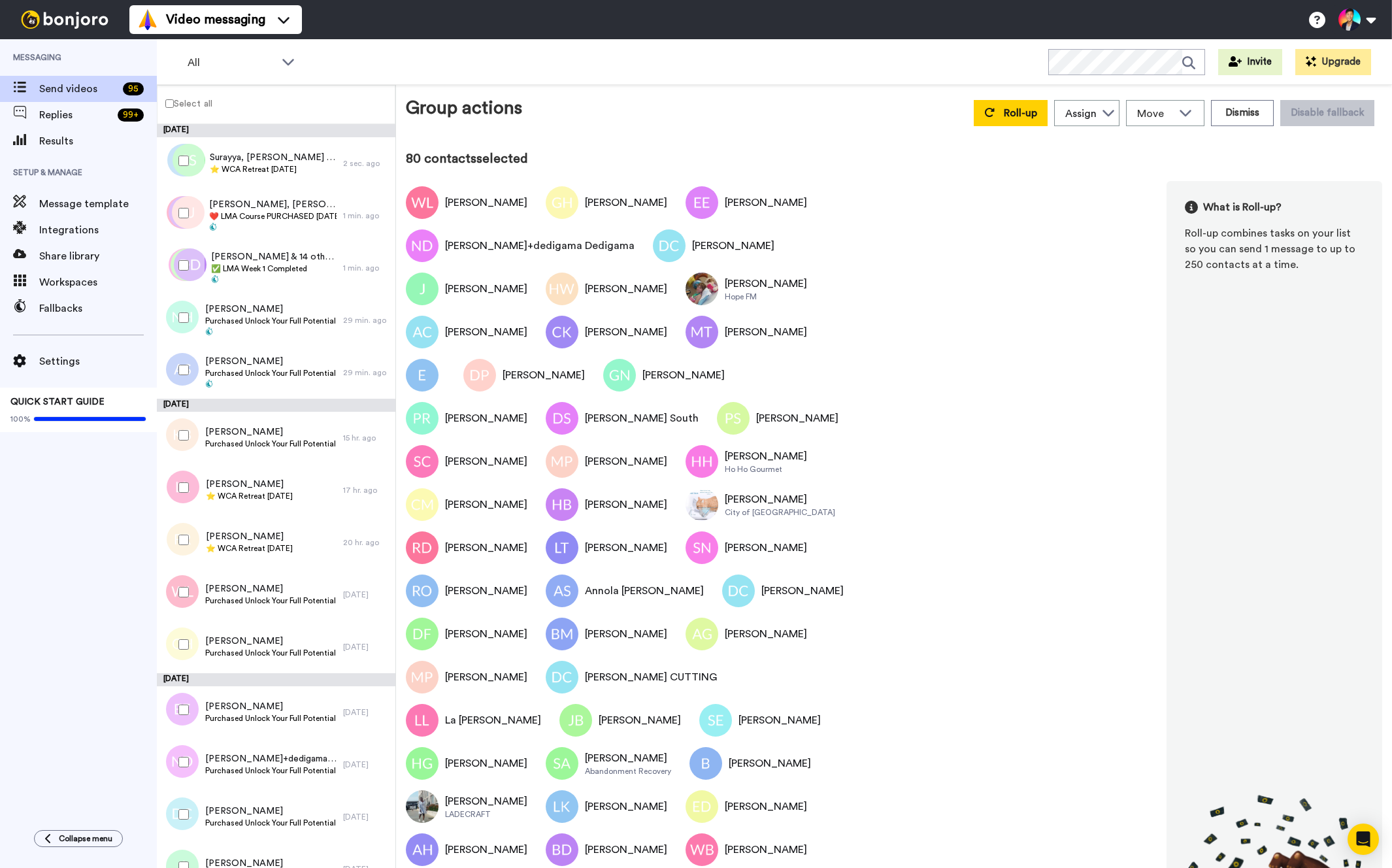
click at [185, 412] on div at bounding box center [181, 435] width 47 height 46
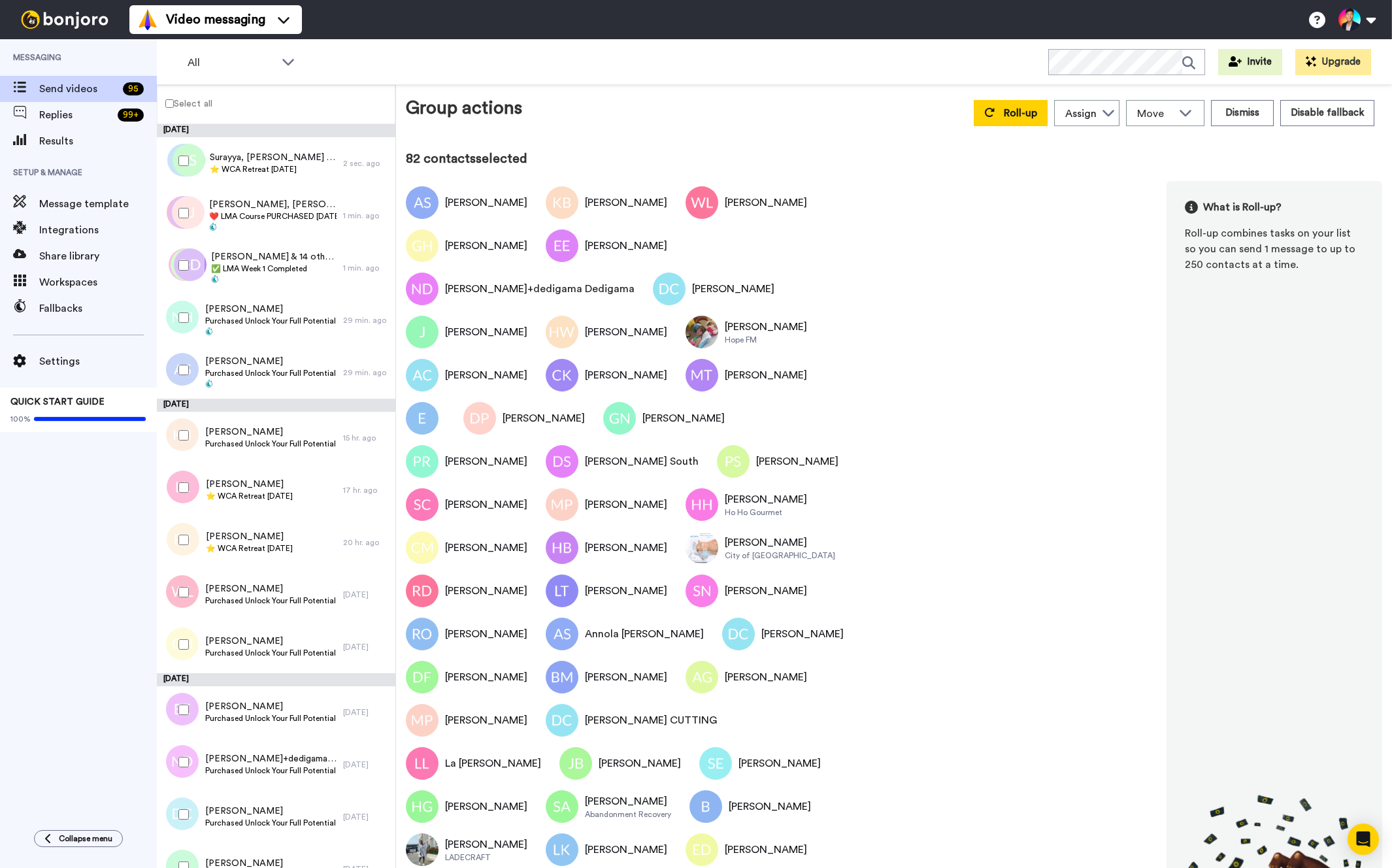
click at [195, 320] on div at bounding box center [181, 318] width 47 height 46
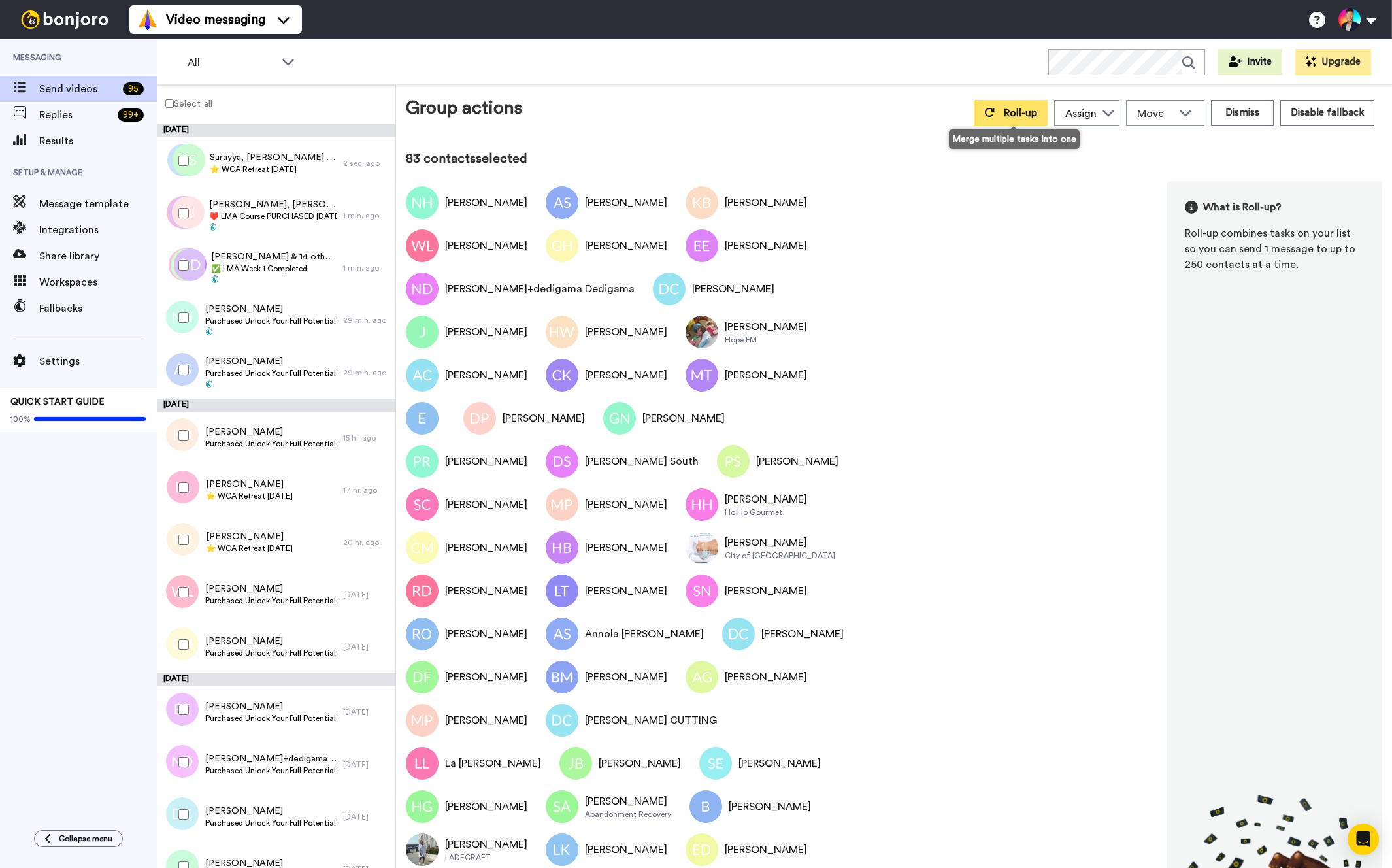
click at [1014, 120] on button "Roll-up" at bounding box center [1010, 113] width 74 height 26
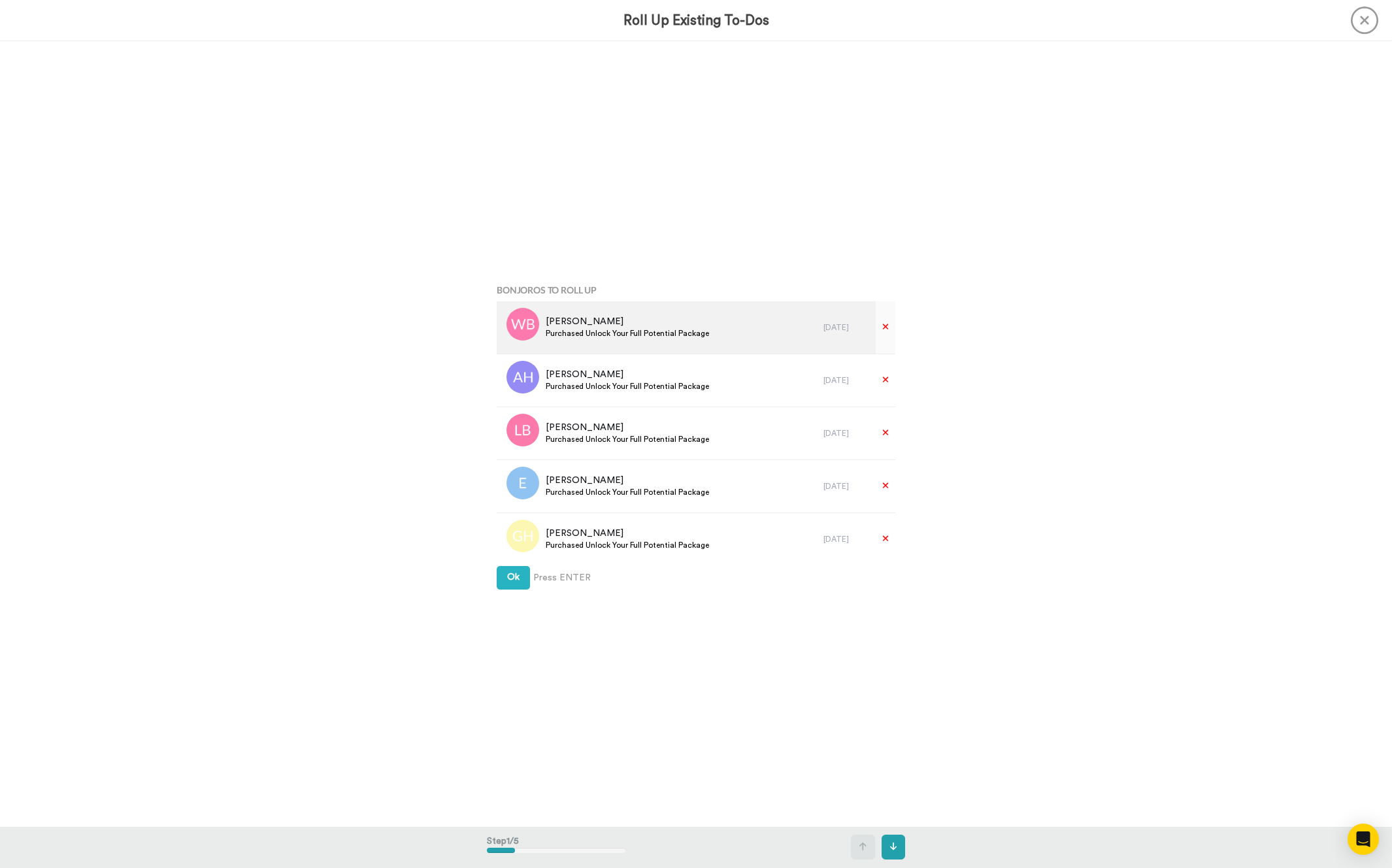
click at [670, 339] on div "Wendy Berger Purchased Unlock Your Full Potential Package" at bounding box center [627, 327] width 163 height 25
copy div "Purchased Unlock Your Full Potential Package"
click at [513, 585] on button "Ok" at bounding box center [513, 578] width 34 height 24
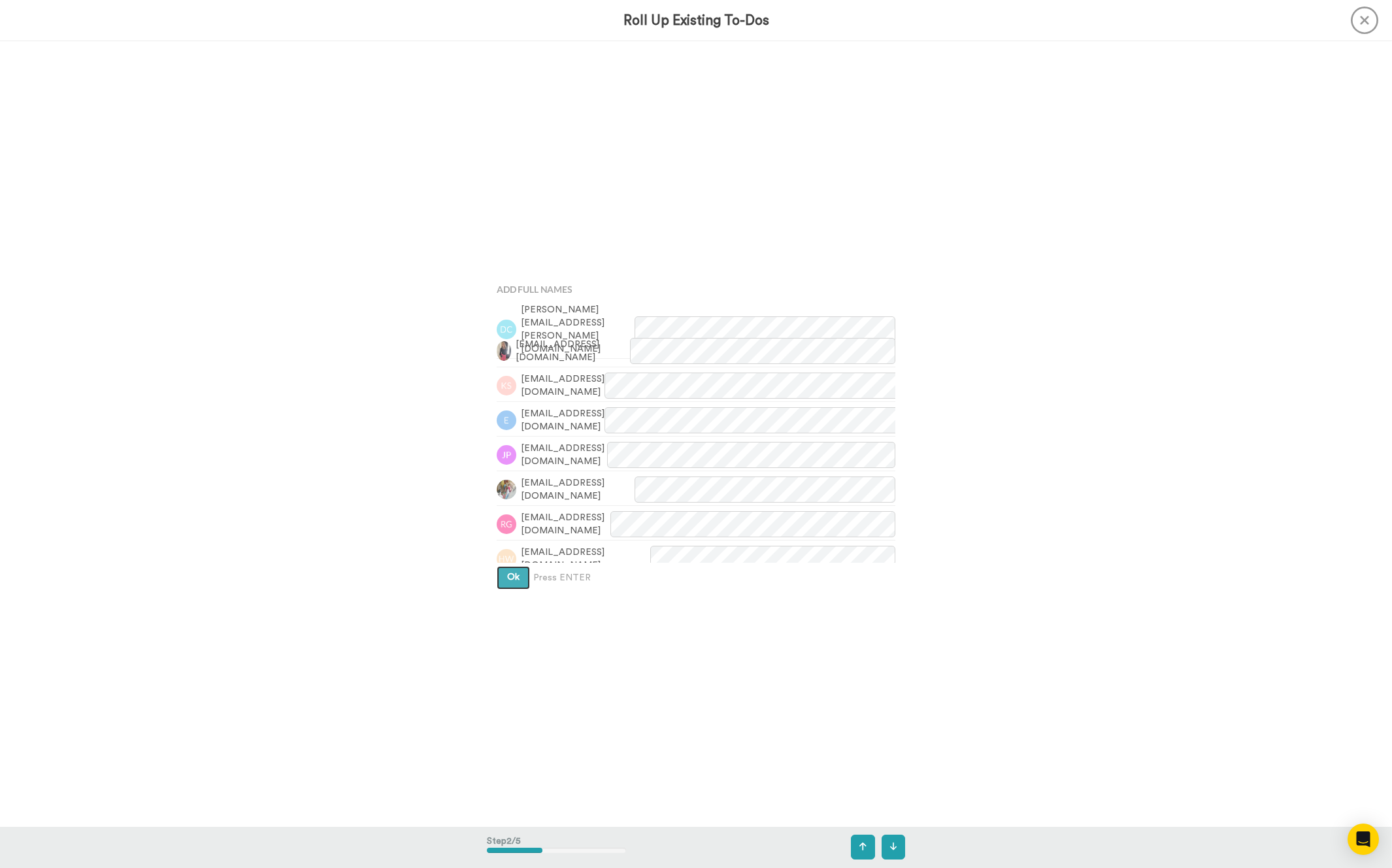
click at [513, 585] on button "Ok" at bounding box center [513, 578] width 34 height 24
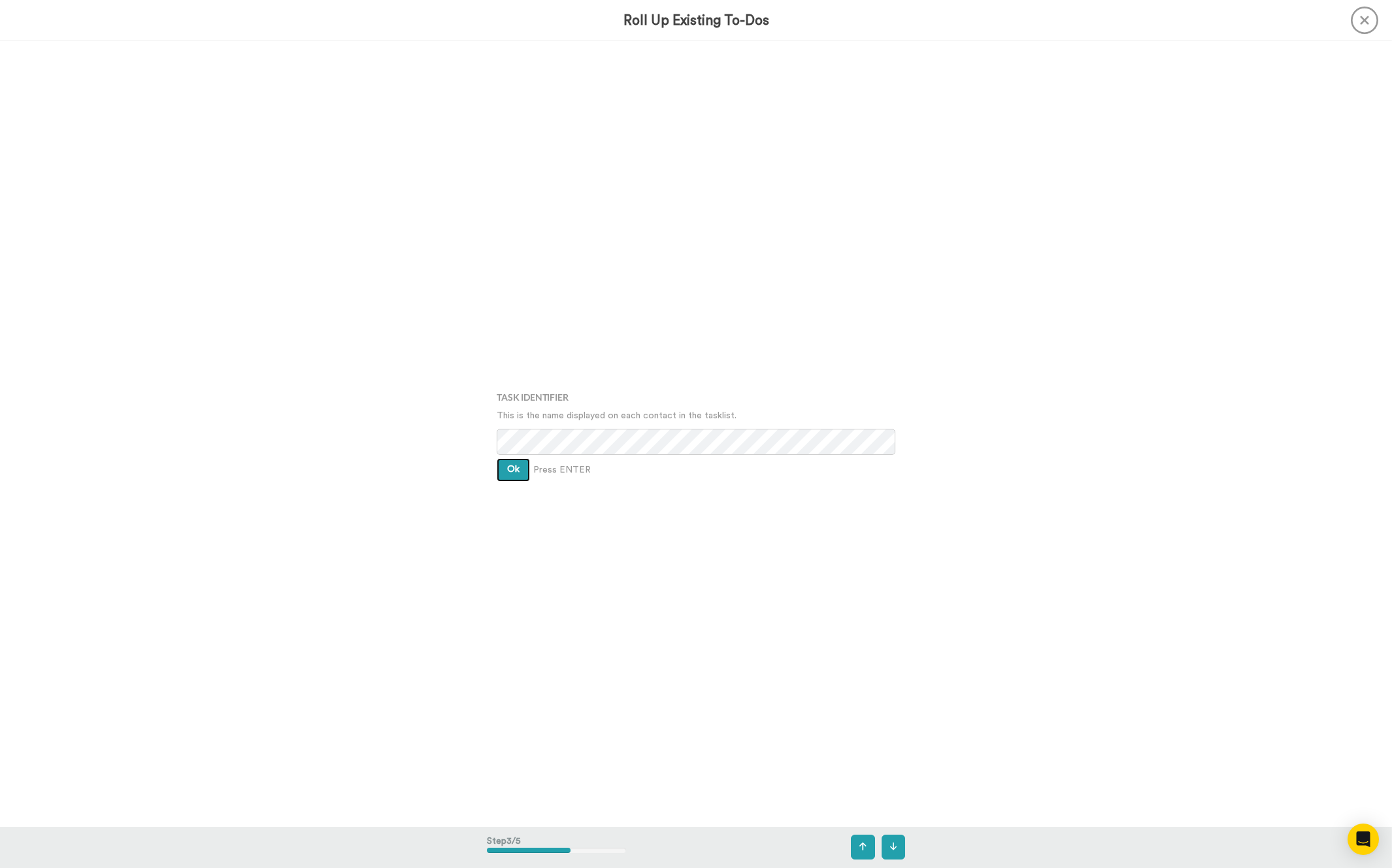
click at [503, 463] on button "Ok" at bounding box center [513, 470] width 34 height 24
click at [503, 463] on button "Ok" at bounding box center [513, 460] width 34 height 24
click at [510, 470] on button "Create" at bounding box center [522, 480] width 51 height 24
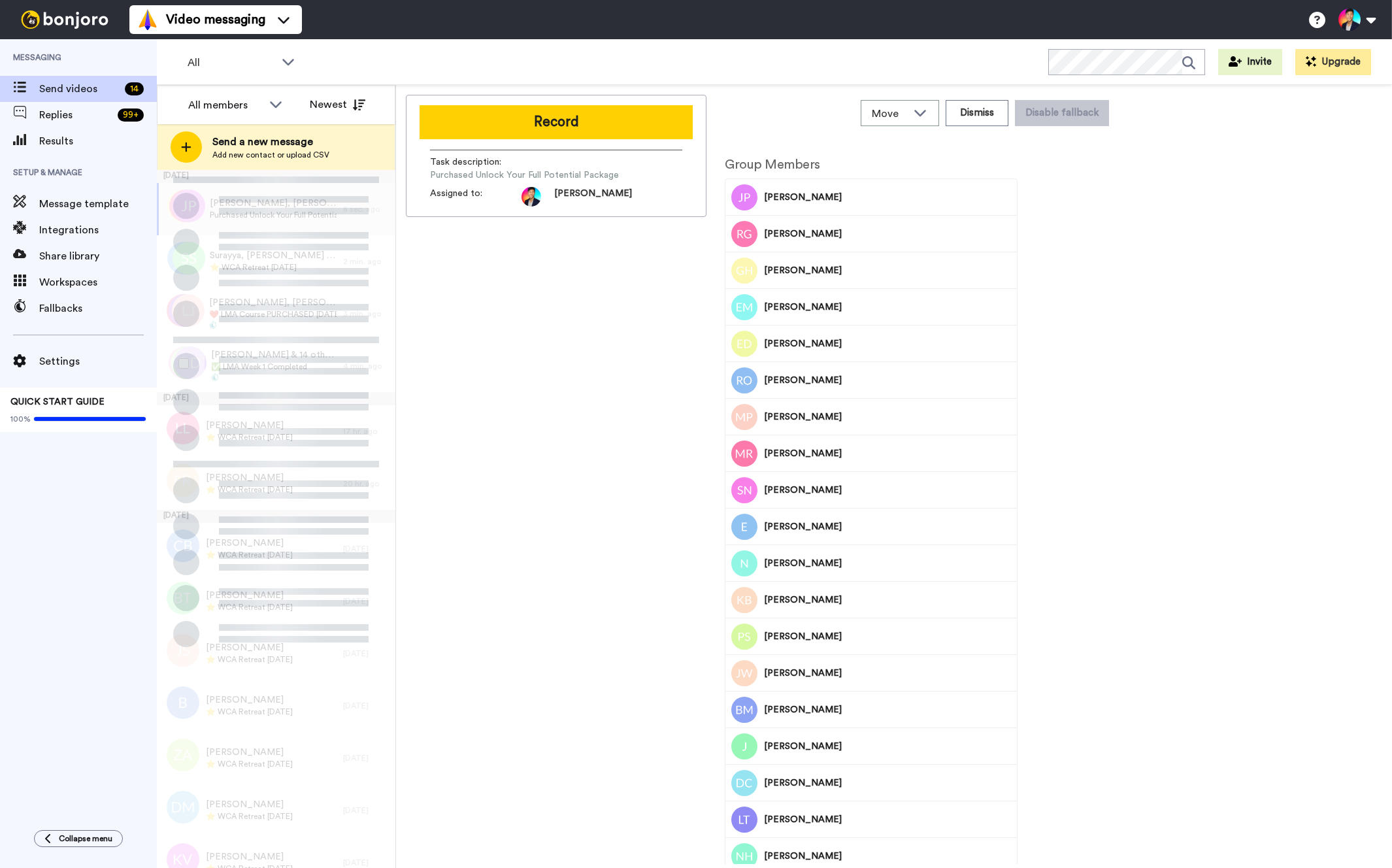
click at [313, 388] on div "[PERSON_NAME] & 14 others ✅ LMA Week 1 Completed" at bounding box center [250, 366] width 186 height 52
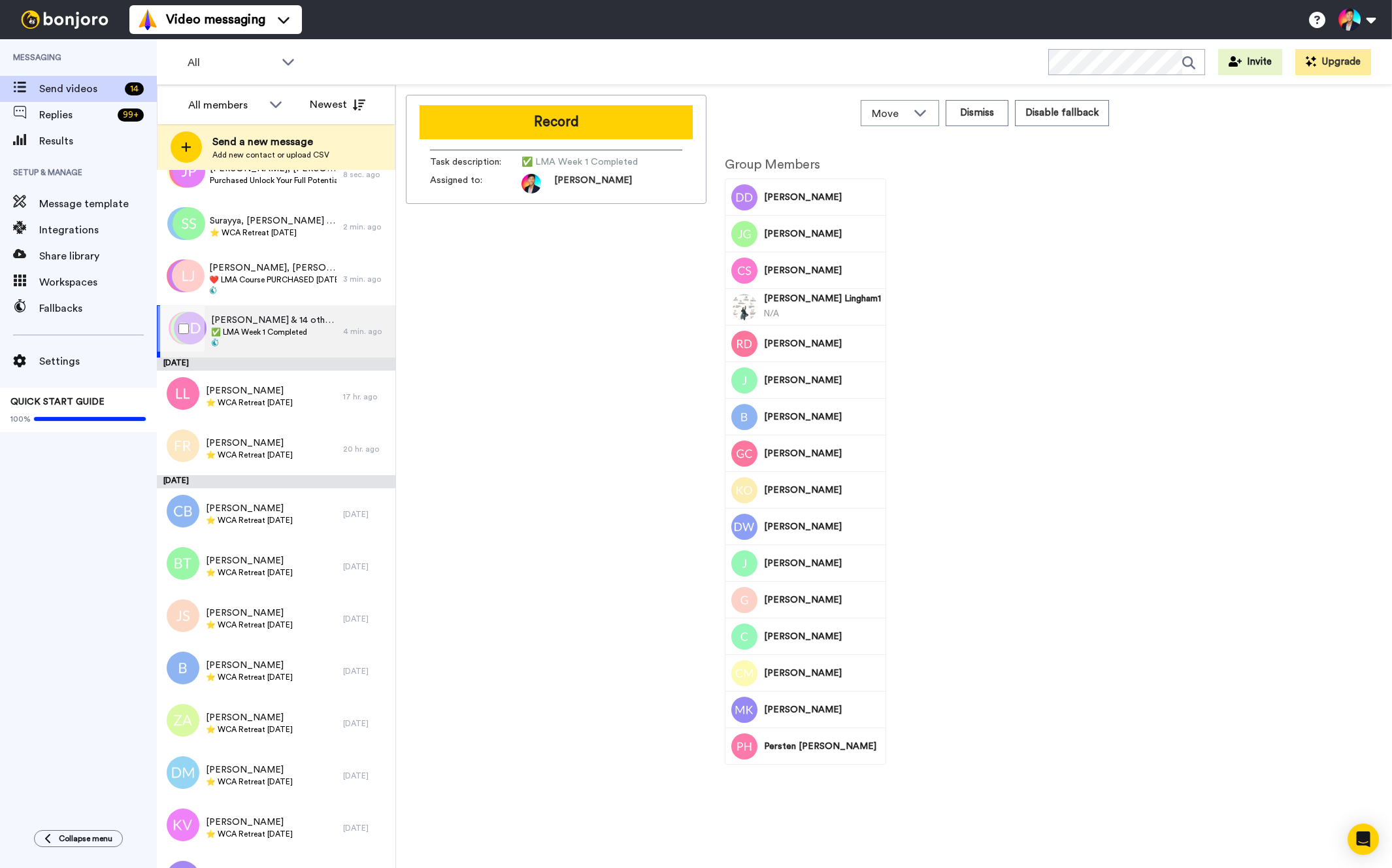
click at [293, 388] on span "[PERSON_NAME]" at bounding box center [249, 391] width 87 height 13
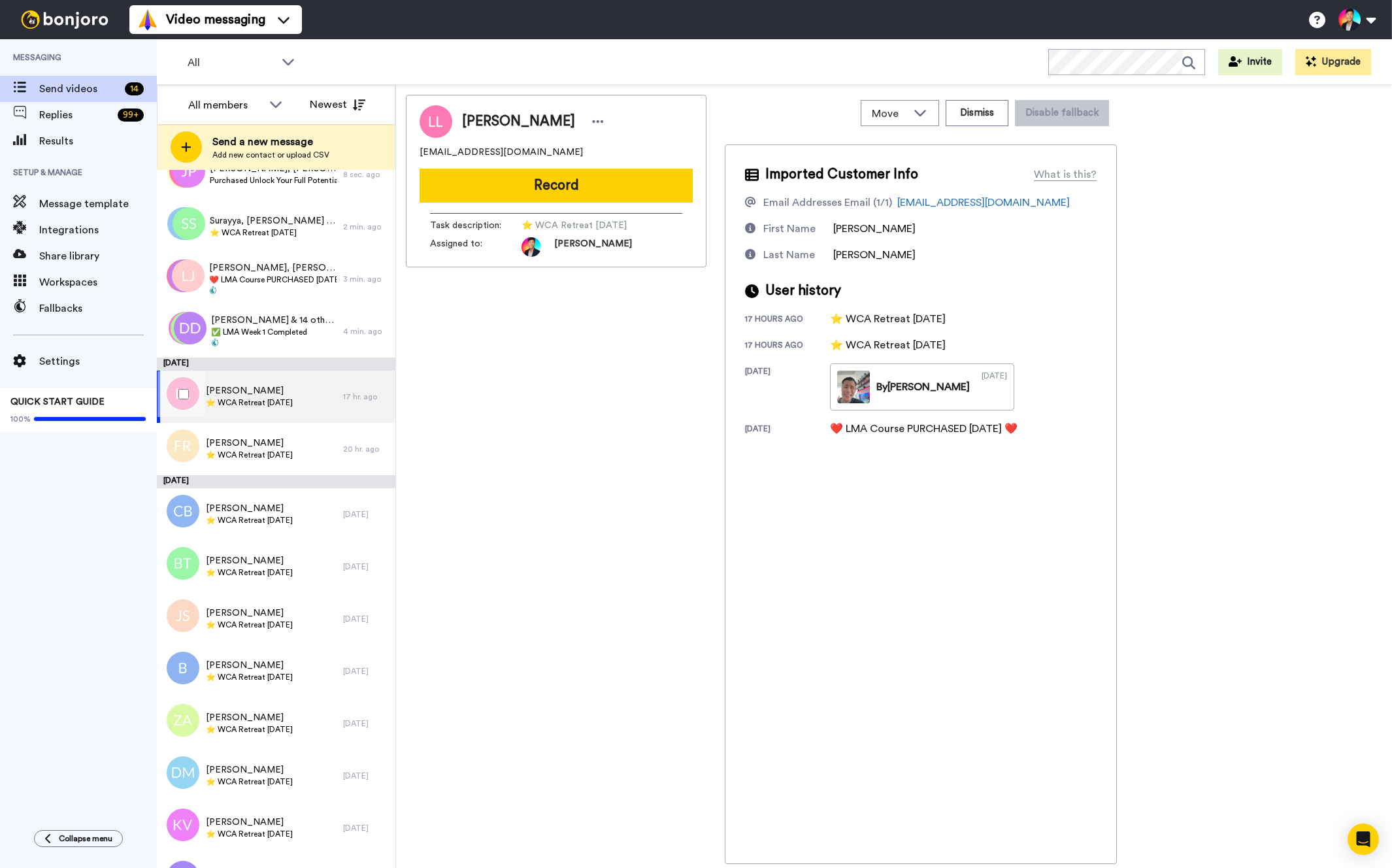
scroll to position [74, 0]
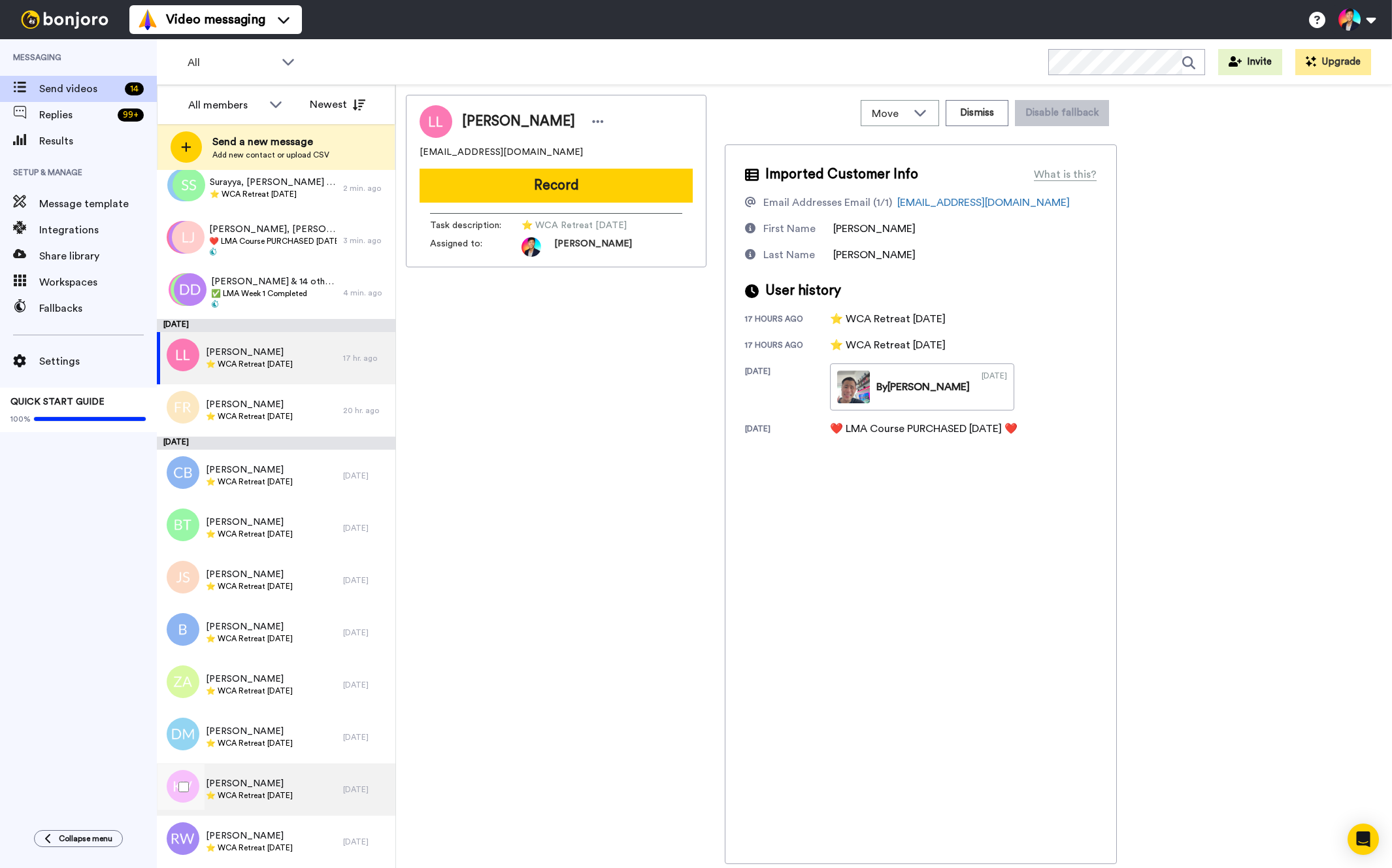
click at [228, 807] on div "[PERSON_NAME] ⭐️ WCA Retreat [DATE]" at bounding box center [250, 790] width 186 height 52
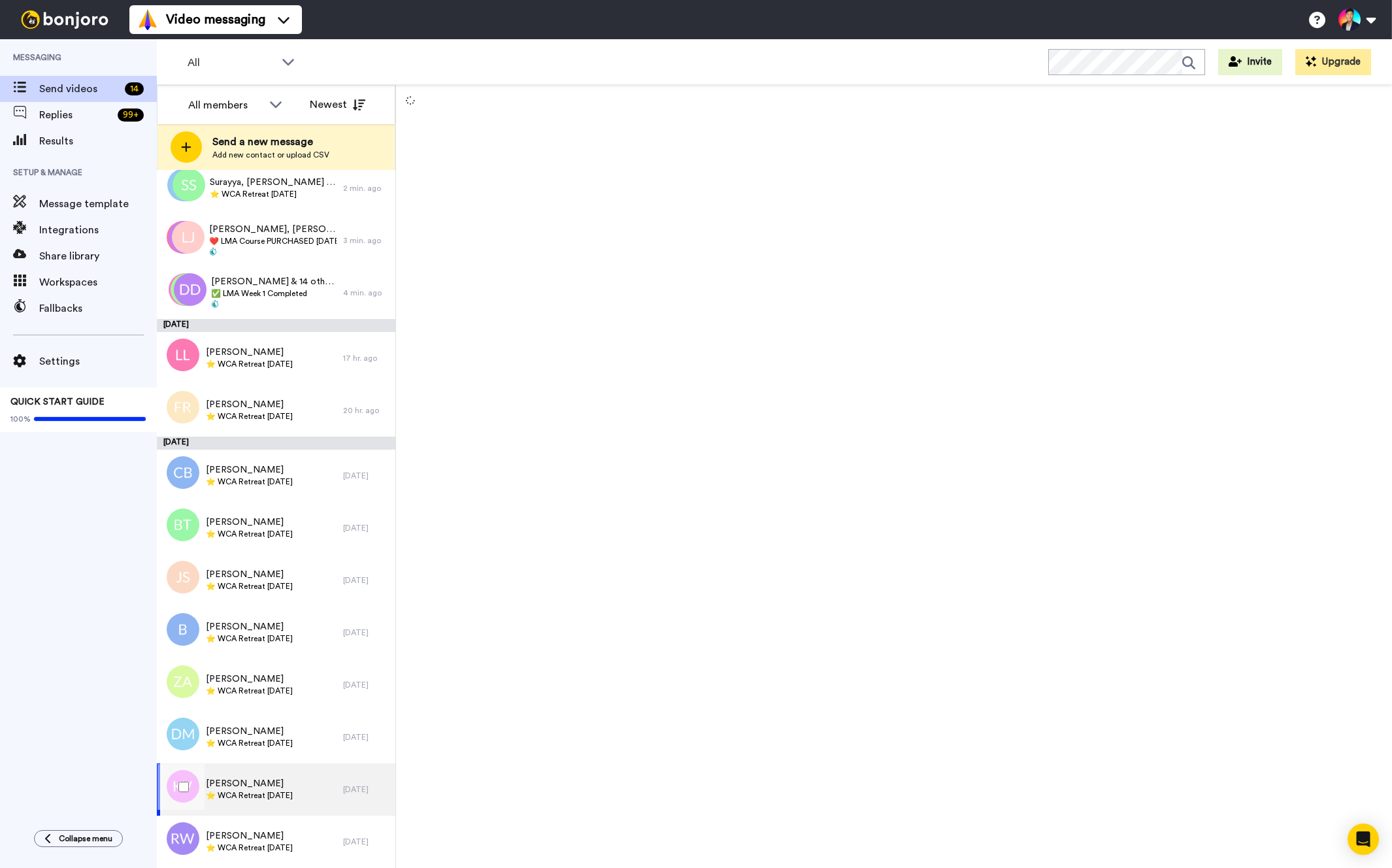
click at [228, 807] on div "[PERSON_NAME] ⭐️ WCA Retreat [DATE]" at bounding box center [250, 790] width 186 height 52
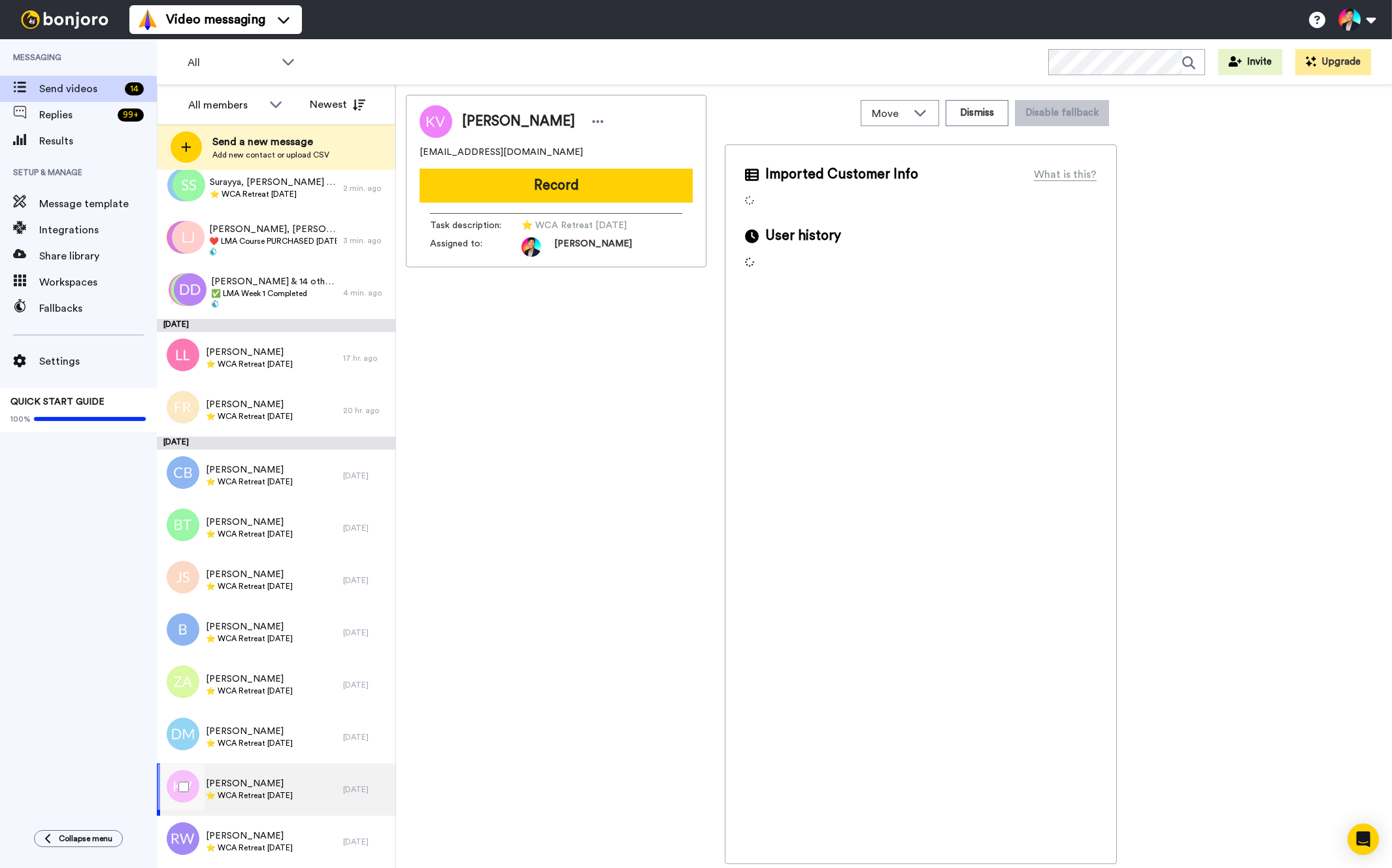
click at [228, 807] on div "[PERSON_NAME] ⭐️ WCA Retreat [DATE]" at bounding box center [250, 790] width 186 height 52
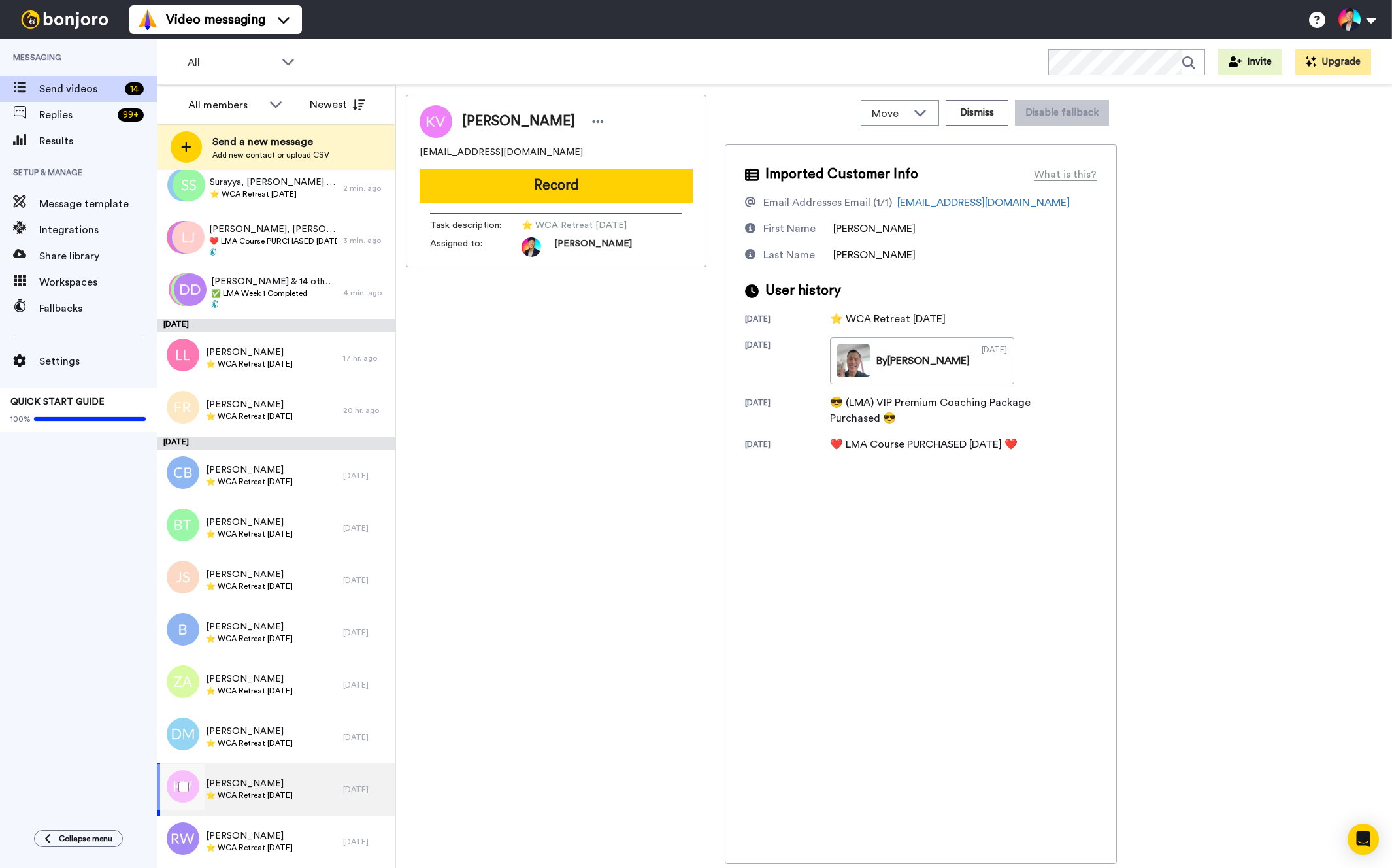
click at [180, 795] on div at bounding box center [181, 787] width 47 height 46
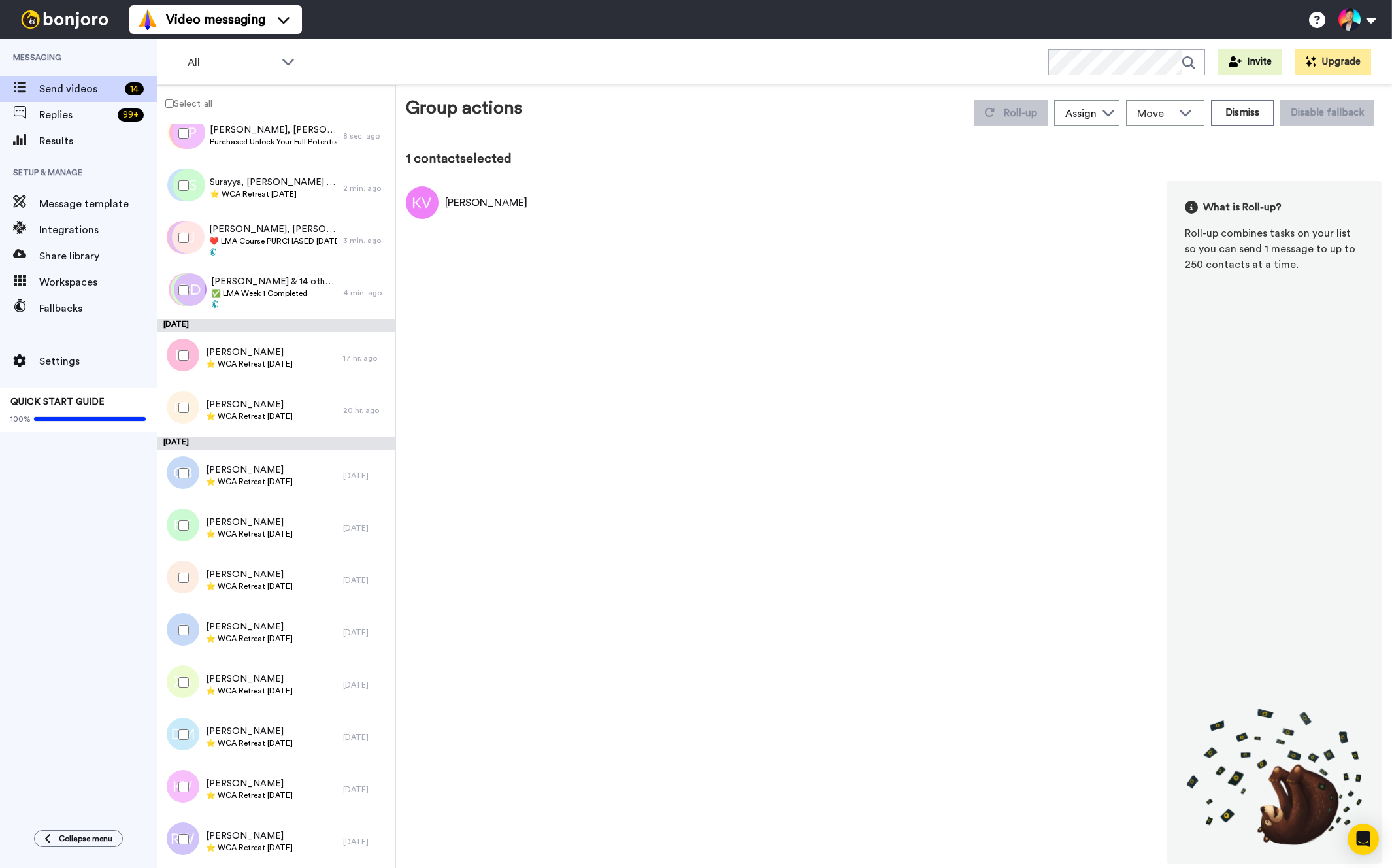
scroll to position [28, 0]
click at [183, 750] on div at bounding box center [181, 735] width 47 height 46
click at [1013, 123] on button "Roll-up" at bounding box center [1010, 113] width 74 height 26
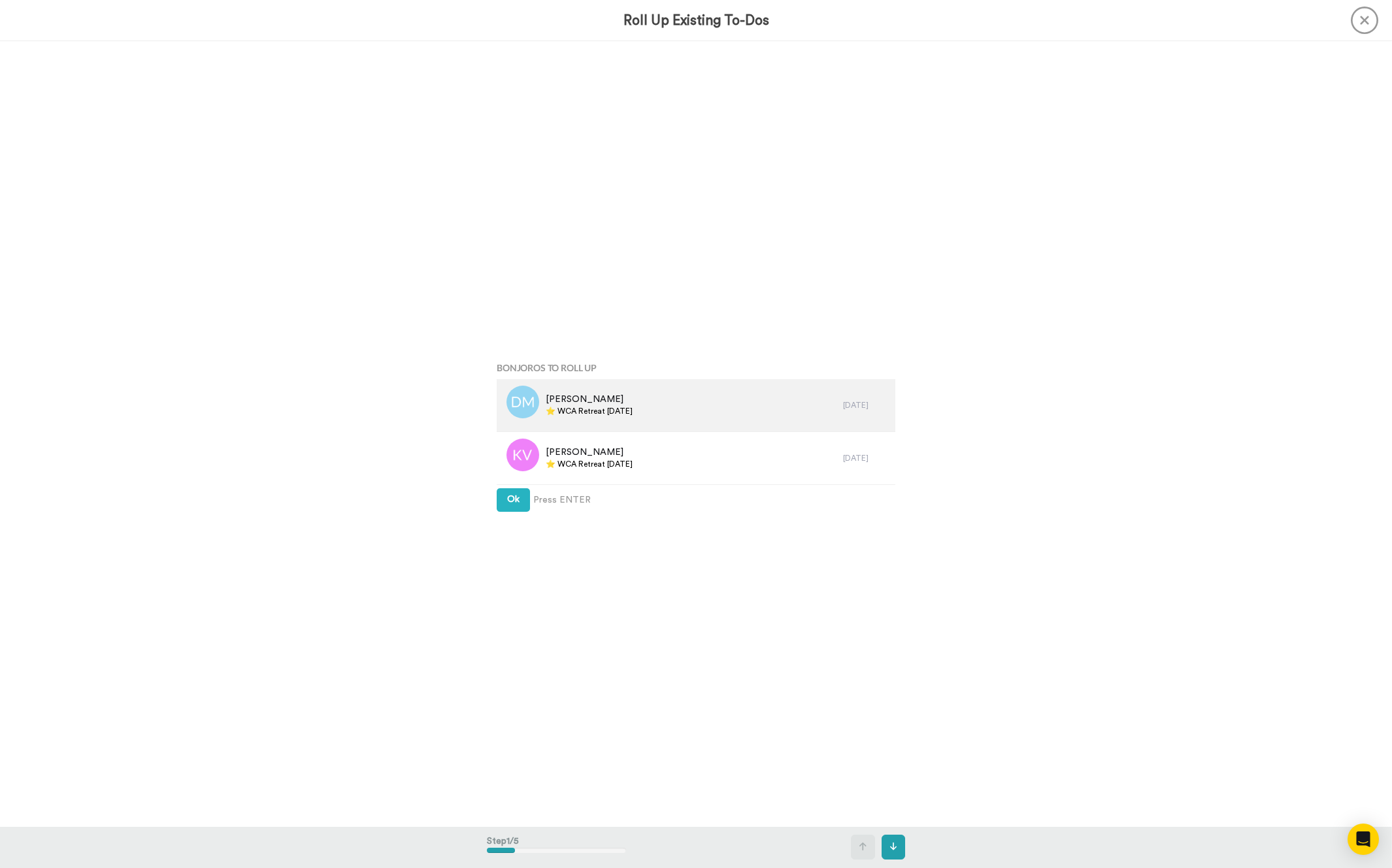
click at [621, 419] on div "[PERSON_NAME] ⭐️ WCA Retreat [DATE]" at bounding box center [670, 405] width 346 height 52
copy div "⭐️ WCA Retreat [DATE]"
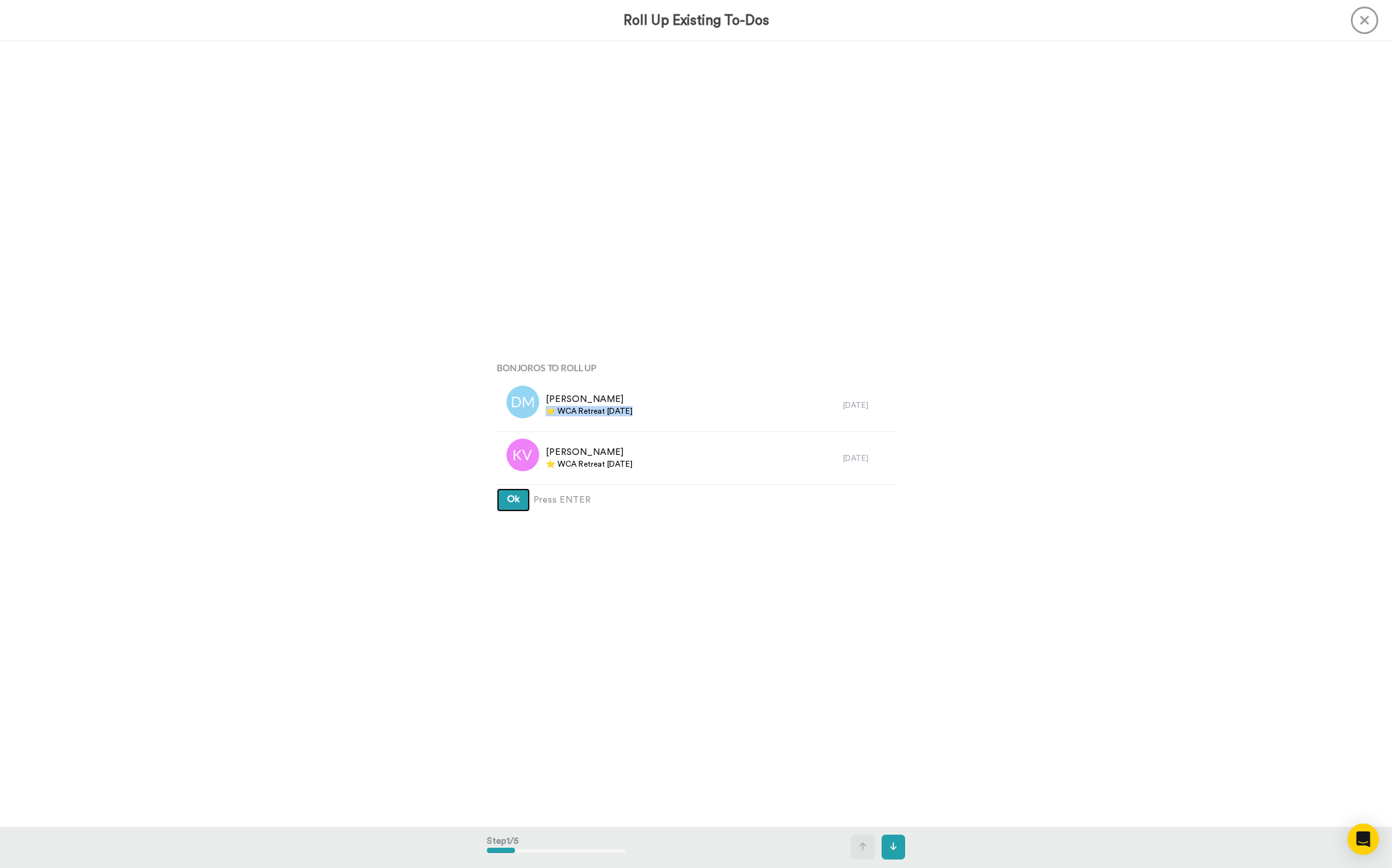
click at [519, 503] on button "Ok" at bounding box center [513, 500] width 34 height 24
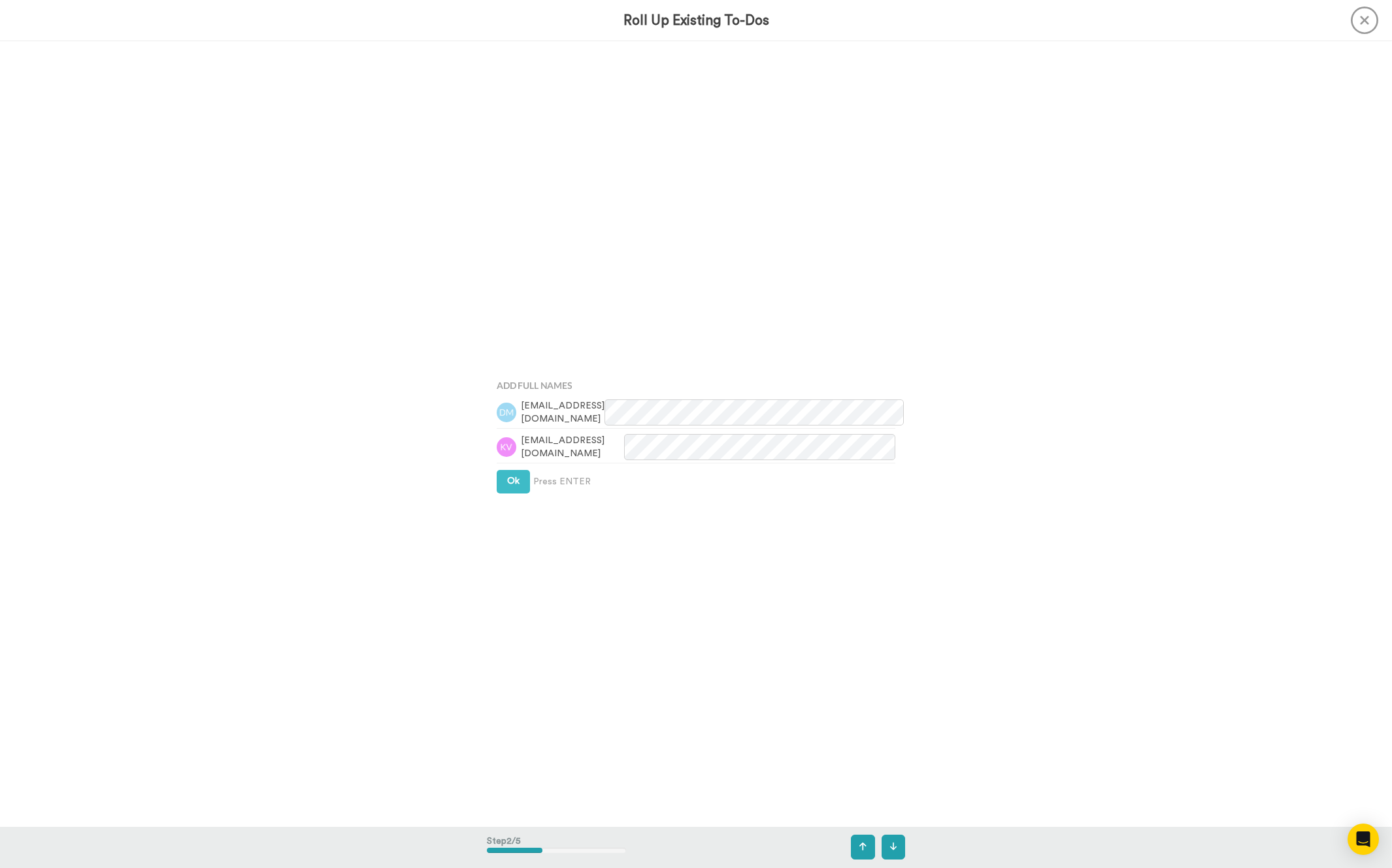
click at [519, 503] on div "Add Full Names [EMAIL_ADDRESS][DOMAIN_NAME] [EMAIL_ADDRESS][DOMAIN_NAME] Ok Pre…" at bounding box center [696, 433] width 418 height 434
click at [519, 482] on button "Ok" at bounding box center [513, 481] width 34 height 24
click at [496, 470] on button "Ok" at bounding box center [513, 470] width 34 height 24
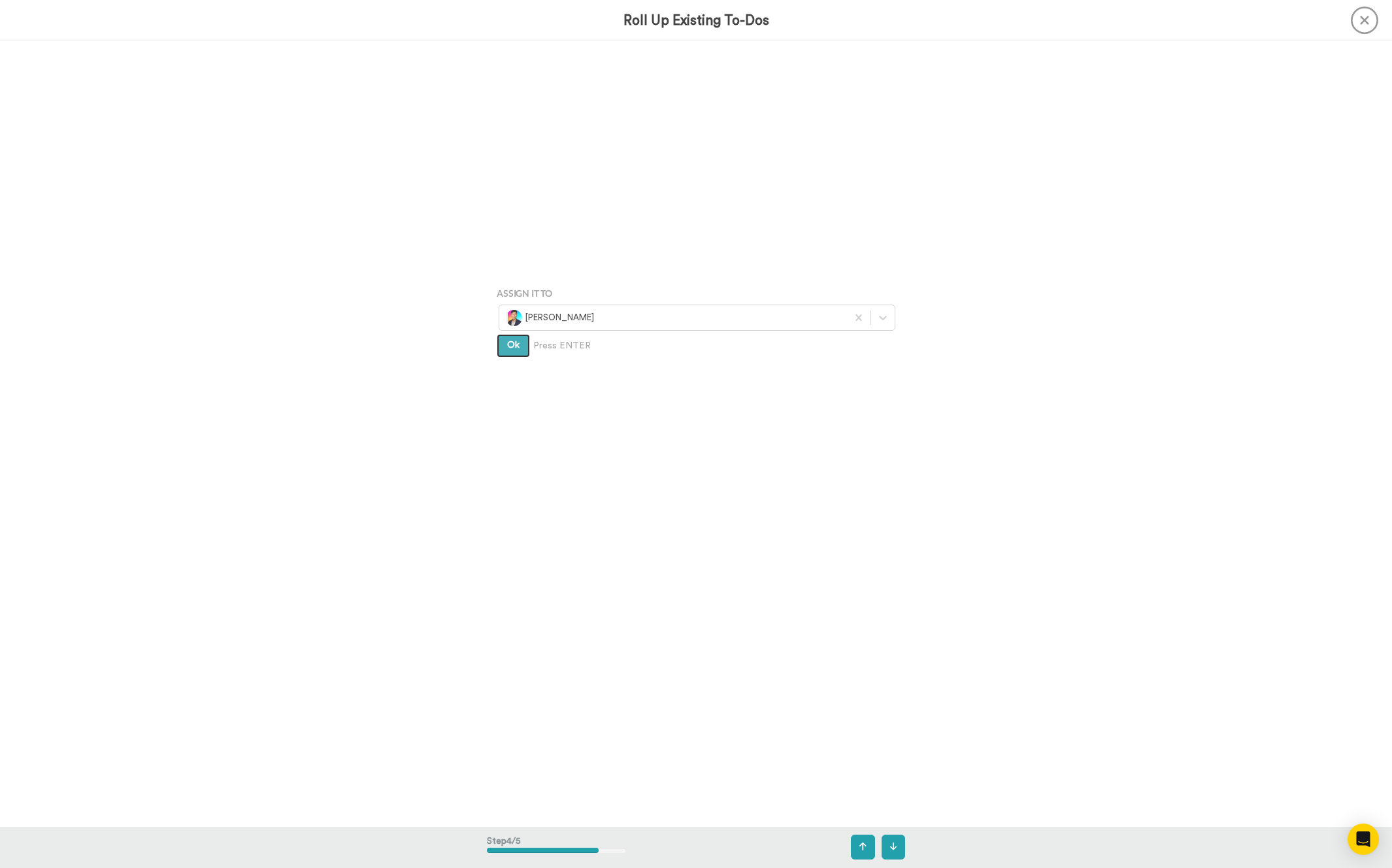
click at [507, 358] on button "Ok" at bounding box center [513, 346] width 34 height 24
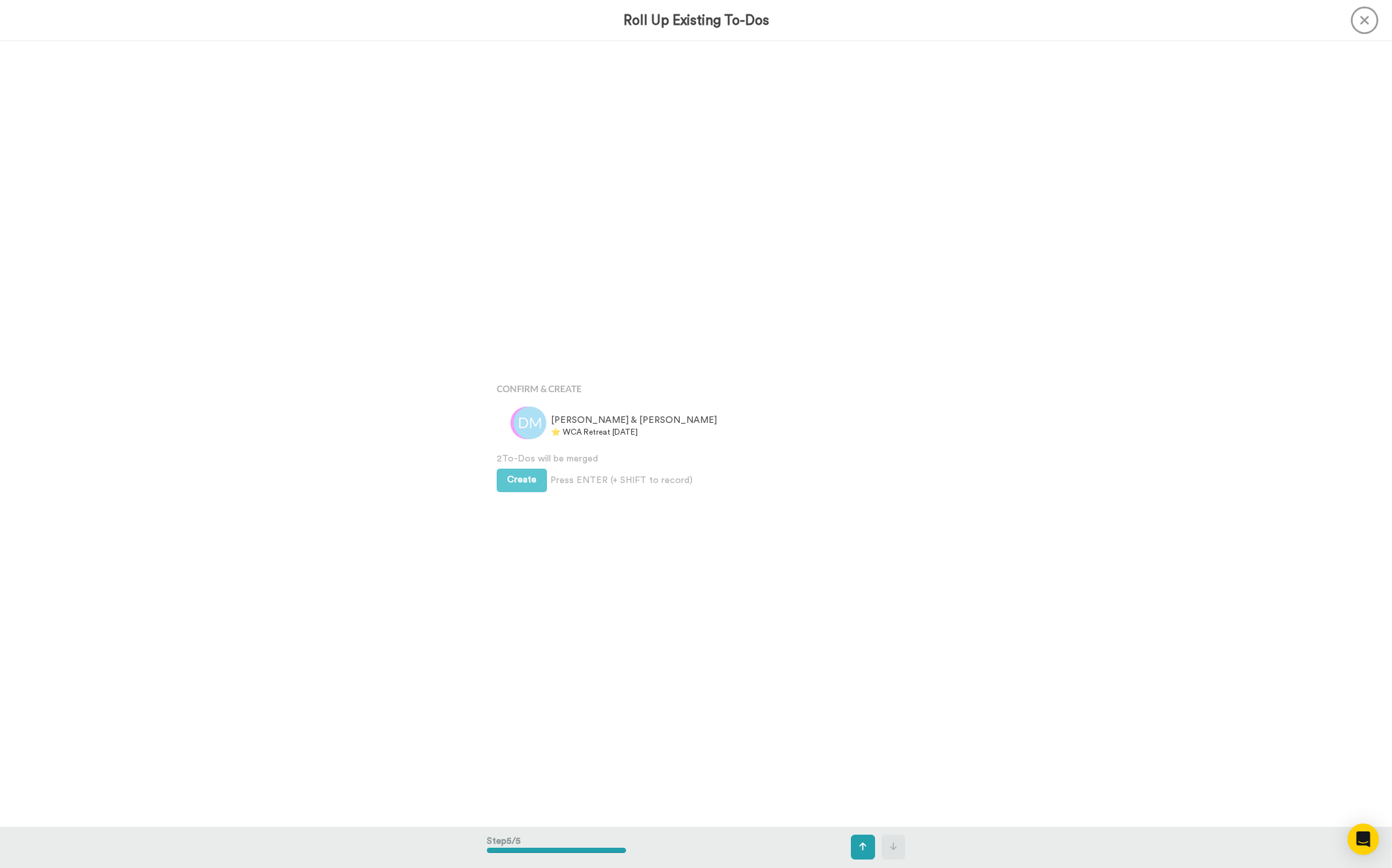
click at [510, 470] on div "Create Press ENTER (+ SHIFT to record) Create & Add Another" at bounding box center [696, 478] width 398 height 27
click at [510, 470] on button "Create" at bounding box center [522, 480] width 51 height 24
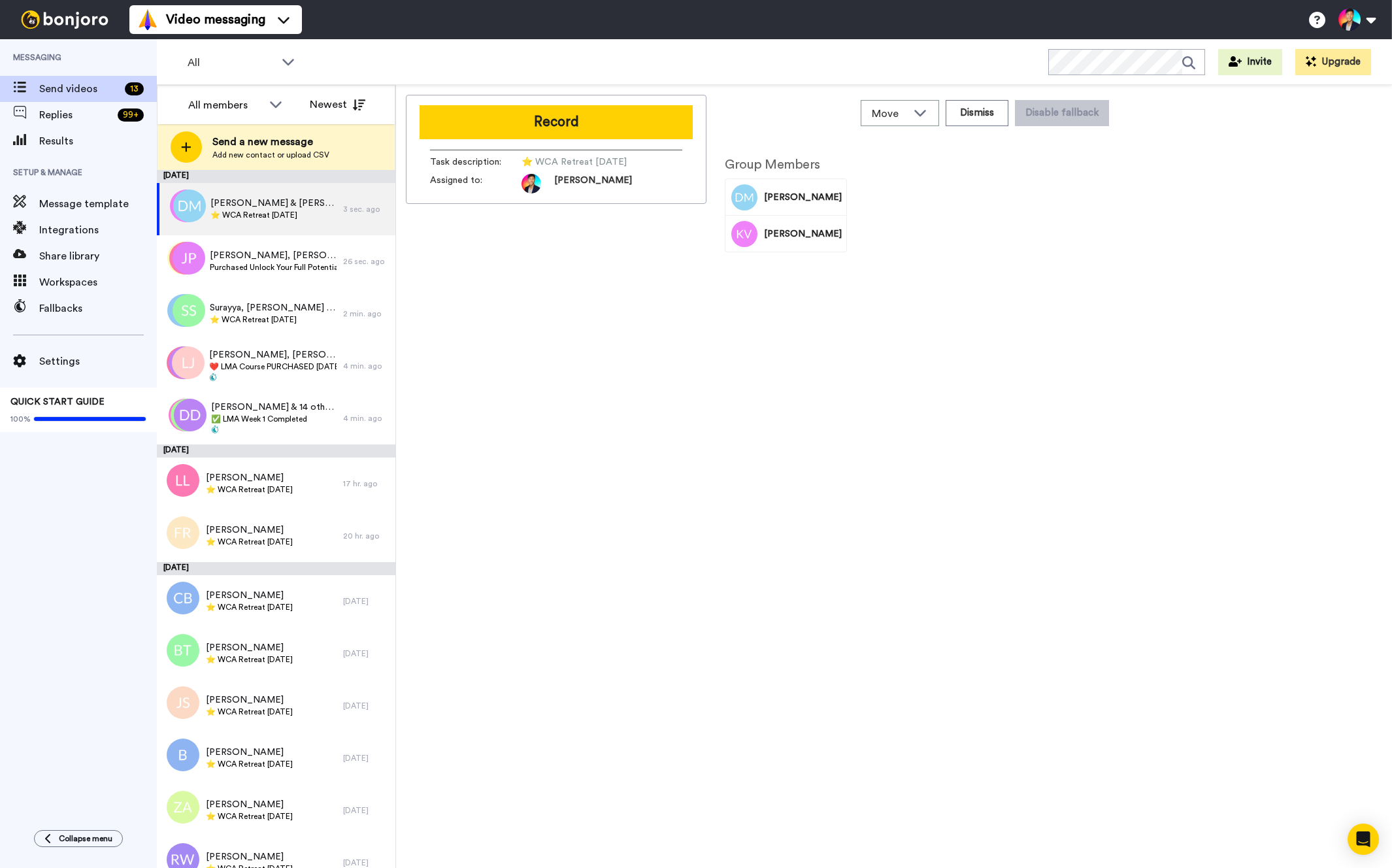
scroll to position [21, 0]
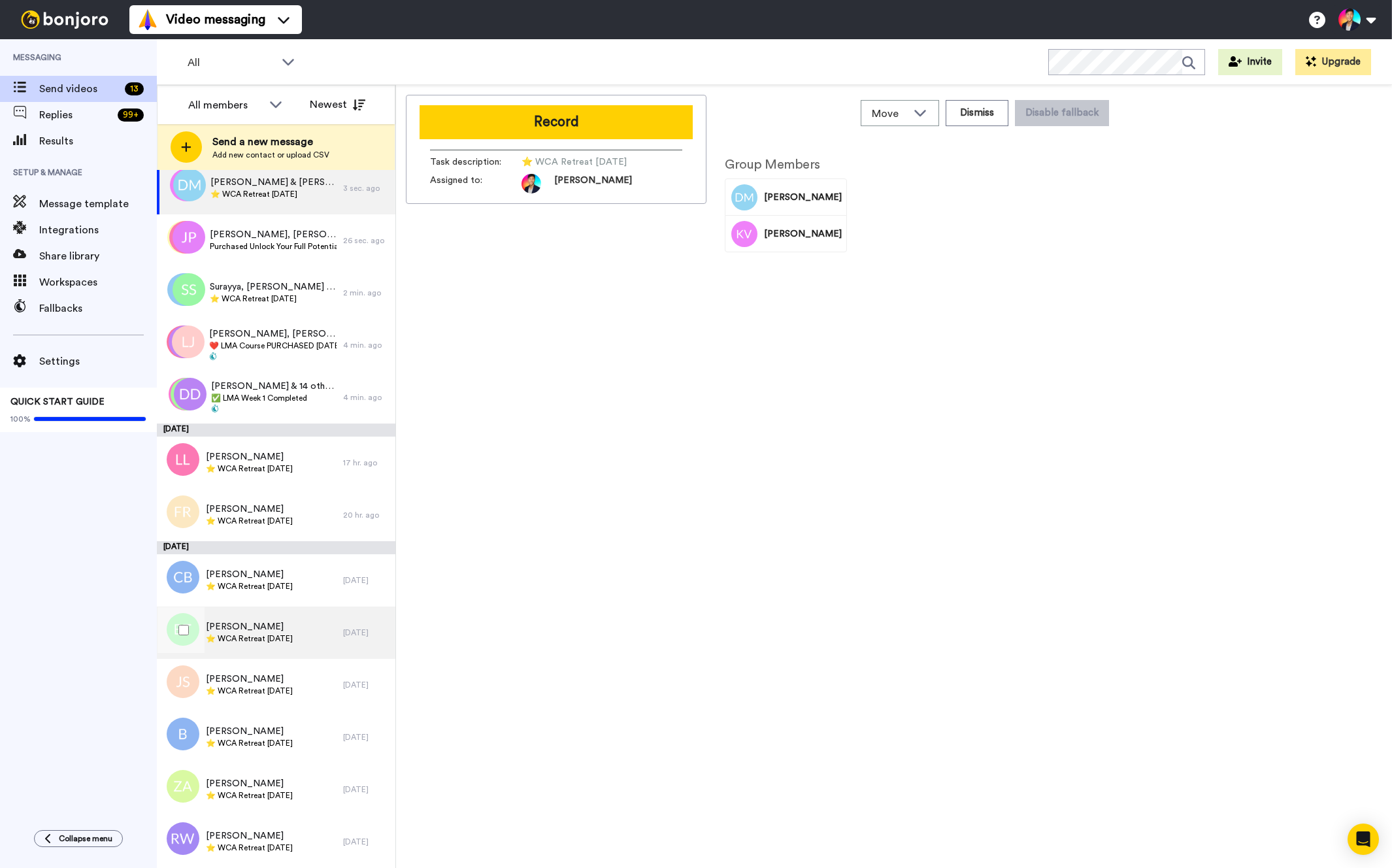
click at [266, 627] on span "[PERSON_NAME]" at bounding box center [249, 627] width 87 height 13
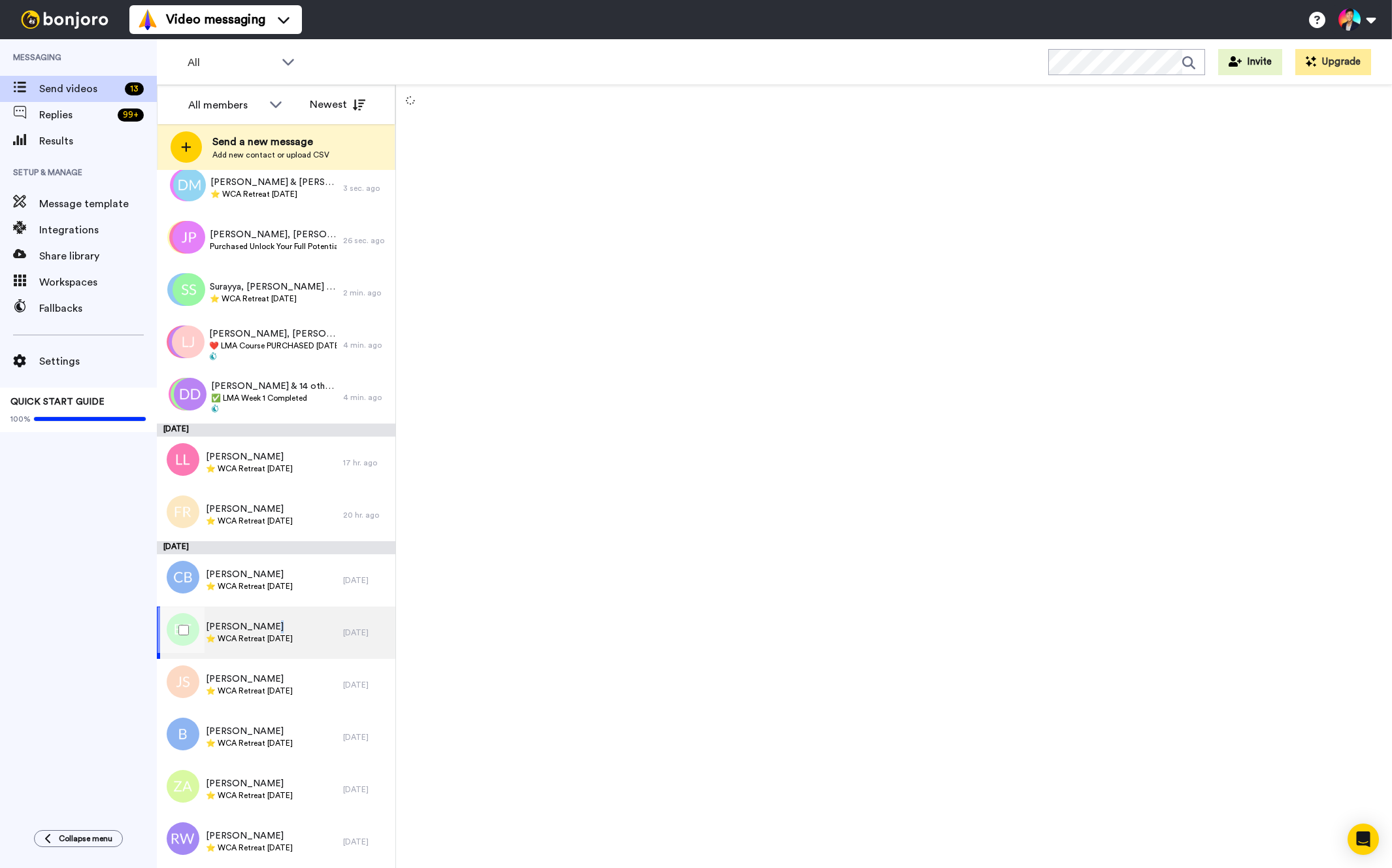
click at [266, 627] on span "[PERSON_NAME]" at bounding box center [249, 627] width 87 height 13
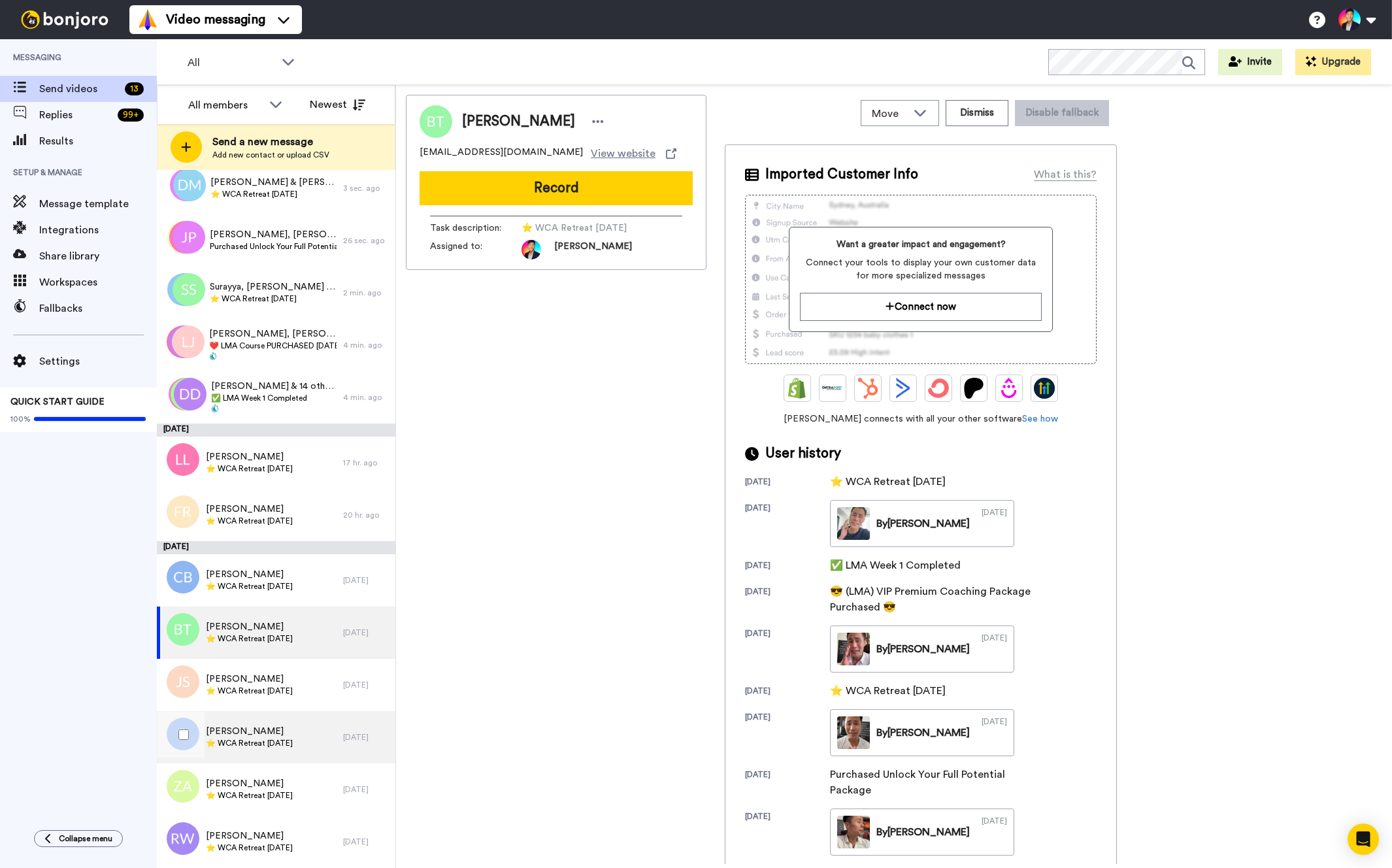
click at [250, 745] on span "⭐️ WCA Retreat [DATE]" at bounding box center [249, 743] width 87 height 11
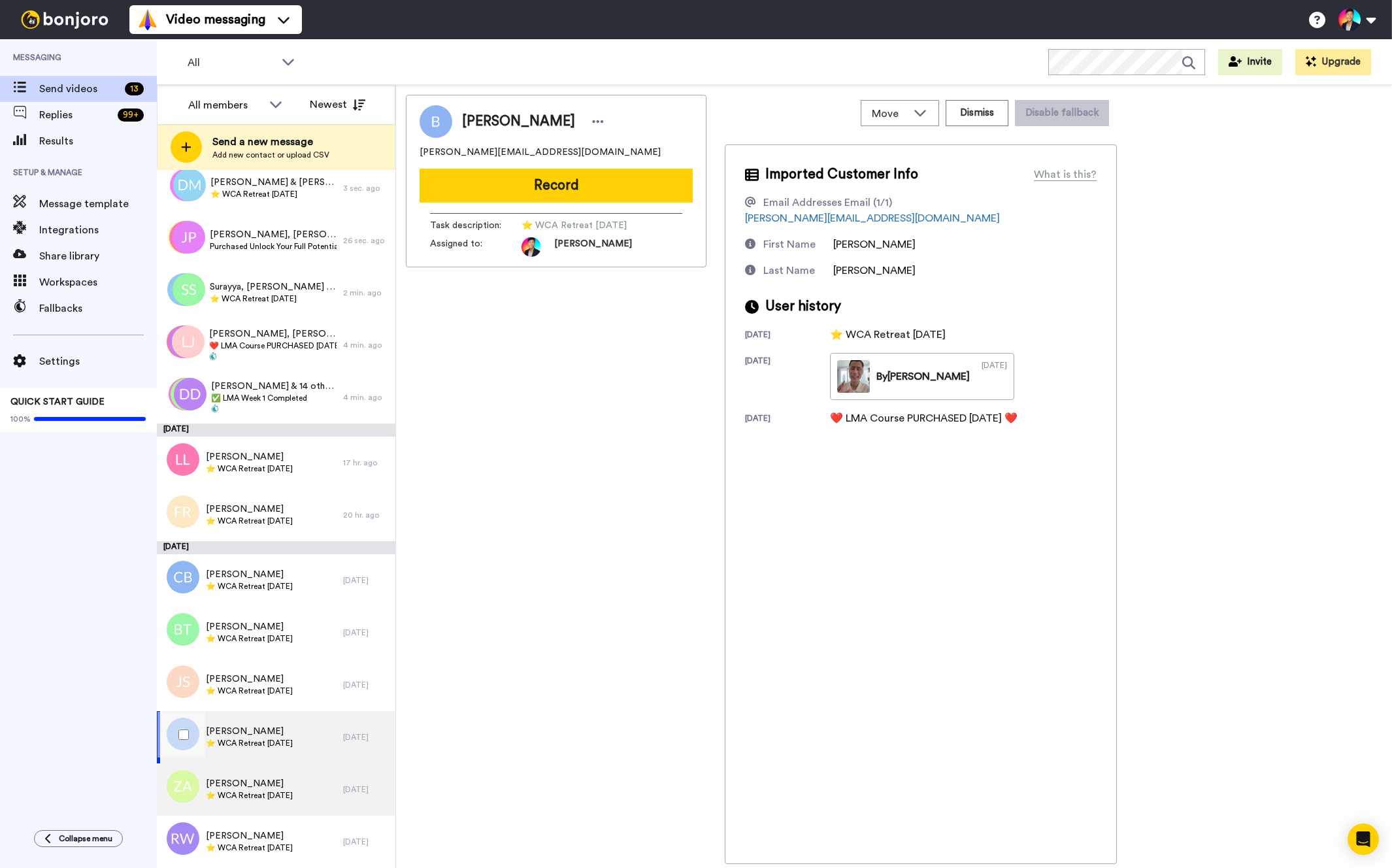
click at [244, 768] on div "Zoie Andrews ⭐️ WCA Retreat 21st October 2026" at bounding box center [250, 790] width 186 height 52
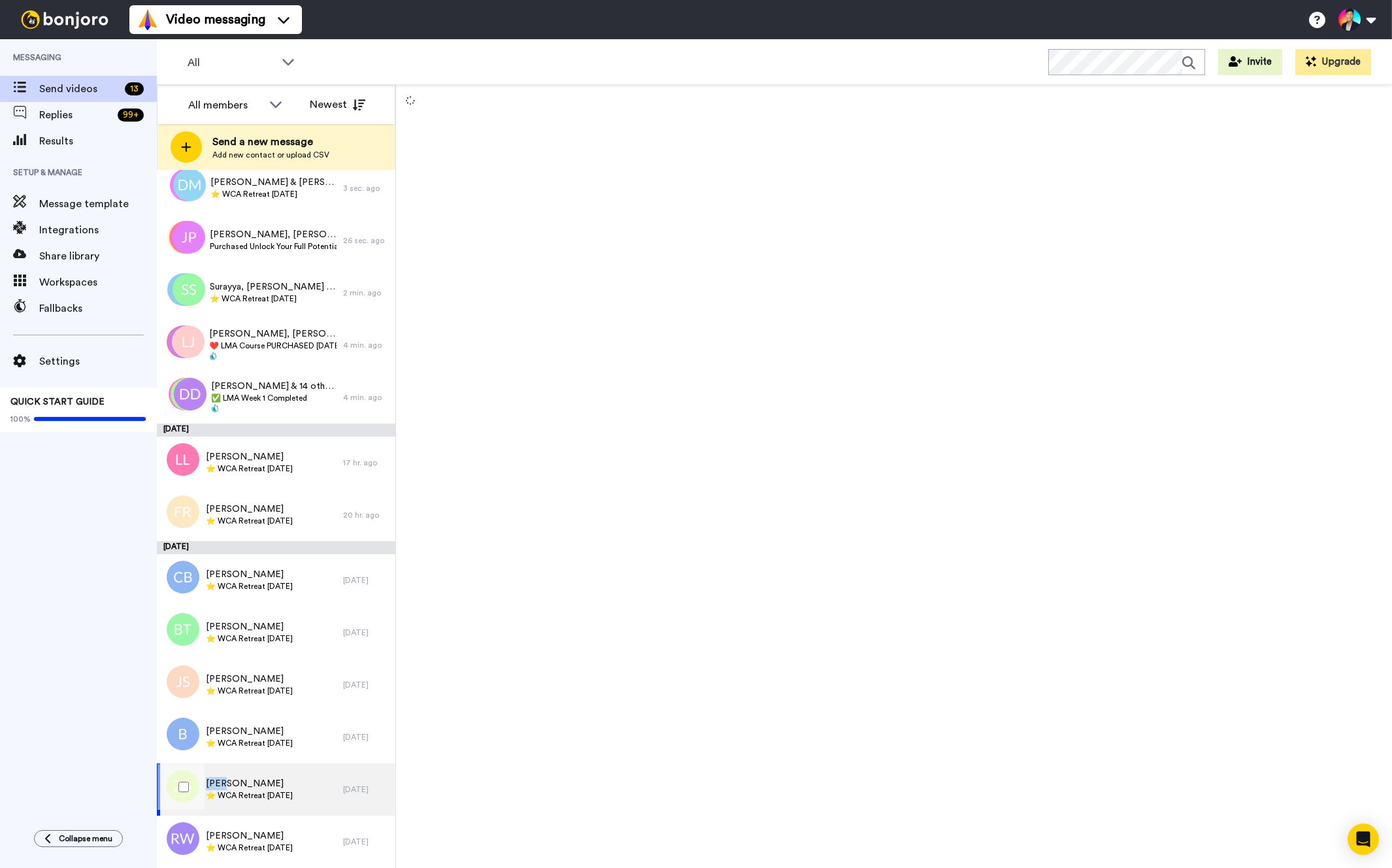
click at [244, 768] on div "Zoie Andrews ⭐️ WCA Retreat 21st October 2026" at bounding box center [250, 790] width 186 height 52
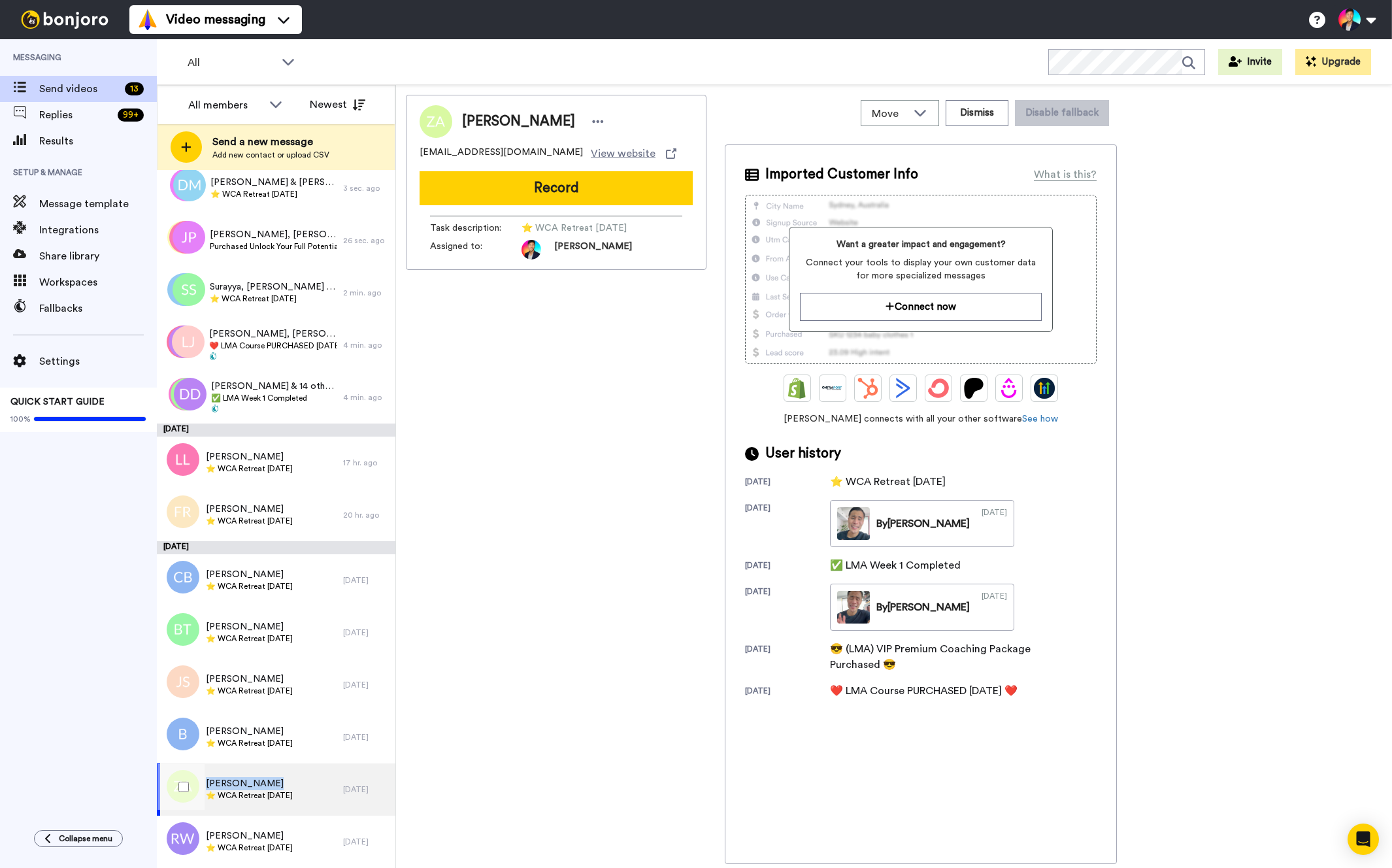
click at [244, 768] on div "Zoie Andrews ⭐️ WCA Retreat 21st October 2026" at bounding box center [250, 790] width 186 height 52
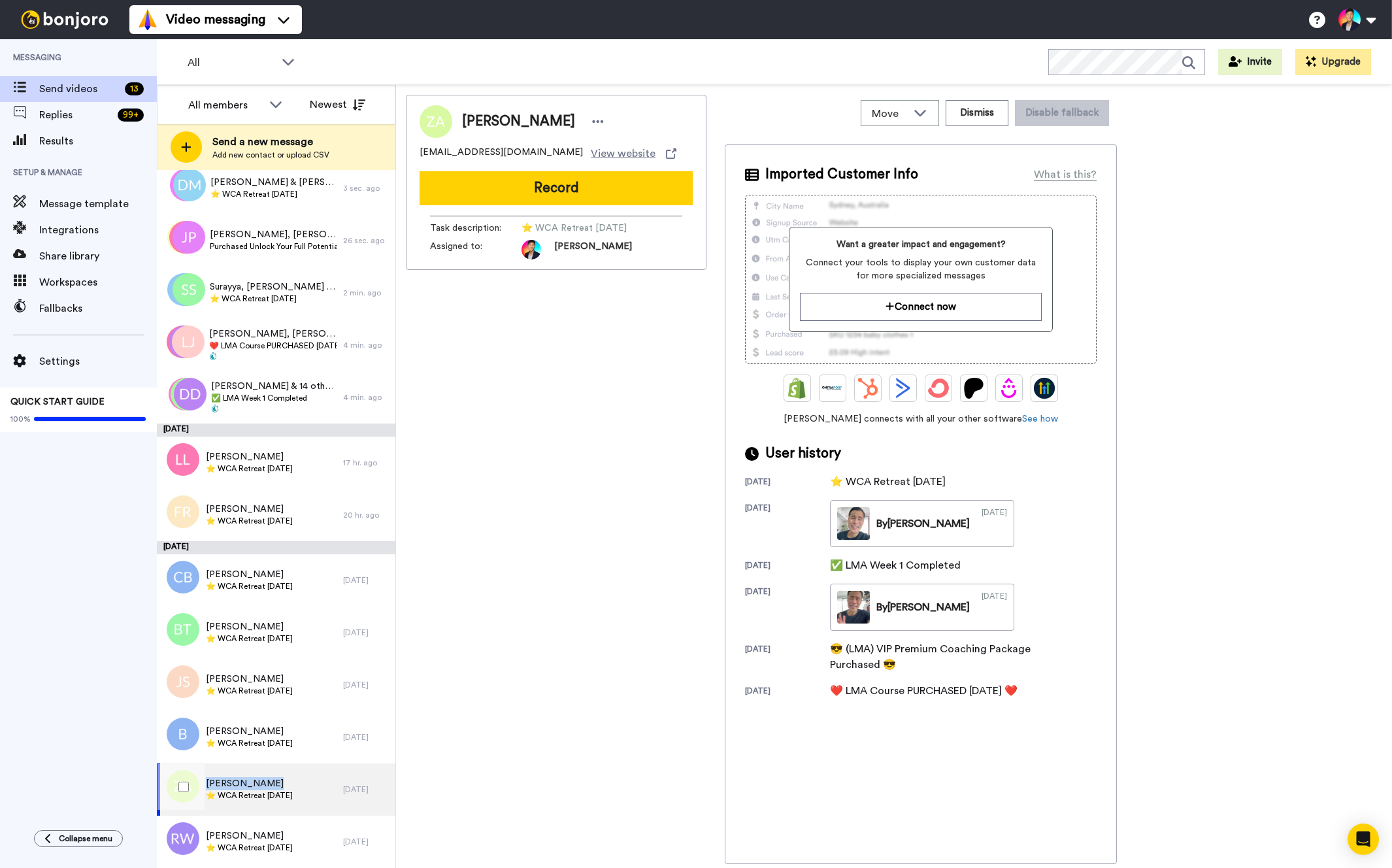
click at [244, 768] on div "Zoie Andrews ⭐️ WCA Retreat 21st October 2026" at bounding box center [250, 790] width 186 height 52
click at [290, 750] on div "Brenda Mckay ⭐️ WCA Retreat 28th Oct 2026" at bounding box center [250, 737] width 186 height 52
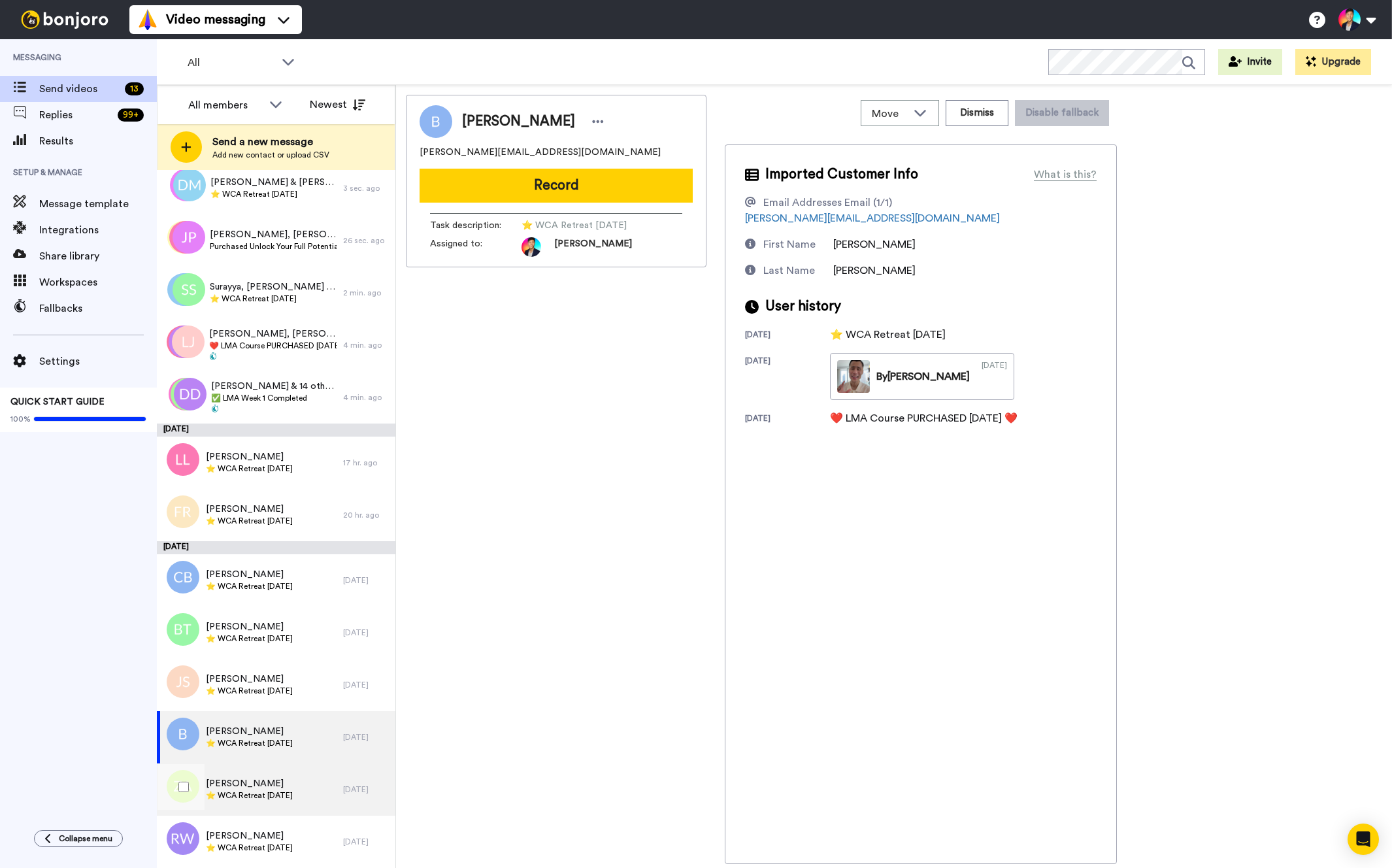
click at [277, 766] on div "Zoie Andrews ⭐️ WCA Retreat 21st October 2026" at bounding box center [250, 790] width 186 height 52
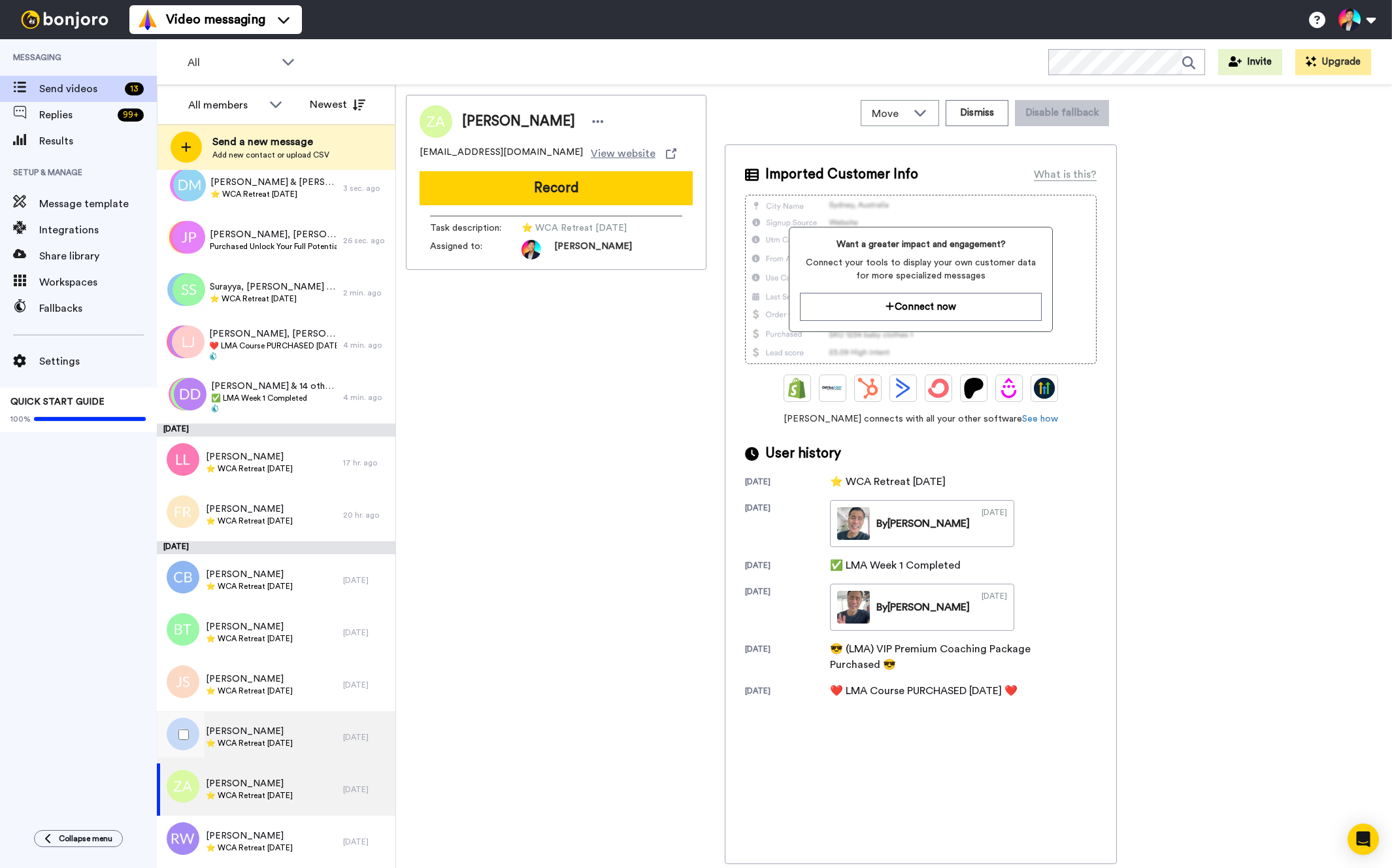
click at [221, 748] on span "⭐️ WCA Retreat [DATE]" at bounding box center [249, 743] width 87 height 11
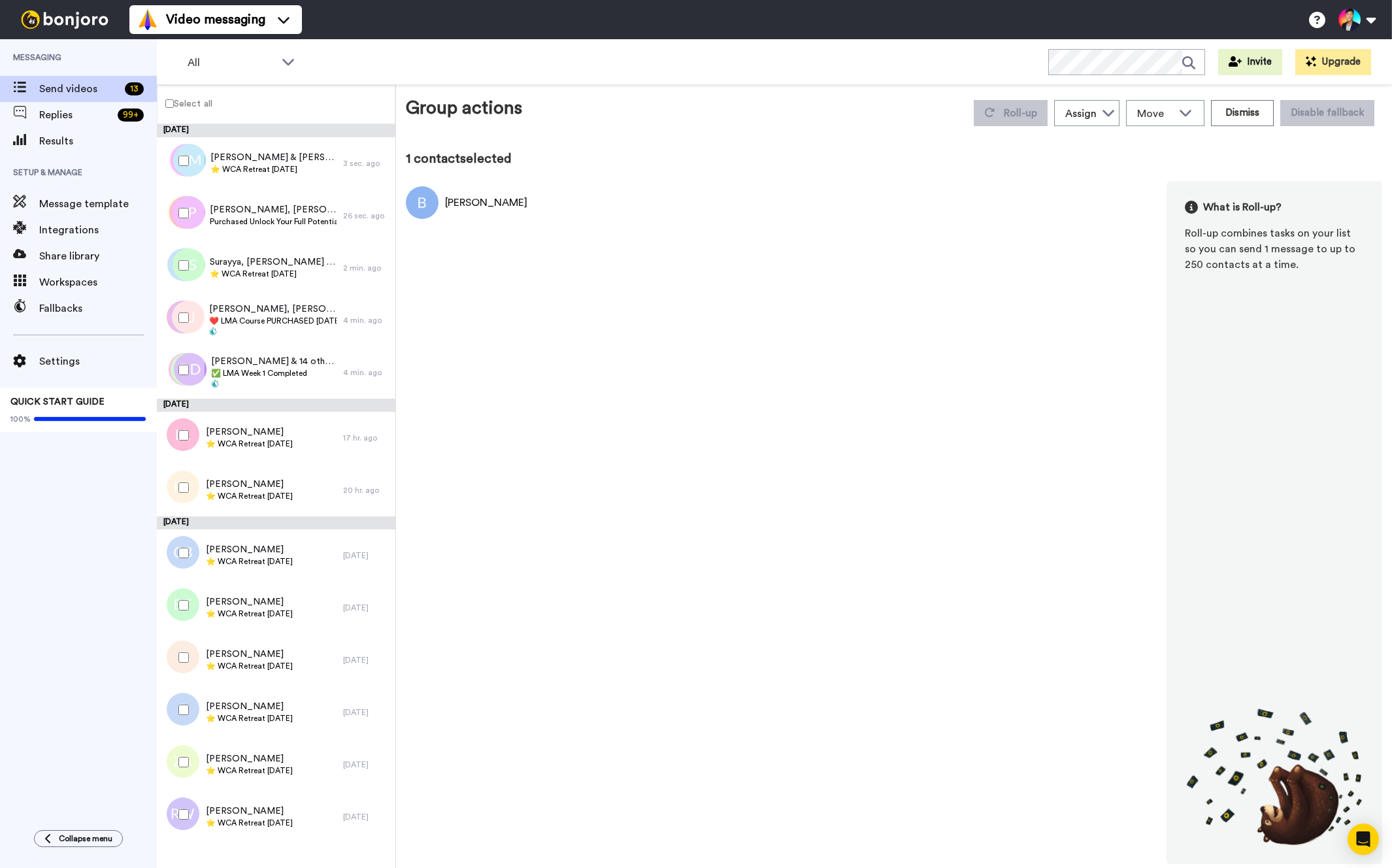
click at [192, 550] on div at bounding box center [181, 553] width 47 height 46
click at [1020, 108] on span "Roll-up" at bounding box center [1021, 113] width 34 height 11
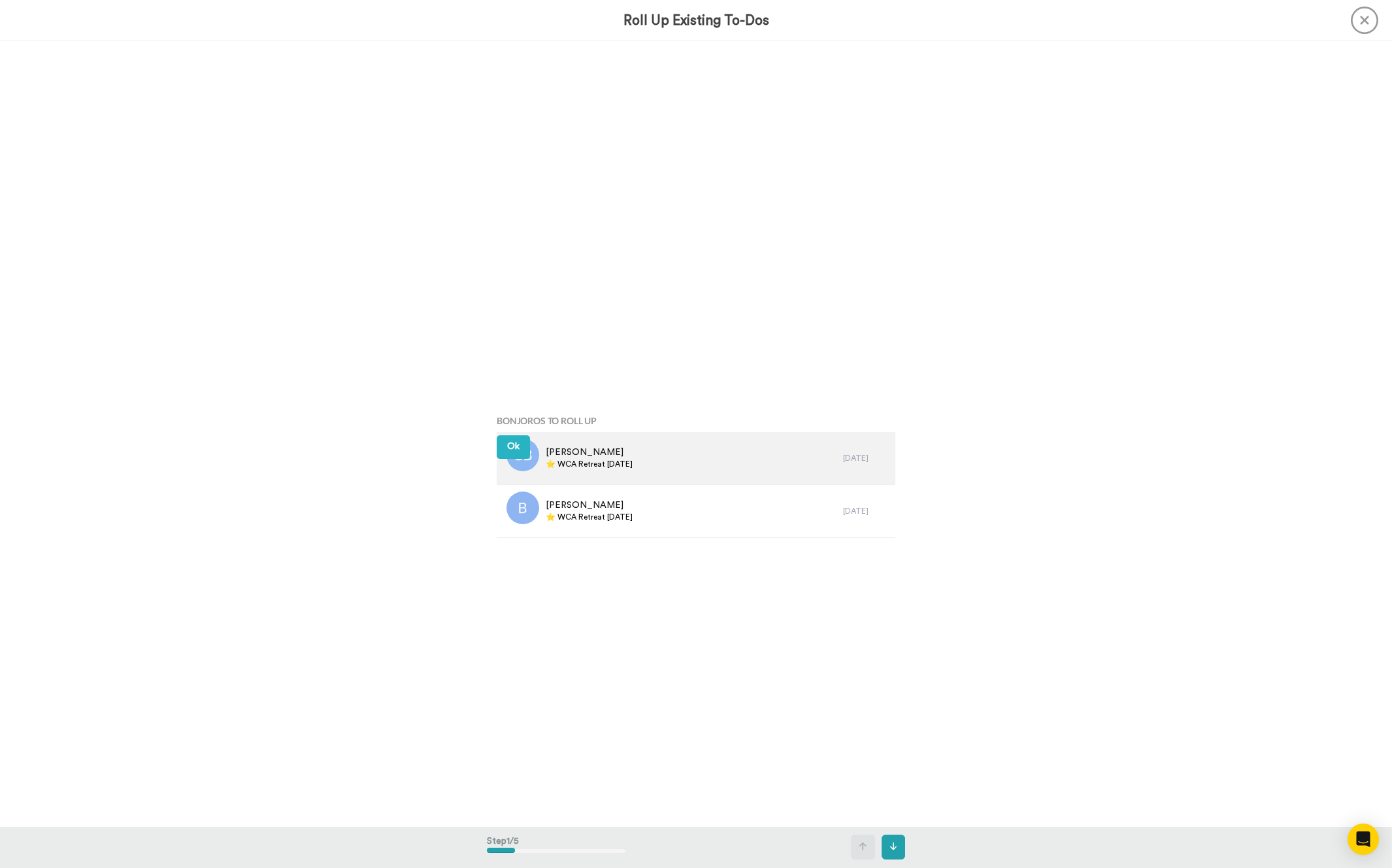
click at [611, 458] on span "Cathy Boll" at bounding box center [588, 452] width 87 height 13
click at [611, 458] on div "Cathy Boll ⭐️ WCA Retreat 28th Oct 2026 2 days ago Brenda Mckay ⭐️ WCA Retreat …" at bounding box center [696, 485] width 398 height 106
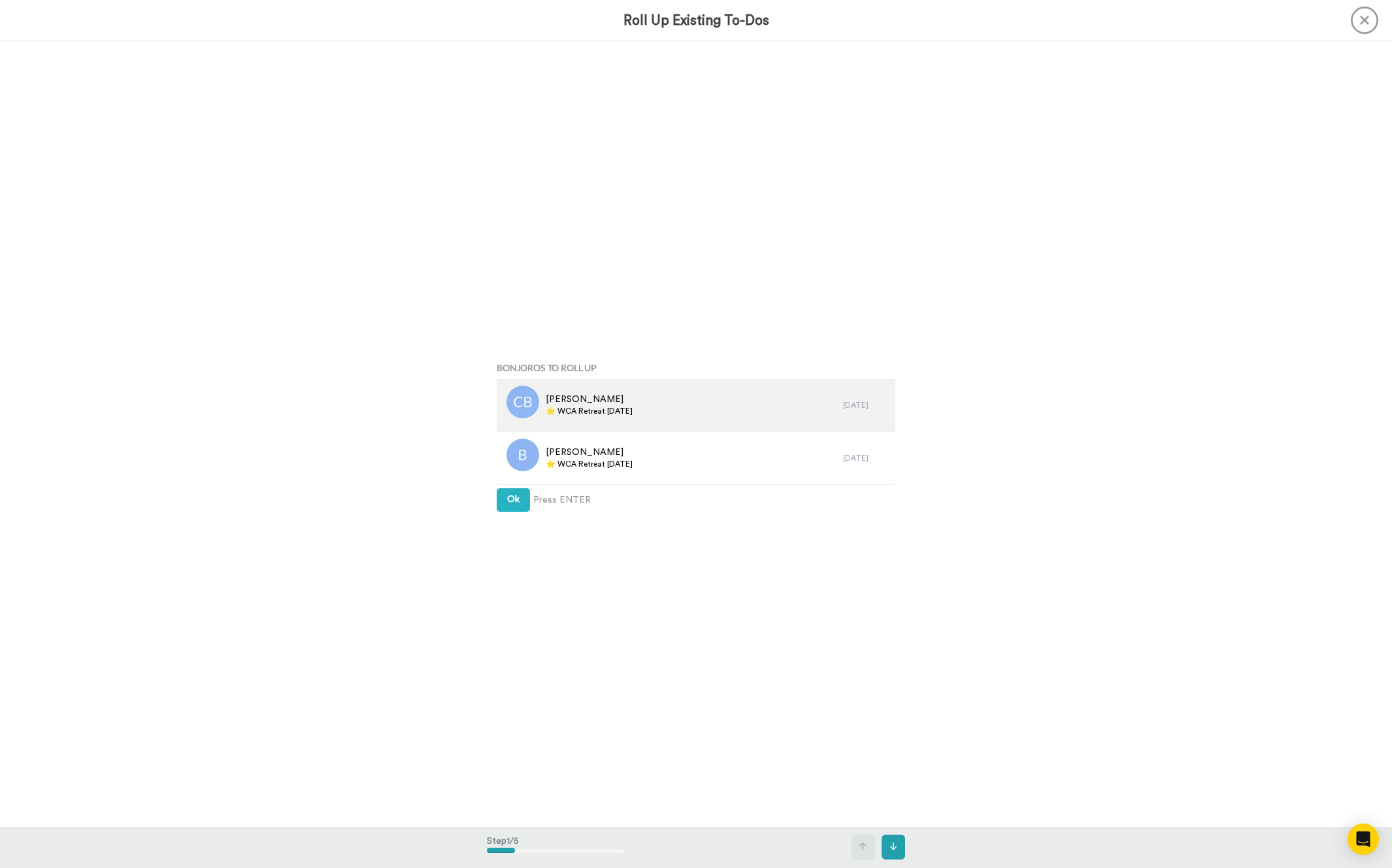
click at [608, 425] on div "Cathy Boll ⭐️ WCA Retreat 28th Oct 2026" at bounding box center [670, 405] width 346 height 52
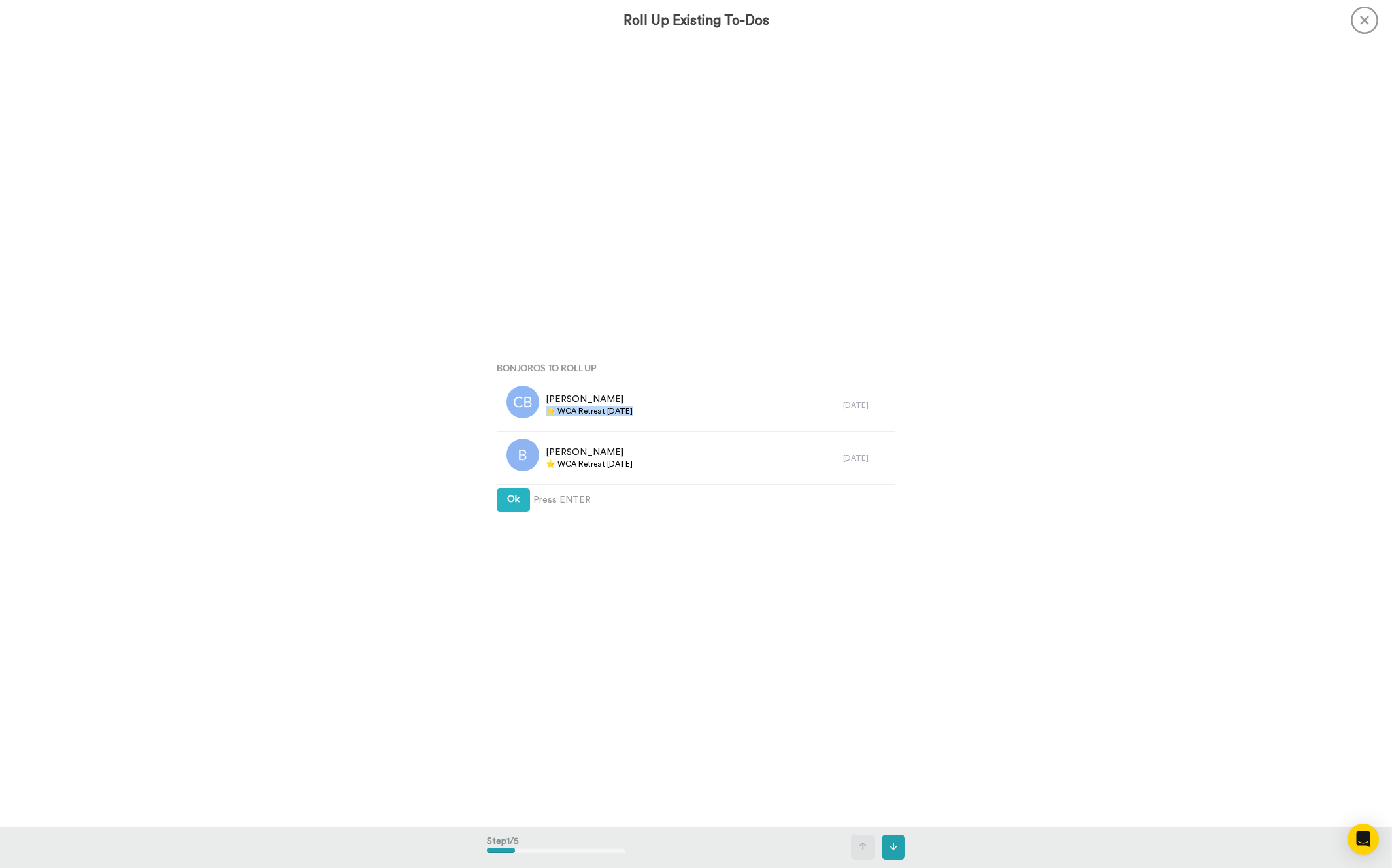
copy div "⭐️ WCA Retreat [DATE]"
click at [503, 501] on button "Ok" at bounding box center [513, 500] width 34 height 24
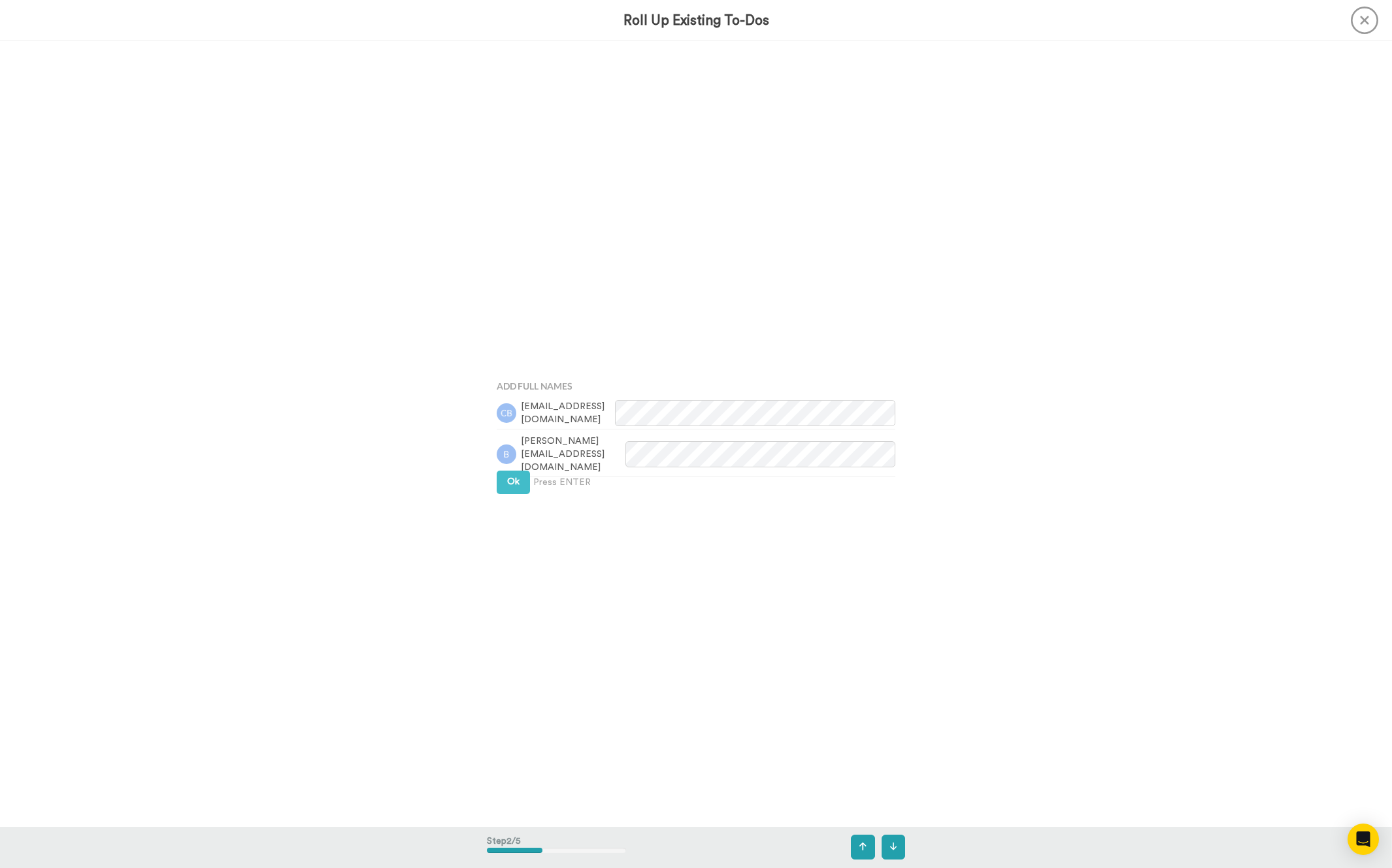
click at [503, 501] on div "Add Full Names czboll1950@gmail.com brenda.373@hotmail.com Ok Press ENTER" at bounding box center [696, 434] width 418 height 434
click at [505, 471] on button "Ok" at bounding box center [513, 481] width 34 height 24
click at [512, 460] on button "Ok" at bounding box center [513, 470] width 34 height 24
click at [512, 460] on span "Ok" at bounding box center [513, 460] width 12 height 9
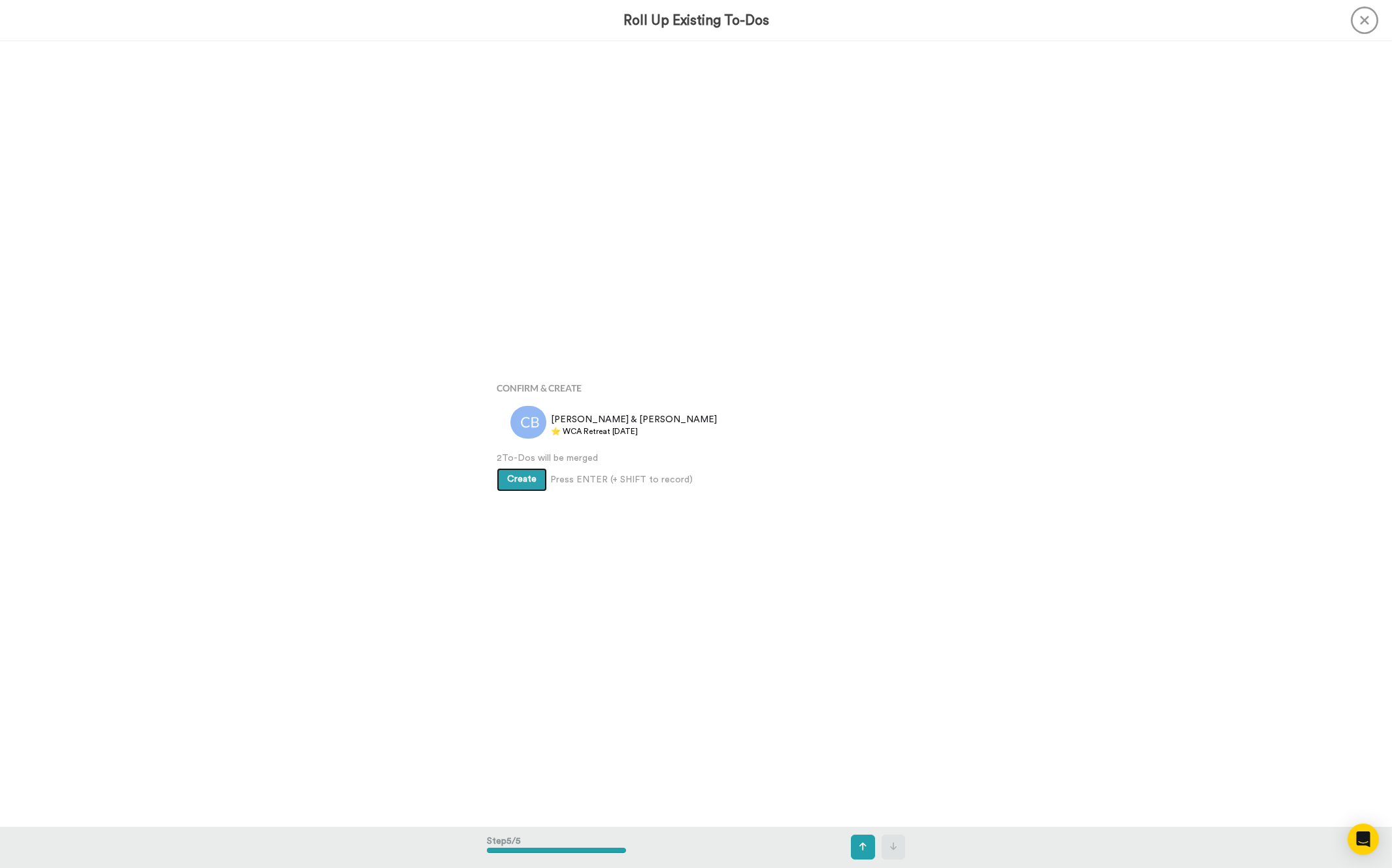
click at [522, 489] on button "Create" at bounding box center [522, 480] width 51 height 24
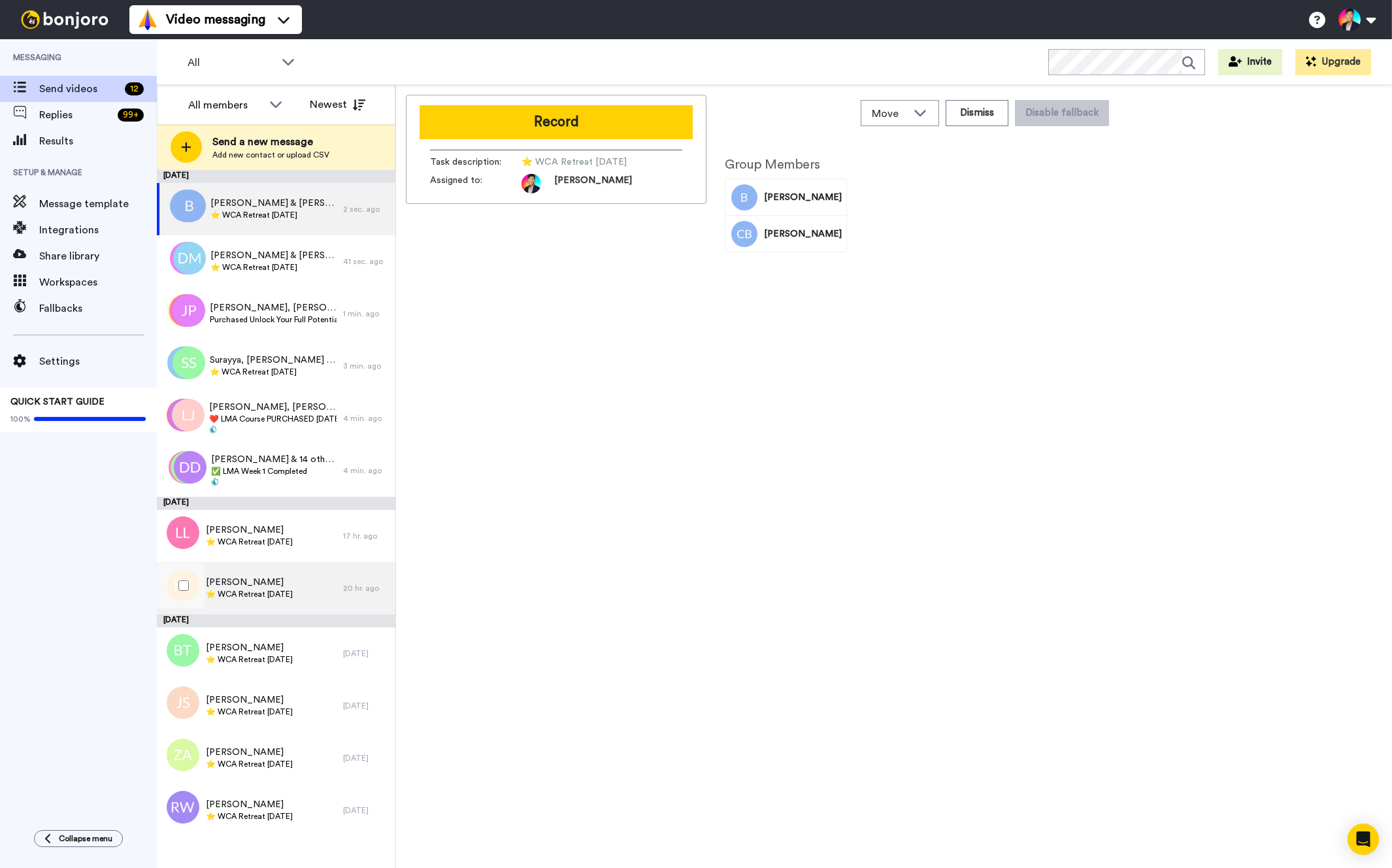
click at [278, 581] on span "[PERSON_NAME]" at bounding box center [249, 582] width 87 height 13
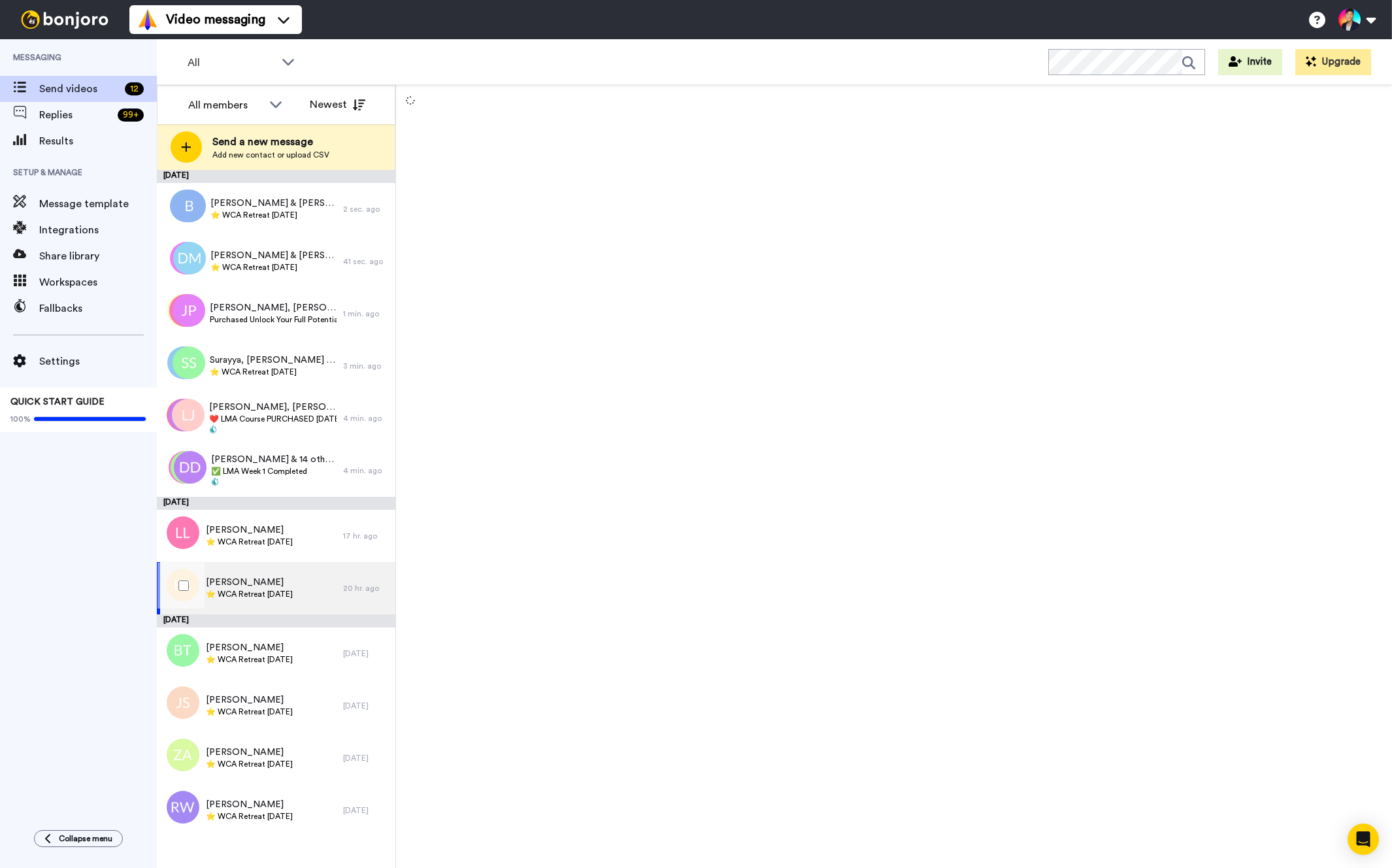
click at [278, 581] on span "[PERSON_NAME]" at bounding box center [249, 582] width 87 height 13
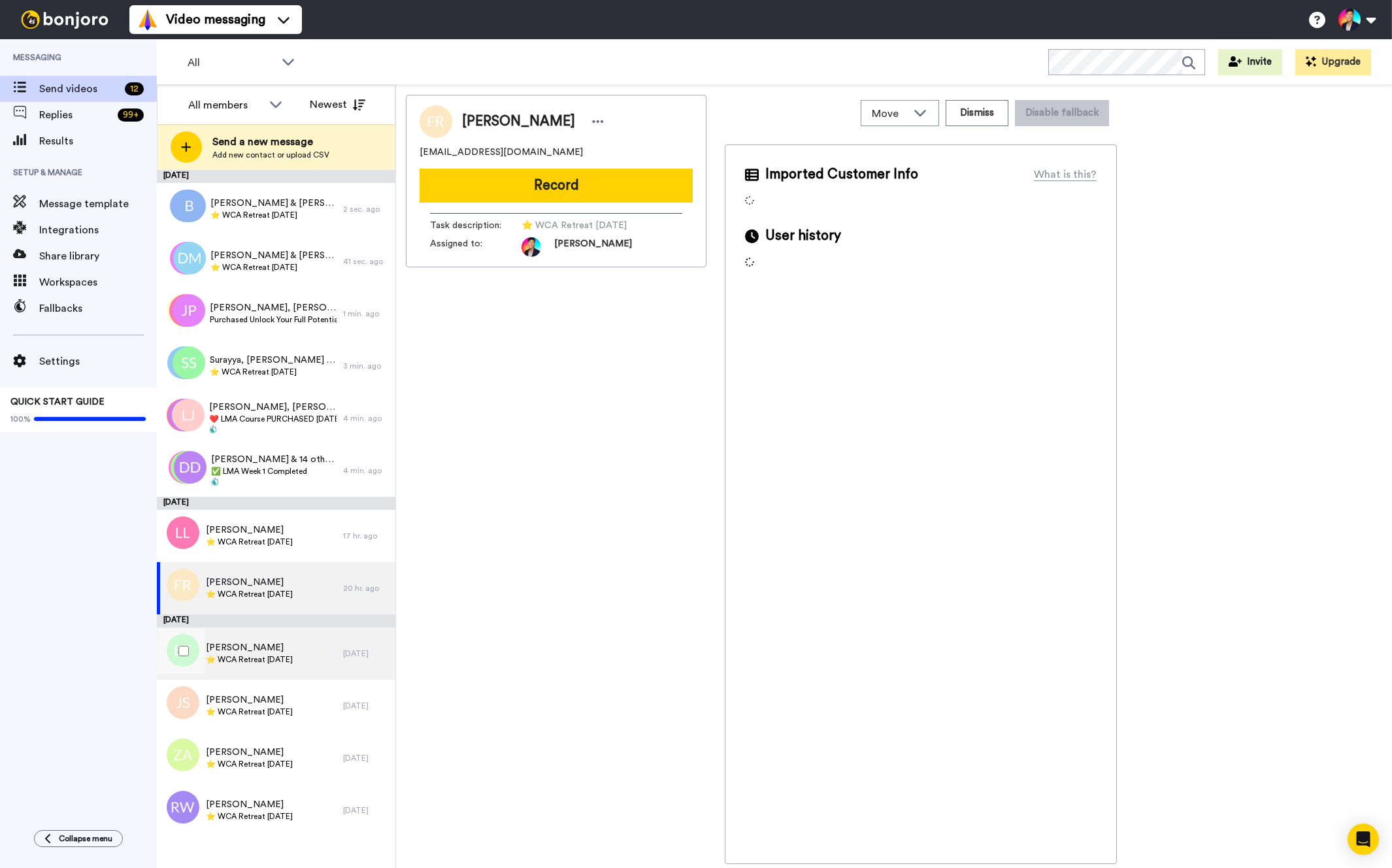
click at [273, 648] on span "[PERSON_NAME]" at bounding box center [249, 647] width 87 height 13
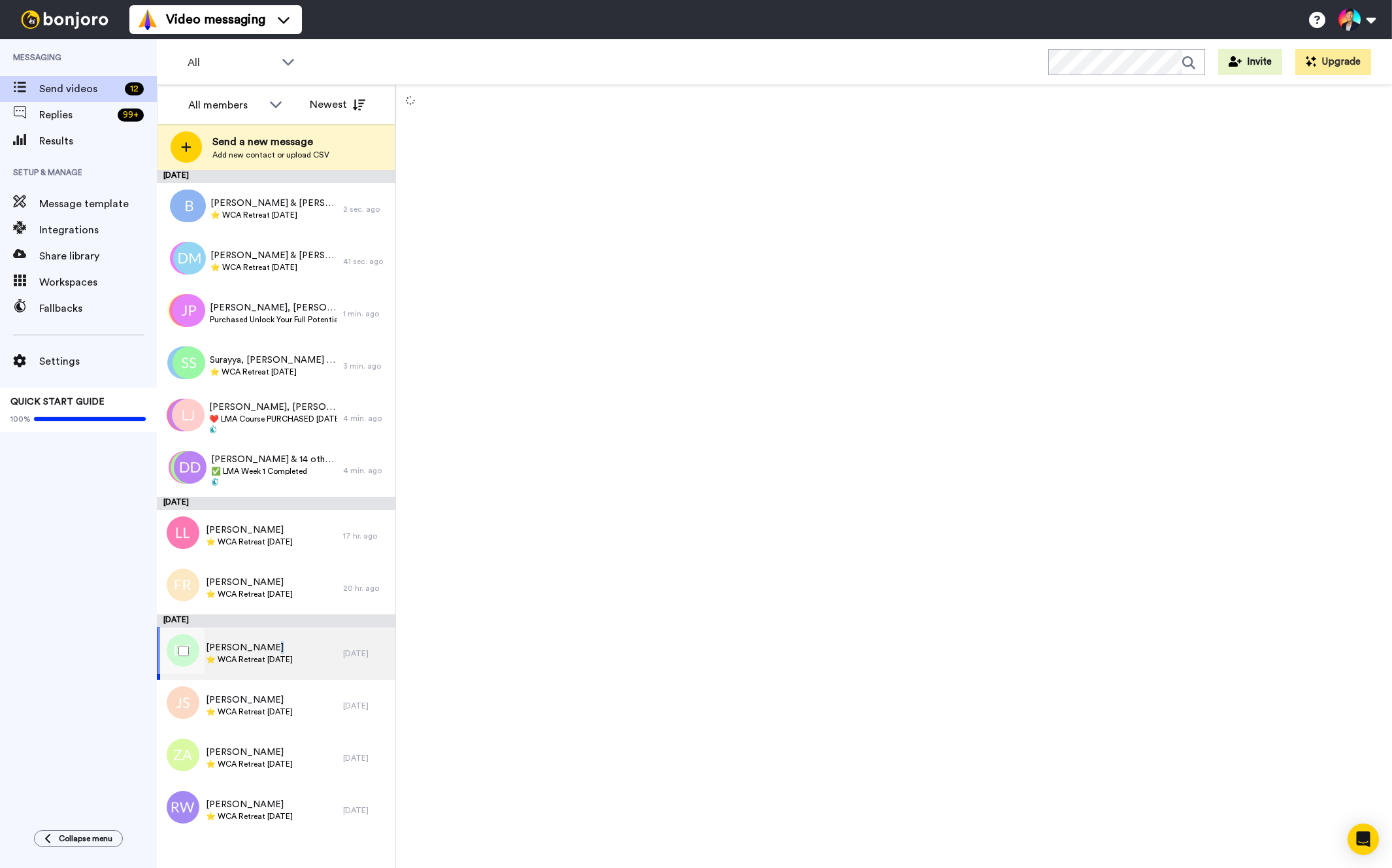
click at [273, 648] on span "[PERSON_NAME]" at bounding box center [249, 647] width 87 height 13
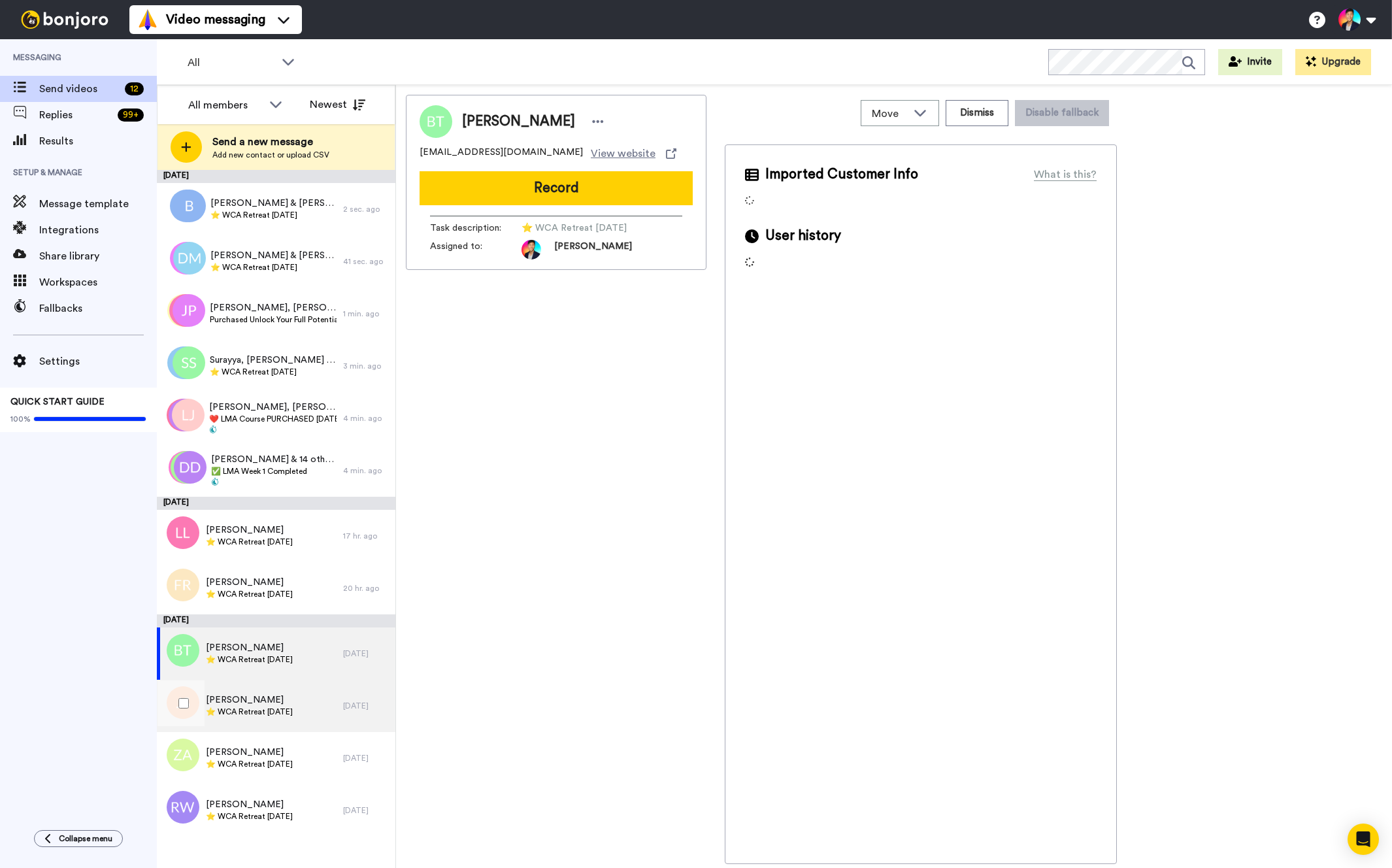
click at [273, 688] on div "[PERSON_NAME] ⭐️ WCA Retreat [DATE]" at bounding box center [250, 706] width 186 height 52
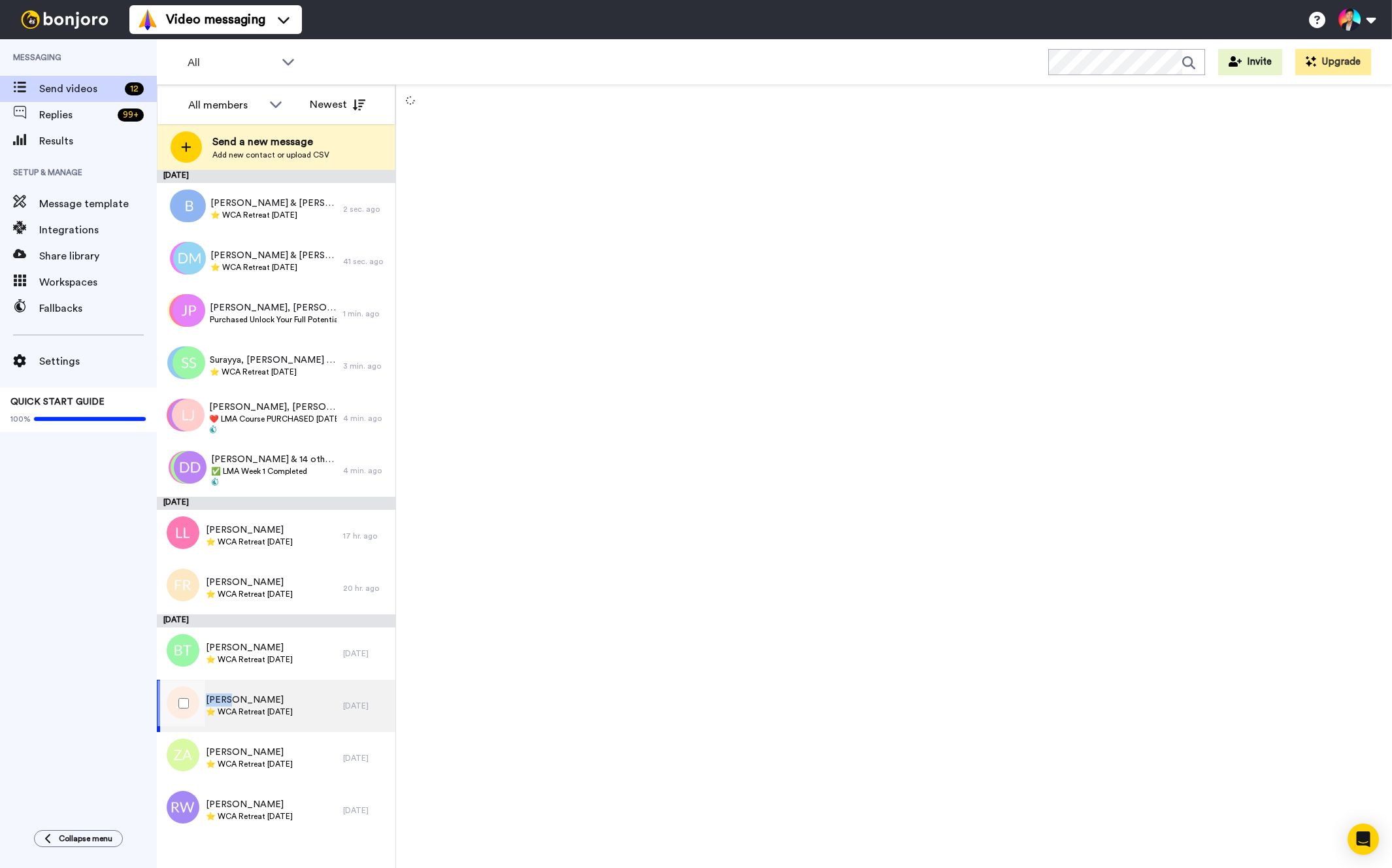
click at [273, 688] on div "[PERSON_NAME] ⭐️ WCA Retreat [DATE]" at bounding box center [250, 706] width 186 height 52
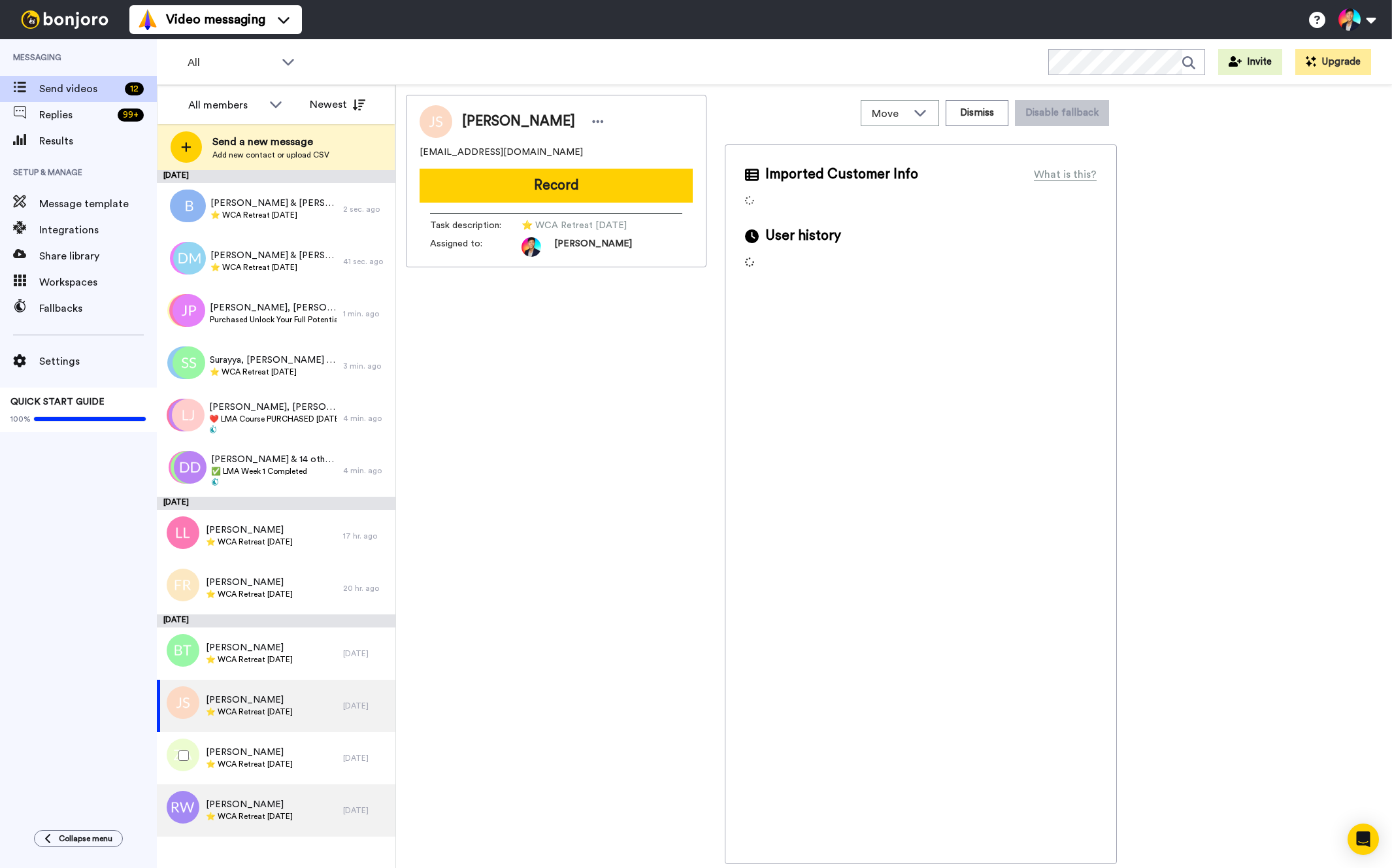
click at [287, 791] on div "Raven West ⭐️ WCA Retreat [DATE]" at bounding box center [250, 811] width 186 height 52
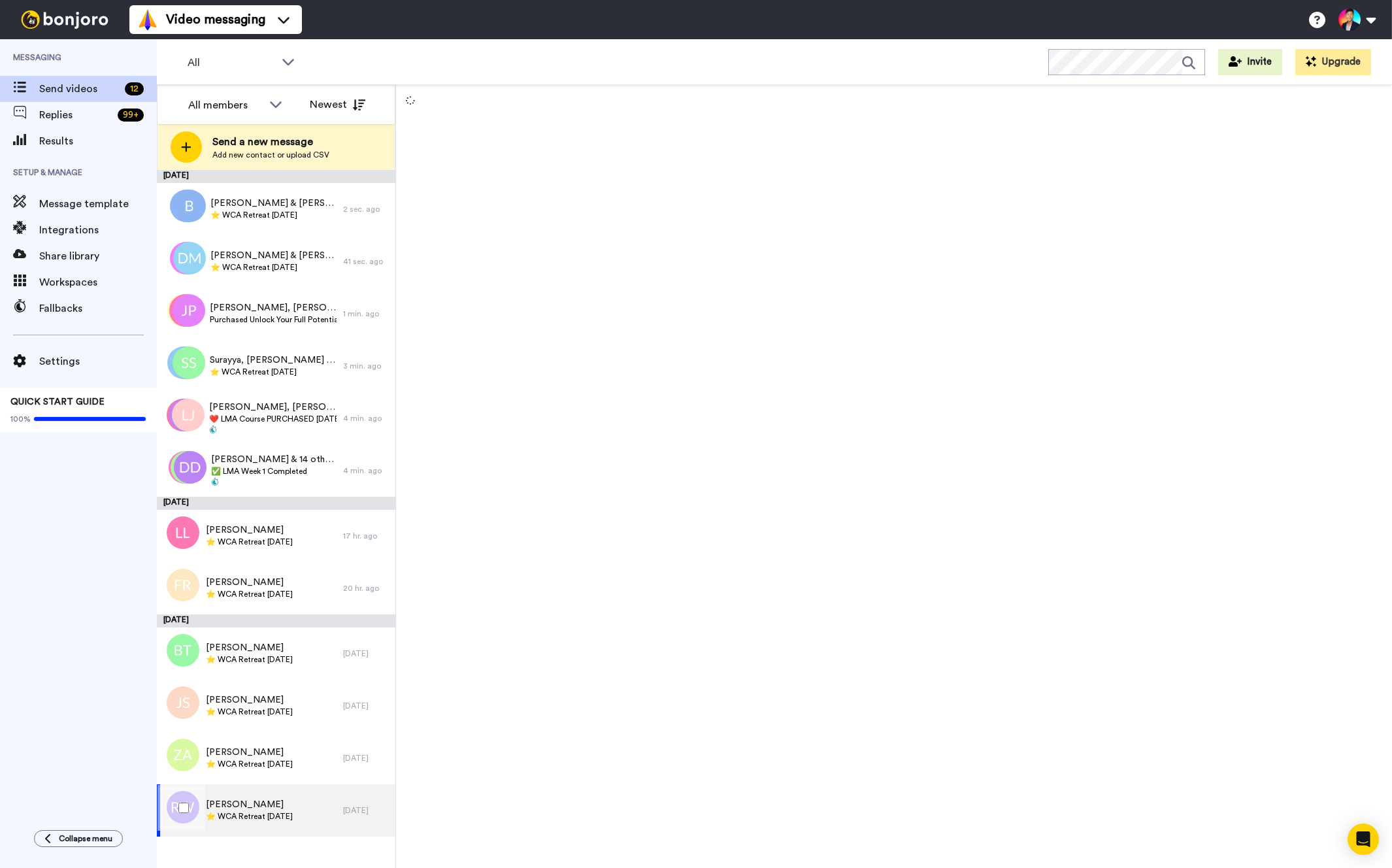
click at [287, 791] on div "Raven West ⭐️ WCA Retreat [DATE]" at bounding box center [250, 811] width 186 height 52
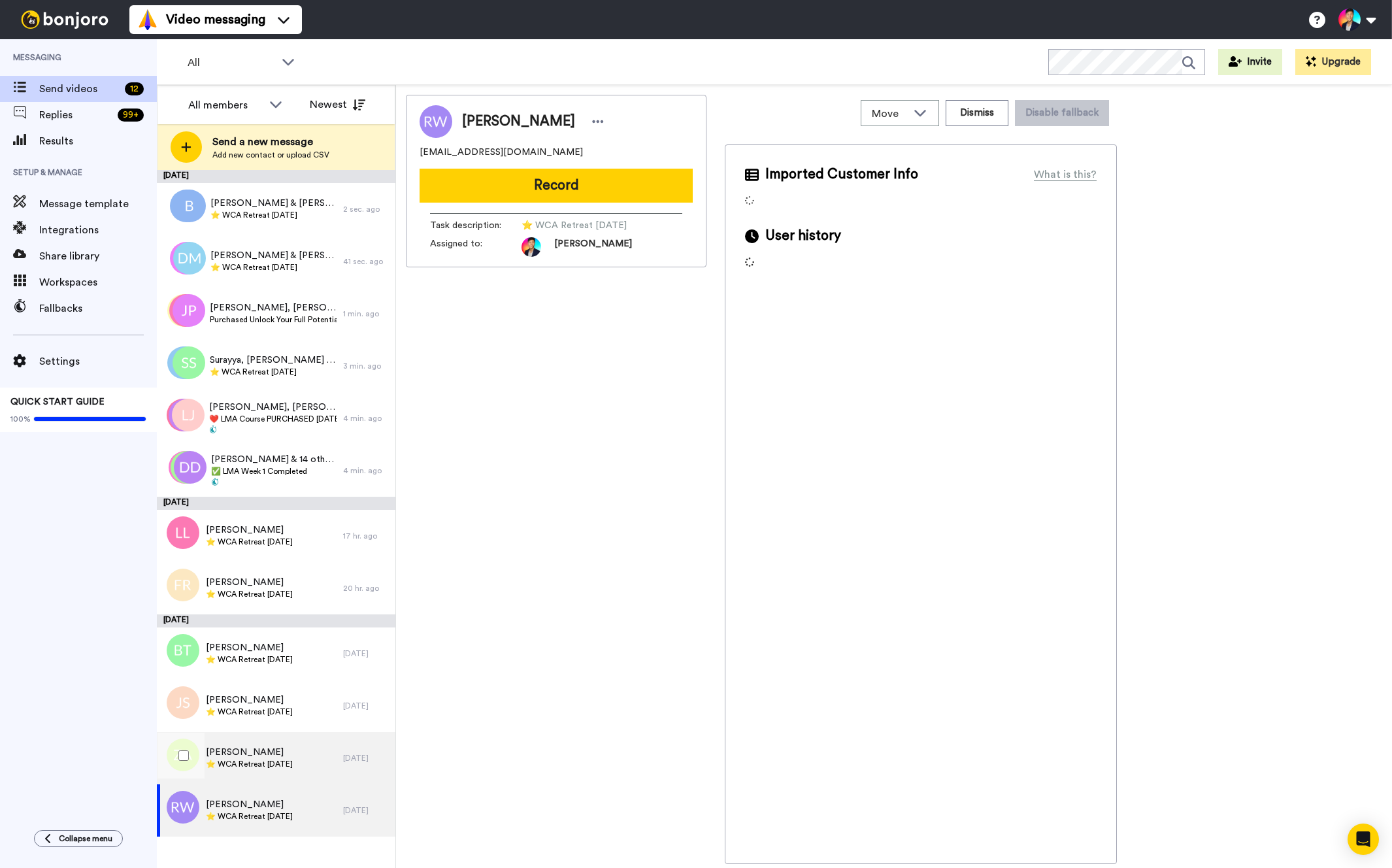
click at [290, 753] on span "[PERSON_NAME]" at bounding box center [249, 752] width 87 height 13
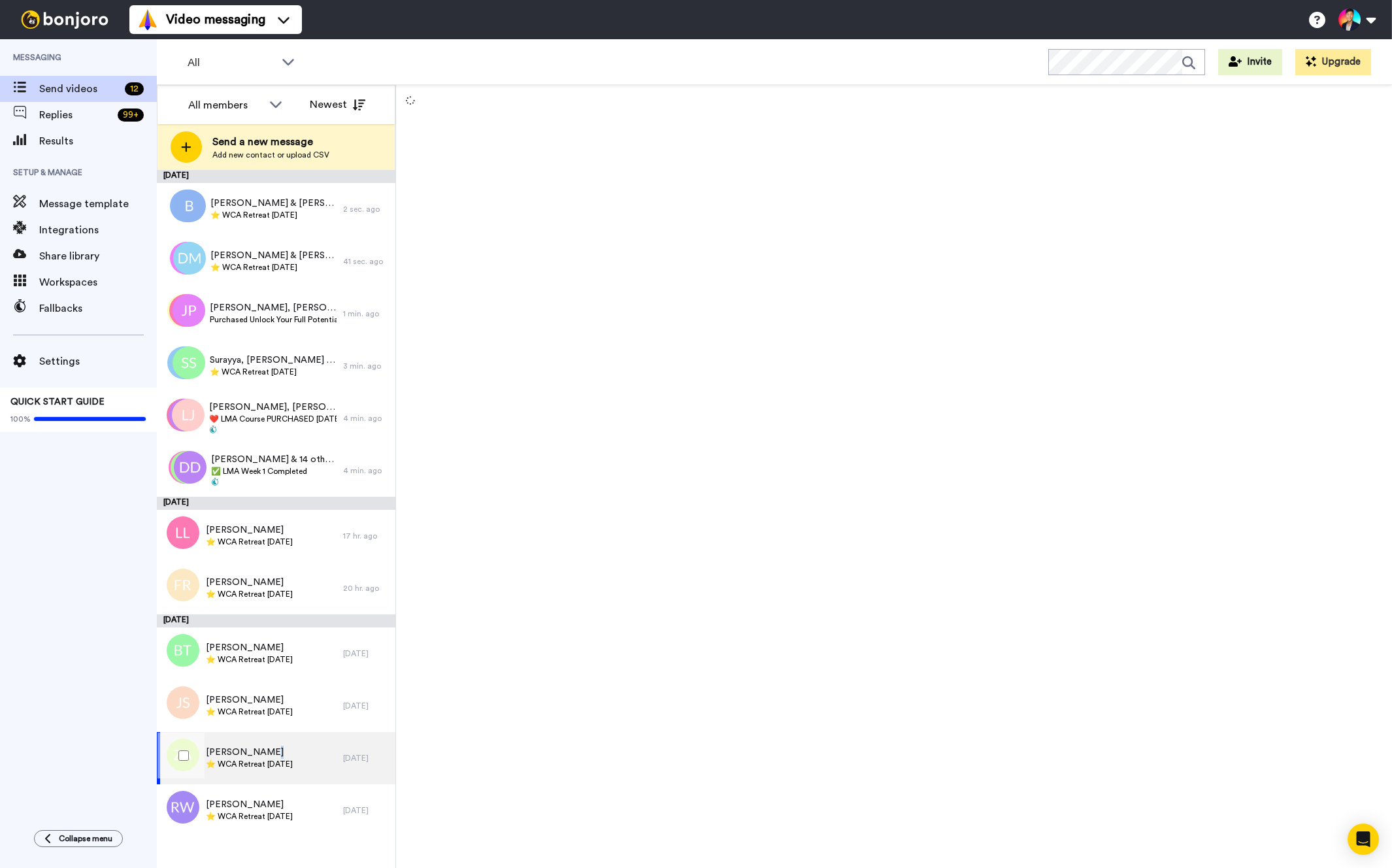
click at [290, 753] on span "[PERSON_NAME]" at bounding box center [249, 752] width 87 height 13
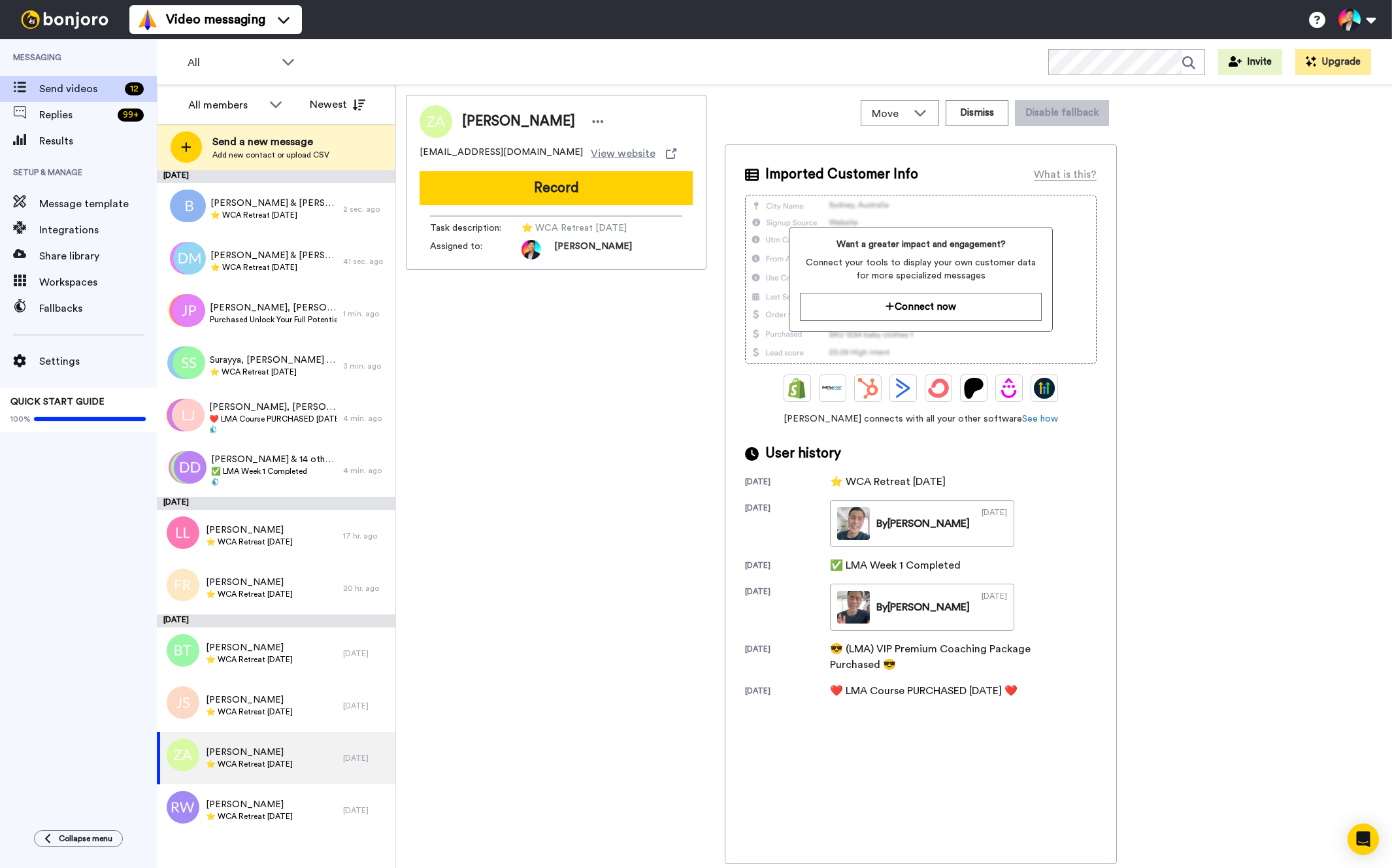
click at [514, 355] on div "[PERSON_NAME] [EMAIL_ADDRESS][DOMAIN_NAME] View website Record Task description…" at bounding box center [556, 480] width 300 height 769
click at [578, 541] on div "[PERSON_NAME] [EMAIL_ADDRESS][DOMAIN_NAME] View website Record Task description…" at bounding box center [556, 480] width 300 height 769
click at [569, 553] on div "[PERSON_NAME] [EMAIL_ADDRESS][DOMAIN_NAME] View website Record Task description…" at bounding box center [556, 480] width 300 height 769
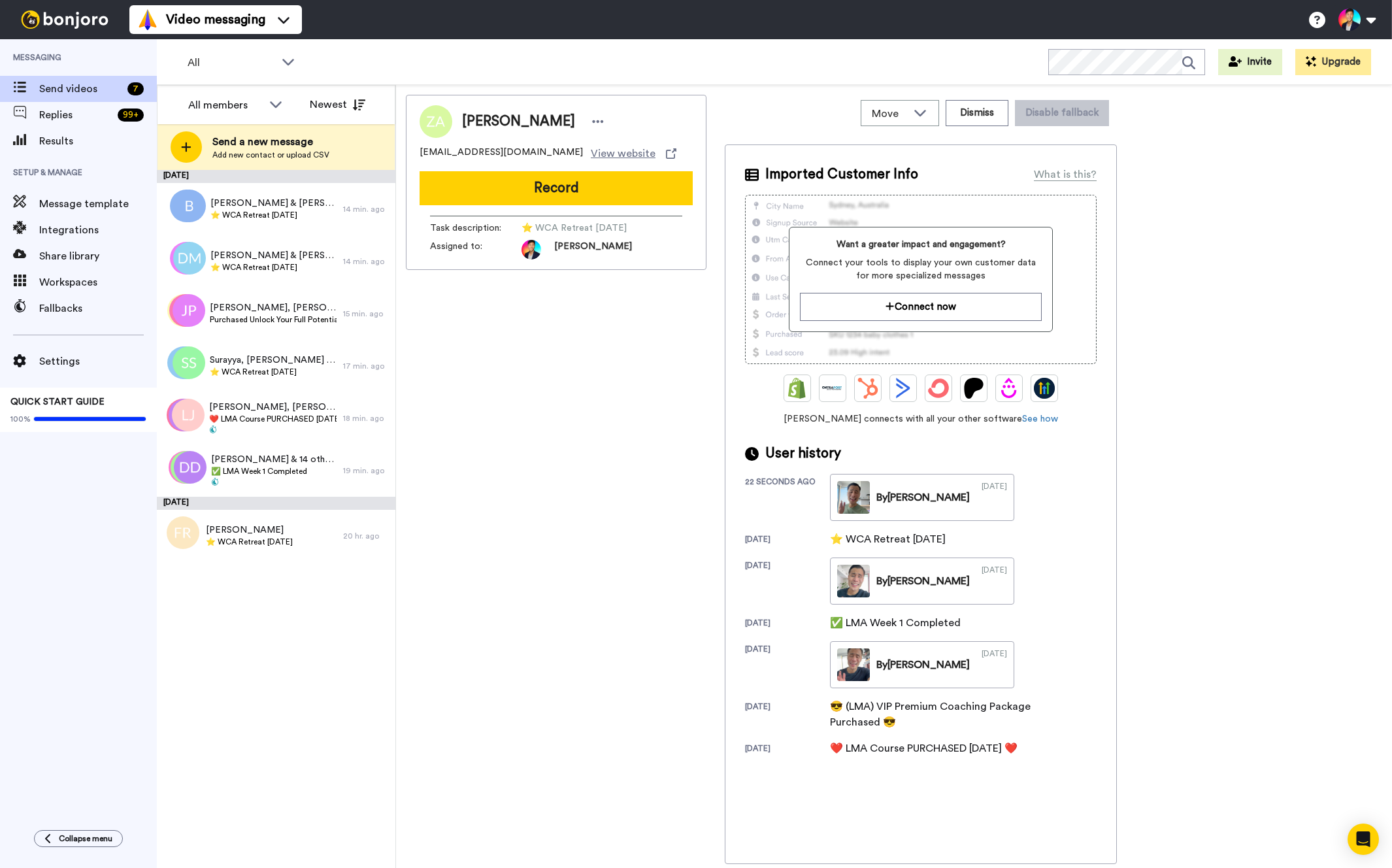
click at [474, 455] on div "[PERSON_NAME] [EMAIL_ADDRESS][DOMAIN_NAME] View website Record Task description…" at bounding box center [556, 480] width 300 height 769
click at [312, 465] on div "[PERSON_NAME] & 14 others ✅ LMA Week 1 Completed" at bounding box center [250, 470] width 186 height 52
